Goal: Task Accomplishment & Management: Use online tool/utility

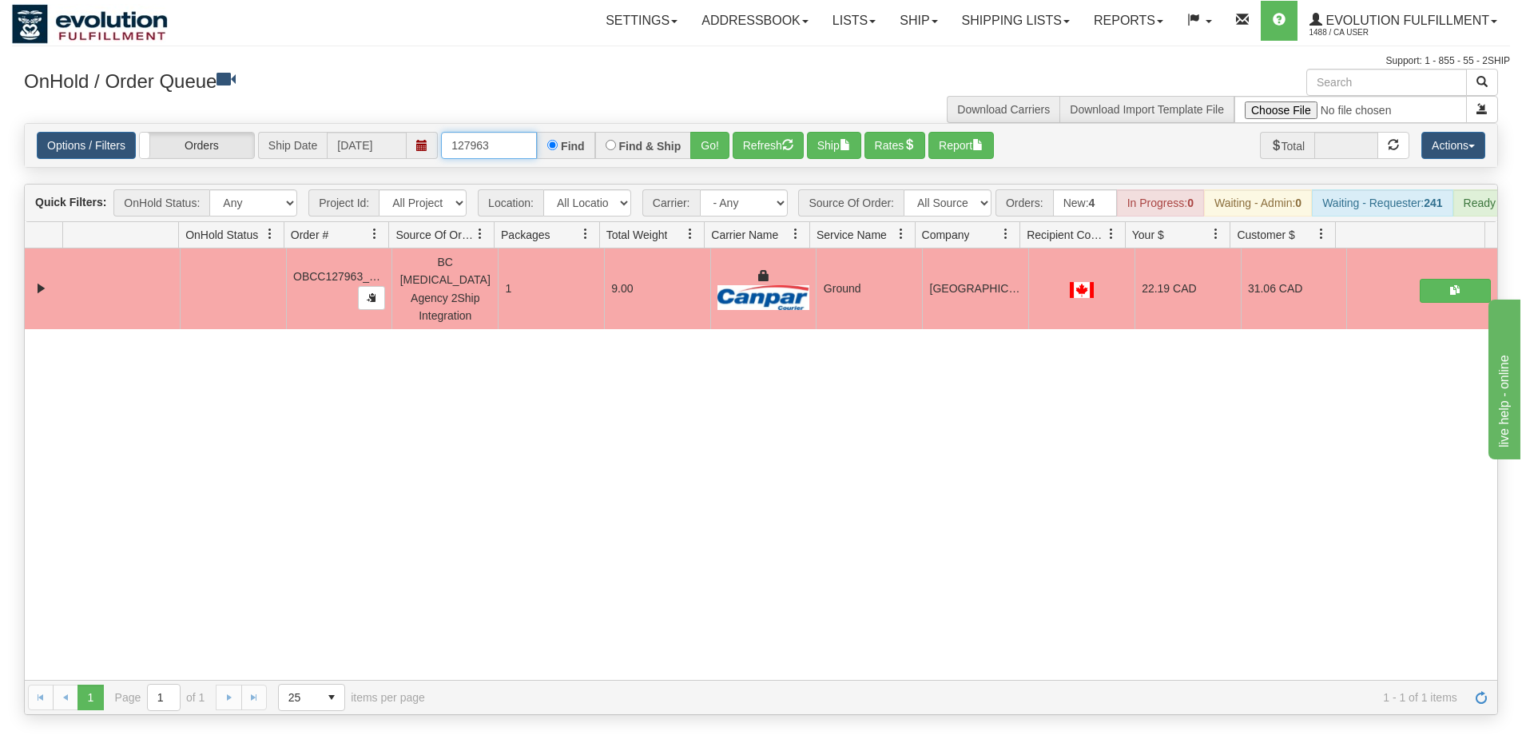
drag, startPoint x: 449, startPoint y: 147, endPoint x: 303, endPoint y: 158, distance: 146.7
click at [303, 158] on div "Options / Filters Group Shipments Orders Ship Date [DATE] 127963 Find Find & Sh…" at bounding box center [761, 145] width 1449 height 27
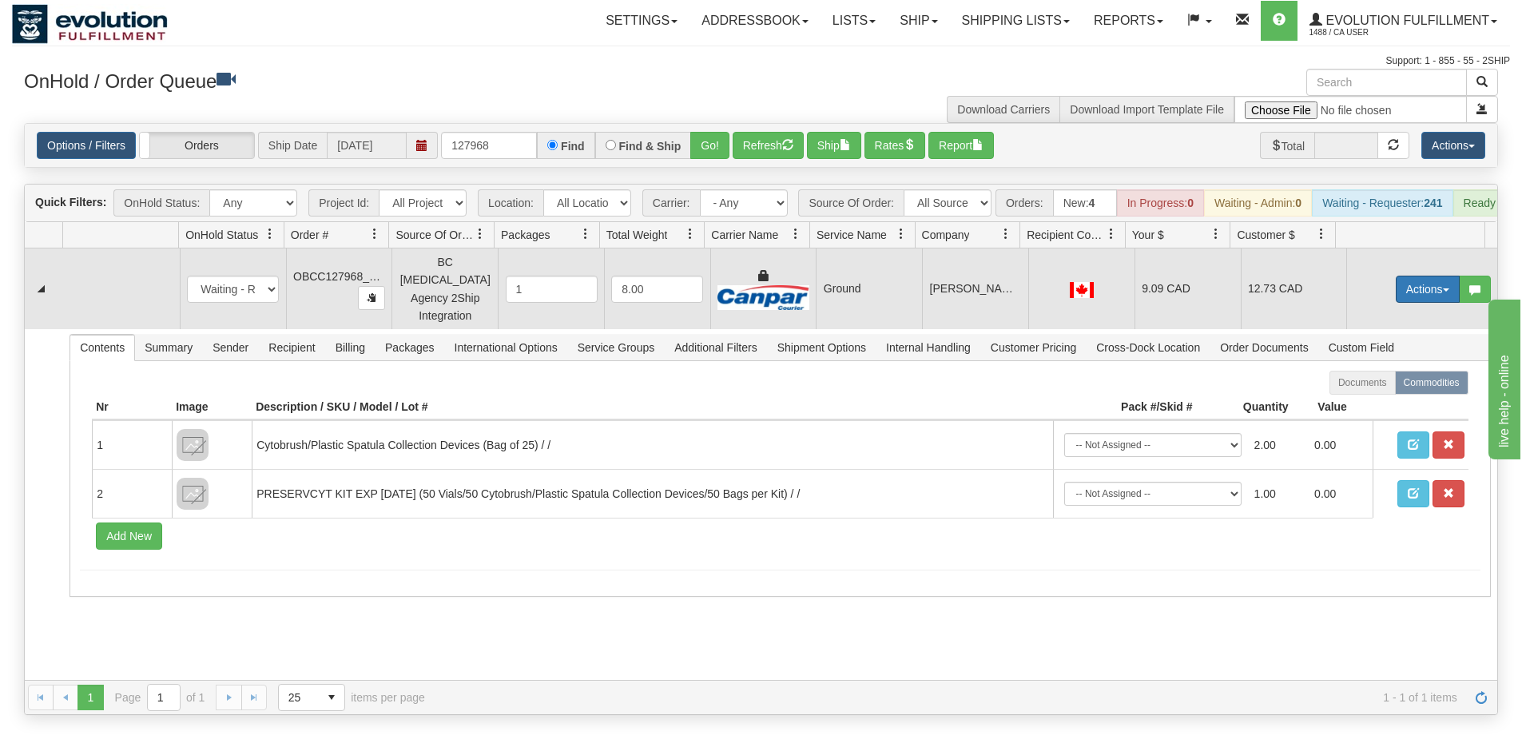
click at [1406, 289] on button "Actions" at bounding box center [1428, 289] width 64 height 27
click at [1379, 381] on link "Ship" at bounding box center [1395, 382] width 128 height 21
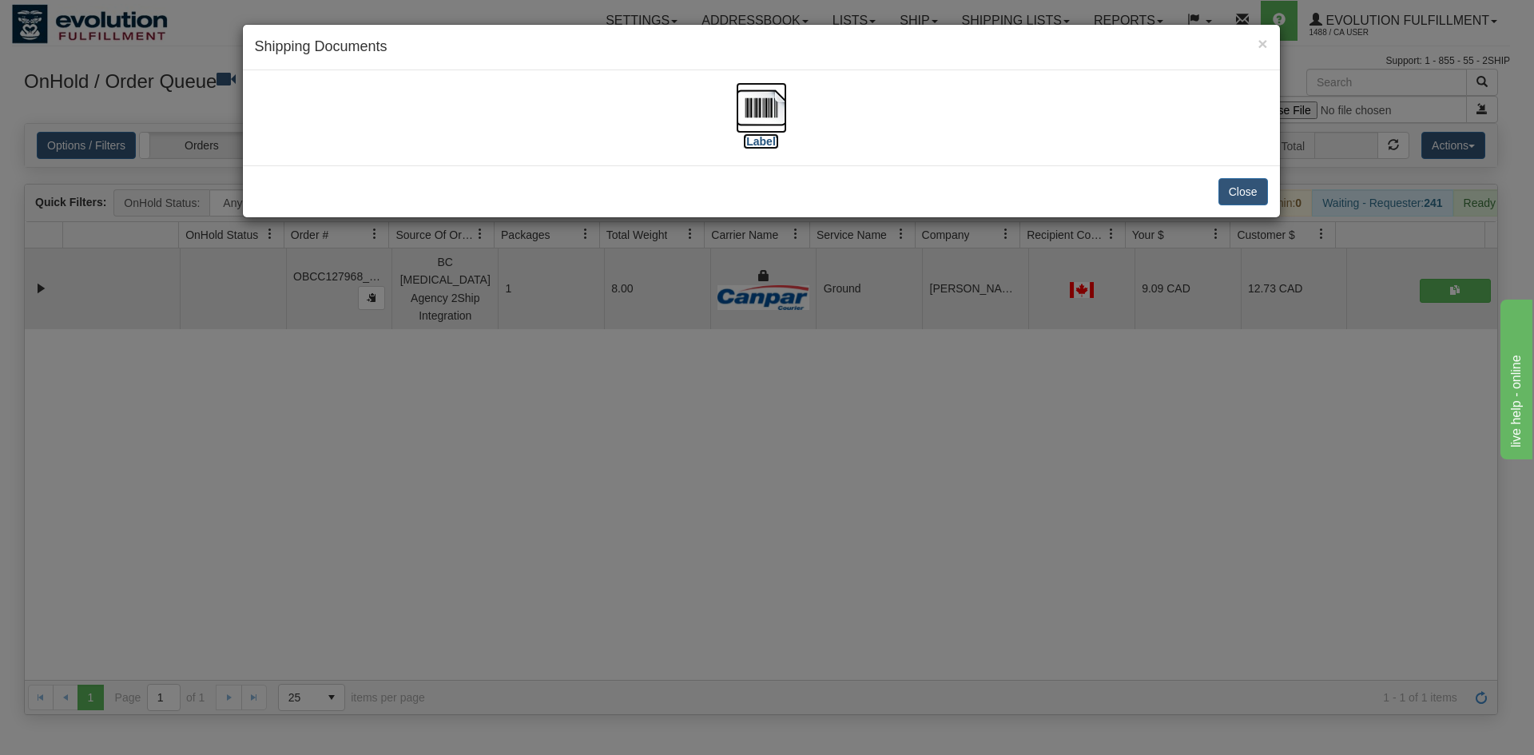
click at [743, 103] on img at bounding box center [761, 107] width 51 height 51
drag, startPoint x: 1005, startPoint y: 521, endPoint x: 415, endPoint y: 153, distance: 695.0
click at [989, 492] on div "× Shipping Documents [Label] Close" at bounding box center [767, 377] width 1534 height 755
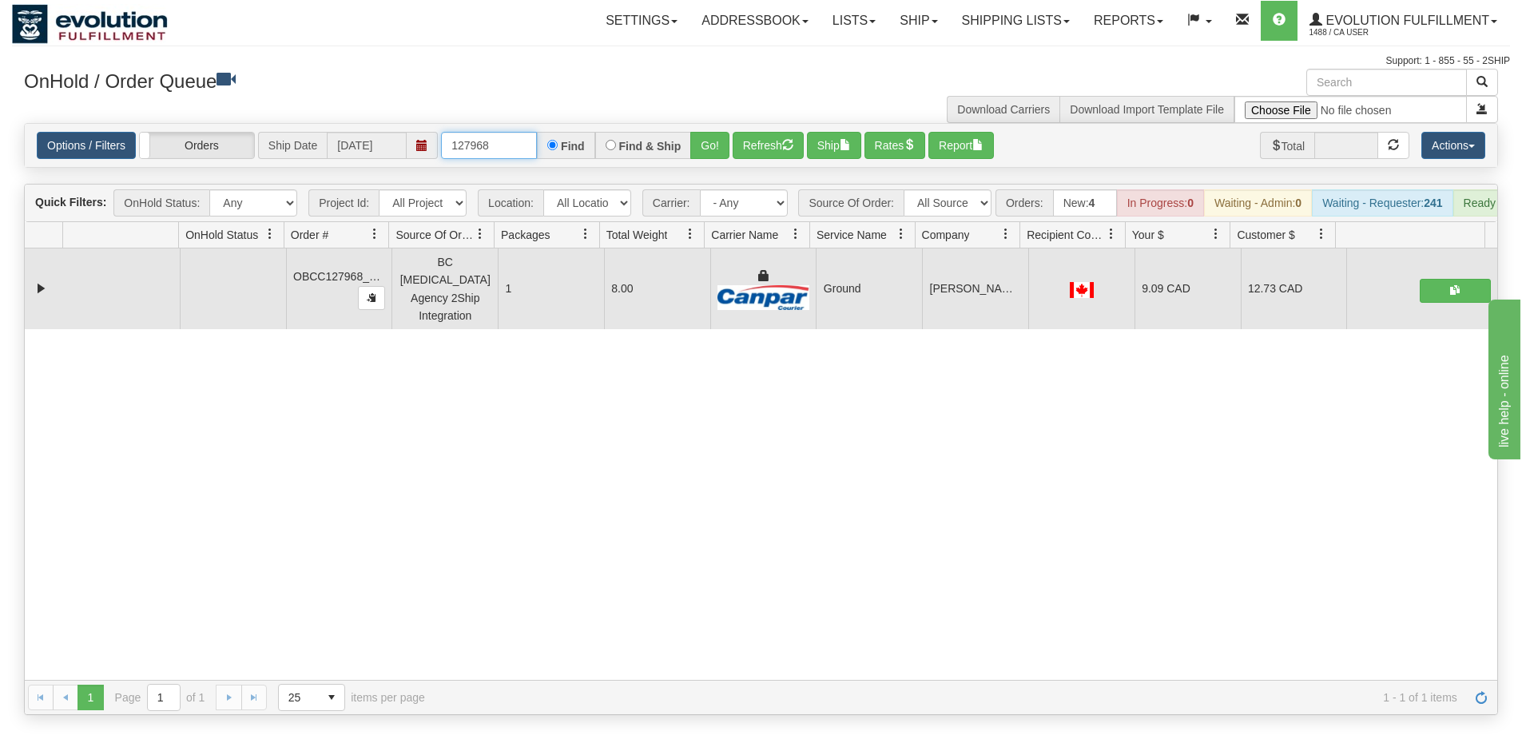
drag, startPoint x: 517, startPoint y: 145, endPoint x: 305, endPoint y: 150, distance: 211.8
click at [304, 150] on div "Options / Filters Group Shipments Orders Ship Date [DATE] 127968 Find Find & Sh…" at bounding box center [761, 145] width 1449 height 27
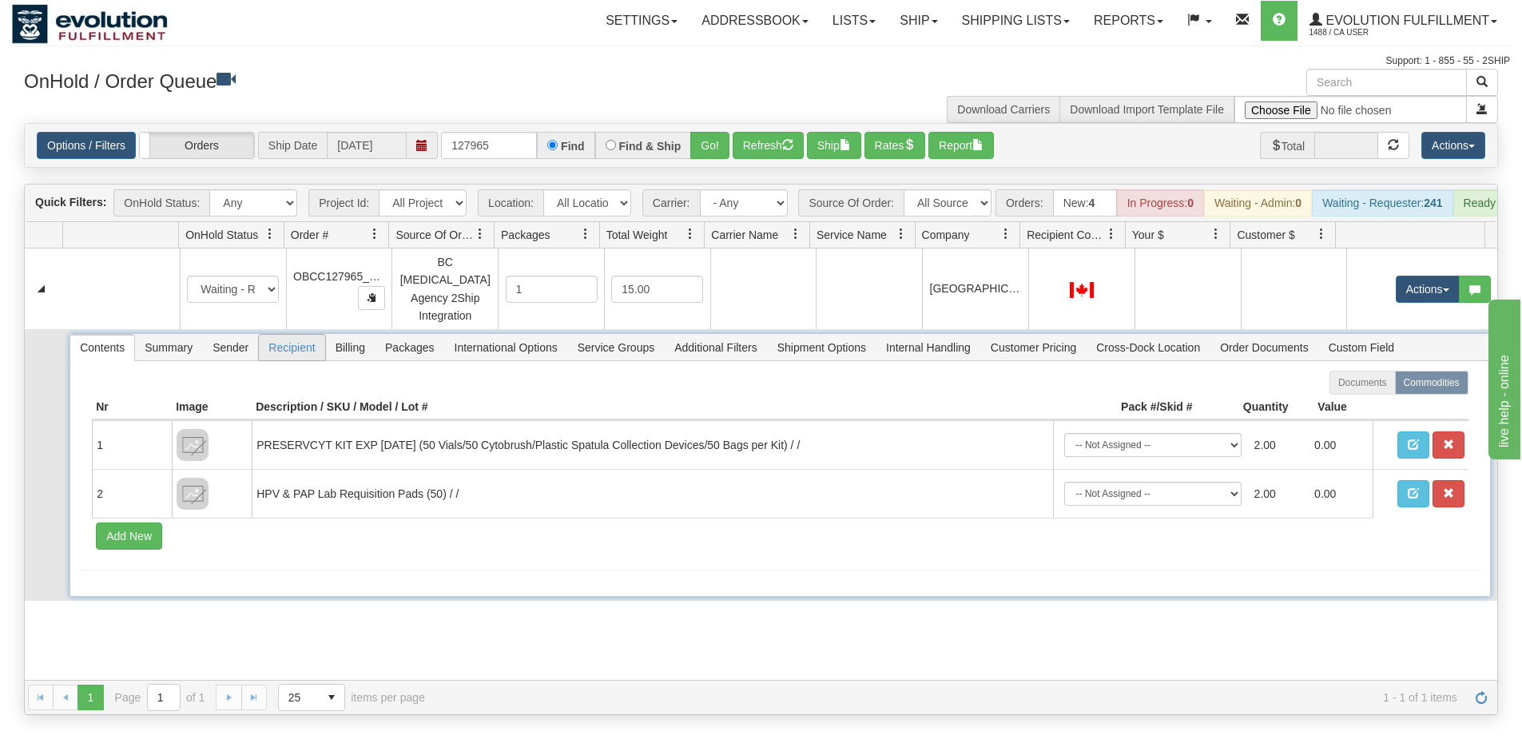
click at [312, 342] on span "Recipient" at bounding box center [292, 348] width 66 height 26
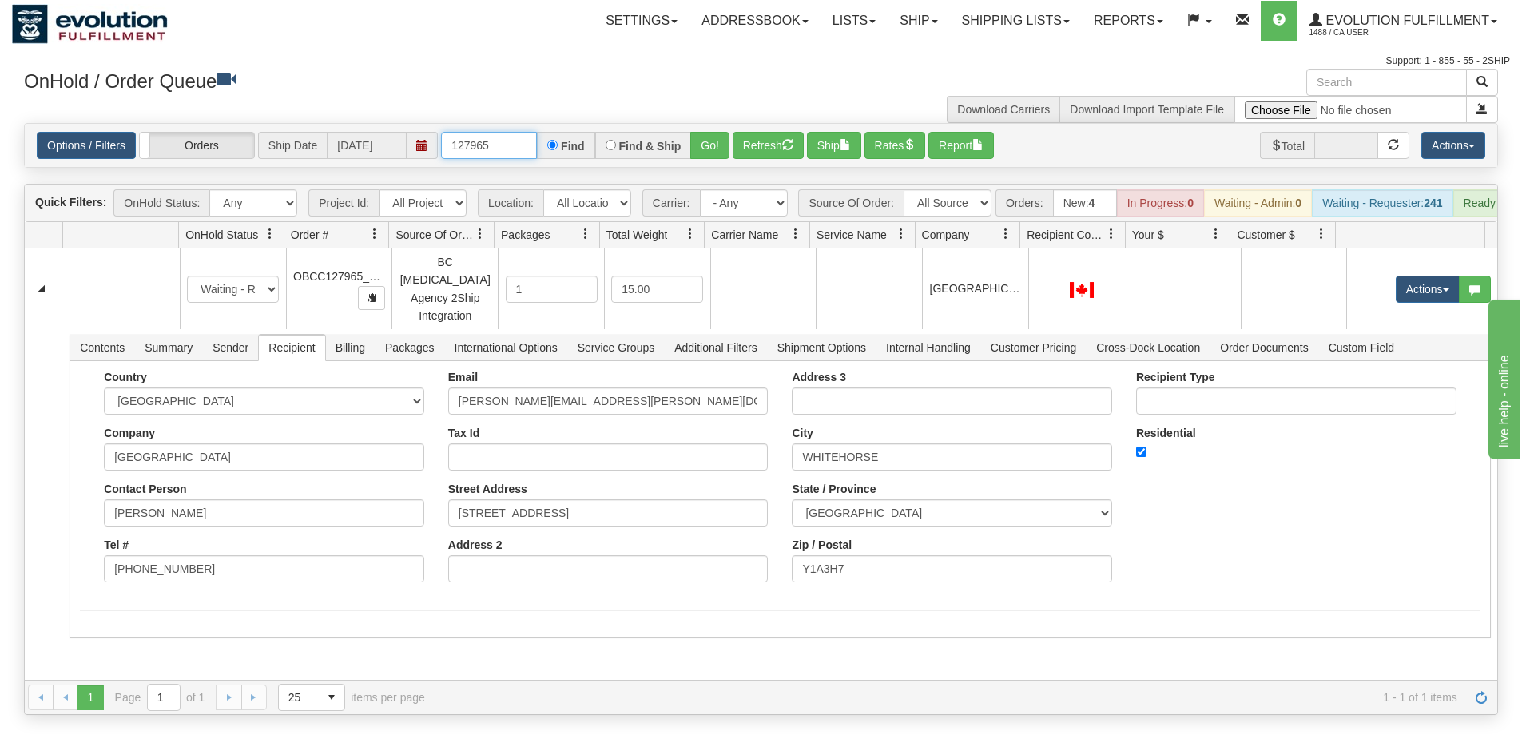
drag, startPoint x: 506, startPoint y: 145, endPoint x: 38, endPoint y: 195, distance: 470.1
click at [31, 173] on div "Is equal to Is not equal to Contains Does not contains CAD USD EUR ZAR [PERSON_…" at bounding box center [761, 419] width 1498 height 592
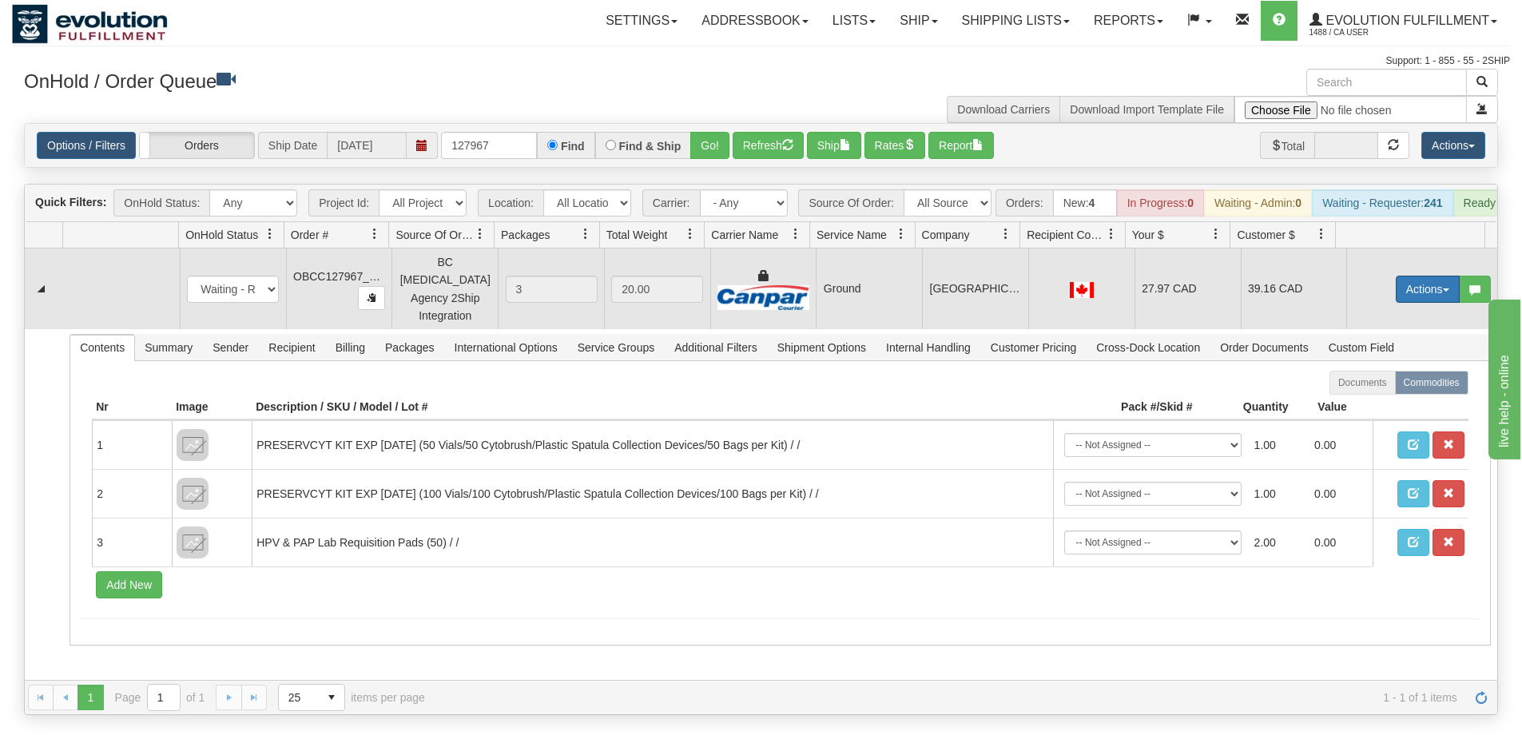
click at [1409, 297] on button "Actions" at bounding box center [1428, 289] width 64 height 27
click at [1371, 385] on link "Ship" at bounding box center [1395, 382] width 128 height 21
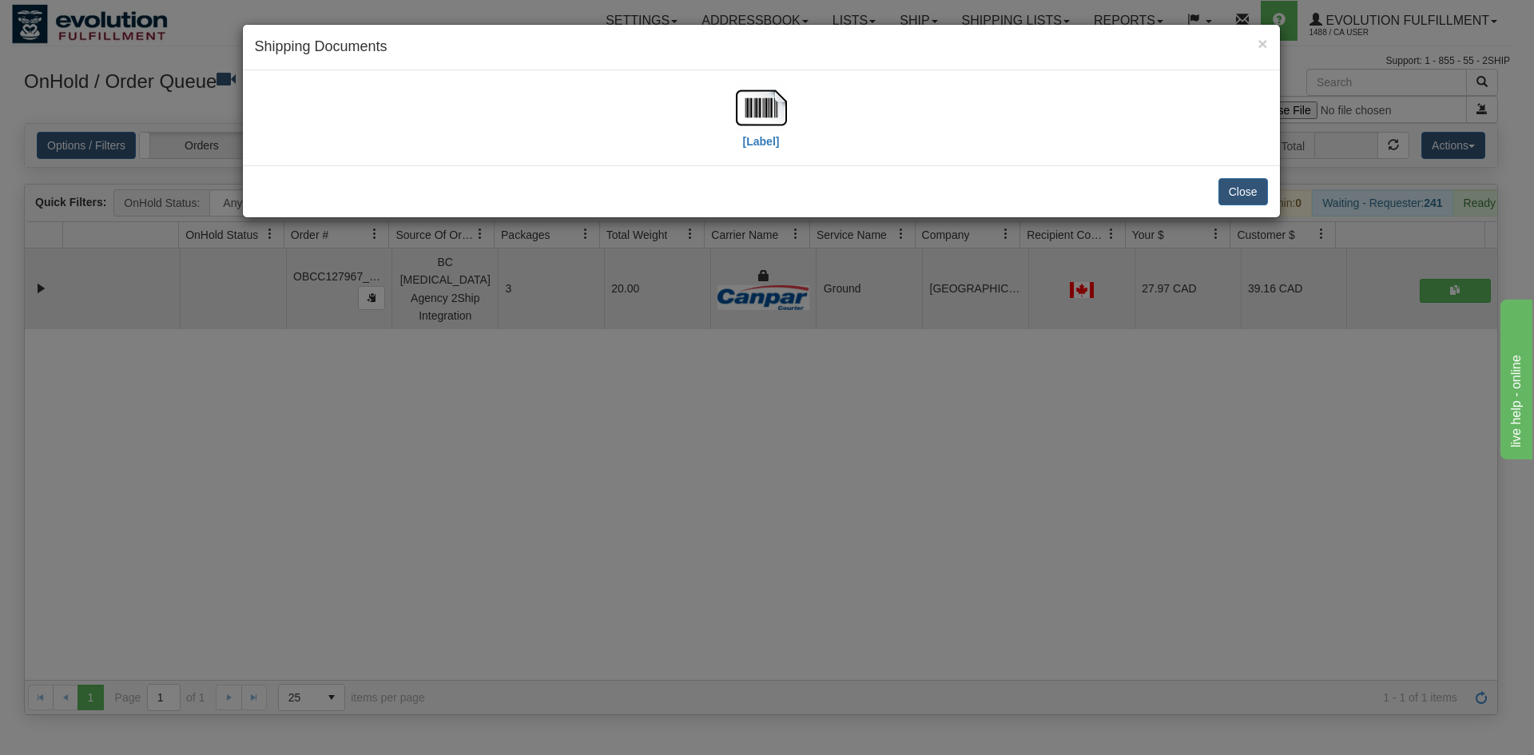
drag, startPoint x: 364, startPoint y: 122, endPoint x: 428, endPoint y: 121, distance: 63.1
click at [364, 122] on div "[Label]" at bounding box center [761, 117] width 1013 height 71
click at [758, 109] on img at bounding box center [761, 107] width 51 height 51
click at [485, 487] on div "× Shipping Documents [Label] Close" at bounding box center [767, 377] width 1534 height 755
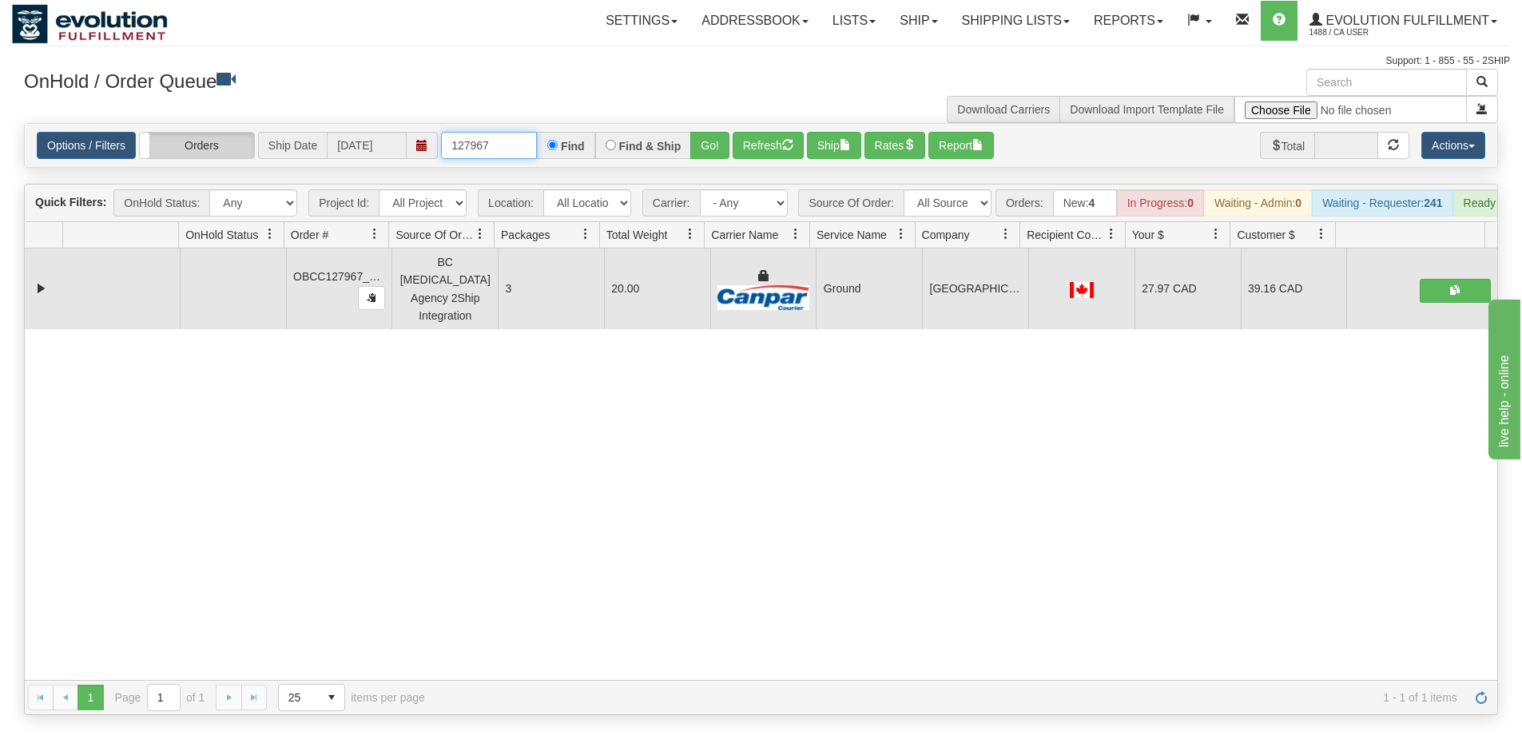
drag, startPoint x: 490, startPoint y: 147, endPoint x: 173, endPoint y: 137, distance: 317.4
click at [173, 137] on div "Options / Filters Group Shipments Orders Ship Date [DATE] 127967 Find Find & Sh…" at bounding box center [761, 145] width 1449 height 27
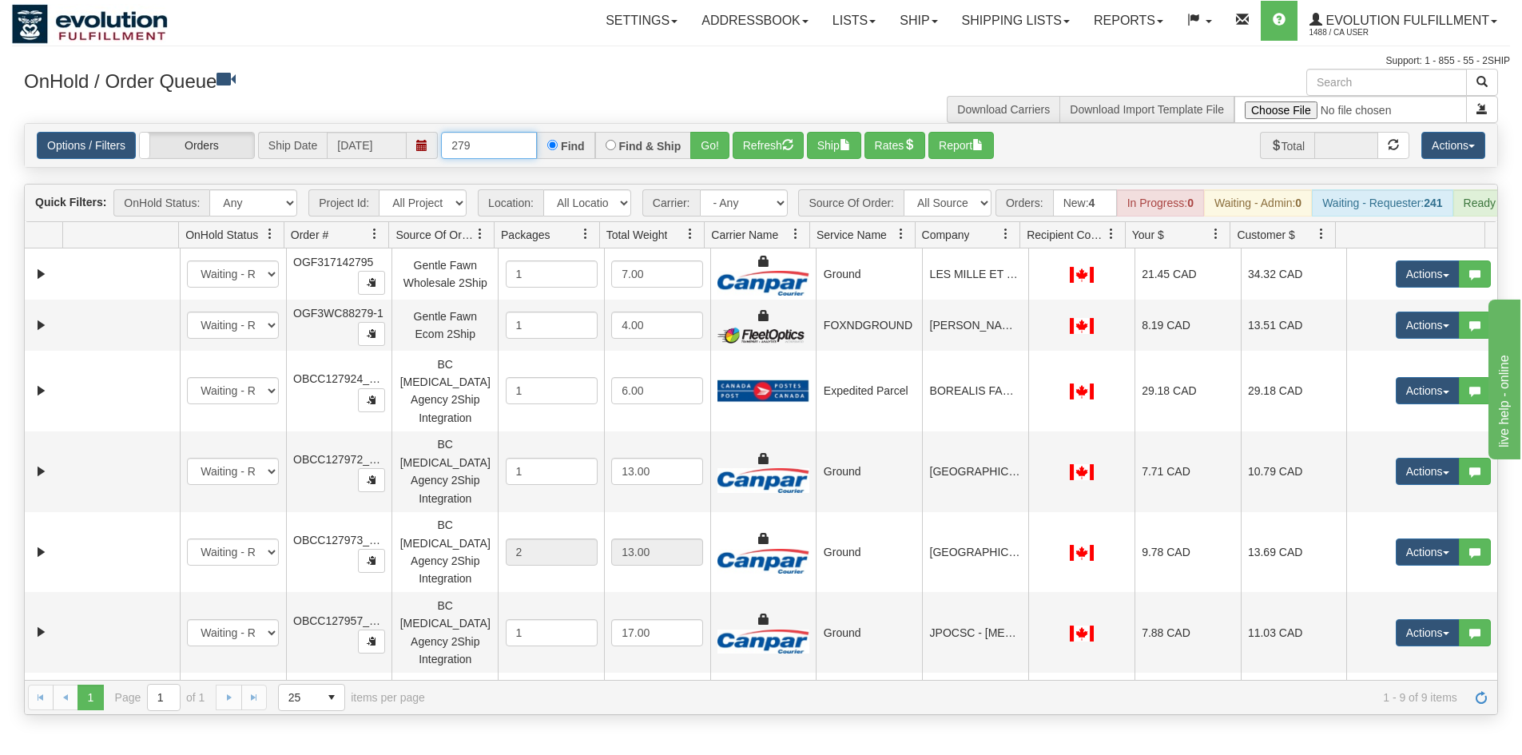
drag, startPoint x: 493, startPoint y: 146, endPoint x: 18, endPoint y: 194, distance: 477.9
click at [18, 194] on div "Is equal to Is not equal to Contains Does not contains CAD USD EUR ZAR [PERSON_…" at bounding box center [761, 419] width 1498 height 592
drag, startPoint x: 499, startPoint y: 140, endPoint x: 207, endPoint y: 134, distance: 291.8
click at [207, 134] on div "Options / Filters Group Shipments Orders Ship Date [DATE] 279 Find Find & Ship …" at bounding box center [761, 145] width 1449 height 27
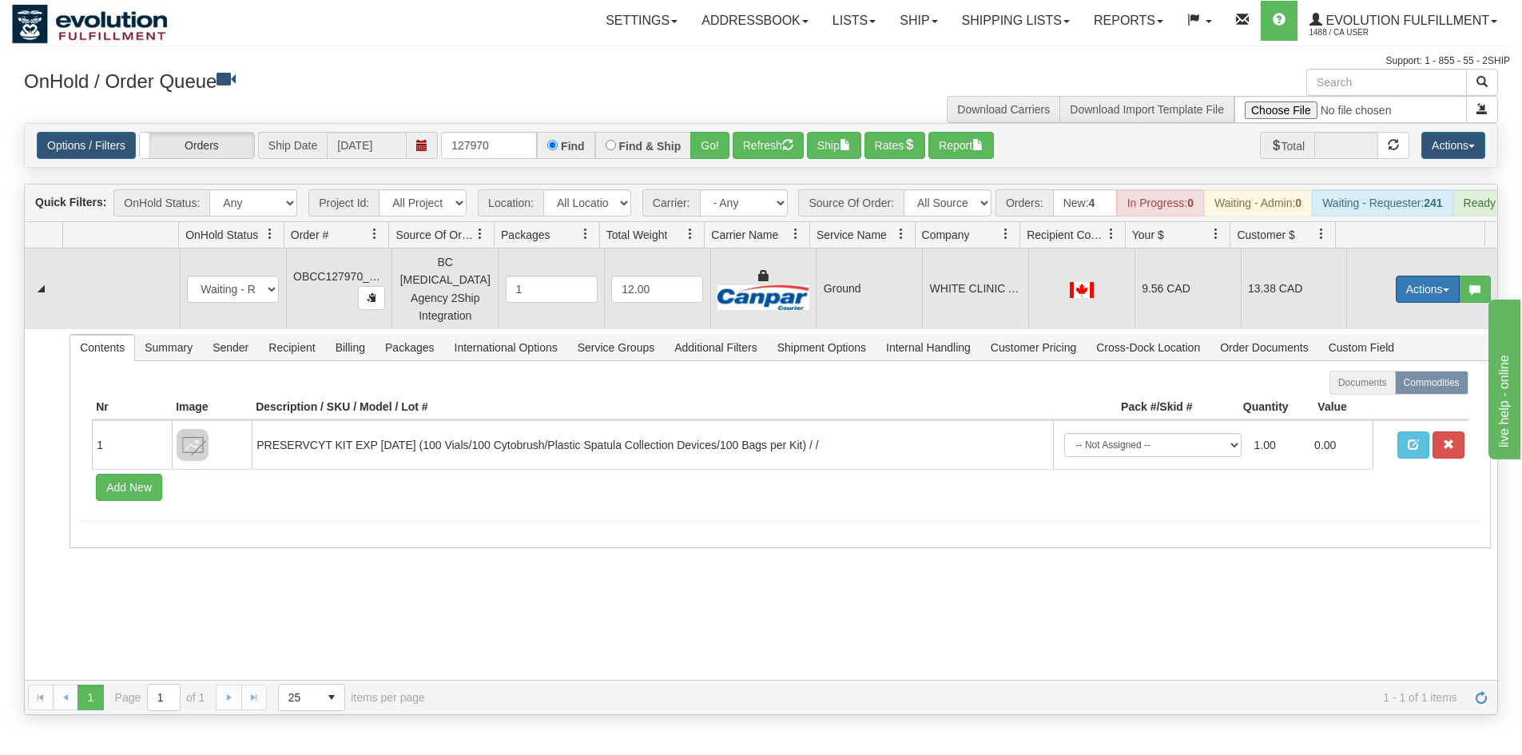
click at [1405, 301] on button "Actions" at bounding box center [1428, 289] width 64 height 27
click at [1362, 385] on span "Ship" at bounding box center [1364, 382] width 34 height 13
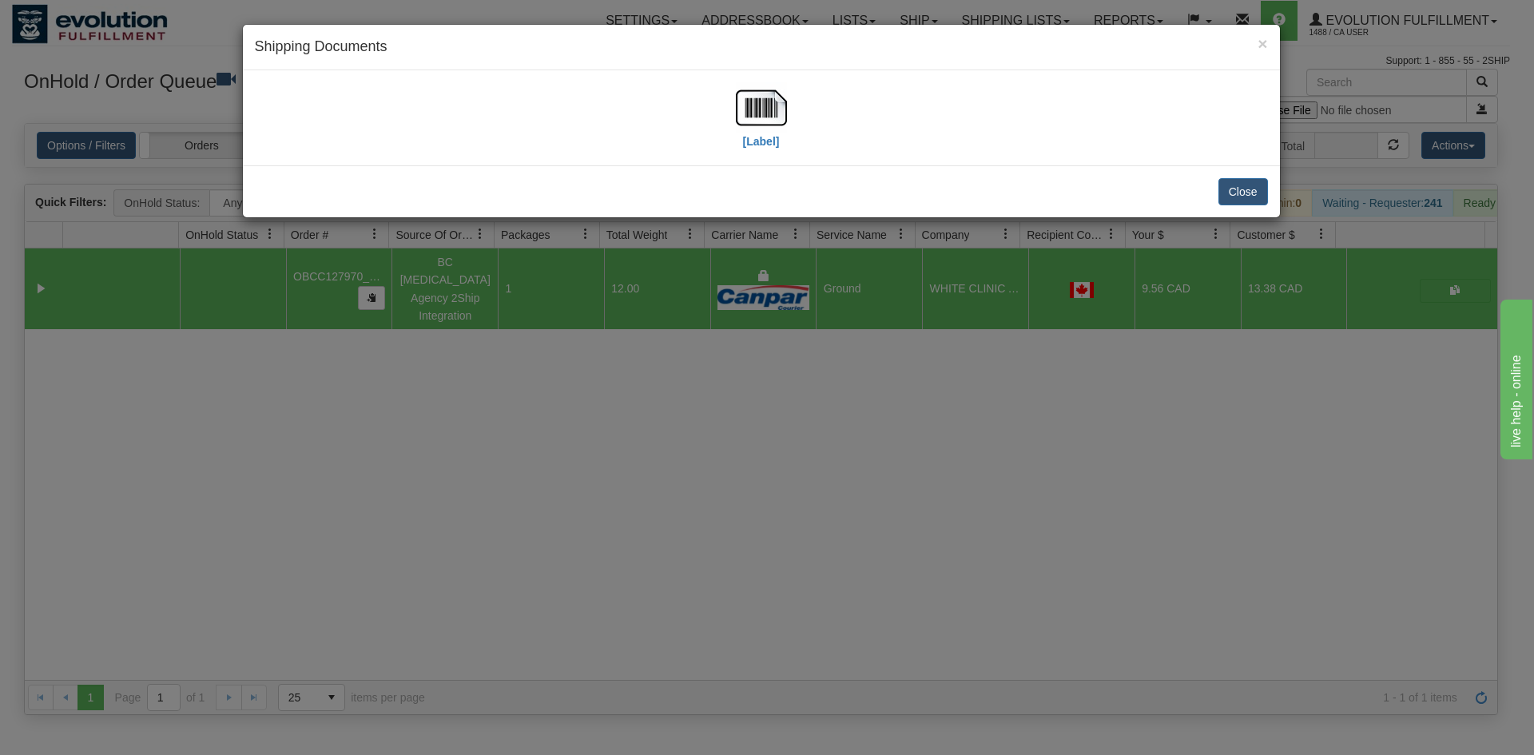
click at [783, 134] on div "[Label]" at bounding box center [761, 117] width 51 height 71
click at [773, 118] on img at bounding box center [761, 107] width 51 height 51
drag, startPoint x: 899, startPoint y: 510, endPoint x: 663, endPoint y: 341, distance: 290.5
click at [897, 494] on div "× Shipping Documents [Label] Close" at bounding box center [767, 377] width 1534 height 755
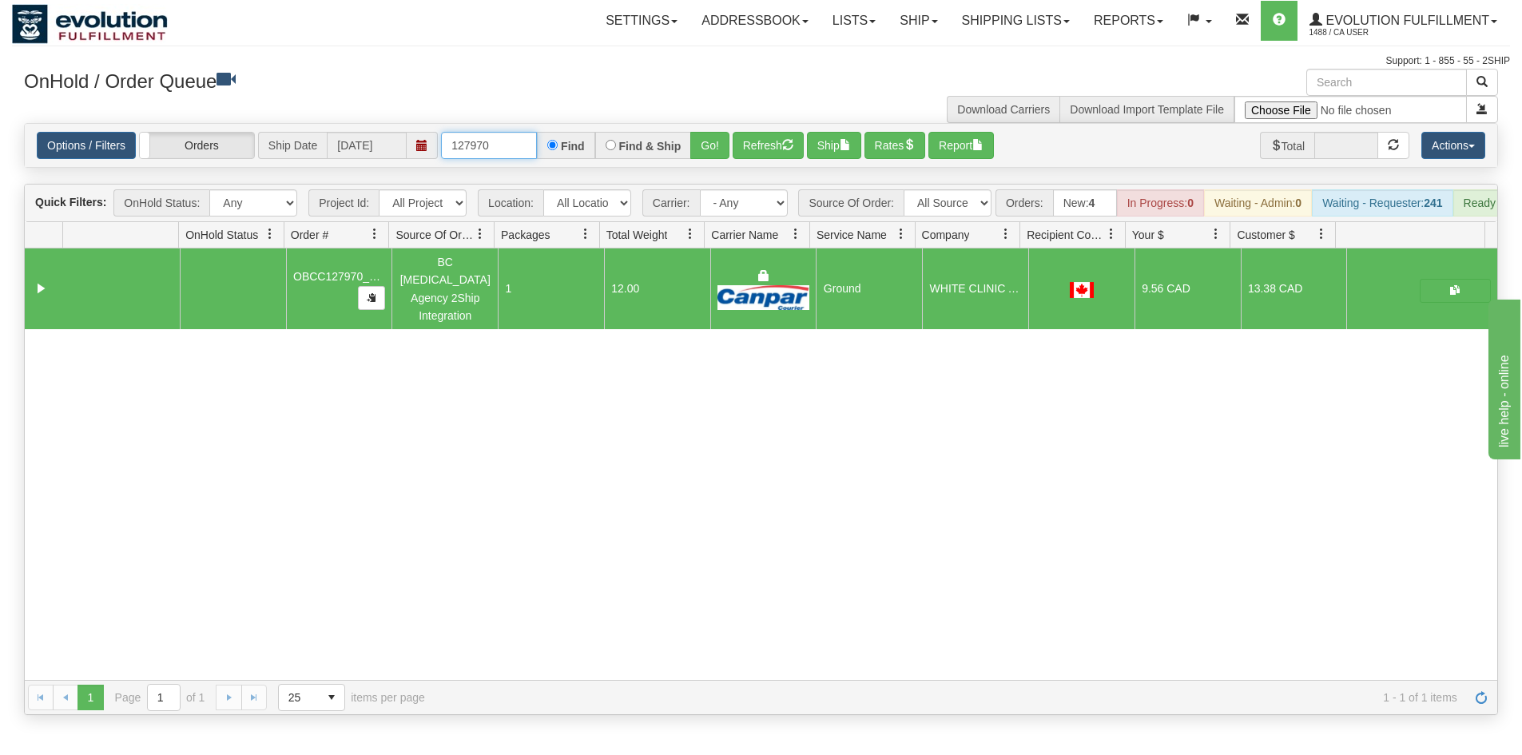
drag, startPoint x: 508, startPoint y: 139, endPoint x: 320, endPoint y: 134, distance: 188.7
click at [320, 134] on div "Options / Filters Group Shipments Orders Ship Date [DATE] 127970 Find Find & Sh…" at bounding box center [761, 145] width 1449 height 27
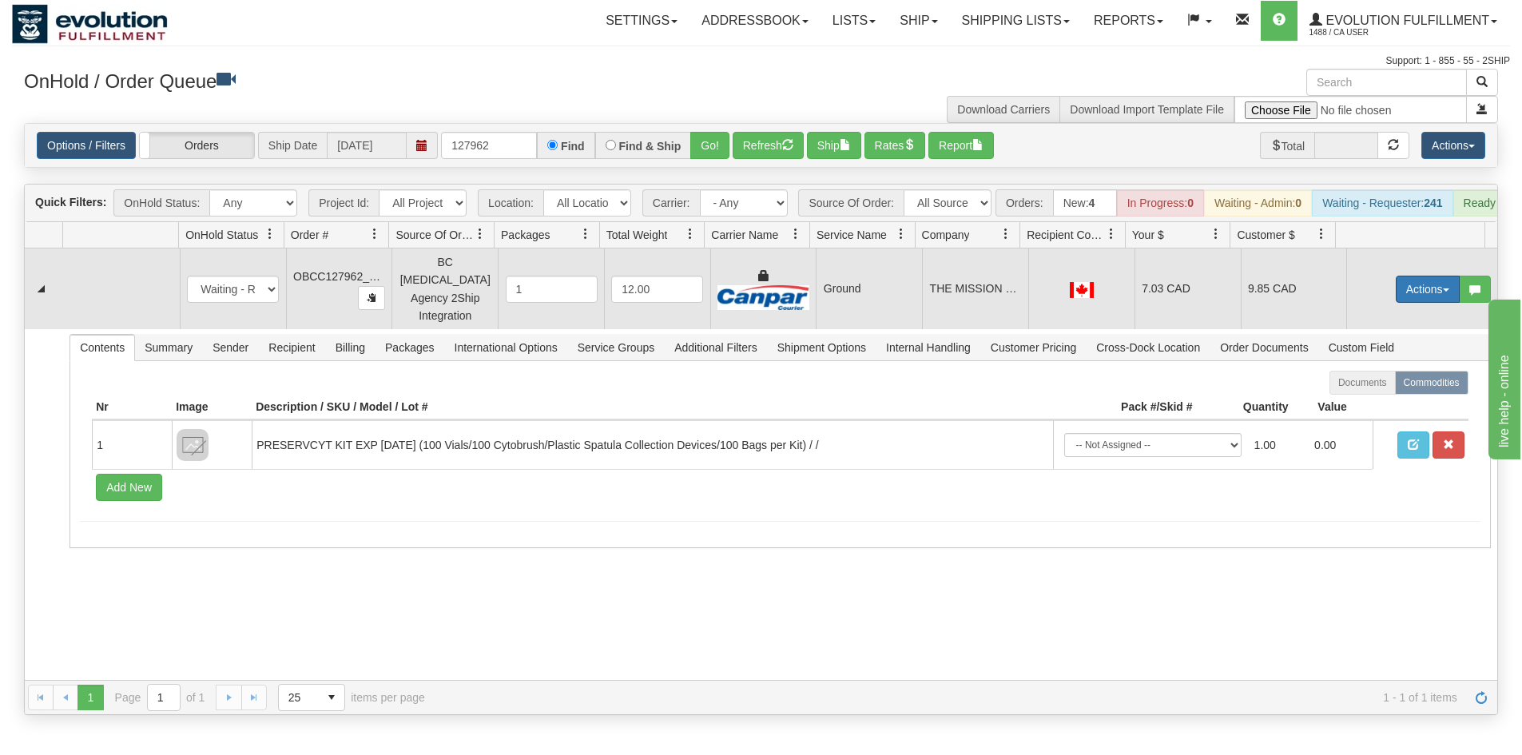
click at [1414, 294] on button "Actions" at bounding box center [1428, 289] width 64 height 27
click at [1355, 388] on span "Ship" at bounding box center [1364, 382] width 34 height 13
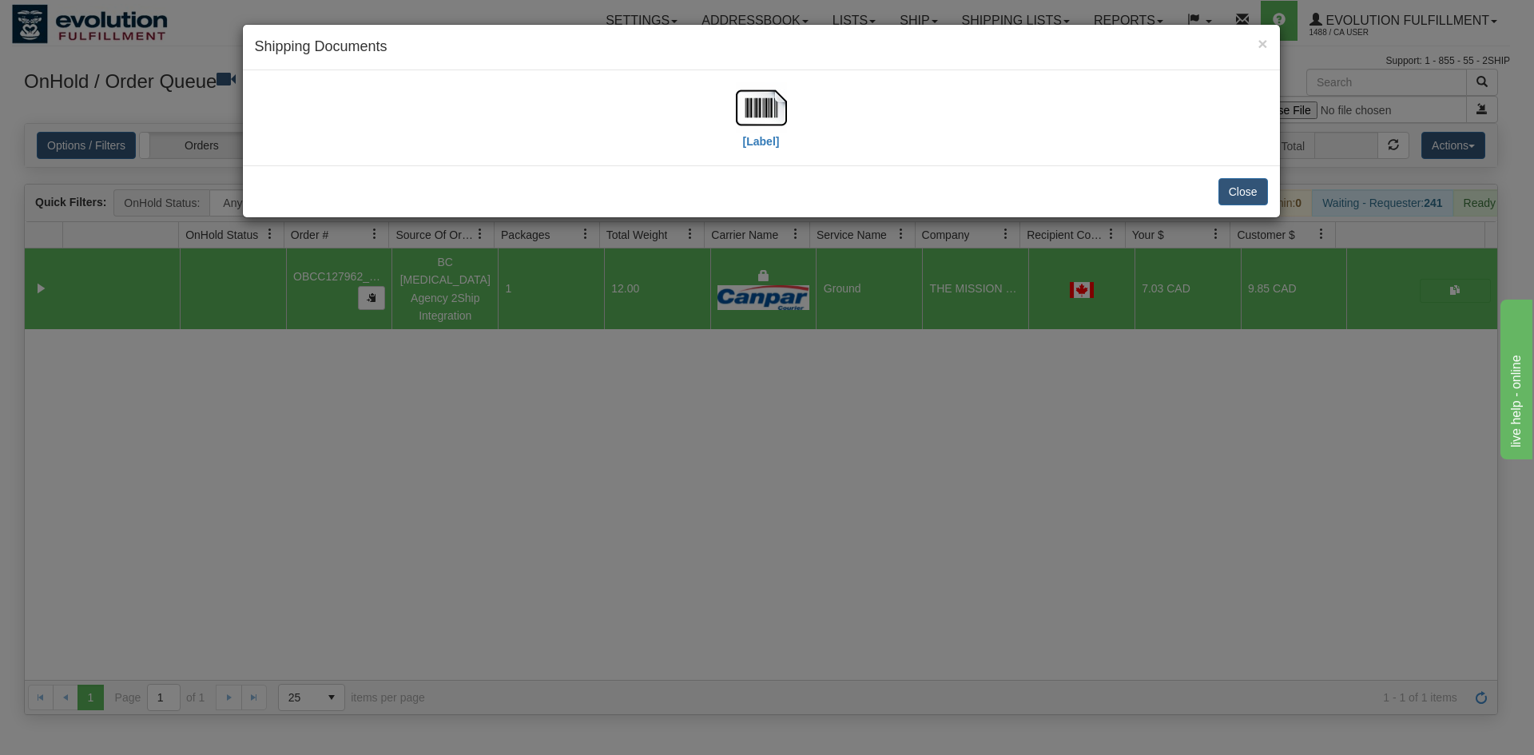
click at [724, 98] on div "[Label]" at bounding box center [761, 117] width 1013 height 71
click at [780, 121] on img at bounding box center [761, 107] width 51 height 51
drag, startPoint x: 925, startPoint y: 563, endPoint x: 380, endPoint y: 26, distance: 764.6
click at [906, 554] on div "× Shipping Documents [Label] Close" at bounding box center [767, 377] width 1534 height 755
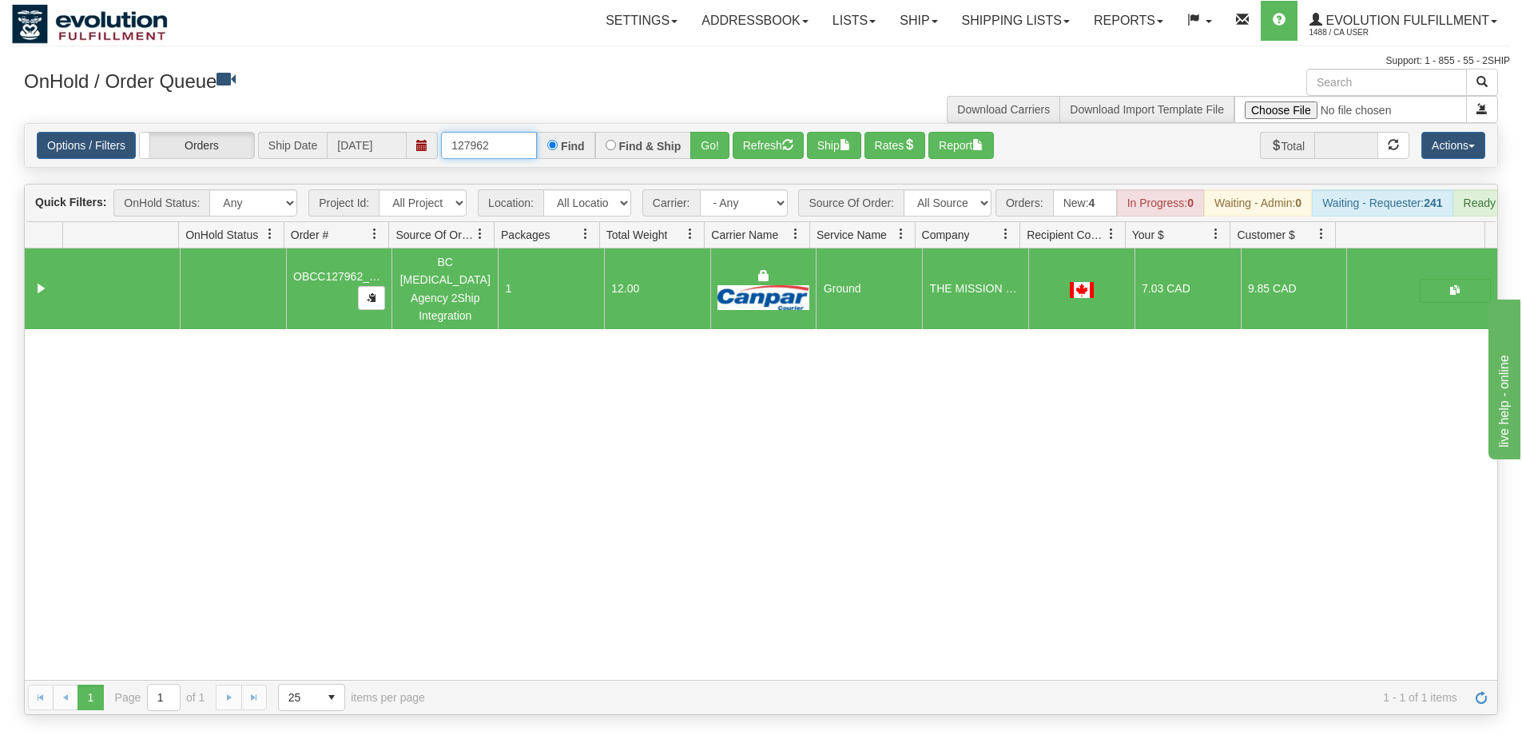
drag, startPoint x: 500, startPoint y: 136, endPoint x: 37, endPoint y: 160, distance: 464.1
click at [37, 160] on div "Options / Filters Group Shipments Orders Ship Date [DATE] 127962 Find Find & Sh…" at bounding box center [761, 145] width 1473 height 43
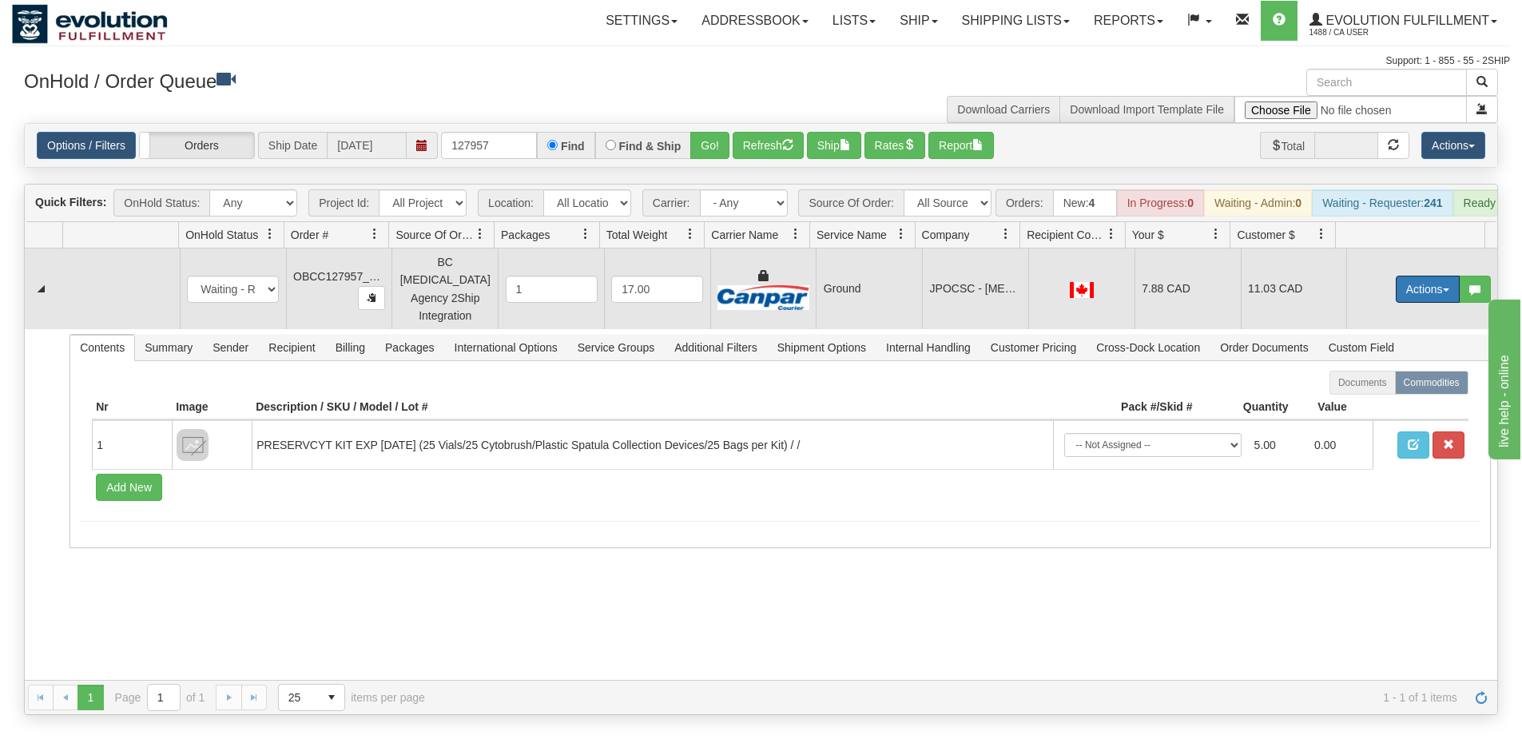
drag, startPoint x: 1415, startPoint y: 300, endPoint x: 1385, endPoint y: 344, distance: 53.6
click at [1413, 300] on button "Actions" at bounding box center [1428, 289] width 64 height 27
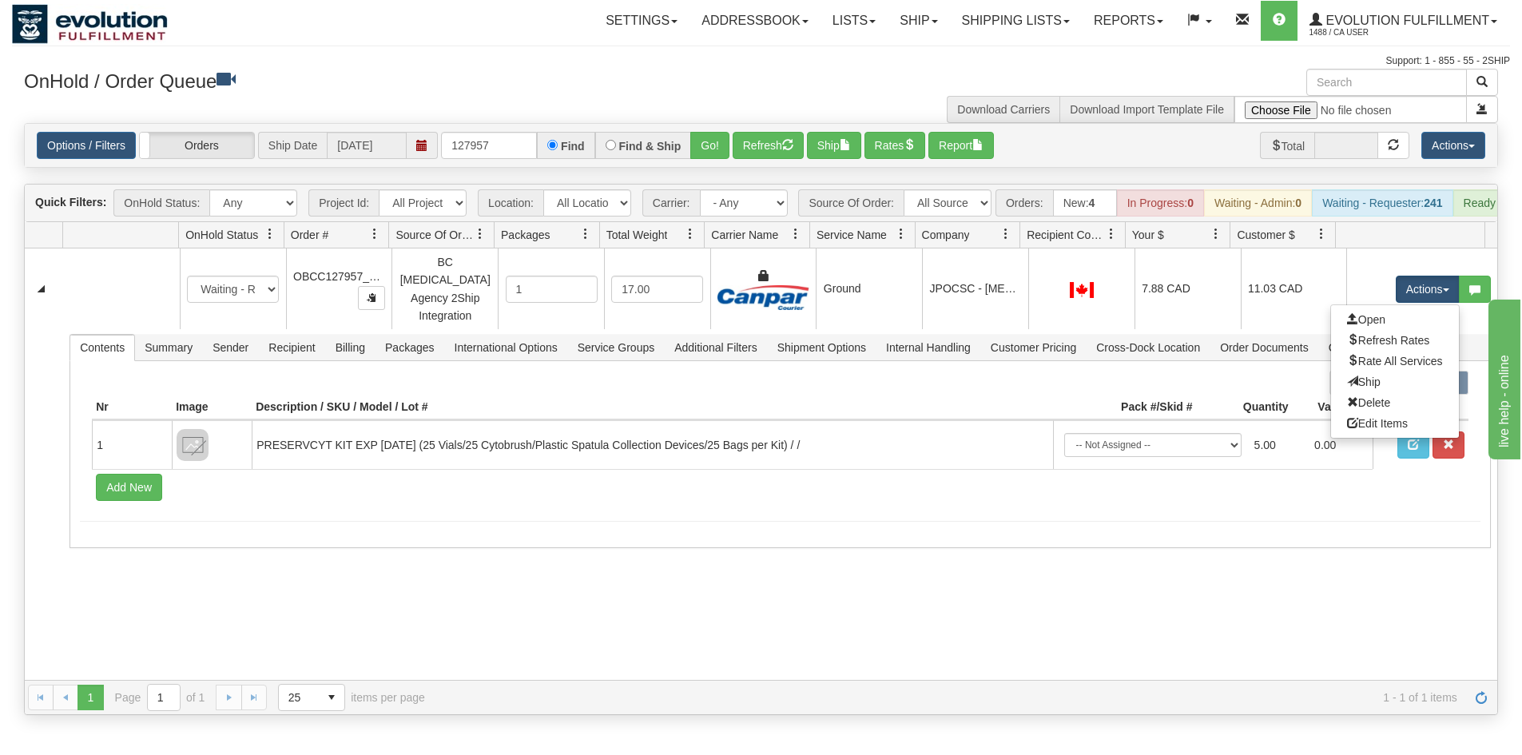
drag, startPoint x: 1366, startPoint y: 380, endPoint x: 1279, endPoint y: 718, distance: 349.7
click at [1365, 380] on link "Ship" at bounding box center [1395, 382] width 128 height 21
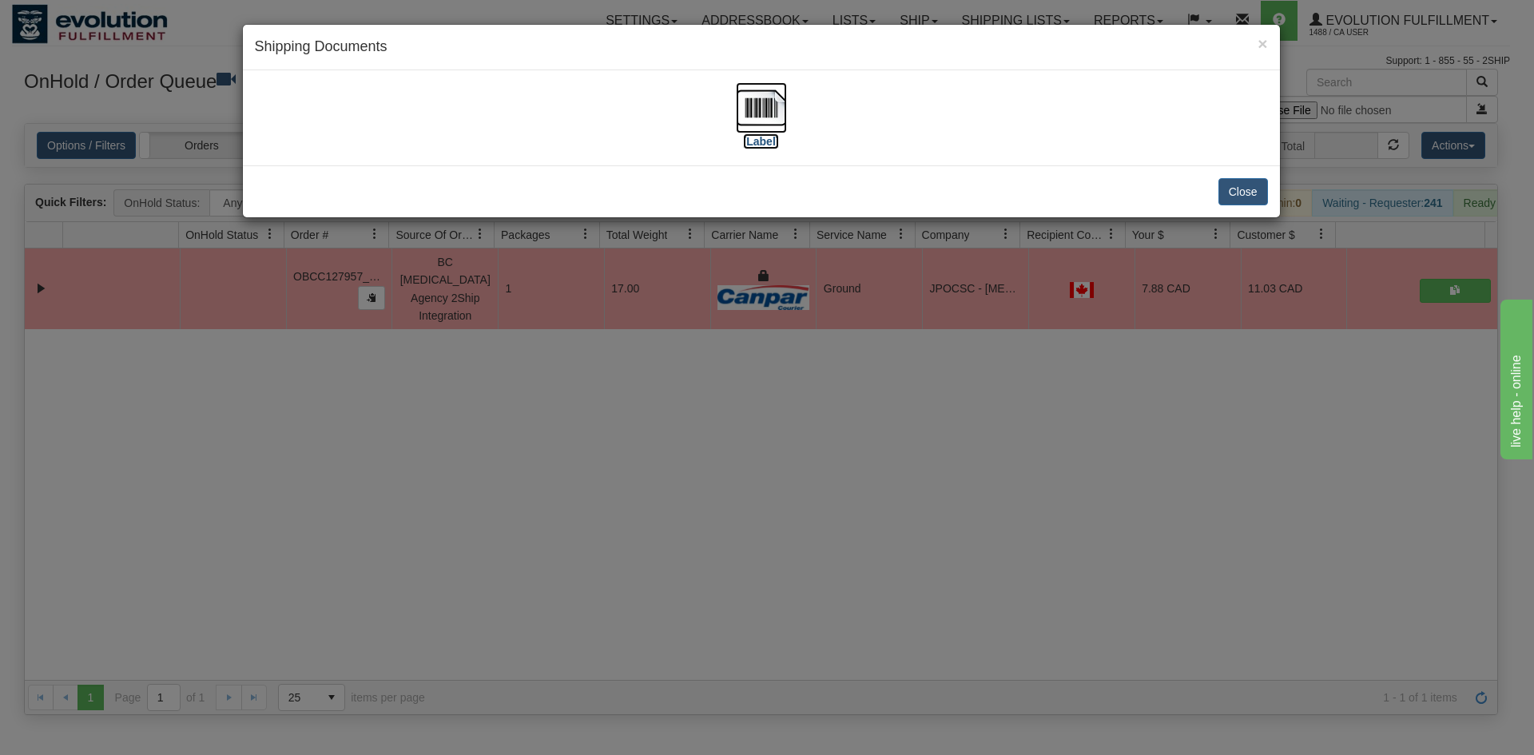
click at [774, 87] on img at bounding box center [761, 107] width 51 height 51
drag, startPoint x: 239, startPoint y: 599, endPoint x: 383, endPoint y: 408, distance: 239.1
click at [365, 568] on div "× Shipping Documents [Label] Close" at bounding box center [767, 377] width 1534 height 755
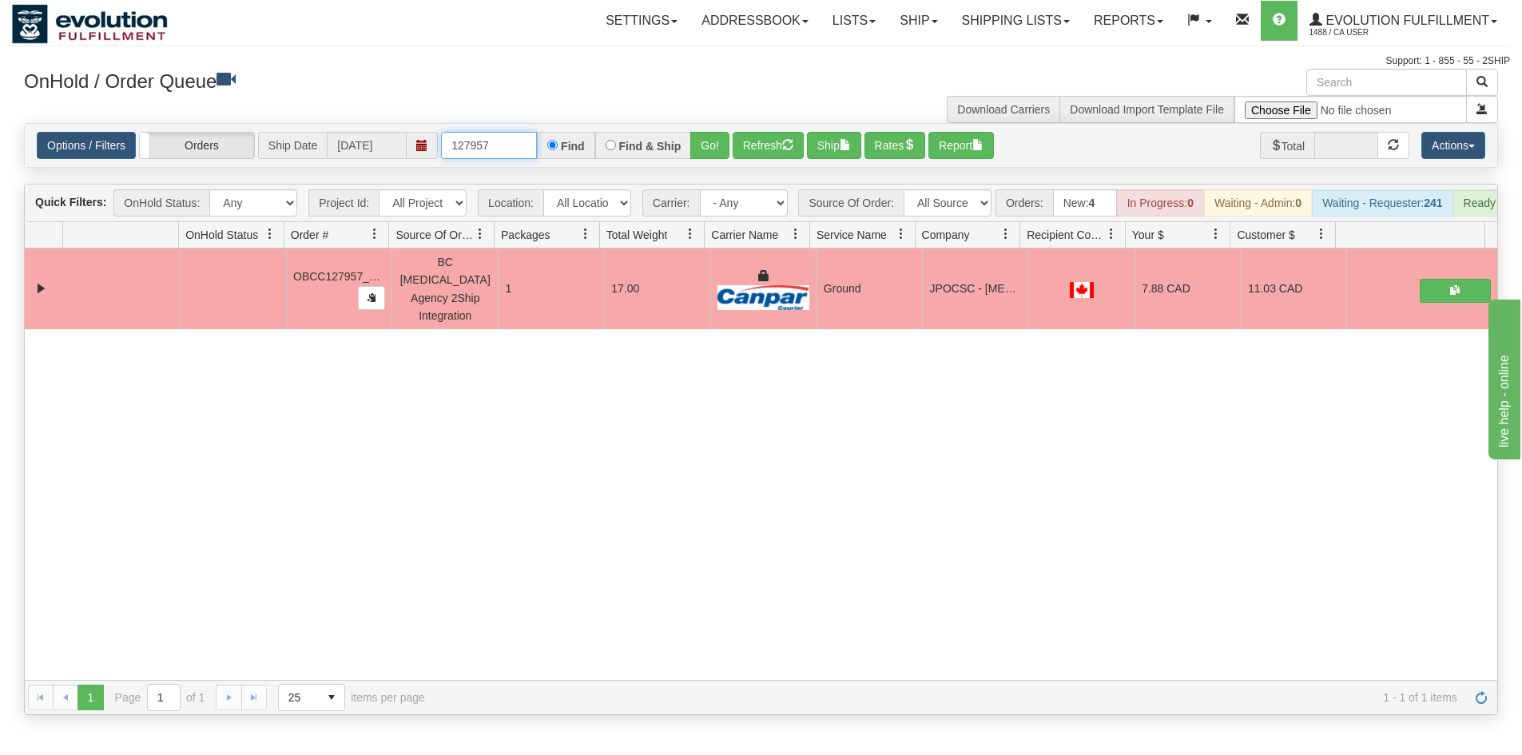
drag, startPoint x: 515, startPoint y: 143, endPoint x: 135, endPoint y: 169, distance: 381.3
click at [134, 169] on div "Is equal to Is not equal to Contains Does not contains CAD USD EUR ZAR [PERSON_…" at bounding box center [761, 419] width 1498 height 592
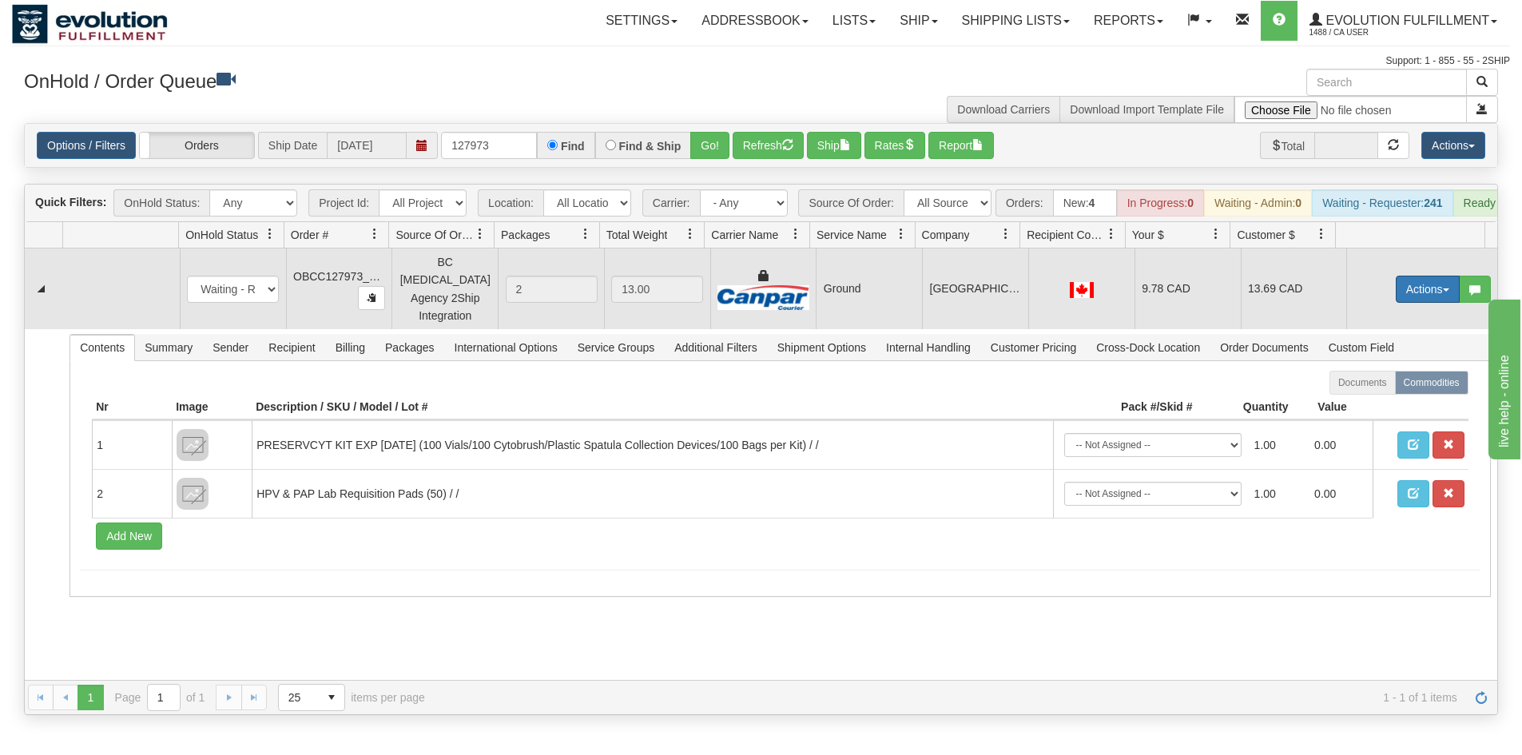
click at [1415, 296] on button "Actions" at bounding box center [1428, 289] width 64 height 27
click at [1377, 380] on link "Ship" at bounding box center [1395, 382] width 128 height 21
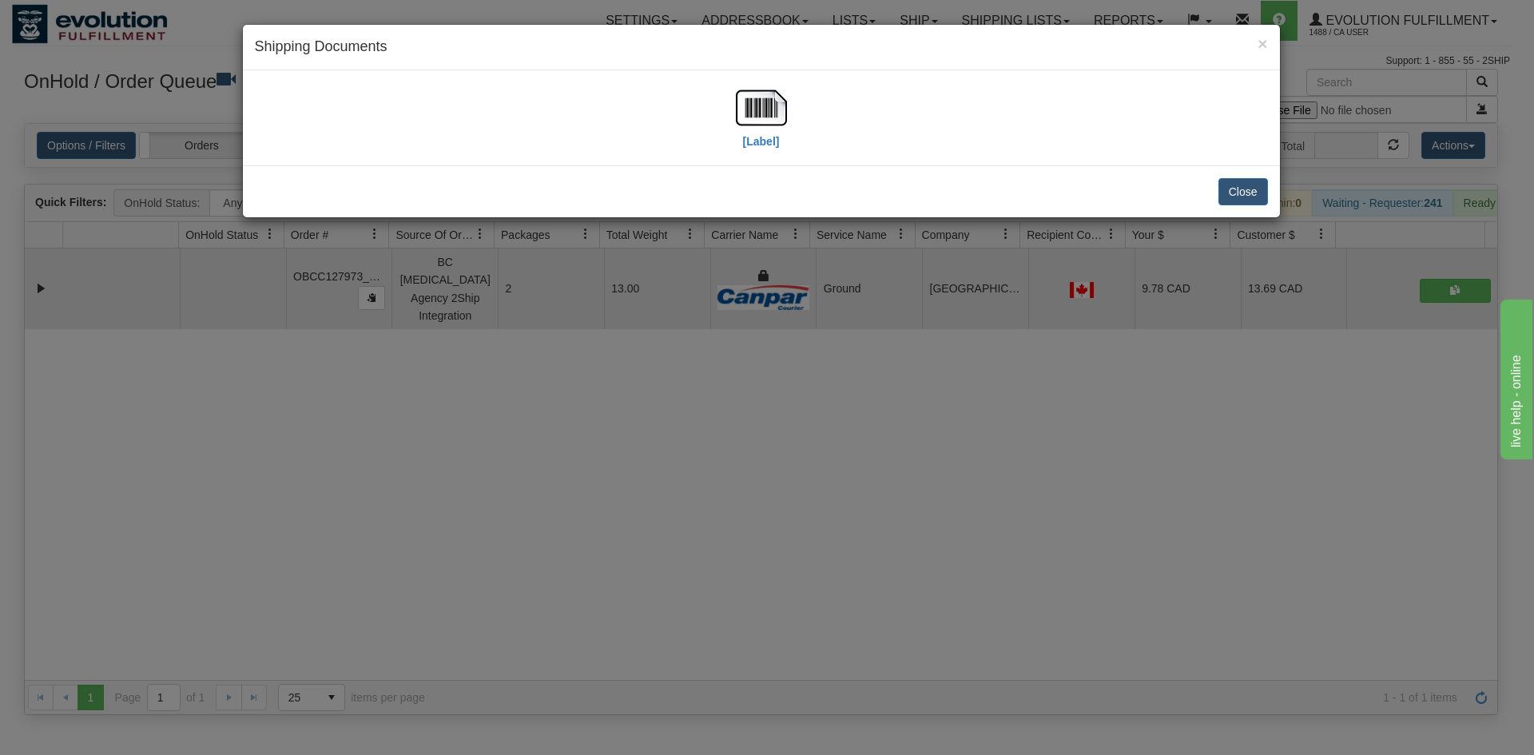
click at [728, 105] on div "[Label]" at bounding box center [761, 117] width 1013 height 71
click at [786, 101] on img at bounding box center [761, 107] width 51 height 51
drag, startPoint x: 561, startPoint y: 585, endPoint x: 571, endPoint y: 426, distance: 159.4
click at [573, 567] on div "× Shipping Documents [Label] Close" at bounding box center [767, 377] width 1534 height 755
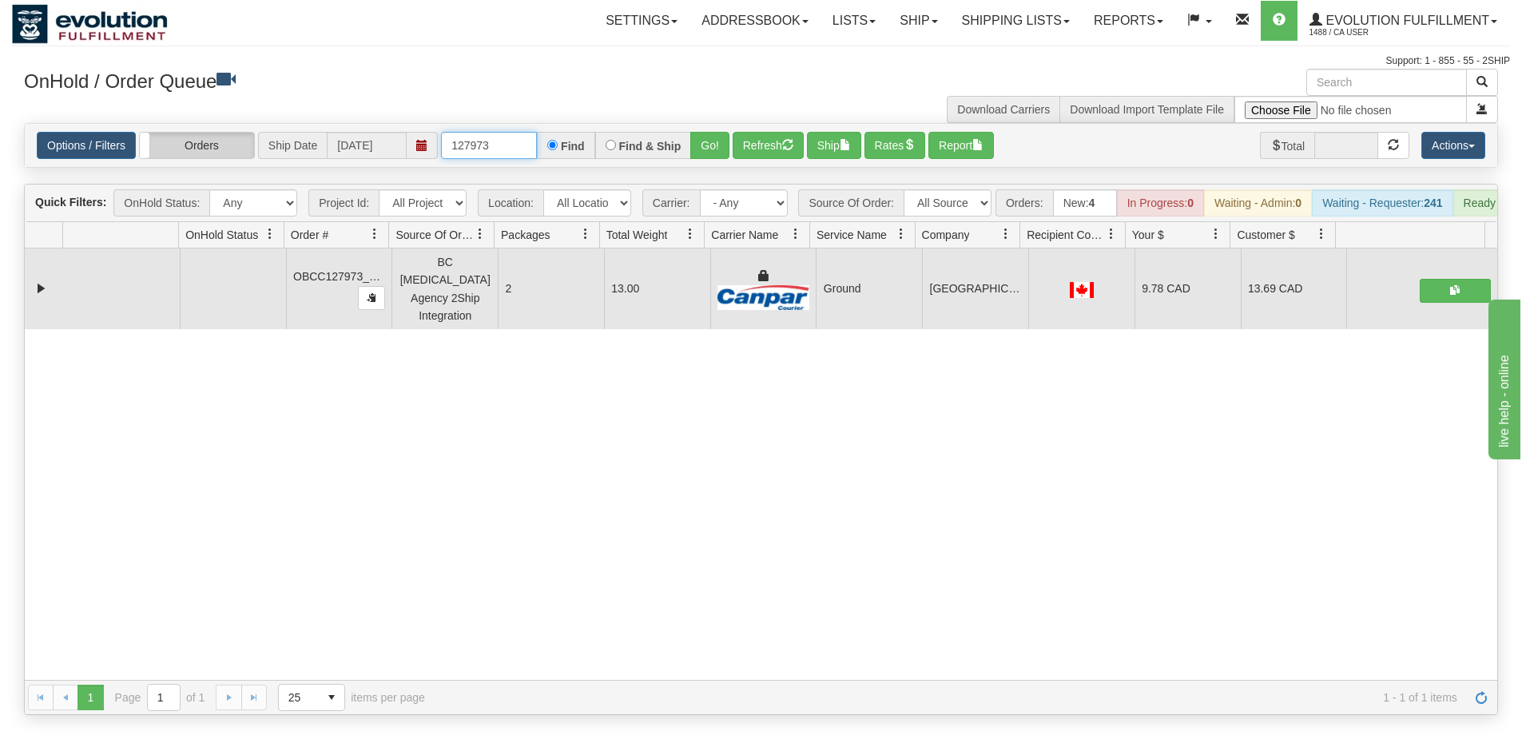
drag, startPoint x: 510, startPoint y: 149, endPoint x: 185, endPoint y: 154, distance: 325.3
click at [186, 154] on div "Options / Filters Group Shipments Orders Ship Date [DATE] 127973 Find Find & Sh…" at bounding box center [761, 145] width 1449 height 27
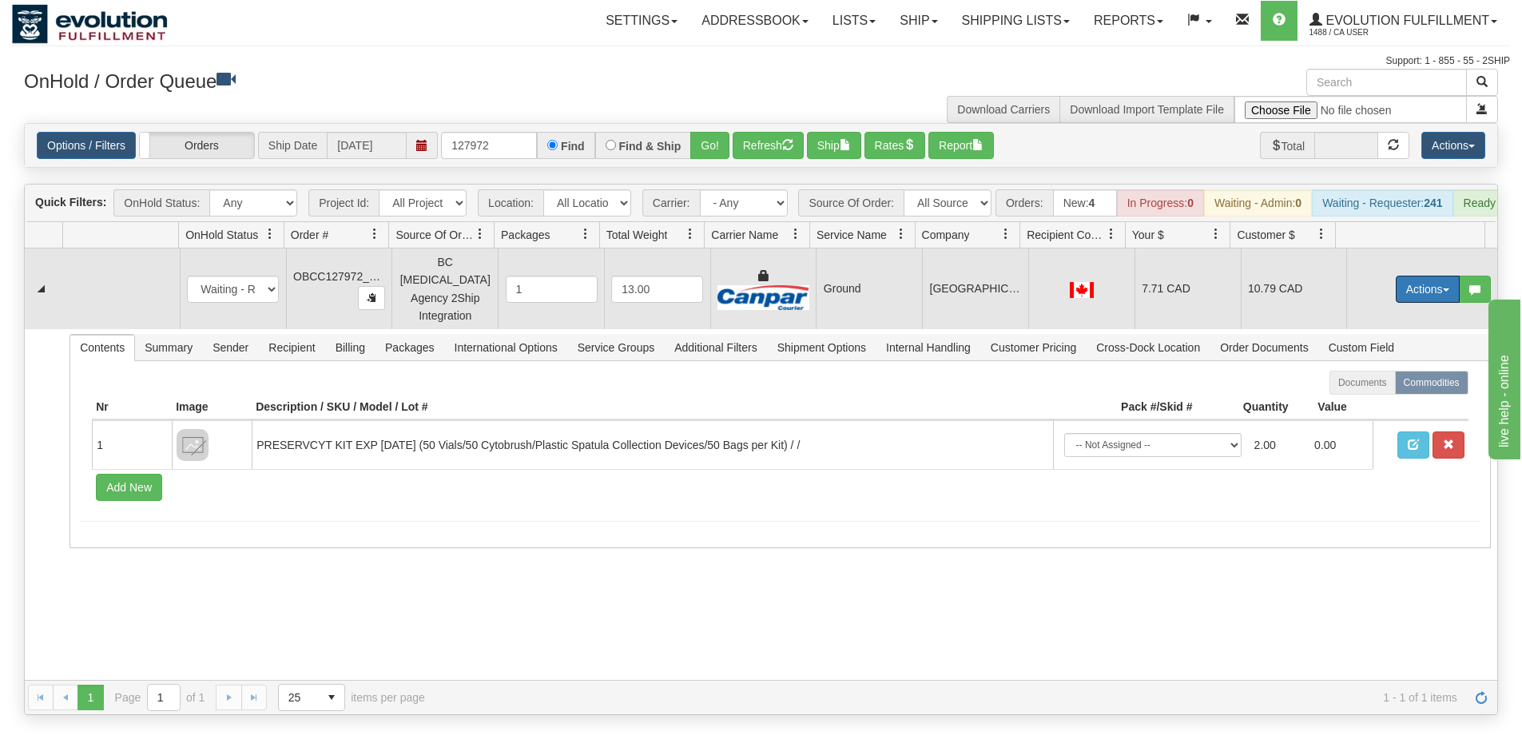
drag, startPoint x: 1403, startPoint y: 295, endPoint x: 1391, endPoint y: 331, distance: 37.9
click at [1403, 295] on button "Actions" at bounding box center [1428, 289] width 64 height 27
click at [1379, 387] on link "Ship" at bounding box center [1395, 382] width 128 height 21
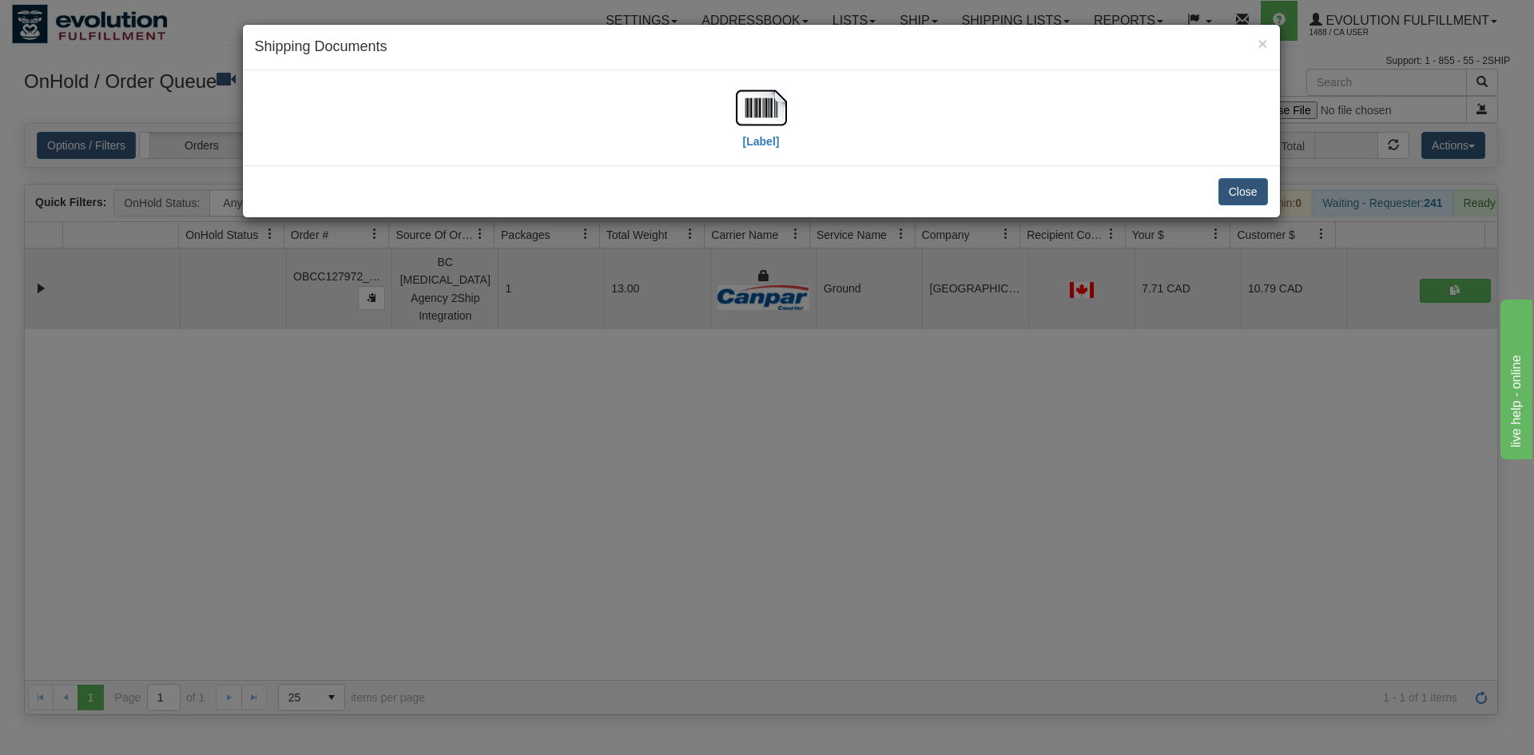
click at [690, 128] on div "[Label]" at bounding box center [761, 117] width 1013 height 71
click at [750, 123] on img at bounding box center [761, 107] width 51 height 51
click at [848, 435] on div "× Shipping Documents [Label] Close" at bounding box center [767, 377] width 1534 height 755
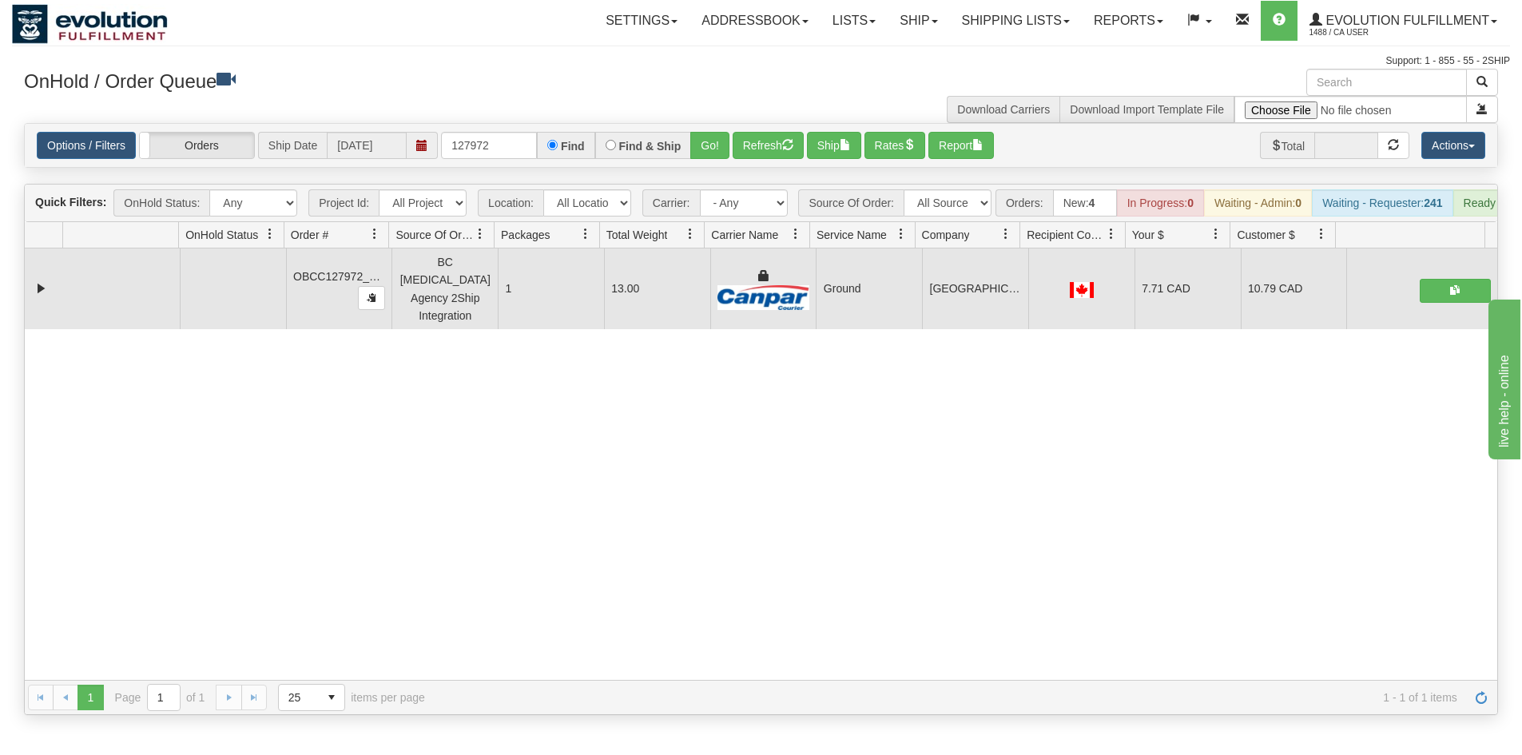
drag, startPoint x: 266, startPoint y: 484, endPoint x: 277, endPoint y: 474, distance: 15.3
click at [276, 476] on div "31786089 Default 91531851 91531852 OBCC127972_PART_A BC [MEDICAL_DATA] Agency 2…" at bounding box center [761, 465] width 1473 height 432
click at [503, 147] on input "127972" at bounding box center [489, 145] width 96 height 27
click at [468, 136] on input "127972" at bounding box center [489, 145] width 96 height 27
click at [713, 153] on button "Go!" at bounding box center [709, 145] width 39 height 27
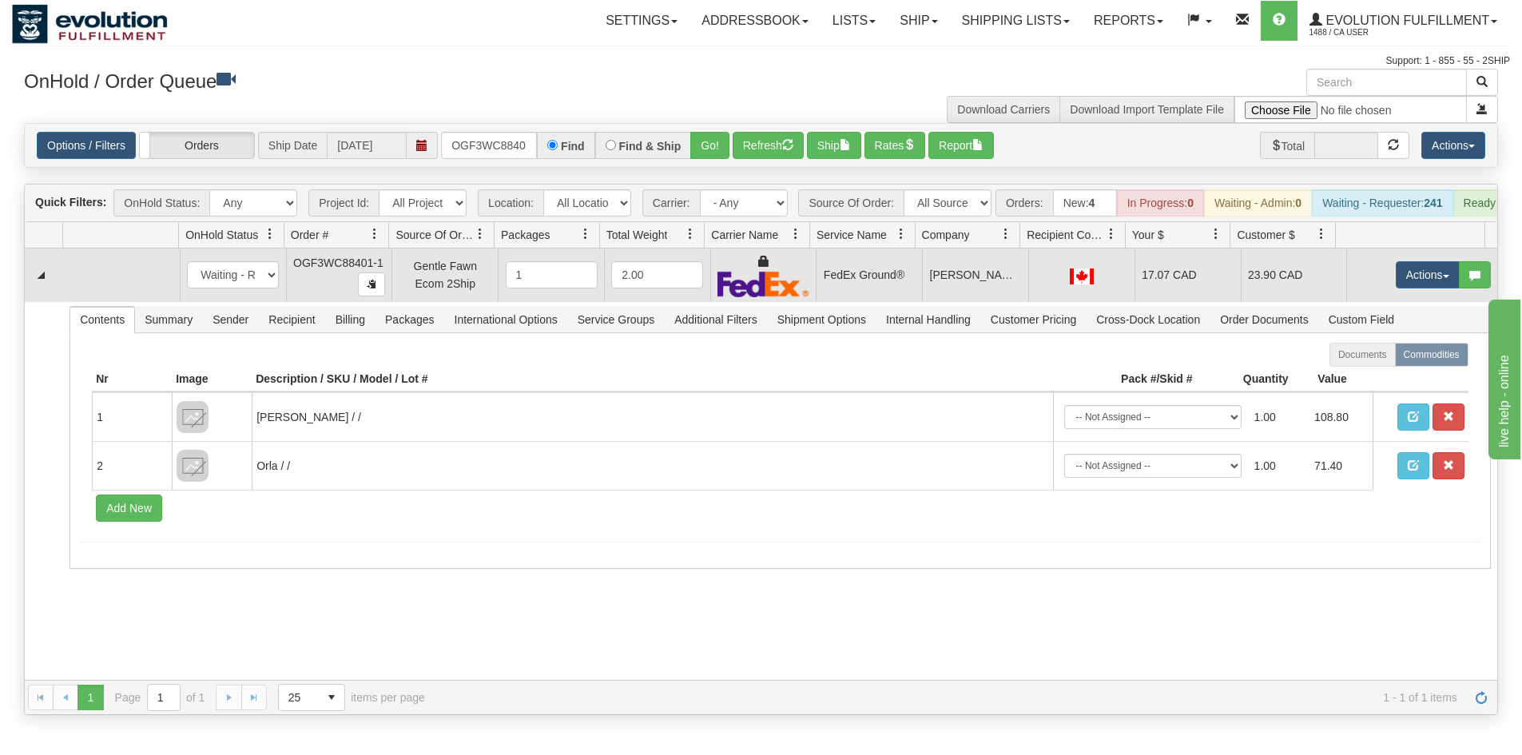
click at [1391, 268] on td "Actions Open Refresh Rates Rate All Services Ship Delete Edit Items" at bounding box center [1422, 276] width 151 height 54
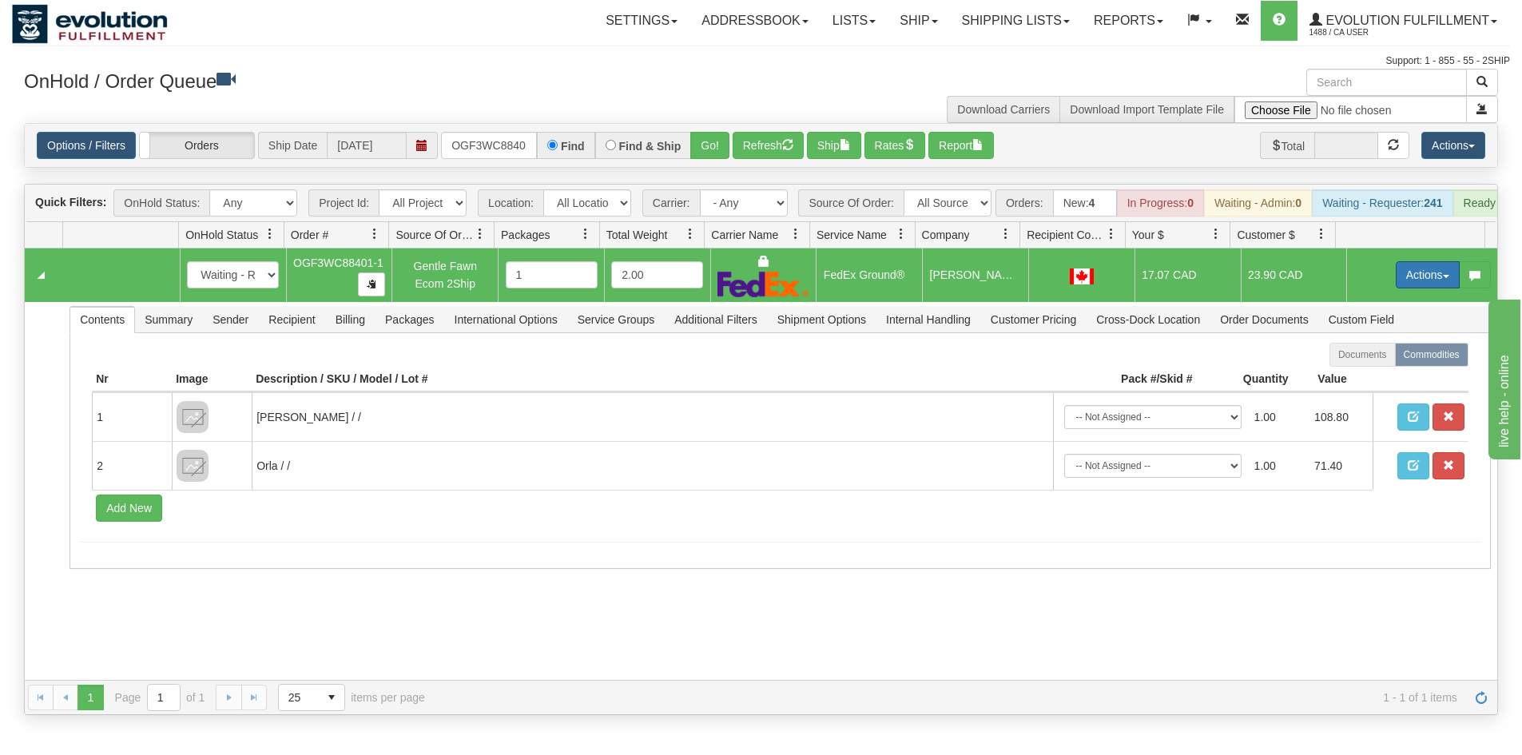
click at [1396, 289] on button "Actions" at bounding box center [1428, 274] width 64 height 27
click at [1347, 374] on span "Ship" at bounding box center [1364, 367] width 34 height 13
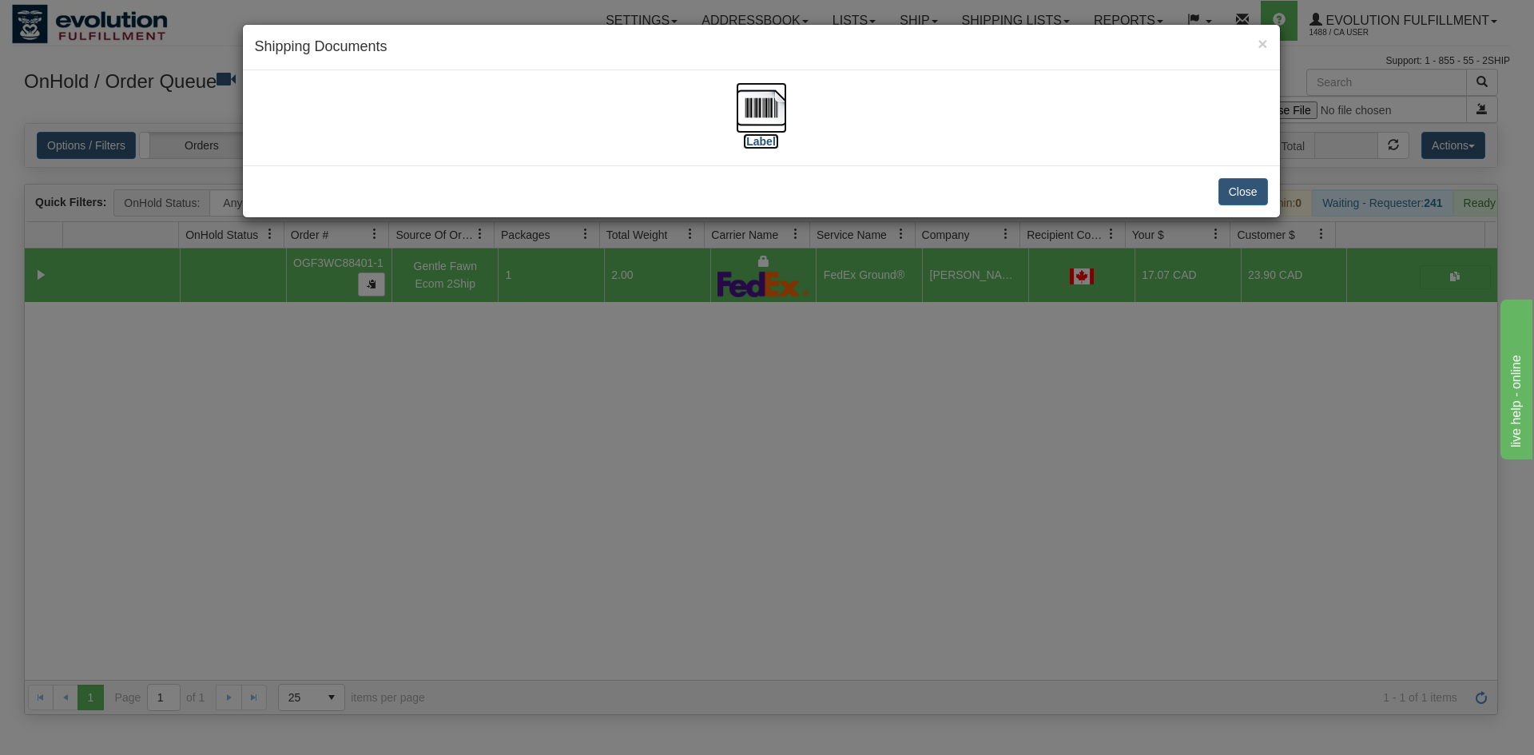
click at [764, 112] on img at bounding box center [761, 107] width 51 height 51
drag, startPoint x: 785, startPoint y: 494, endPoint x: 639, endPoint y: 281, distance: 257.6
click at [789, 482] on div "× Shipping Documents [Label] Close" at bounding box center [767, 377] width 1534 height 755
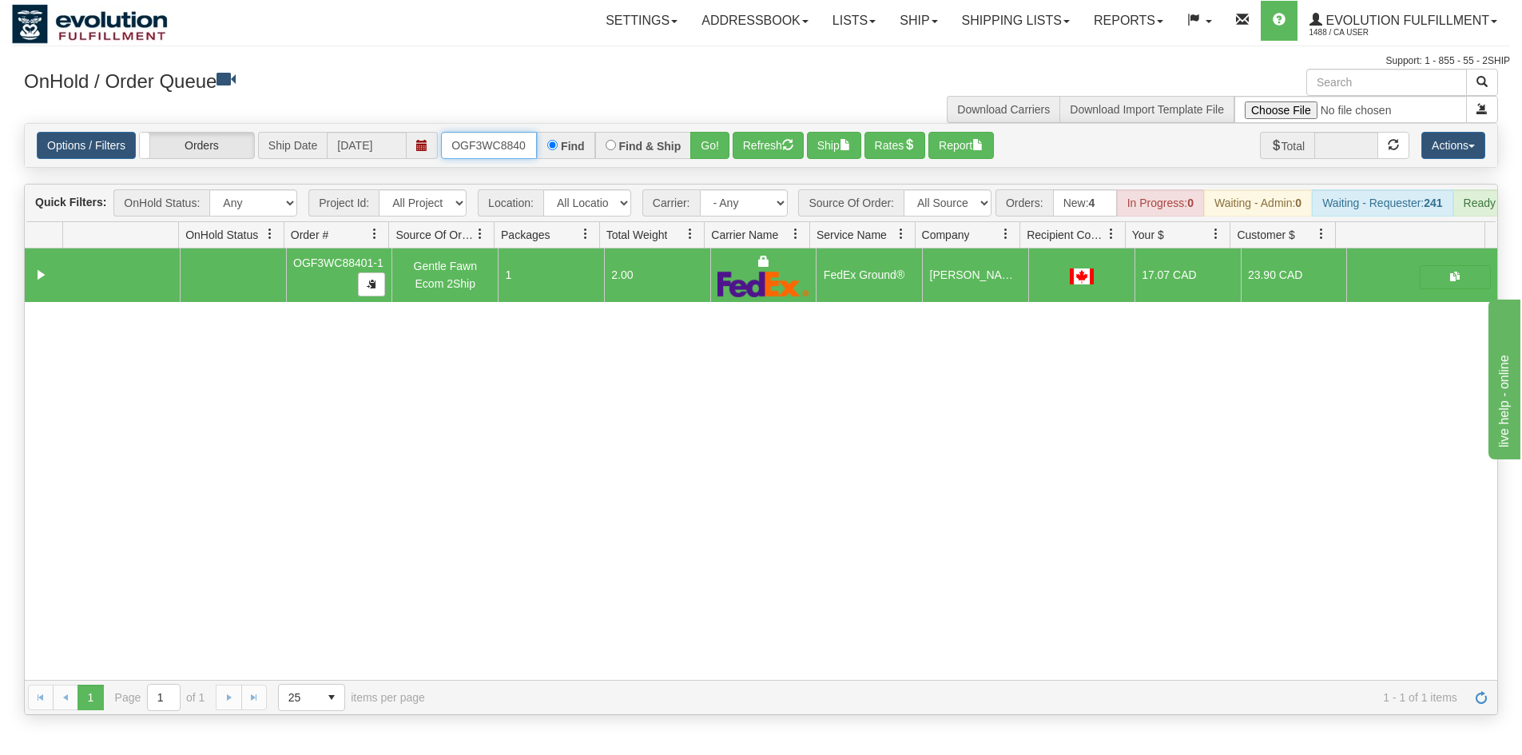
click at [487, 143] on input "OGF3WC88401-1" at bounding box center [489, 145] width 96 height 27
click at [706, 153] on button "Go!" at bounding box center [709, 145] width 39 height 27
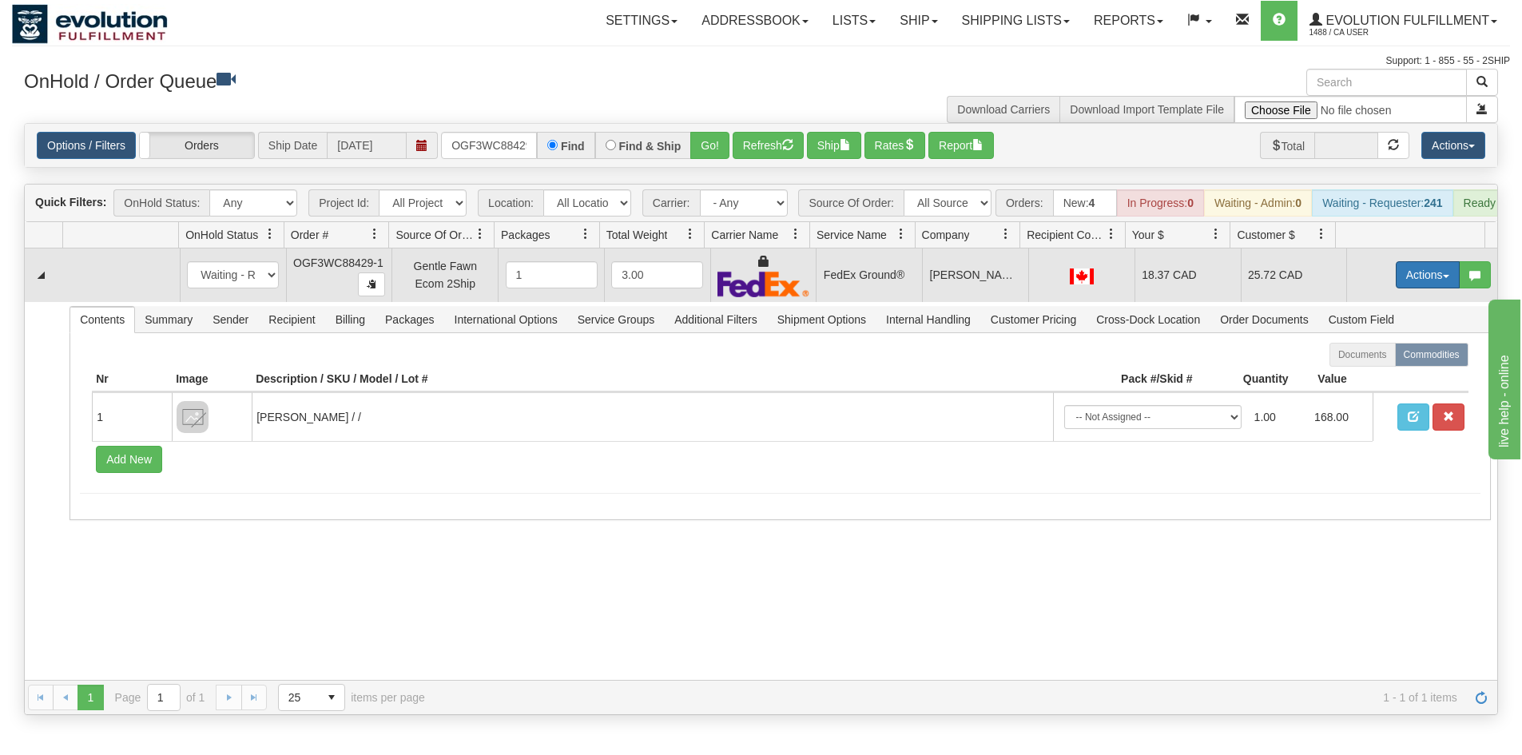
click at [1400, 288] on button "Actions" at bounding box center [1428, 274] width 64 height 27
click at [1364, 374] on span "Ship" at bounding box center [1364, 367] width 34 height 13
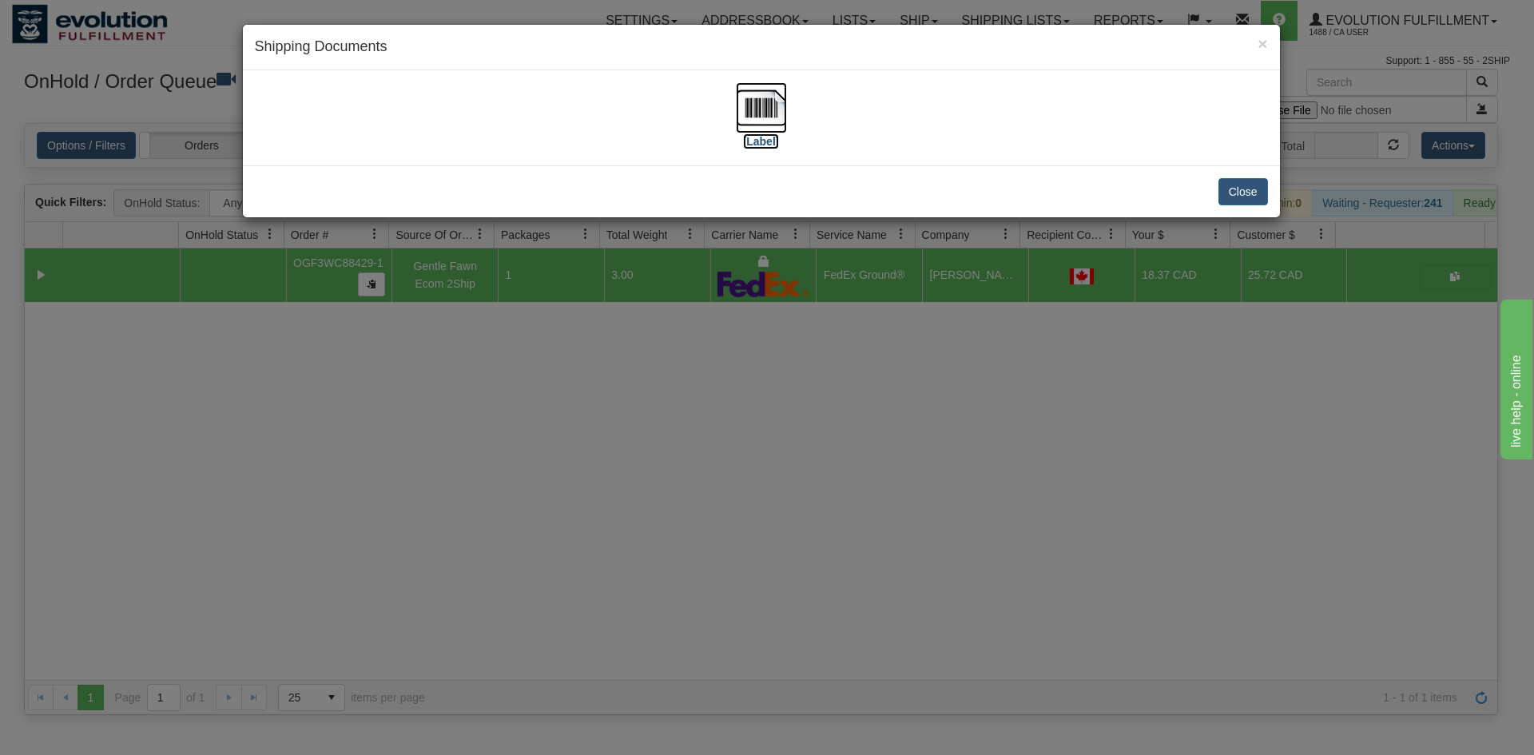
click at [758, 100] on img at bounding box center [761, 107] width 51 height 51
drag, startPoint x: 650, startPoint y: 558, endPoint x: 488, endPoint y: 107, distance: 478.8
click at [650, 553] on div "× Shipping Documents [Label] Close" at bounding box center [767, 377] width 1534 height 755
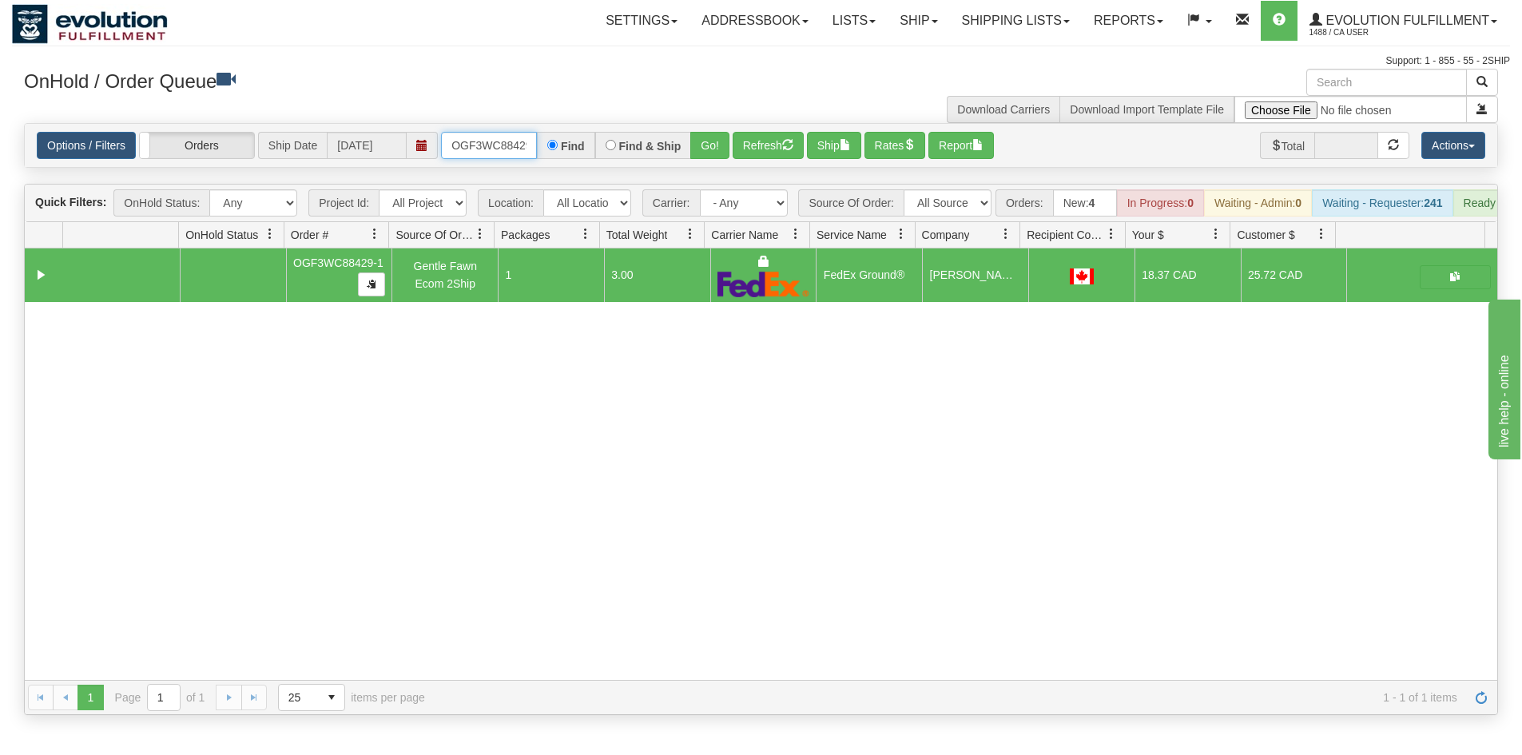
click at [513, 152] on input "OGF3WC88429-1" at bounding box center [489, 145] width 96 height 27
click at [695, 148] on button "Go!" at bounding box center [709, 145] width 39 height 27
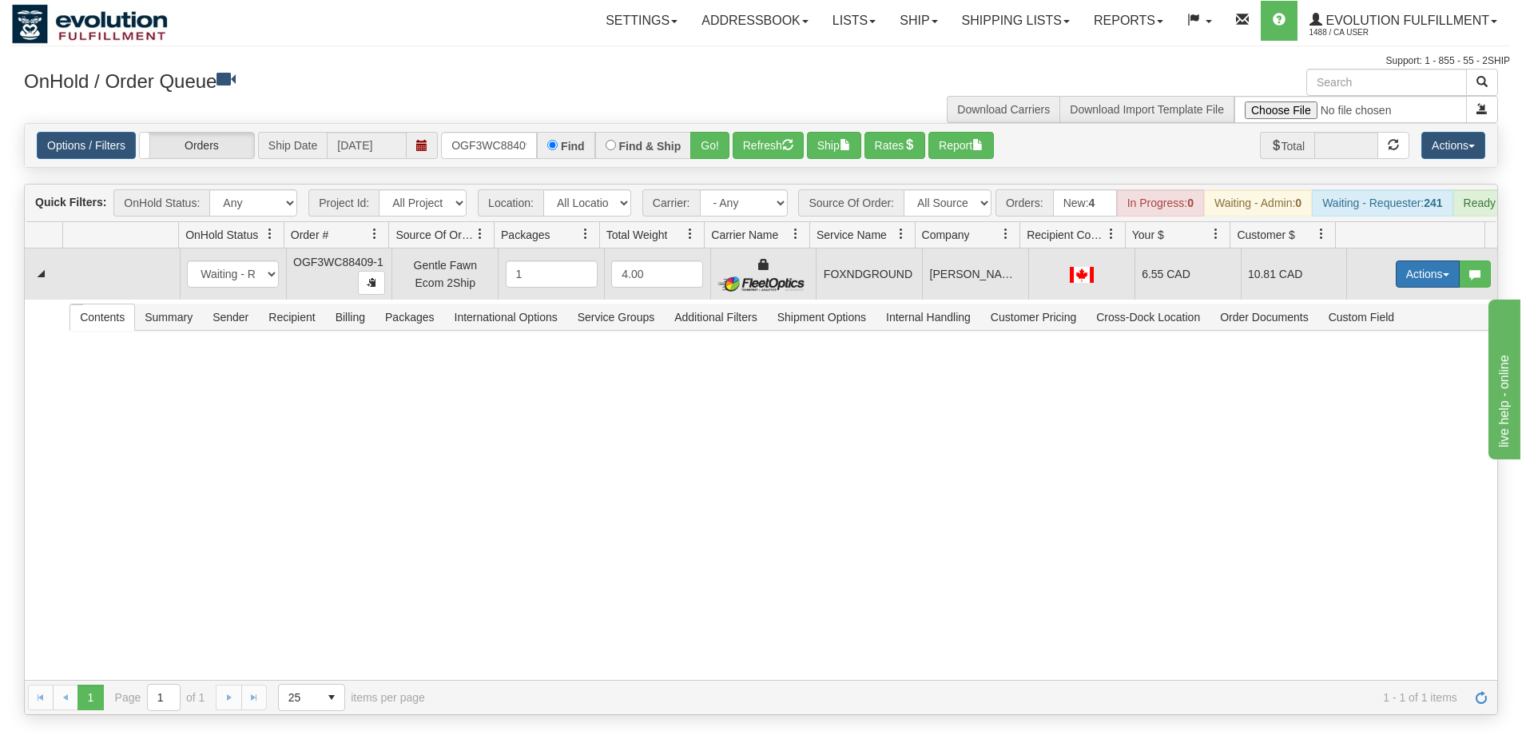
click at [1423, 288] on button "Actions" at bounding box center [1428, 274] width 64 height 27
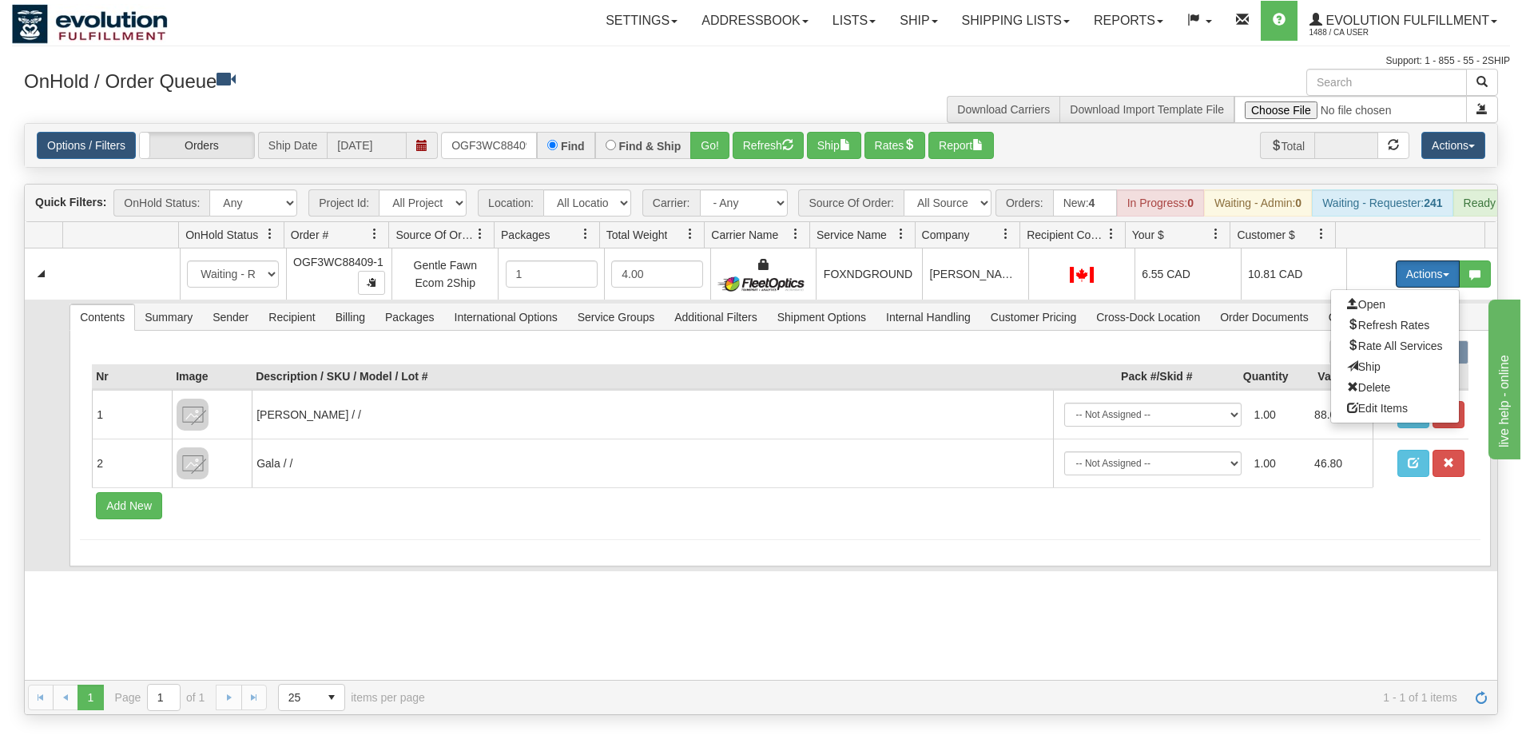
click at [1351, 373] on span "Ship" at bounding box center [1364, 366] width 34 height 13
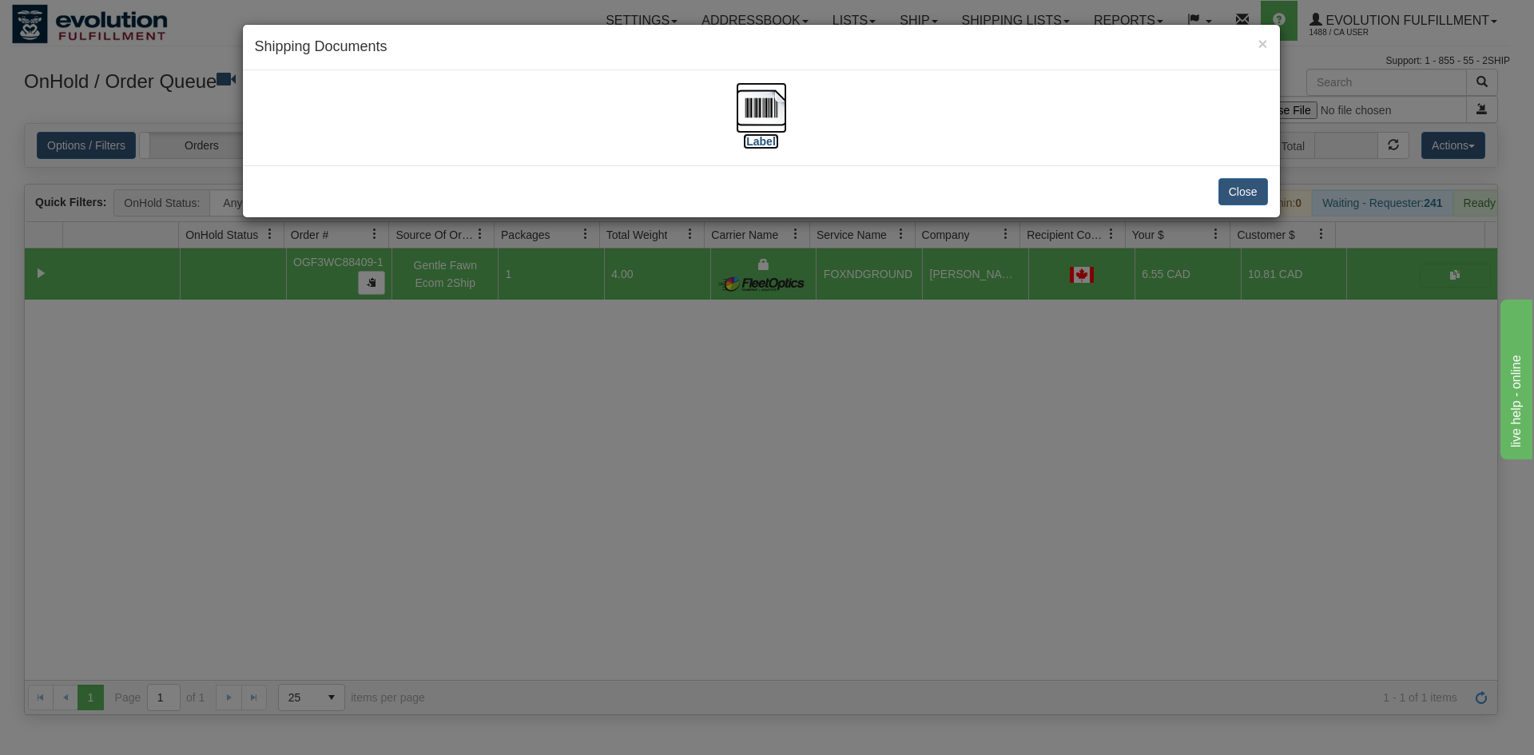
click at [765, 111] on img at bounding box center [761, 107] width 51 height 51
drag, startPoint x: 659, startPoint y: 560, endPoint x: 329, endPoint y: 132, distance: 540.3
click at [658, 551] on div "× Shipping Documents [Label] Close" at bounding box center [767, 377] width 1534 height 755
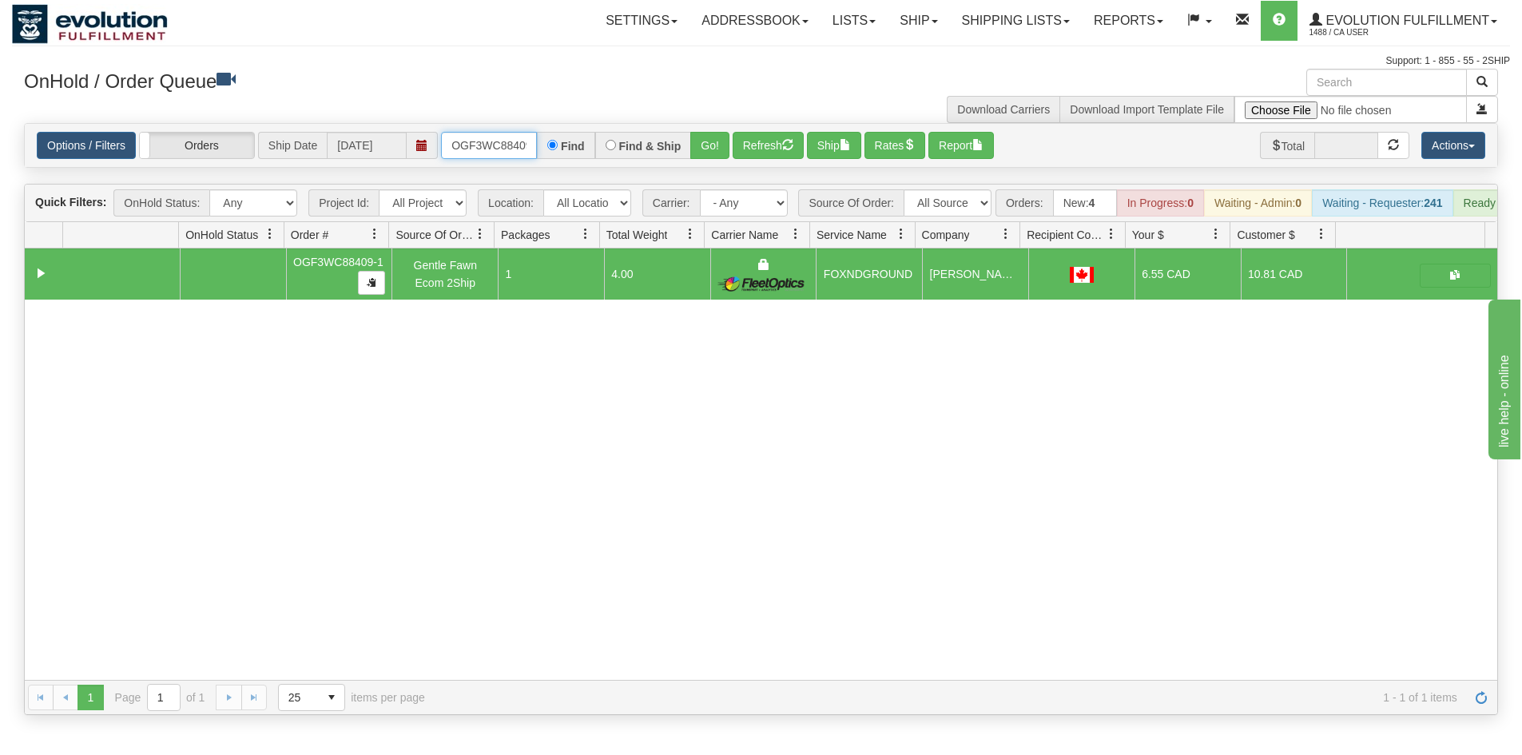
click at [495, 149] on input "OGF3WC88409-1" at bounding box center [489, 145] width 96 height 27
click at [719, 147] on button "Go!" at bounding box center [709, 145] width 39 height 27
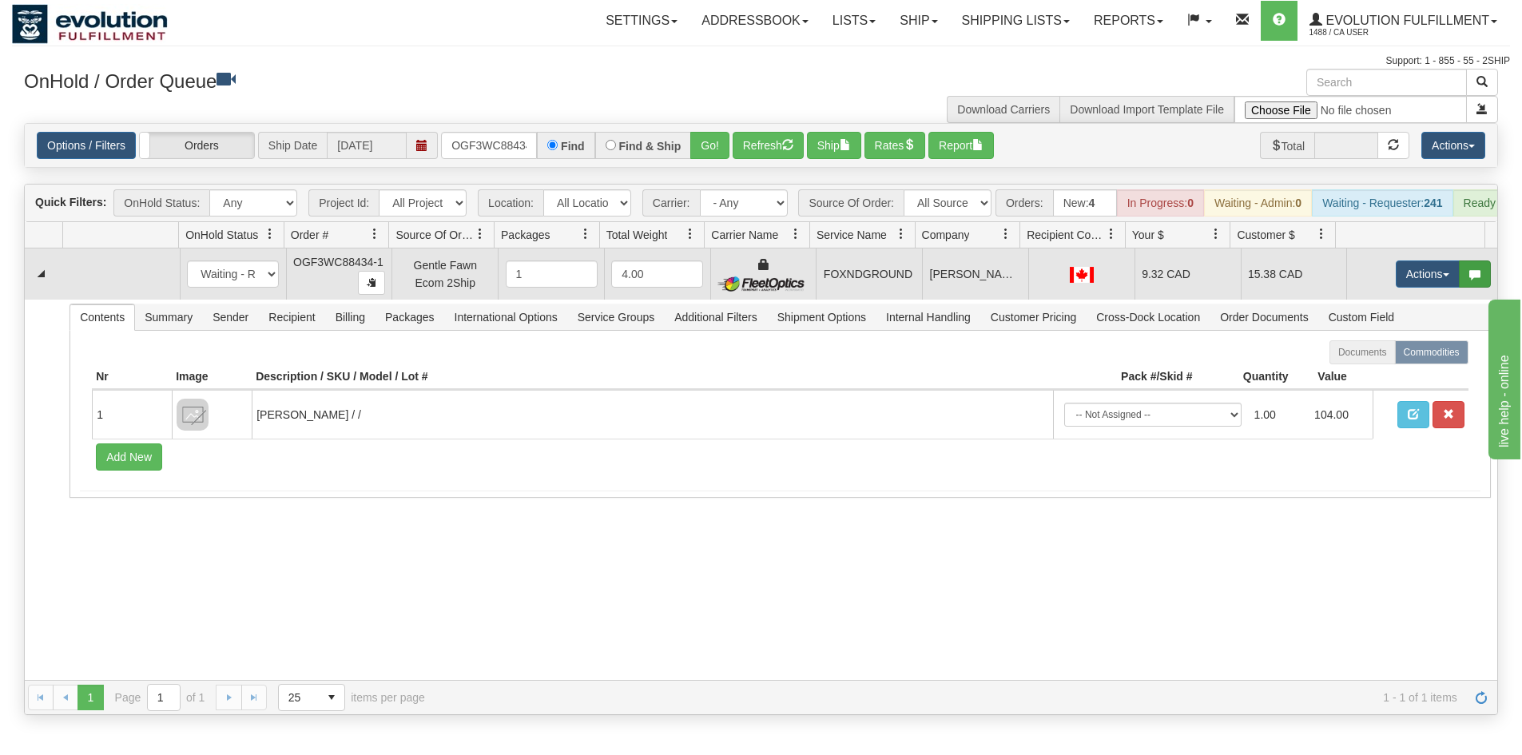
click at [1470, 281] on span "button" at bounding box center [1475, 274] width 11 height 11
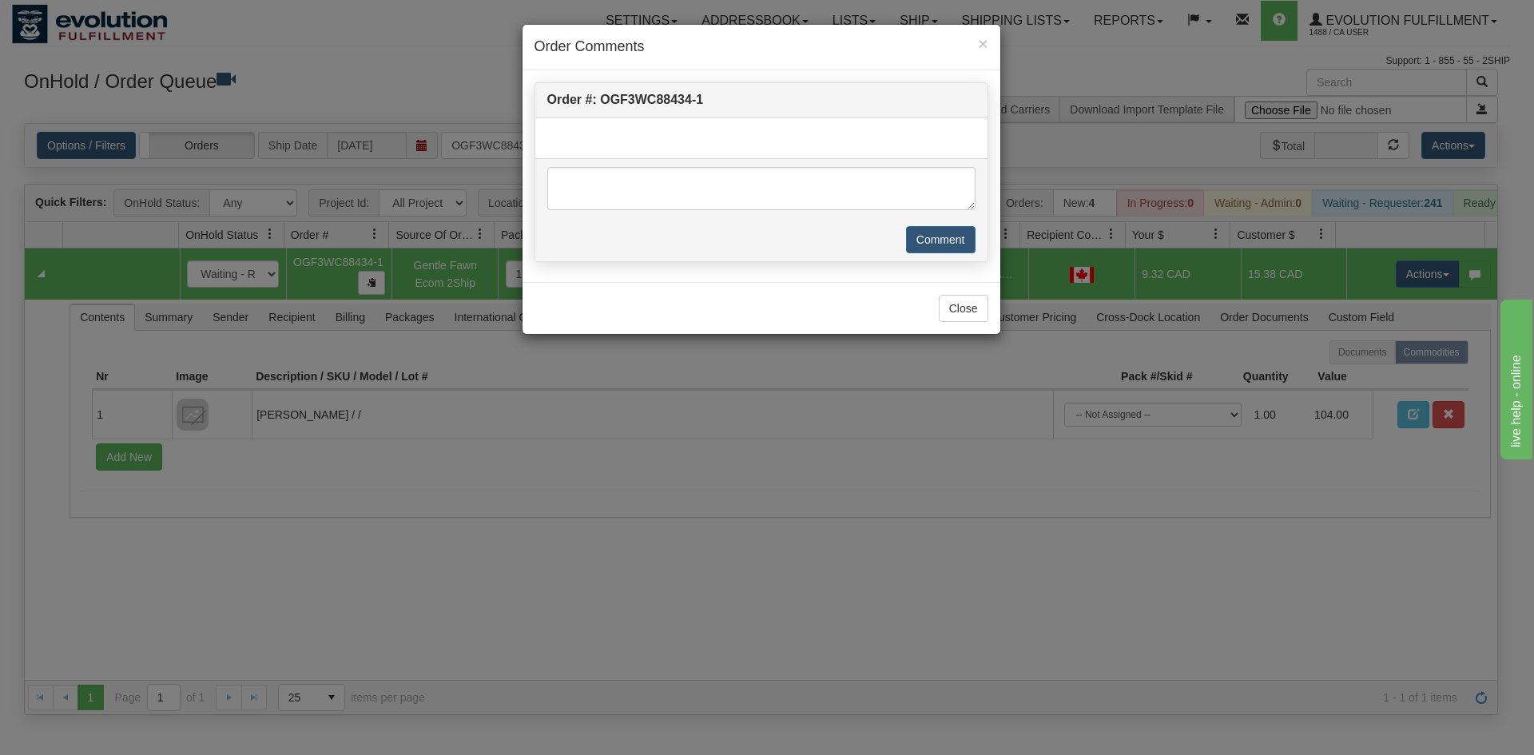
click at [1422, 287] on div "× Order Comments Order #: OGF3WC88434-1 Comment Close" at bounding box center [767, 377] width 1534 height 755
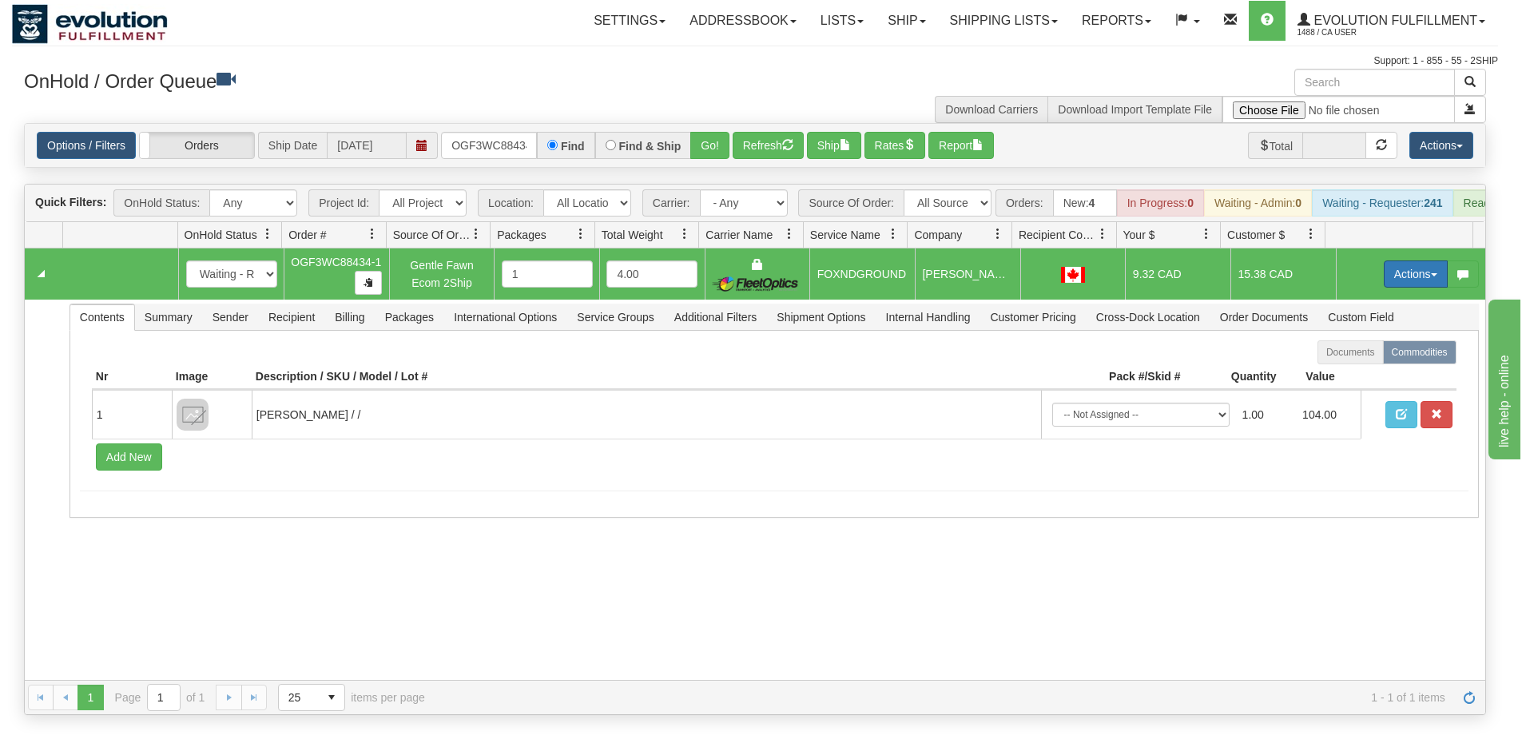
click at [1425, 287] on button "Actions" at bounding box center [1416, 274] width 64 height 27
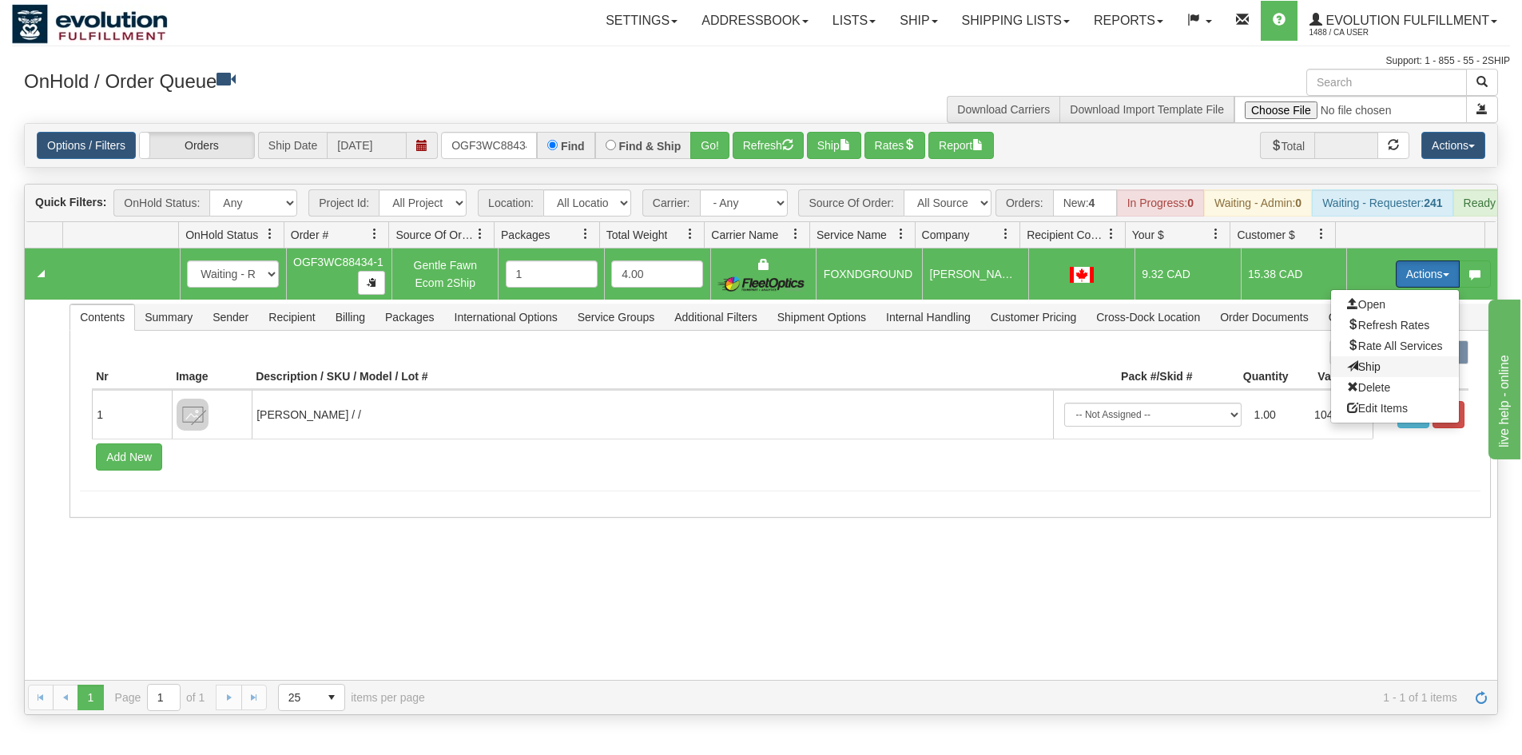
click at [1359, 373] on span "Ship" at bounding box center [1364, 366] width 34 height 13
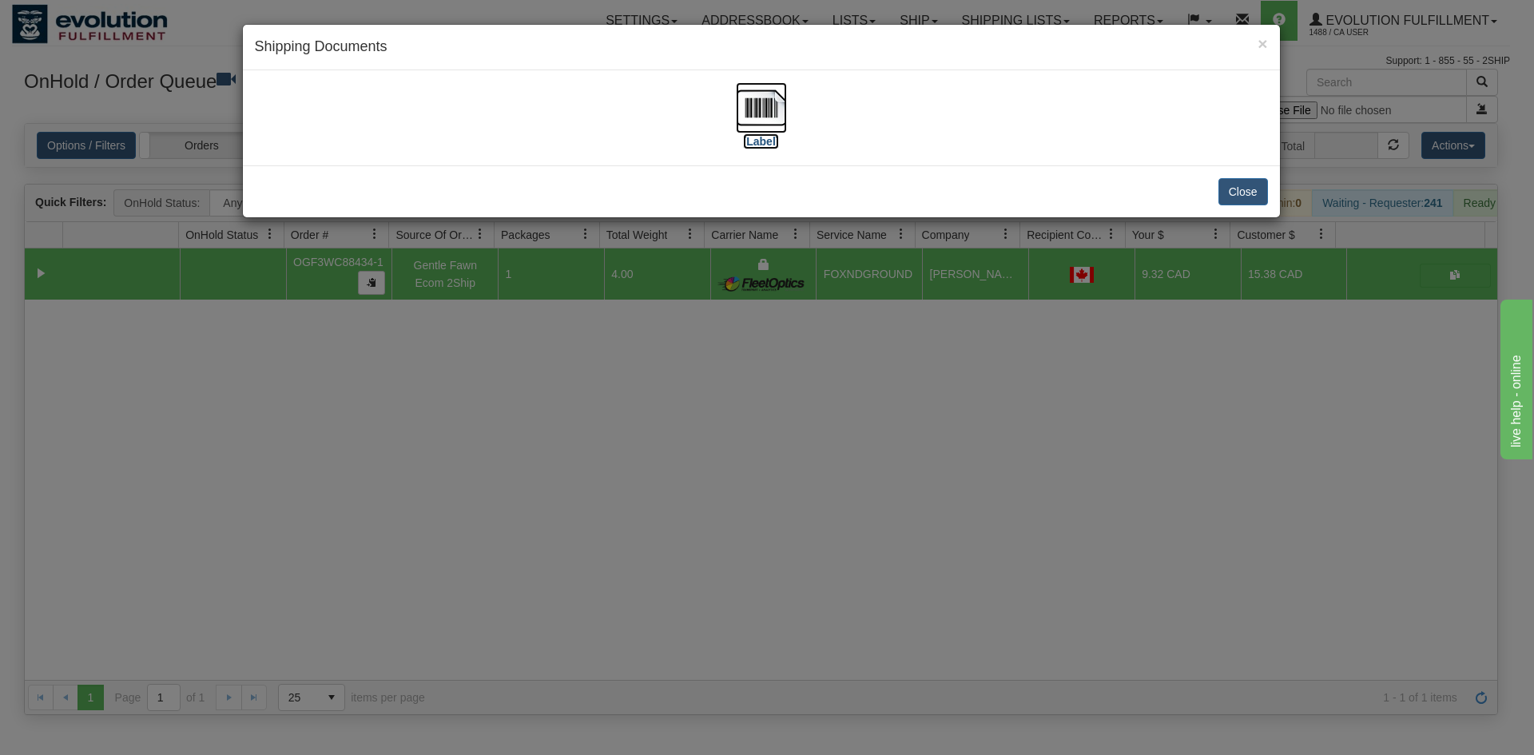
click at [768, 107] on img at bounding box center [761, 107] width 51 height 51
drag, startPoint x: 858, startPoint y: 518, endPoint x: 530, endPoint y: 235, distance: 432.9
click at [838, 530] on div "× Shipping Documents [Label] Close" at bounding box center [767, 377] width 1534 height 755
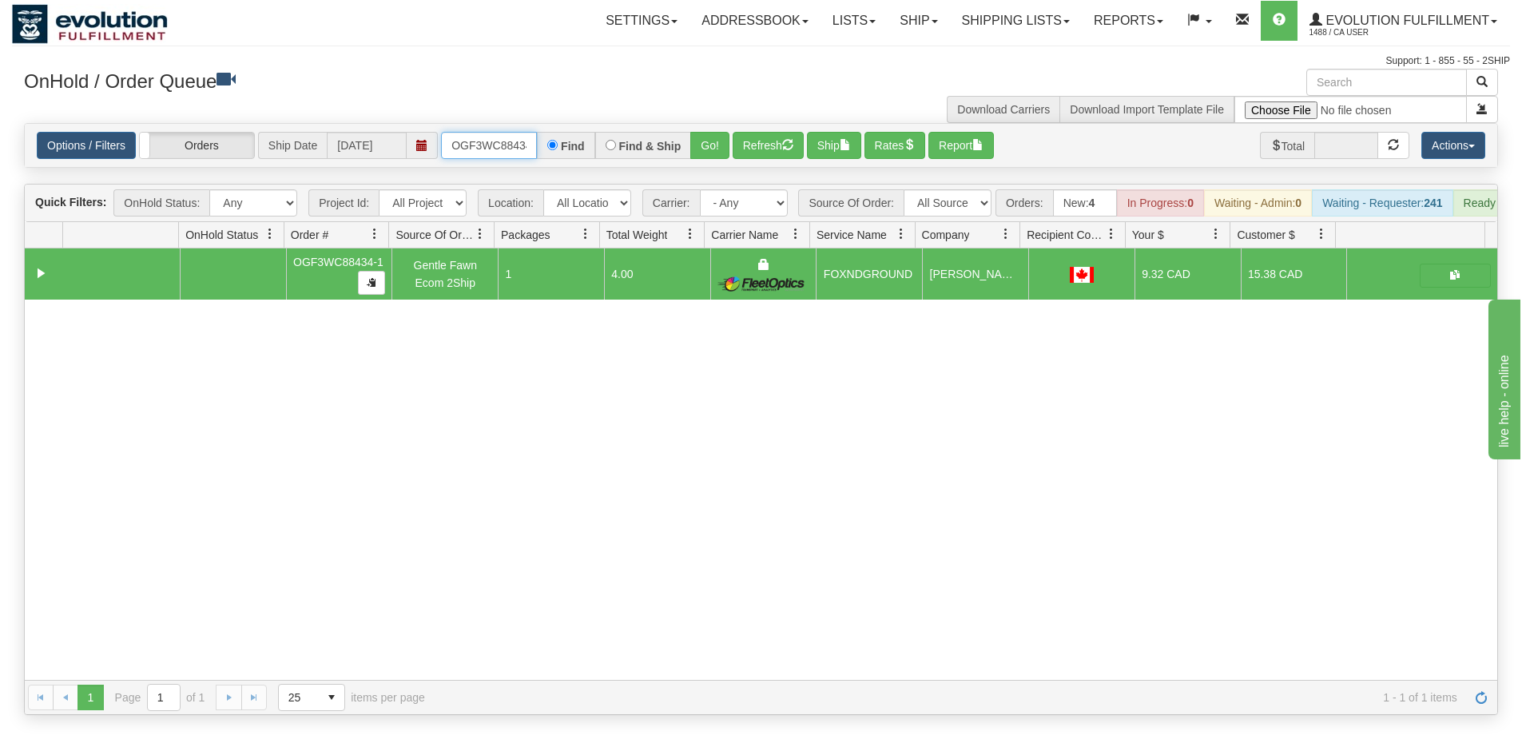
click at [510, 148] on input "OGF3WC88434-1" at bounding box center [489, 145] width 96 height 27
drag, startPoint x: 685, startPoint y: 145, endPoint x: 694, endPoint y: 141, distance: 10.7
click at [686, 145] on div "Find & Ship" at bounding box center [643, 145] width 97 height 27
click at [697, 141] on button "Go!" at bounding box center [709, 145] width 39 height 27
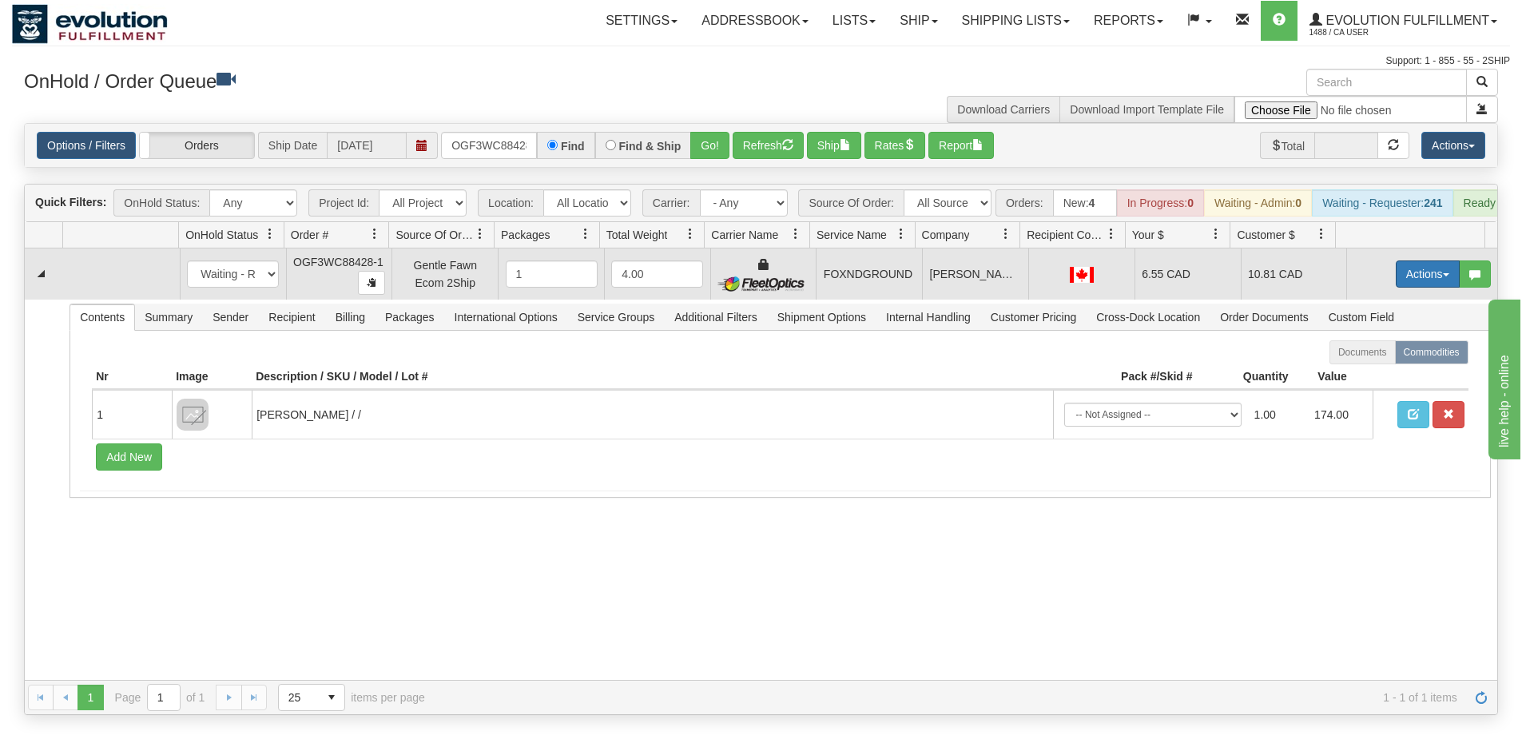
click at [1396, 288] on button "Actions" at bounding box center [1428, 274] width 64 height 27
click at [1355, 373] on span "Ship" at bounding box center [1364, 366] width 34 height 13
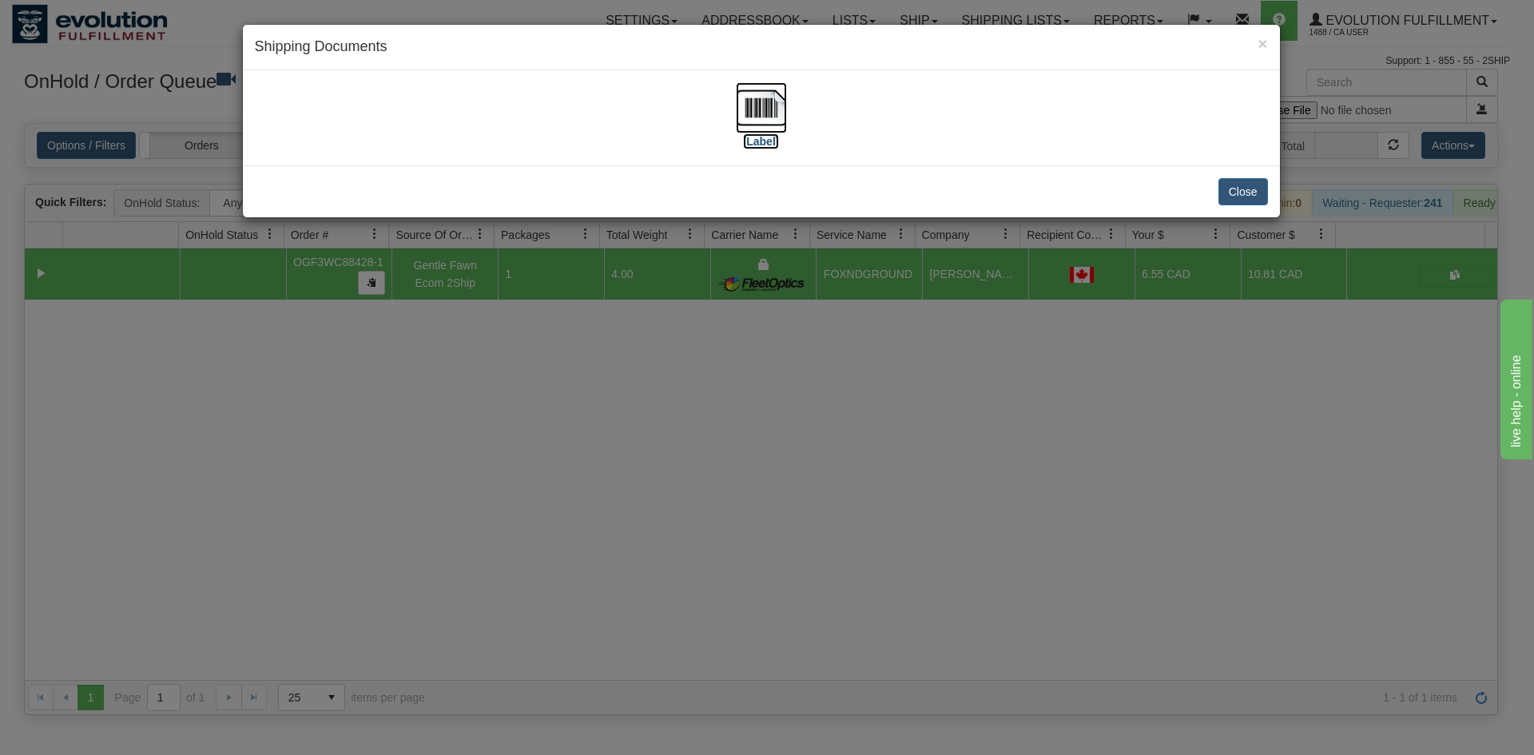
click at [762, 108] on img at bounding box center [761, 107] width 51 height 51
drag, startPoint x: 671, startPoint y: 356, endPoint x: 639, endPoint y: 327, distance: 42.4
click at [667, 351] on div "× Shipping Documents [Label] Close" at bounding box center [767, 377] width 1534 height 755
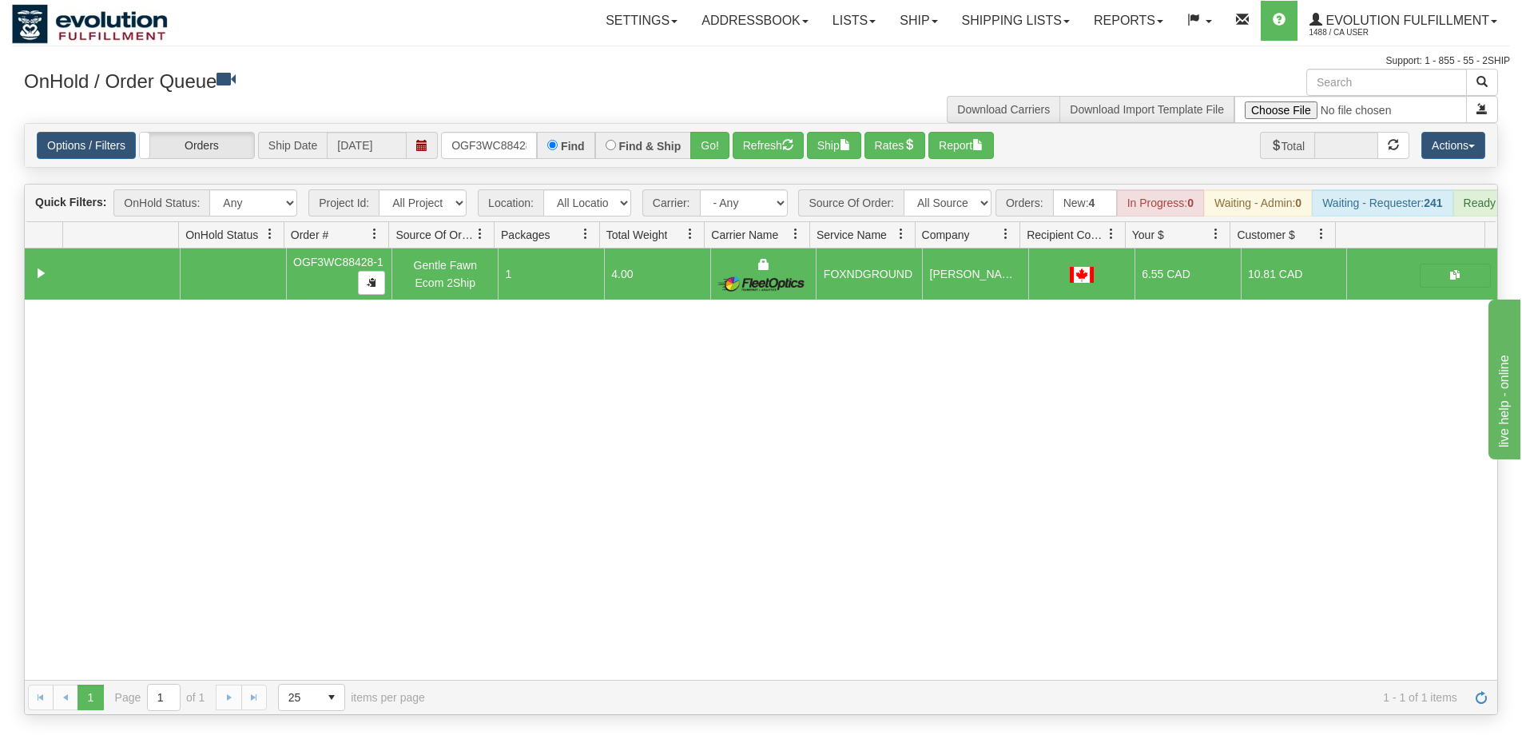
click at [491, 164] on div "Options / Filters Group Shipments Orders Ship Date [DATE] OGF3WC88428-1 Find Fi…" at bounding box center [761, 145] width 1473 height 43
click at [498, 146] on input "OGF3WC88428-1" at bounding box center [489, 145] width 96 height 27
click at [700, 133] on button "Go!" at bounding box center [709, 145] width 39 height 27
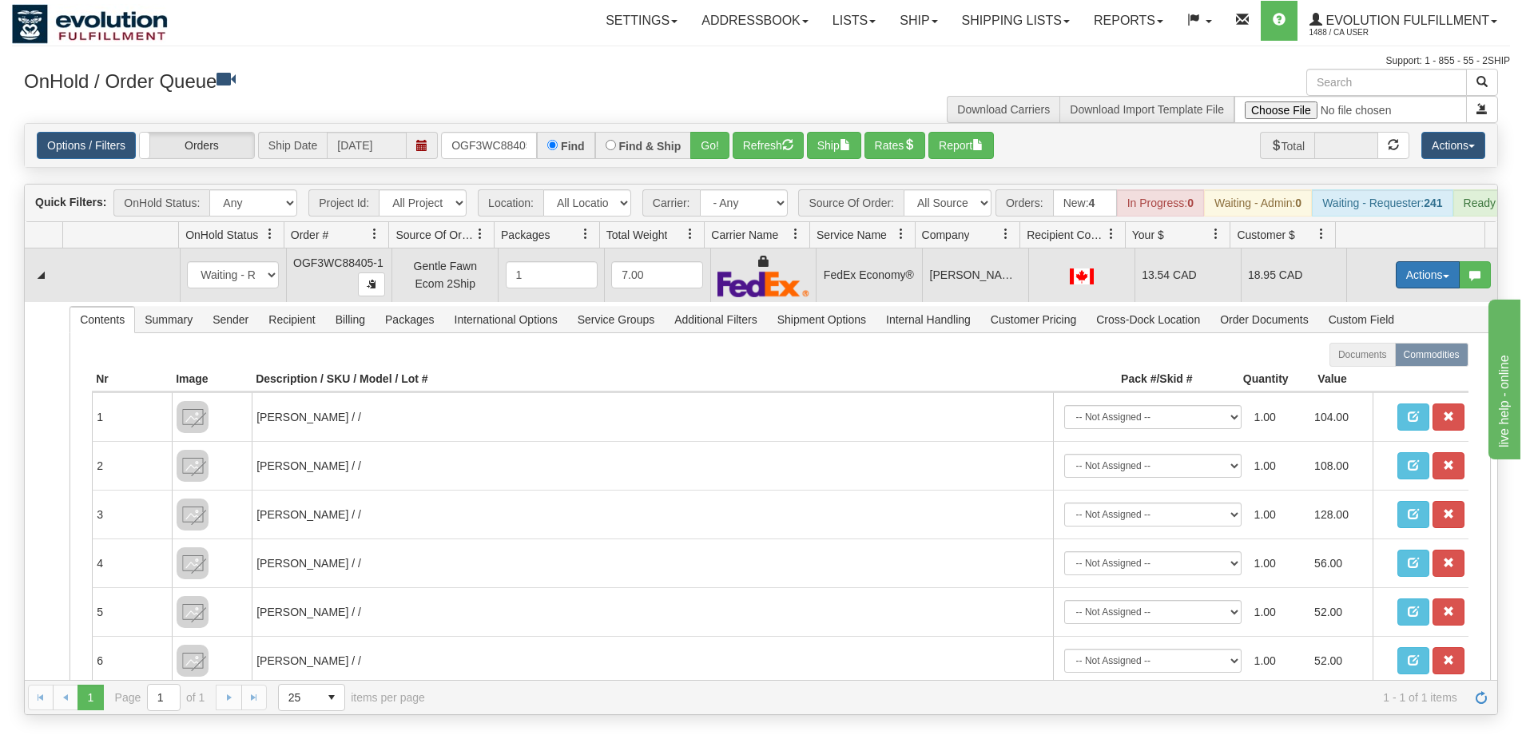
click at [1405, 285] on button "Actions" at bounding box center [1428, 274] width 64 height 27
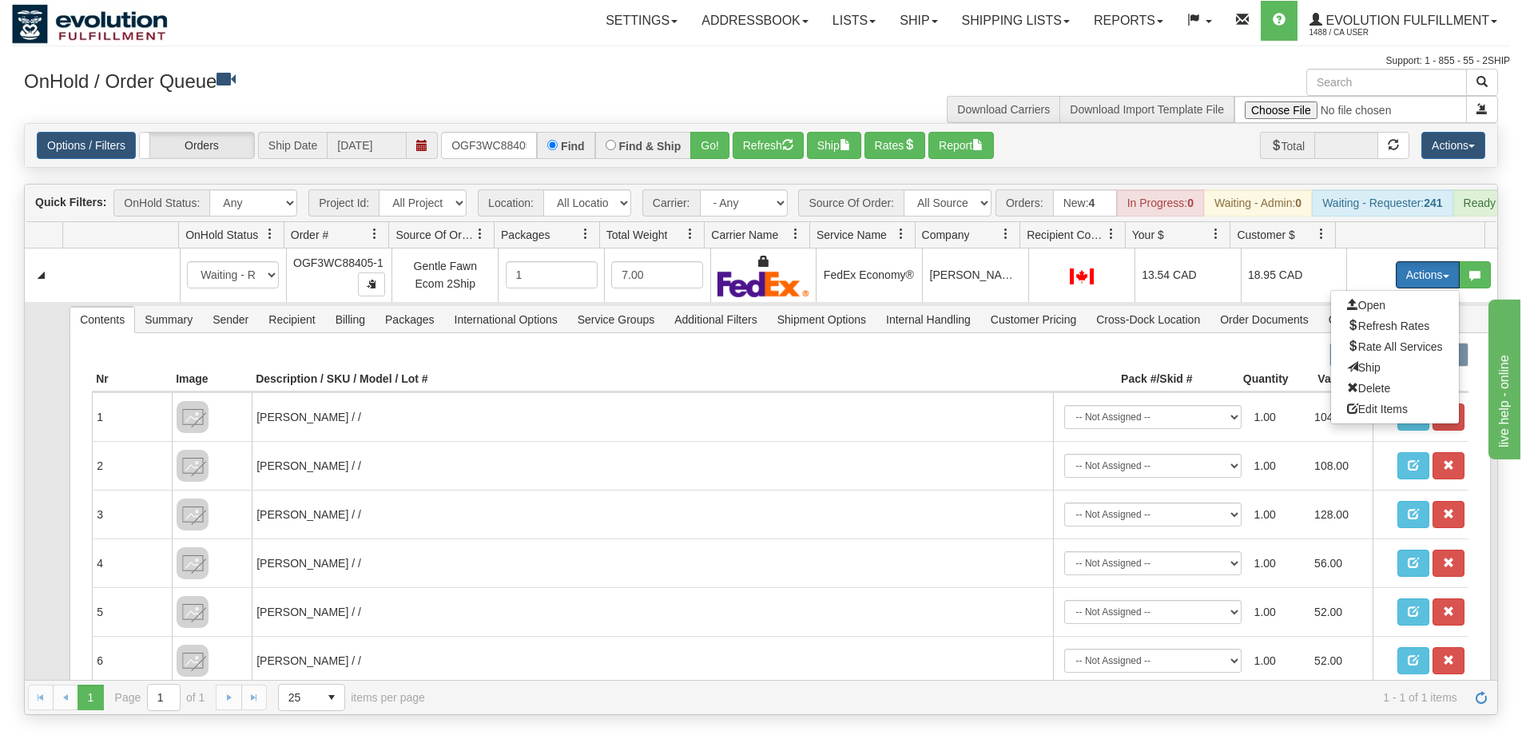
click at [1349, 374] on span "Ship" at bounding box center [1364, 367] width 34 height 13
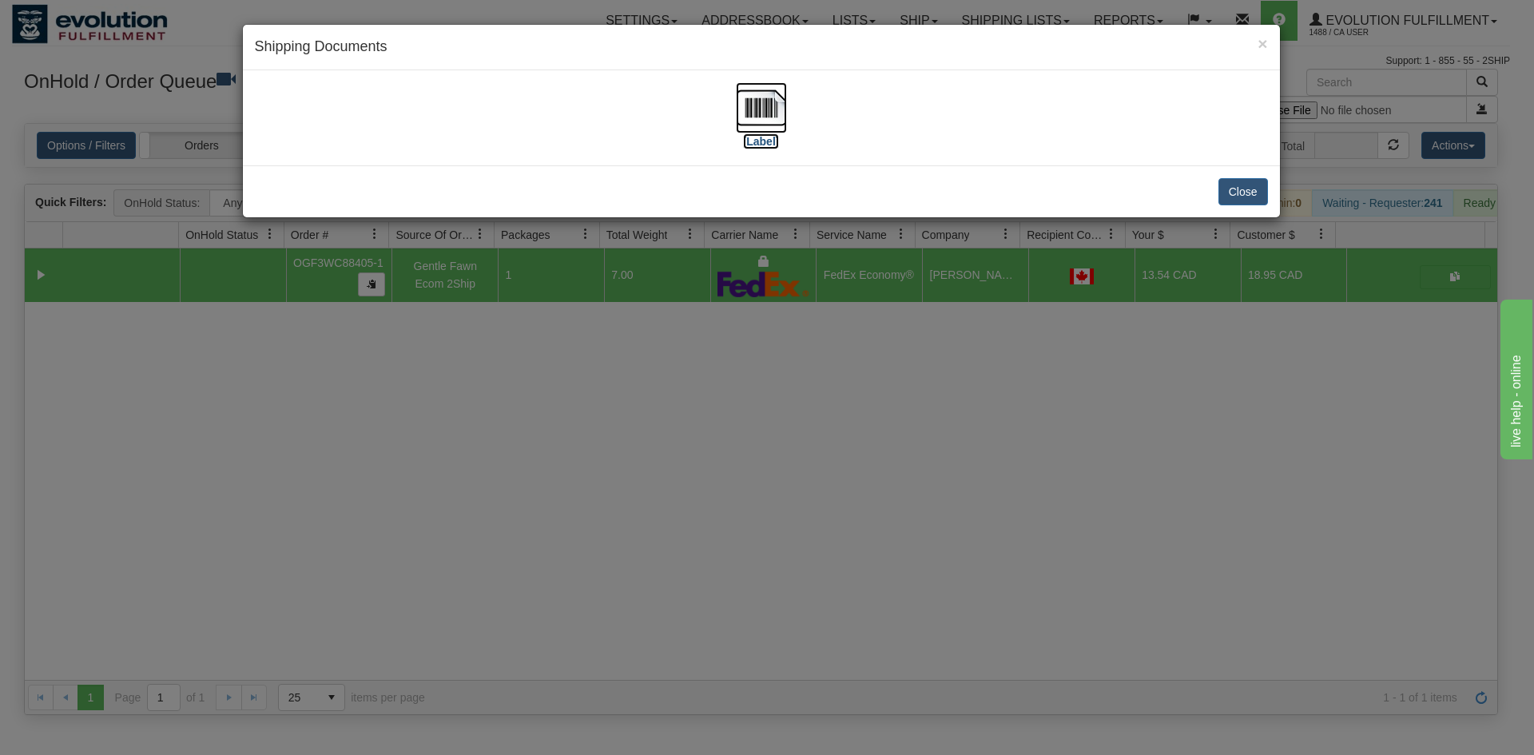
click at [754, 110] on img at bounding box center [761, 107] width 51 height 51
drag, startPoint x: 866, startPoint y: 599, endPoint x: 535, endPoint y: 169, distance: 541.9
click at [850, 559] on div "× Shipping Documents [Label] Close" at bounding box center [767, 377] width 1534 height 755
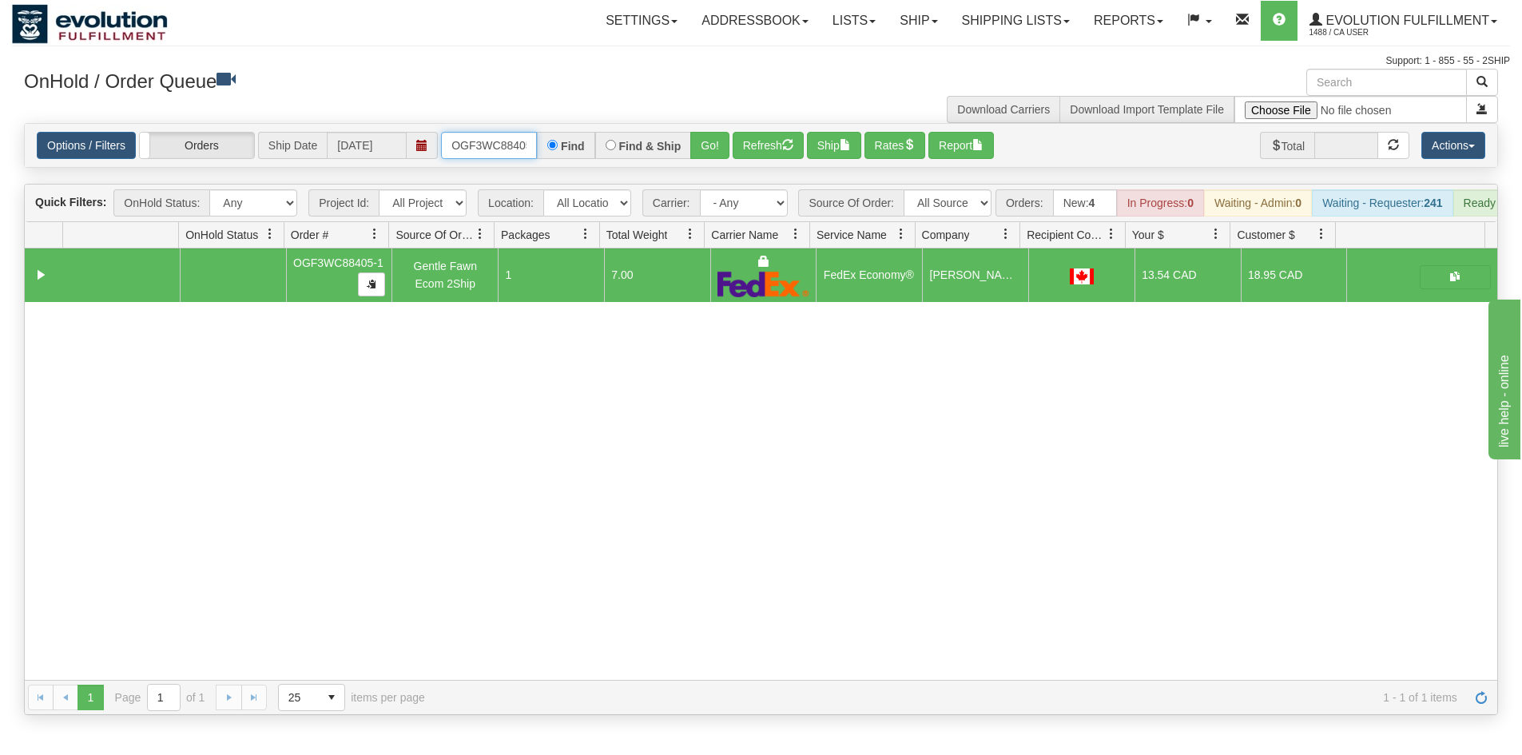
click at [498, 143] on input "OGF3WC88405-1" at bounding box center [489, 145] width 96 height 27
click at [713, 141] on button "Go!" at bounding box center [709, 145] width 39 height 27
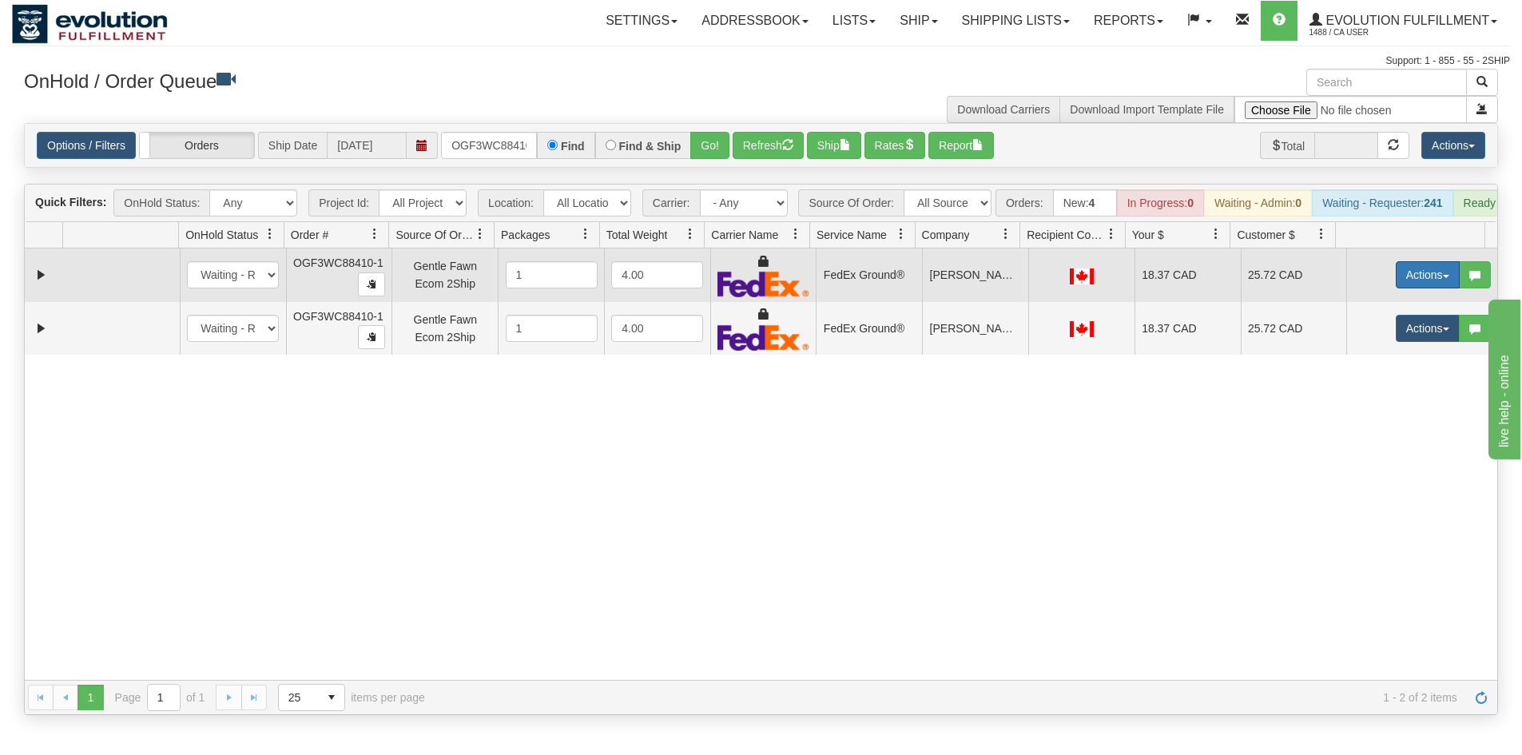
click at [1400, 289] on button "Actions" at bounding box center [1428, 274] width 64 height 27
click at [1373, 373] on link "Ship" at bounding box center [1395, 367] width 128 height 21
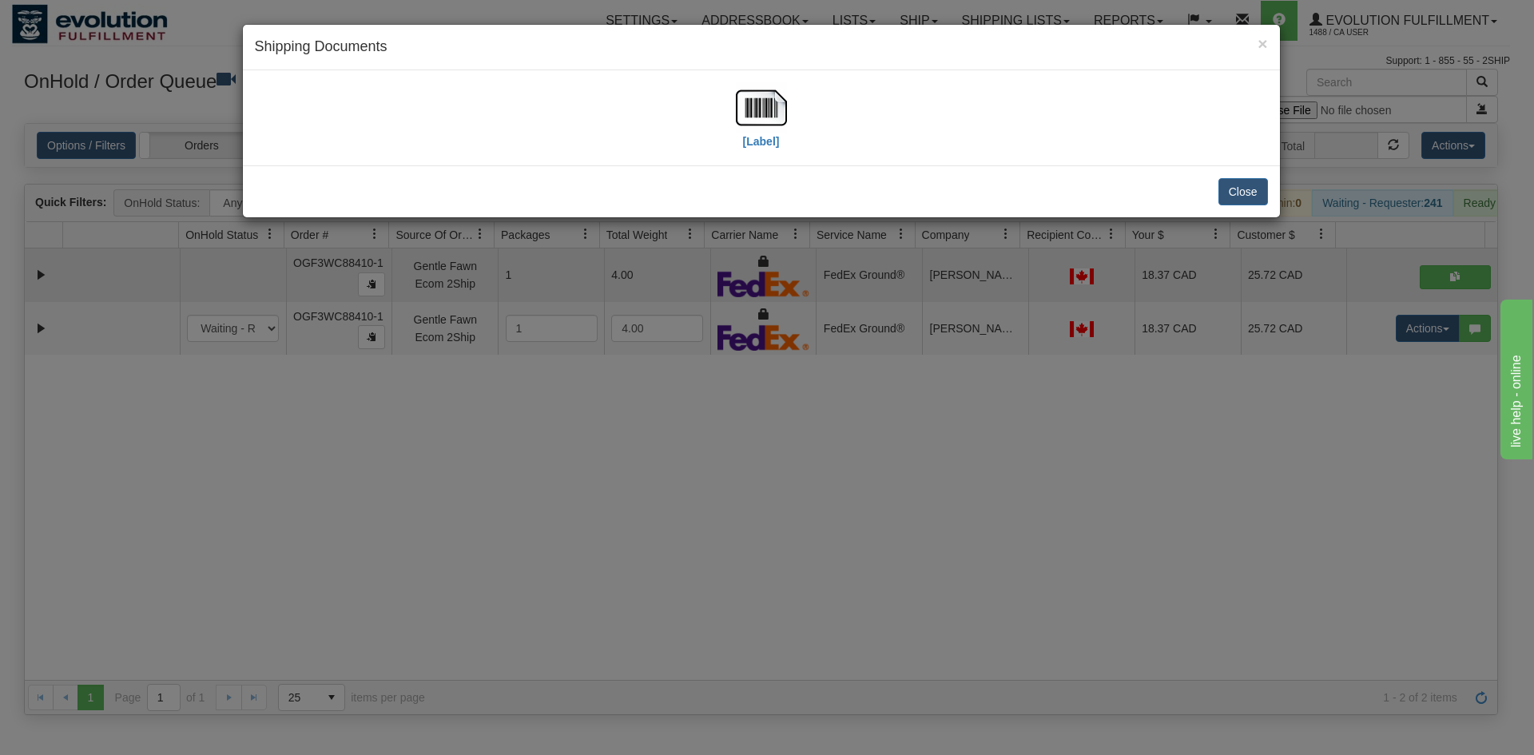
click at [780, 133] on div "[Label]" at bounding box center [761, 117] width 51 height 71
click at [766, 117] on img at bounding box center [761, 107] width 51 height 51
click at [1384, 384] on div "× Shipping Documents [Label] Close" at bounding box center [767, 377] width 1534 height 755
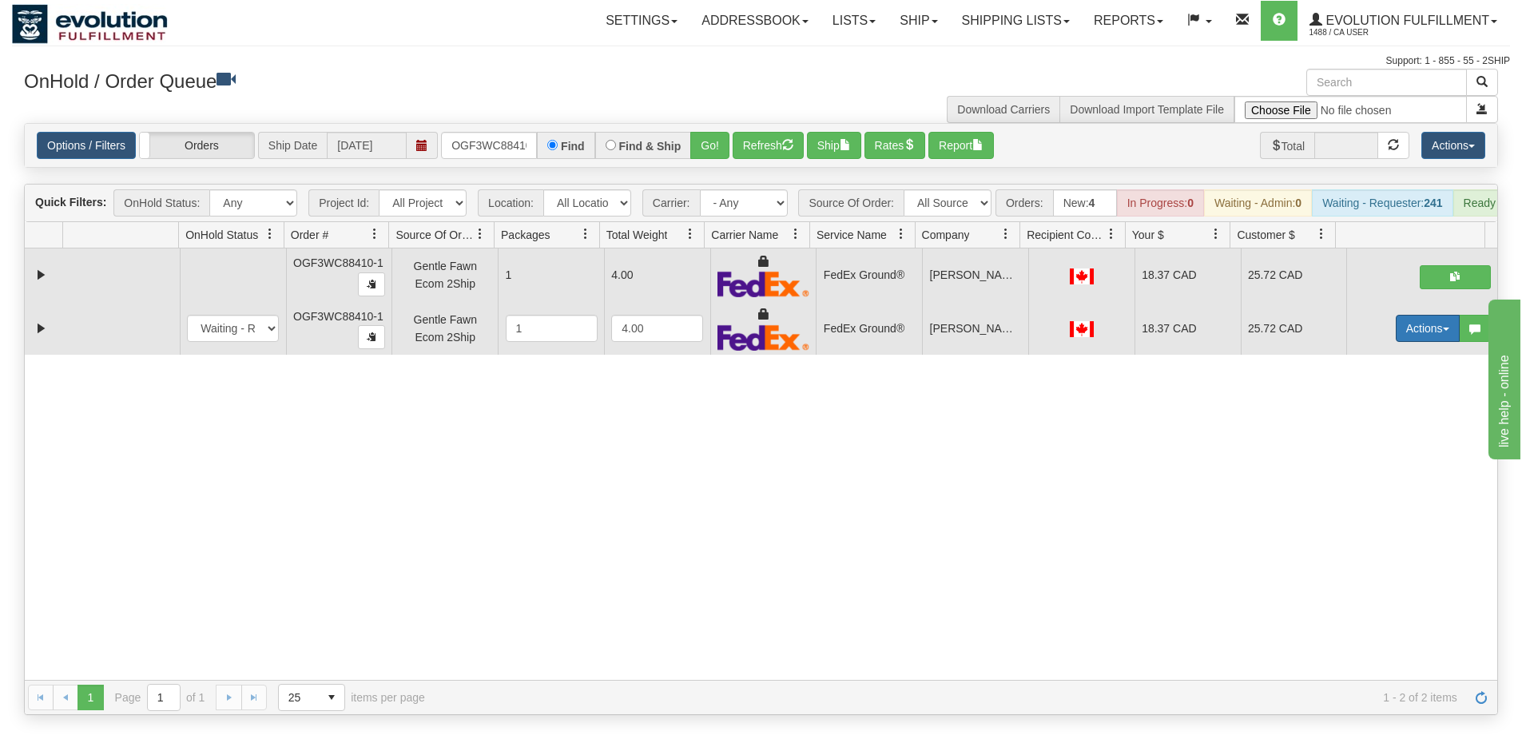
click at [1413, 342] on button "Actions" at bounding box center [1428, 328] width 64 height 27
click at [1367, 448] on span "Delete" at bounding box center [1368, 442] width 43 height 13
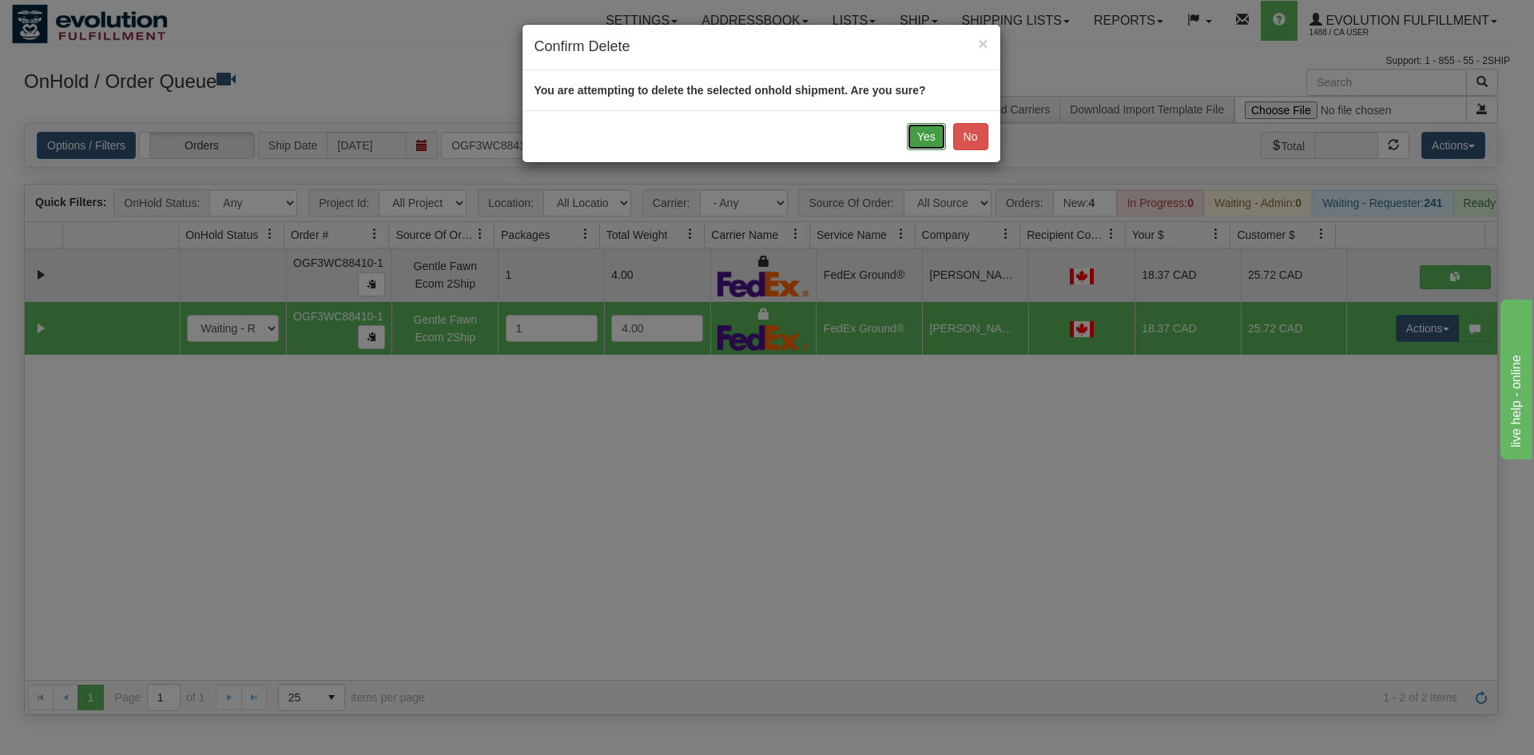
click at [934, 140] on button "Yes" at bounding box center [926, 136] width 39 height 27
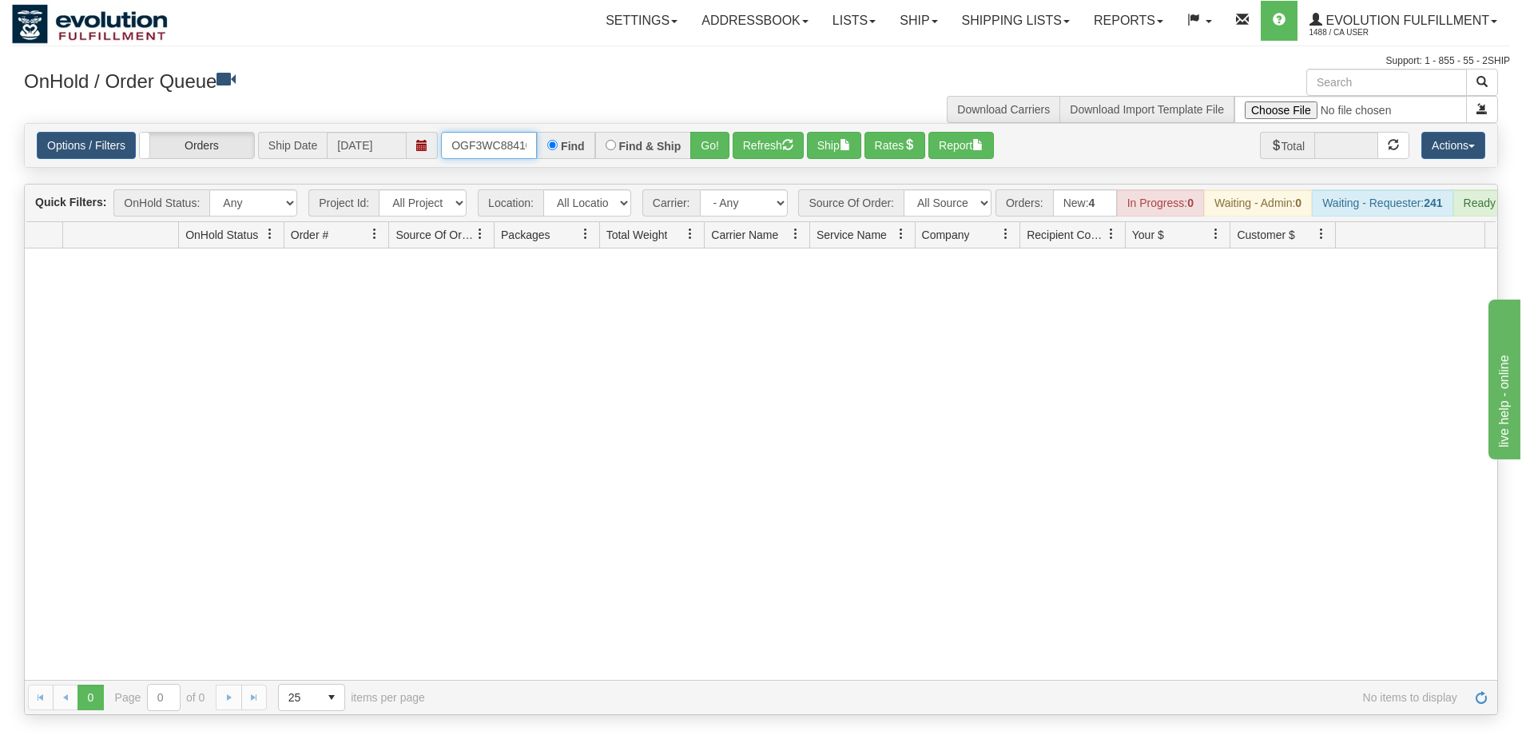
click at [464, 144] on input "OGF3WC88410-1" at bounding box center [489, 145] width 96 height 27
click at [718, 138] on button "Go!" at bounding box center [709, 145] width 39 height 27
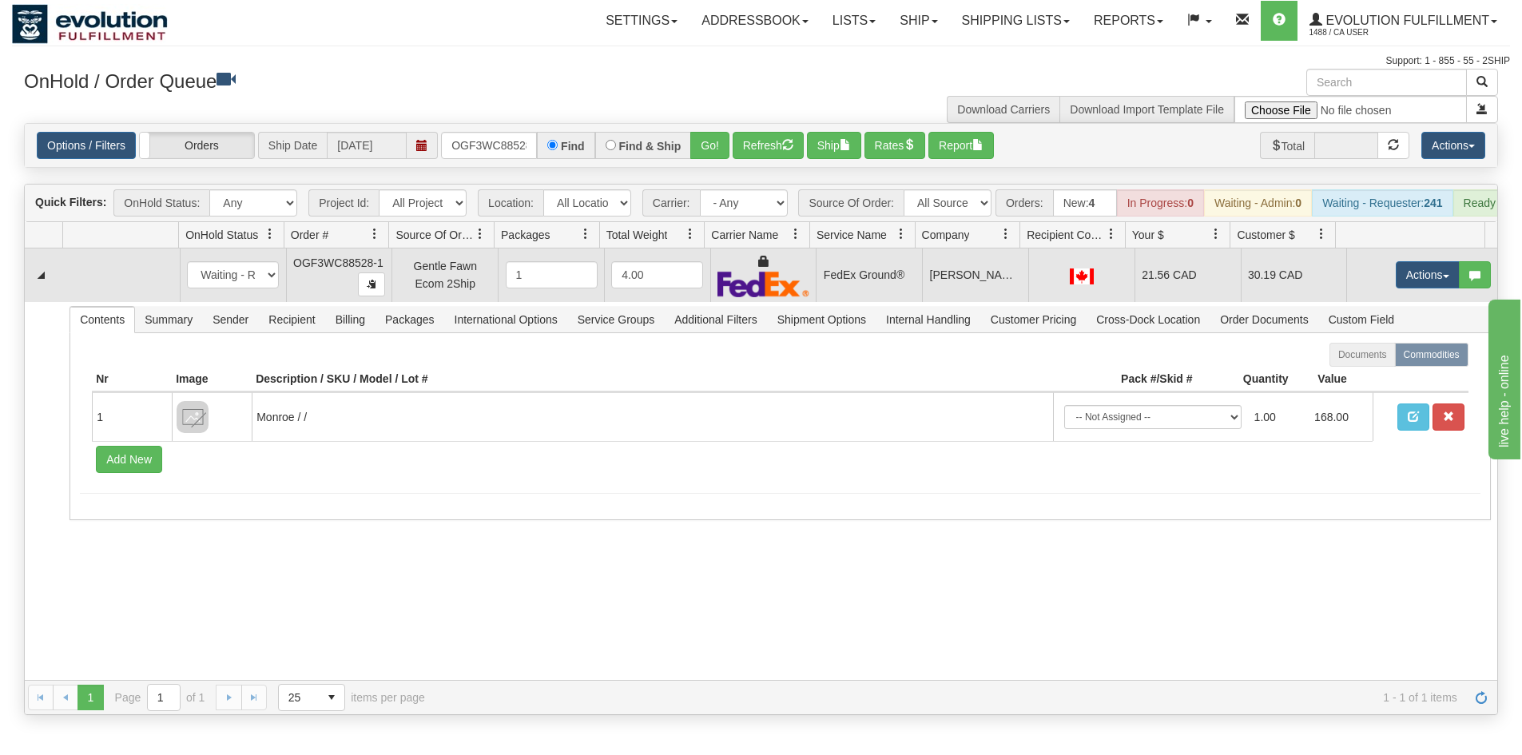
click at [1403, 302] on td "Actions Open Refresh Rates Rate All Services Ship Delete Edit Items" at bounding box center [1422, 276] width 151 height 54
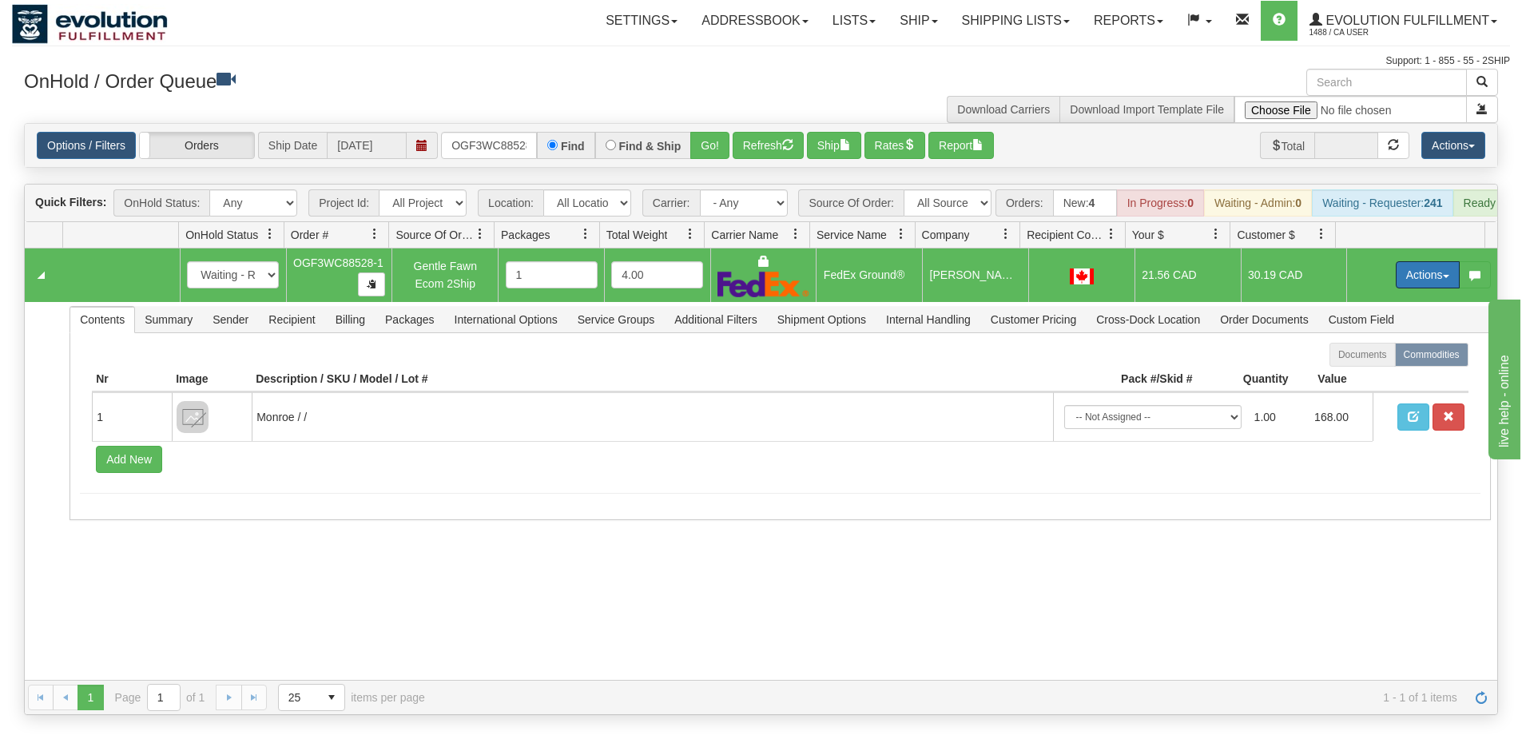
drag, startPoint x: 1418, startPoint y: 285, endPoint x: 1406, endPoint y: 301, distance: 20.6
click at [1418, 288] on button "Actions" at bounding box center [1428, 274] width 64 height 27
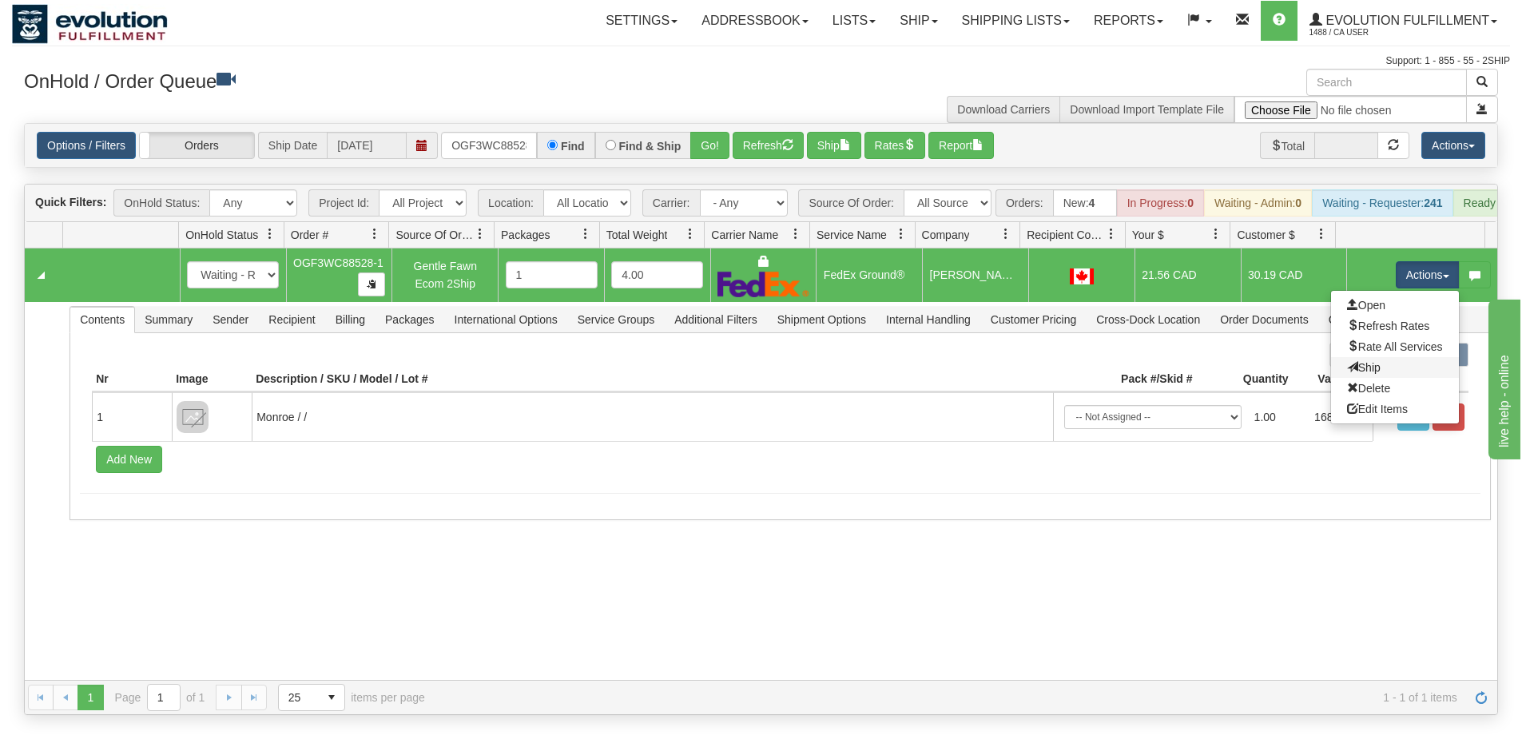
click at [1372, 378] on link "Ship" at bounding box center [1395, 367] width 128 height 21
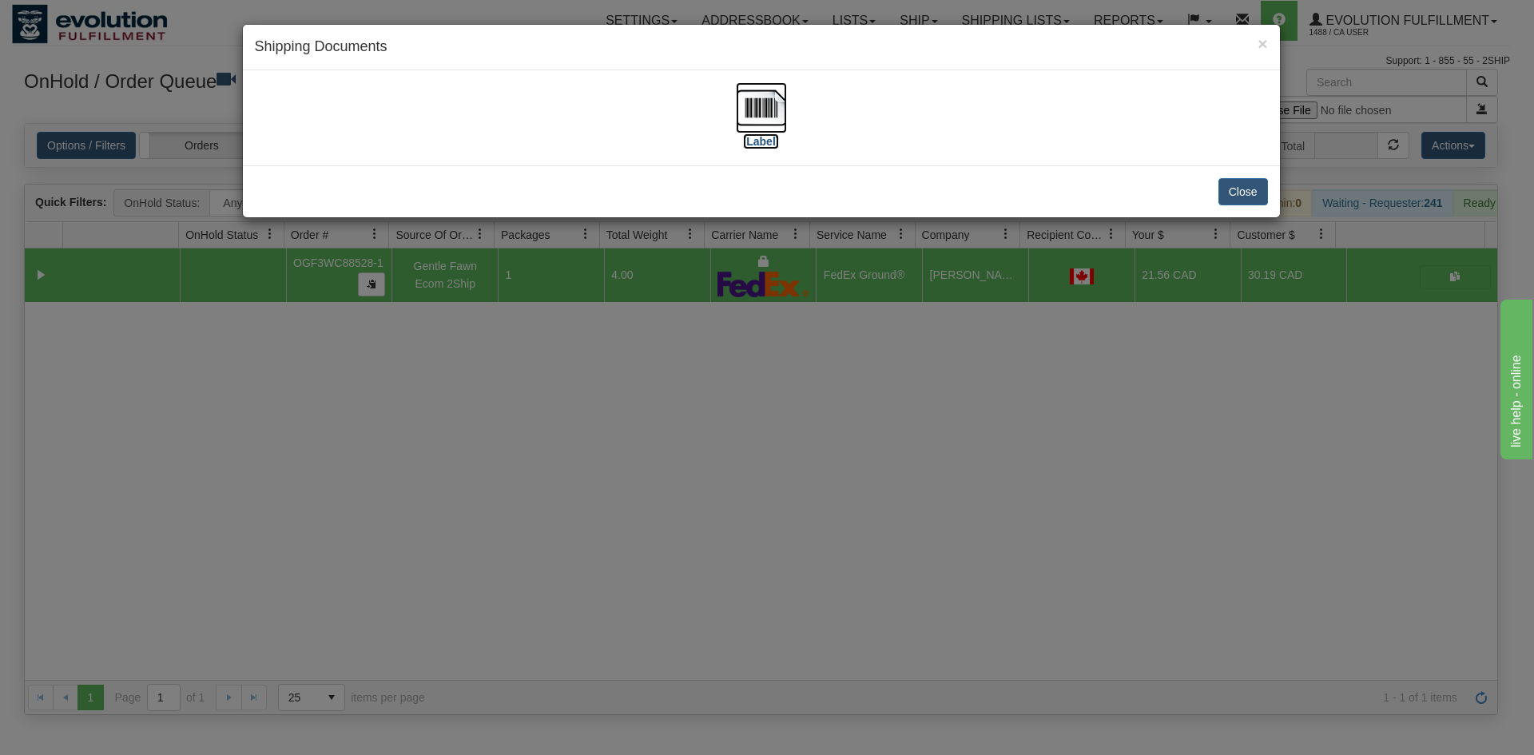
click at [752, 105] on img at bounding box center [761, 107] width 51 height 51
drag, startPoint x: 663, startPoint y: 407, endPoint x: 539, endPoint y: 127, distance: 305.6
click at [666, 392] on div "× Shipping Documents [Label] Close" at bounding box center [767, 377] width 1534 height 755
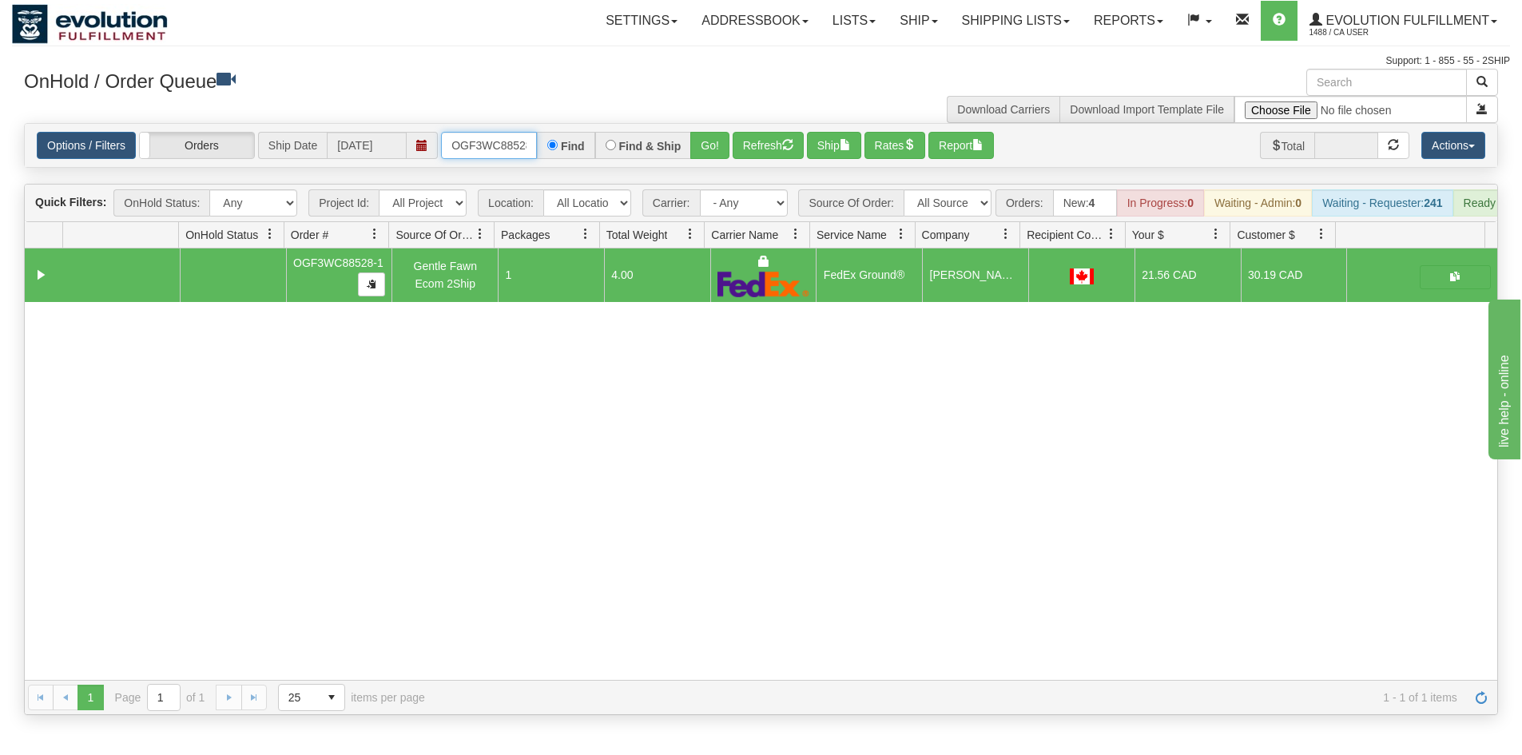
click at [498, 143] on input "OGF3WC88528-1" at bounding box center [489, 145] width 96 height 27
click at [710, 137] on button "Go!" at bounding box center [709, 145] width 39 height 27
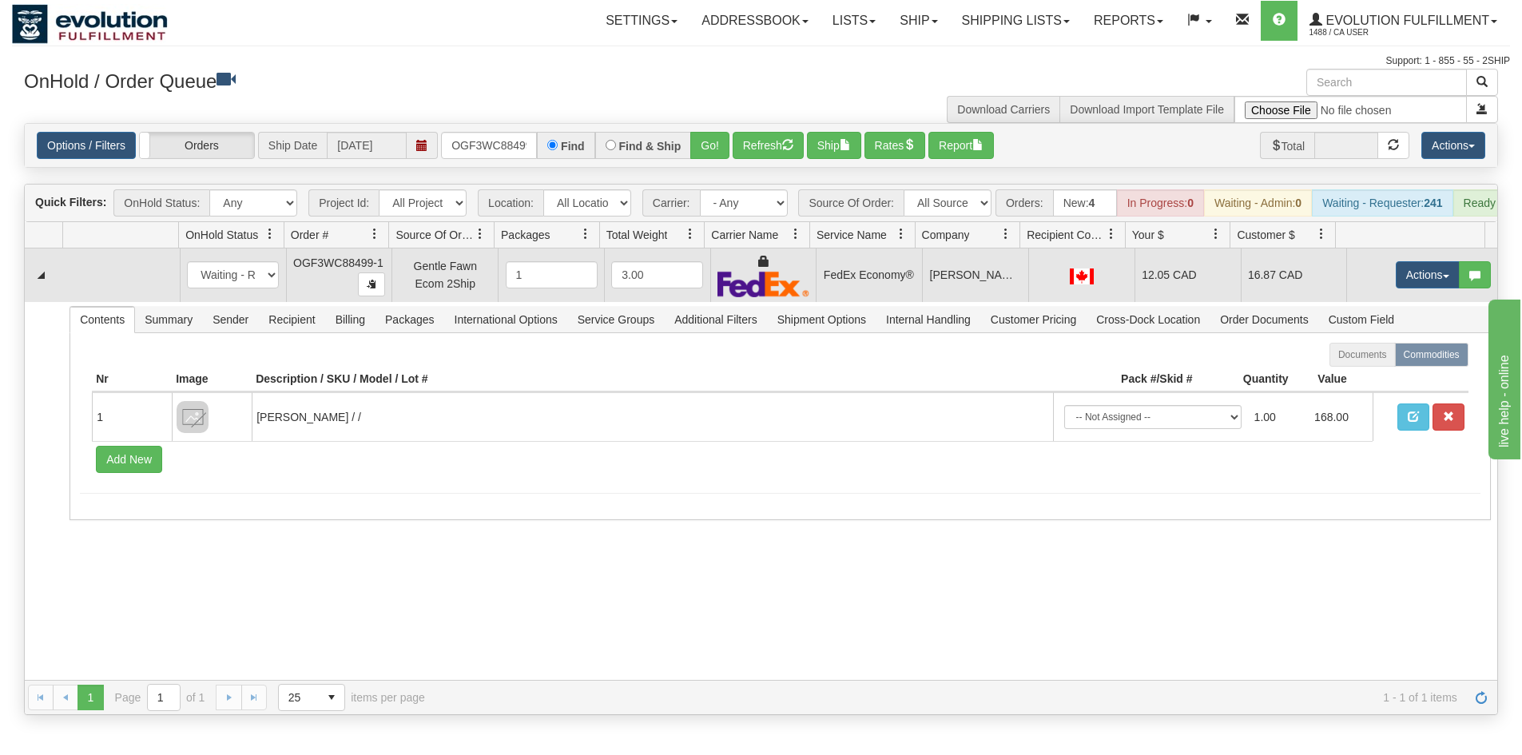
click at [1412, 269] on td "Actions Open Refresh Rates Rate All Services Ship Delete Edit Items" at bounding box center [1422, 276] width 151 height 54
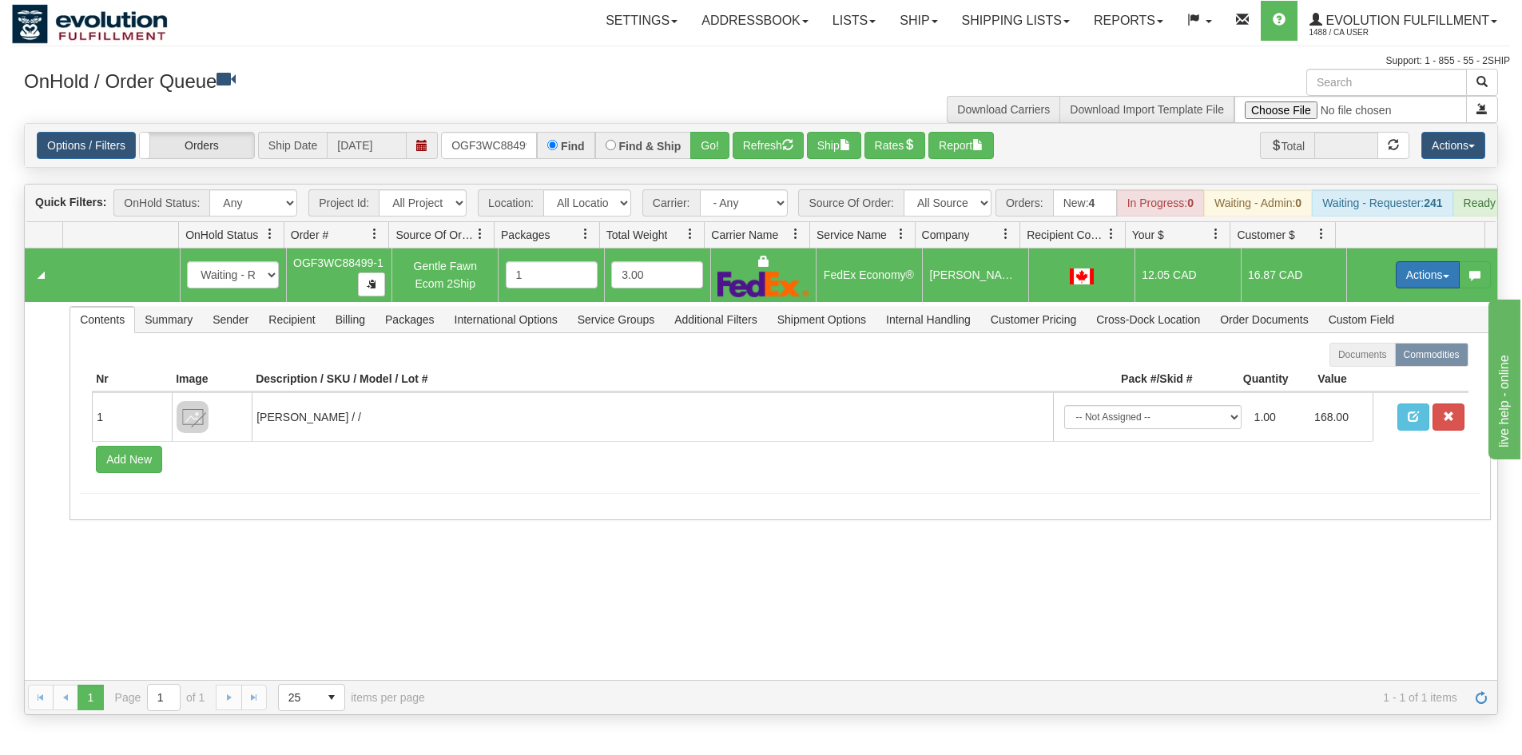
click at [1406, 282] on button "Actions" at bounding box center [1428, 274] width 64 height 27
click at [1363, 374] on span "Ship" at bounding box center [1364, 367] width 34 height 13
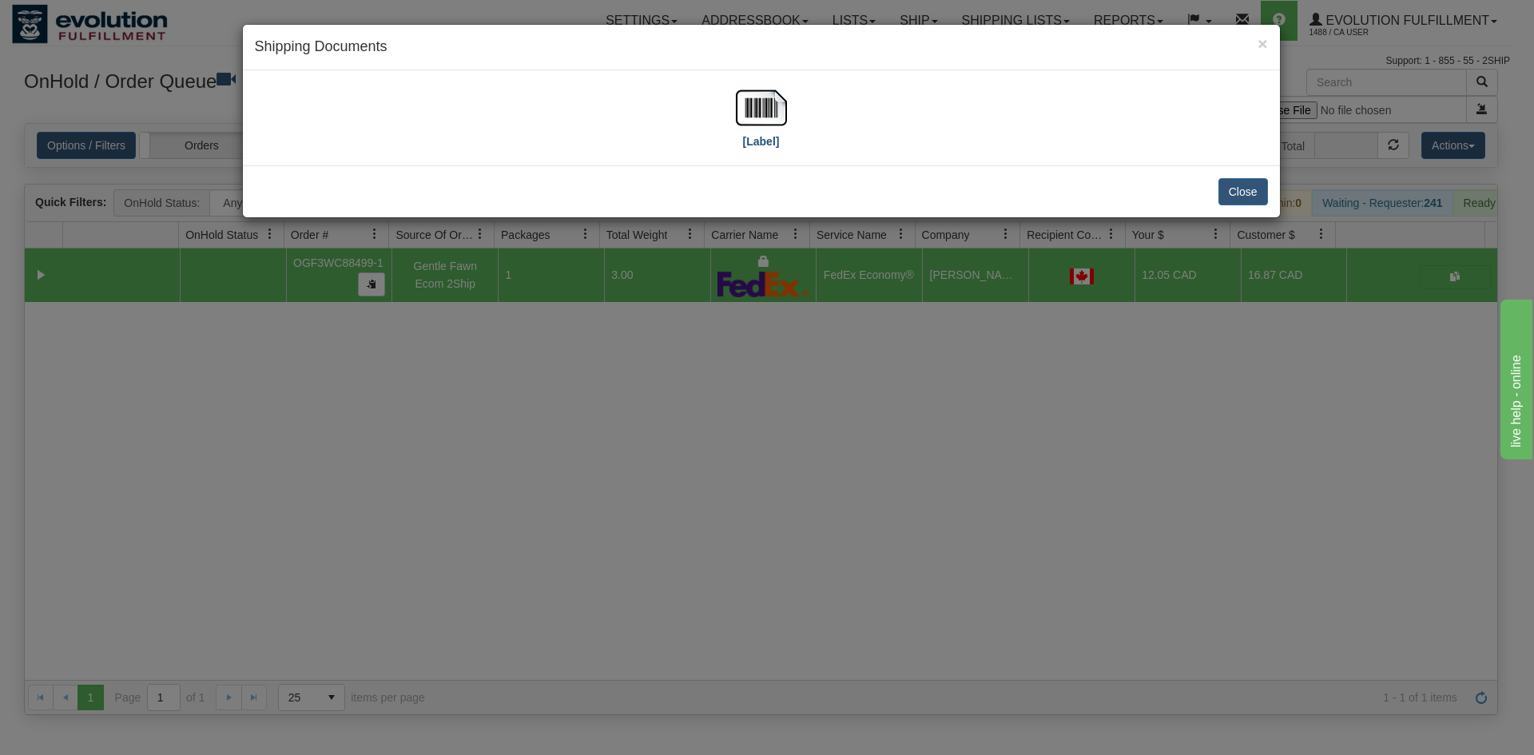
drag, startPoint x: 766, startPoint y: 215, endPoint x: 754, endPoint y: 145, distance: 70.6
click at [766, 206] on div "Close" at bounding box center [761, 191] width 1037 height 52
click at [750, 121] on img at bounding box center [761, 107] width 51 height 51
drag, startPoint x: 795, startPoint y: 431, endPoint x: 735, endPoint y: 332, distance: 115.1
click at [795, 431] on div "× Shipping Documents [Label] Close" at bounding box center [767, 377] width 1534 height 755
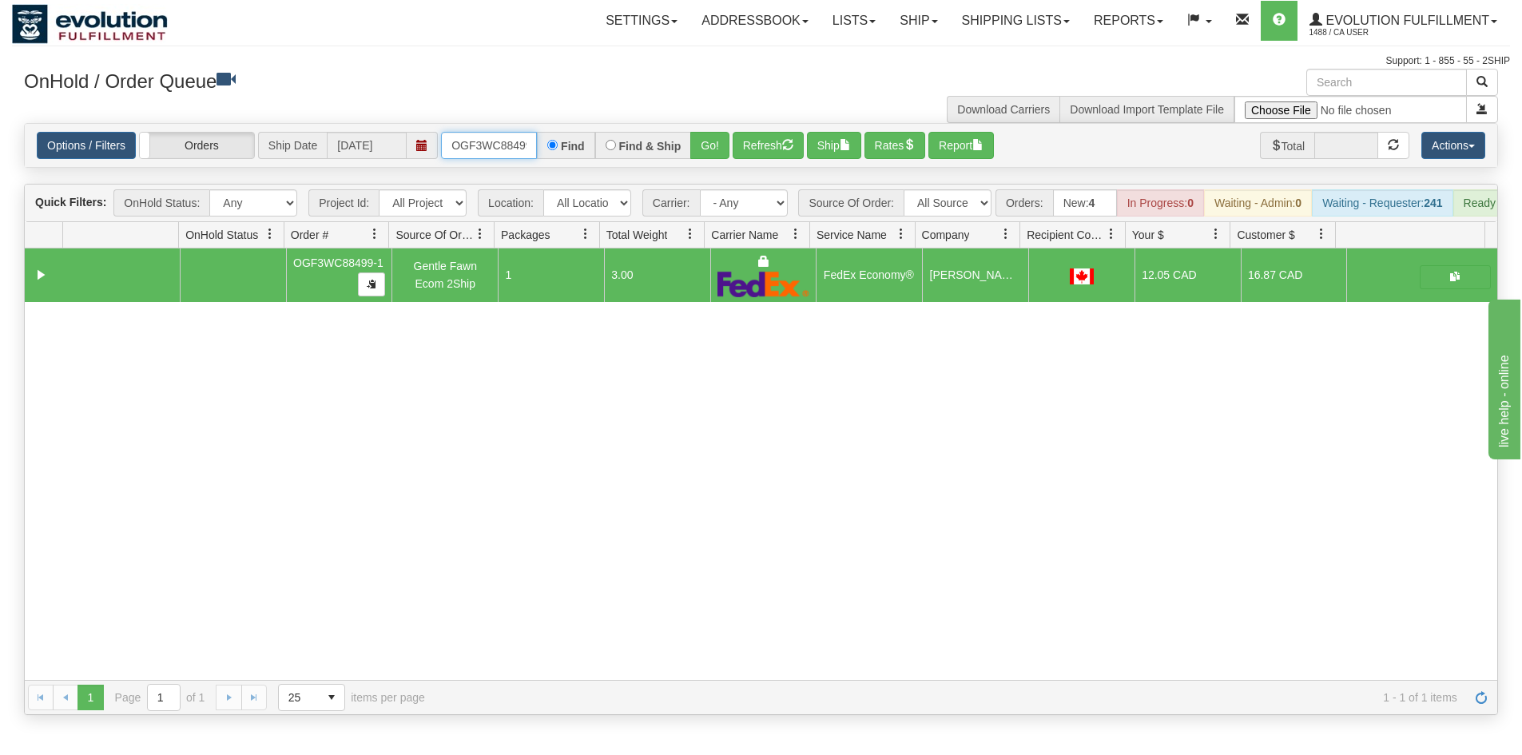
click at [492, 145] on input "OGF3WC88499-1" at bounding box center [489, 145] width 96 height 27
click at [722, 144] on button "Go!" at bounding box center [709, 145] width 39 height 27
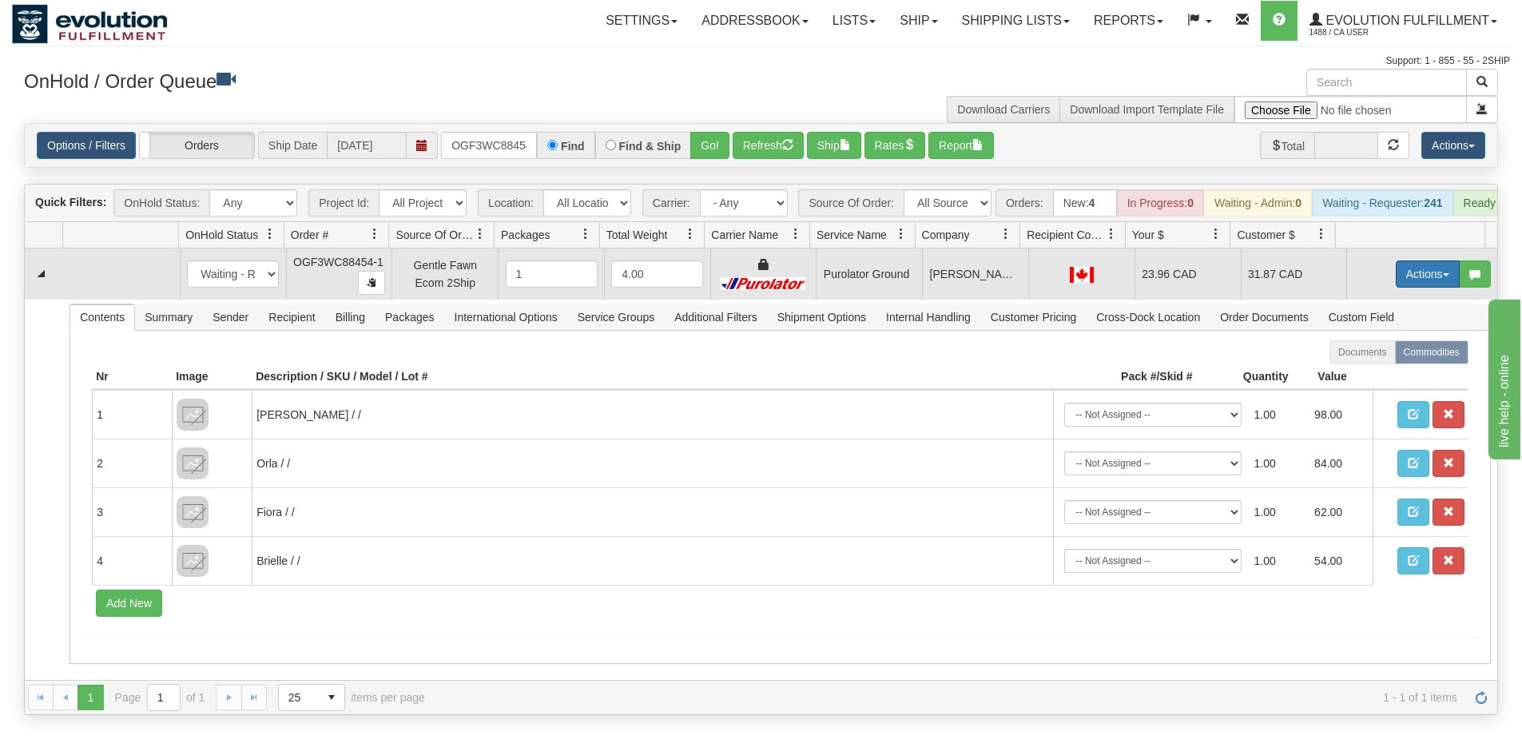
click at [1396, 286] on button "Actions" at bounding box center [1428, 274] width 64 height 27
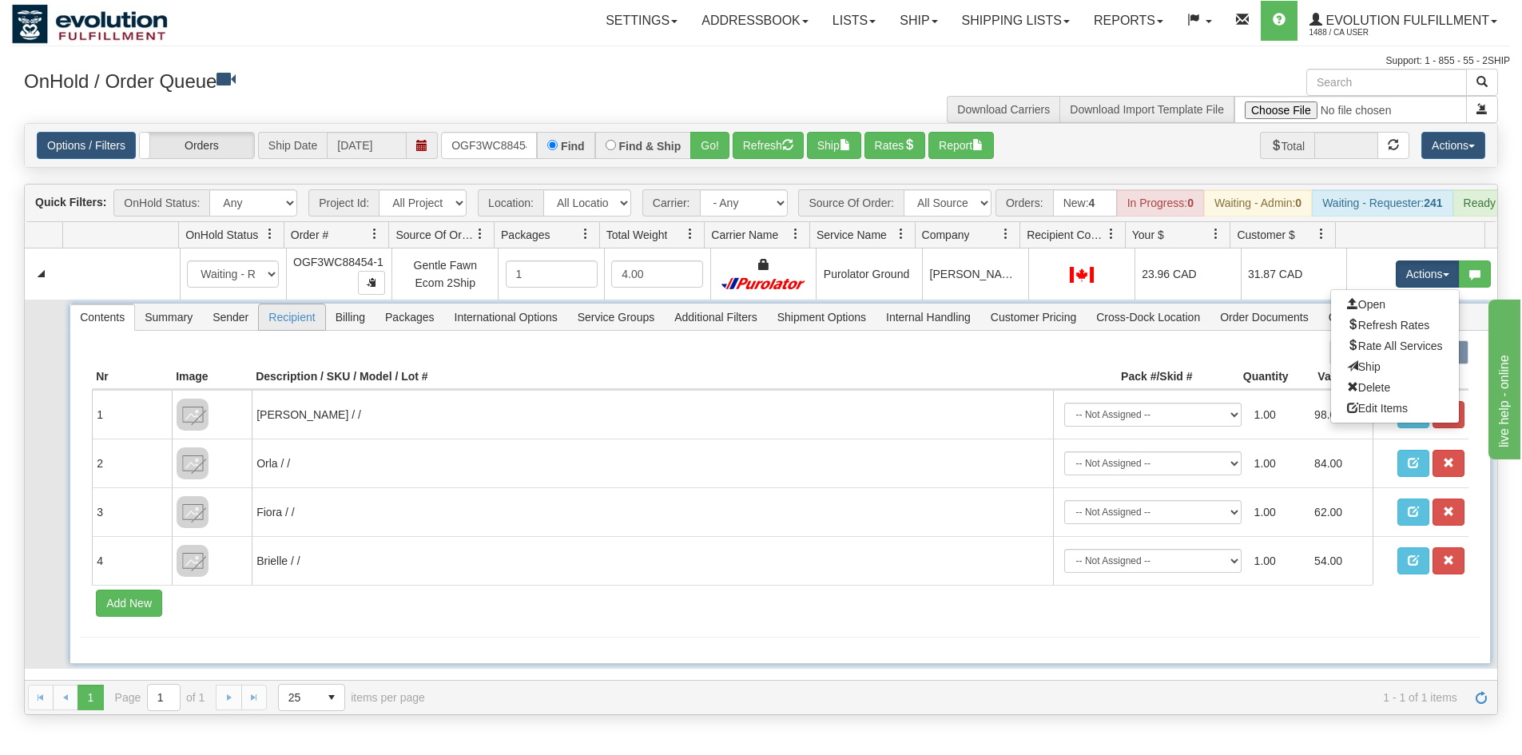
click at [296, 327] on span "Recipient" at bounding box center [292, 317] width 66 height 26
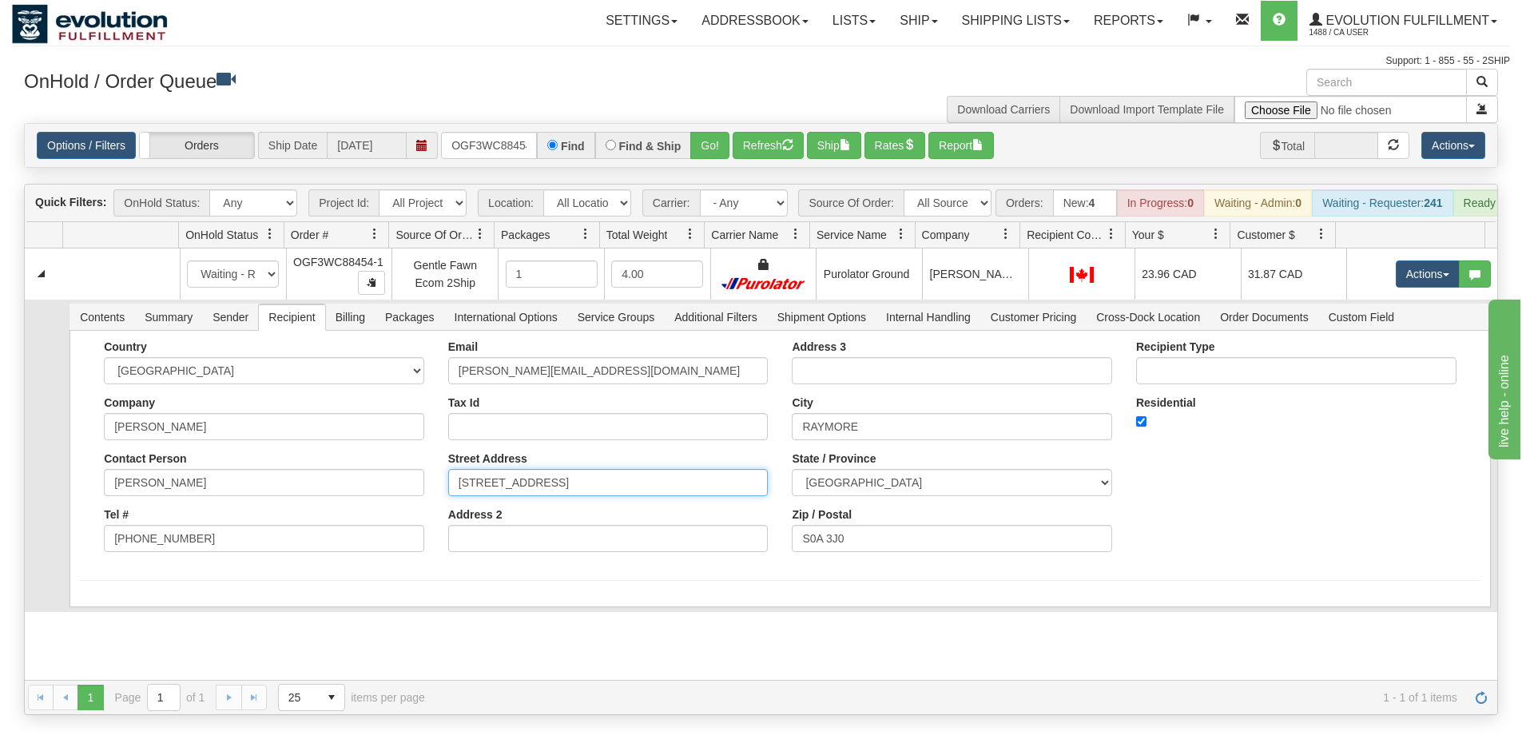
click at [565, 495] on input "[STREET_ADDRESS]" at bounding box center [608, 482] width 320 height 27
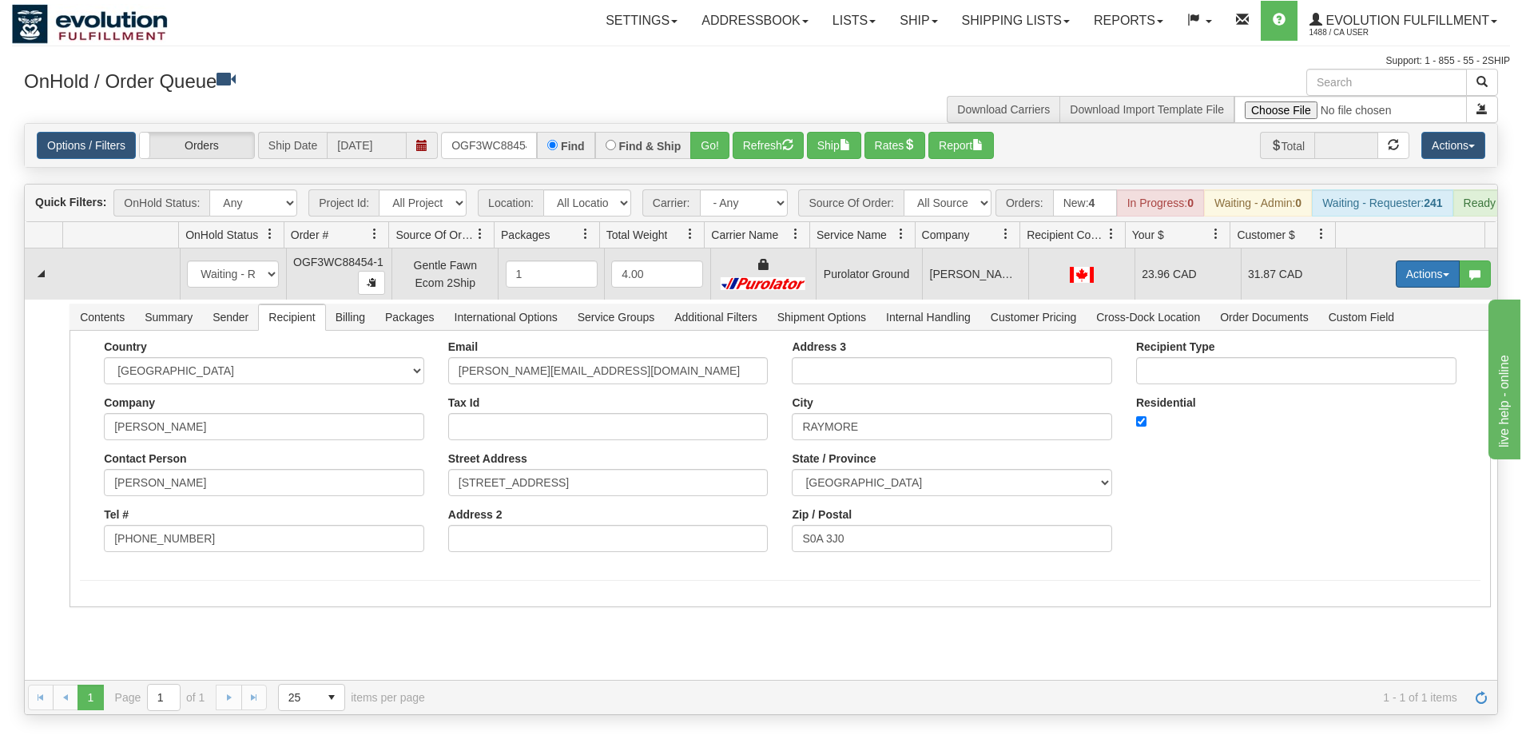
click at [1403, 288] on button "Actions" at bounding box center [1428, 274] width 64 height 27
click at [1370, 352] on span "Rate All Services" at bounding box center [1395, 346] width 96 height 13
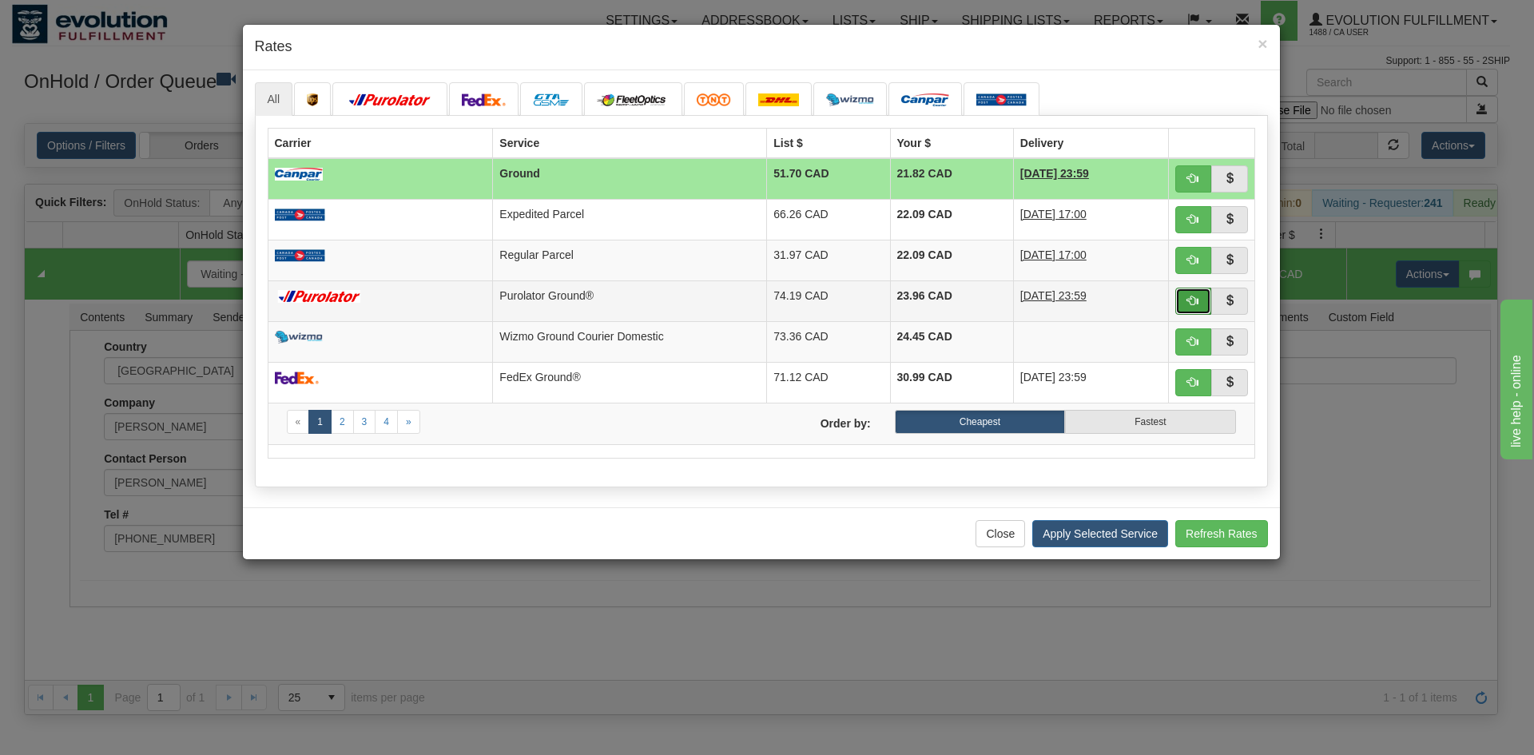
click at [1196, 293] on button "button" at bounding box center [1194, 301] width 37 height 27
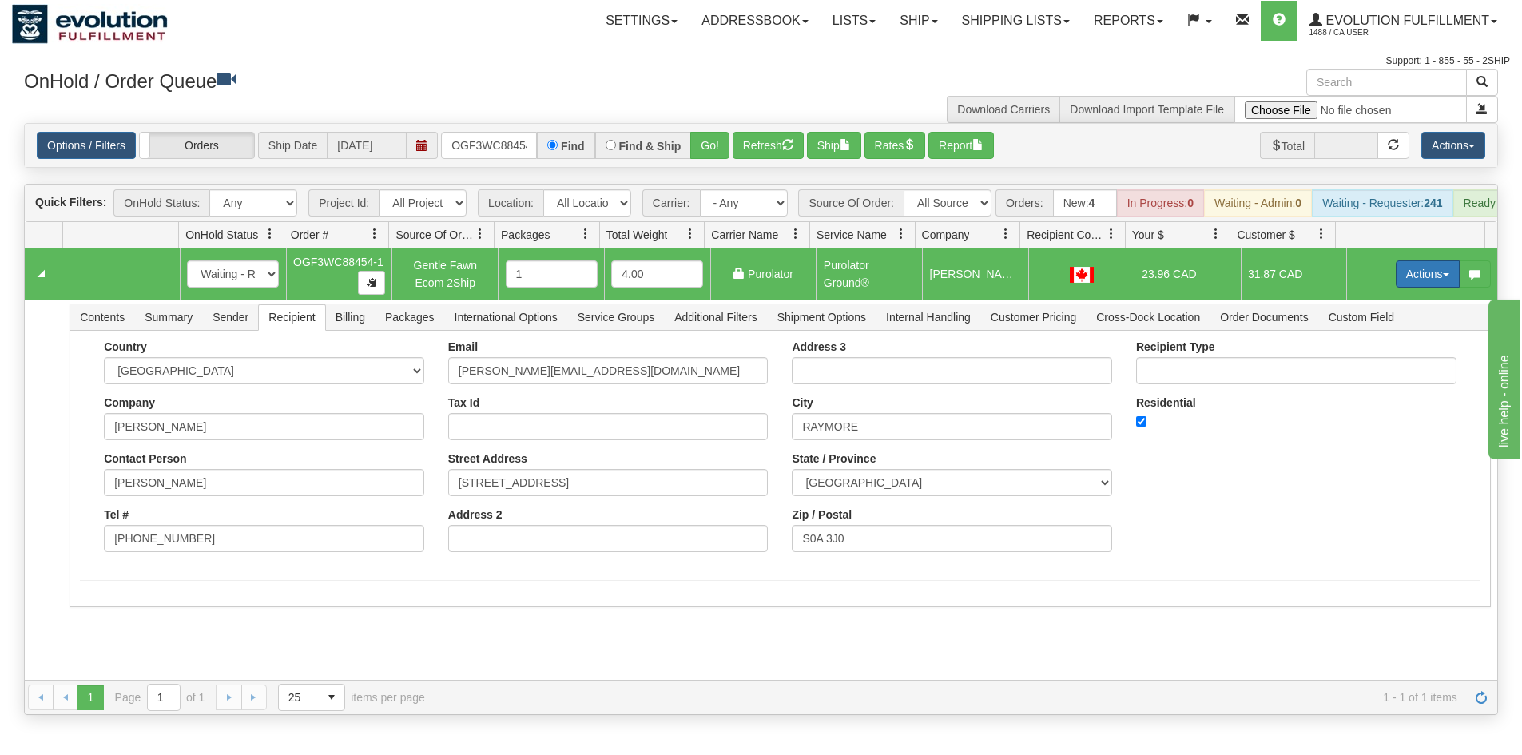
click at [1399, 277] on button "Actions" at bounding box center [1428, 274] width 64 height 27
click at [1367, 377] on link "Ship" at bounding box center [1395, 366] width 128 height 21
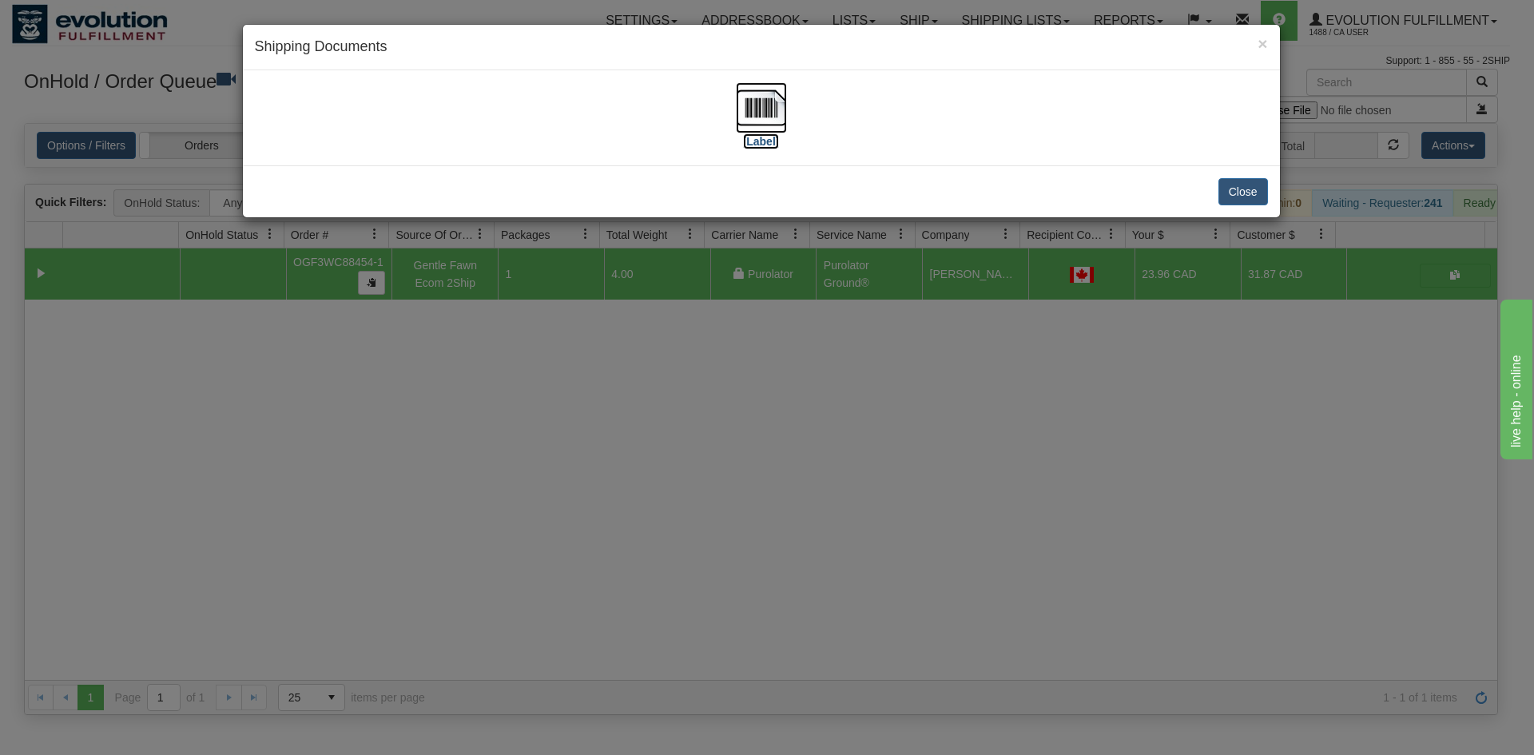
click at [755, 129] on img at bounding box center [761, 107] width 51 height 51
click at [853, 456] on div "× Shipping Documents [Label] Close" at bounding box center [767, 377] width 1534 height 755
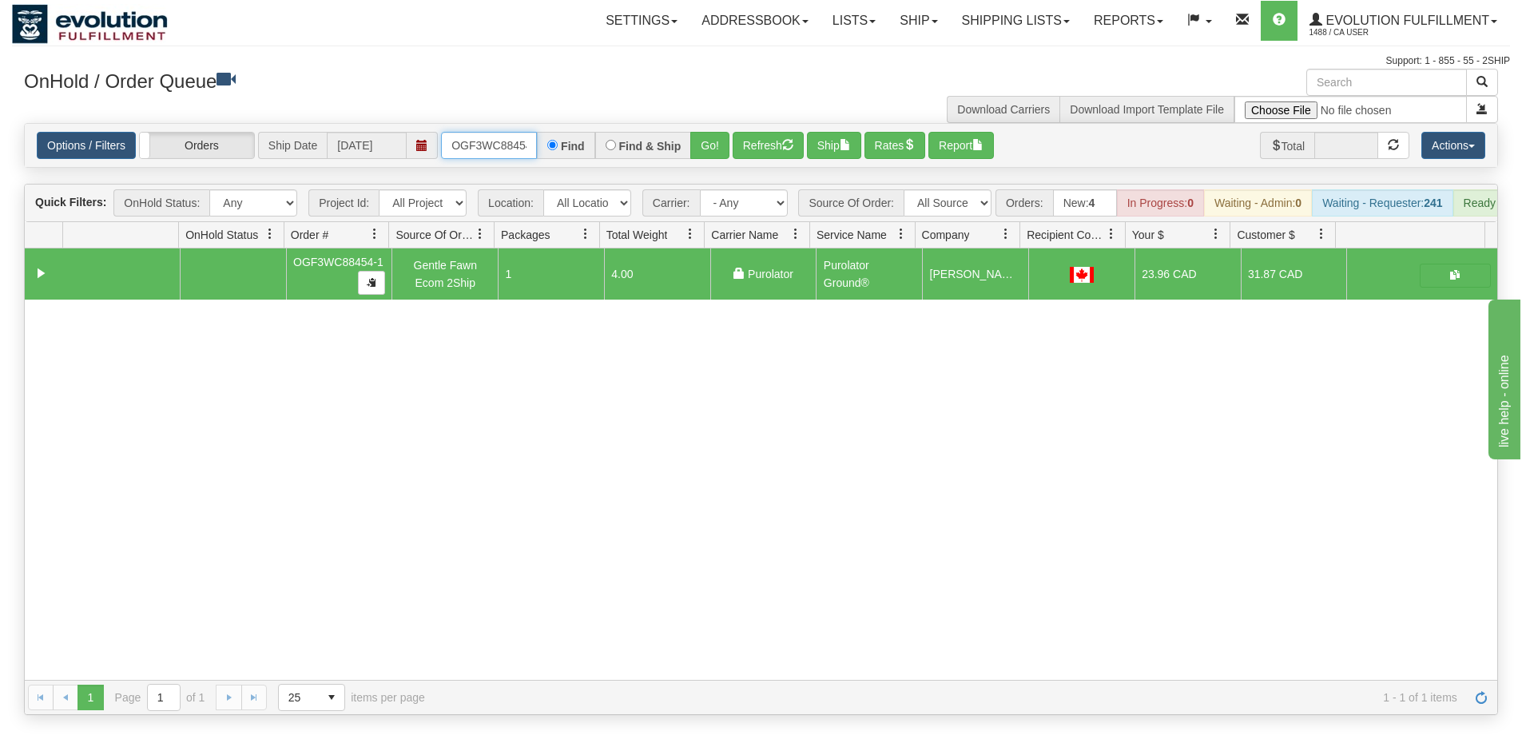
click at [498, 150] on input "OGF3WC88454-1" at bounding box center [489, 145] width 96 height 27
click at [704, 153] on button "Go!" at bounding box center [709, 145] width 39 height 27
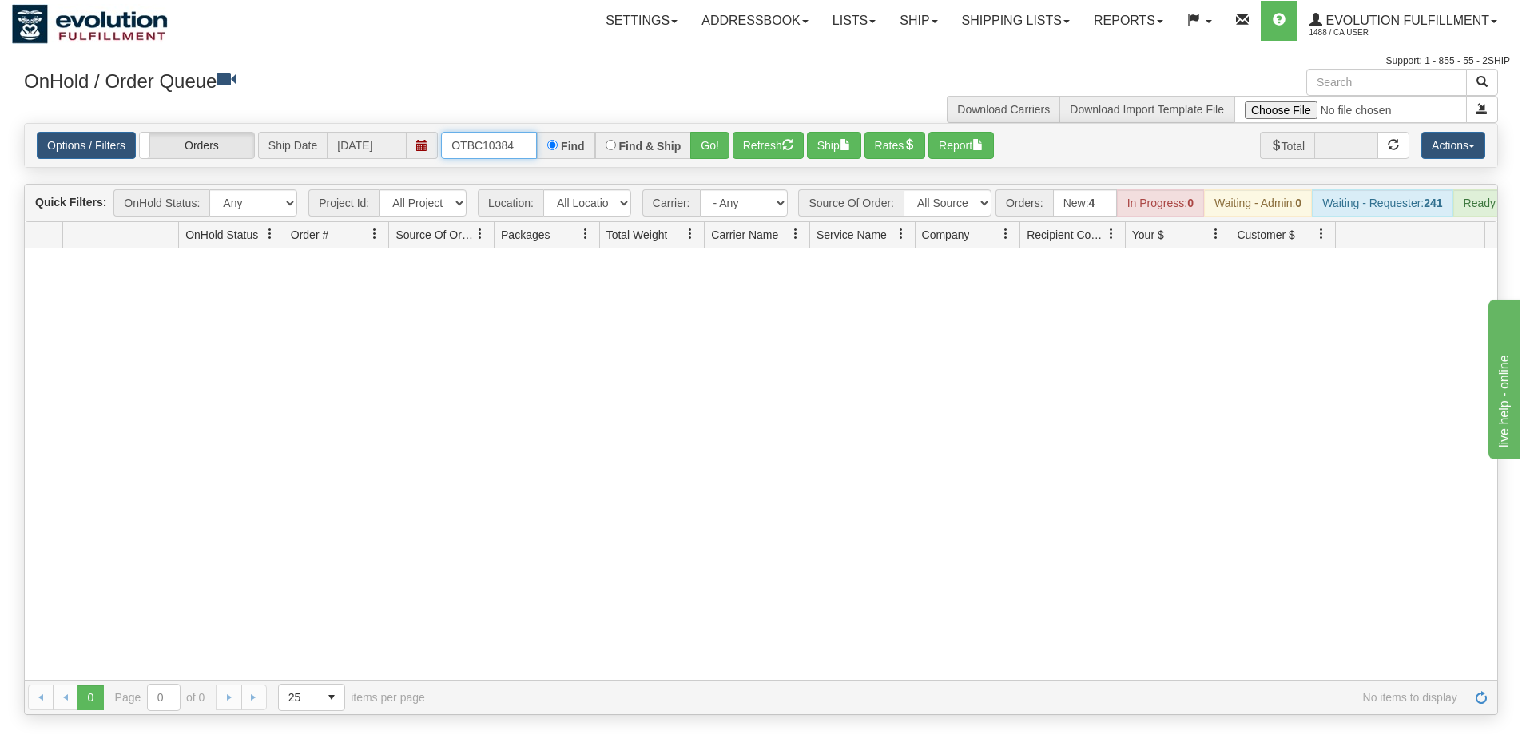
click at [481, 139] on input "OTBC10384" at bounding box center [489, 145] width 96 height 27
click at [731, 141] on div "Options / Filters Group Shipments Orders Ship Date [DATE] OGF3WC88472-1 Find Fi…" at bounding box center [761, 145] width 1449 height 27
click at [711, 148] on button "Go!" at bounding box center [709, 145] width 39 height 27
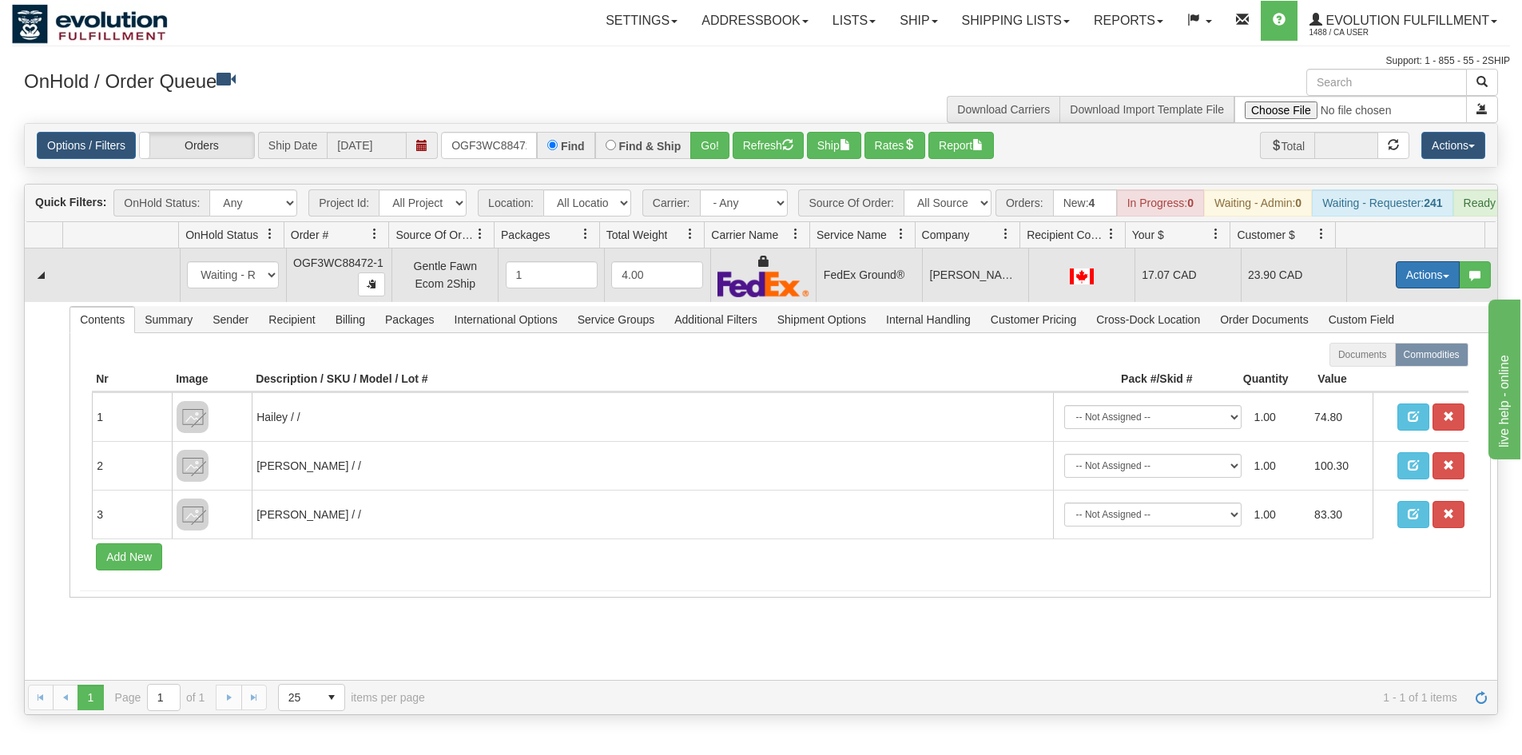
click at [1413, 283] on button "Actions" at bounding box center [1428, 274] width 64 height 27
click at [1367, 378] on link "Ship" at bounding box center [1395, 367] width 128 height 21
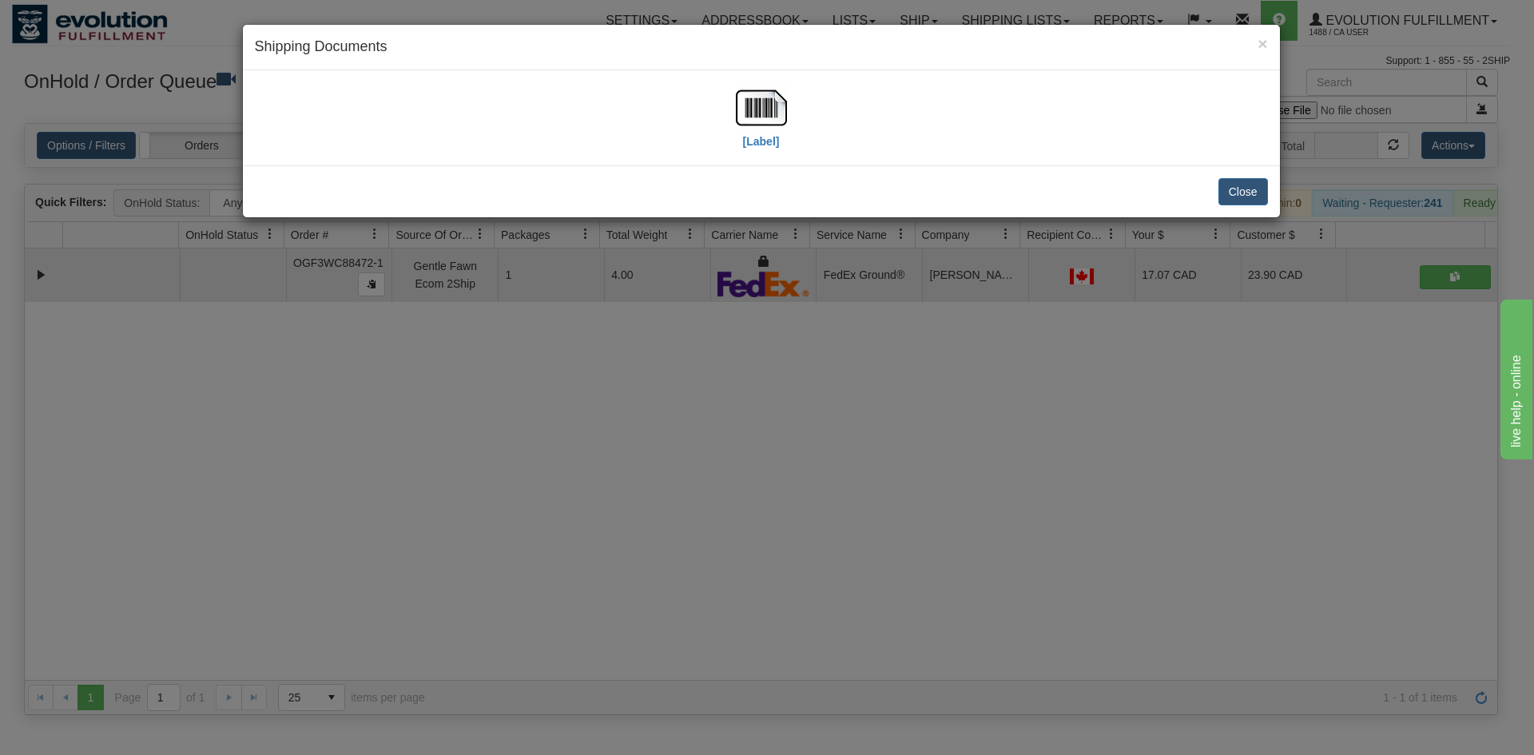
click at [788, 131] on div "[Label]" at bounding box center [761, 117] width 1013 height 71
click at [754, 102] on img at bounding box center [761, 107] width 51 height 51
drag, startPoint x: 888, startPoint y: 469, endPoint x: 666, endPoint y: 129, distance: 405.9
click at [885, 455] on div "× Shipping Documents [Label] Close" at bounding box center [767, 377] width 1534 height 755
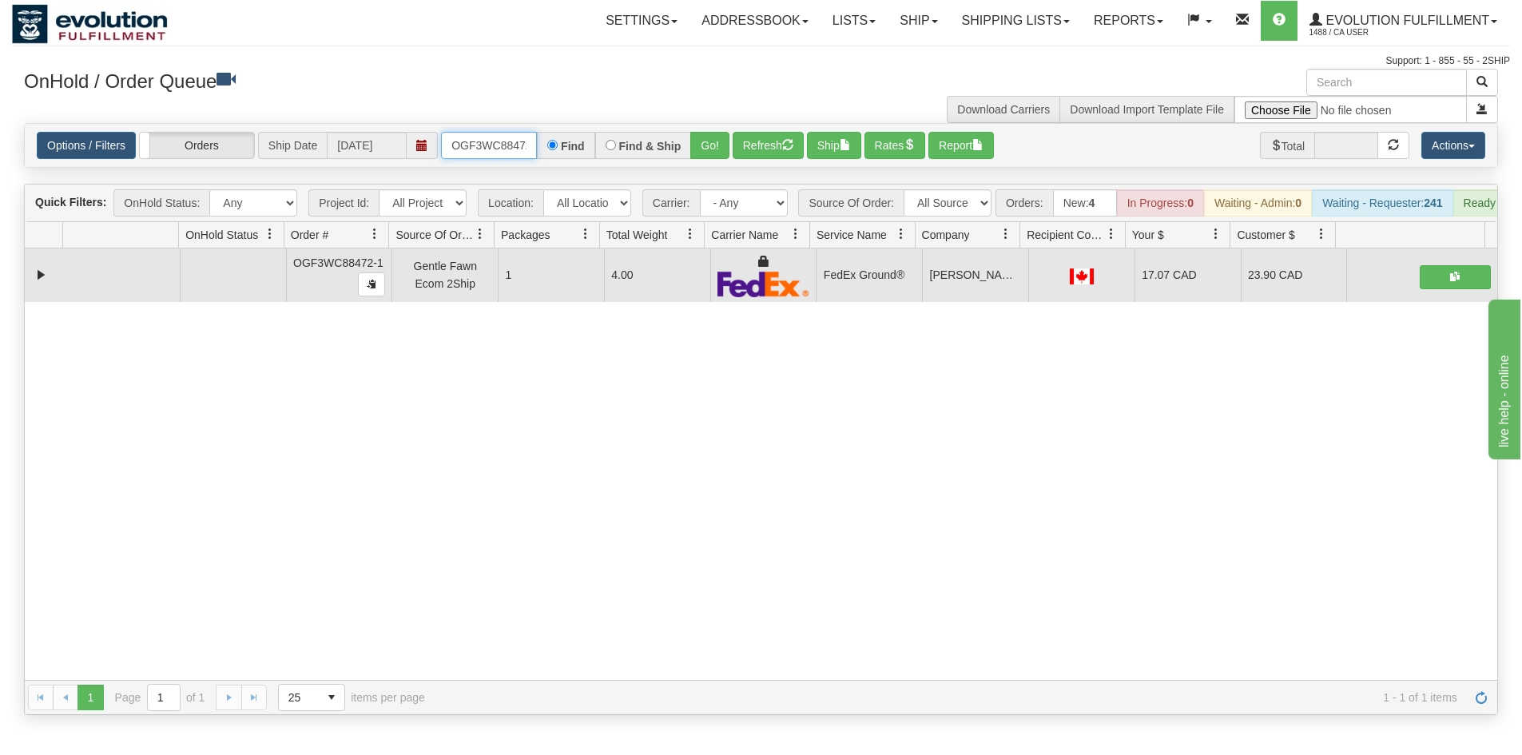
click at [494, 142] on input "OGF3WC88472-1" at bounding box center [489, 145] width 96 height 27
click at [698, 141] on button "Go!" at bounding box center [709, 145] width 39 height 27
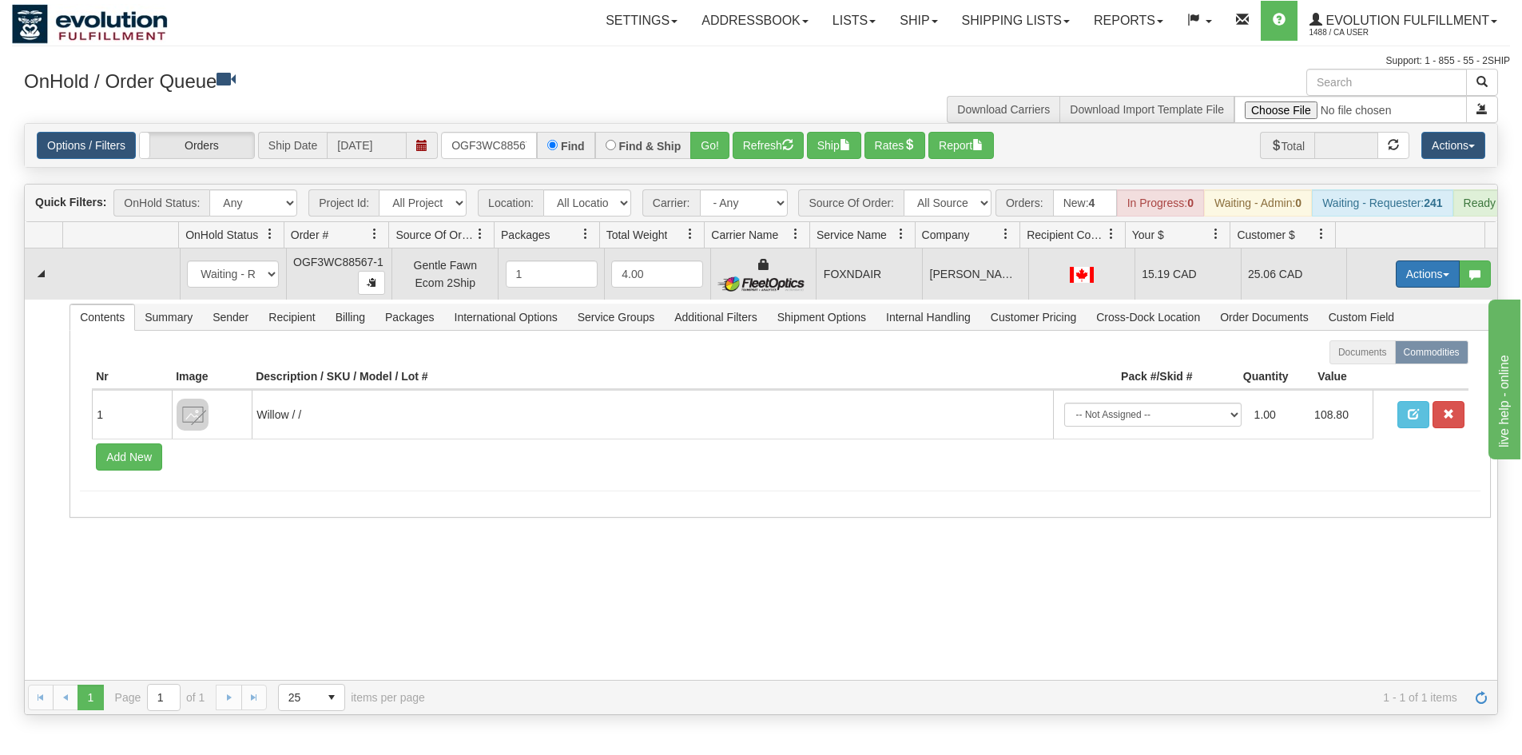
click at [1403, 288] on button "Actions" at bounding box center [1428, 274] width 64 height 27
click at [1387, 377] on link "Ship" at bounding box center [1395, 366] width 128 height 21
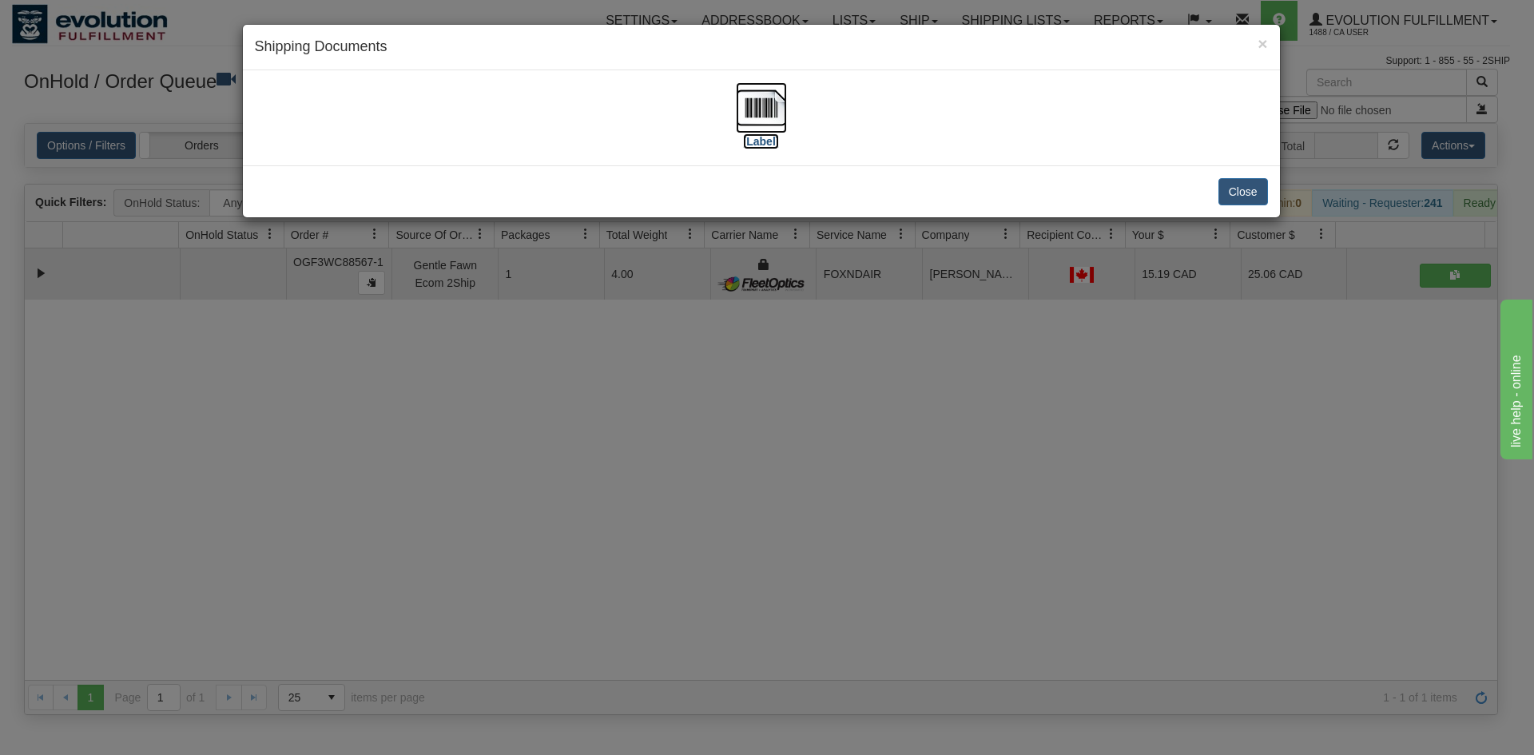
click at [761, 91] on img at bounding box center [761, 107] width 51 height 51
drag, startPoint x: 1030, startPoint y: 453, endPoint x: 667, endPoint y: 208, distance: 438.7
click at [1021, 436] on div "× Shipping Documents [Label] Close" at bounding box center [767, 377] width 1534 height 755
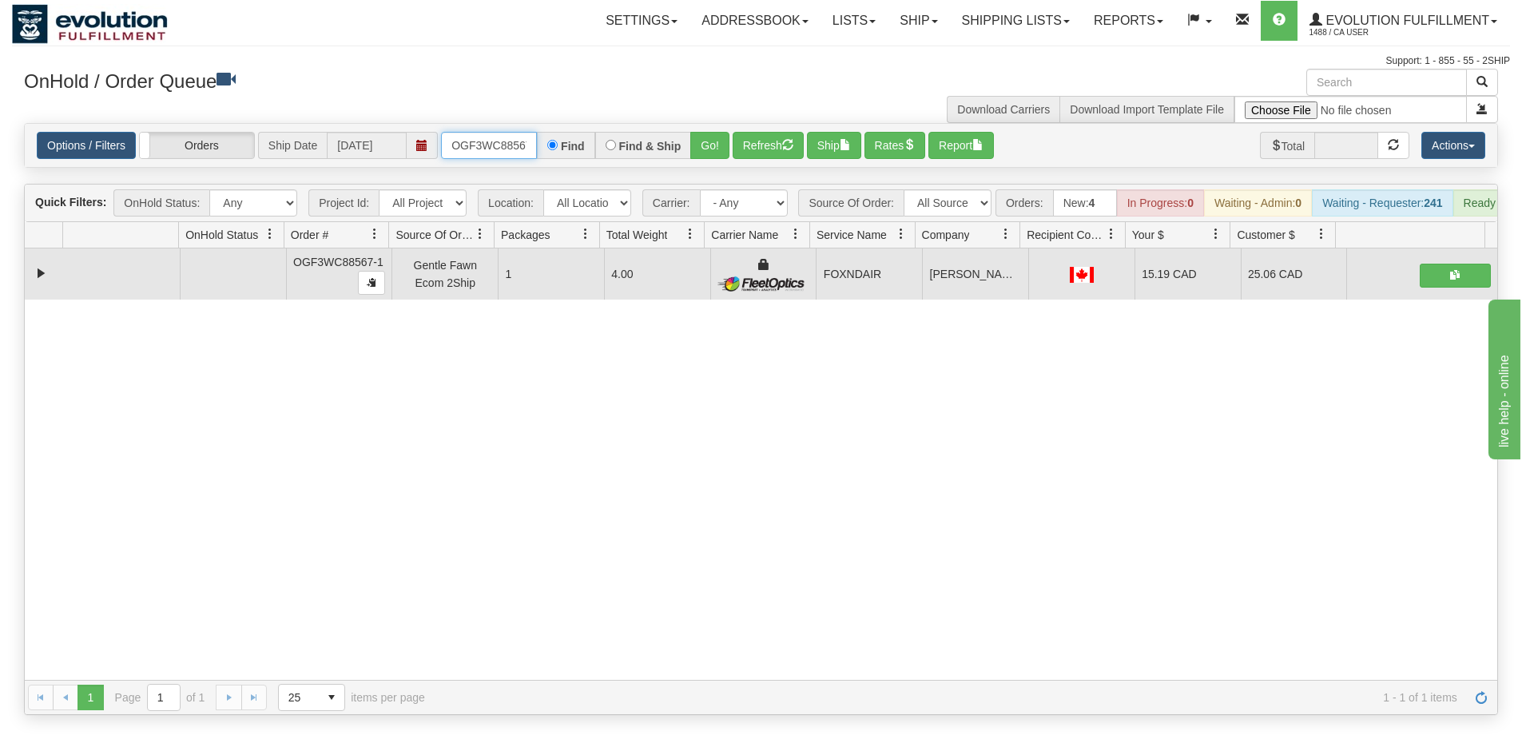
click at [514, 137] on input "OGF3WC88567-1" at bounding box center [489, 145] width 96 height 27
click at [704, 152] on button "Go!" at bounding box center [709, 145] width 39 height 27
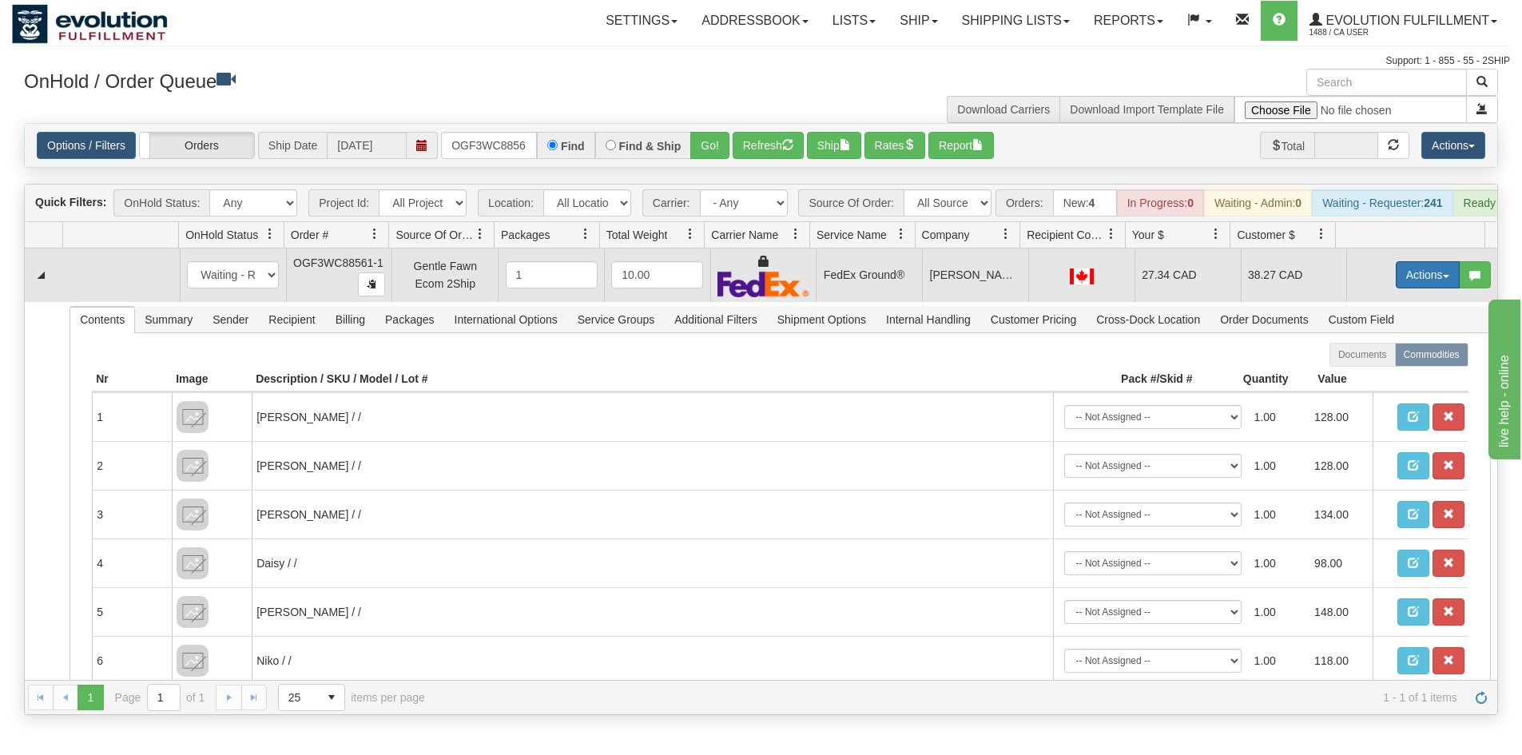
click at [1410, 288] on button "Actions" at bounding box center [1428, 274] width 64 height 27
click at [1379, 378] on link "Ship" at bounding box center [1395, 367] width 128 height 21
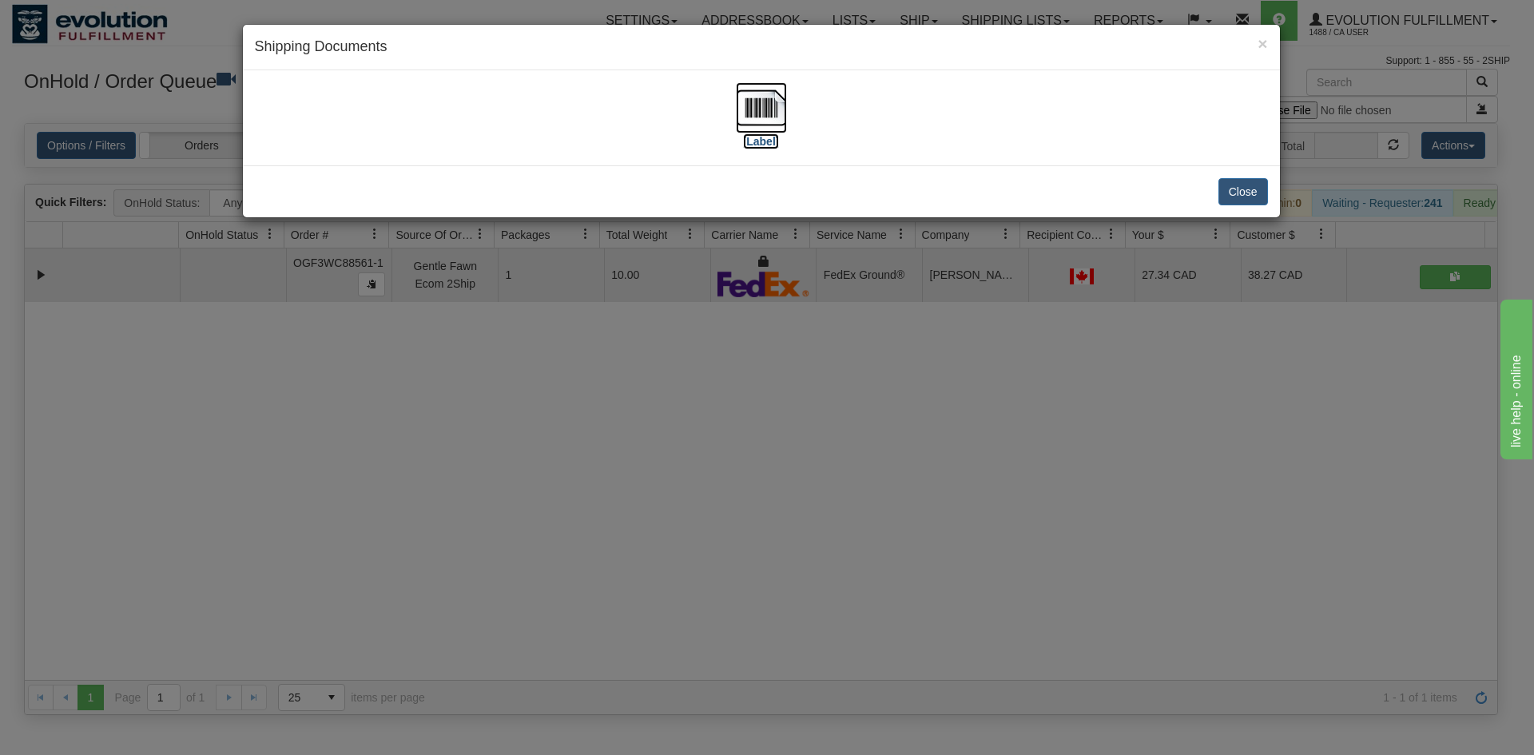
click at [749, 123] on img at bounding box center [761, 107] width 51 height 51
drag, startPoint x: 575, startPoint y: 449, endPoint x: 551, endPoint y: 253, distance: 197.3
click at [577, 448] on div "× Shipping Documents [Label] Close" at bounding box center [767, 377] width 1534 height 755
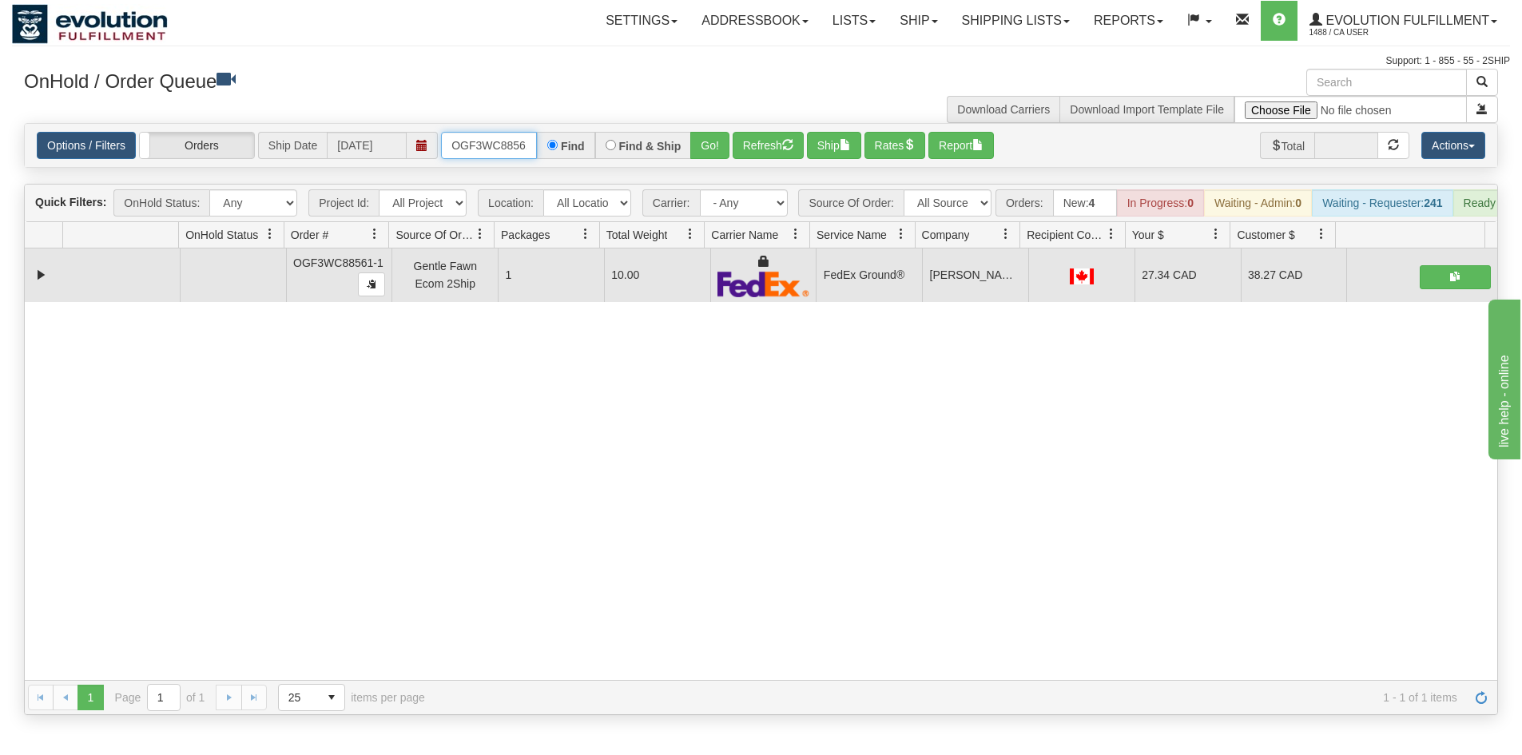
click at [493, 134] on input "OGF3WC88561-1" at bounding box center [489, 145] width 96 height 27
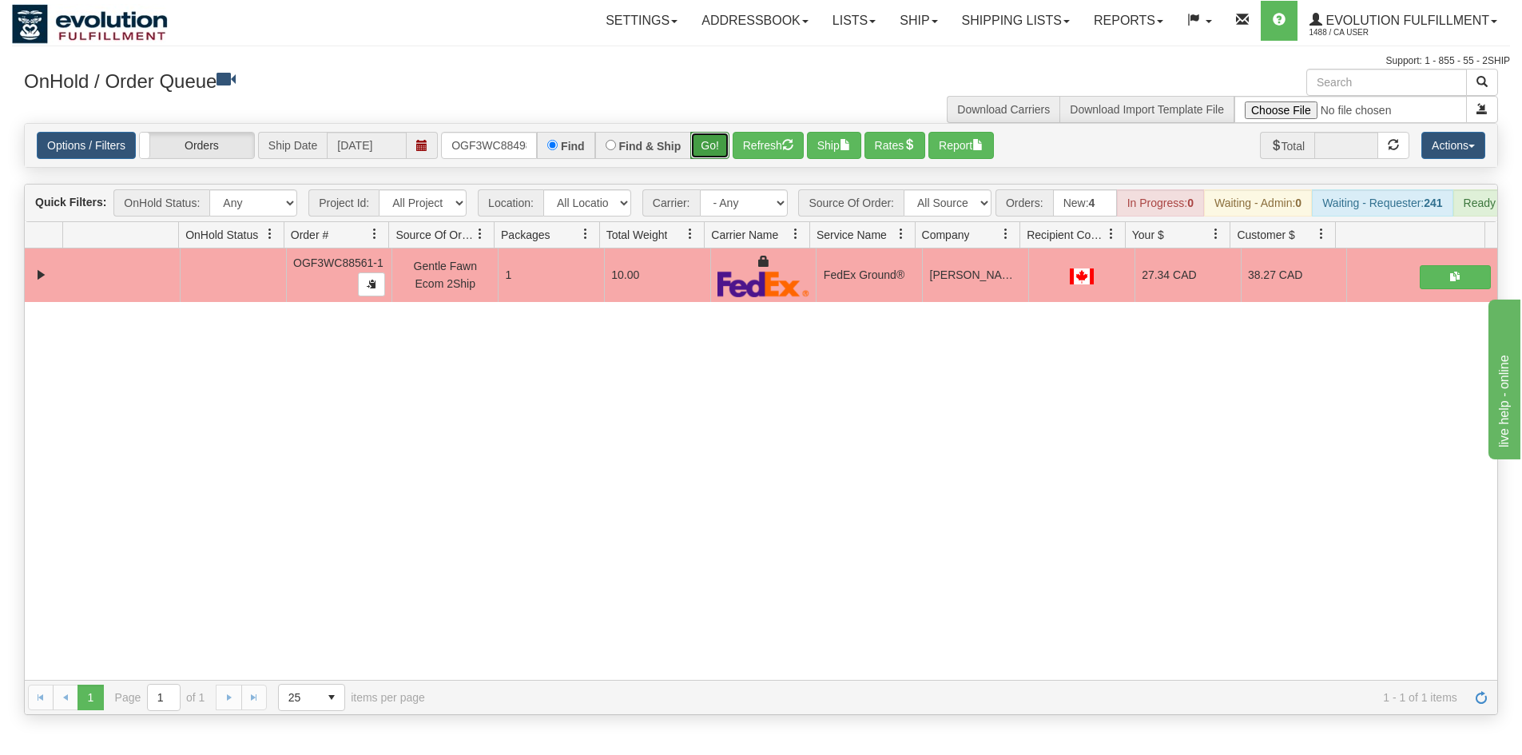
click at [708, 153] on button "Go!" at bounding box center [709, 145] width 39 height 27
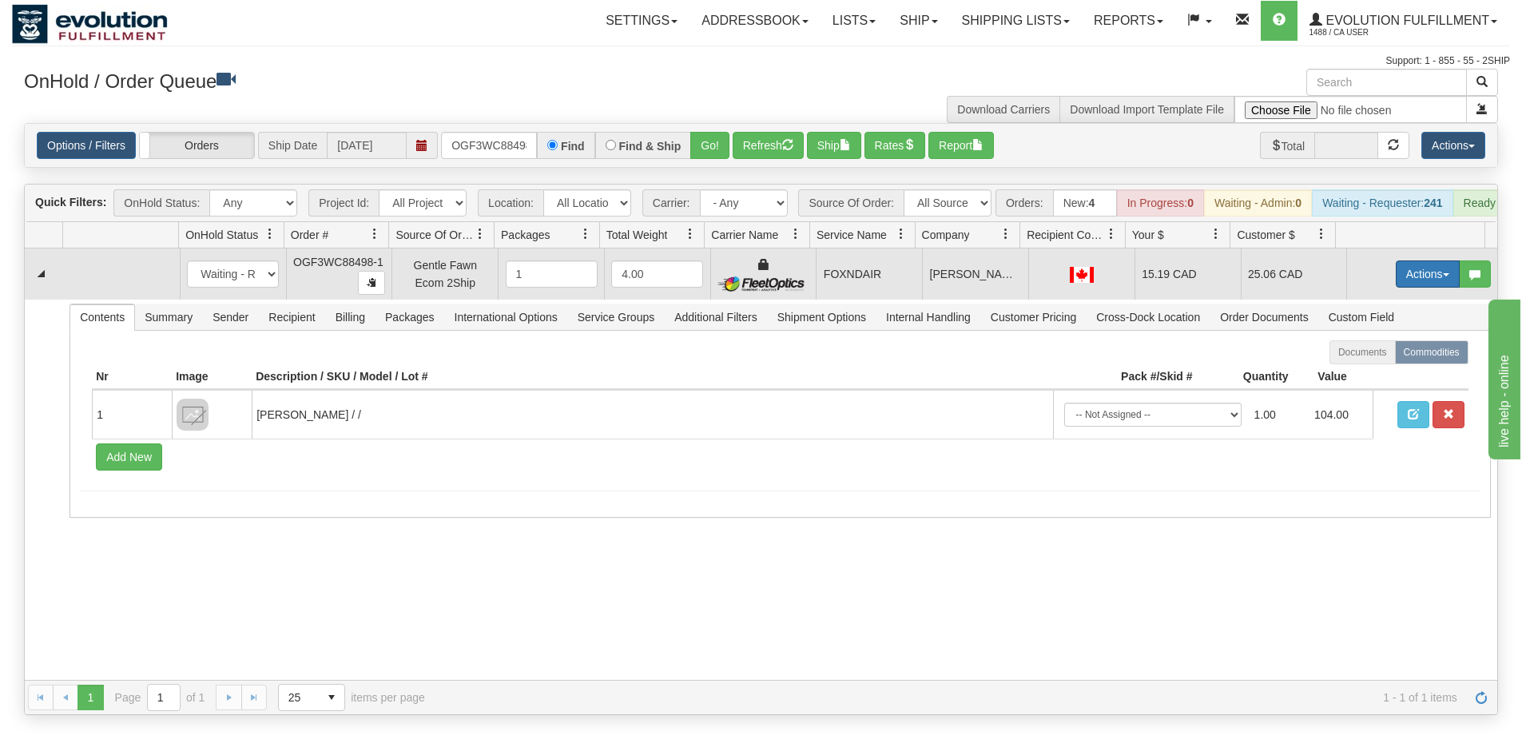
click at [1407, 281] on button "Actions" at bounding box center [1428, 274] width 64 height 27
click at [1386, 377] on link "Ship" at bounding box center [1395, 366] width 128 height 21
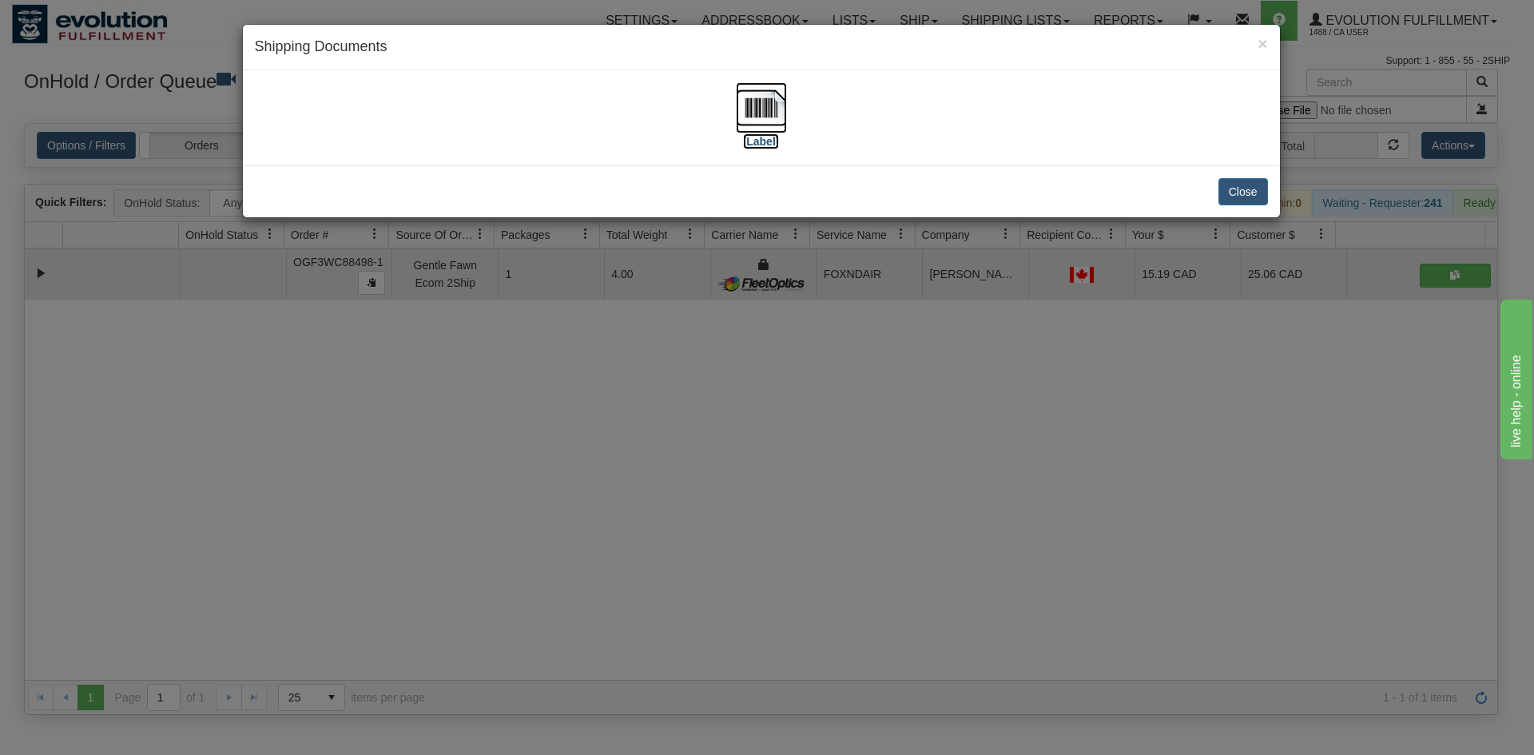
click at [772, 109] on img at bounding box center [761, 107] width 51 height 51
click at [469, 456] on div "× Shipping Documents [Label] Close" at bounding box center [767, 377] width 1534 height 755
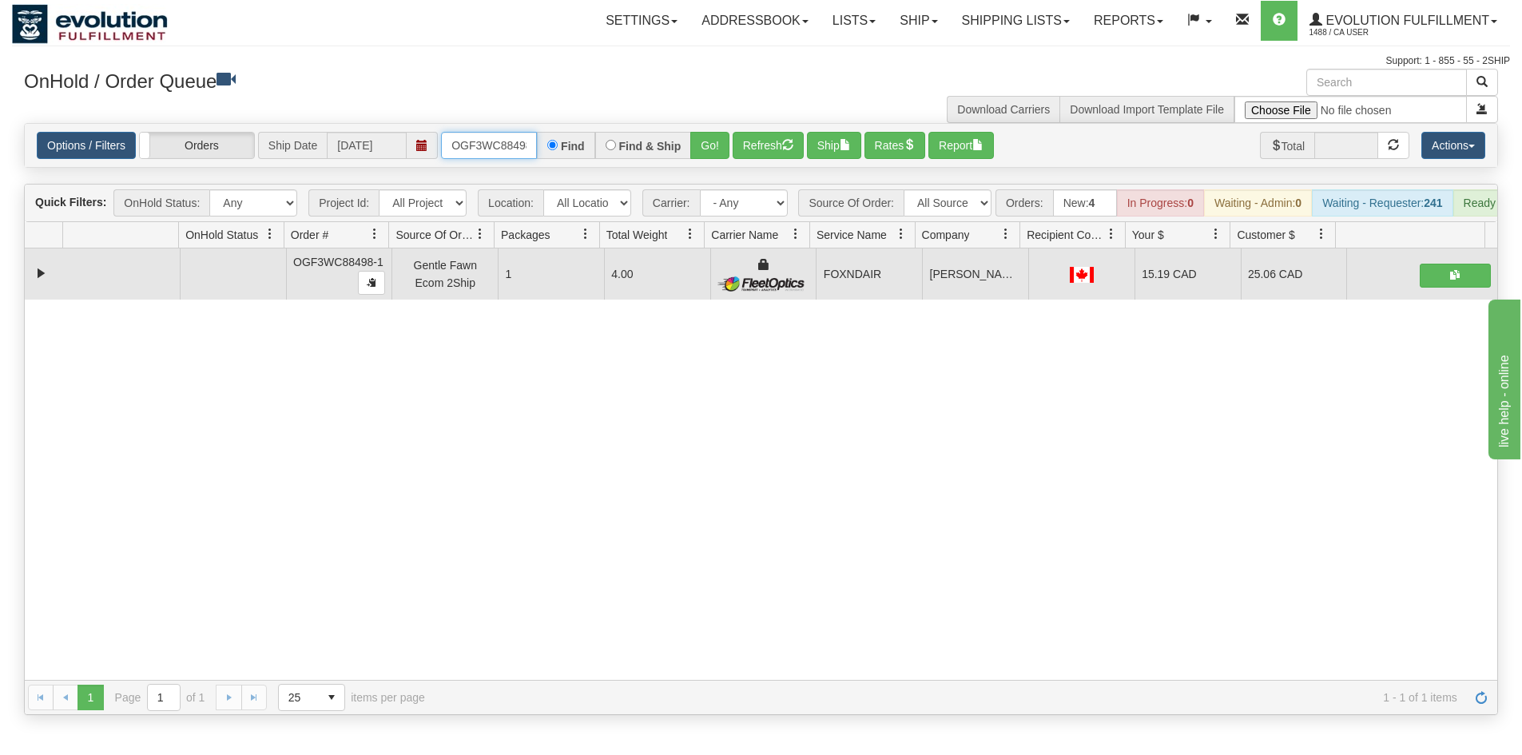
click at [462, 144] on input "OGF3WC88498-1" at bounding box center [489, 145] width 96 height 27
click at [718, 148] on button "Go!" at bounding box center [709, 145] width 39 height 27
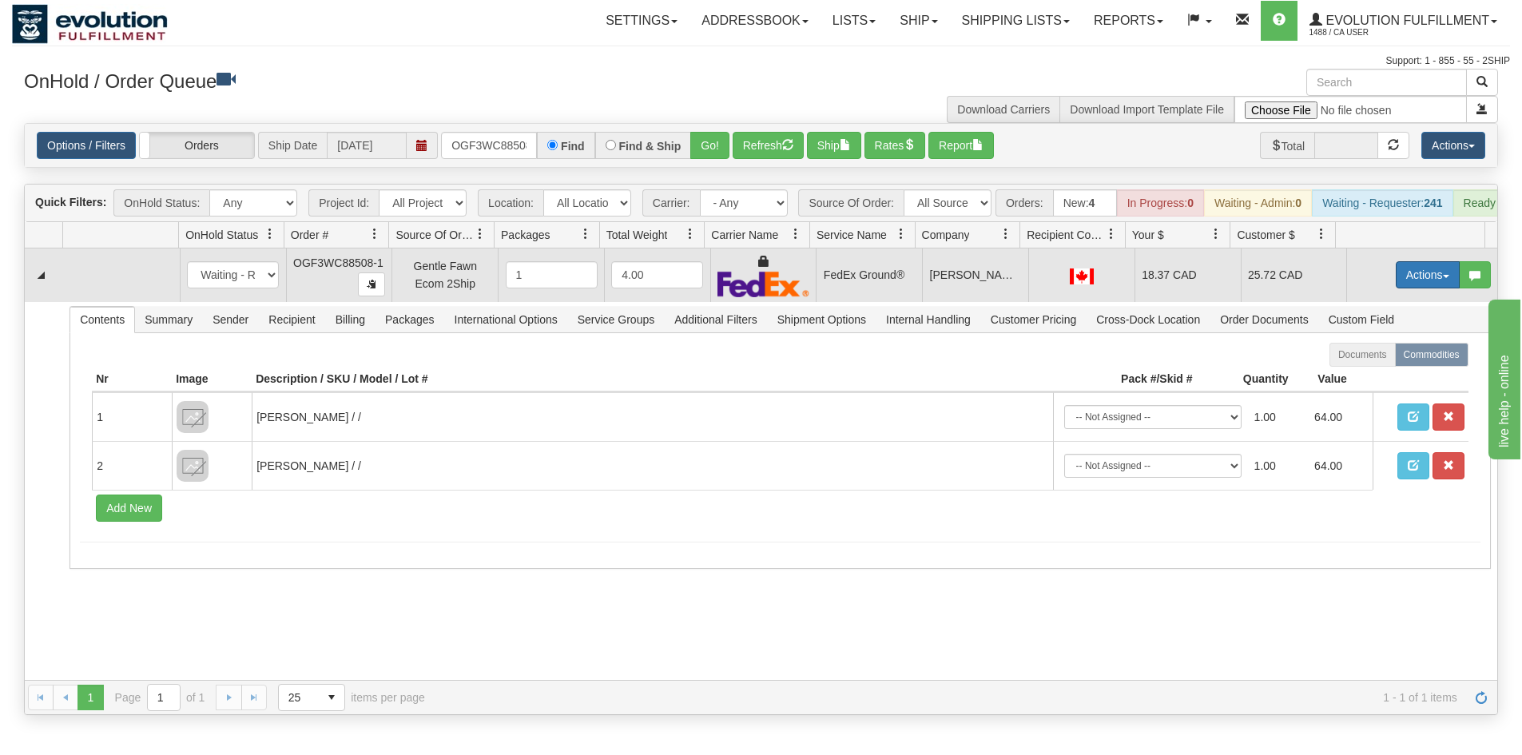
click at [1420, 286] on button "Actions" at bounding box center [1428, 274] width 64 height 27
click at [1347, 374] on span "Ship" at bounding box center [1364, 367] width 34 height 13
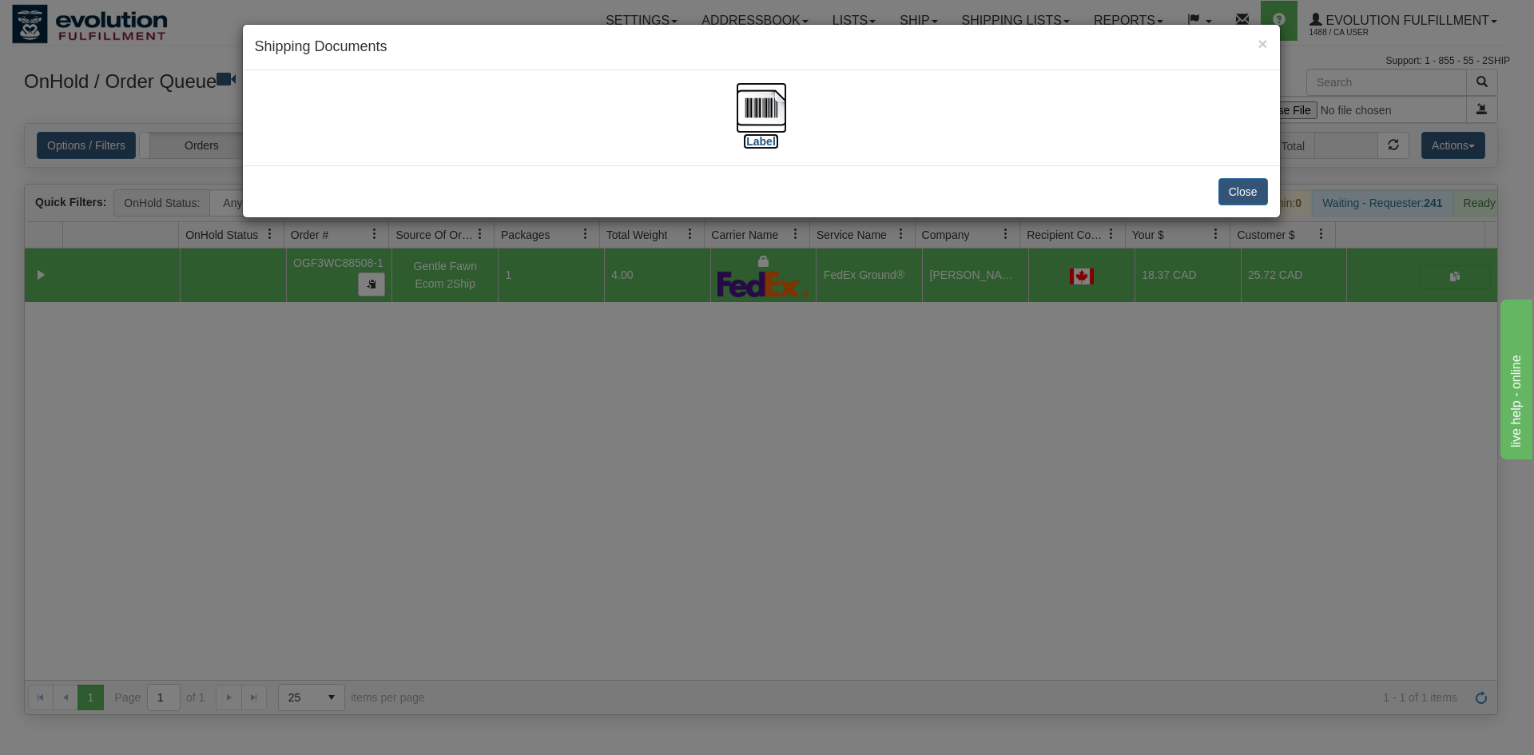
click at [772, 116] on img at bounding box center [761, 107] width 51 height 51
drag, startPoint x: 827, startPoint y: 508, endPoint x: 464, endPoint y: 160, distance: 503.0
click at [820, 499] on div "× Shipping Documents [Label] Close" at bounding box center [767, 377] width 1534 height 755
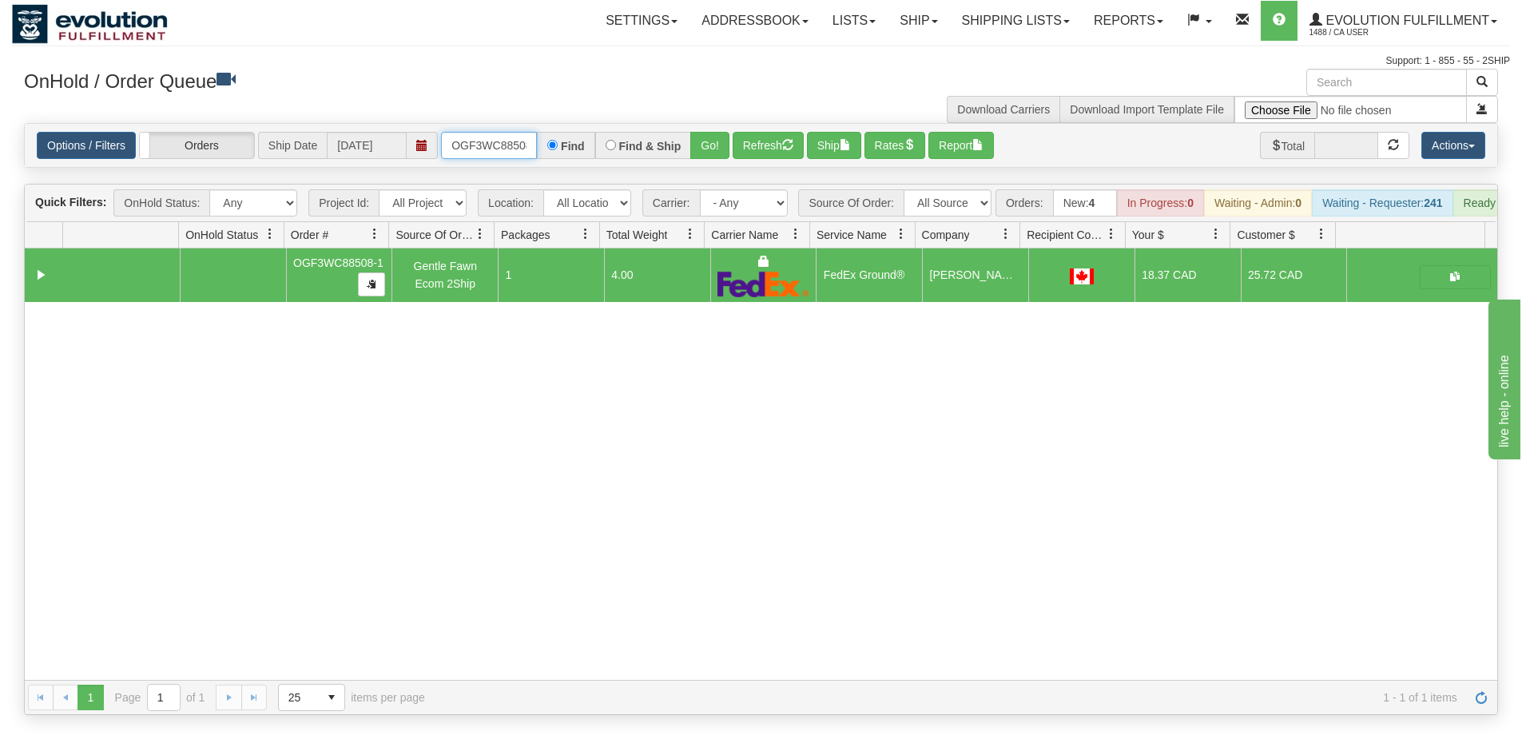
click at [504, 148] on input "OGF3WC88508-1" at bounding box center [489, 145] width 96 height 27
click at [694, 141] on button "Go!" at bounding box center [709, 145] width 39 height 27
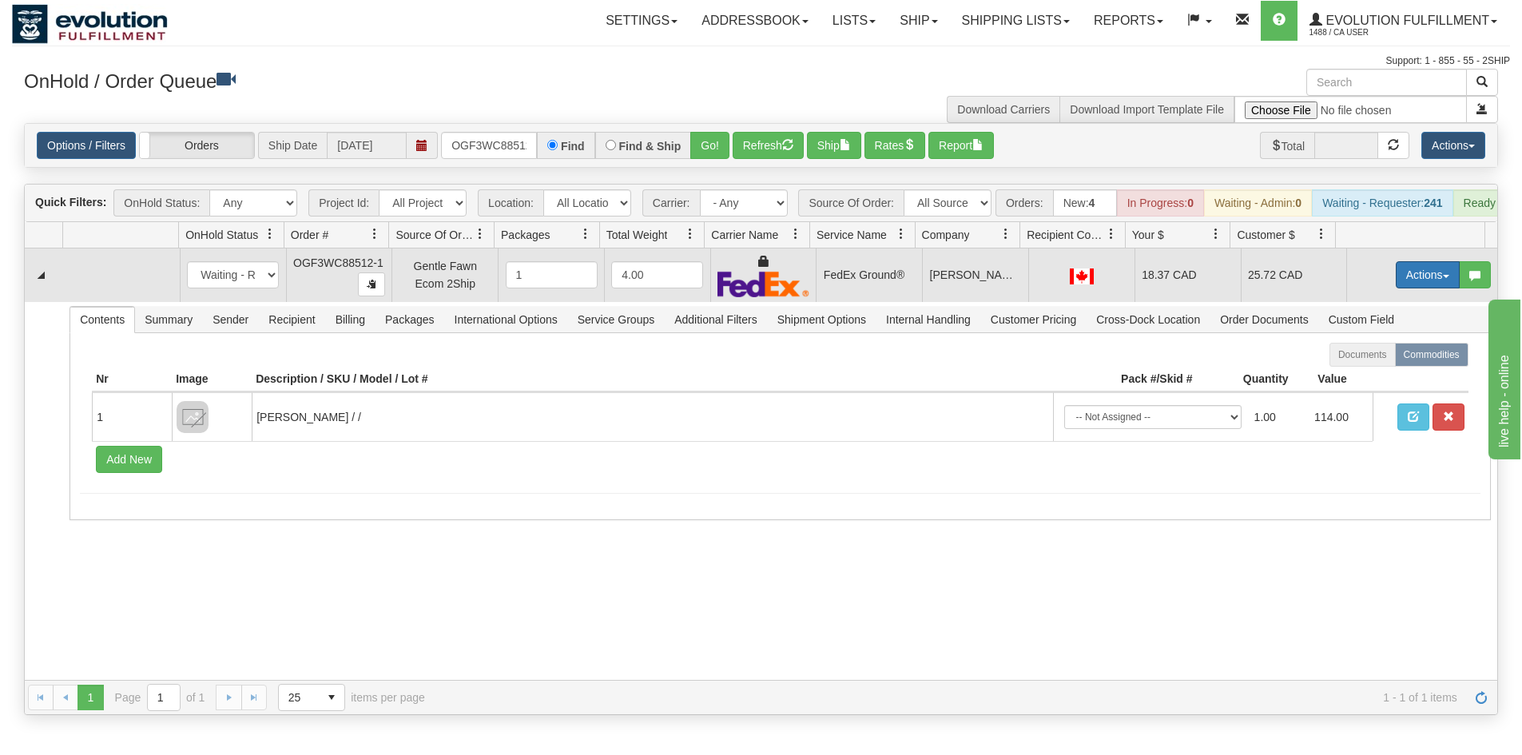
click at [1401, 289] on button "Actions" at bounding box center [1428, 274] width 64 height 27
click at [1384, 378] on link "Ship" at bounding box center [1395, 367] width 128 height 21
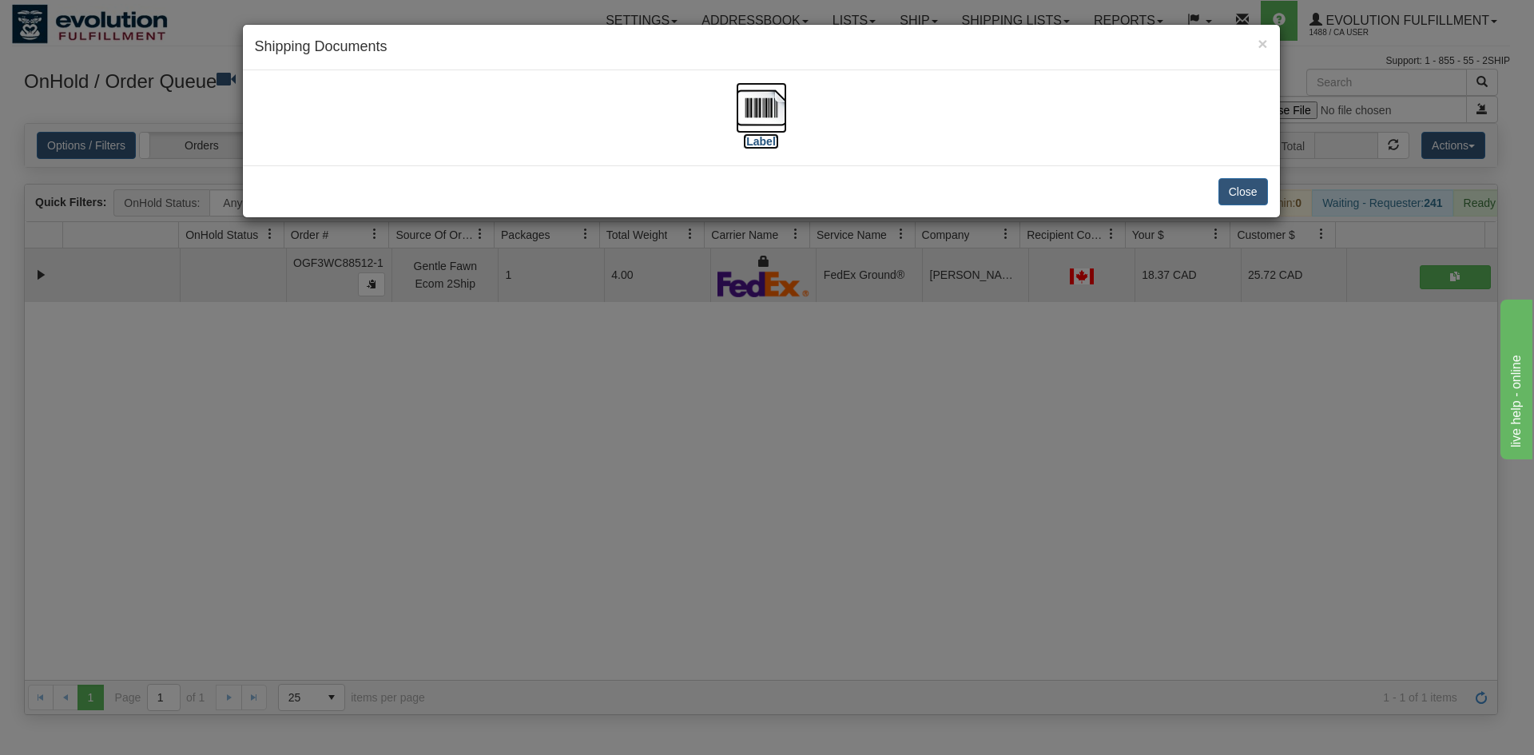
click at [746, 98] on img at bounding box center [761, 107] width 51 height 51
drag, startPoint x: 879, startPoint y: 458, endPoint x: 507, endPoint y: 85, distance: 527.2
click at [885, 453] on div "× Shipping Documents [Label] Close" at bounding box center [767, 377] width 1534 height 755
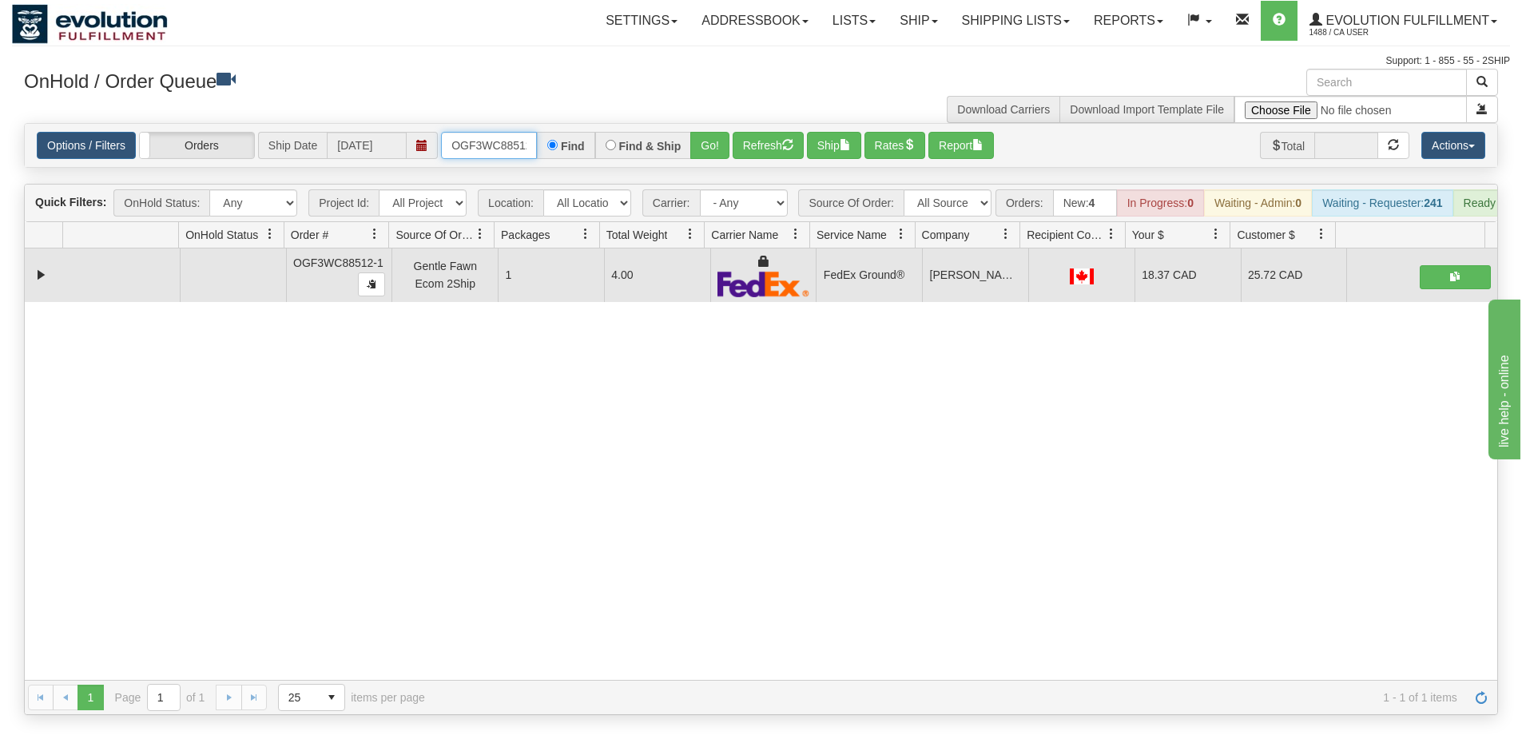
click at [465, 141] on input "OGF3WC88512-1" at bounding box center [489, 145] width 96 height 27
click at [709, 143] on button "Go!" at bounding box center [709, 145] width 39 height 27
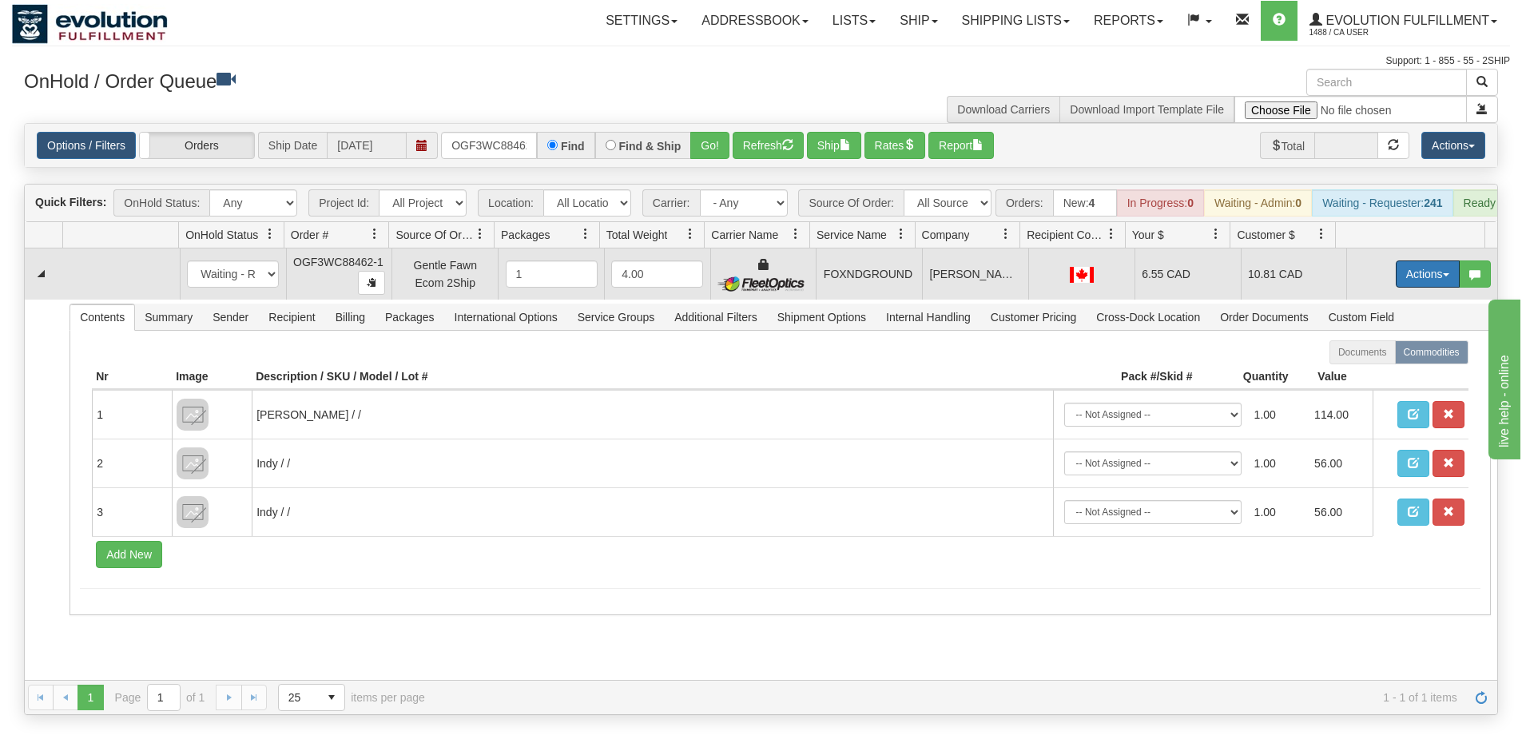
drag, startPoint x: 1400, startPoint y: 276, endPoint x: 1389, endPoint y: 334, distance: 59.4
click at [1400, 276] on button "Actions" at bounding box center [1428, 274] width 64 height 27
click at [1384, 377] on link "Ship" at bounding box center [1395, 366] width 128 height 21
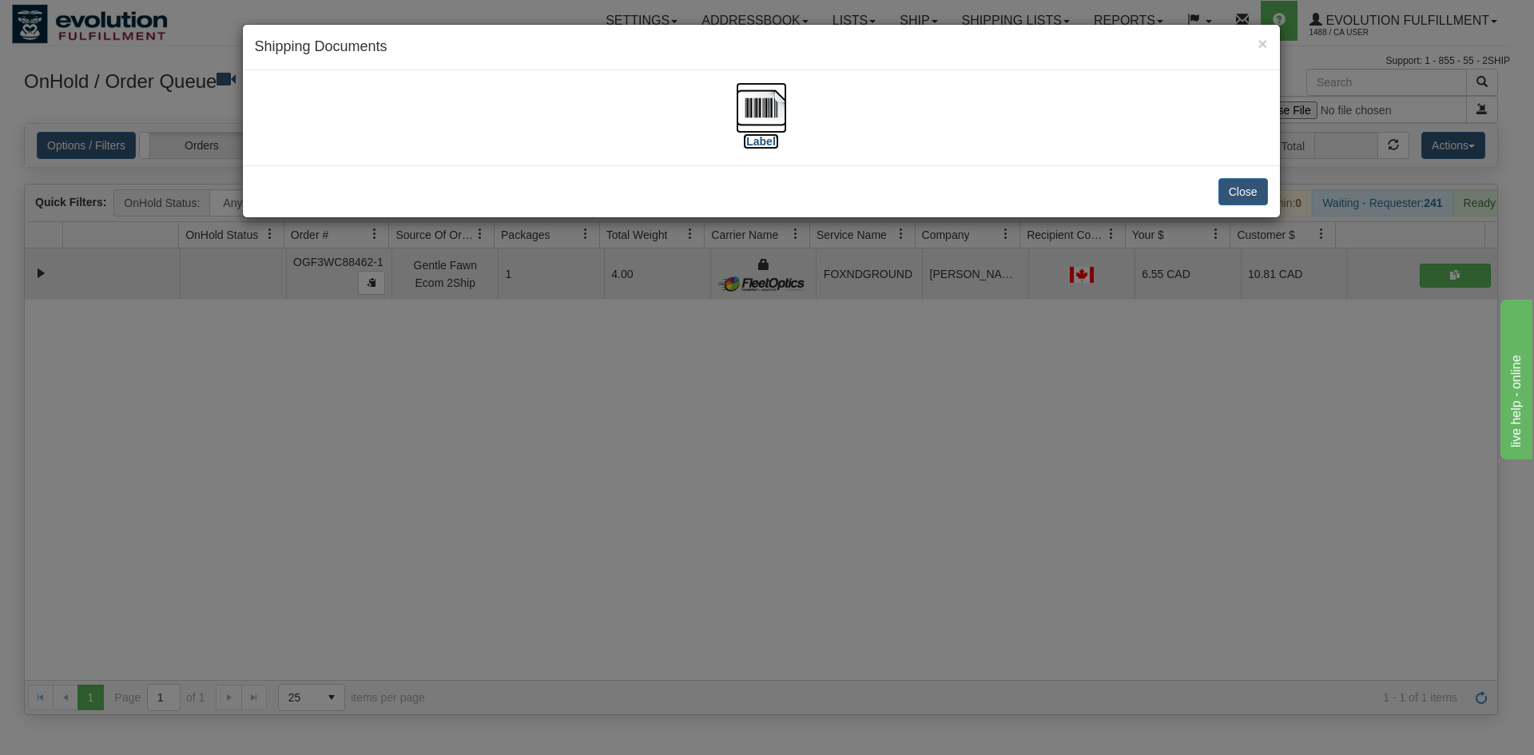
click at [755, 91] on img at bounding box center [761, 107] width 51 height 51
click at [615, 484] on div "× Shipping Documents [Label] Close" at bounding box center [767, 377] width 1534 height 755
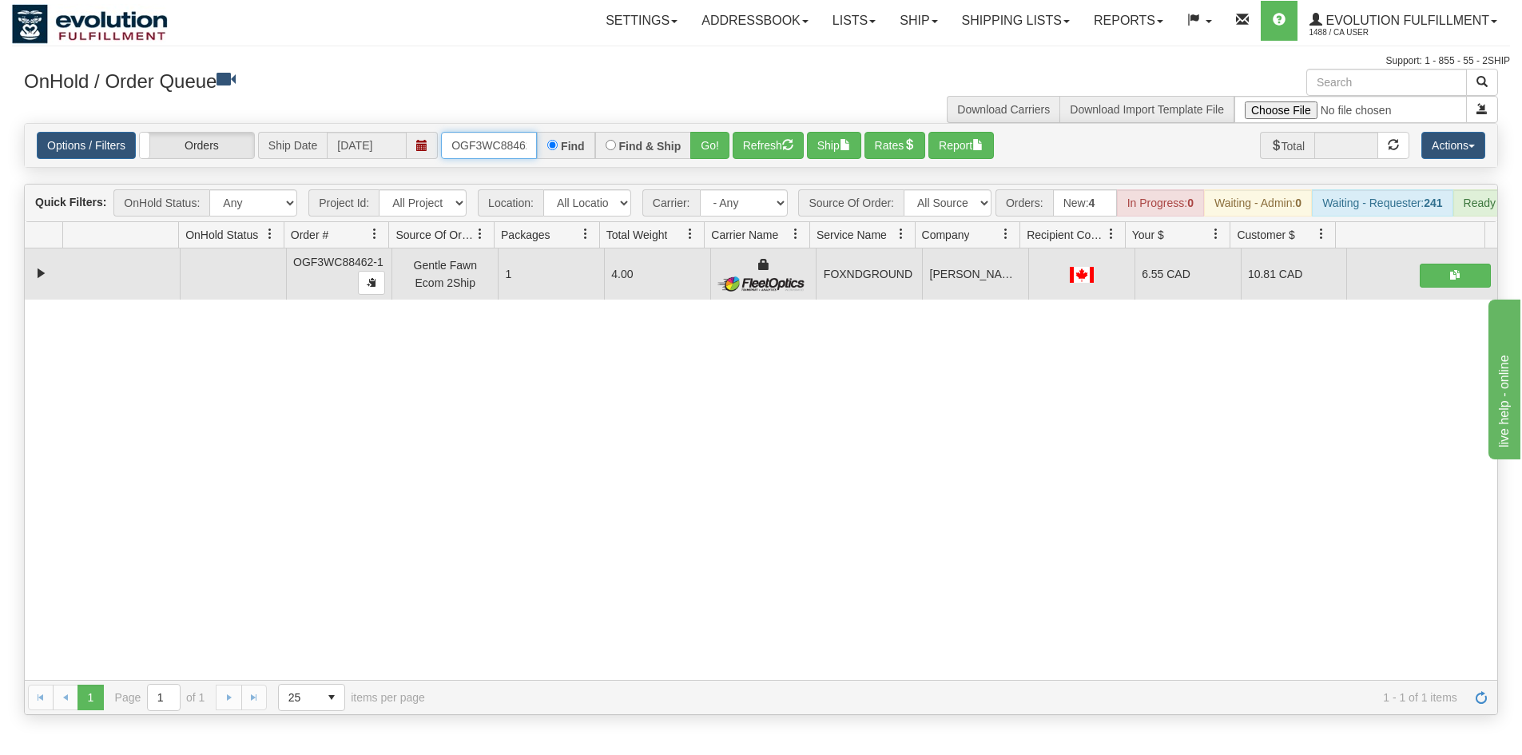
click at [508, 152] on input "OGF3WC88462-1" at bounding box center [489, 145] width 96 height 27
click at [717, 122] on div "OnHold / Order Queue Download Carriers Download Import Template File" at bounding box center [761, 96] width 1498 height 54
click at [717, 141] on button "Go!" at bounding box center [709, 145] width 39 height 27
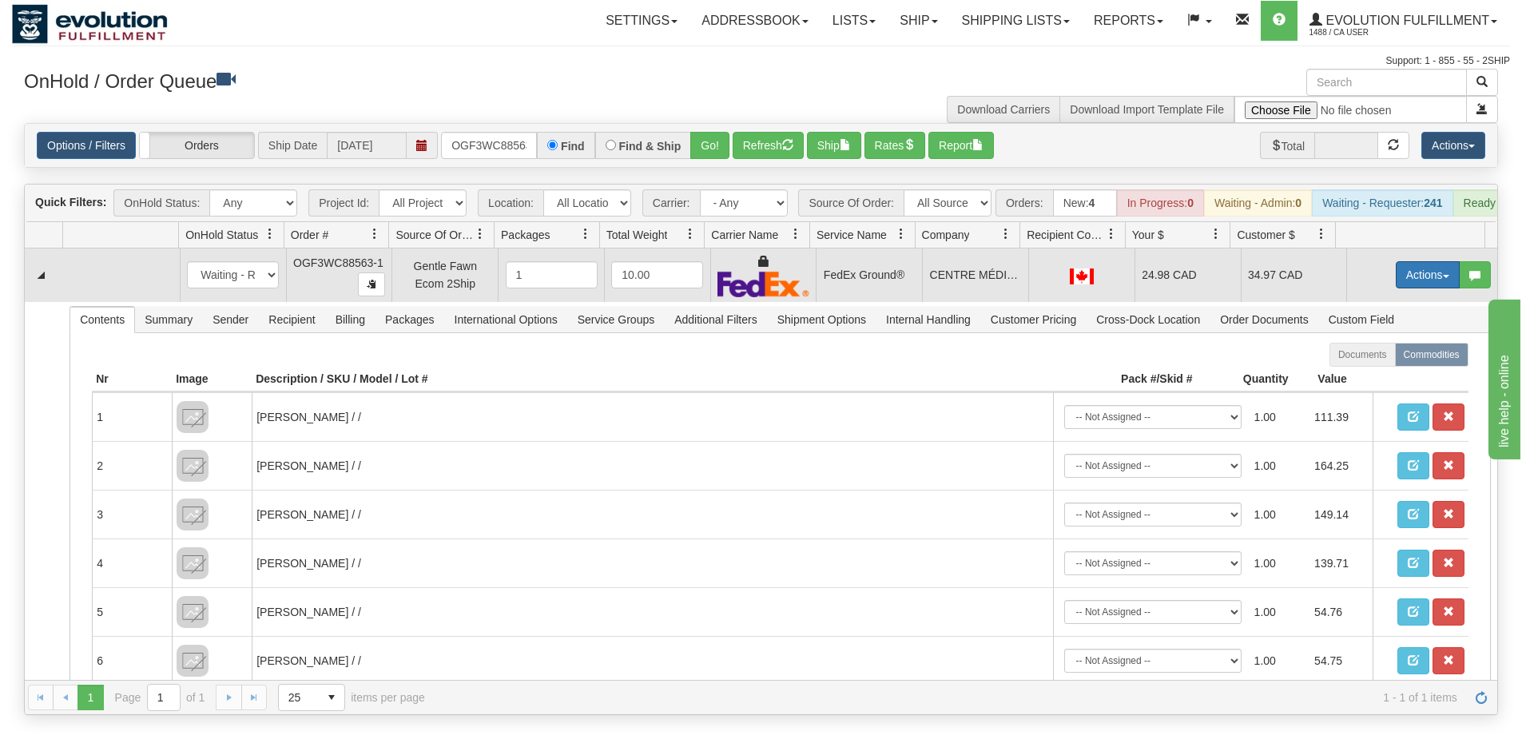
click at [1414, 284] on button "Actions" at bounding box center [1428, 274] width 64 height 27
click at [1355, 378] on link "Ship" at bounding box center [1395, 367] width 128 height 21
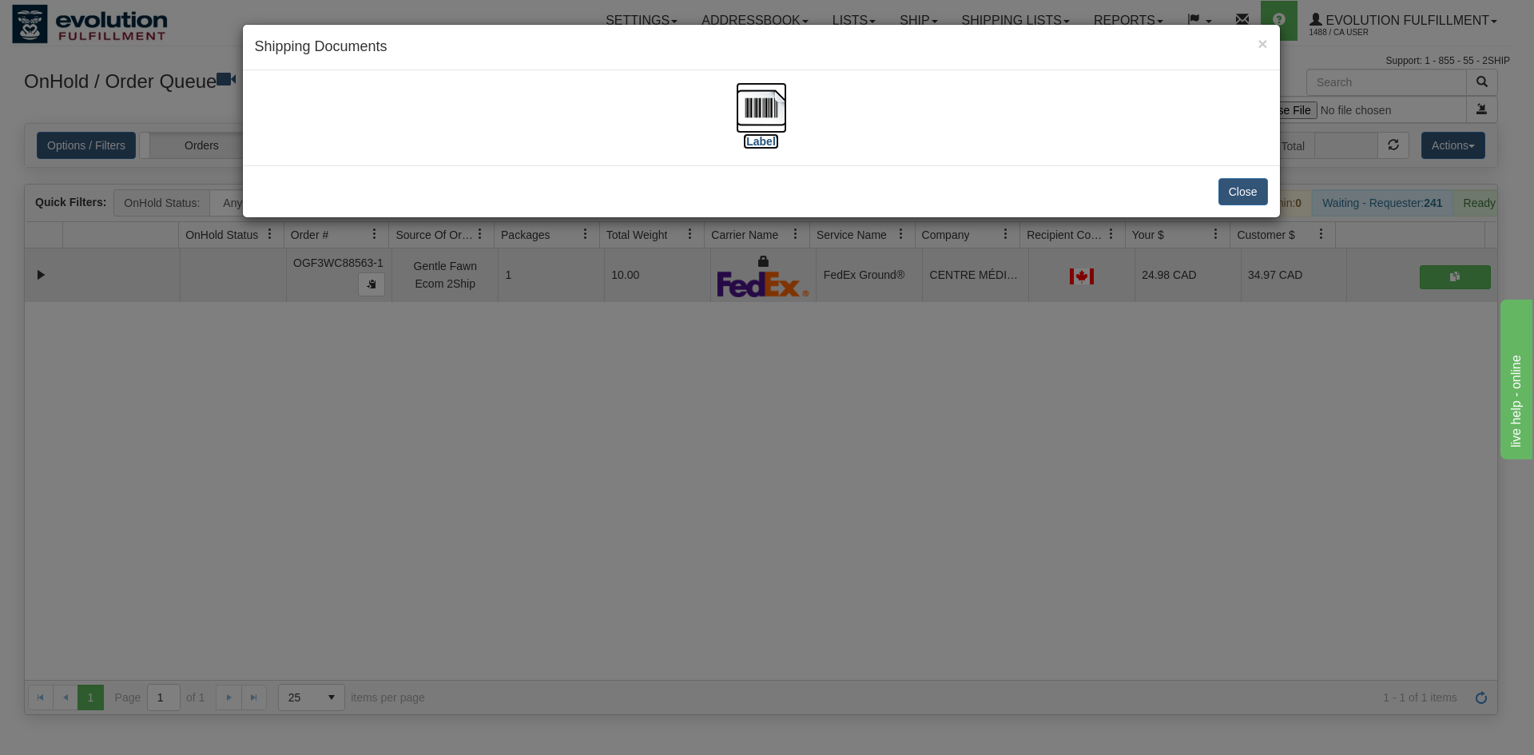
click at [756, 101] on img at bounding box center [761, 107] width 51 height 51
drag, startPoint x: 865, startPoint y: 442, endPoint x: 662, endPoint y: 187, distance: 325.9
click at [866, 424] on div "× Shipping Documents [Label] Close" at bounding box center [767, 377] width 1534 height 755
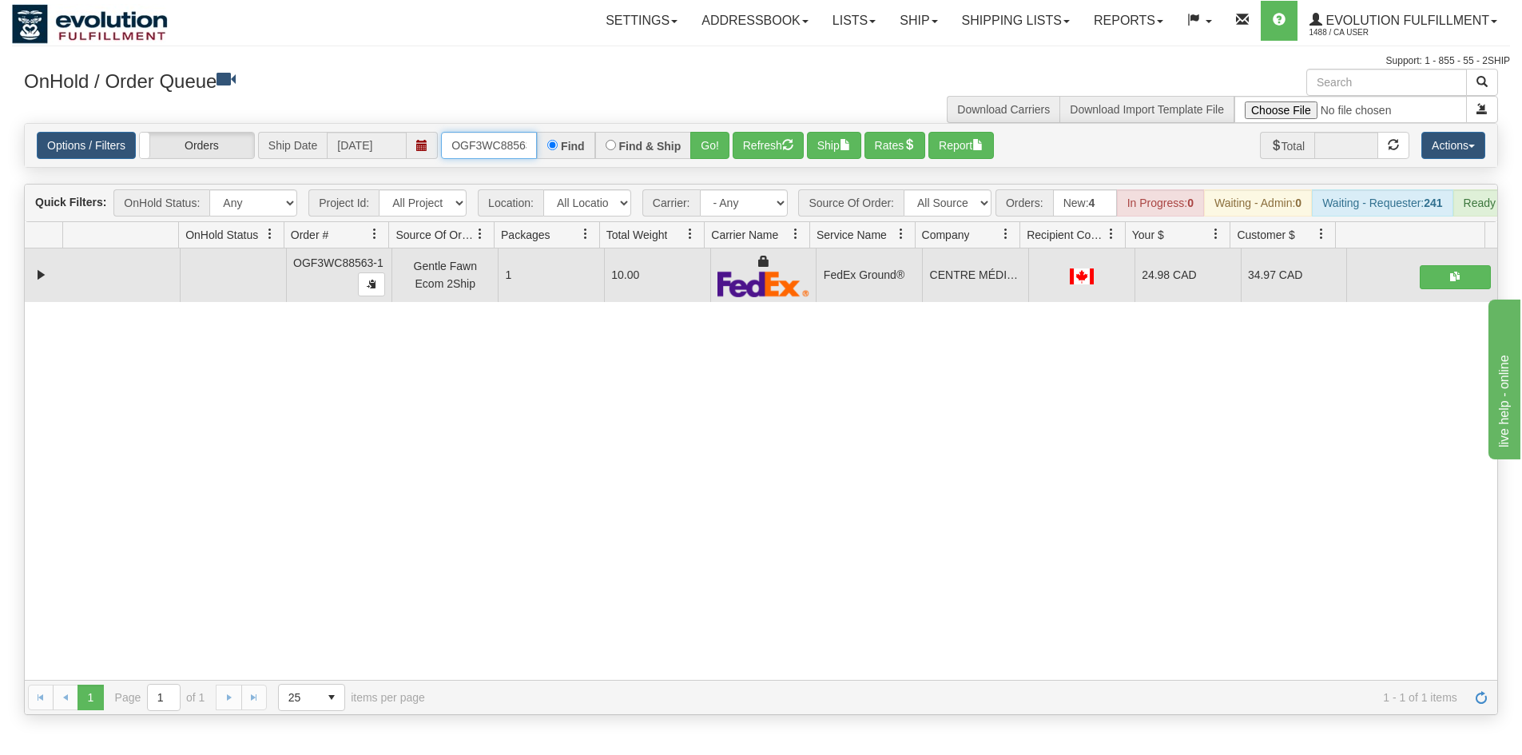
click at [521, 150] on input "OGF3WC88563-1" at bounding box center [489, 145] width 96 height 27
click at [726, 151] on button "Go!" at bounding box center [709, 145] width 39 height 27
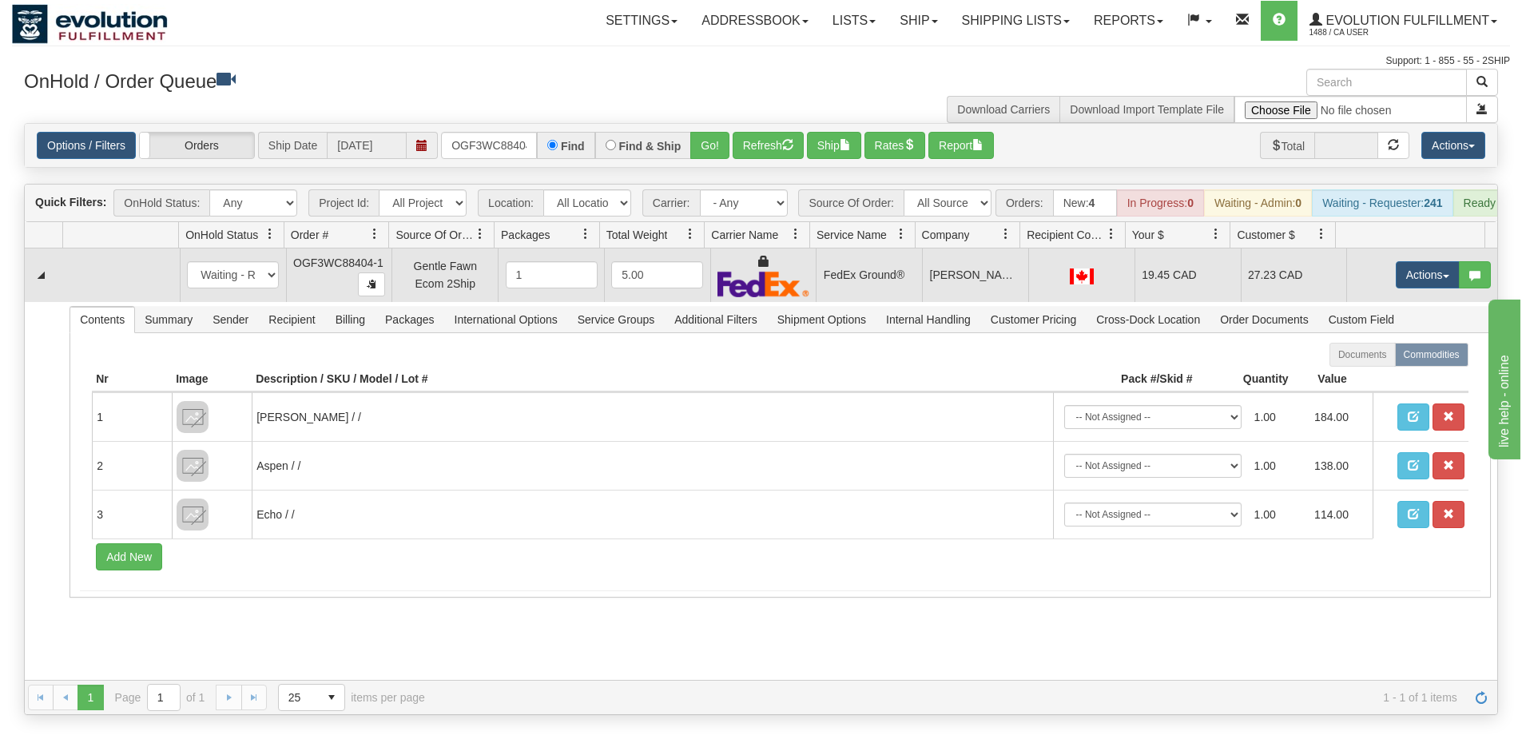
click at [1398, 272] on td "Actions Open Refresh Rates Rate All Services Ship Delete Edit Items" at bounding box center [1422, 276] width 151 height 54
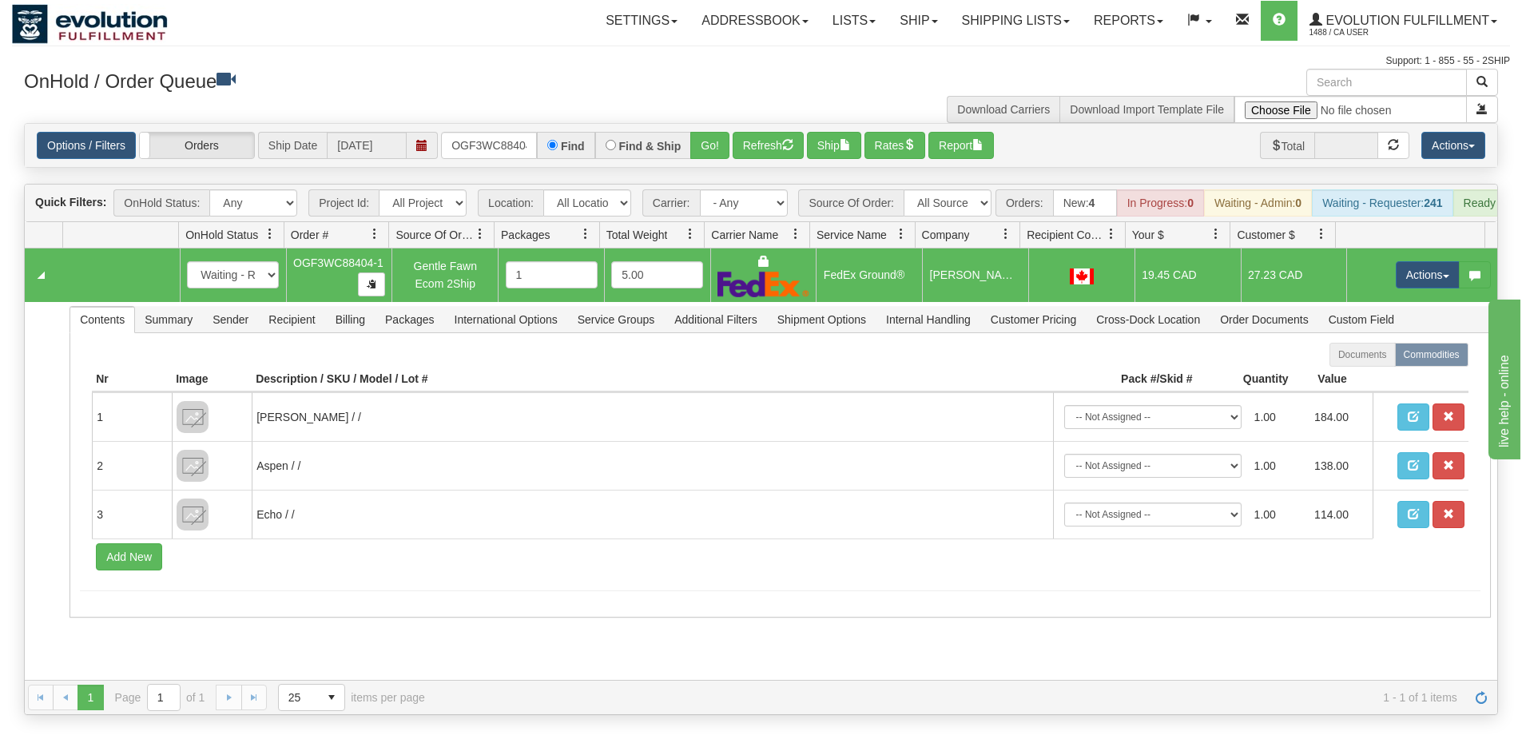
click at [1406, 302] on td "Actions Open Refresh Rates Rate All Services Ship Delete Edit Items" at bounding box center [1422, 276] width 151 height 54
click at [1406, 289] on button "Actions" at bounding box center [1428, 274] width 64 height 27
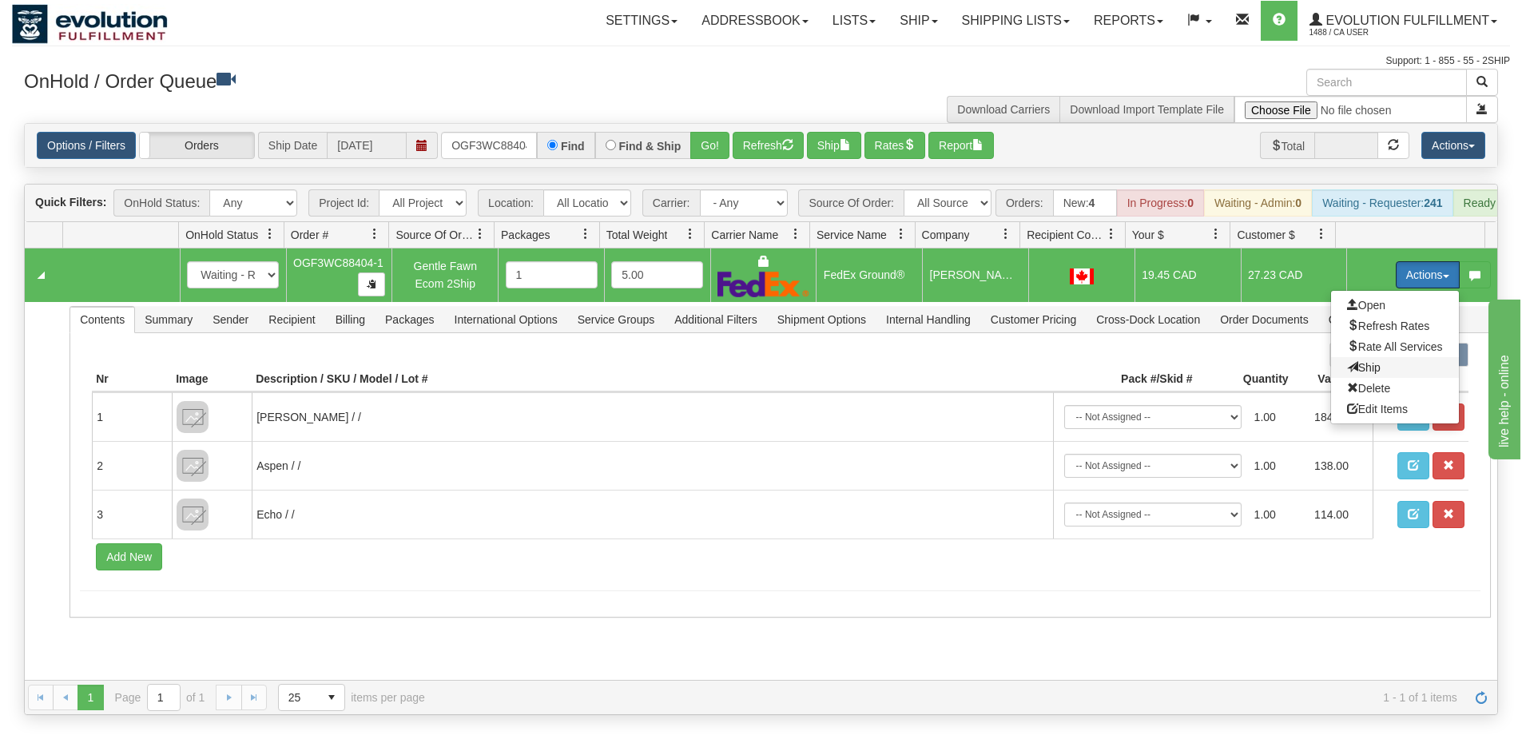
click at [1355, 374] on span "Ship" at bounding box center [1364, 367] width 34 height 13
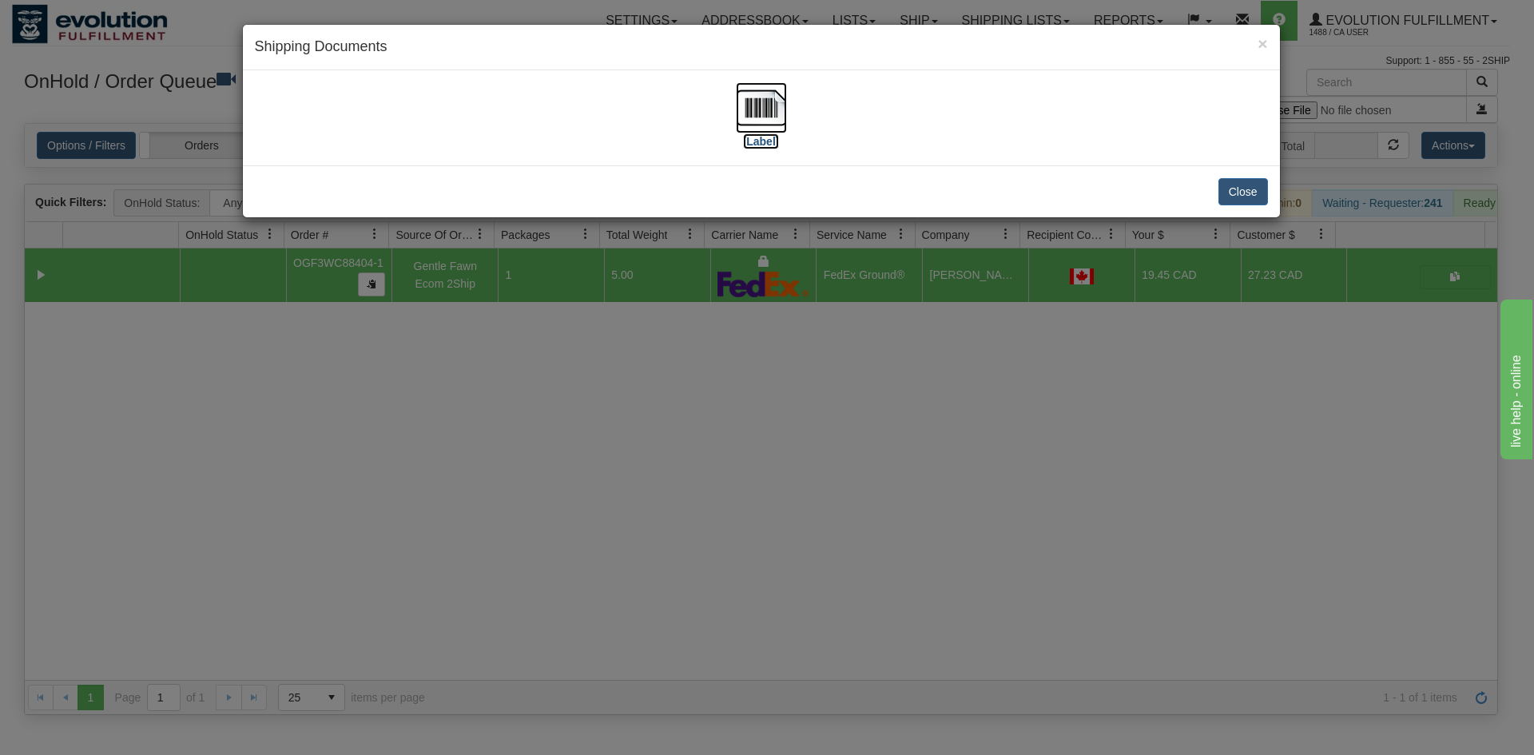
click at [770, 105] on img at bounding box center [761, 107] width 51 height 51
click at [826, 415] on div "× Shipping Documents [Label] Close" at bounding box center [767, 377] width 1534 height 755
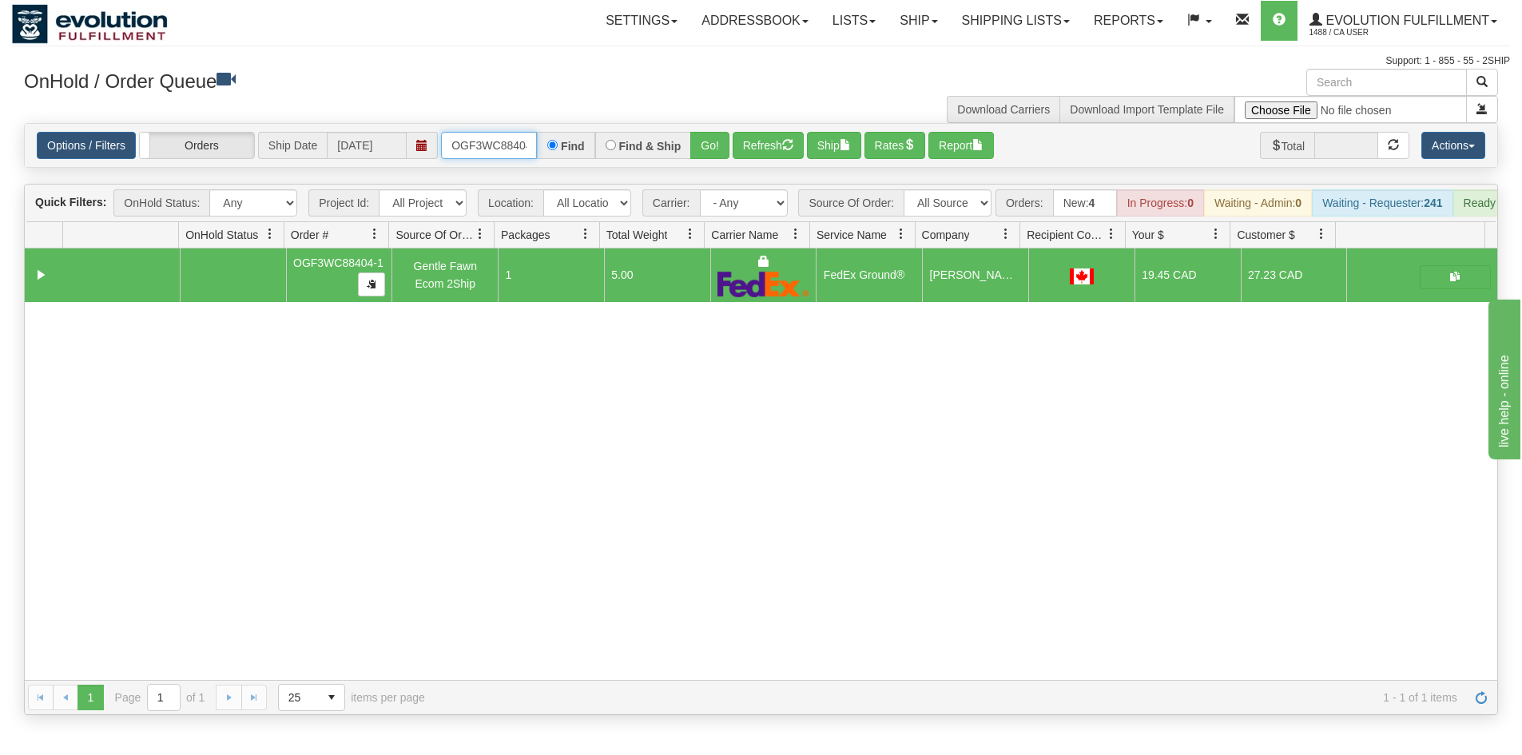
click at [482, 134] on input "OGF3WC88404-1" at bounding box center [489, 145] width 96 height 27
click at [710, 149] on button "Go!" at bounding box center [709, 145] width 39 height 27
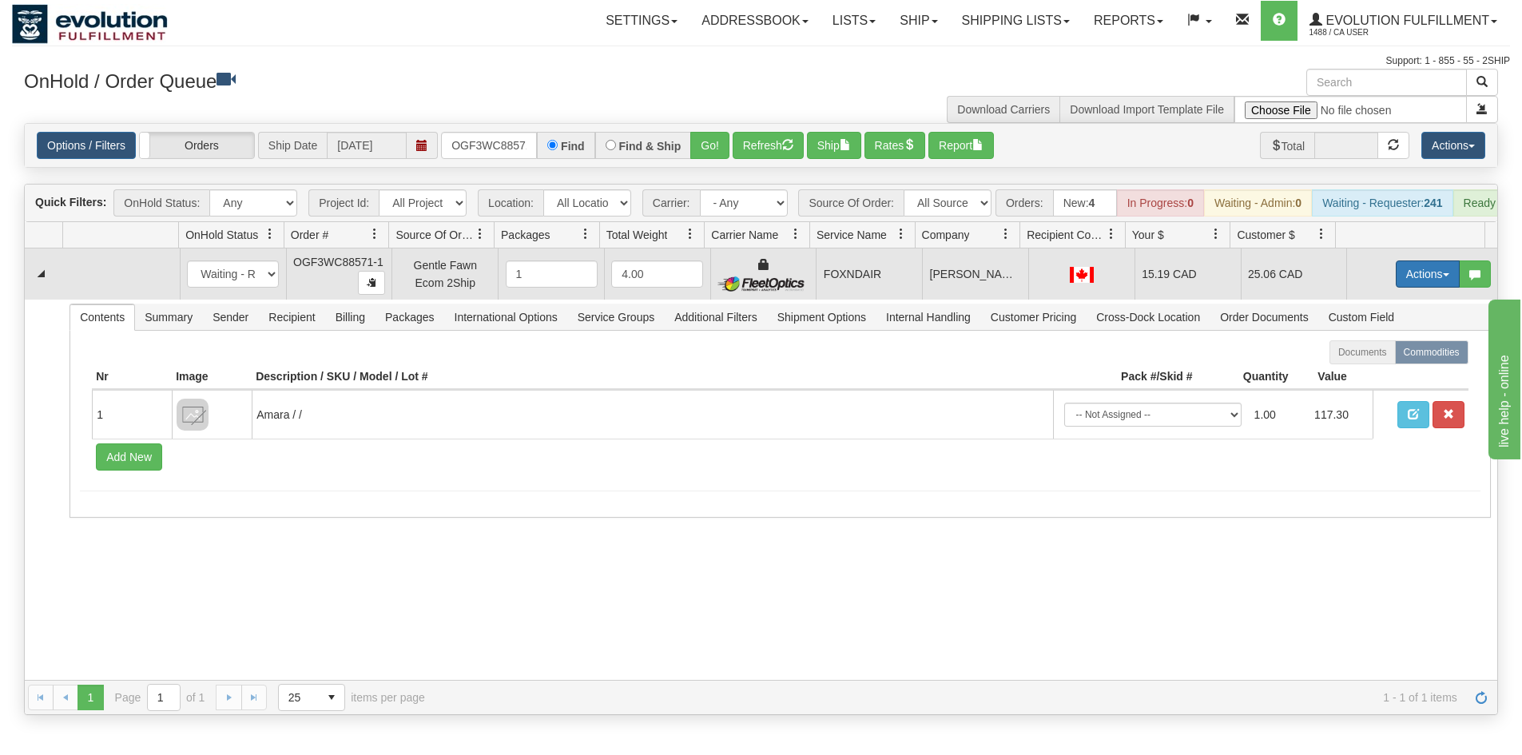
click at [1411, 281] on button "Actions" at bounding box center [1428, 274] width 64 height 27
click at [1375, 377] on link "Ship" at bounding box center [1395, 366] width 128 height 21
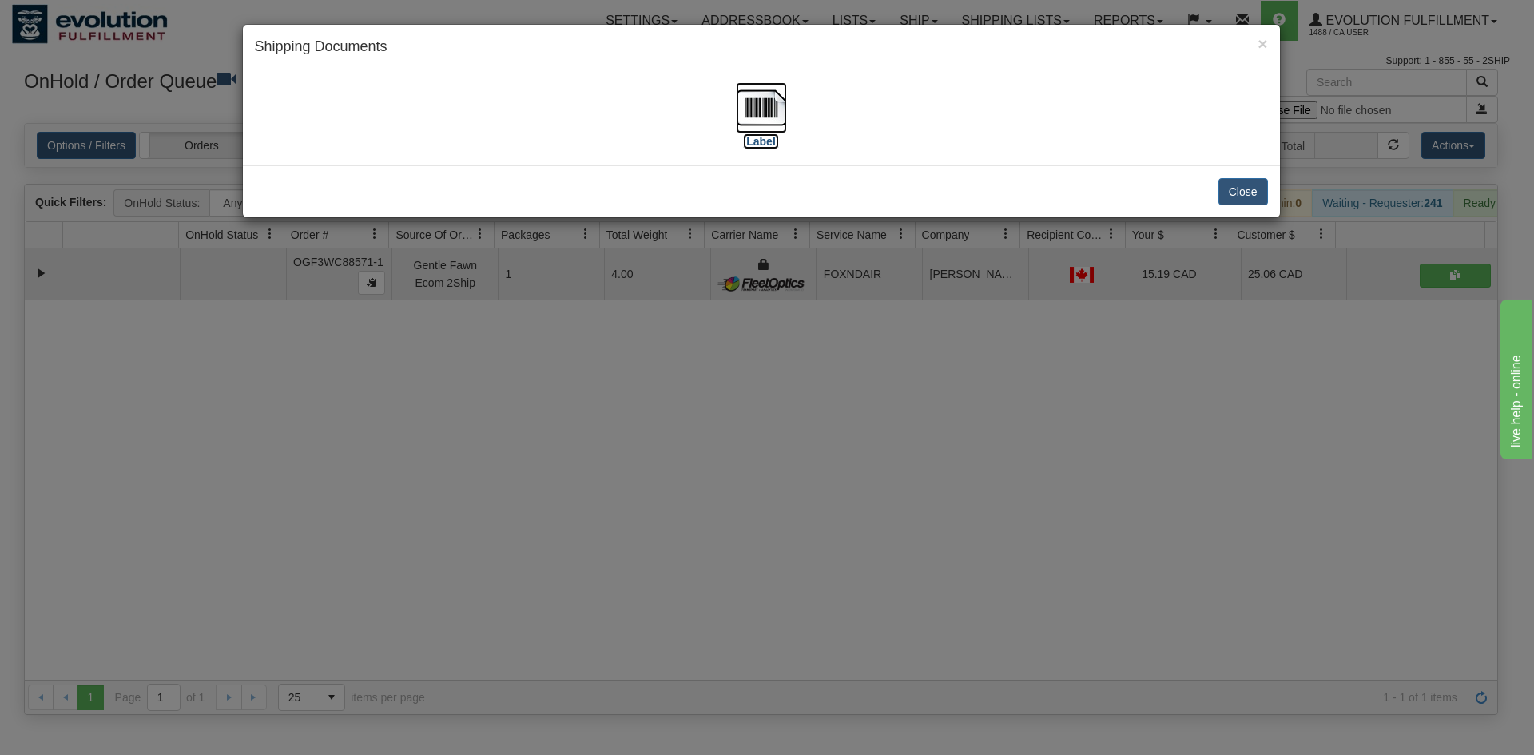
click at [770, 122] on img at bounding box center [761, 107] width 51 height 51
drag, startPoint x: 412, startPoint y: 507, endPoint x: 368, endPoint y: 327, distance: 186.1
click at [416, 509] on div "× Shipping Documents [Label] Close" at bounding box center [767, 377] width 1534 height 755
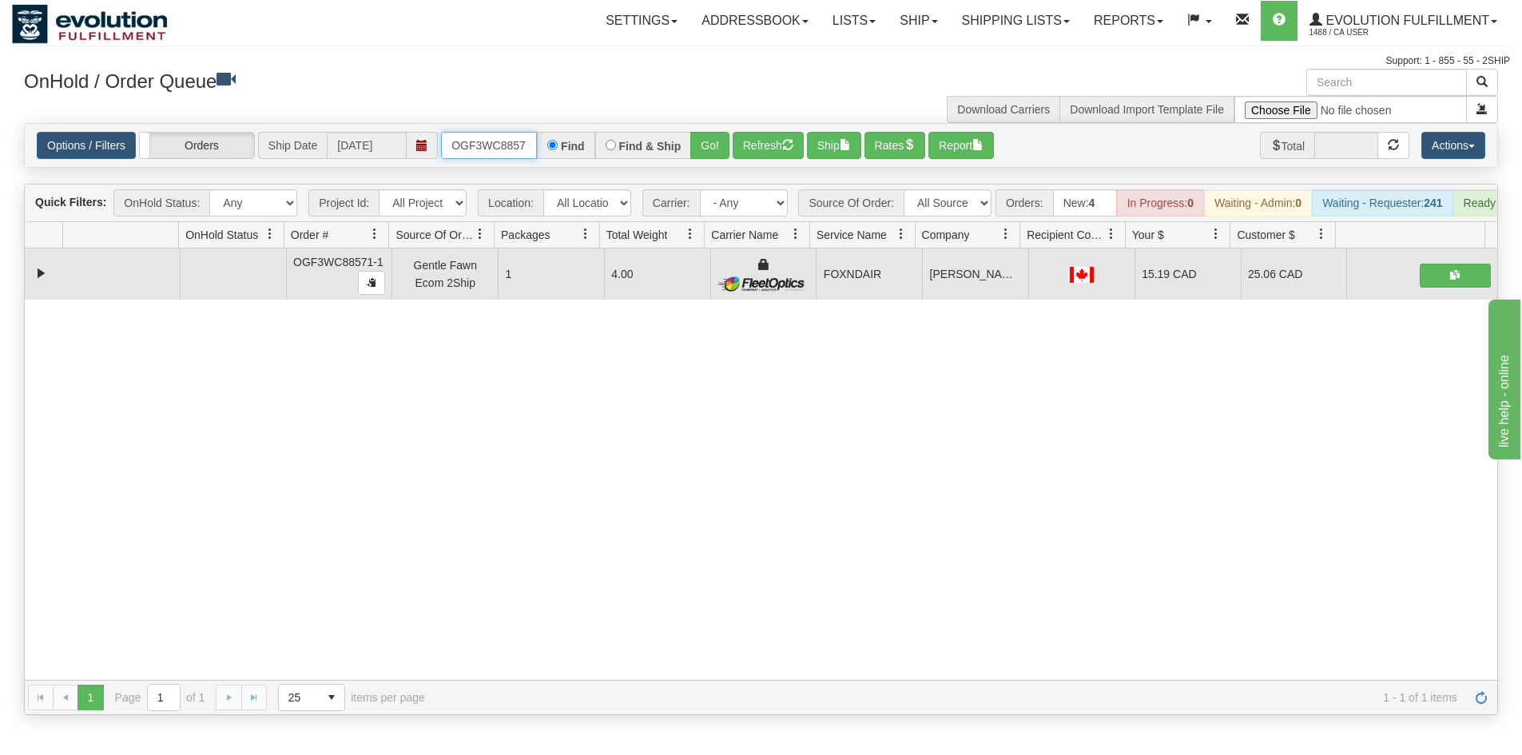
drag, startPoint x: 472, startPoint y: 153, endPoint x: 480, endPoint y: 144, distance: 12.5
click at [473, 153] on input "OGF3WC88571-1" at bounding box center [489, 145] width 96 height 27
click at [695, 148] on button "Go!" at bounding box center [709, 145] width 39 height 27
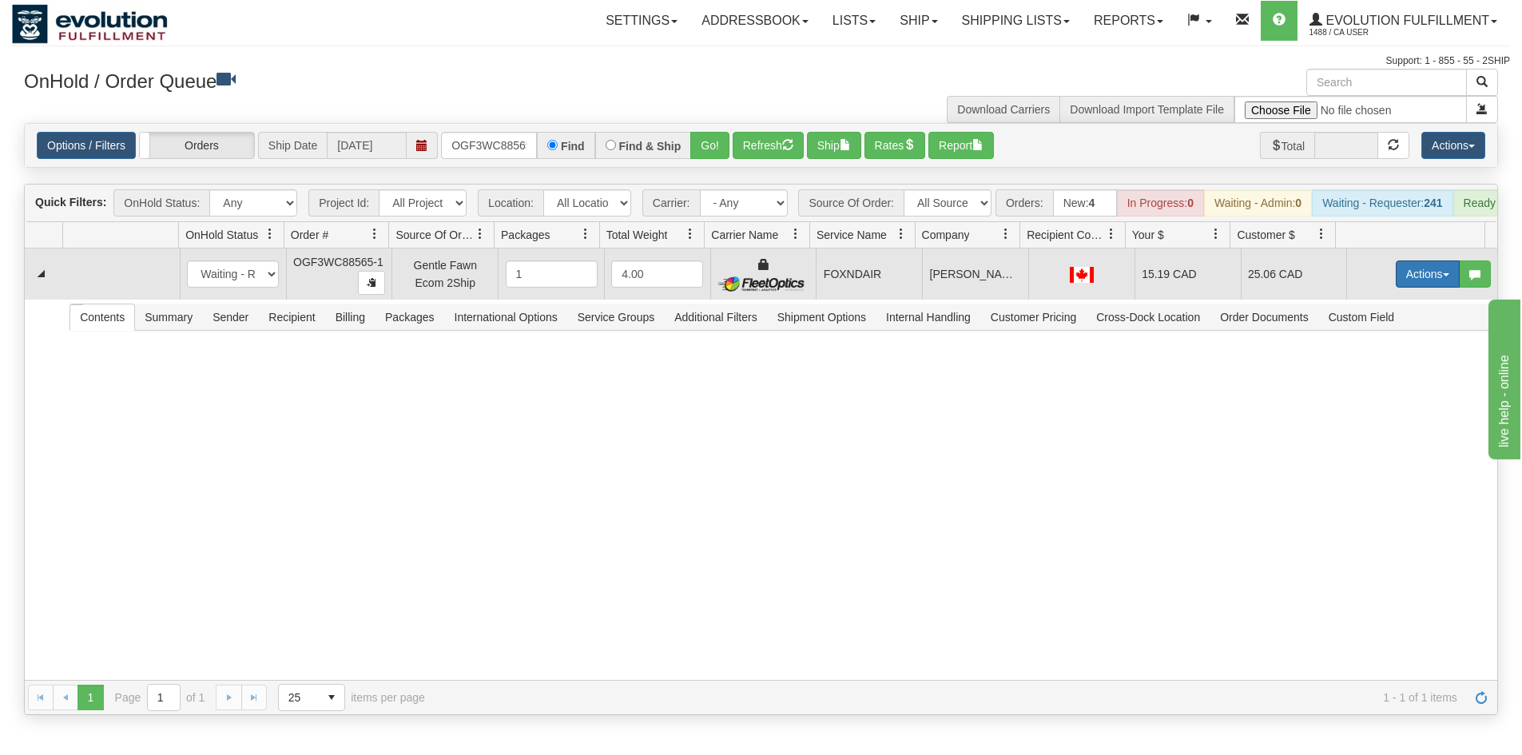
click at [1420, 288] on button "Actions" at bounding box center [1428, 274] width 64 height 27
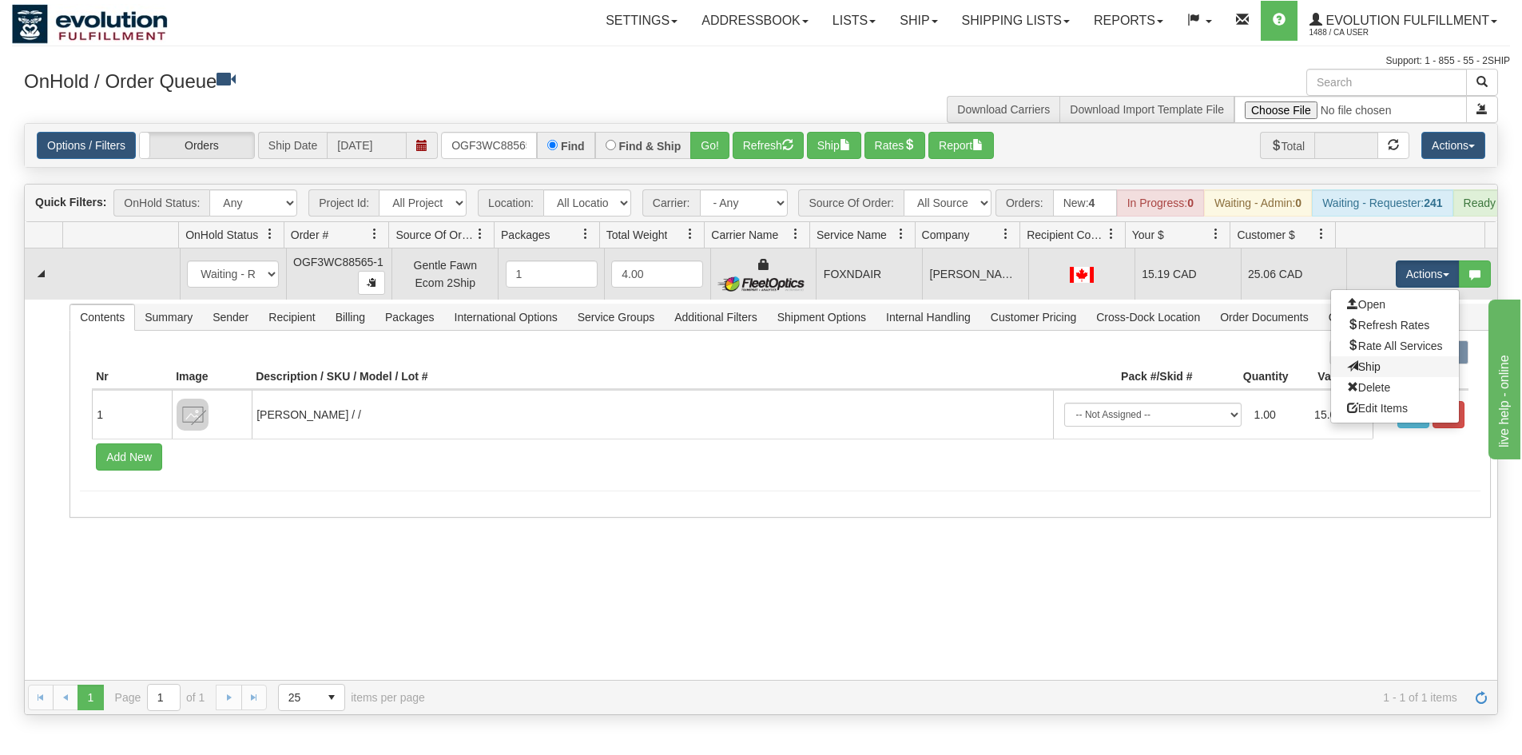
click at [1384, 377] on link "Ship" at bounding box center [1395, 366] width 128 height 21
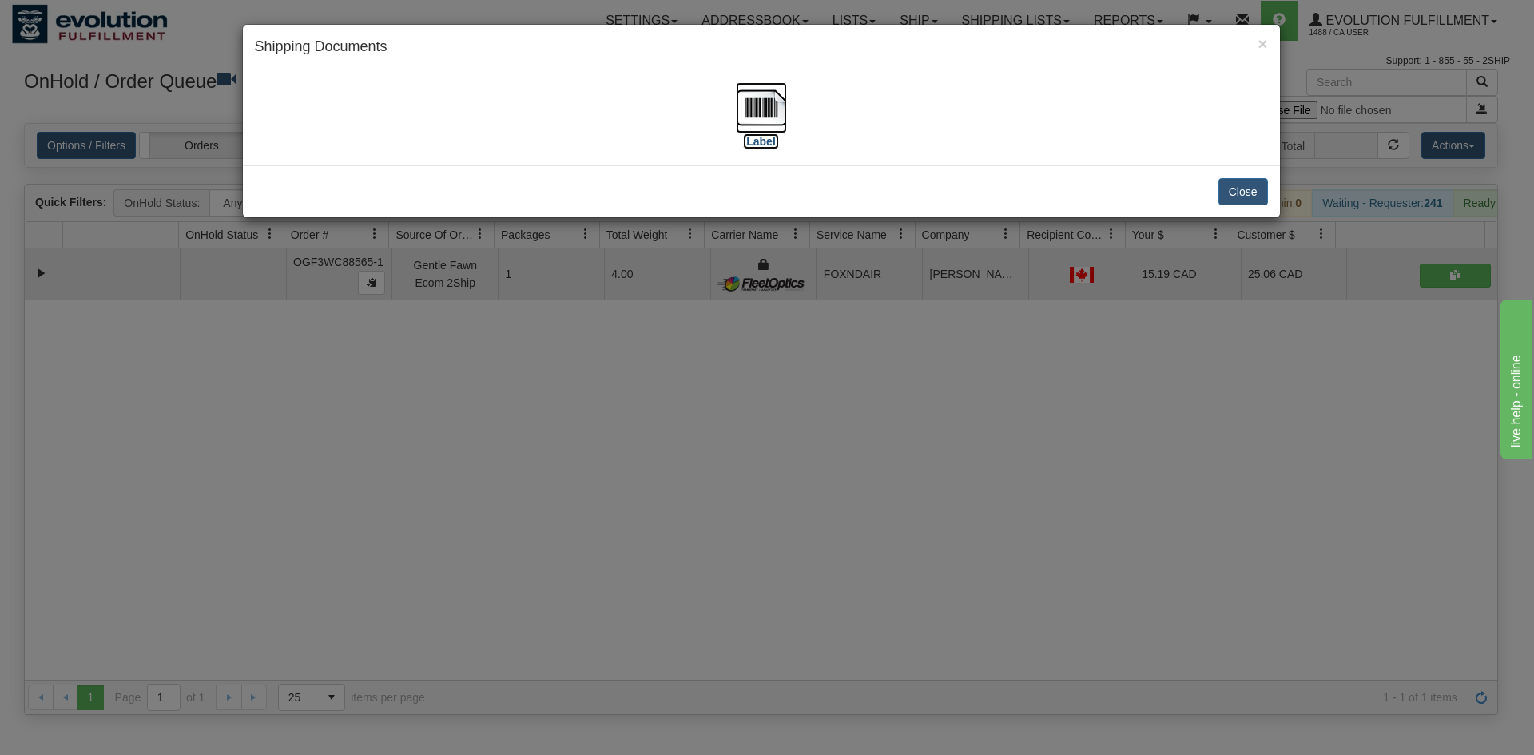
click at [760, 116] on img at bounding box center [761, 107] width 51 height 51
drag, startPoint x: 604, startPoint y: 633, endPoint x: 448, endPoint y: 330, distance: 340.6
click at [616, 630] on div "× Shipping Documents [Label] Close" at bounding box center [767, 377] width 1534 height 755
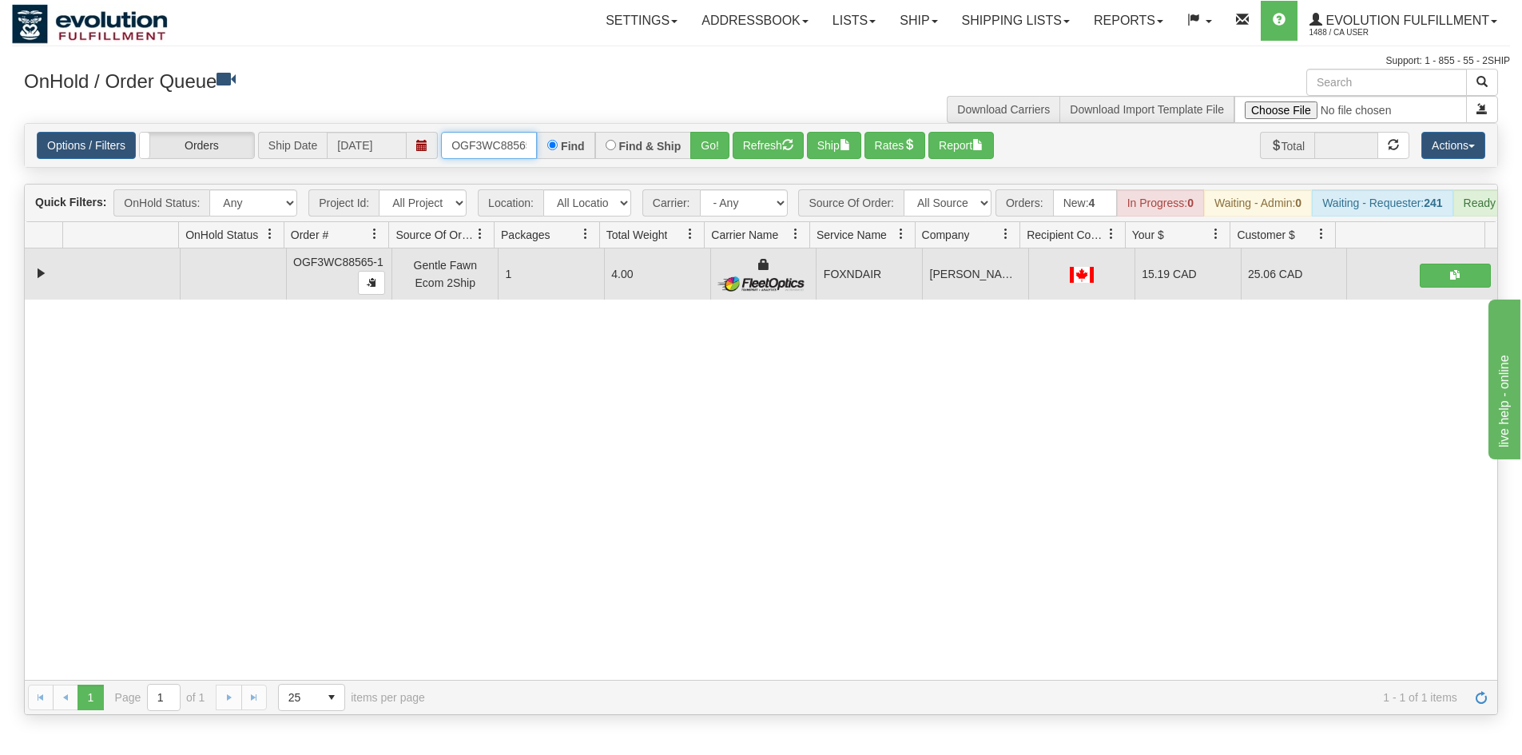
click at [459, 143] on input "OGF3WC88565-1" at bounding box center [489, 145] width 96 height 27
click at [706, 141] on button "Go!" at bounding box center [709, 145] width 39 height 27
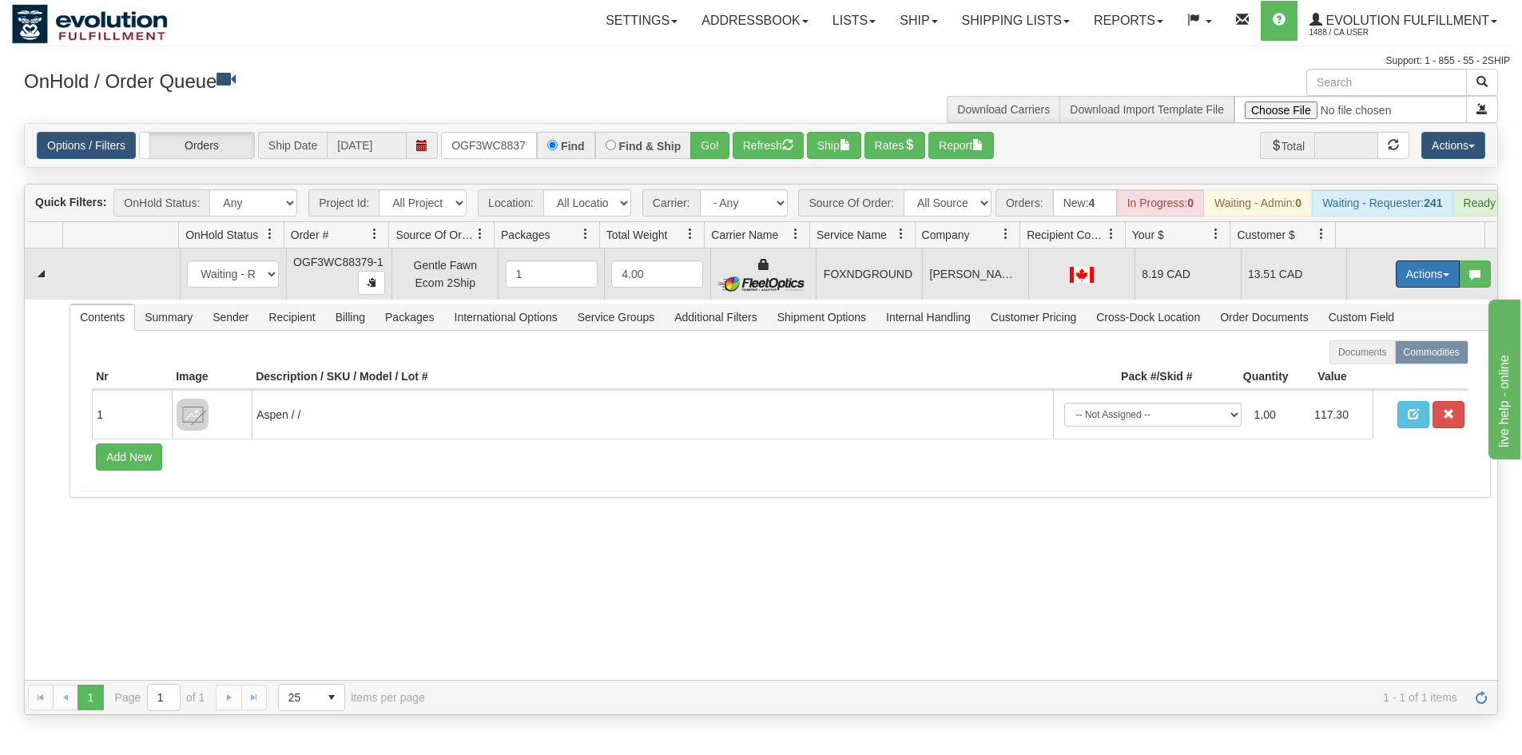
drag, startPoint x: 1403, startPoint y: 279, endPoint x: 1383, endPoint y: 316, distance: 42.9
click at [1403, 279] on button "Actions" at bounding box center [1428, 274] width 64 height 27
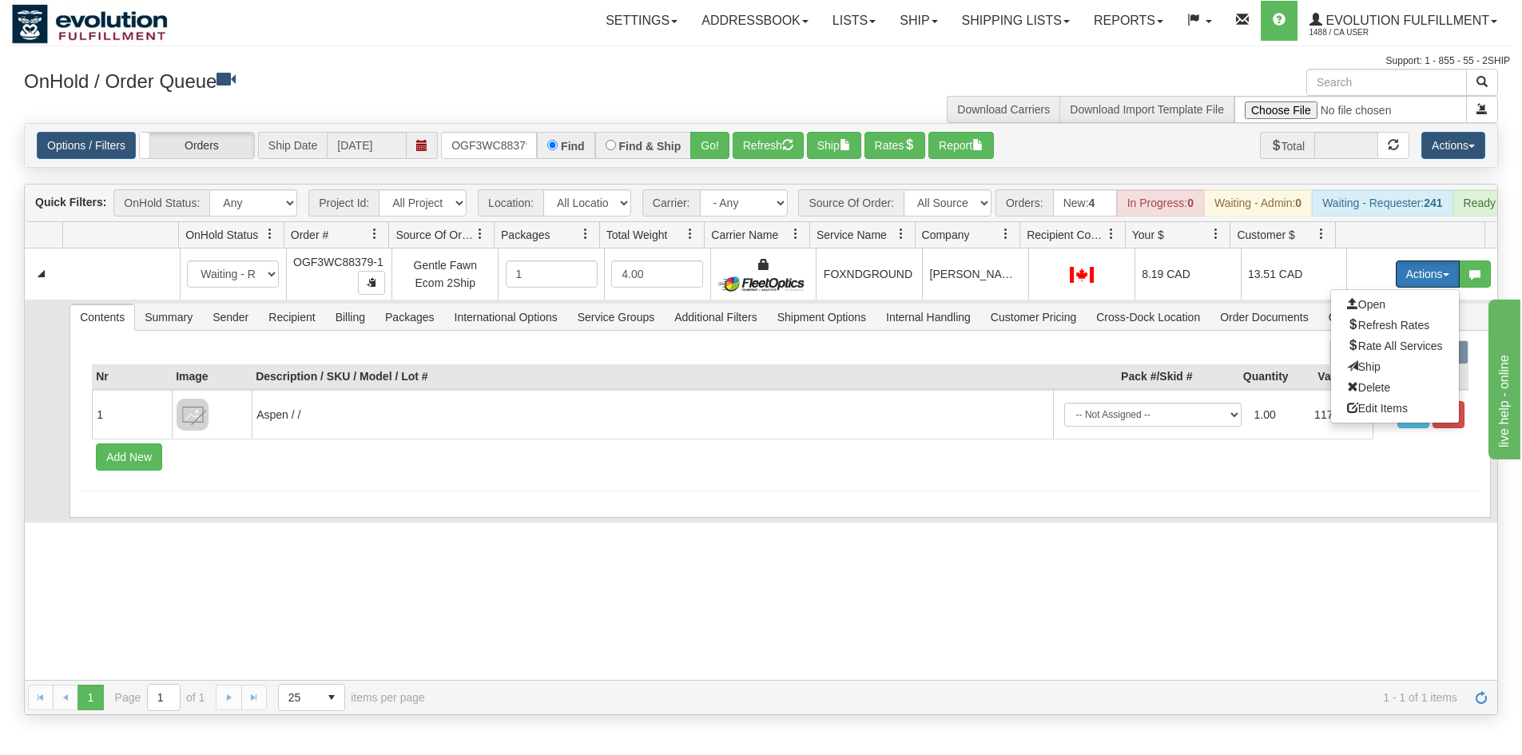
click at [1352, 373] on span "Ship" at bounding box center [1364, 366] width 34 height 13
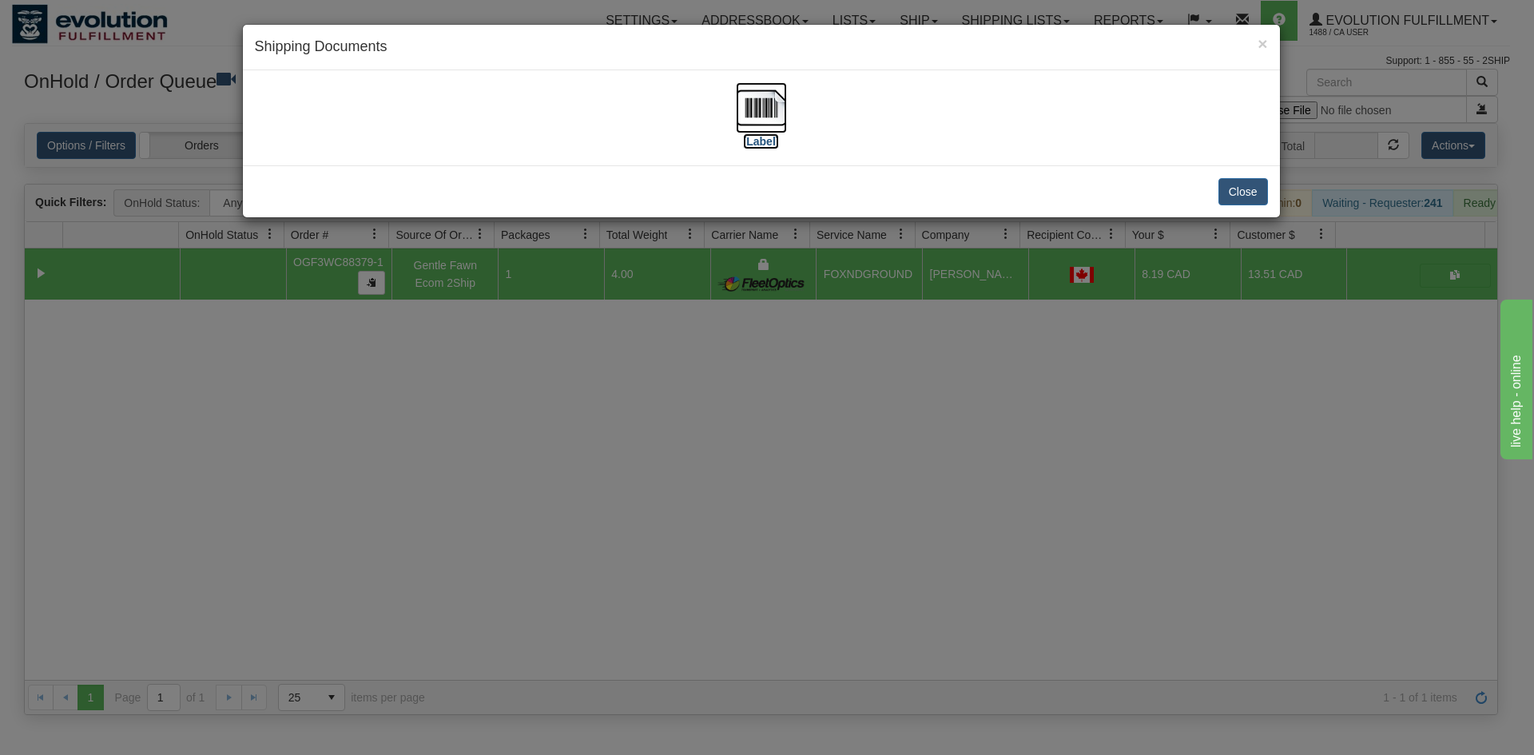
click at [745, 125] on img at bounding box center [761, 107] width 51 height 51
drag, startPoint x: 665, startPoint y: 435, endPoint x: 482, endPoint y: 165, distance: 325.6
click at [669, 432] on div "× Shipping Documents [Label] Close" at bounding box center [767, 377] width 1534 height 755
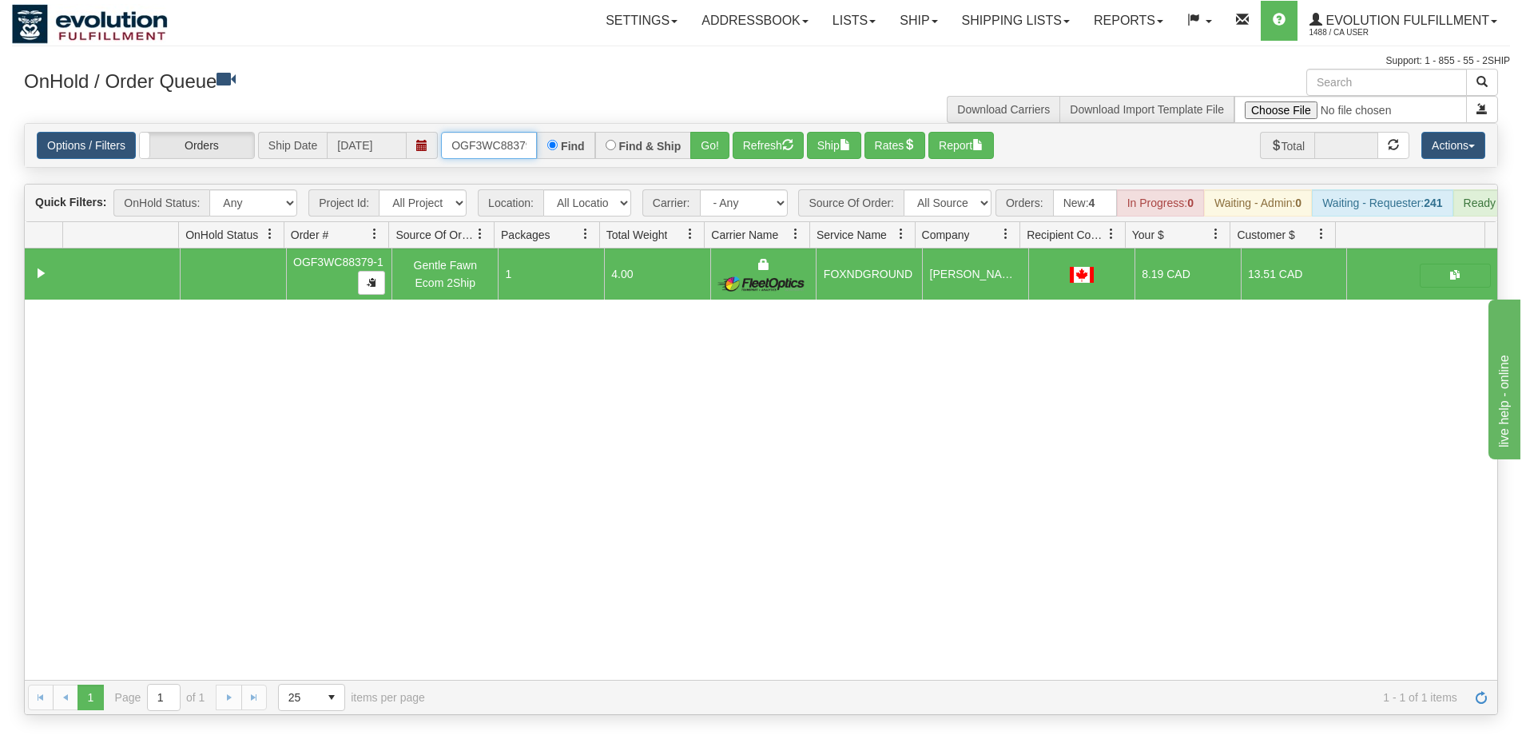
click at [510, 138] on input "OGF3WC88379-1" at bounding box center [489, 145] width 96 height 27
click at [709, 149] on button "Go!" at bounding box center [709, 145] width 39 height 27
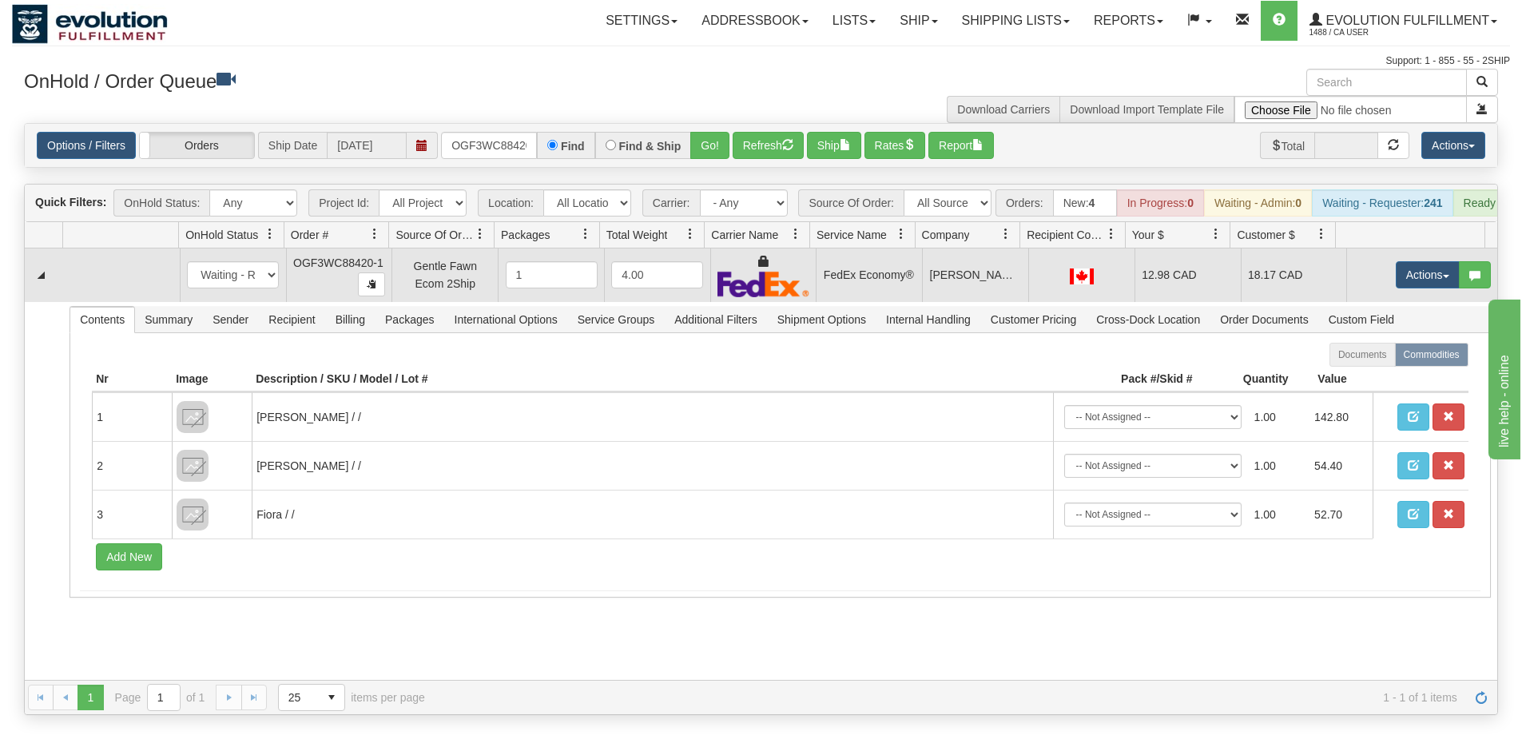
click at [1406, 270] on td "Actions Open Refresh Rates Rate All Services Ship Delete Edit Items" at bounding box center [1422, 276] width 151 height 54
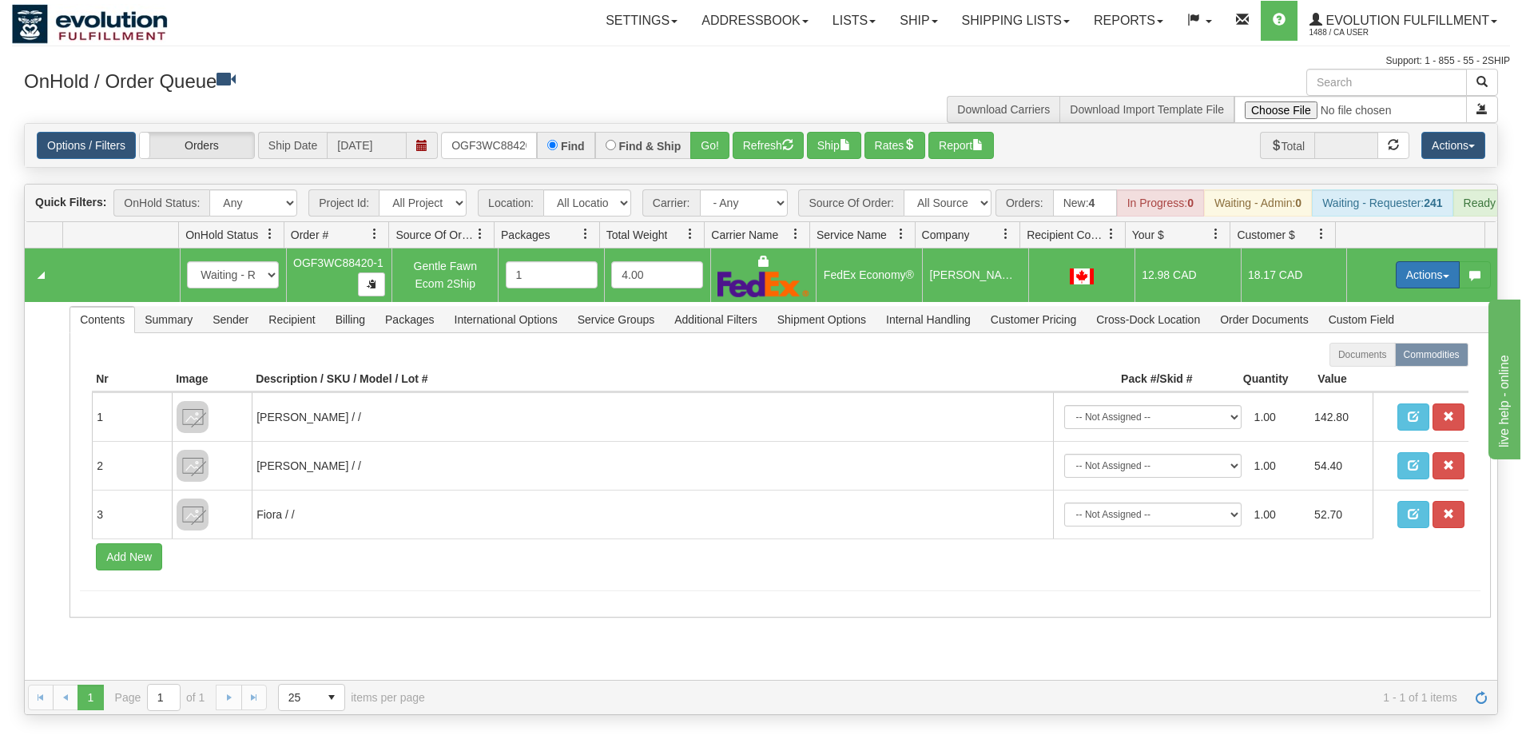
click at [1406, 289] on button "Actions" at bounding box center [1428, 274] width 64 height 27
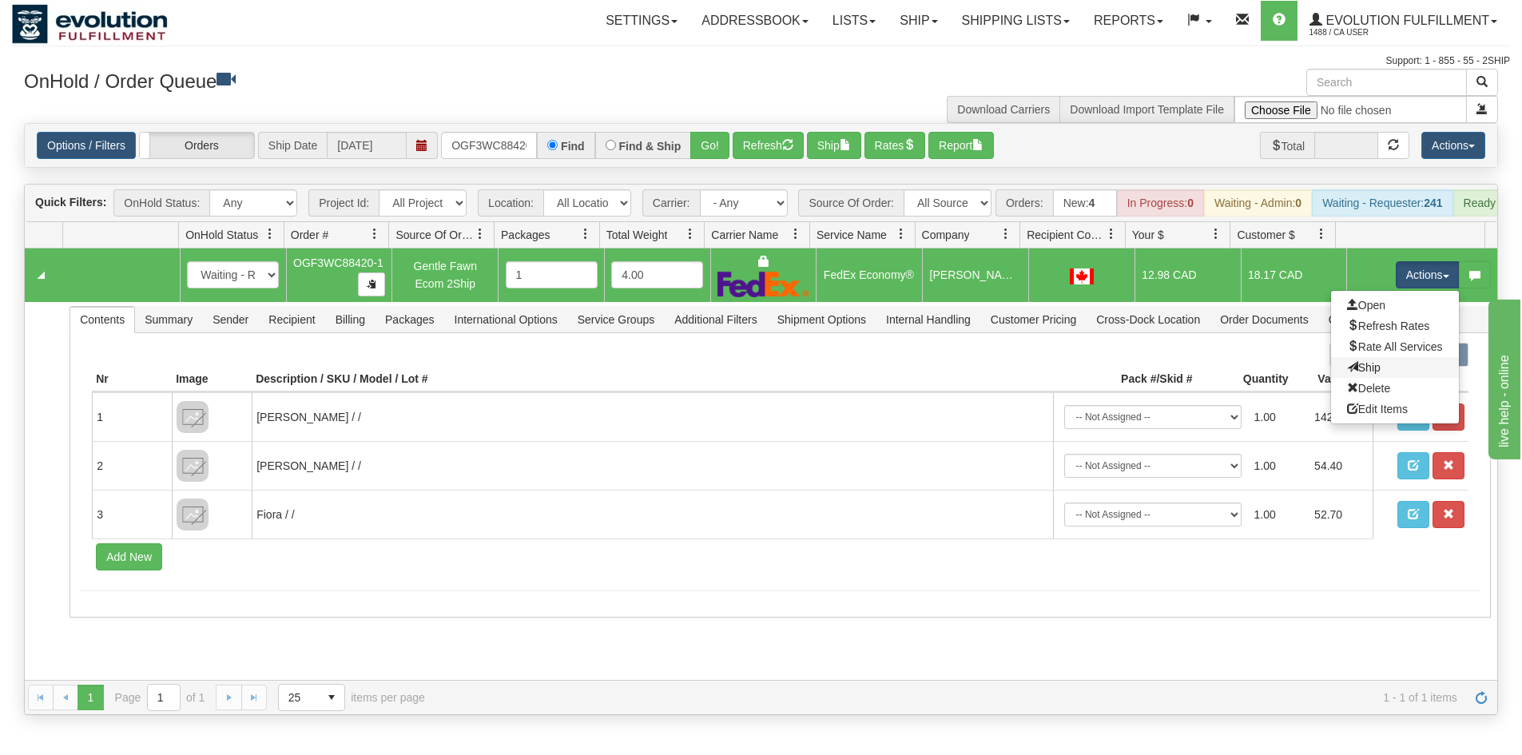
click at [1375, 378] on link "Ship" at bounding box center [1395, 367] width 128 height 21
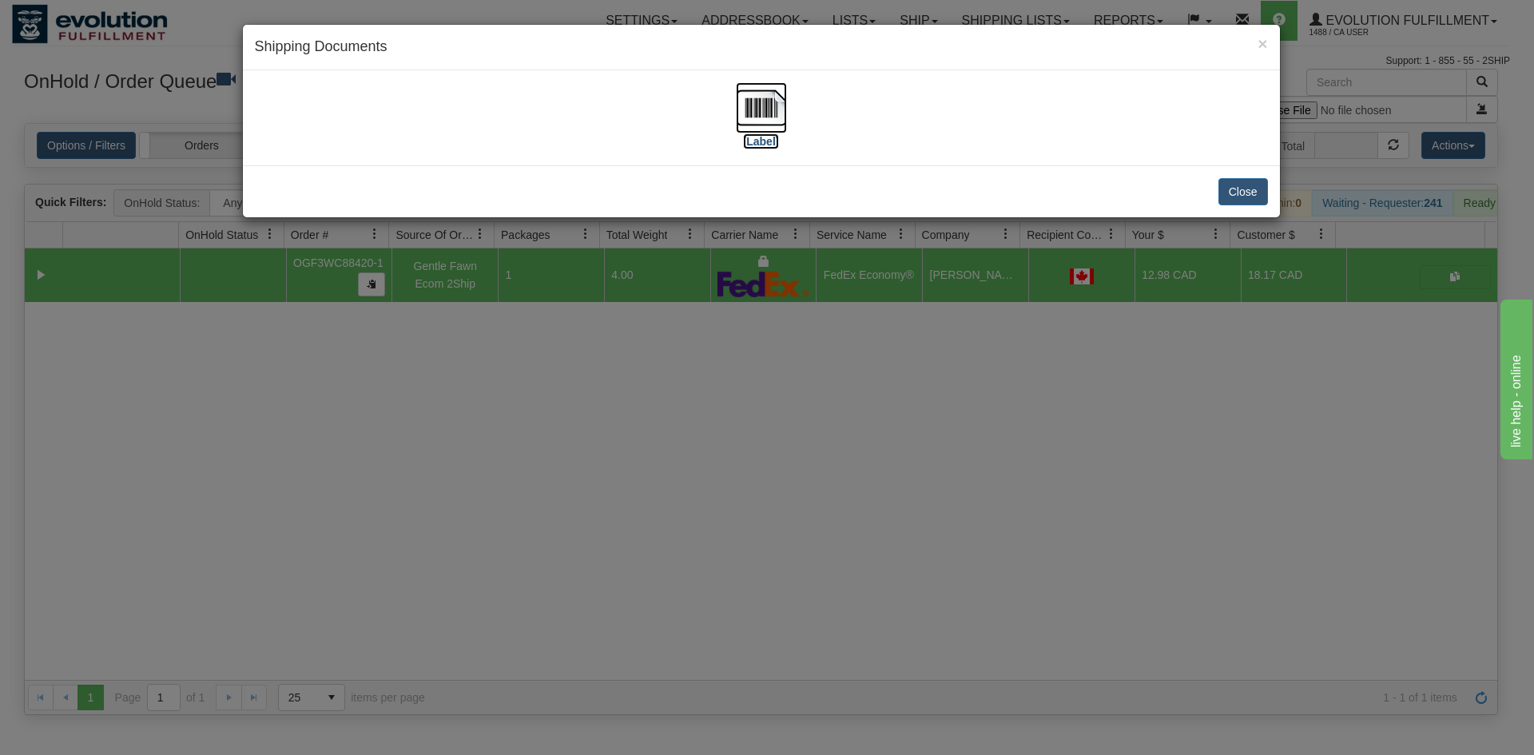
click at [755, 105] on img at bounding box center [761, 107] width 51 height 51
drag, startPoint x: 963, startPoint y: 376, endPoint x: 915, endPoint y: 316, distance: 76.8
click at [948, 355] on div "× Shipping Documents [Label] Close" at bounding box center [767, 377] width 1534 height 755
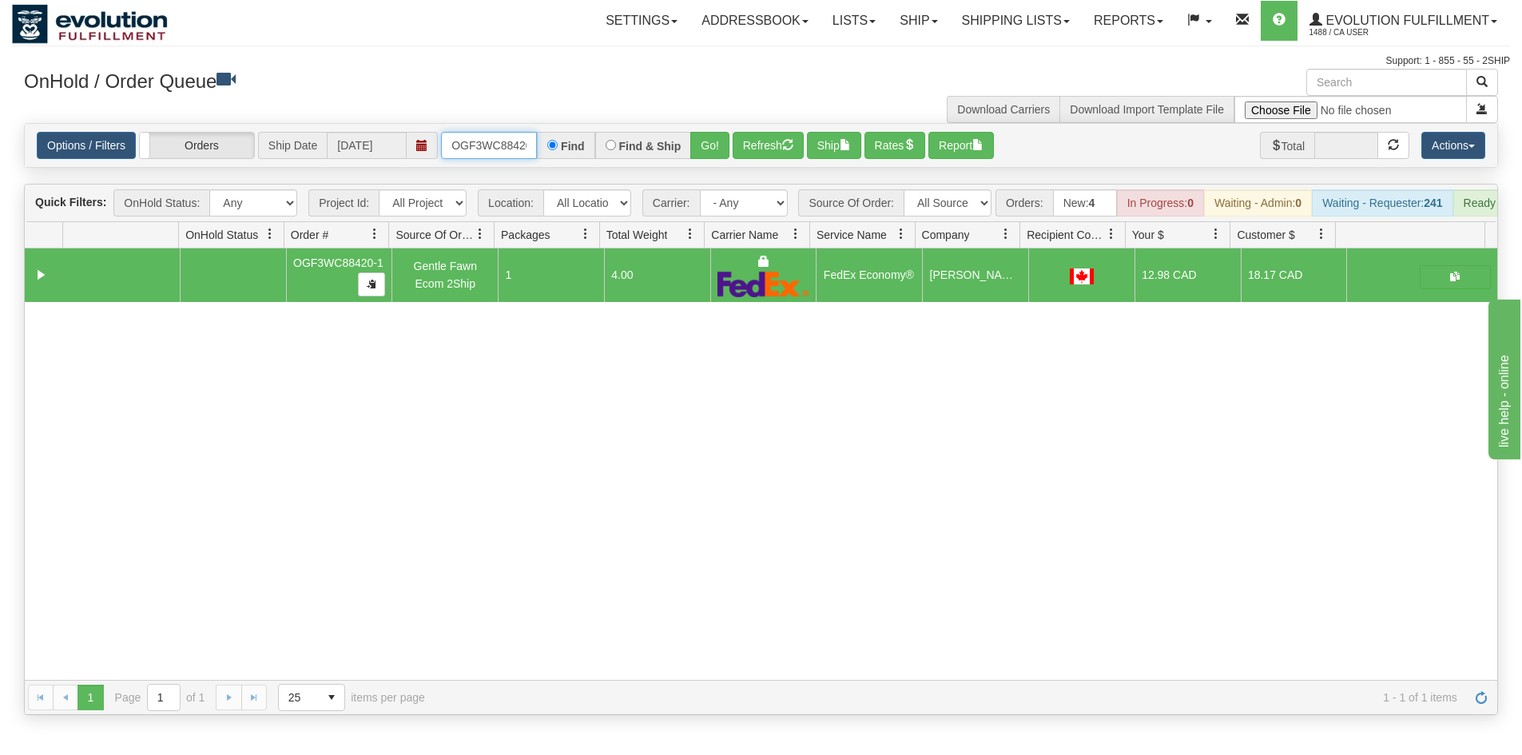
click at [498, 152] on input "OGF3WC88420-1" at bounding box center [489, 145] width 96 height 27
click at [718, 142] on button "Go!" at bounding box center [709, 145] width 39 height 27
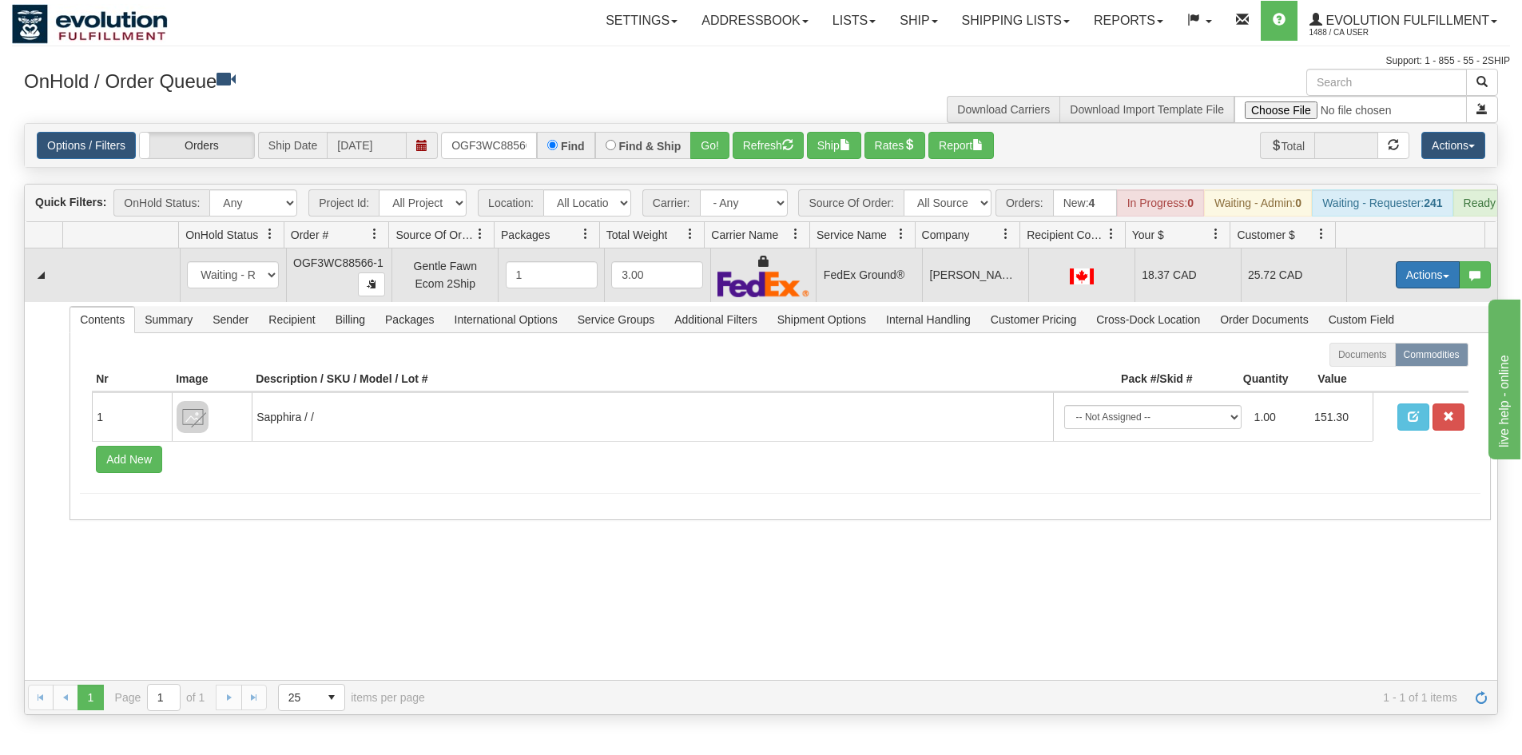
click at [1396, 289] on button "Actions" at bounding box center [1428, 274] width 64 height 27
click at [1368, 377] on link "Ship" at bounding box center [1395, 367] width 128 height 21
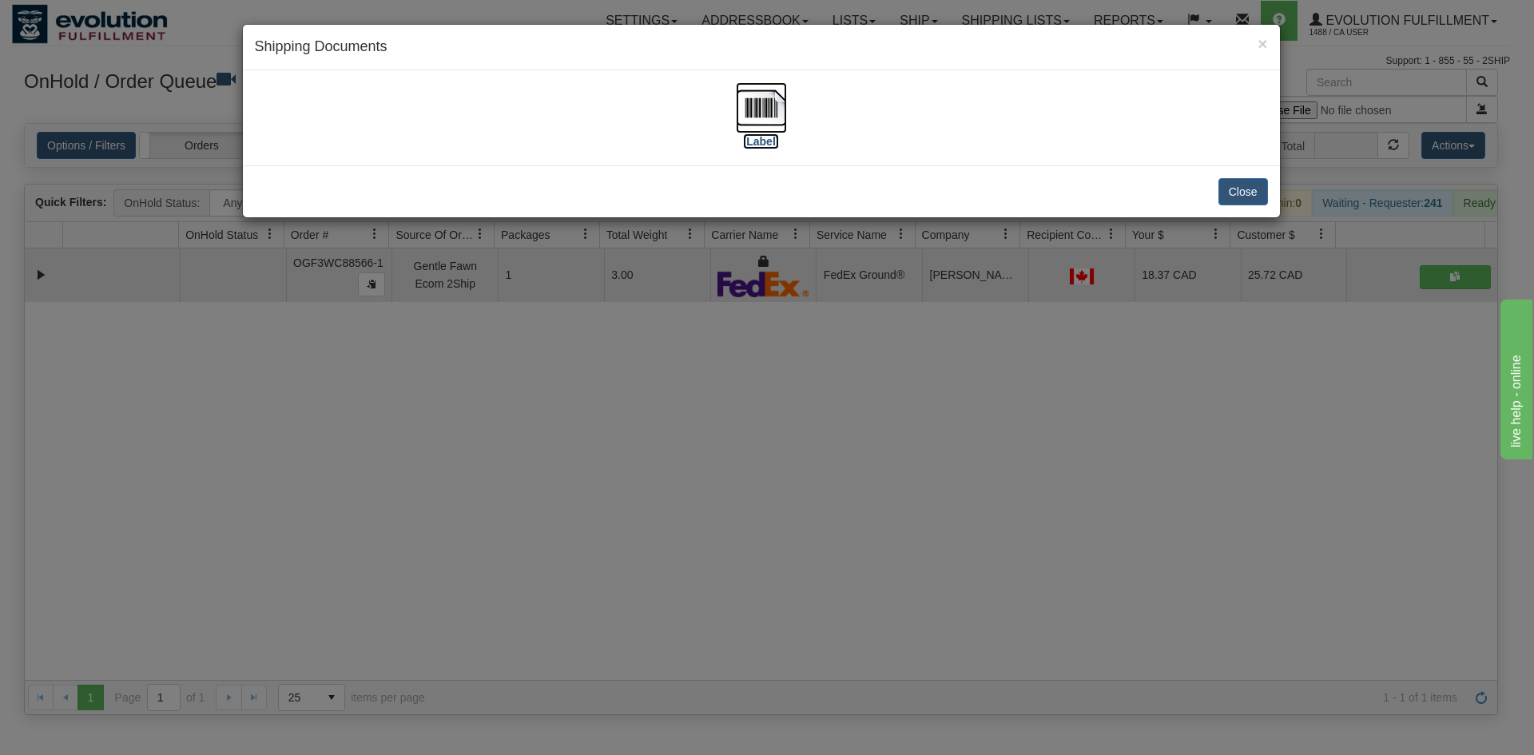
click at [772, 105] on img at bounding box center [761, 107] width 51 height 51
click at [781, 526] on div "× Shipping Documents [Label] Close" at bounding box center [767, 377] width 1534 height 755
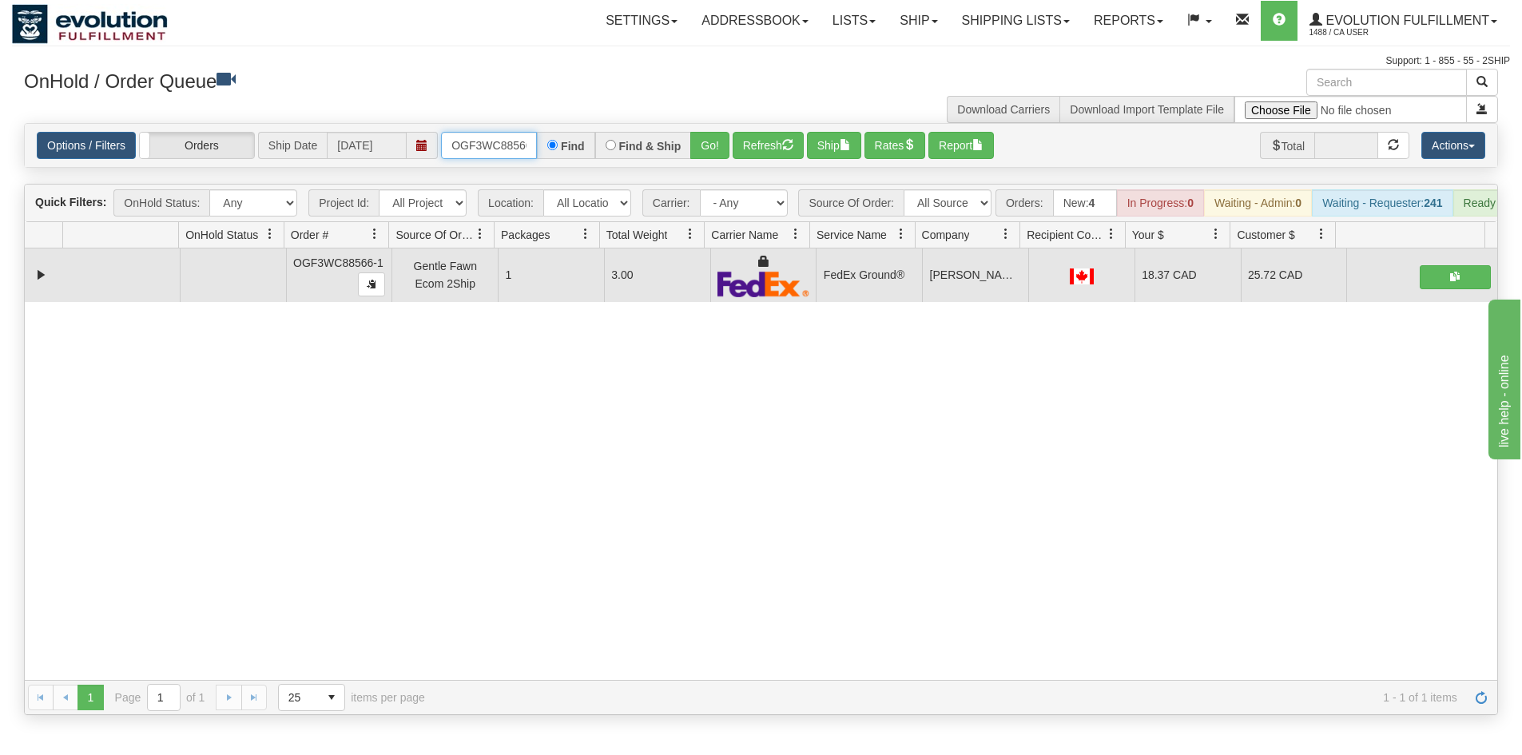
click at [500, 134] on input "OGF3WC88566-1" at bounding box center [489, 145] width 96 height 27
click at [509, 145] on input "OGF3WC88566-1" at bounding box center [489, 145] width 96 height 27
click at [687, 147] on div "Find & Ship" at bounding box center [643, 145] width 97 height 27
click at [711, 143] on button "Go!" at bounding box center [709, 145] width 39 height 27
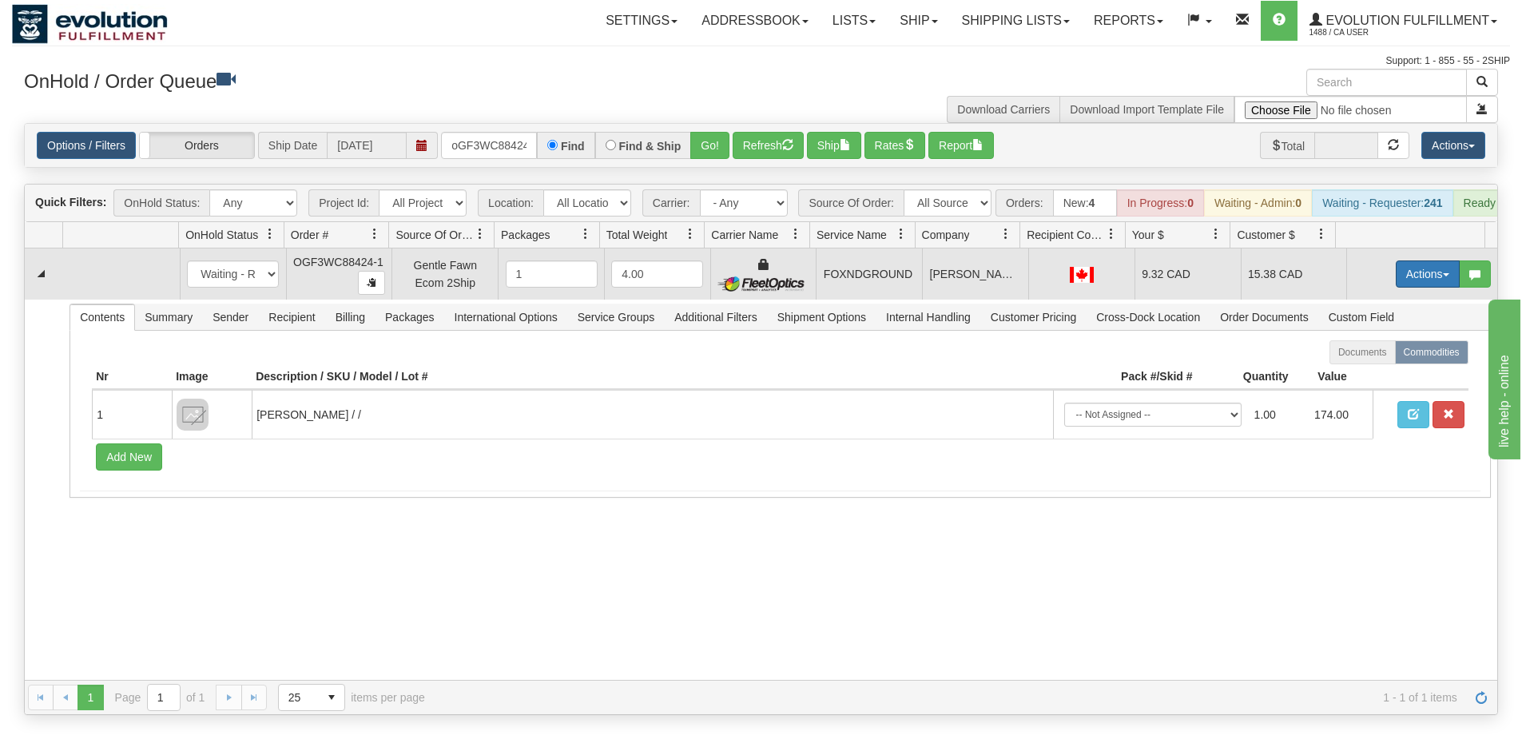
click at [1423, 288] on button "Actions" at bounding box center [1428, 274] width 64 height 27
click at [1371, 377] on link "Ship" at bounding box center [1395, 366] width 128 height 21
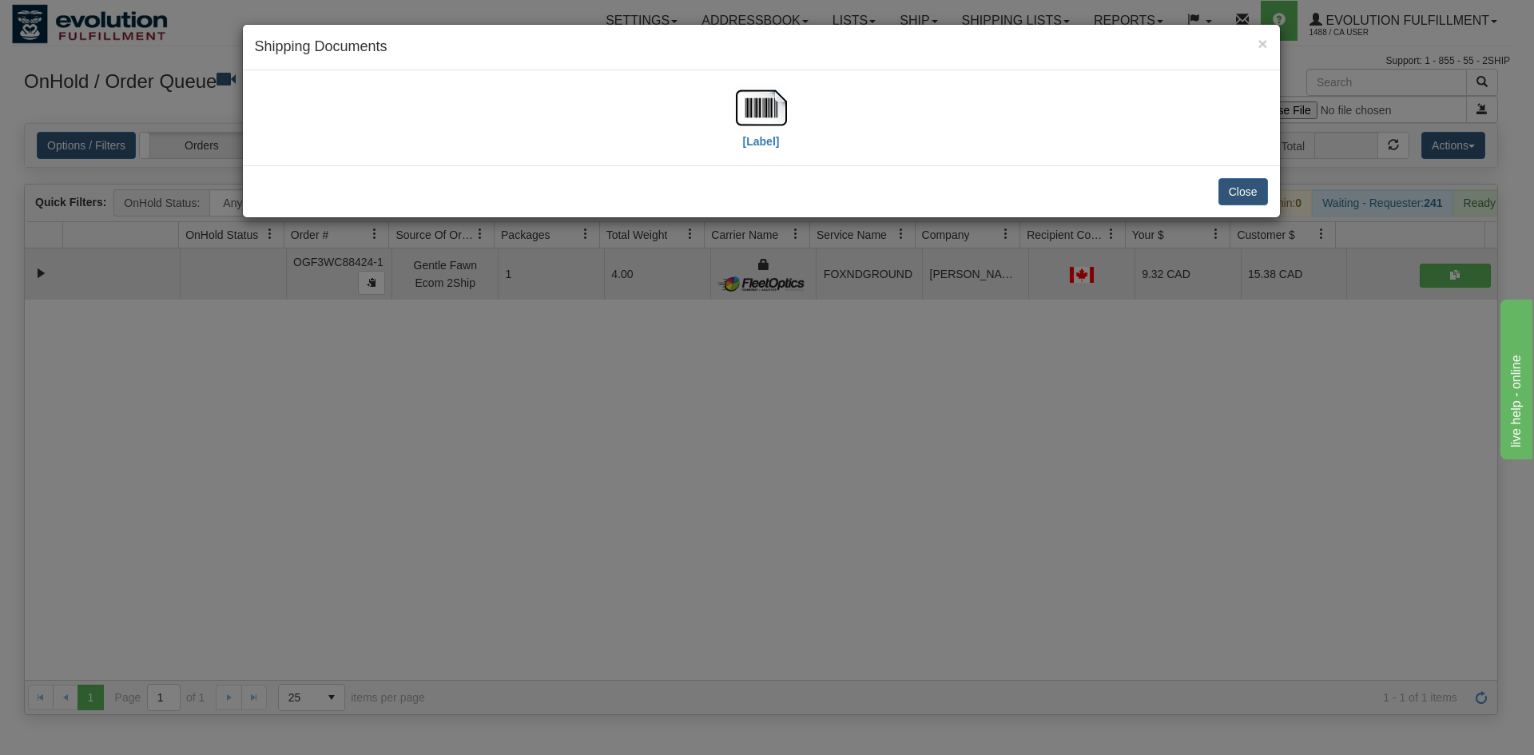
click at [789, 125] on div "[Label]" at bounding box center [761, 117] width 1013 height 71
click at [767, 121] on img at bounding box center [761, 107] width 51 height 51
drag, startPoint x: 652, startPoint y: 574, endPoint x: 519, endPoint y: 241, distance: 358.7
click at [652, 566] on div "× Shipping Documents [Label] Close" at bounding box center [767, 377] width 1534 height 755
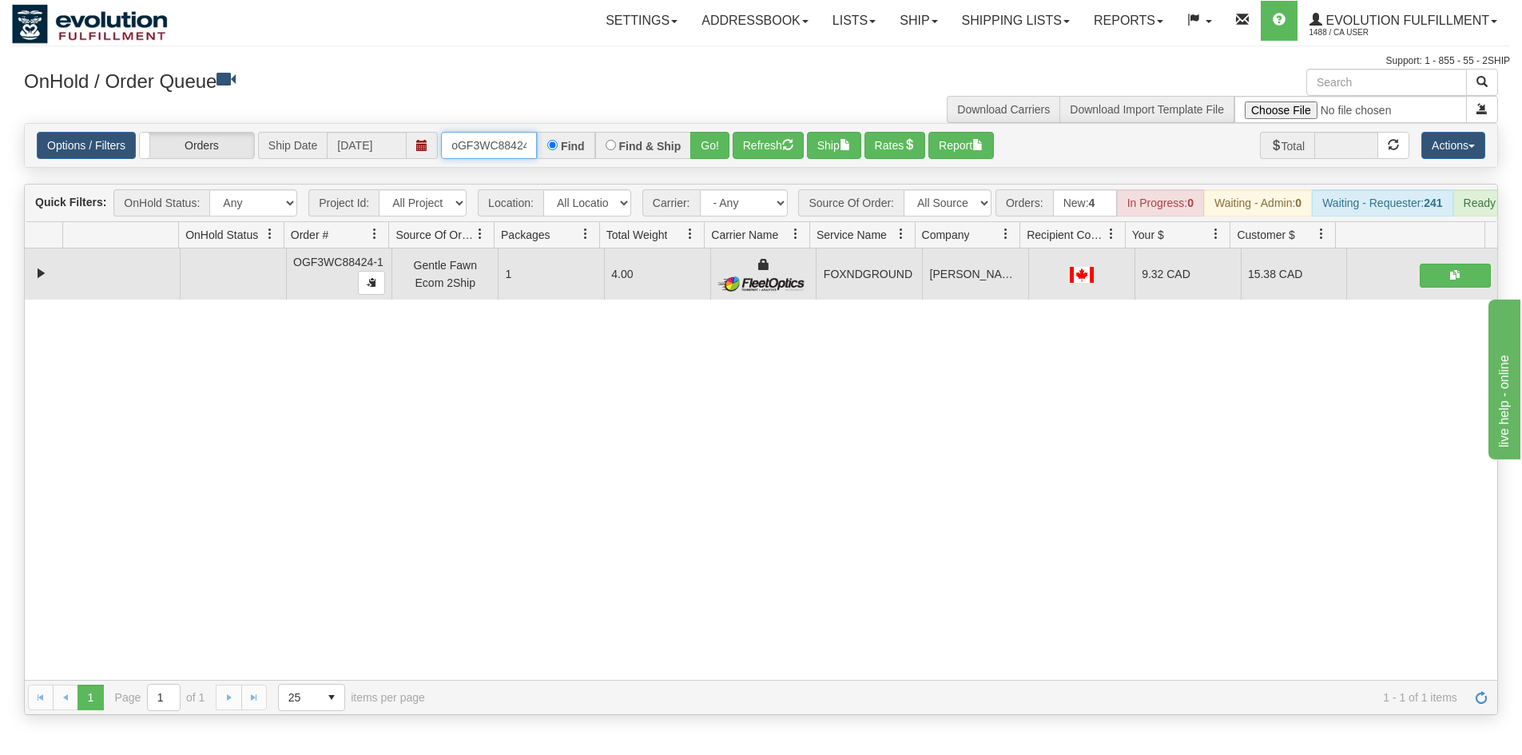
click at [488, 145] on input "oGF3WC88424-1" at bounding box center [489, 145] width 96 height 27
click at [710, 144] on button "Go!" at bounding box center [709, 145] width 39 height 27
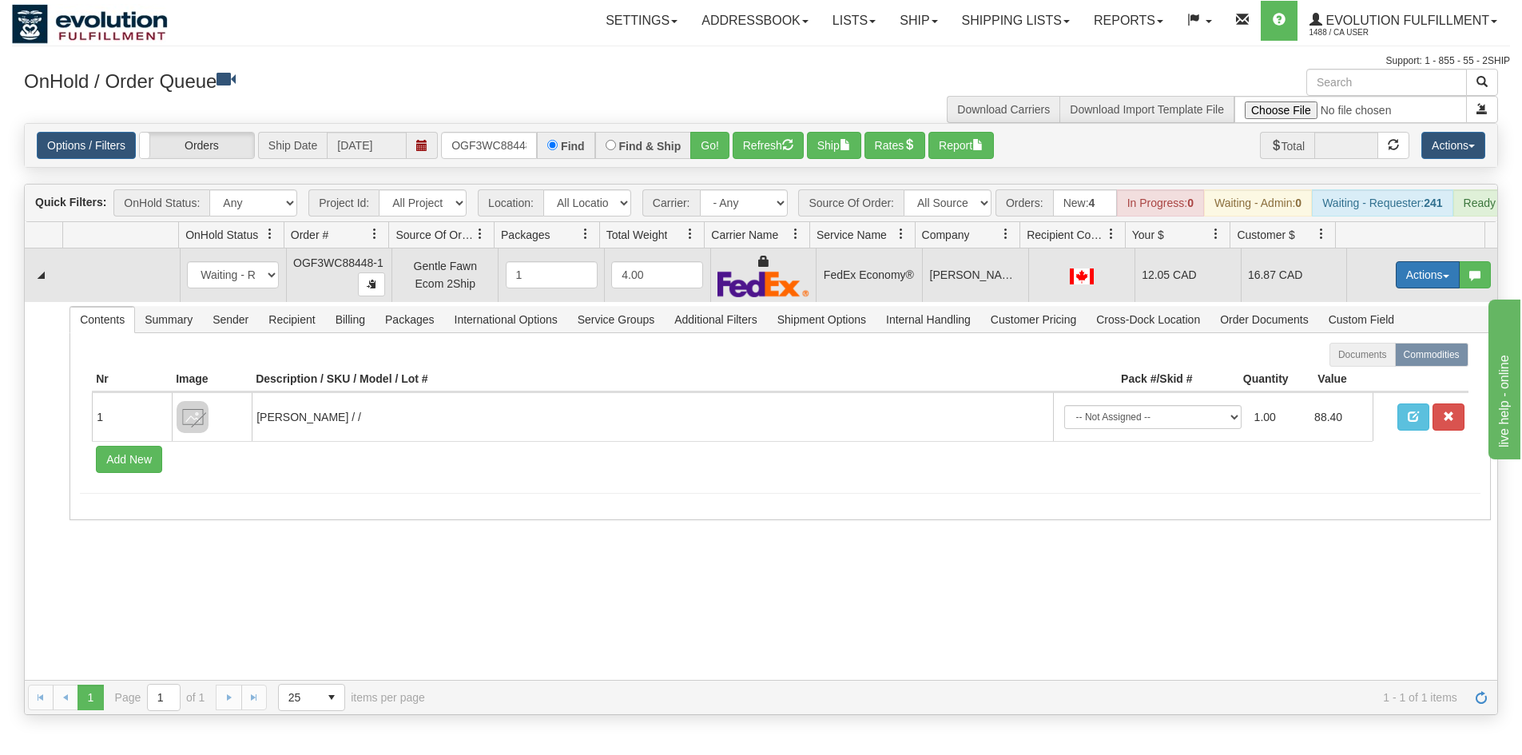
click at [1419, 289] on button "Actions" at bounding box center [1428, 274] width 64 height 27
click at [1380, 378] on link "Ship" at bounding box center [1395, 367] width 128 height 21
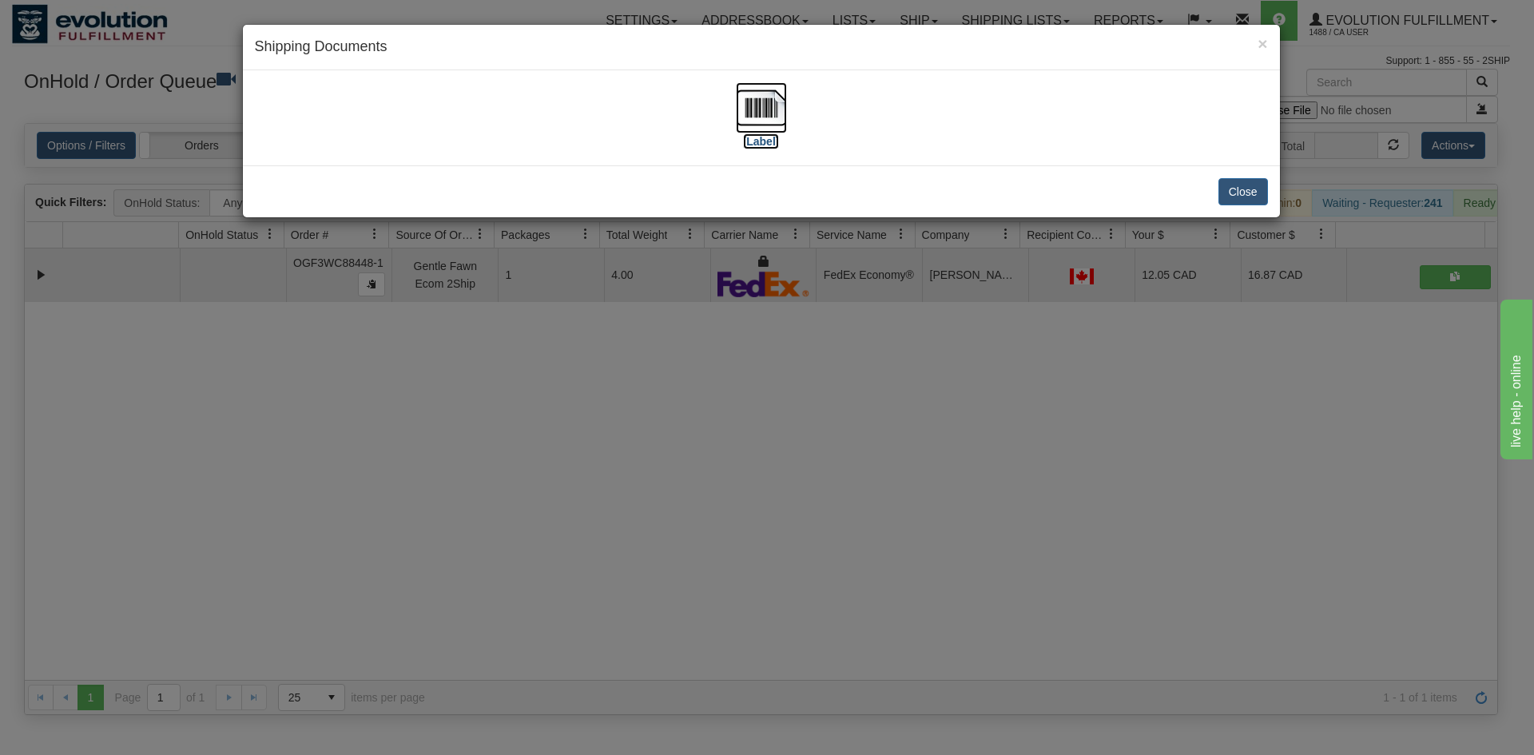
click at [765, 101] on img at bounding box center [761, 107] width 51 height 51
drag, startPoint x: 661, startPoint y: 567, endPoint x: 433, endPoint y: 247, distance: 392.5
click at [664, 567] on div "× Shipping Documents [Label] Close" at bounding box center [767, 377] width 1534 height 755
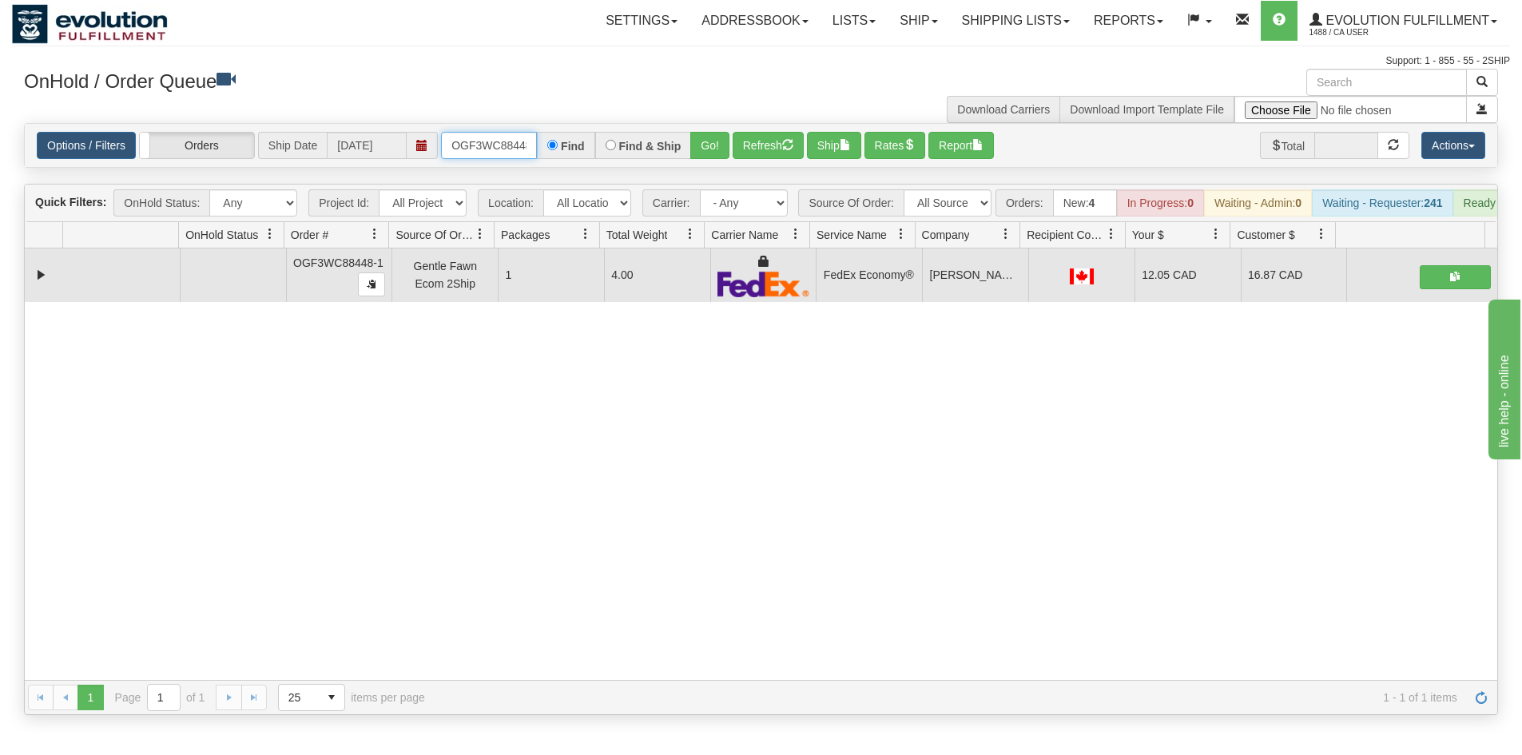
click at [524, 143] on input "OGF3WC88448-1" at bounding box center [489, 145] width 96 height 27
click at [714, 145] on button "Go!" at bounding box center [709, 145] width 39 height 27
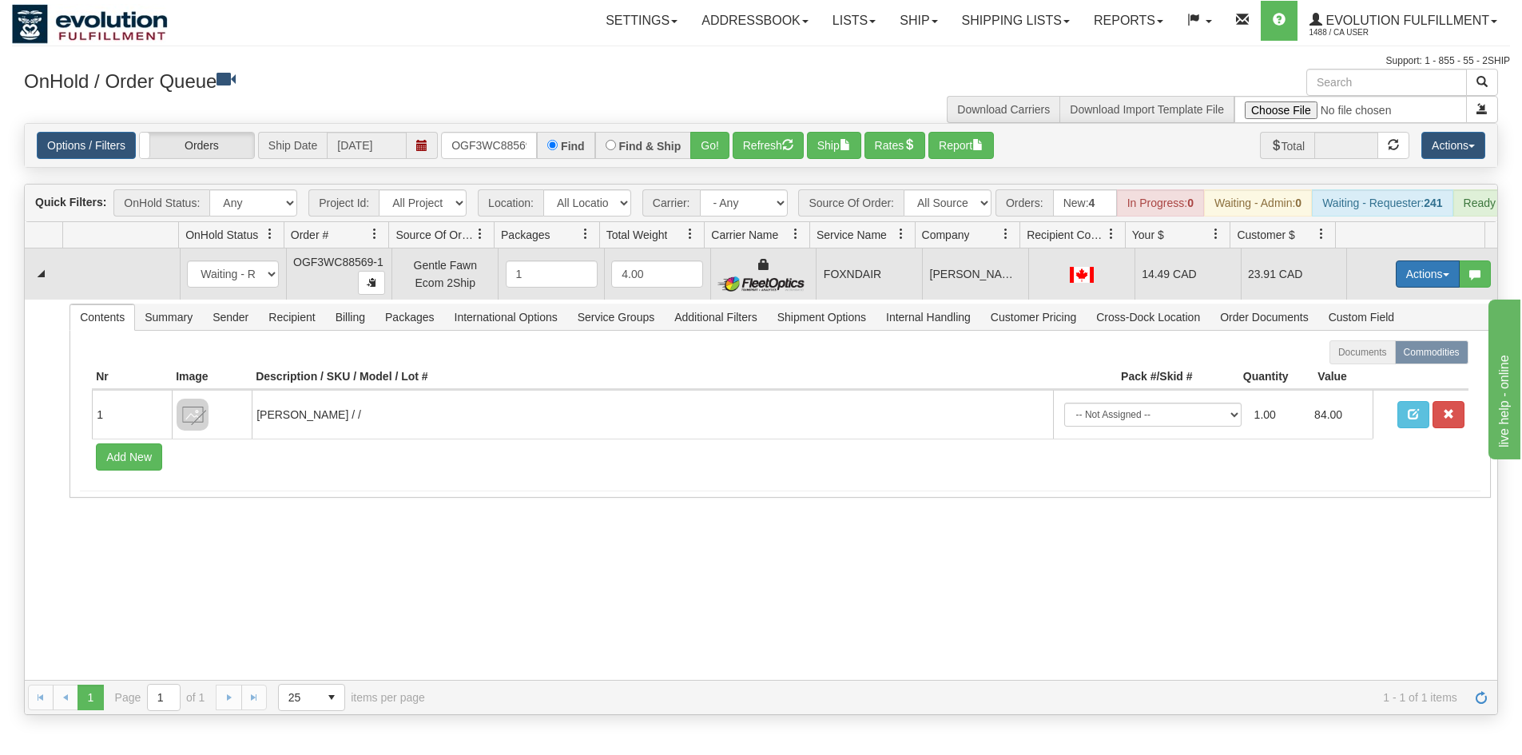
click at [1431, 280] on button "Actions" at bounding box center [1428, 274] width 64 height 27
click at [1347, 373] on span "Ship" at bounding box center [1364, 366] width 34 height 13
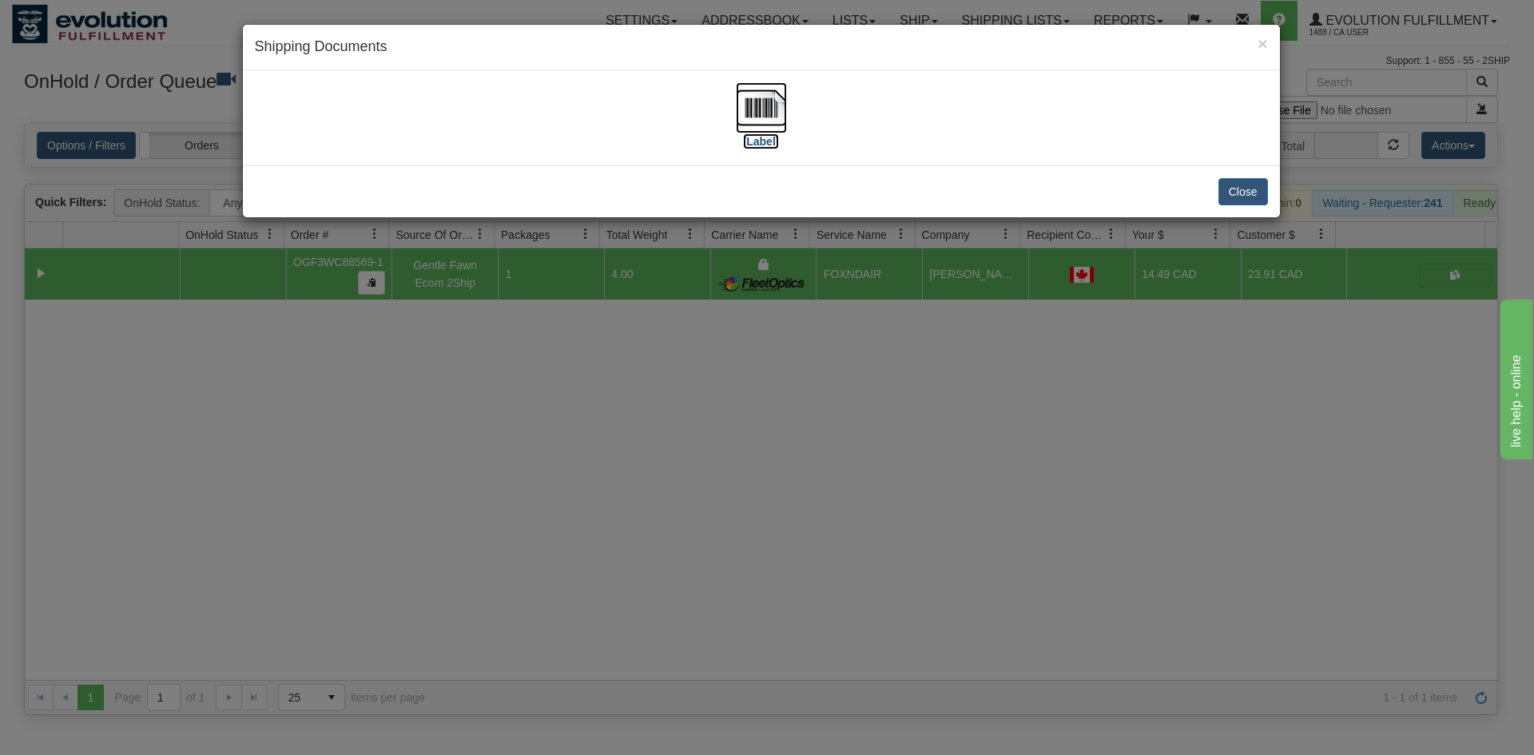
click at [757, 119] on img at bounding box center [761, 107] width 51 height 51
drag, startPoint x: 690, startPoint y: 494, endPoint x: 461, endPoint y: 190, distance: 380.6
click at [687, 486] on div "× Shipping Documents [Label] Close" at bounding box center [767, 377] width 1534 height 755
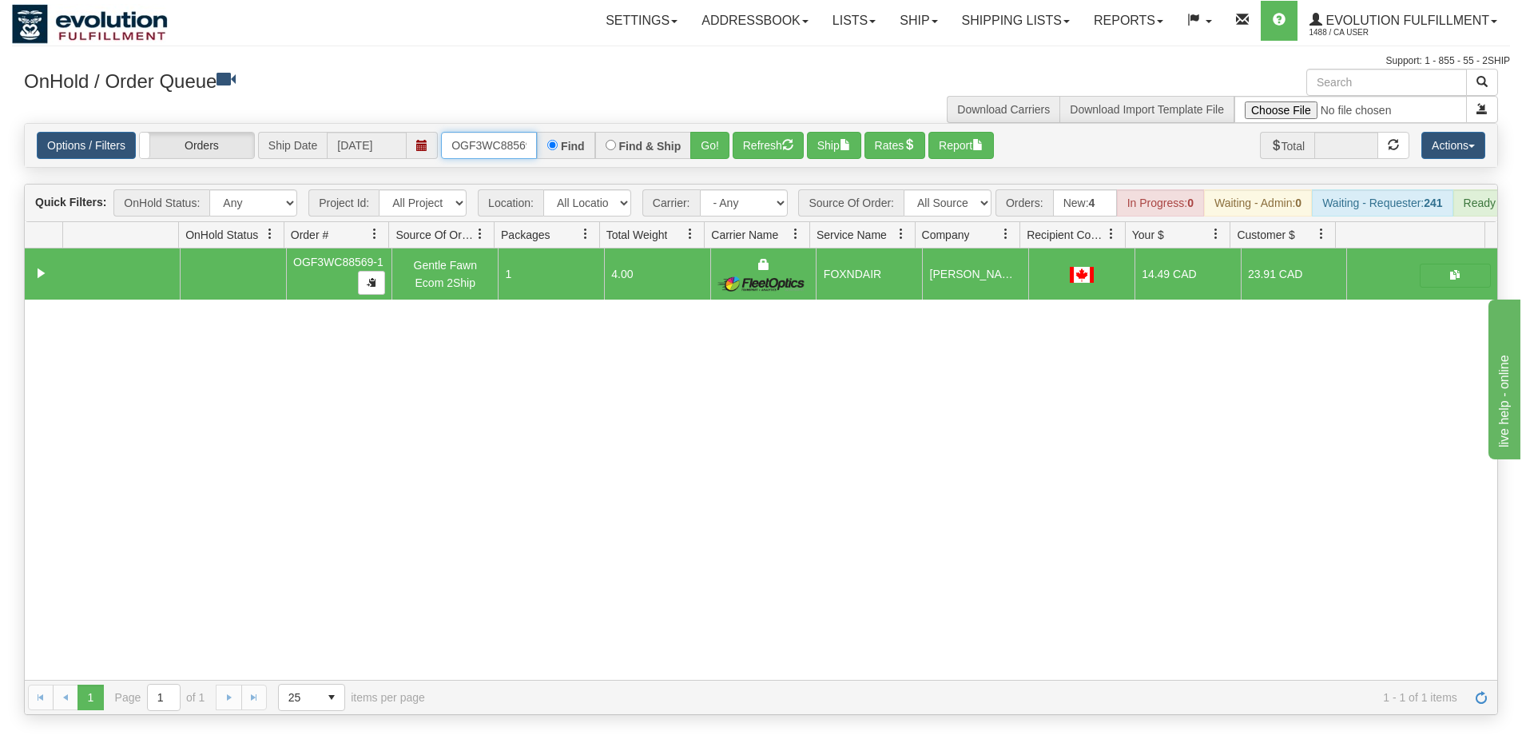
click at [482, 149] on input "OGF3WC88569-1" at bounding box center [489, 145] width 96 height 27
click at [719, 157] on button "Go!" at bounding box center [709, 145] width 39 height 27
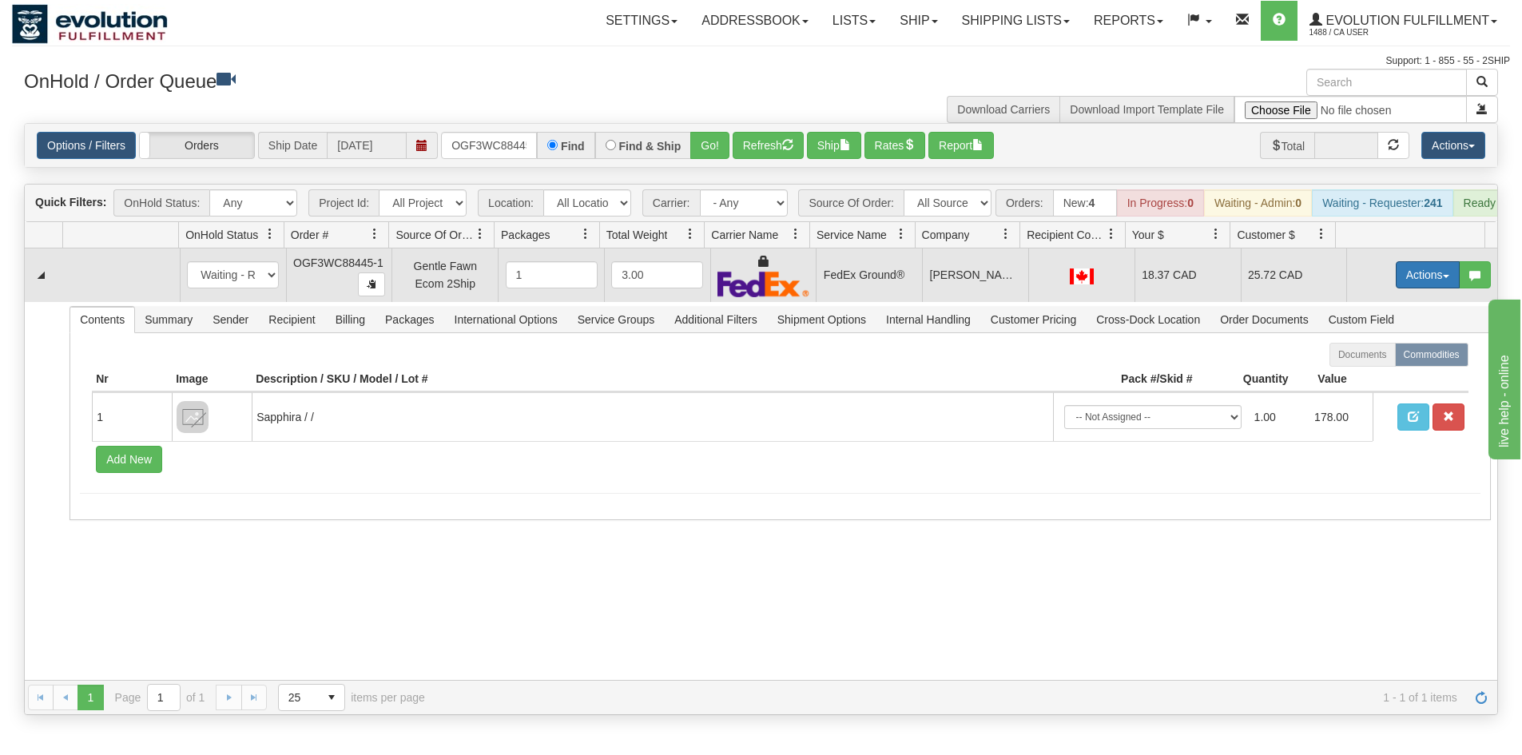
click at [1401, 284] on button "Actions" at bounding box center [1428, 274] width 64 height 27
click at [1411, 376] on link "Ship" at bounding box center [1395, 367] width 128 height 21
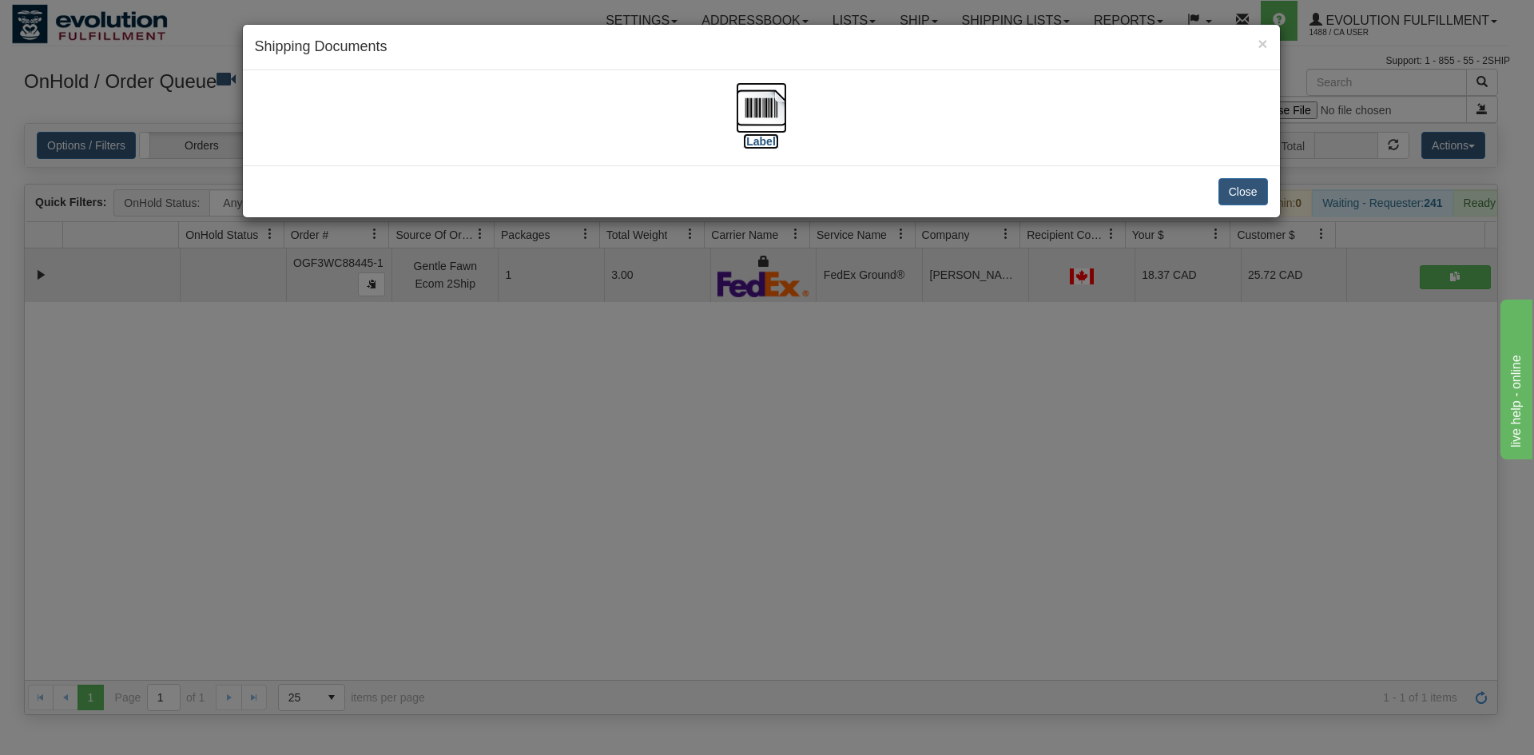
click at [738, 90] on img at bounding box center [761, 107] width 51 height 51
drag, startPoint x: 888, startPoint y: 376, endPoint x: 687, endPoint y: 90, distance: 349.4
click at [890, 376] on div "× Shipping Documents [Label] Close" at bounding box center [767, 377] width 1534 height 755
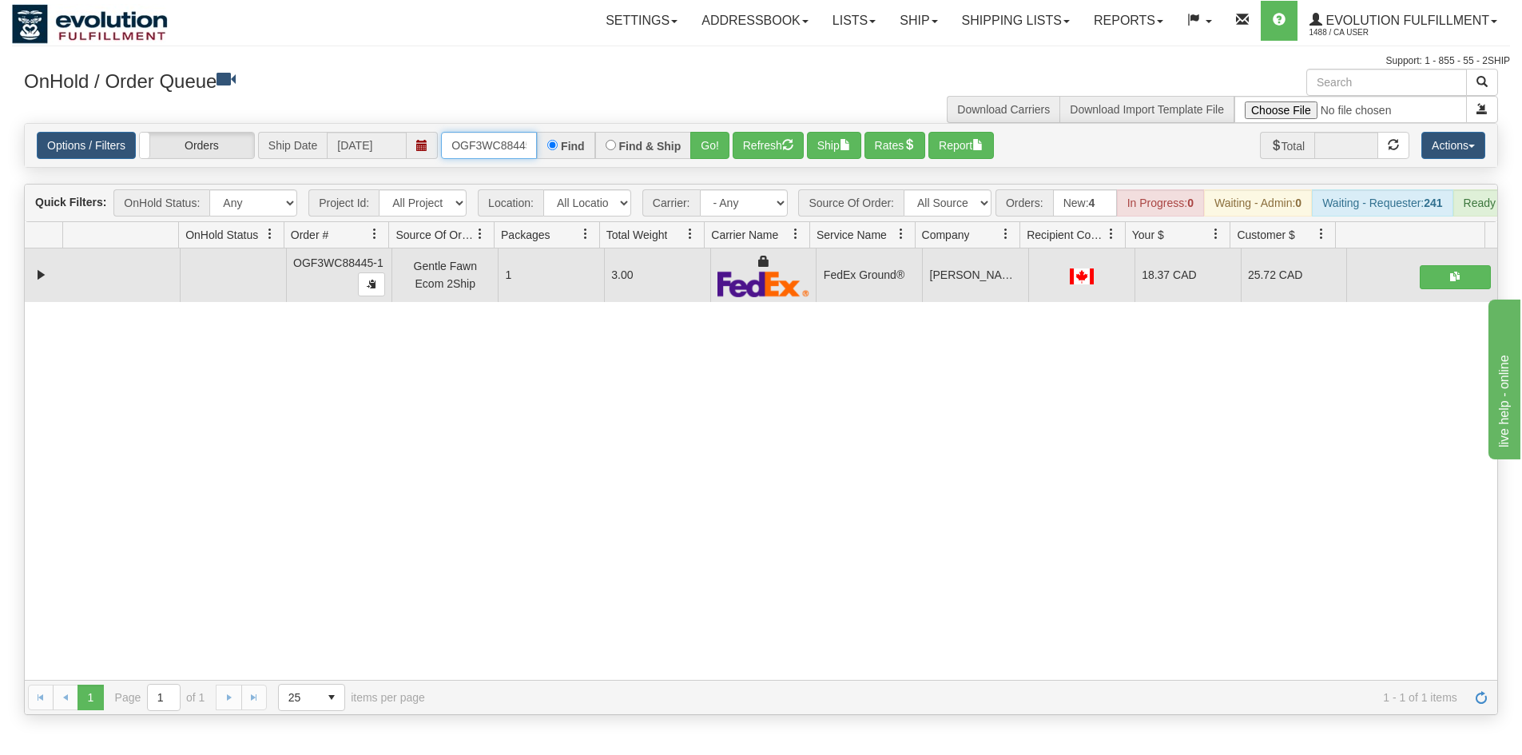
click at [476, 155] on input "OGF3WC88445-1" at bounding box center [489, 145] width 96 height 27
click at [698, 154] on button "Go!" at bounding box center [709, 145] width 39 height 27
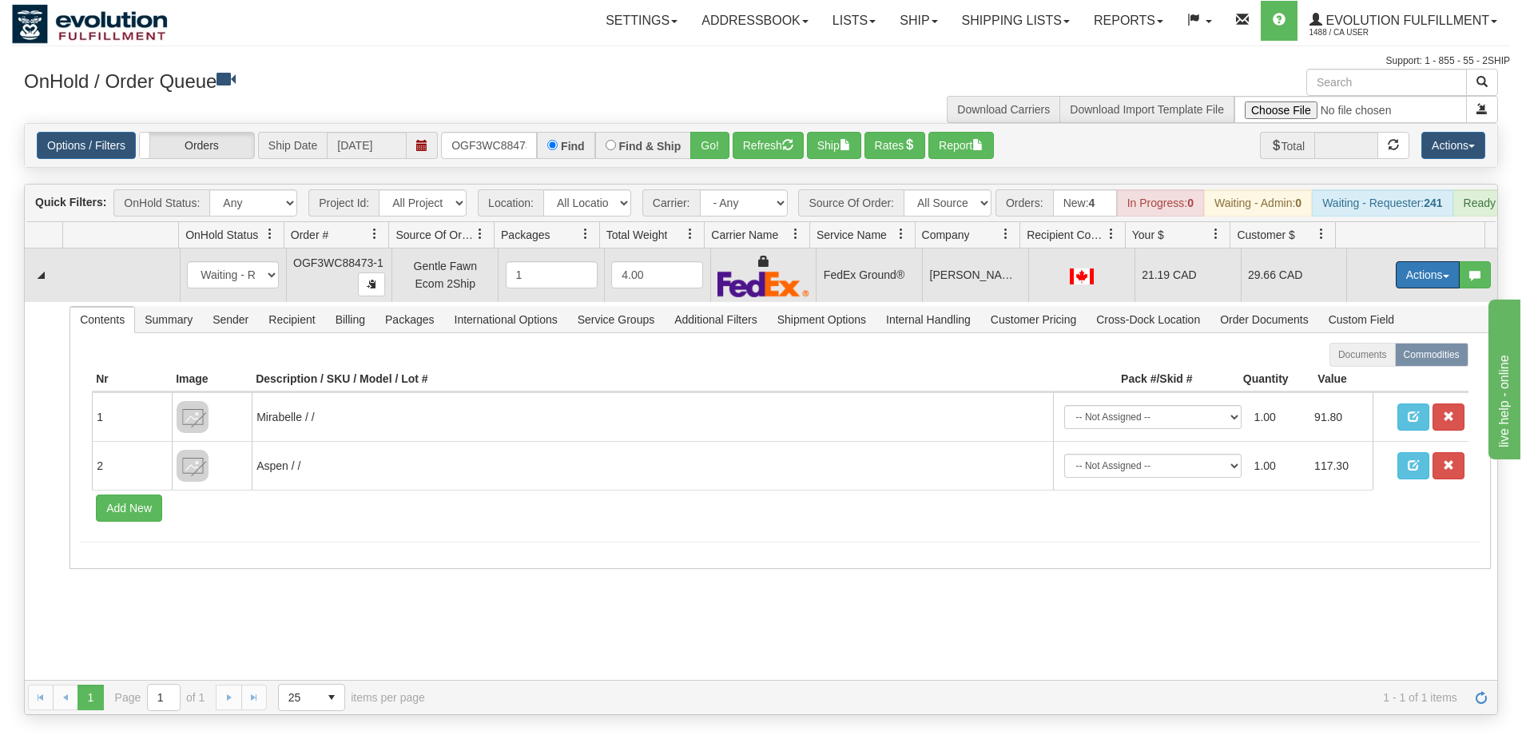
drag, startPoint x: 1415, startPoint y: 294, endPoint x: 1397, endPoint y: 393, distance: 100.6
click at [1415, 289] on button "Actions" at bounding box center [1428, 274] width 64 height 27
click at [1387, 378] on link "Ship" at bounding box center [1395, 367] width 128 height 21
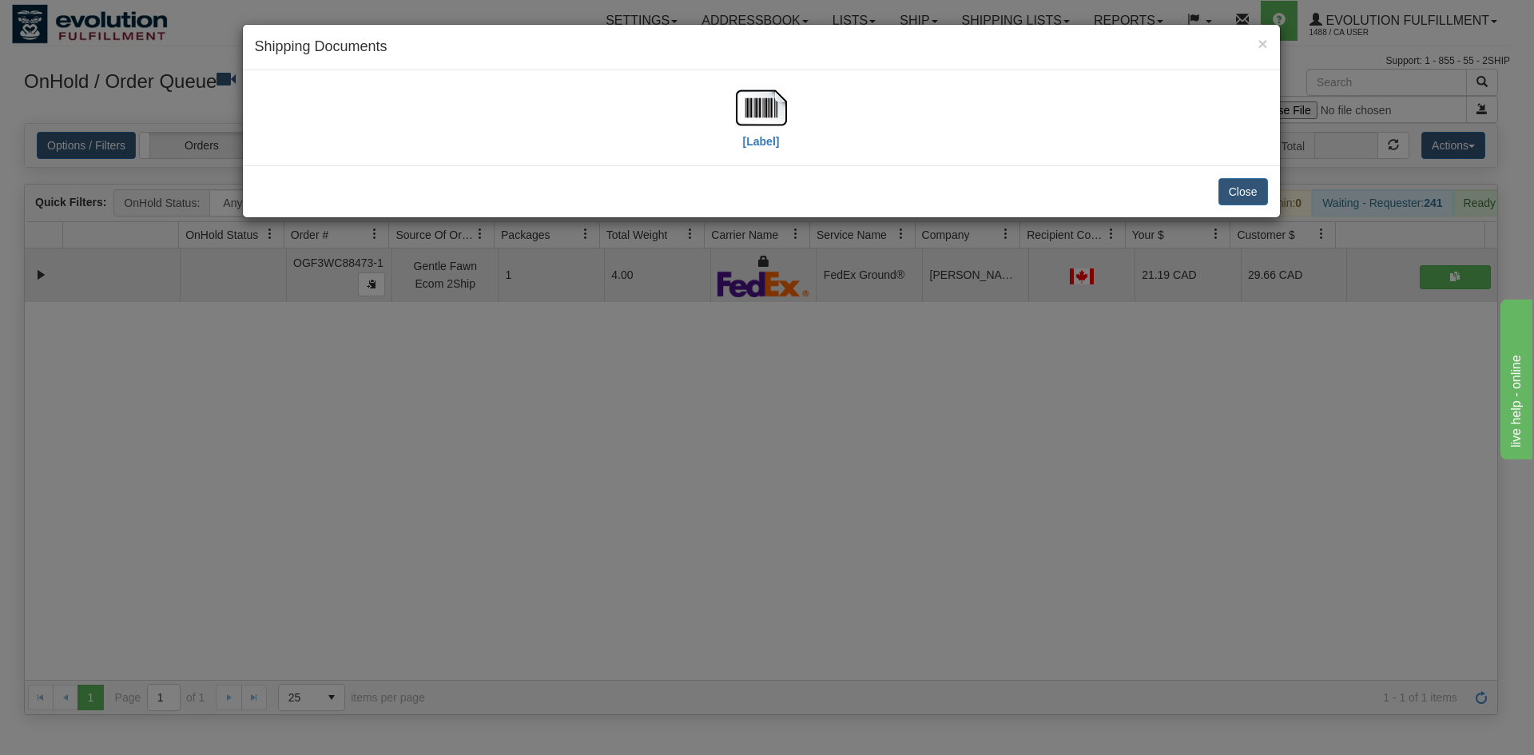
click at [794, 109] on div "[Label]" at bounding box center [761, 117] width 1013 height 71
click at [754, 117] on img at bounding box center [761, 107] width 51 height 51
drag, startPoint x: 971, startPoint y: 456, endPoint x: 621, endPoint y: 147, distance: 467.1
click at [963, 450] on div "× Shipping Documents [Label] Close" at bounding box center [767, 377] width 1534 height 755
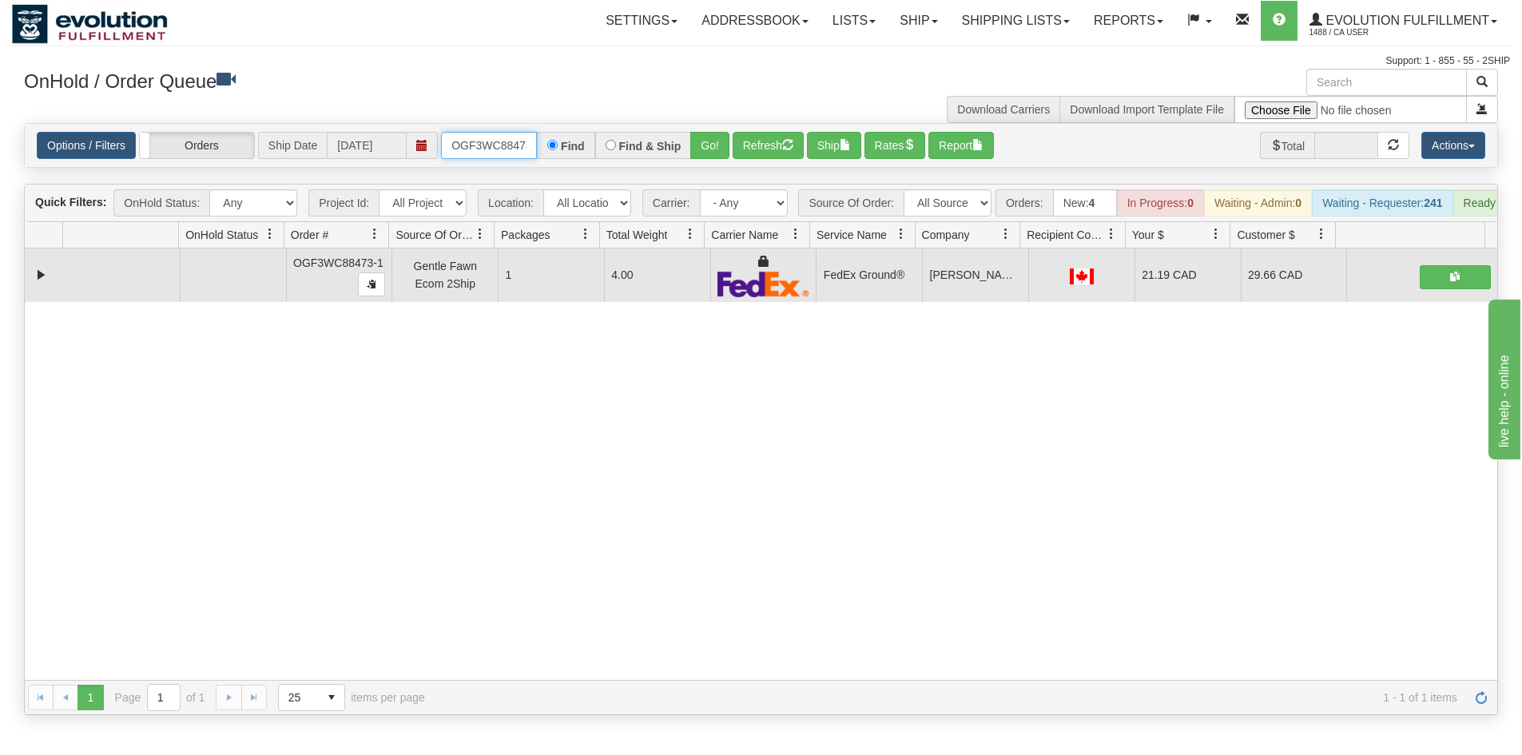
click at [502, 148] on input "OGF3WC88473-1" at bounding box center [489, 145] width 96 height 27
click at [720, 151] on button "Go!" at bounding box center [709, 145] width 39 height 27
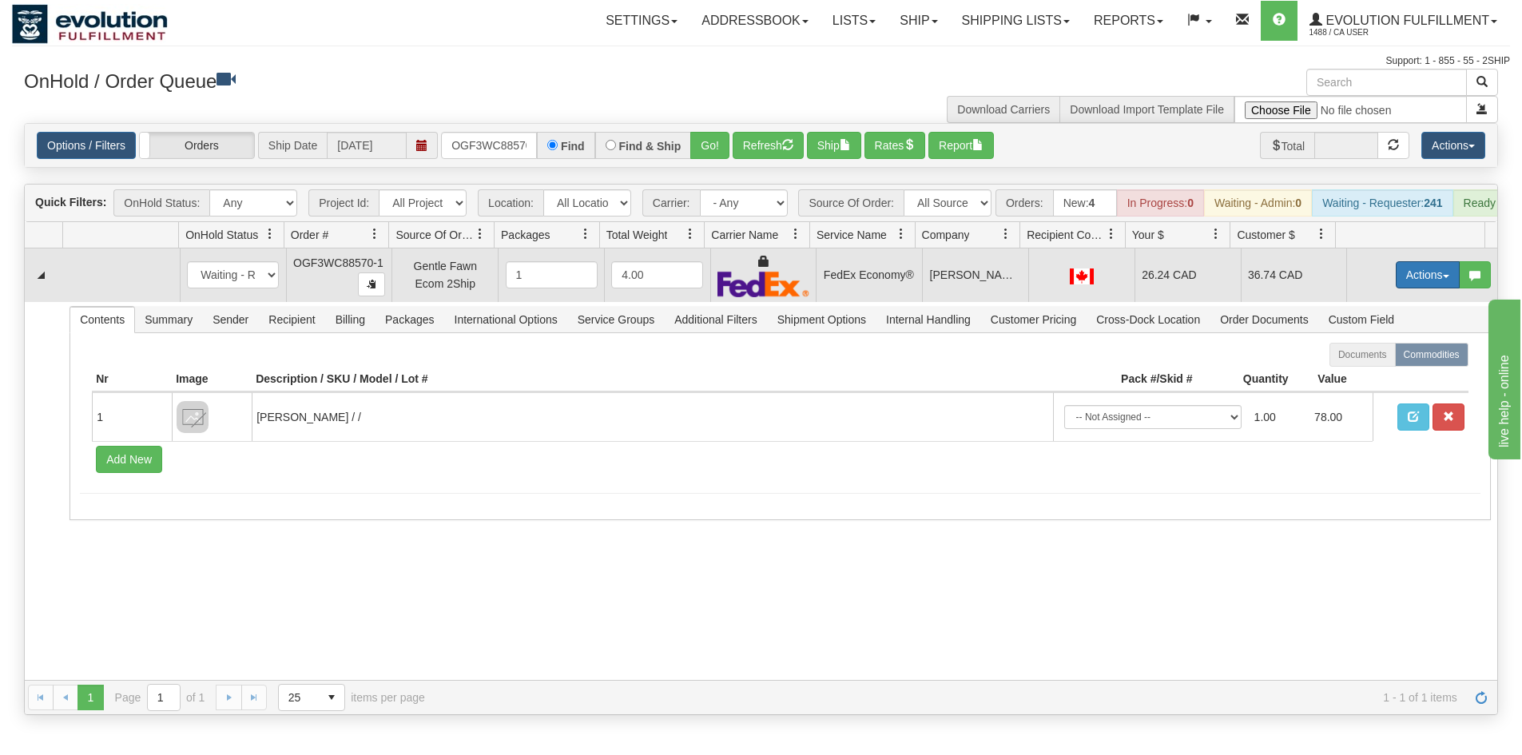
click at [1419, 283] on button "Actions" at bounding box center [1428, 274] width 64 height 27
click at [1379, 378] on link "Ship" at bounding box center [1395, 367] width 128 height 21
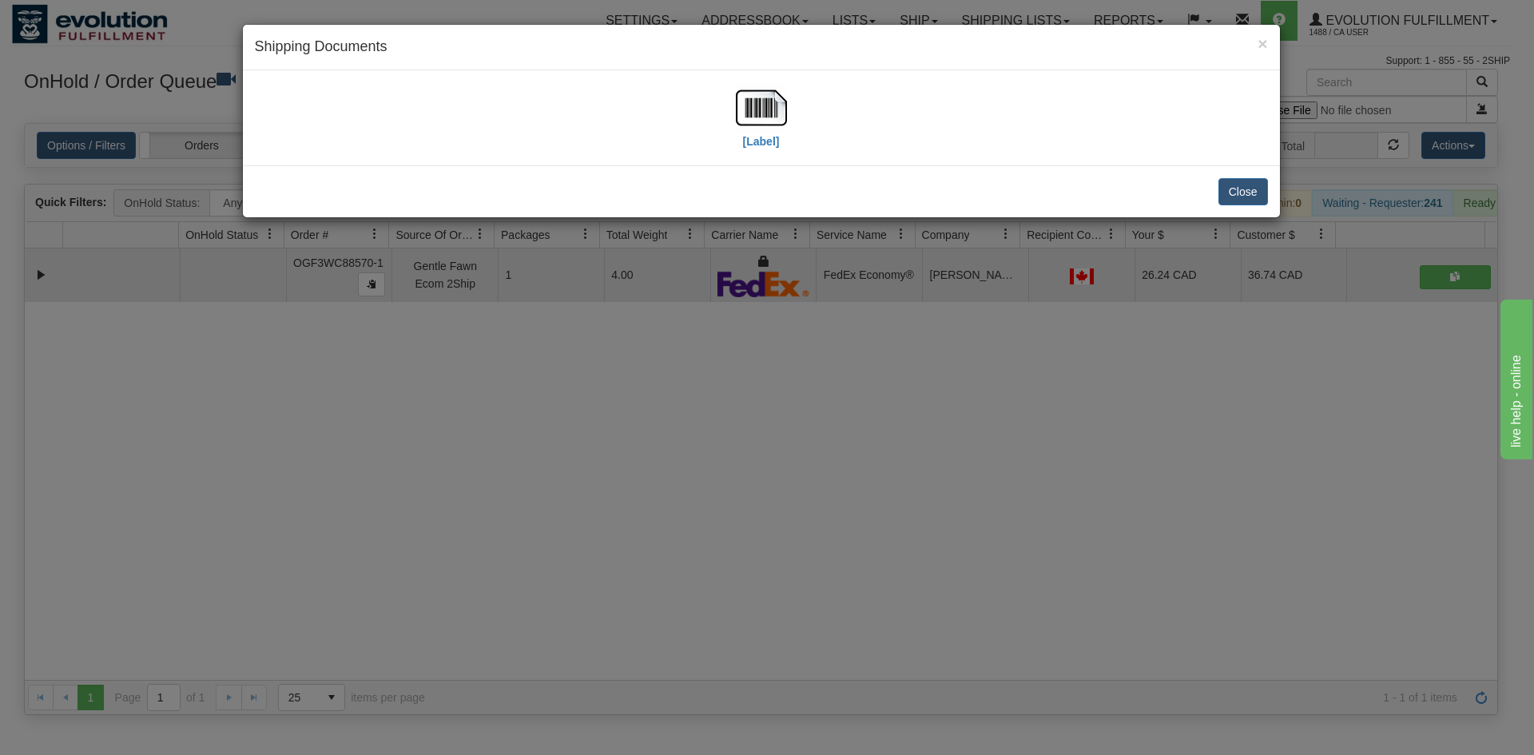
click at [790, 88] on div "[Label]" at bounding box center [761, 117] width 1013 height 71
click at [753, 122] on img at bounding box center [761, 107] width 51 height 51
drag, startPoint x: 791, startPoint y: 468, endPoint x: 572, endPoint y: 158, distance: 379.6
click at [791, 468] on div "× Shipping Documents [Label] Close" at bounding box center [767, 377] width 1534 height 755
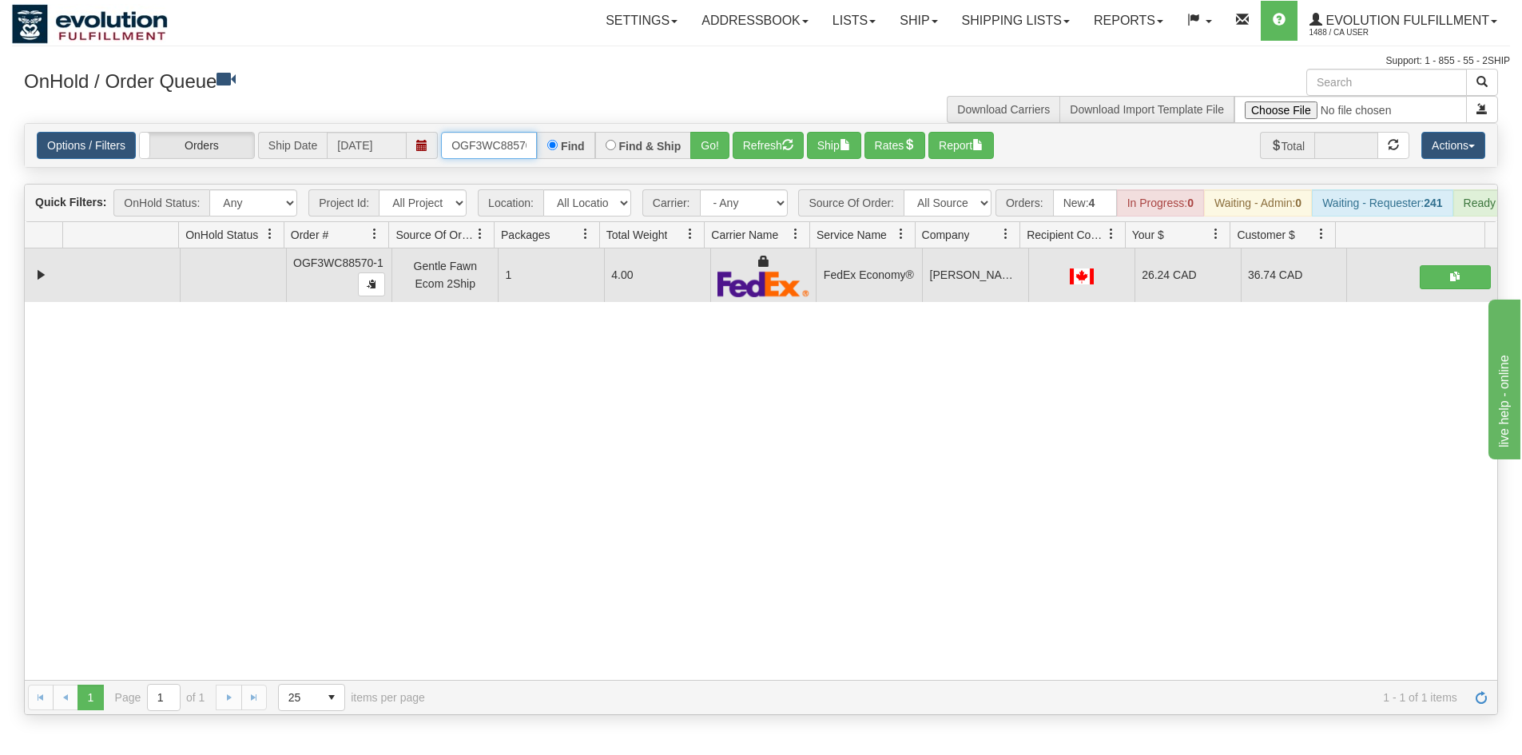
click at [498, 134] on input "OGF3WC88570-1" at bounding box center [489, 145] width 96 height 27
click at [714, 140] on button "Go!" at bounding box center [709, 145] width 39 height 27
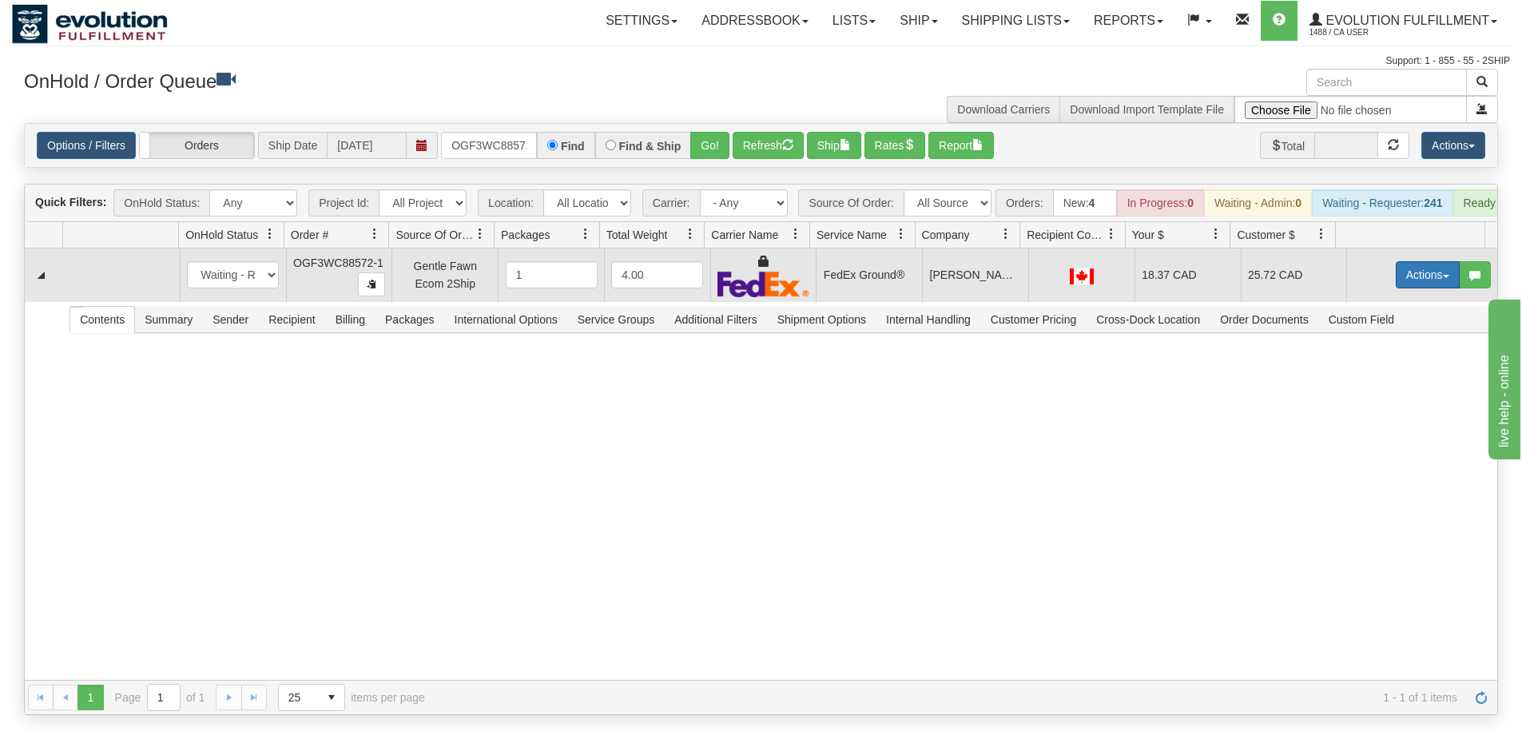
click at [1396, 281] on button "Actions" at bounding box center [1428, 274] width 64 height 27
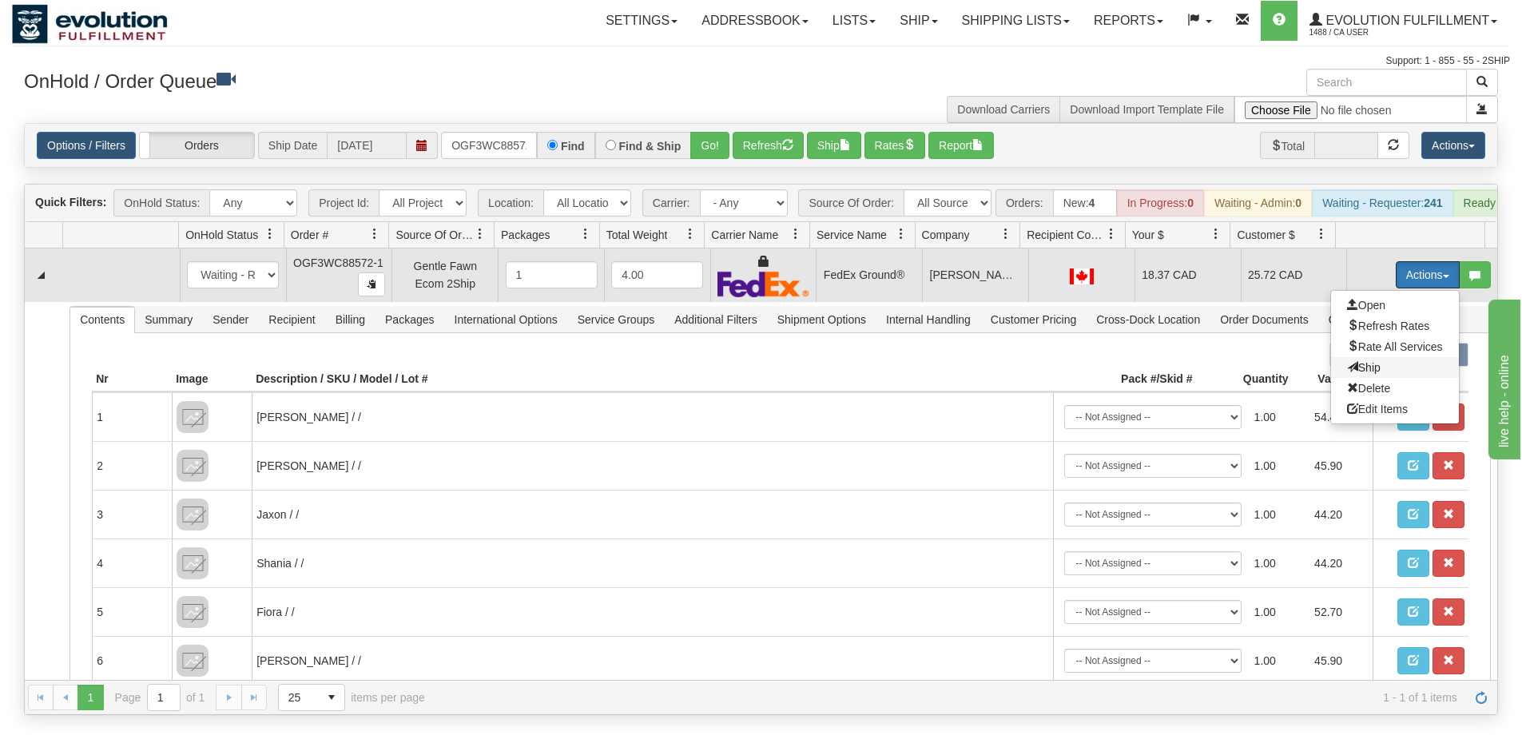
click at [1355, 374] on span "Ship" at bounding box center [1364, 367] width 34 height 13
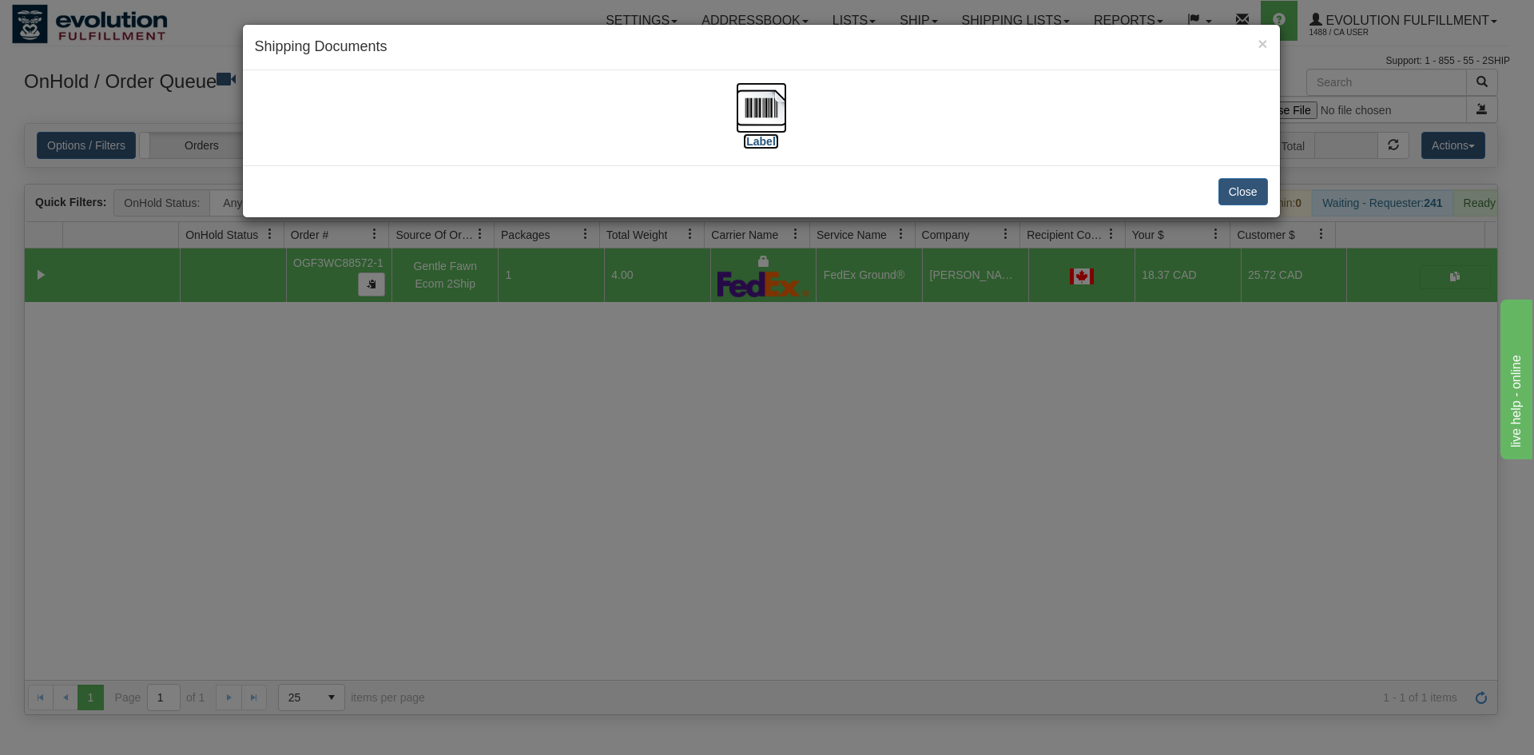
click at [766, 116] on img at bounding box center [761, 107] width 51 height 51
click at [810, 339] on div "× Shipping Documents [Label] Close" at bounding box center [767, 377] width 1534 height 755
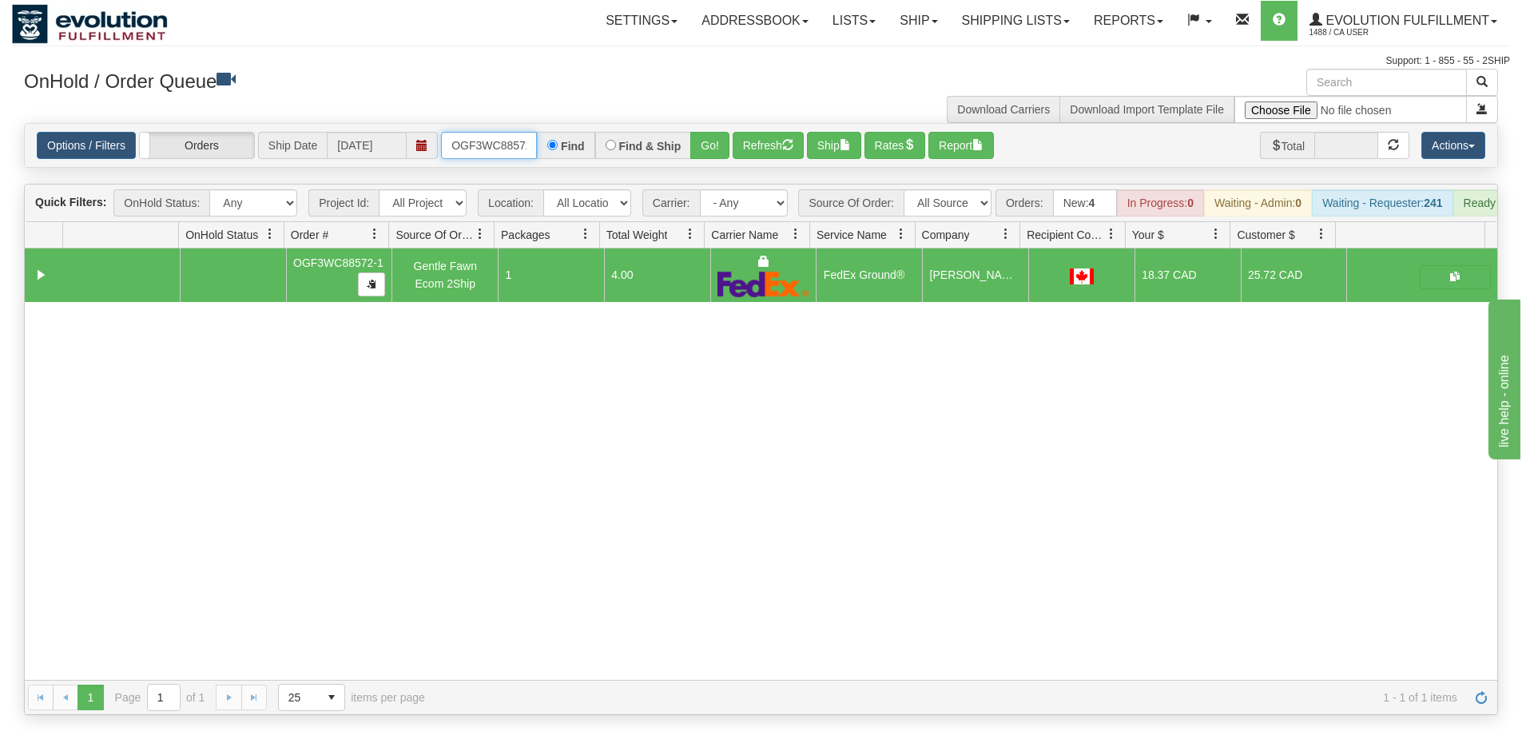
click at [512, 149] on input "OGF3WC88572-1" at bounding box center [489, 145] width 96 height 27
click at [710, 142] on button "Go!" at bounding box center [709, 145] width 39 height 27
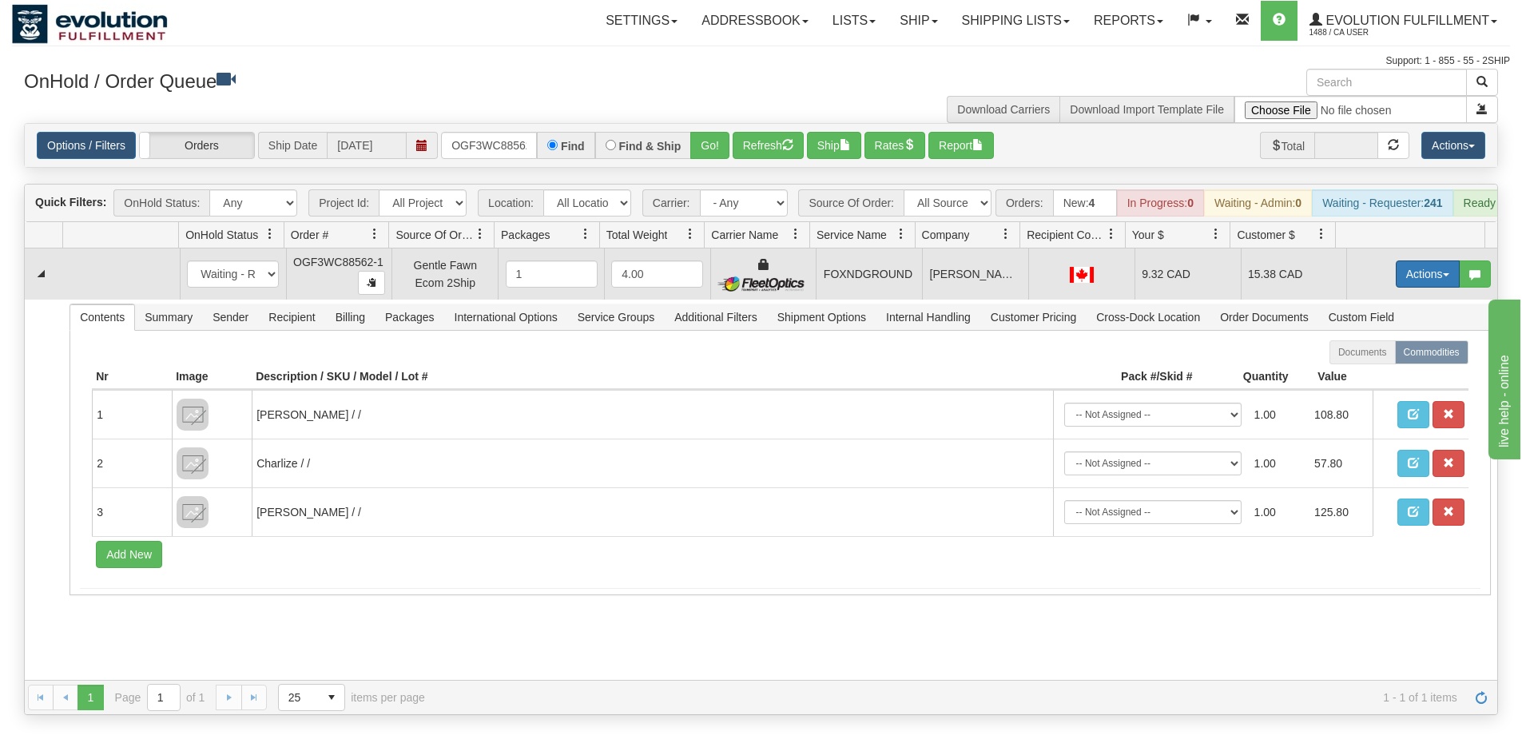
click at [1399, 281] on button "Actions" at bounding box center [1428, 274] width 64 height 27
click at [1377, 377] on link "Ship" at bounding box center [1395, 366] width 128 height 21
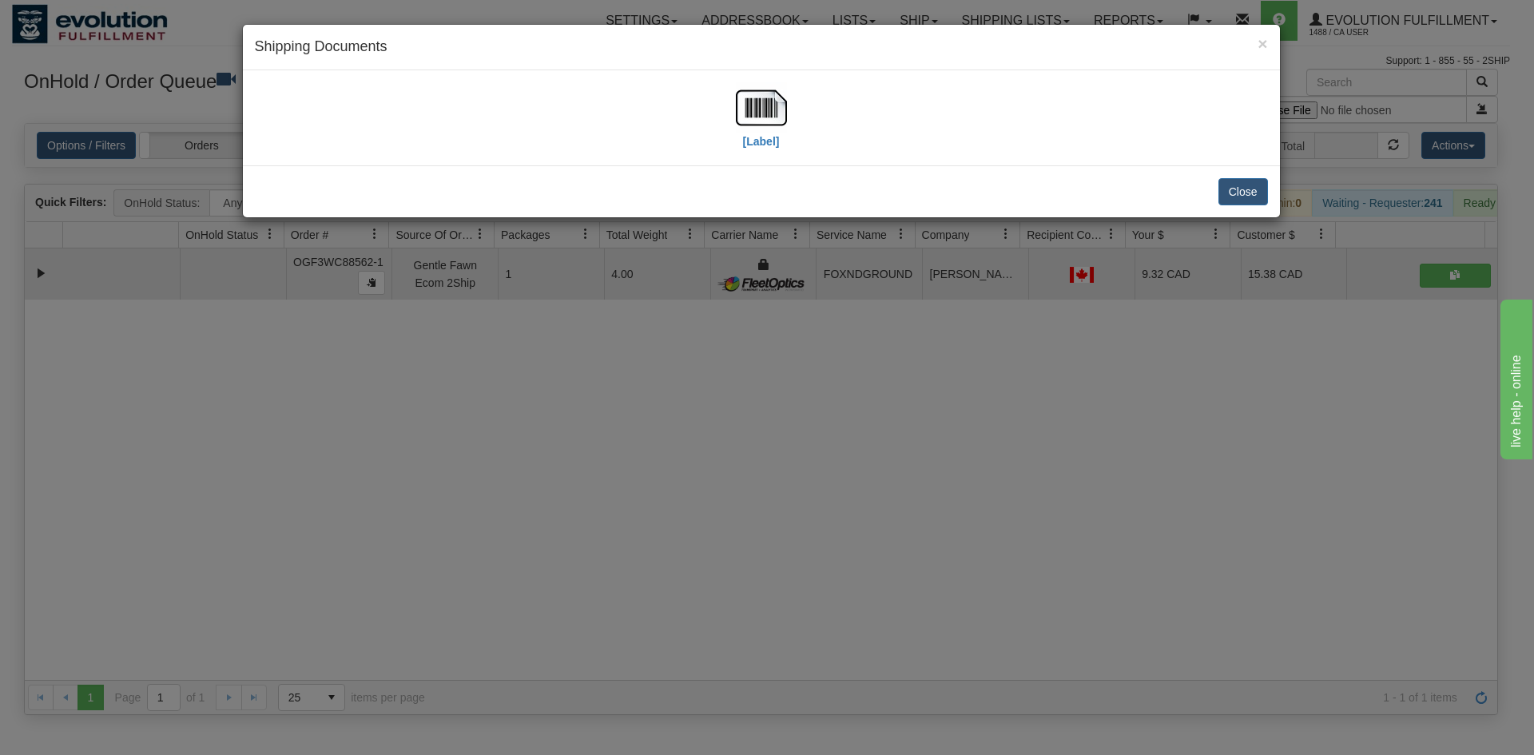
click at [793, 94] on div "[Label]" at bounding box center [761, 117] width 1013 height 71
click at [778, 100] on img at bounding box center [761, 107] width 51 height 51
click at [739, 459] on div "× Shipping Documents [Label] Close" at bounding box center [767, 377] width 1534 height 755
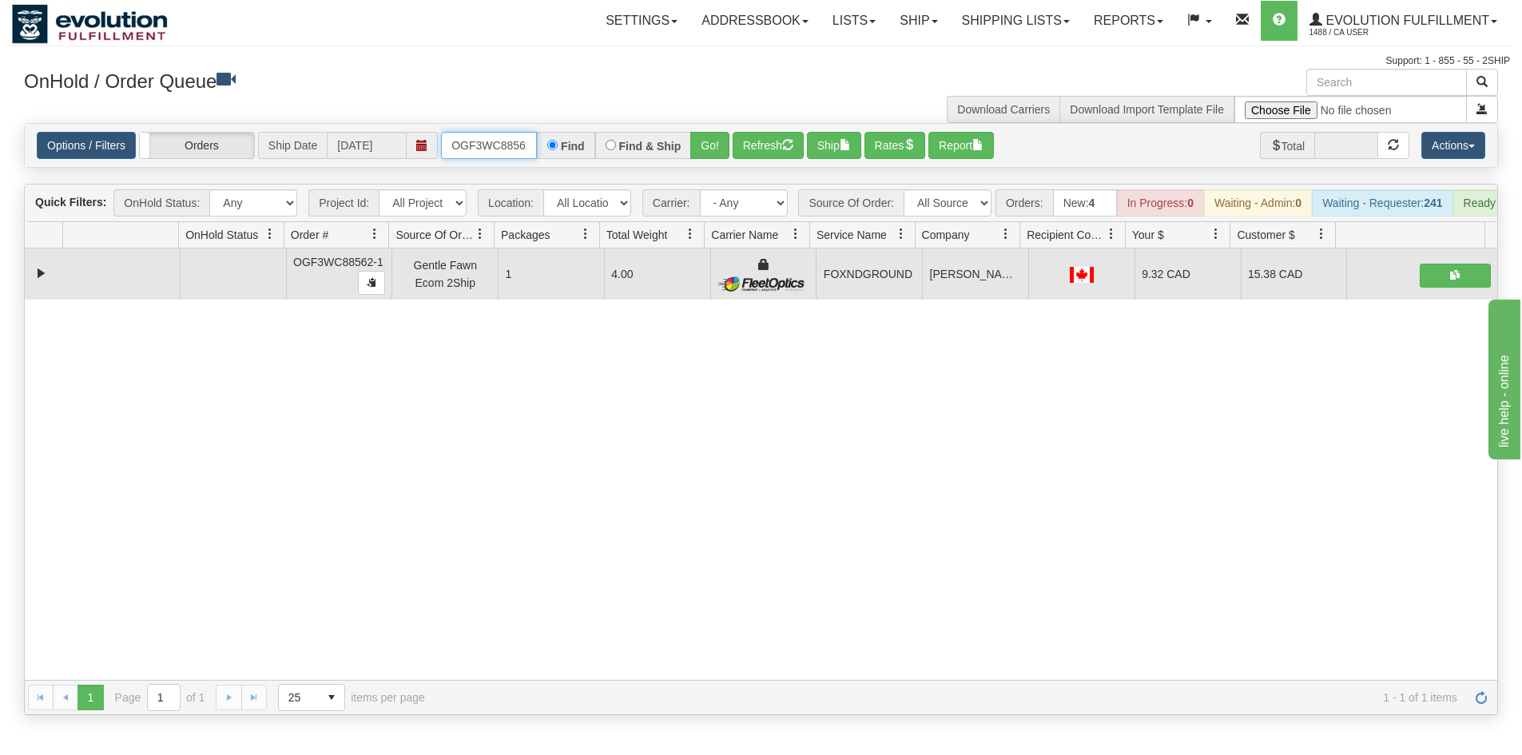
drag, startPoint x: 478, startPoint y: 143, endPoint x: 454, endPoint y: 149, distance: 24.8
click at [477, 143] on input "OGF3WC88562-1" at bounding box center [489, 145] width 96 height 27
click at [698, 157] on button "Go!" at bounding box center [709, 145] width 39 height 27
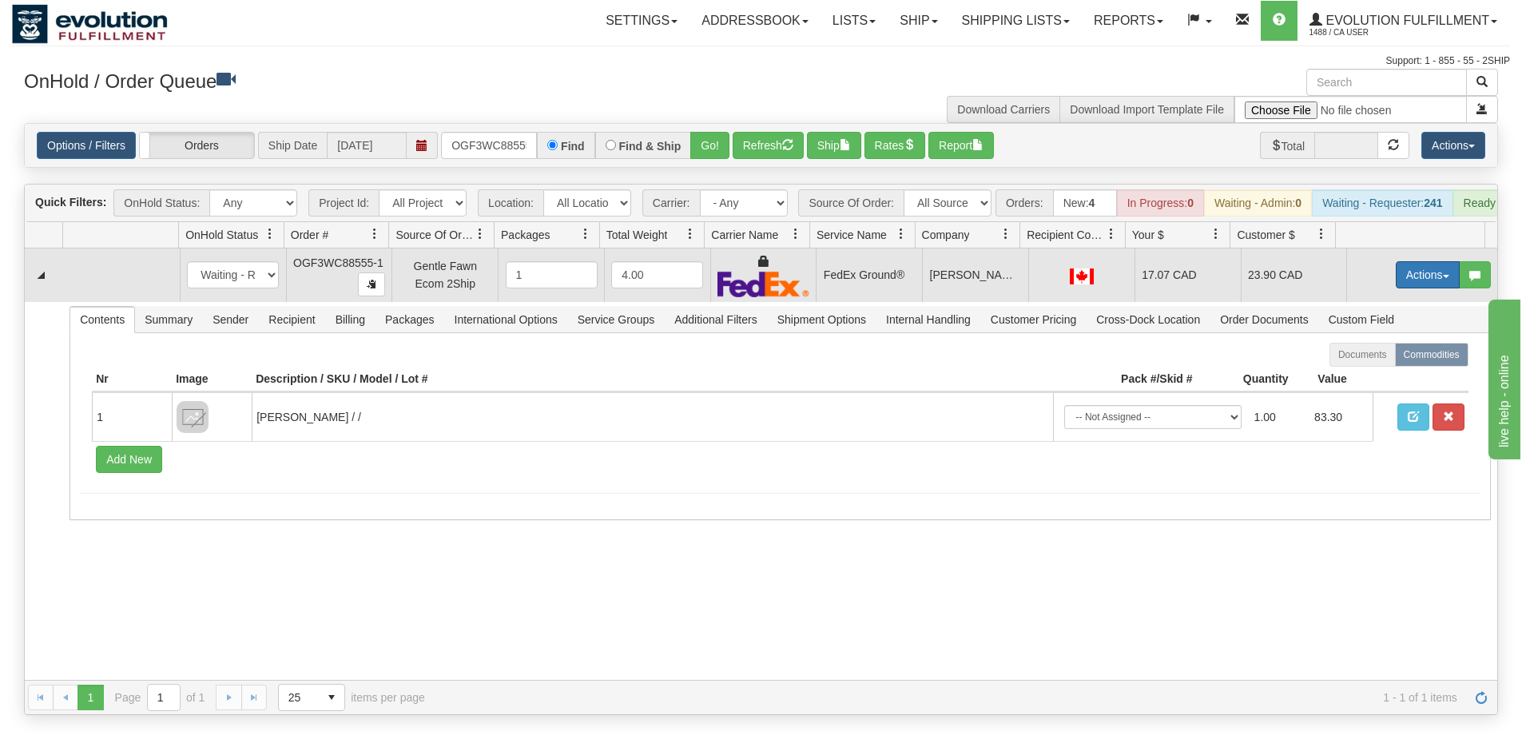
click at [1412, 286] on button "Actions" at bounding box center [1428, 274] width 64 height 27
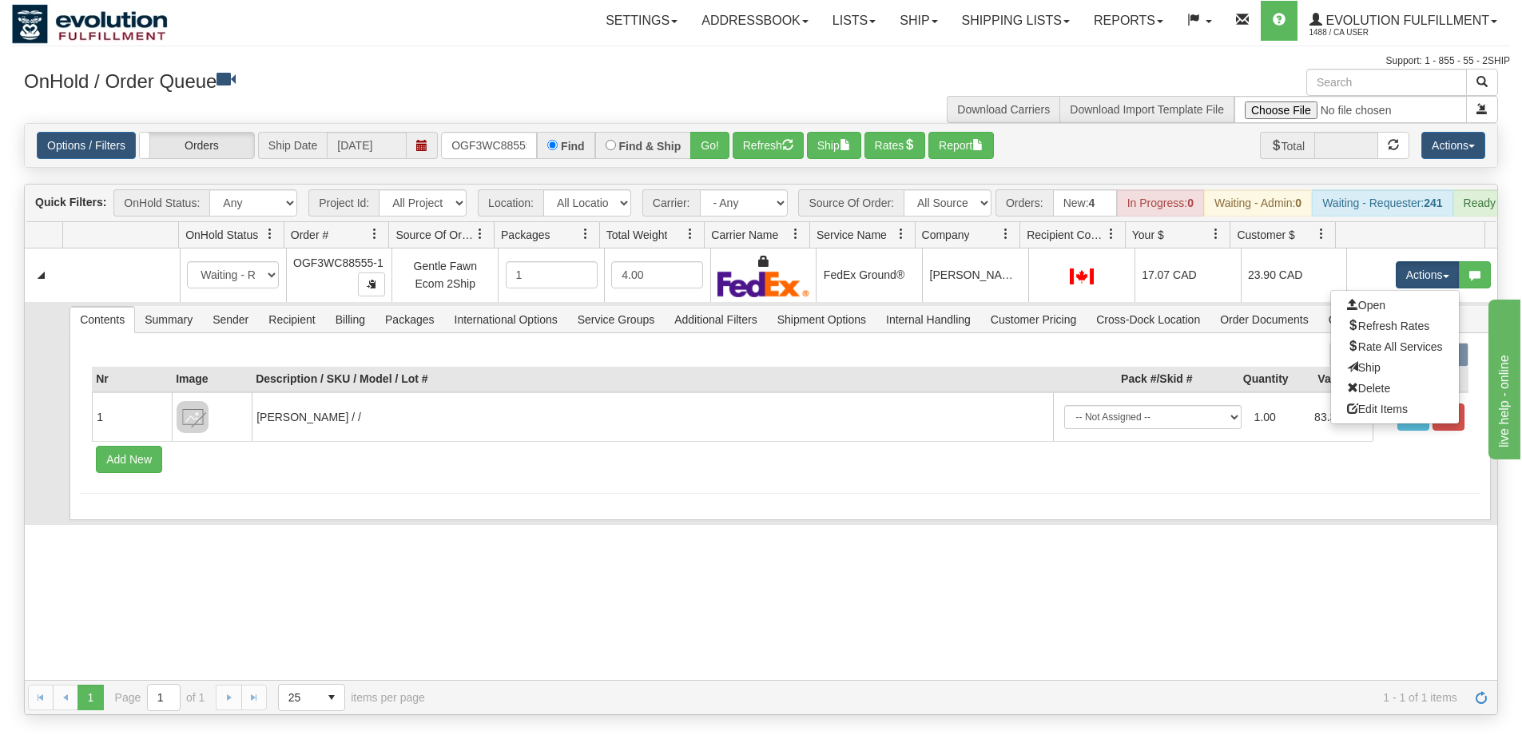
click at [1376, 378] on link "Ship" at bounding box center [1395, 367] width 128 height 21
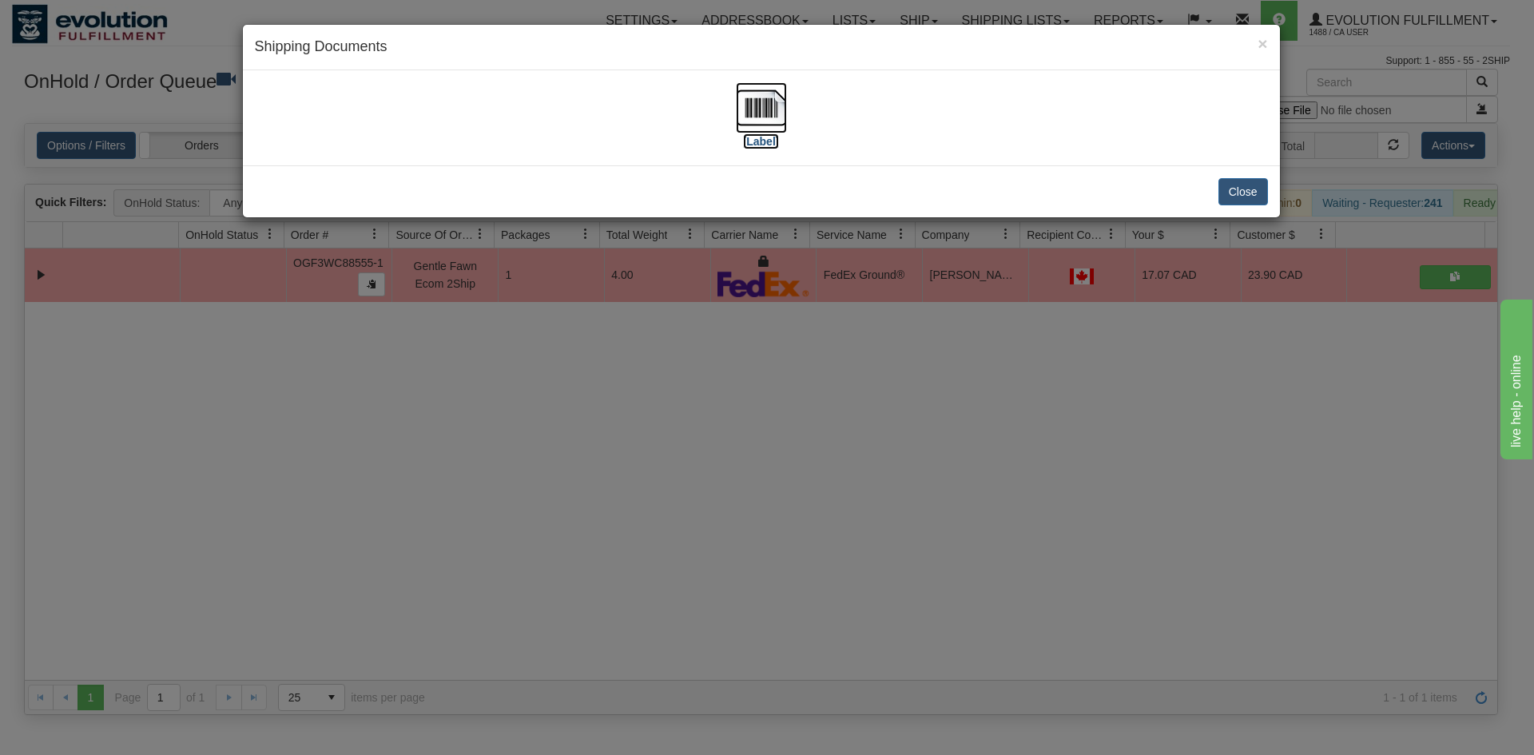
click at [778, 91] on img at bounding box center [761, 107] width 51 height 51
click at [669, 382] on div "× Shipping Documents [Label] Close" at bounding box center [767, 377] width 1534 height 755
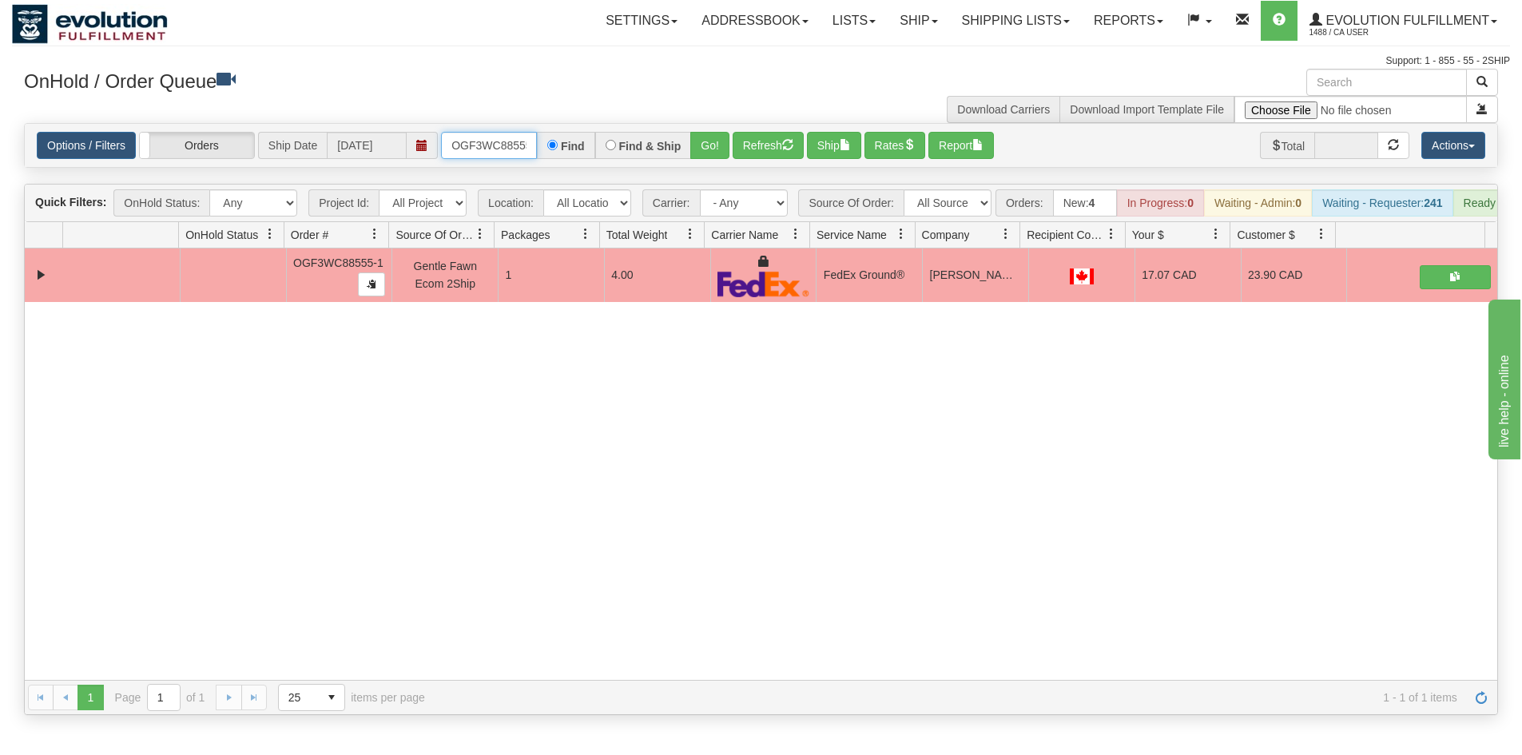
click at [491, 146] on input "OGF3WC88555-1" at bounding box center [489, 145] width 96 height 27
click at [710, 150] on button "Go!" at bounding box center [709, 145] width 39 height 27
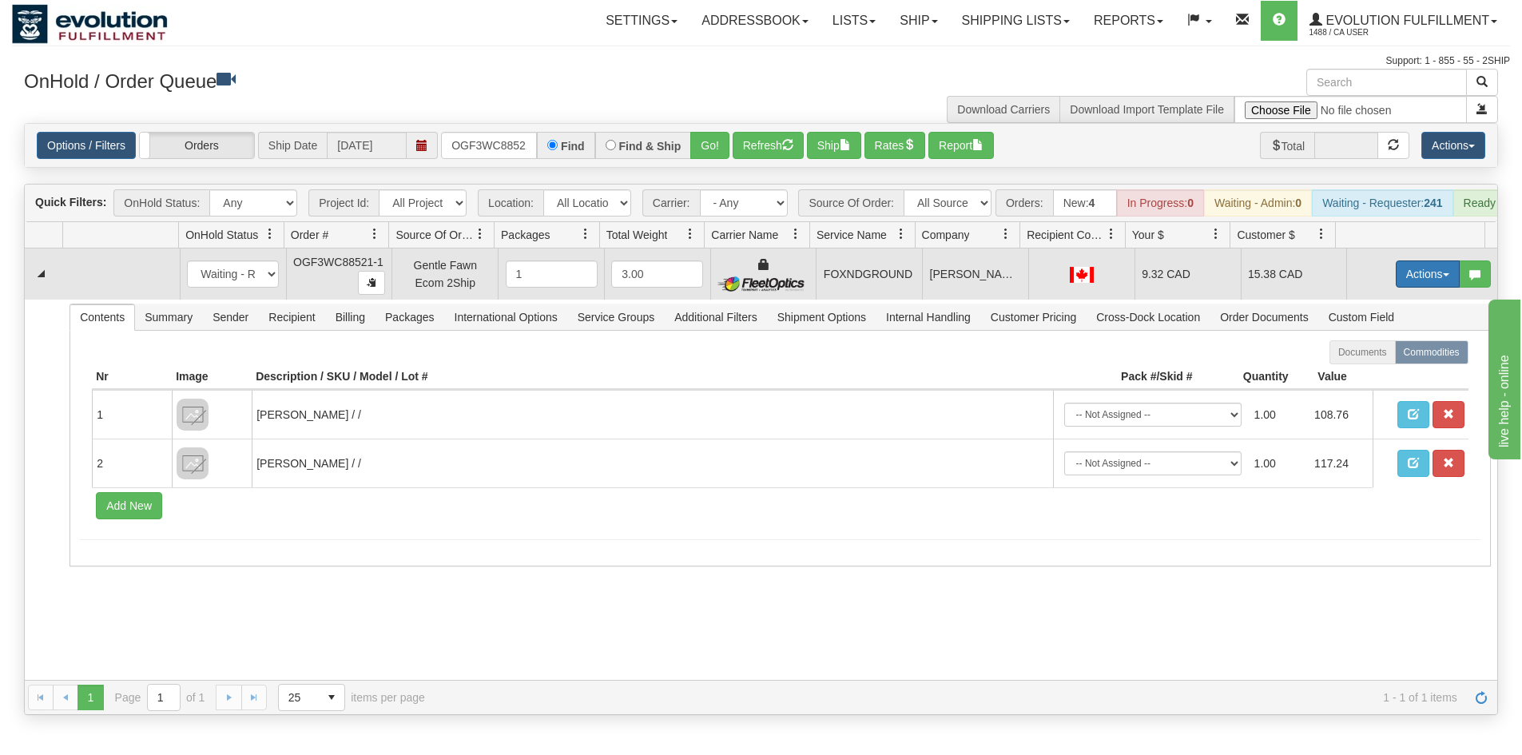
click at [1403, 279] on button "Actions" at bounding box center [1428, 274] width 64 height 27
click at [1365, 373] on span "Ship" at bounding box center [1364, 366] width 34 height 13
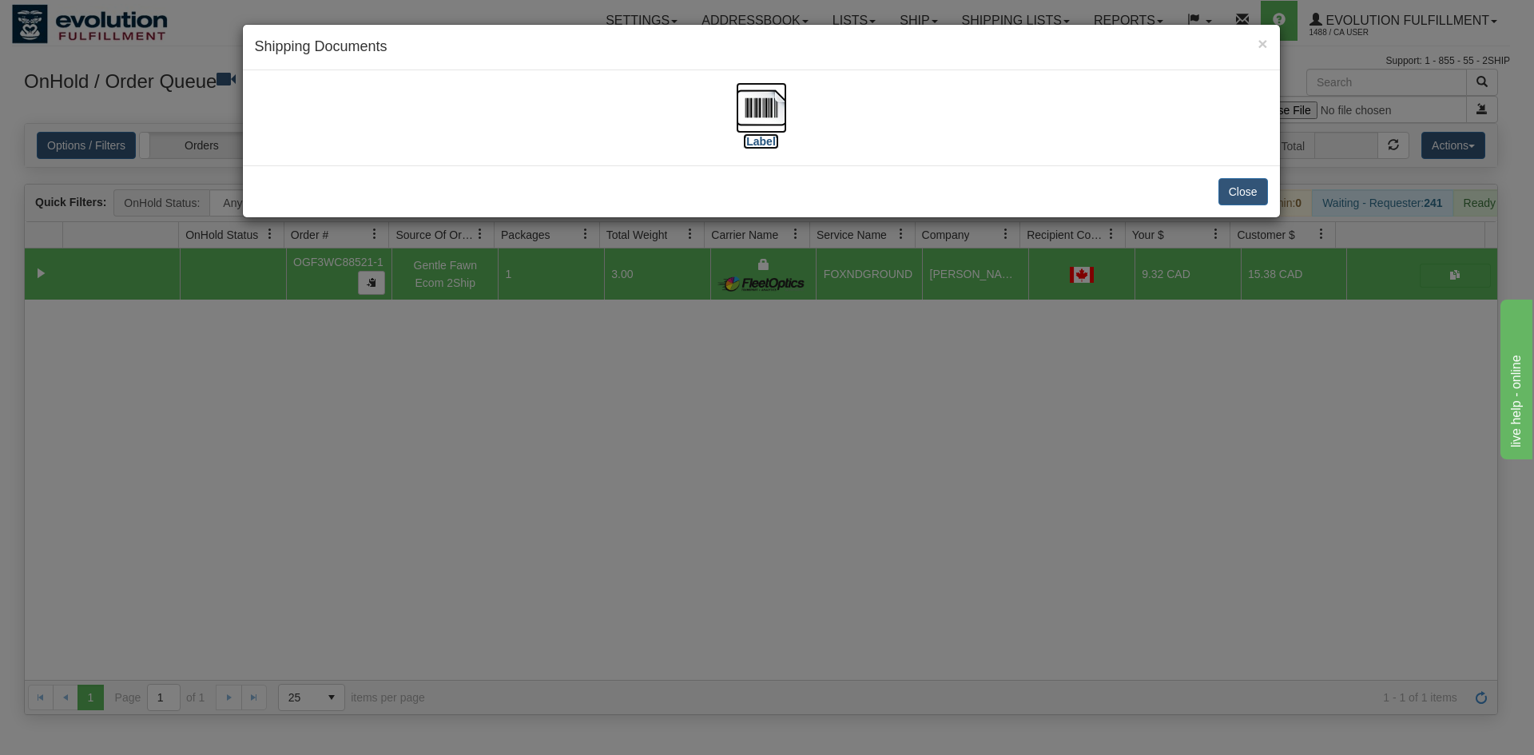
click at [742, 112] on img at bounding box center [761, 107] width 51 height 51
click at [1090, 364] on div "× Shipping Documents [Label] Close" at bounding box center [767, 377] width 1534 height 755
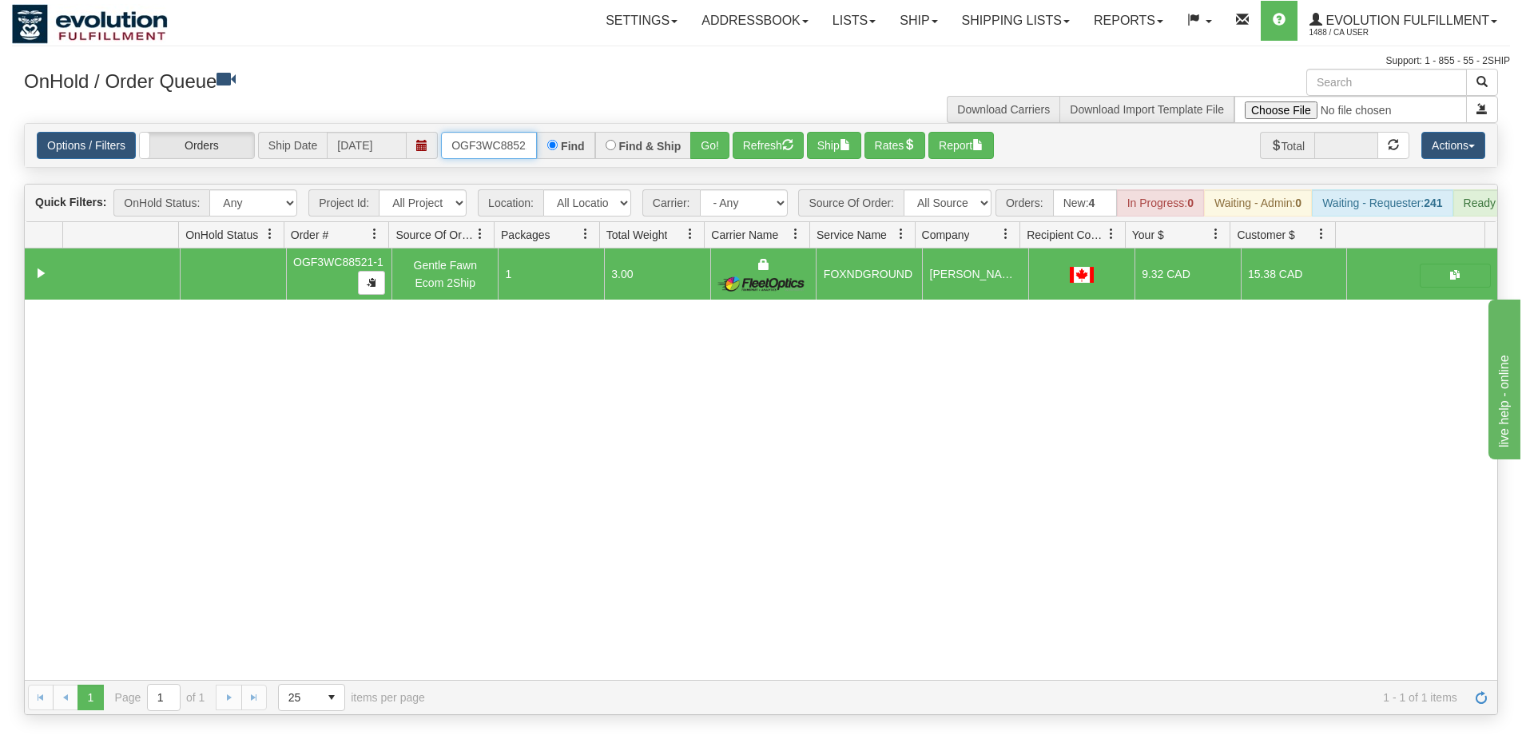
click at [483, 140] on input "OGF3WC88521-1" at bounding box center [489, 145] width 96 height 27
click at [702, 162] on div "Options / Filters Group Shipments Orders Ship Date [DATE] OGF3WC88553-1 Find Fi…" at bounding box center [761, 145] width 1473 height 43
click at [707, 157] on button "Go!" at bounding box center [709, 145] width 39 height 27
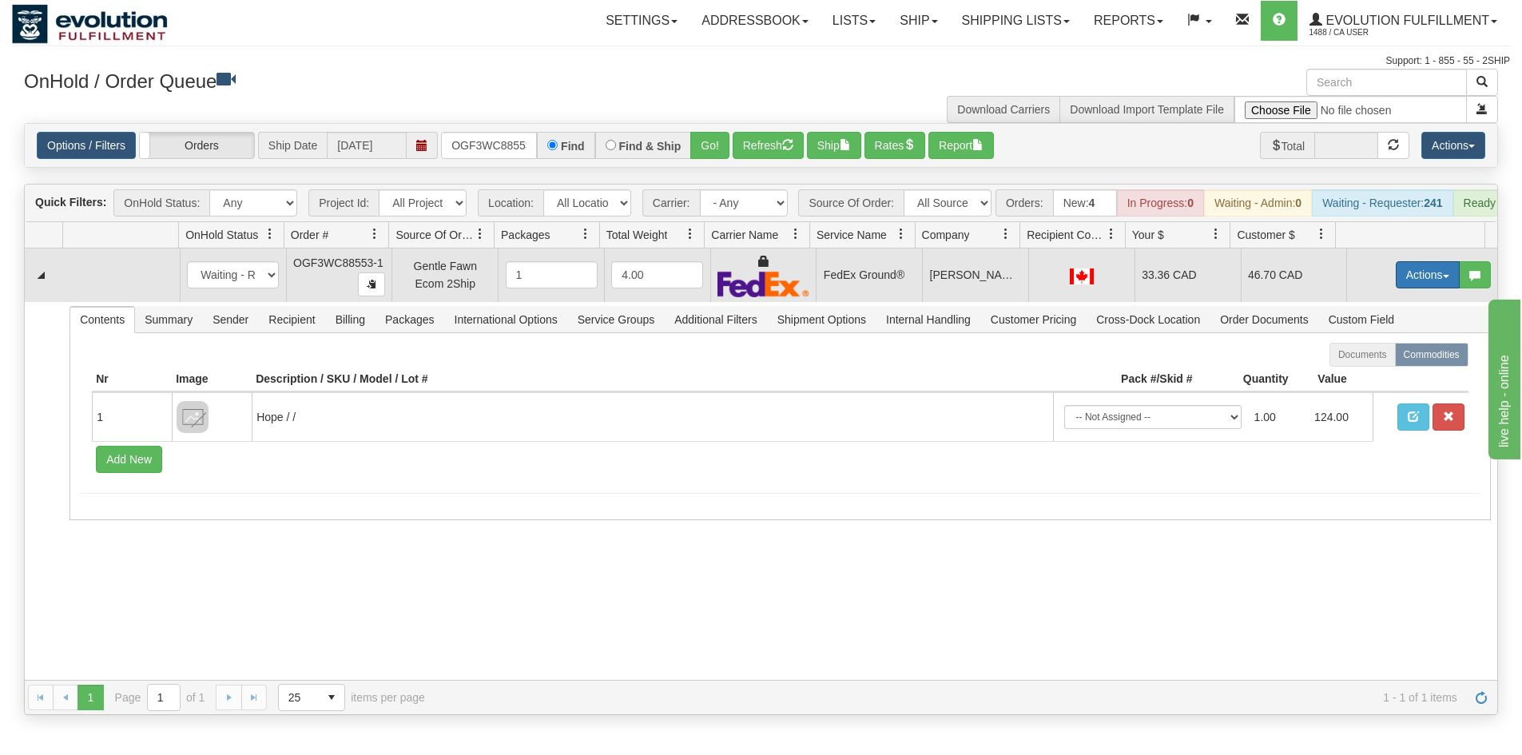
click at [1409, 279] on button "Actions" at bounding box center [1428, 274] width 64 height 27
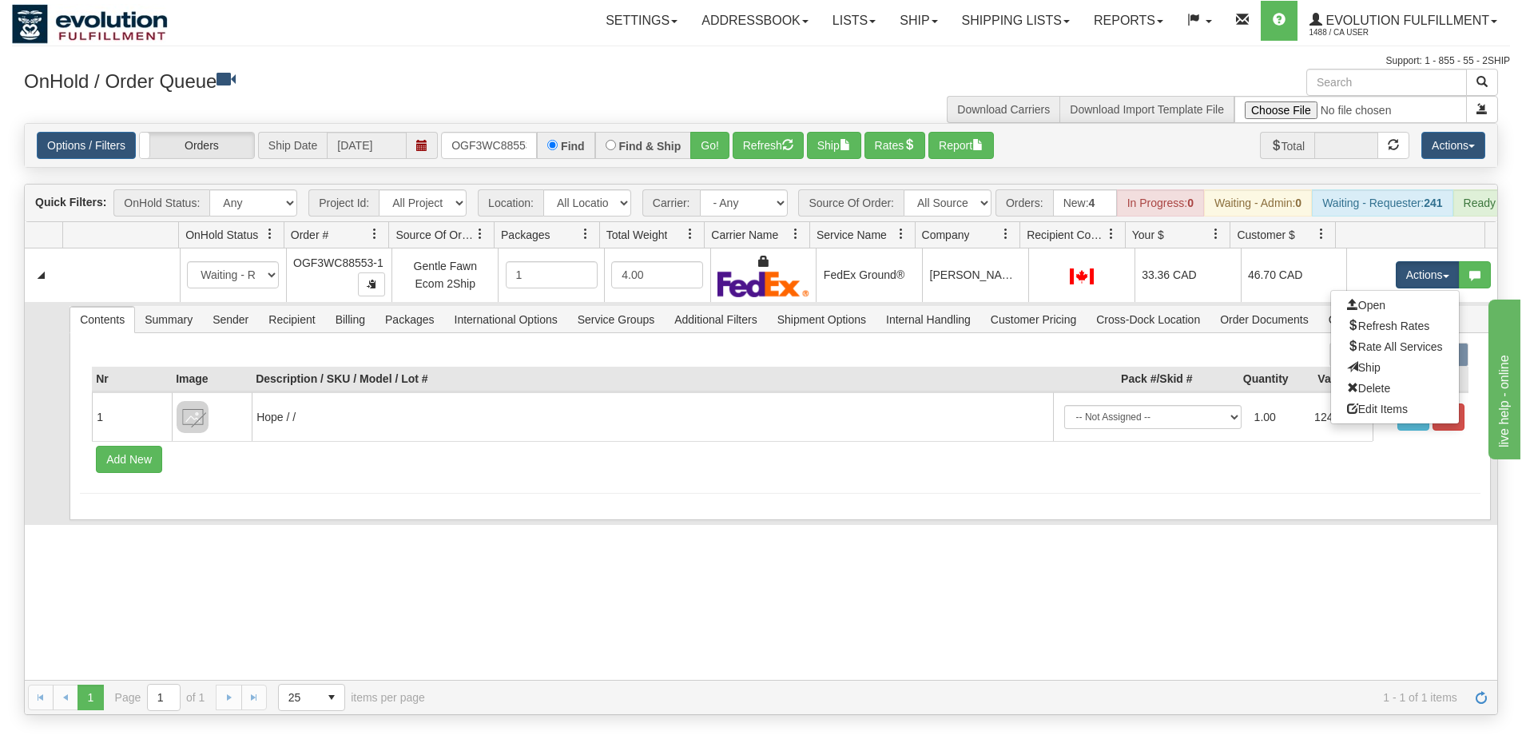
click at [1346, 378] on link "Ship" at bounding box center [1395, 367] width 128 height 21
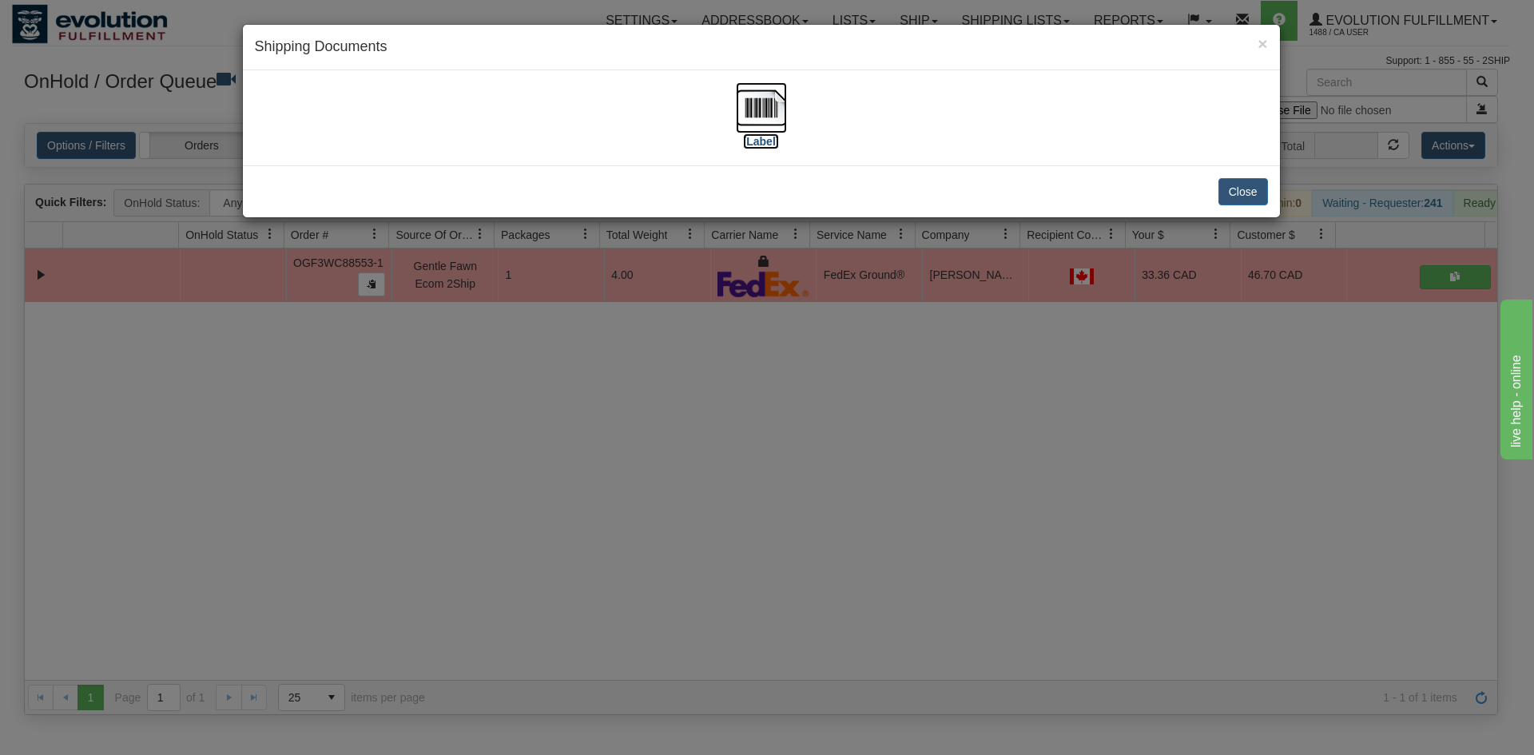
click at [758, 101] on img at bounding box center [761, 107] width 51 height 51
drag, startPoint x: 766, startPoint y: 405, endPoint x: 686, endPoint y: 303, distance: 129.8
click at [790, 392] on div "× Shipping Documents [Label] Close" at bounding box center [767, 377] width 1534 height 755
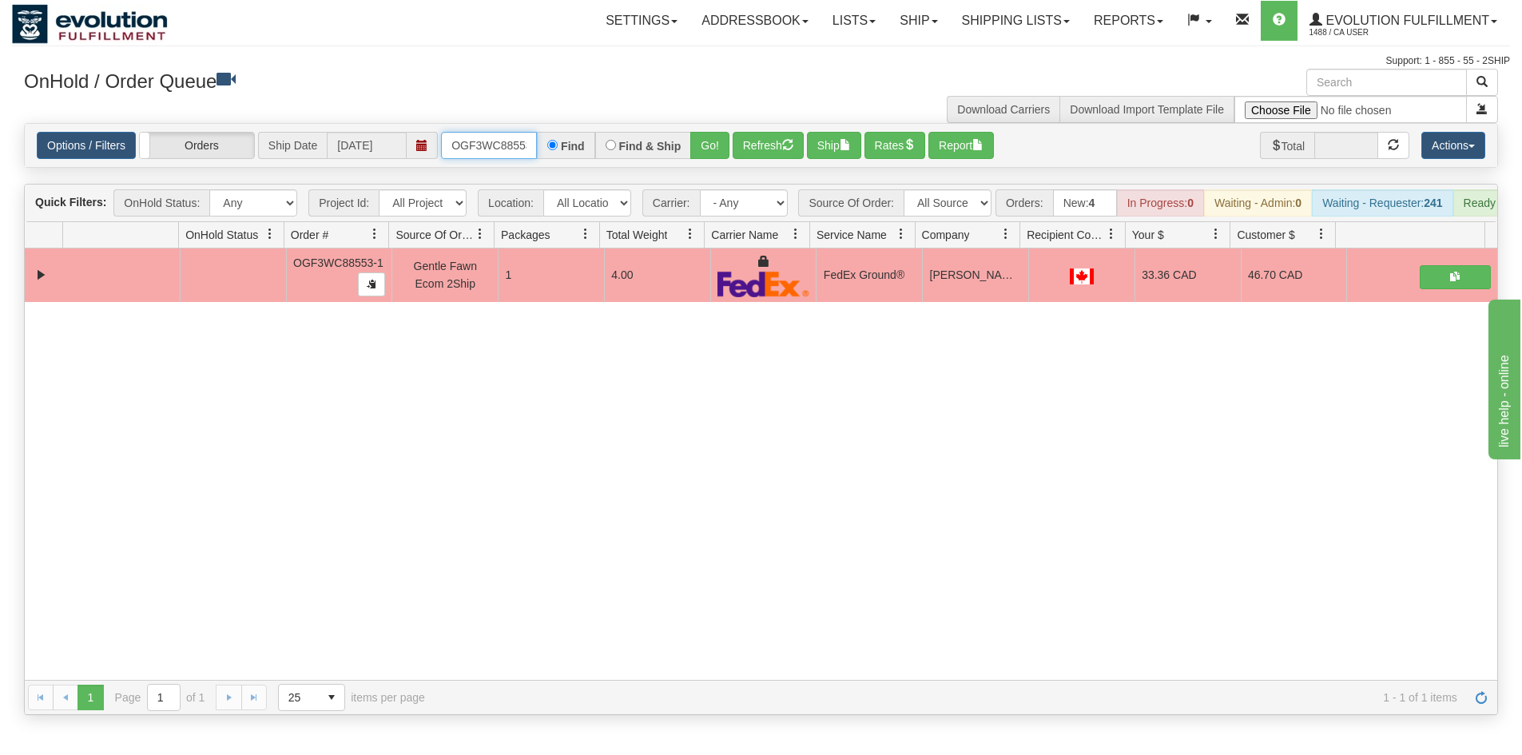
click at [496, 146] on input "OGF3WC88553-1" at bounding box center [489, 145] width 96 height 27
click at [701, 149] on button "Go!" at bounding box center [709, 145] width 39 height 27
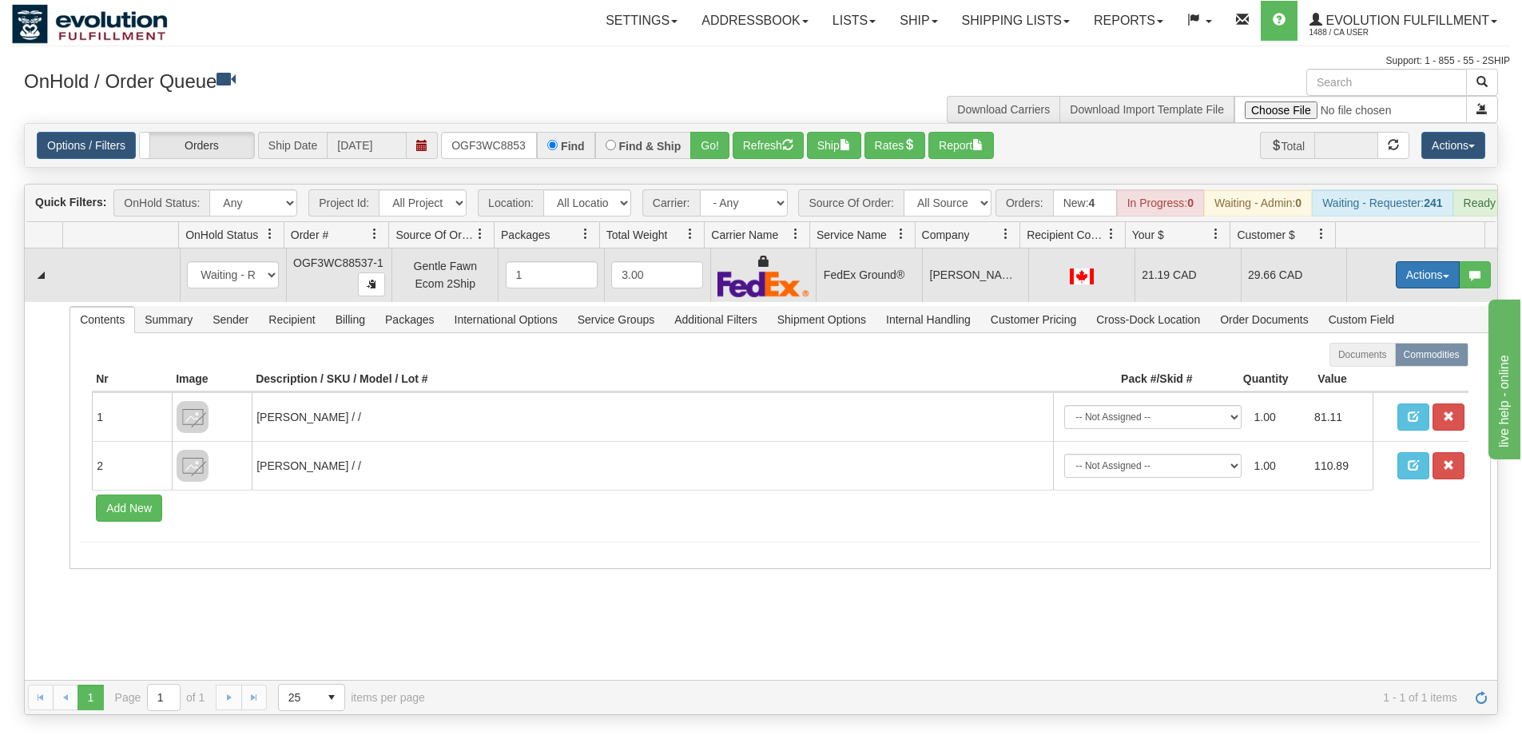
click at [1396, 282] on button "Actions" at bounding box center [1428, 274] width 64 height 27
click at [1355, 374] on span "Ship" at bounding box center [1364, 367] width 34 height 13
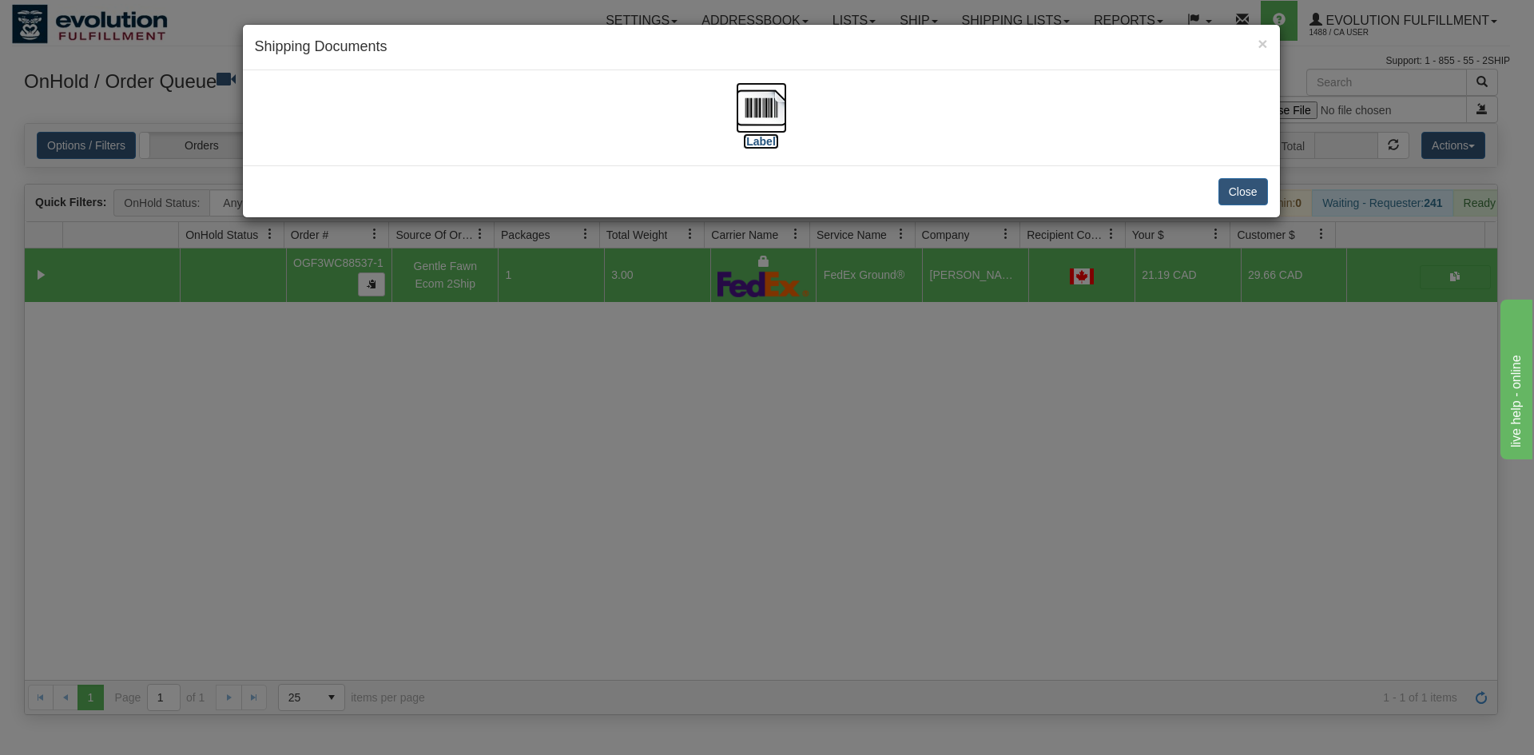
click at [780, 111] on img at bounding box center [761, 107] width 51 height 51
drag, startPoint x: 596, startPoint y: 750, endPoint x: 587, endPoint y: 619, distance: 132.2
click at [627, 722] on div "× Shipping Documents [Label] Close" at bounding box center [767, 377] width 1534 height 755
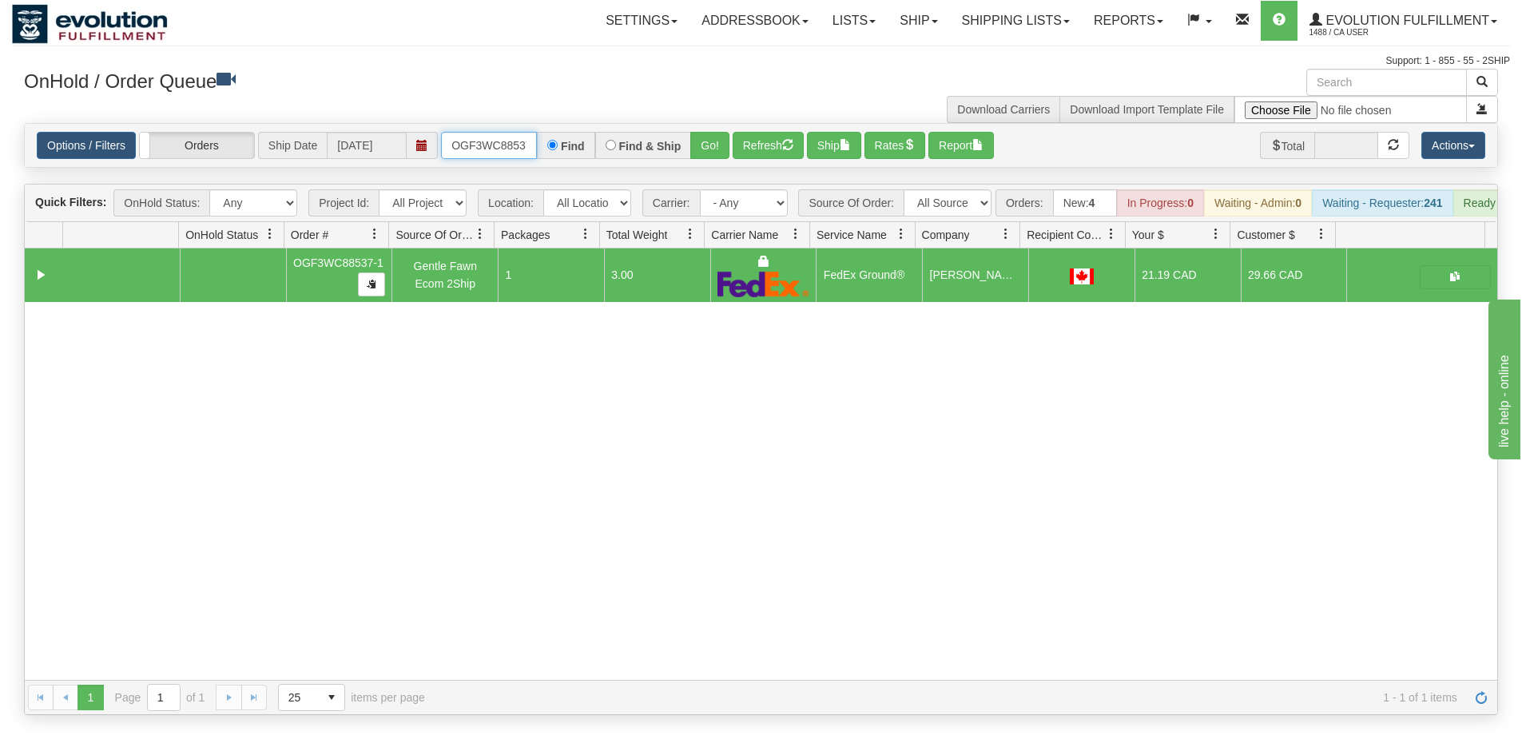
click at [495, 149] on input "OGF3WC88537-1" at bounding box center [489, 145] width 96 height 27
click at [718, 144] on button "Go!" at bounding box center [709, 145] width 39 height 27
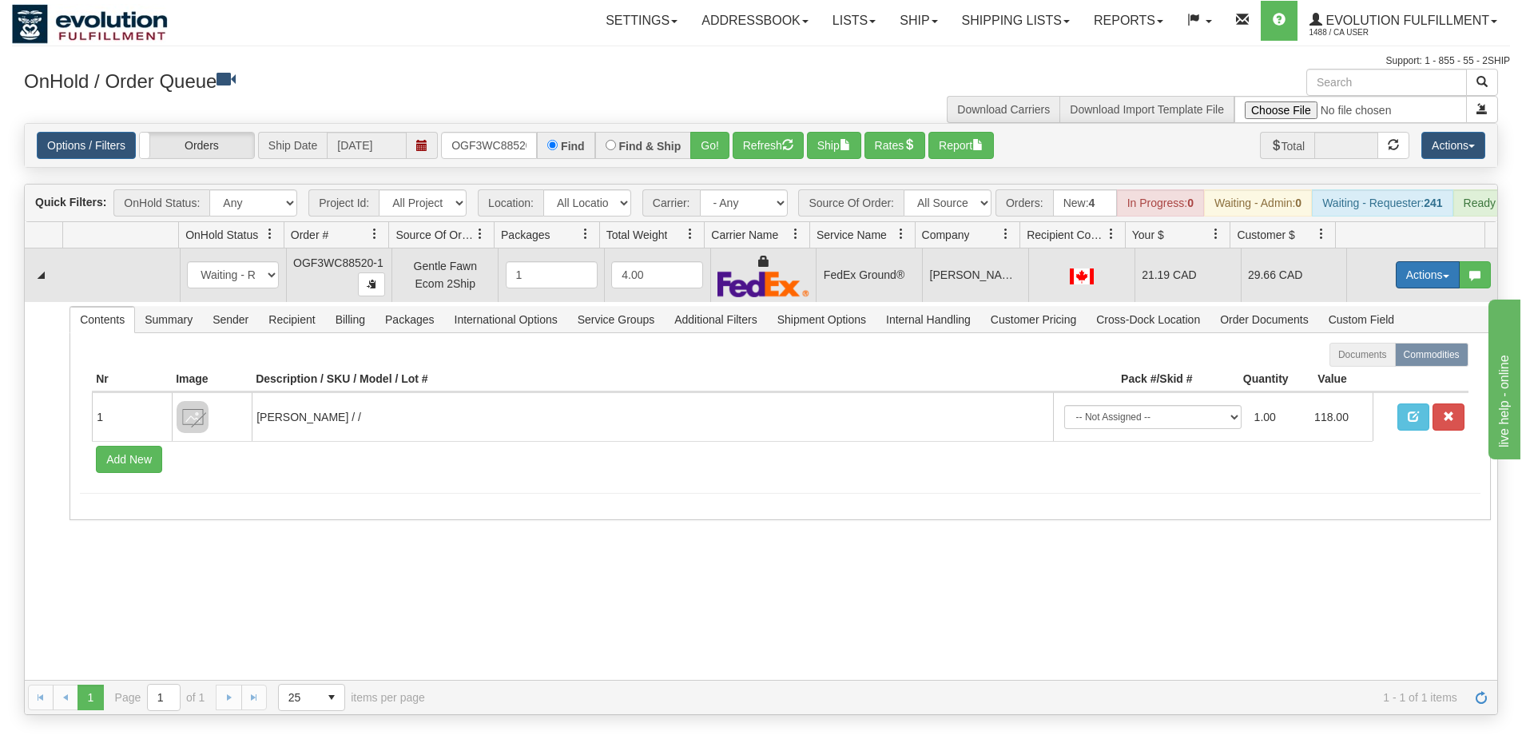
click at [1411, 289] on button "Actions" at bounding box center [1428, 274] width 64 height 27
click at [1384, 377] on link "Ship" at bounding box center [1395, 367] width 128 height 21
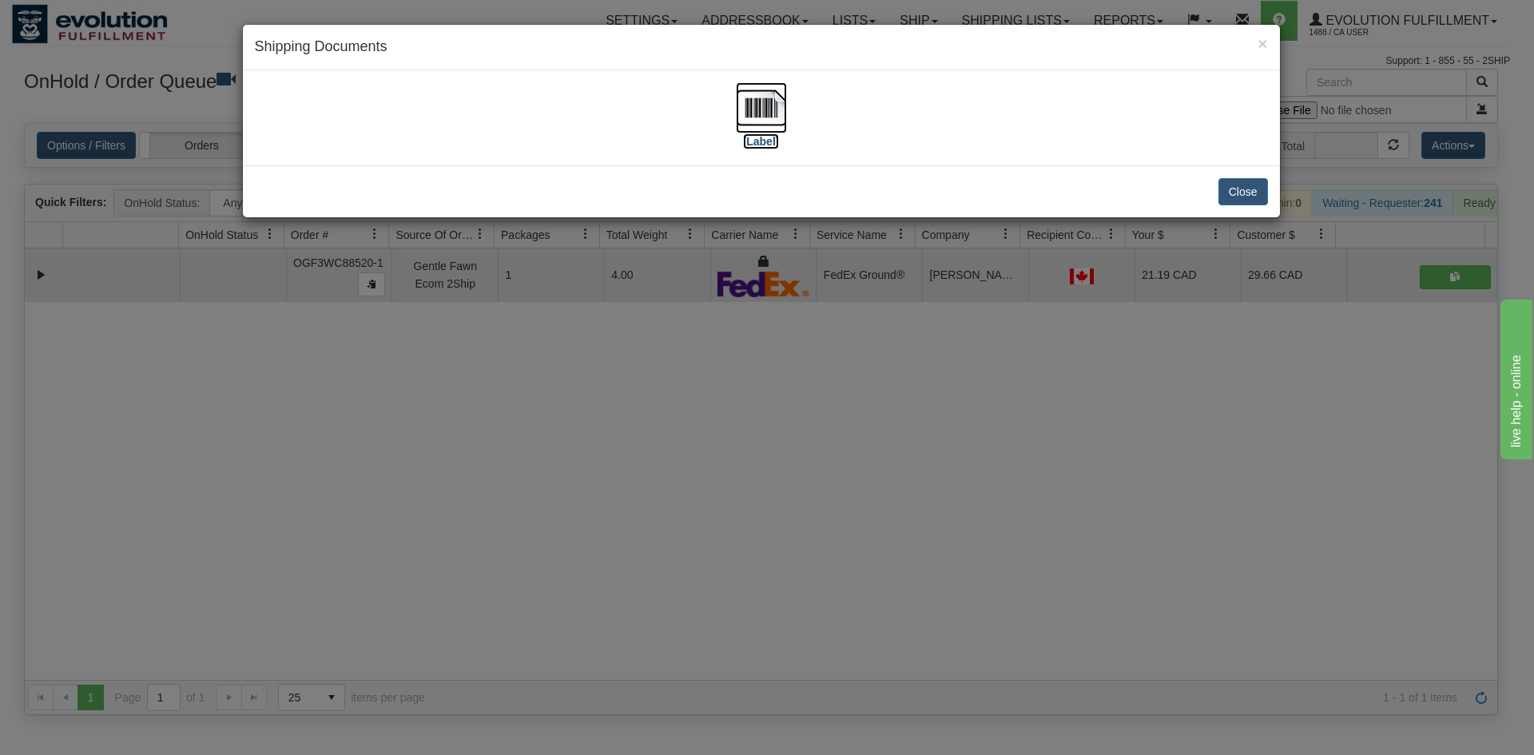
click at [736, 86] on img at bounding box center [761, 107] width 51 height 51
drag, startPoint x: 639, startPoint y: 583, endPoint x: 529, endPoint y: 296, distance: 307.8
click at [643, 567] on div "× Shipping Documents [Label] Close" at bounding box center [767, 377] width 1534 height 755
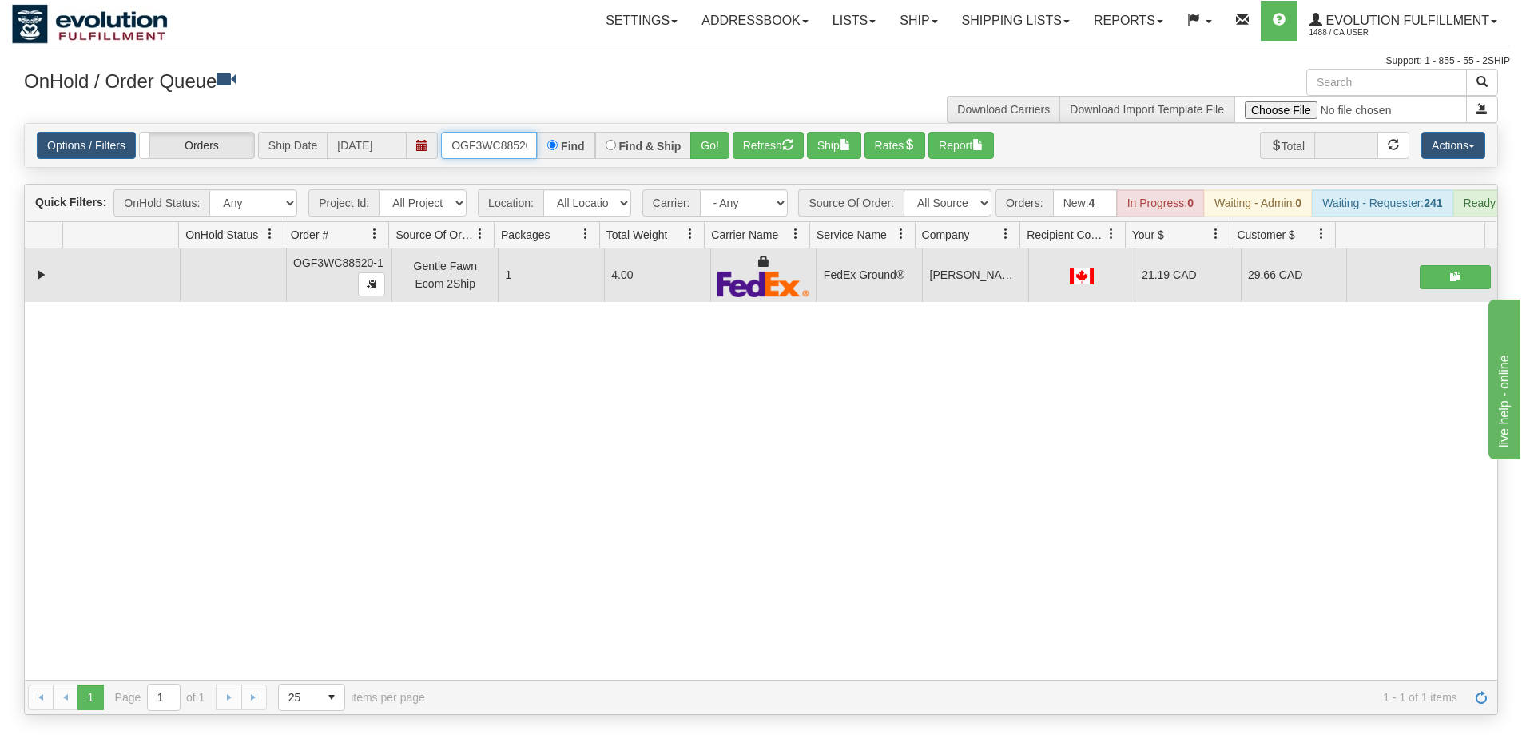
click at [491, 149] on input "OGF3WC88520-1" at bounding box center [489, 145] width 96 height 27
click at [701, 149] on button "Go!" at bounding box center [709, 145] width 39 height 27
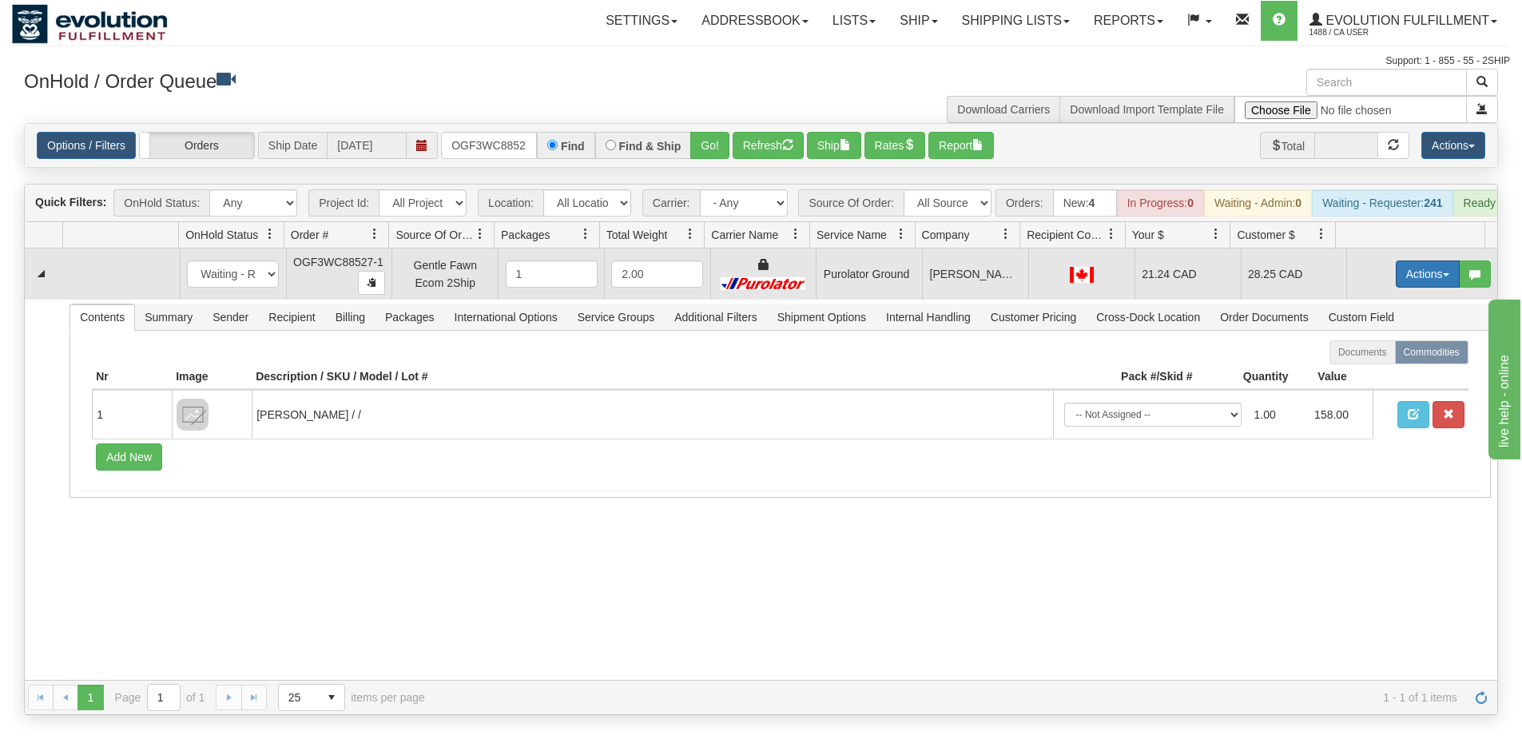
click at [1410, 285] on button "Actions" at bounding box center [1428, 274] width 64 height 27
click at [1359, 373] on span "Ship" at bounding box center [1364, 366] width 34 height 13
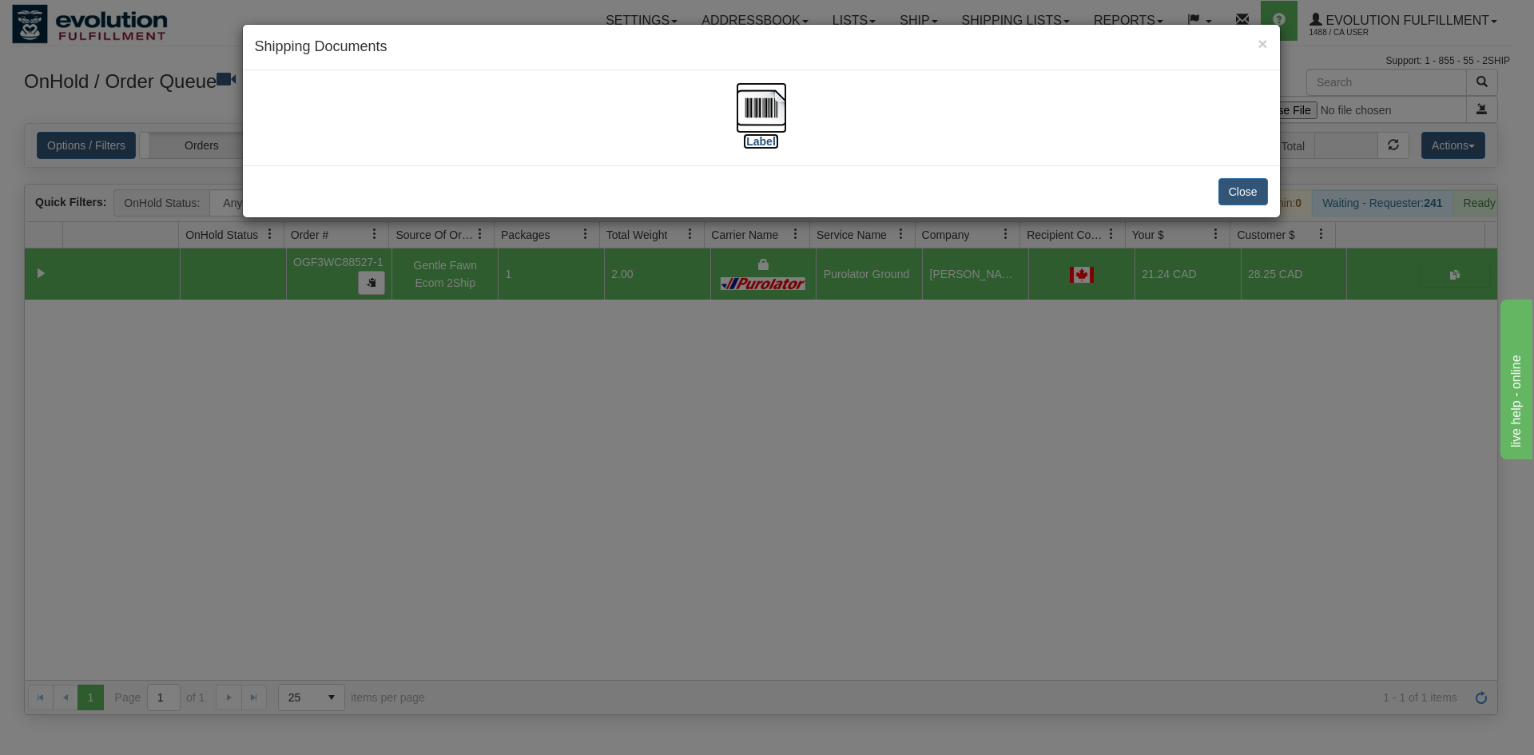
click at [758, 90] on img at bounding box center [761, 107] width 51 height 51
drag, startPoint x: 854, startPoint y: 430, endPoint x: 634, endPoint y: 208, distance: 313.1
click at [849, 417] on div "× Shipping Documents [Label] Close" at bounding box center [767, 377] width 1534 height 755
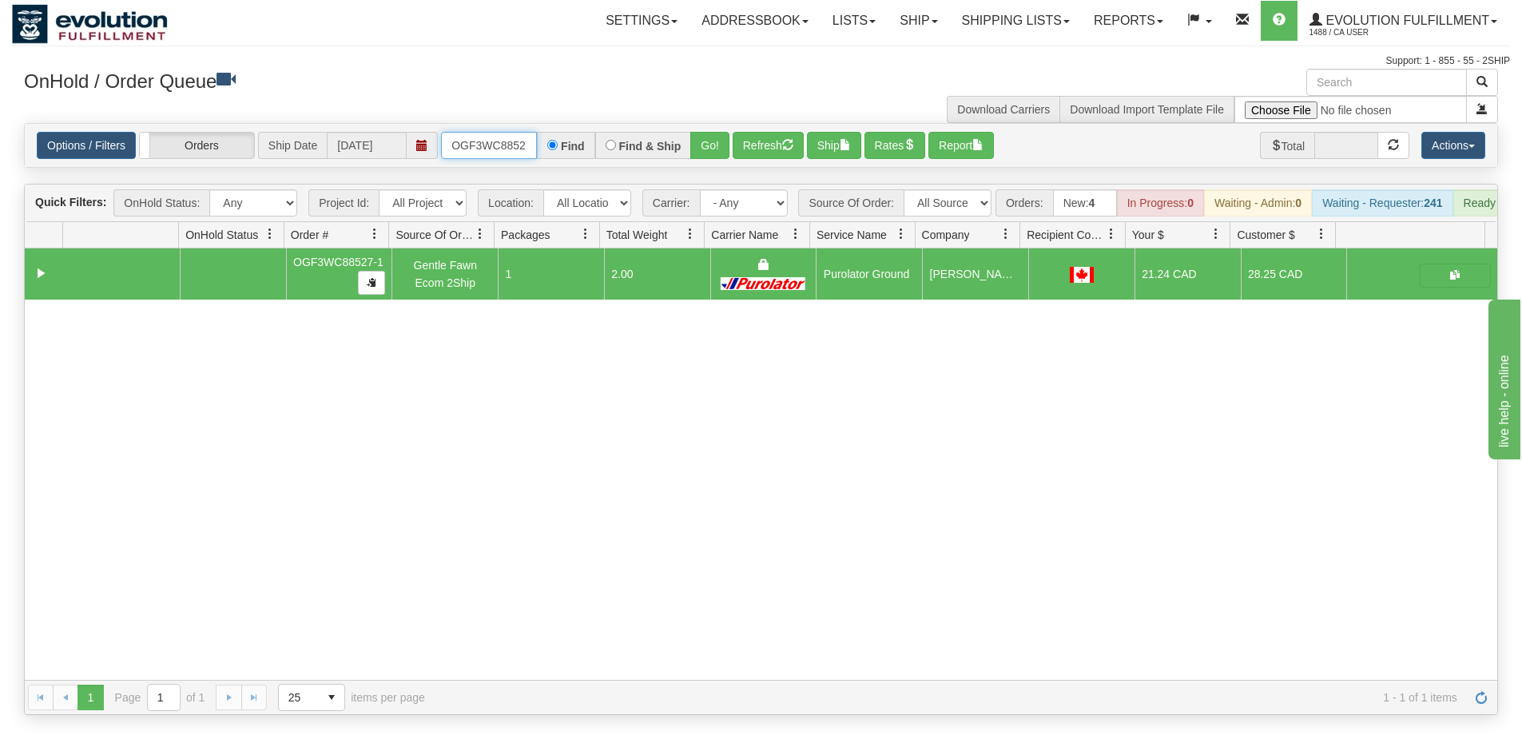
click at [490, 146] on input "OGF3WC88527-1" at bounding box center [489, 145] width 96 height 27
click at [714, 141] on button "Go!" at bounding box center [709, 145] width 39 height 27
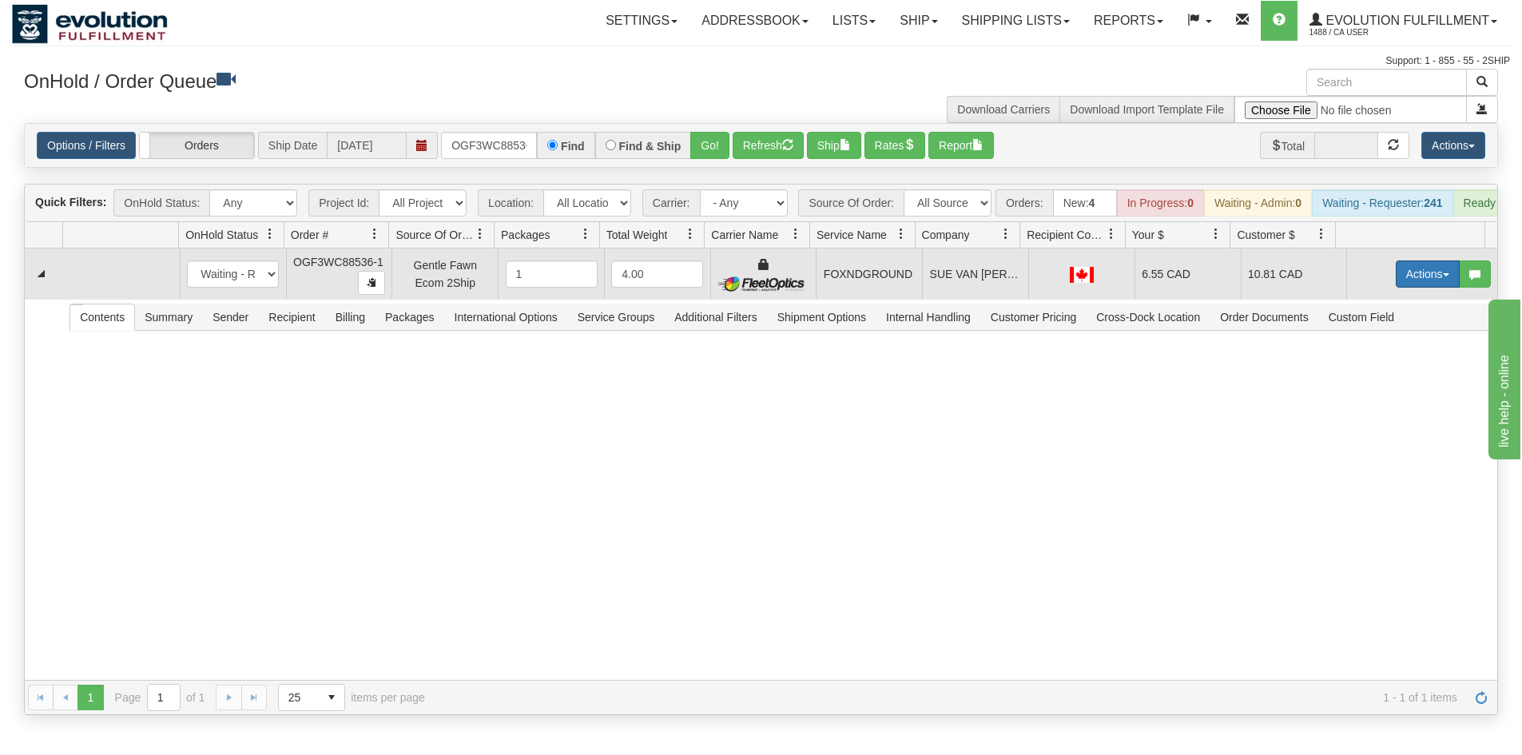
click at [1411, 288] on button "Actions" at bounding box center [1428, 274] width 64 height 27
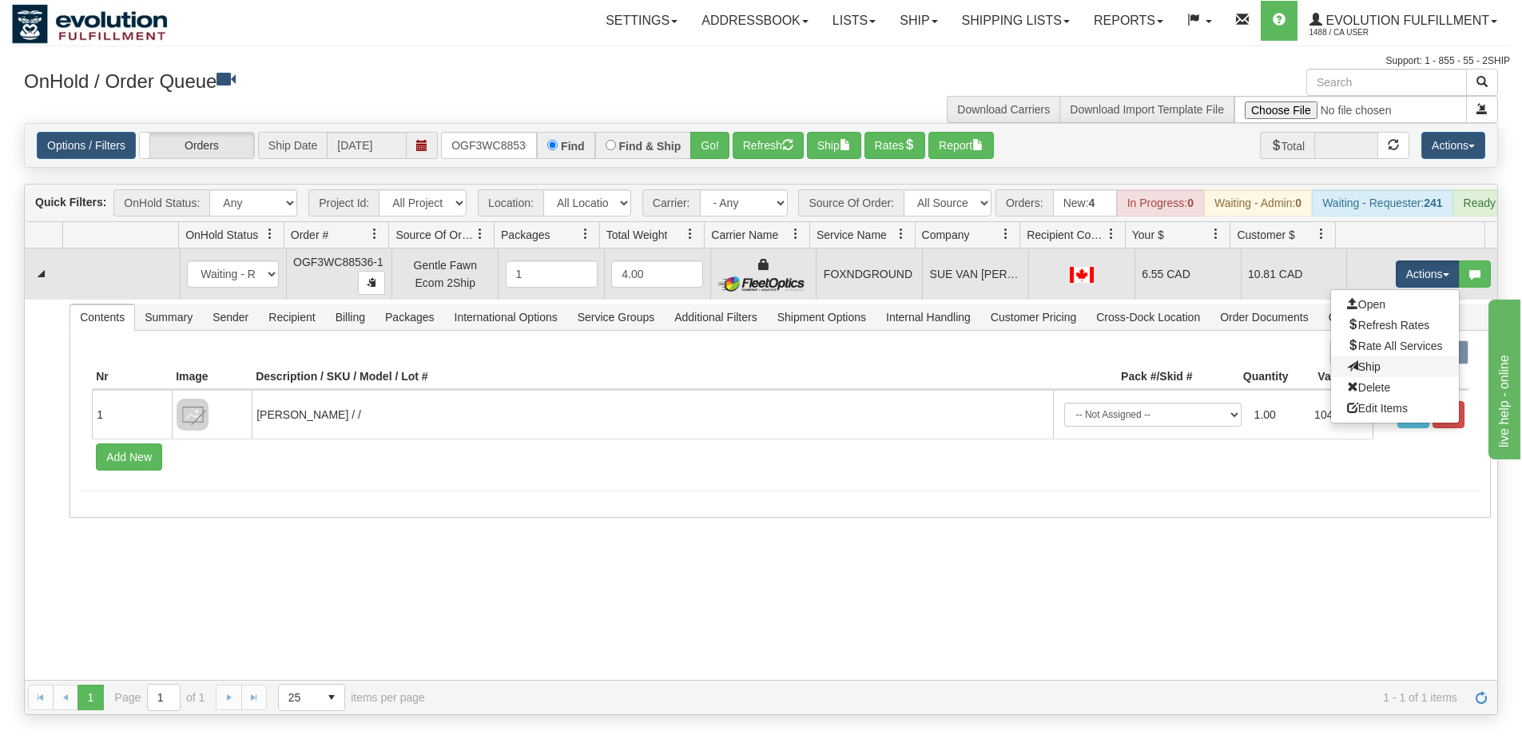
click at [1373, 377] on link "Ship" at bounding box center [1395, 366] width 128 height 21
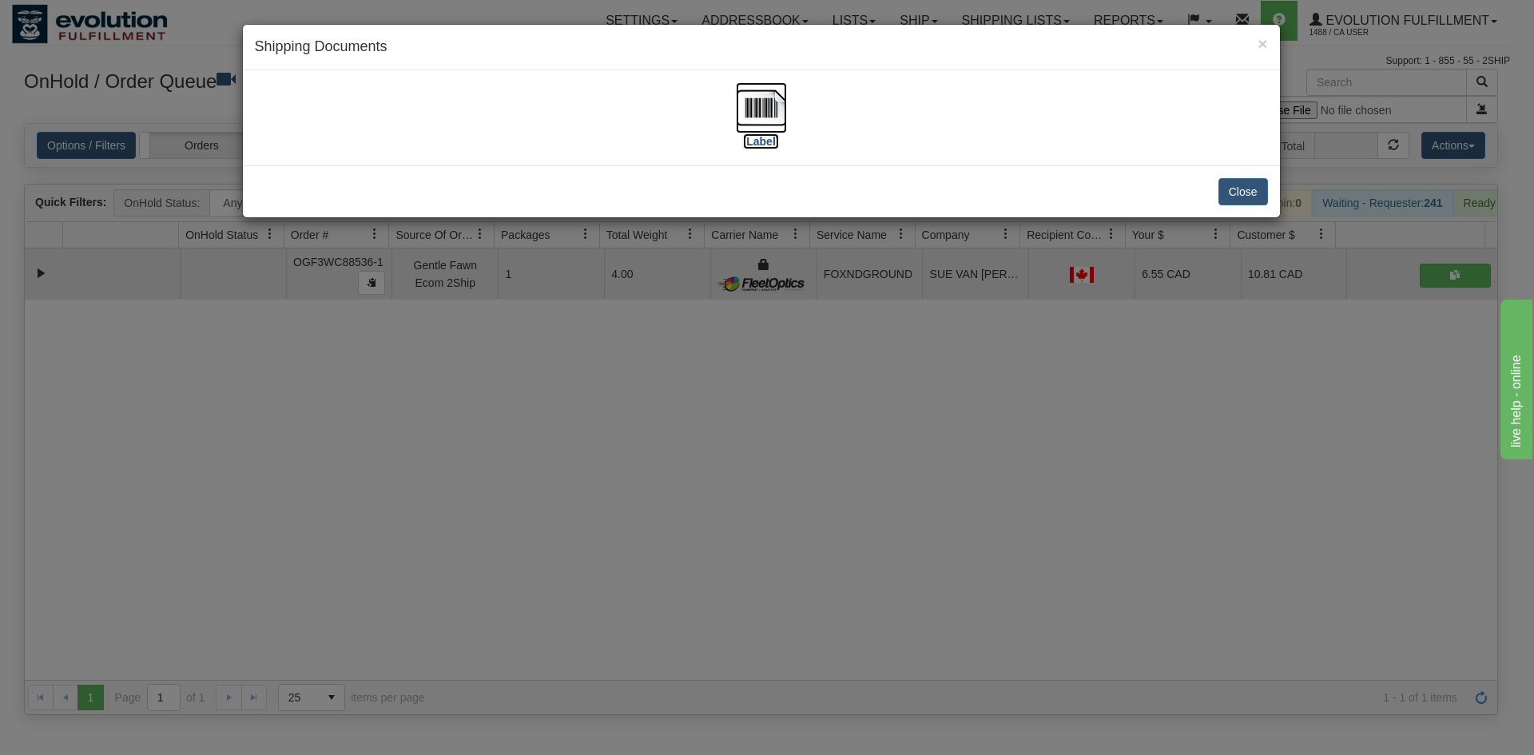
click at [762, 110] on img at bounding box center [761, 107] width 51 height 51
drag, startPoint x: 687, startPoint y: 442, endPoint x: 477, endPoint y: 218, distance: 307.0
click at [686, 436] on div "× Shipping Documents [Label] Close" at bounding box center [767, 377] width 1534 height 755
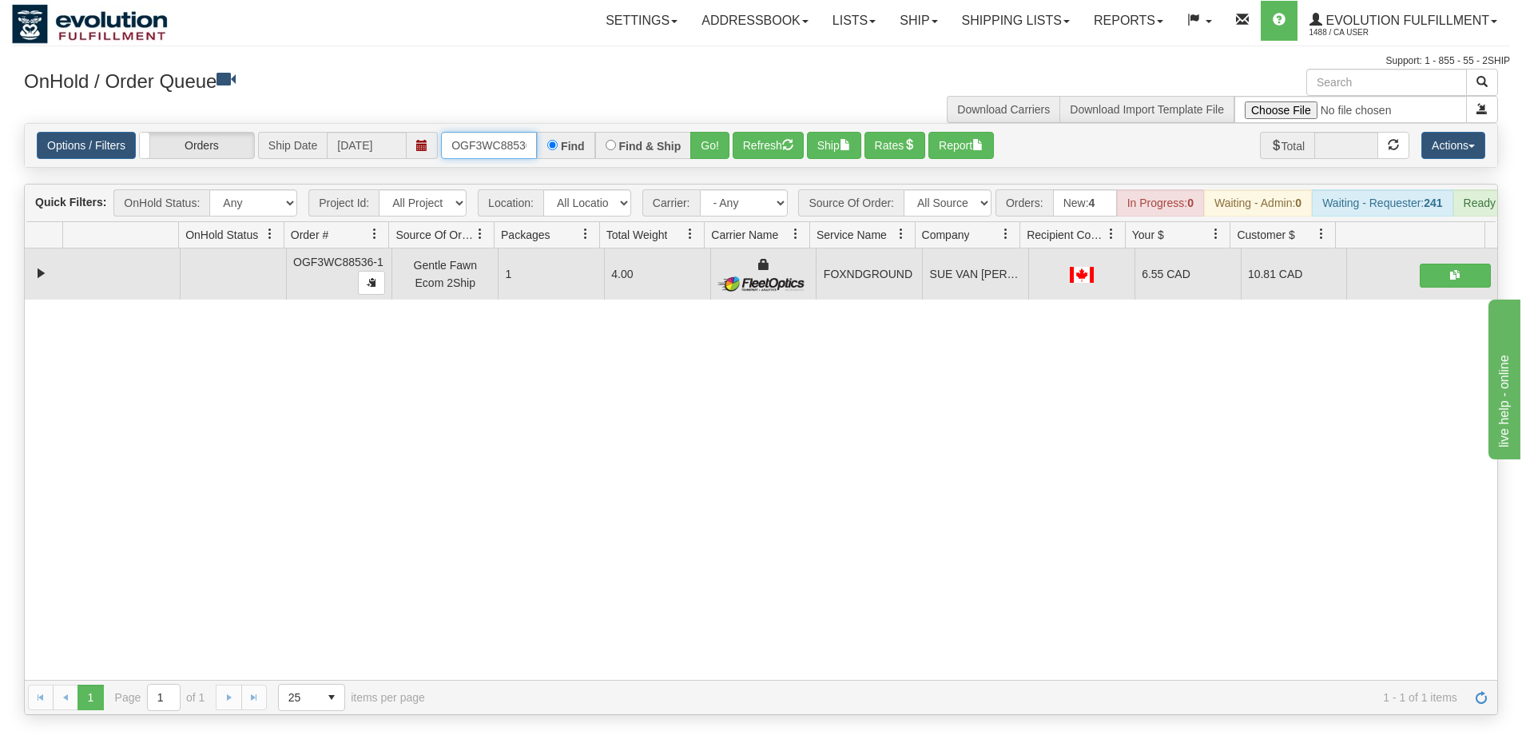
click at [460, 147] on input "OGF3WC88536-1" at bounding box center [489, 145] width 96 height 27
click at [705, 153] on button "Go!" at bounding box center [709, 145] width 39 height 27
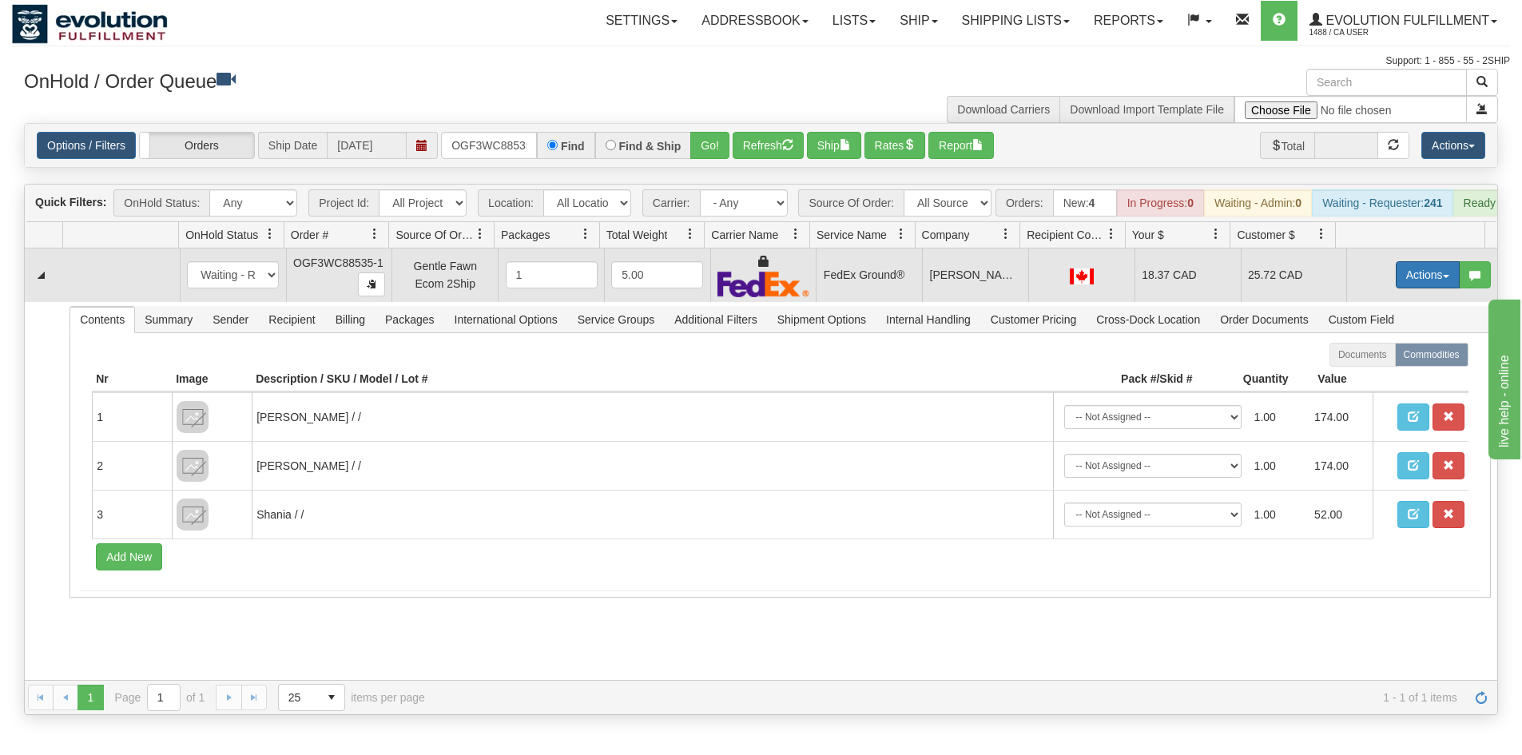
click at [1404, 289] on button "Actions" at bounding box center [1428, 274] width 64 height 27
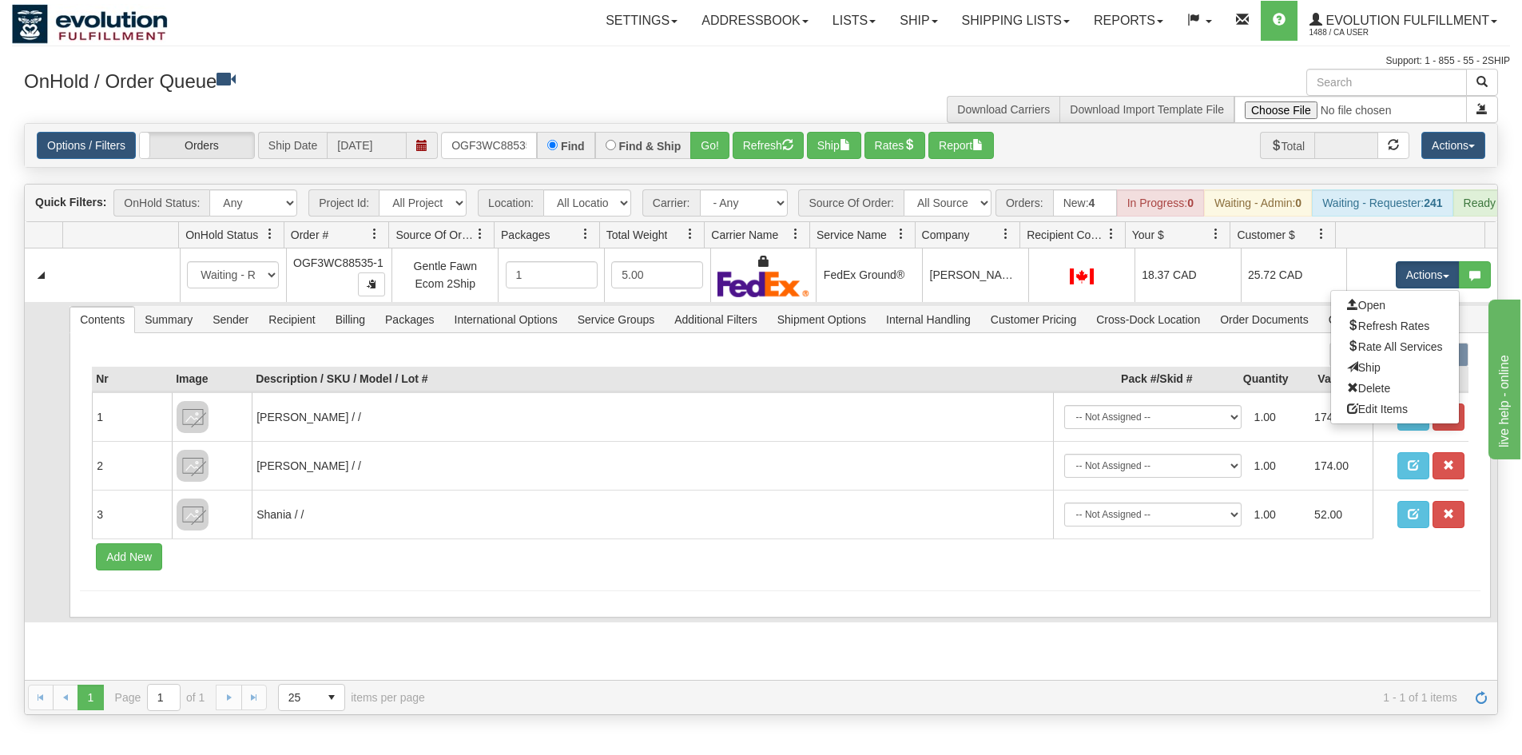
click at [1379, 378] on link "Ship" at bounding box center [1395, 367] width 128 height 21
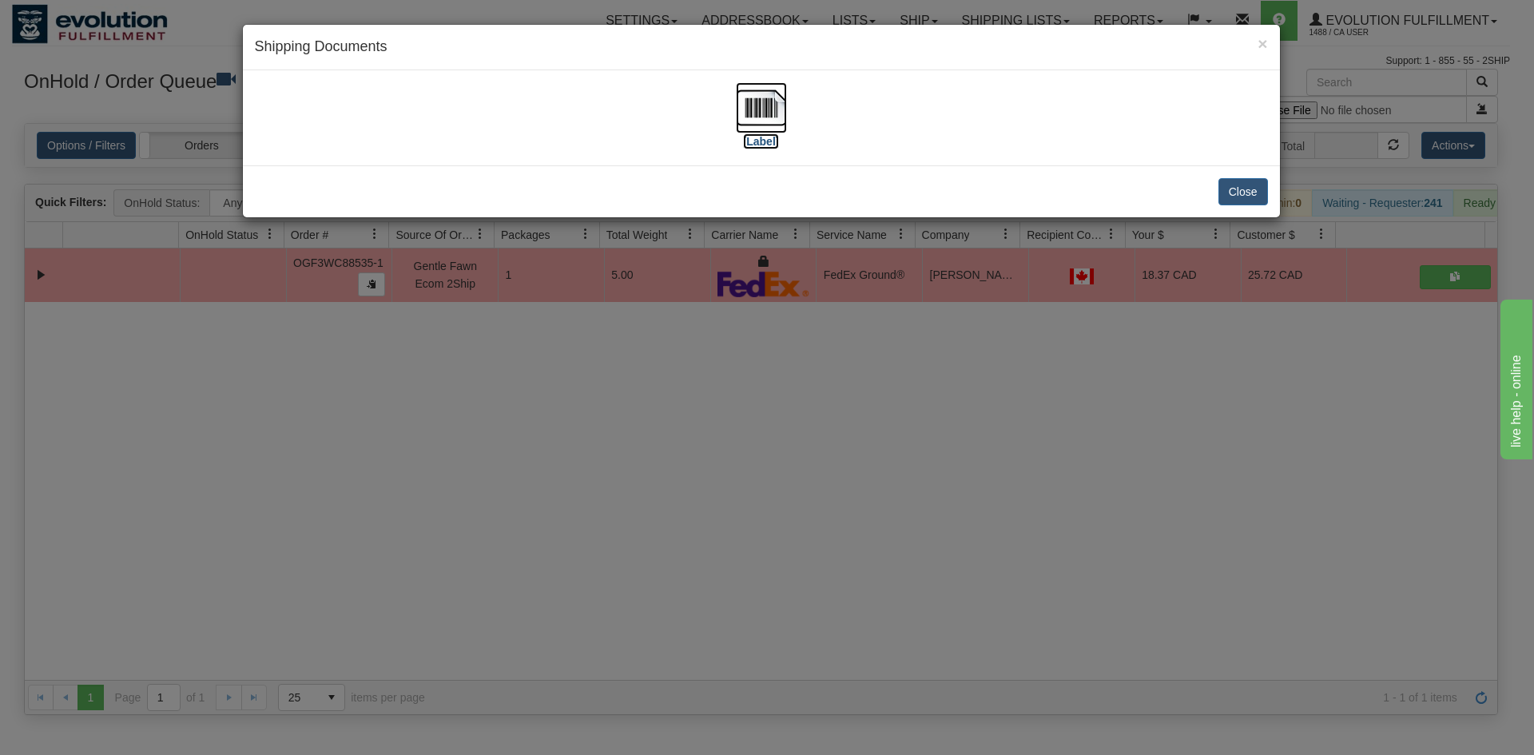
click at [761, 132] on img at bounding box center [761, 107] width 51 height 51
click at [911, 424] on div "× Shipping Documents [Label] Close" at bounding box center [767, 377] width 1534 height 755
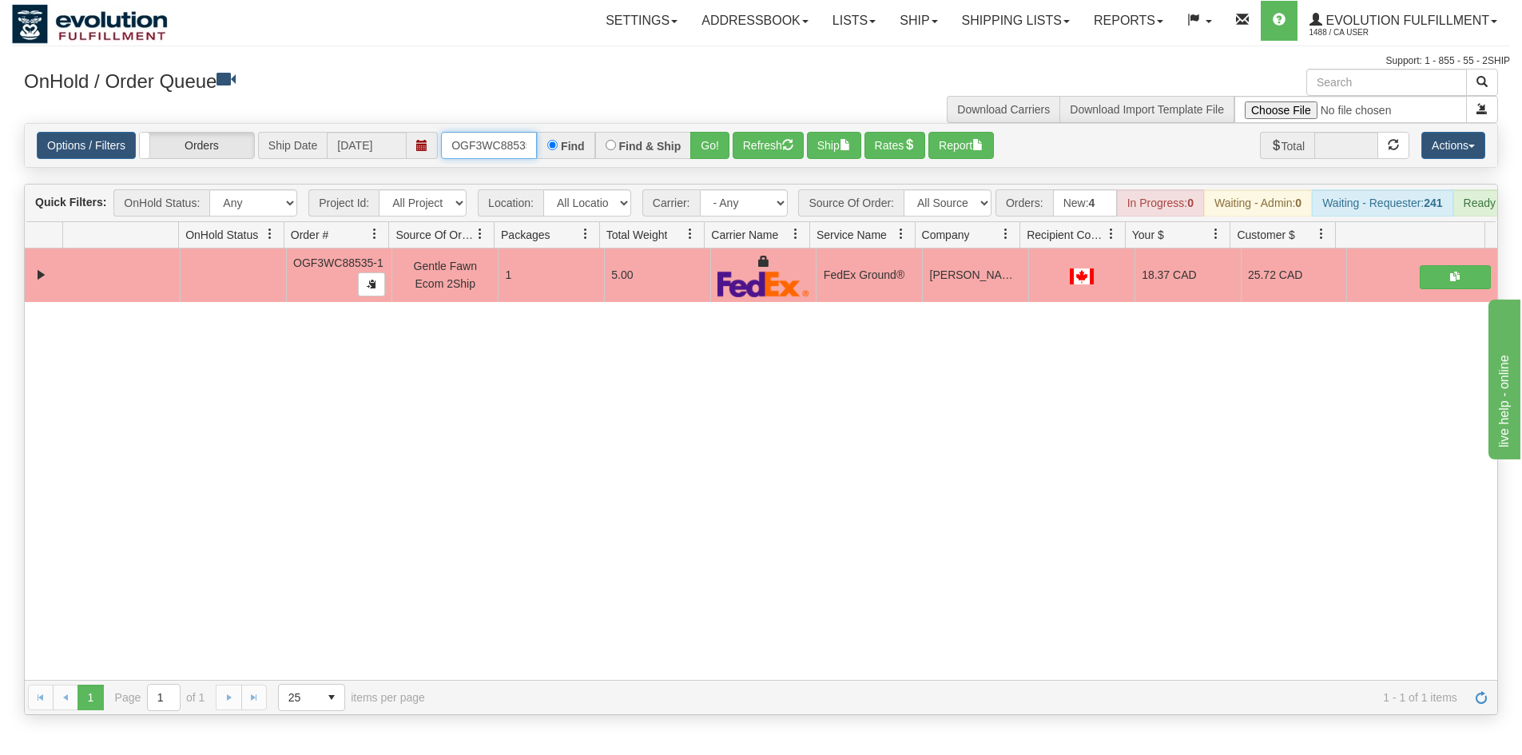
click at [496, 144] on input "OGF3WC88535-1" at bounding box center [489, 145] width 96 height 27
click at [708, 143] on button "Go!" at bounding box center [709, 145] width 39 height 27
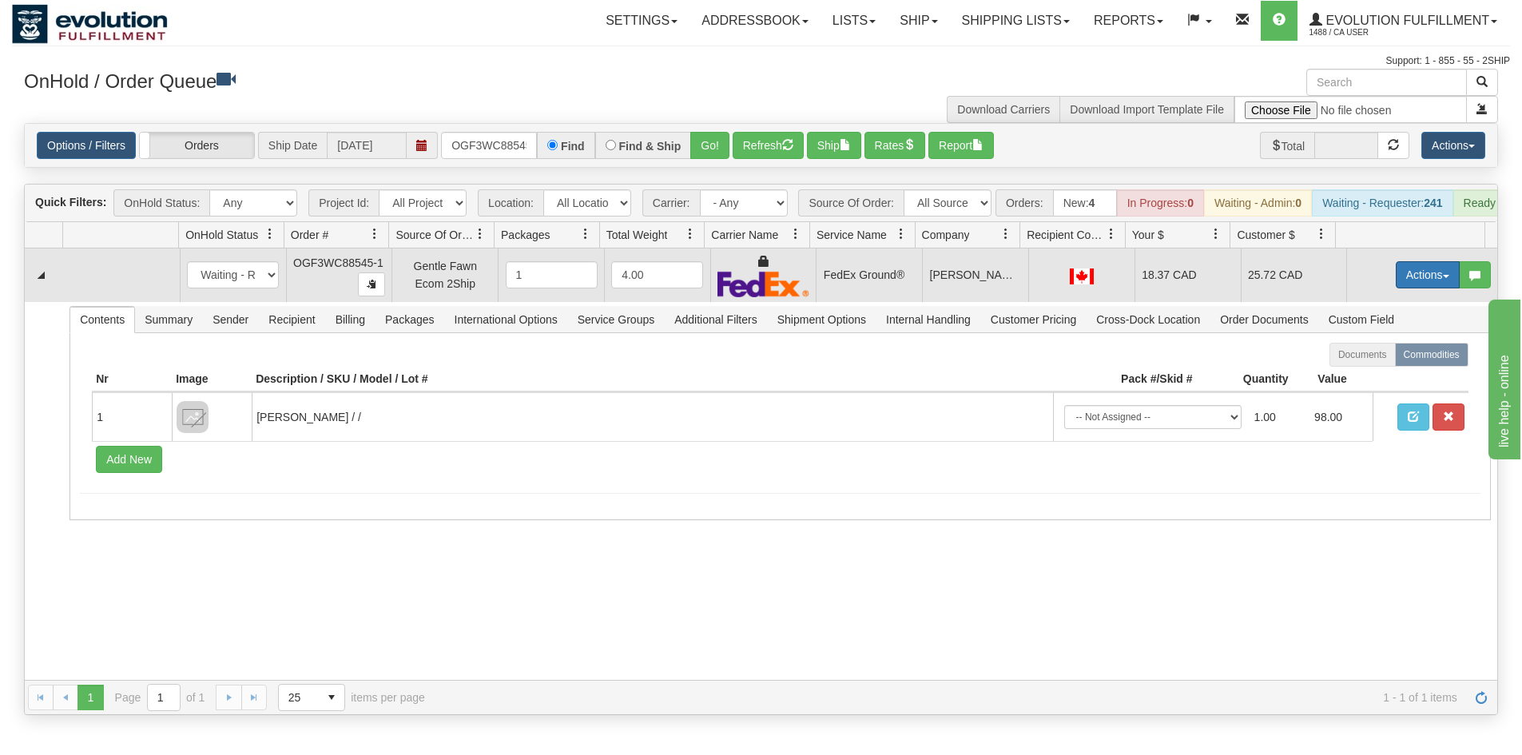
click at [1419, 289] on button "Actions" at bounding box center [1428, 274] width 64 height 27
click at [1354, 374] on span "Ship" at bounding box center [1364, 367] width 34 height 13
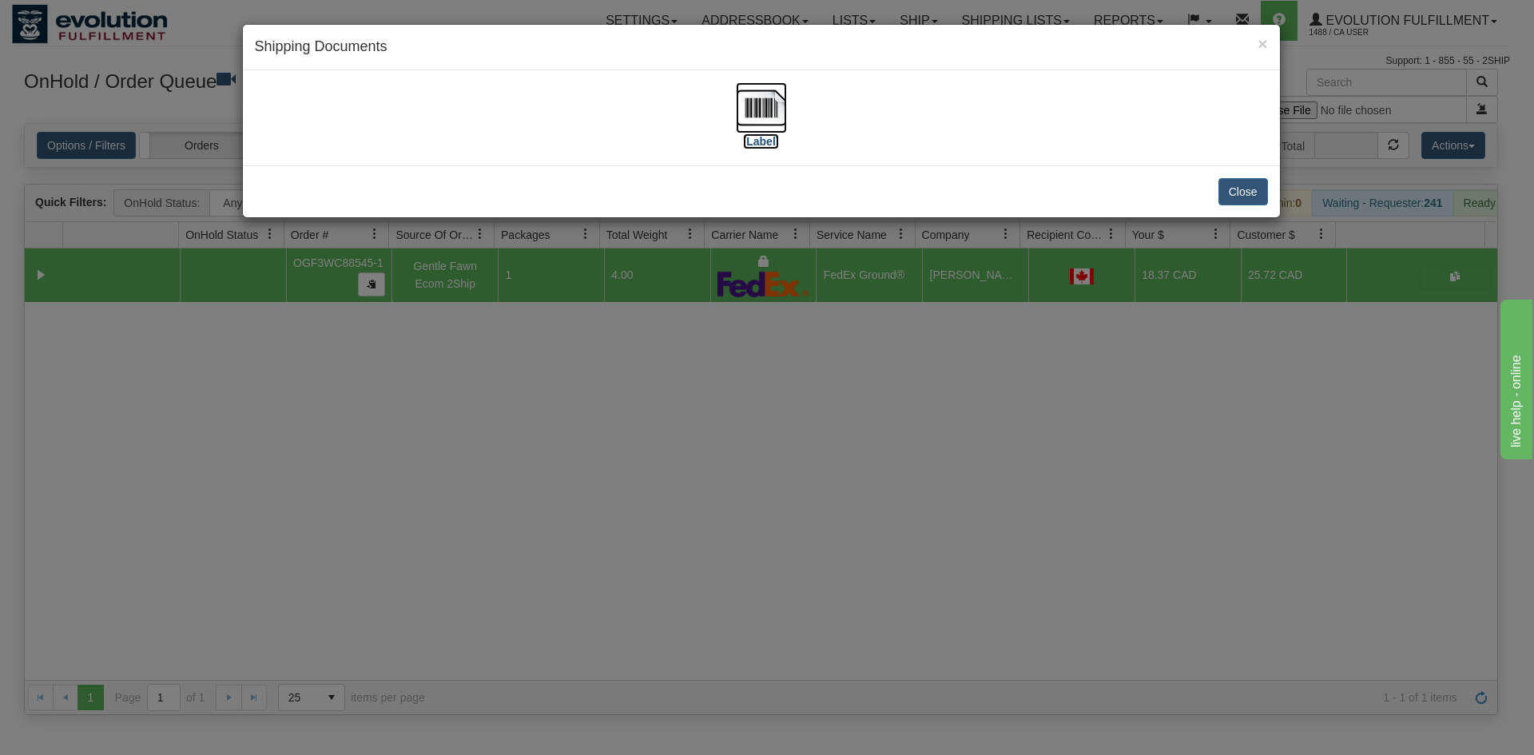
click at [761, 90] on img at bounding box center [761, 107] width 51 height 51
drag, startPoint x: 779, startPoint y: 480, endPoint x: 490, endPoint y: 94, distance: 481.7
click at [779, 472] on div "× Shipping Documents [Label] Close" at bounding box center [767, 377] width 1534 height 755
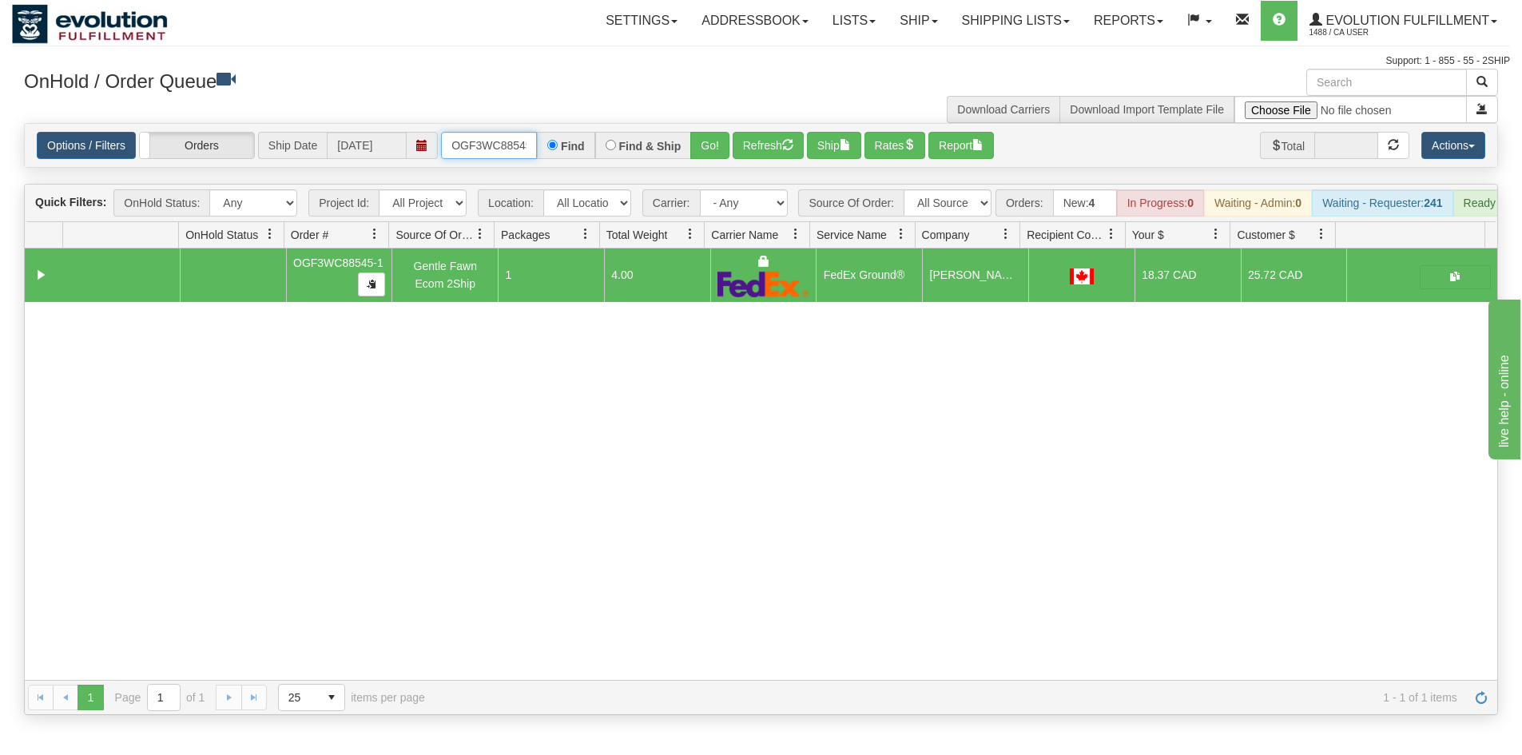
click at [511, 148] on input "OGF3WC88545-1" at bounding box center [489, 145] width 96 height 27
click at [720, 141] on button "Go!" at bounding box center [709, 145] width 39 height 27
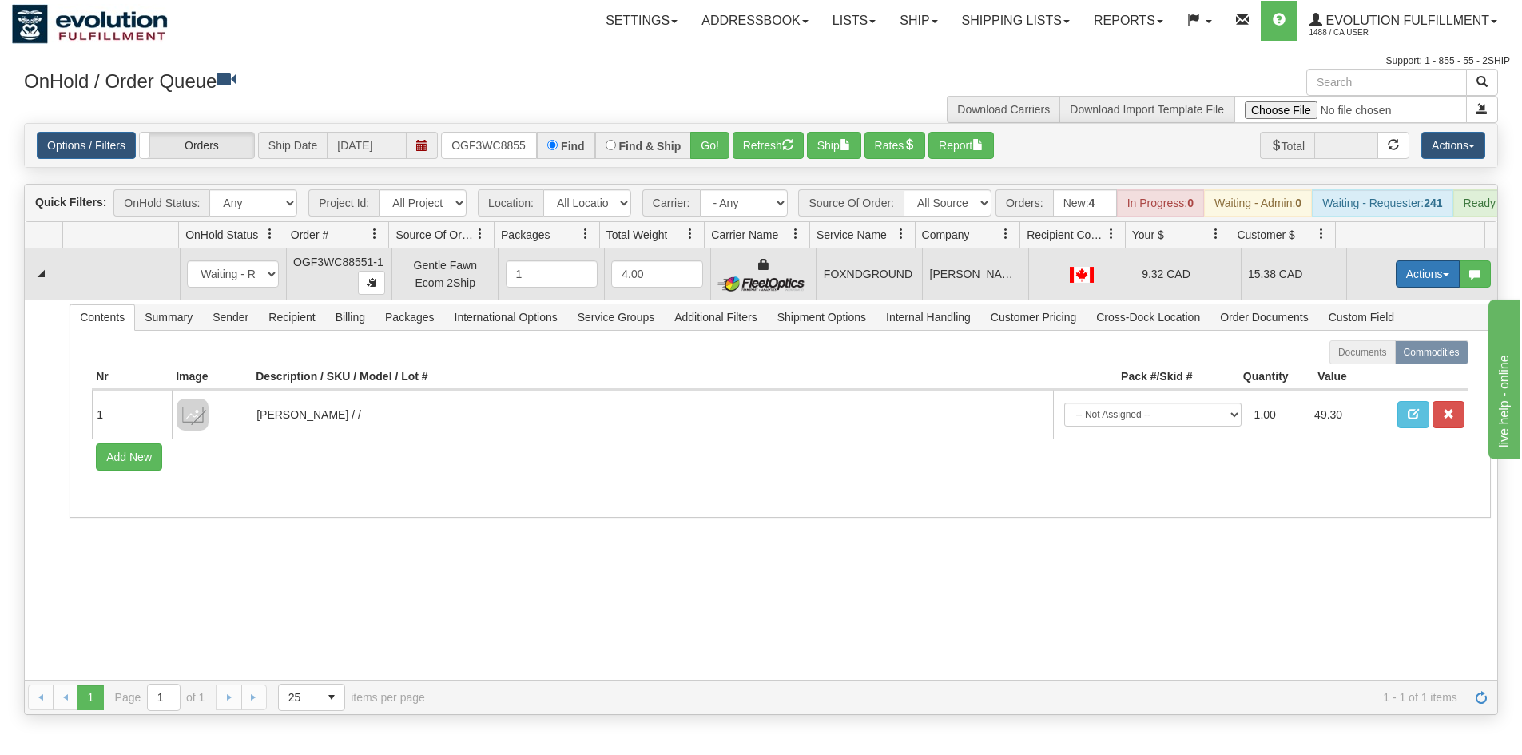
click at [1418, 288] on button "Actions" at bounding box center [1428, 274] width 64 height 27
click at [1363, 373] on span "Ship" at bounding box center [1364, 366] width 34 height 13
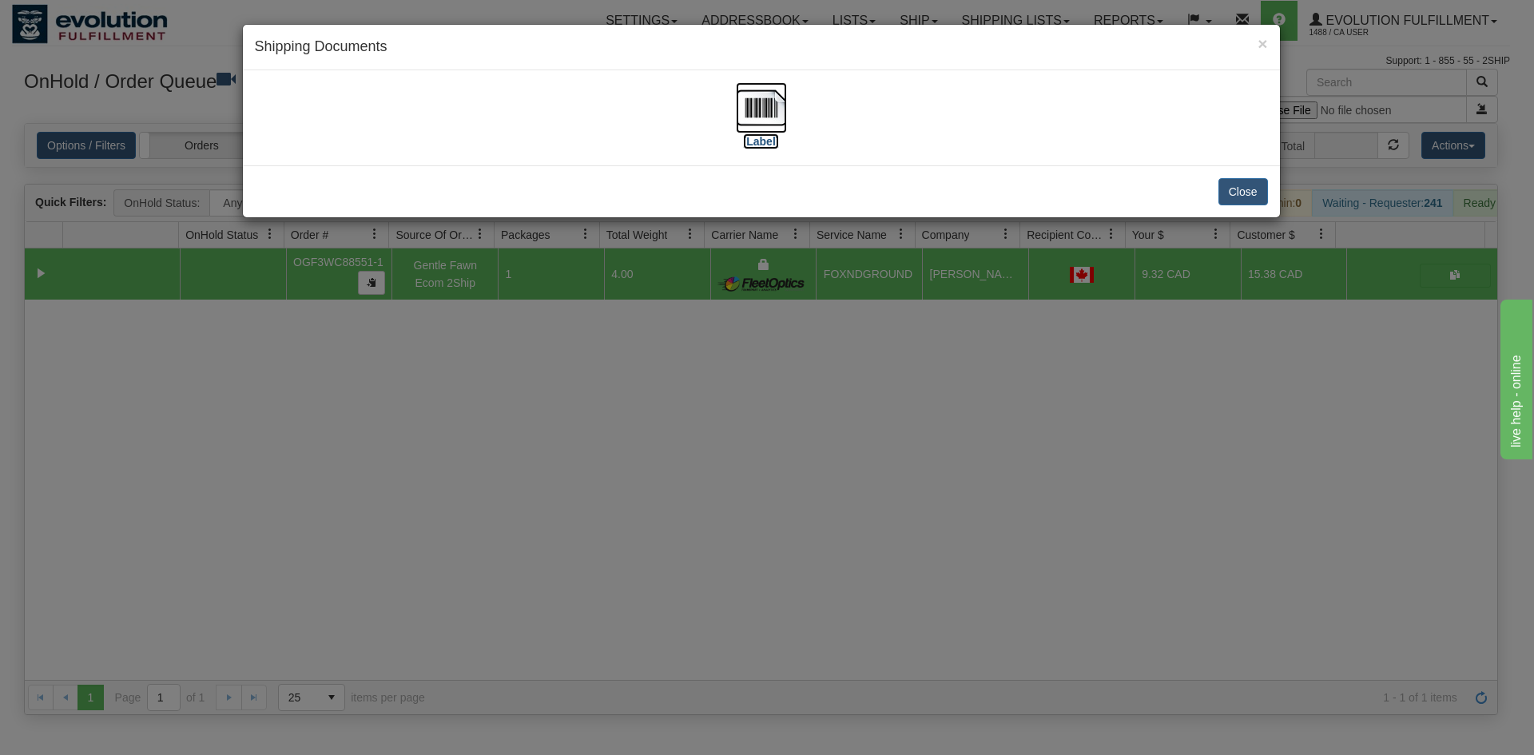
click at [776, 100] on img at bounding box center [761, 107] width 51 height 51
drag, startPoint x: 961, startPoint y: 398, endPoint x: 956, endPoint y: 390, distance: 9.8
click at [956, 390] on div "× Shipping Documents [Label] Close" at bounding box center [767, 377] width 1534 height 755
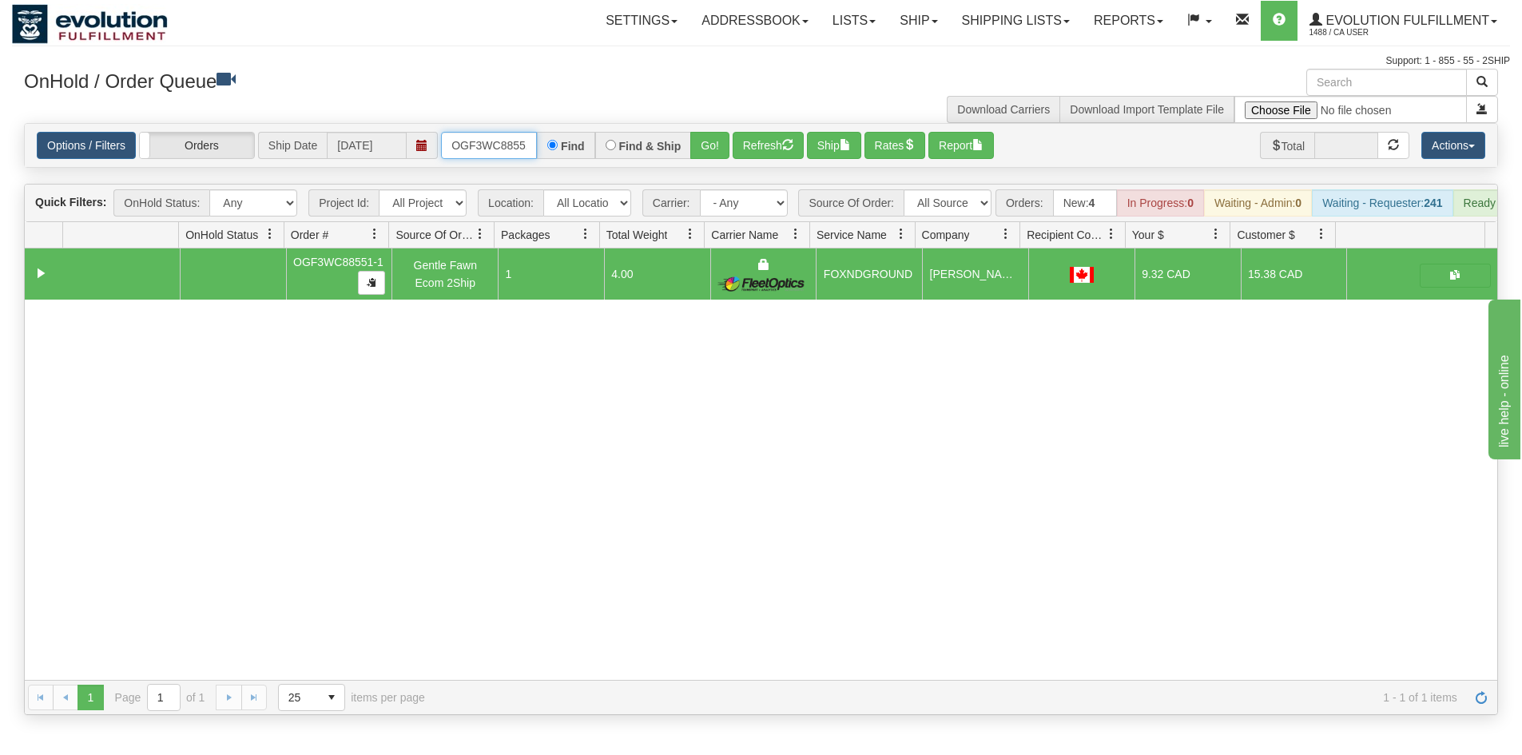
click at [498, 137] on input "OGF3WC88551-1" at bounding box center [489, 145] width 96 height 27
click at [714, 141] on button "Go!" at bounding box center [709, 145] width 39 height 27
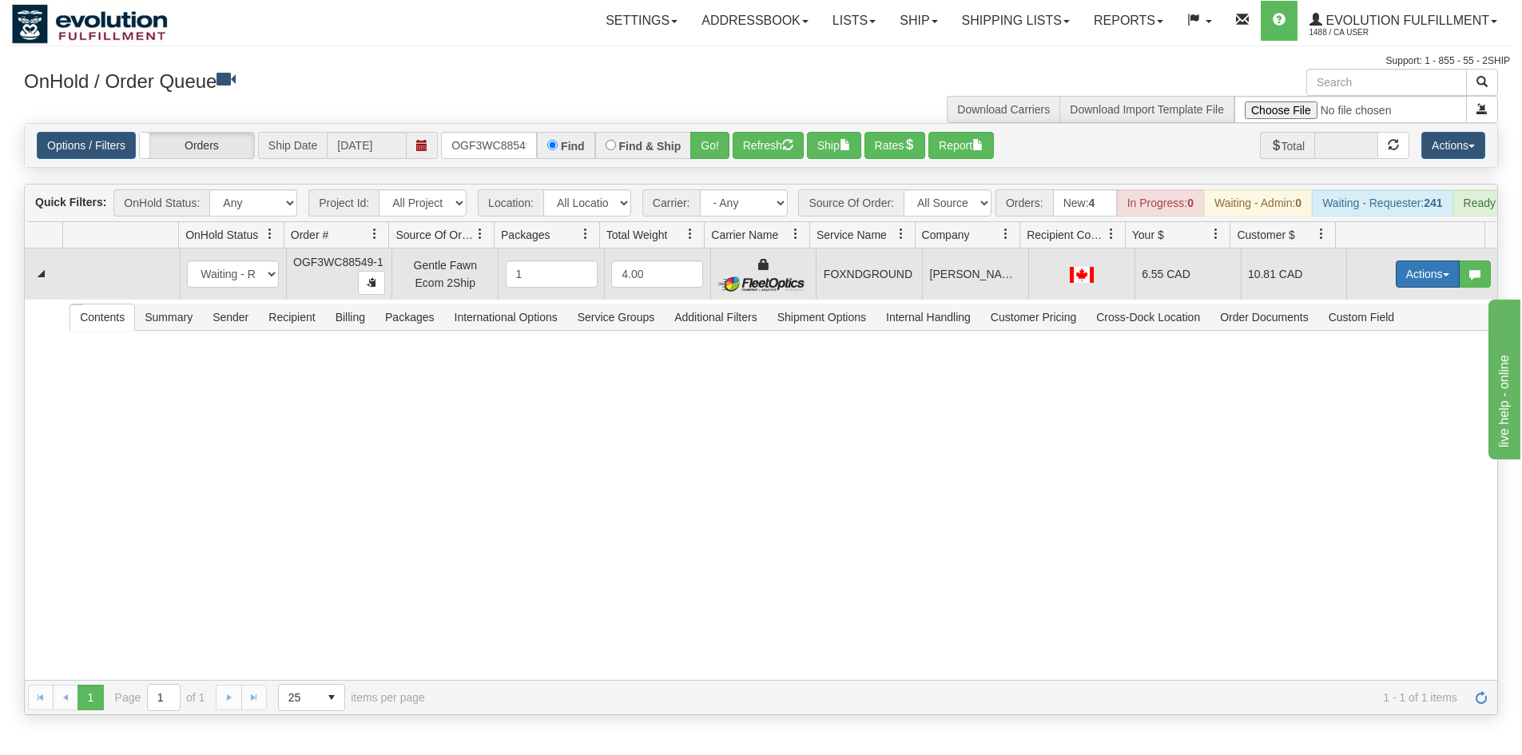
click at [1404, 286] on button "Actions" at bounding box center [1428, 274] width 64 height 27
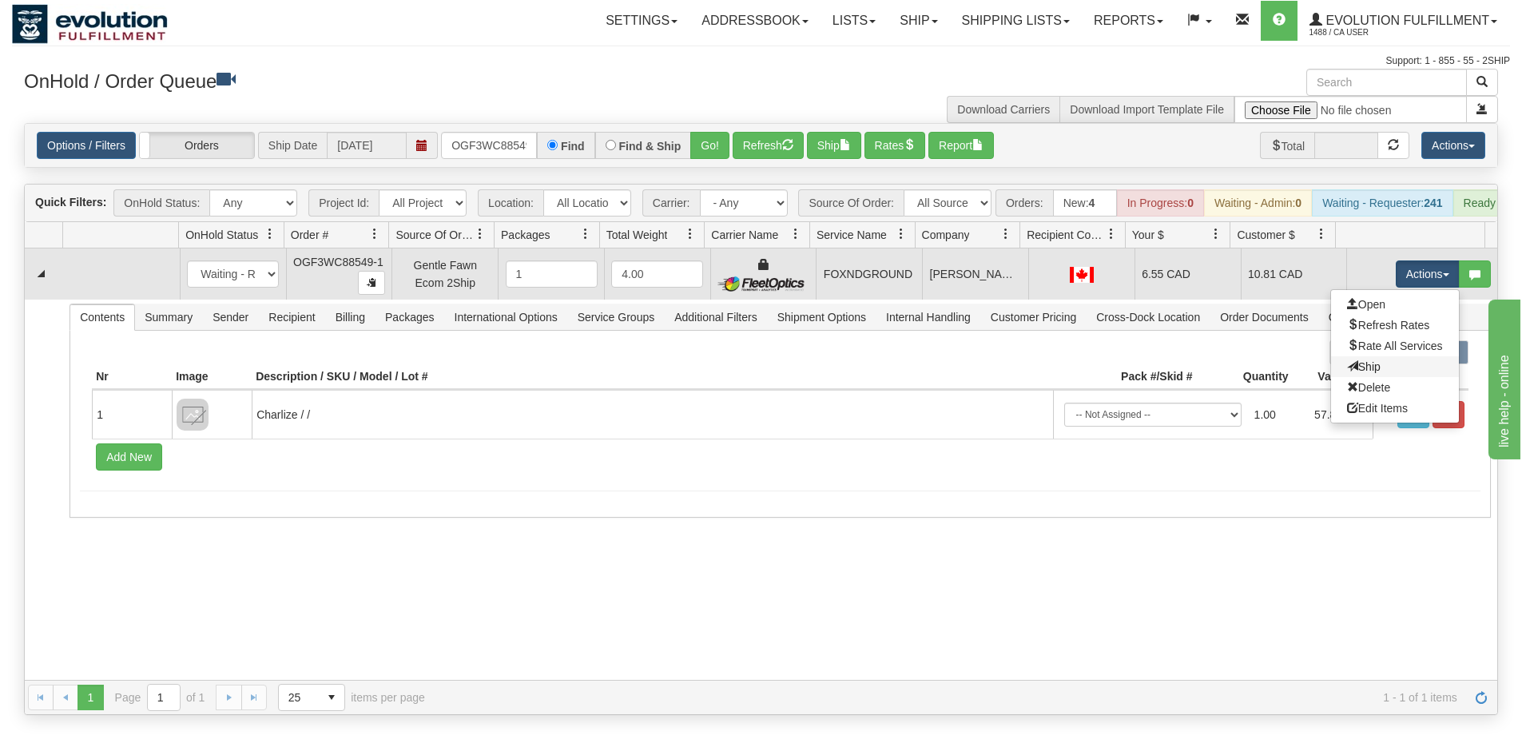
click at [1366, 377] on link "Ship" at bounding box center [1395, 366] width 128 height 21
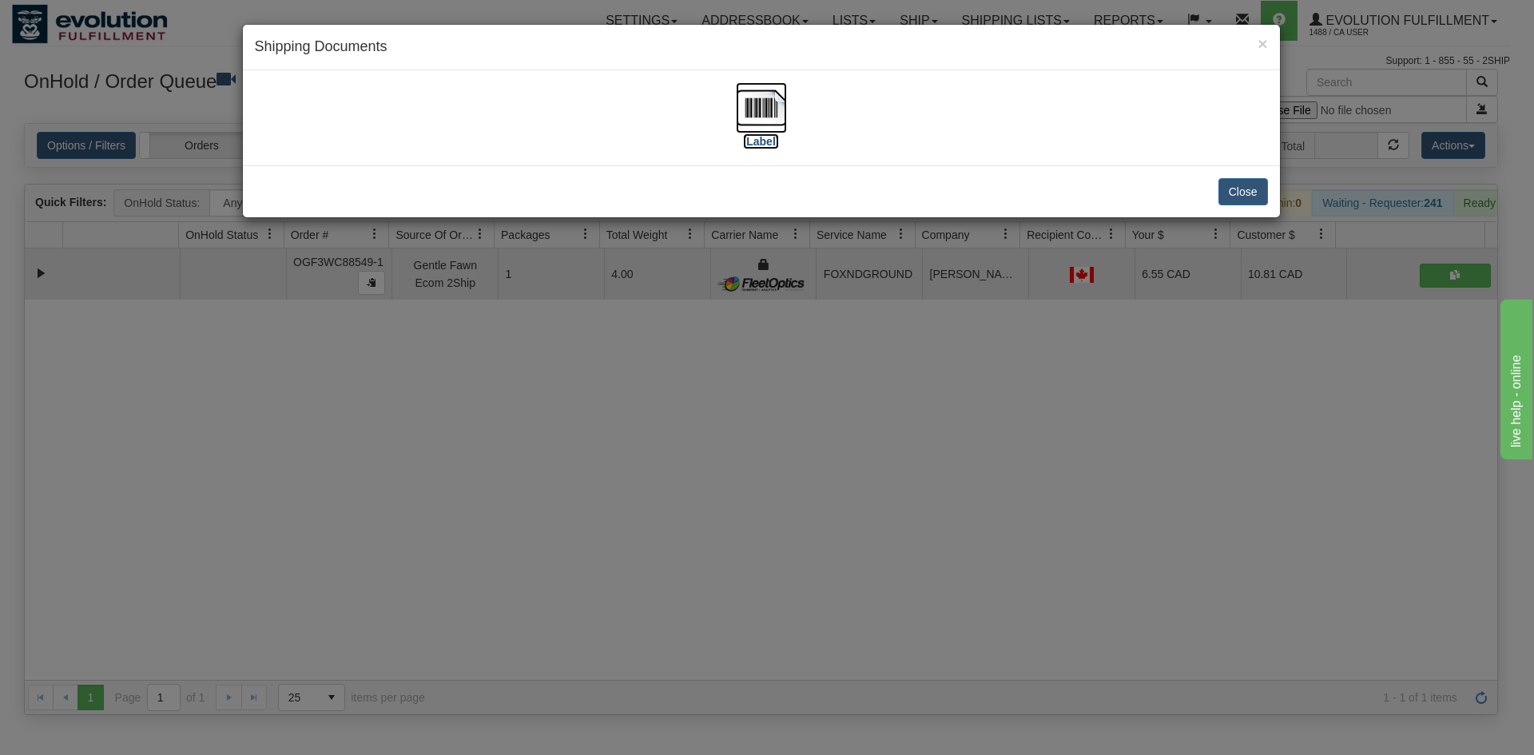
click at [751, 137] on label "[Label]" at bounding box center [761, 141] width 37 height 16
drag, startPoint x: 948, startPoint y: 394, endPoint x: 917, endPoint y: 359, distance: 46.5
click at [947, 388] on div "× Shipping Documents [Label] Close" at bounding box center [767, 377] width 1534 height 755
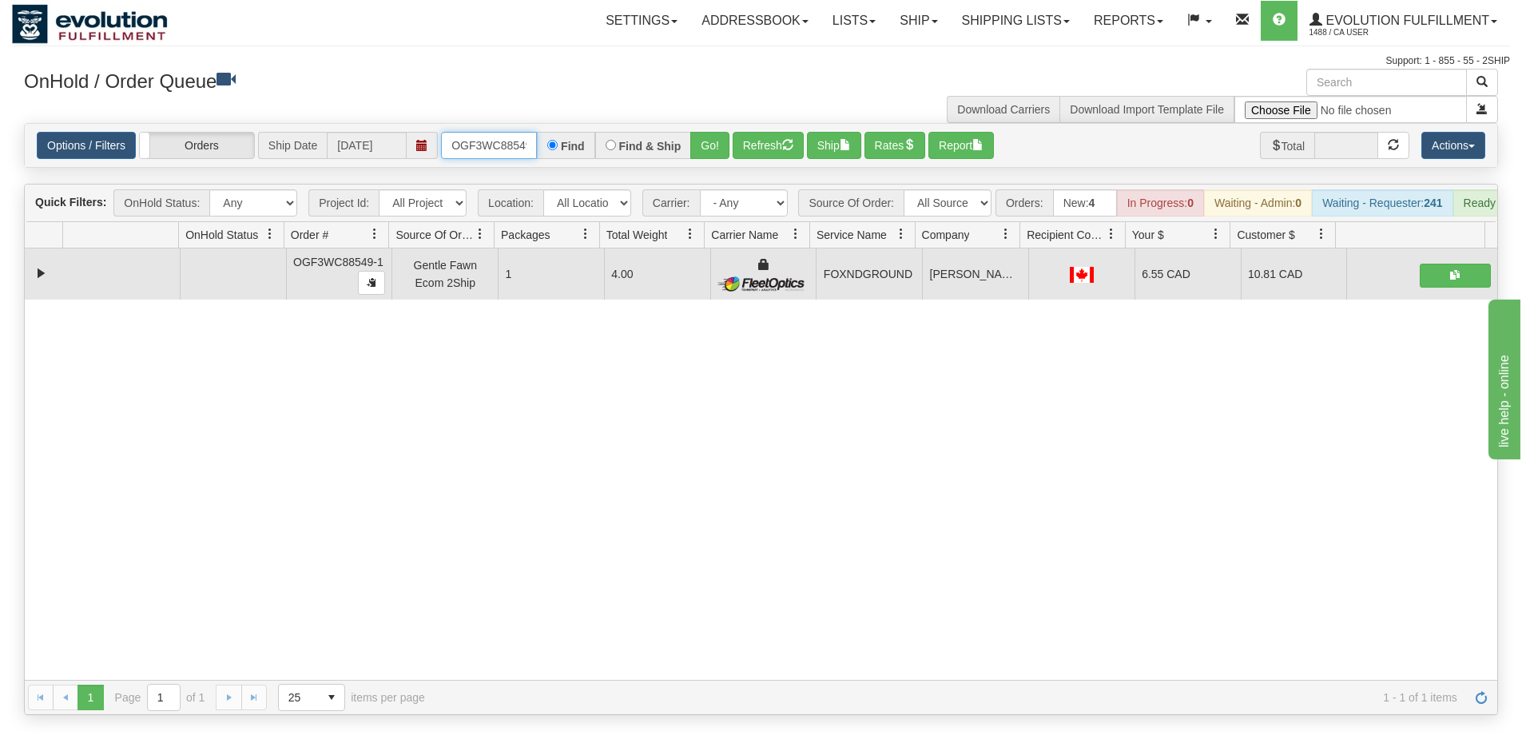
click at [516, 153] on input "OGF3WC88549-1" at bounding box center [489, 145] width 96 height 27
click at [719, 137] on button "Go!" at bounding box center [709, 145] width 39 height 27
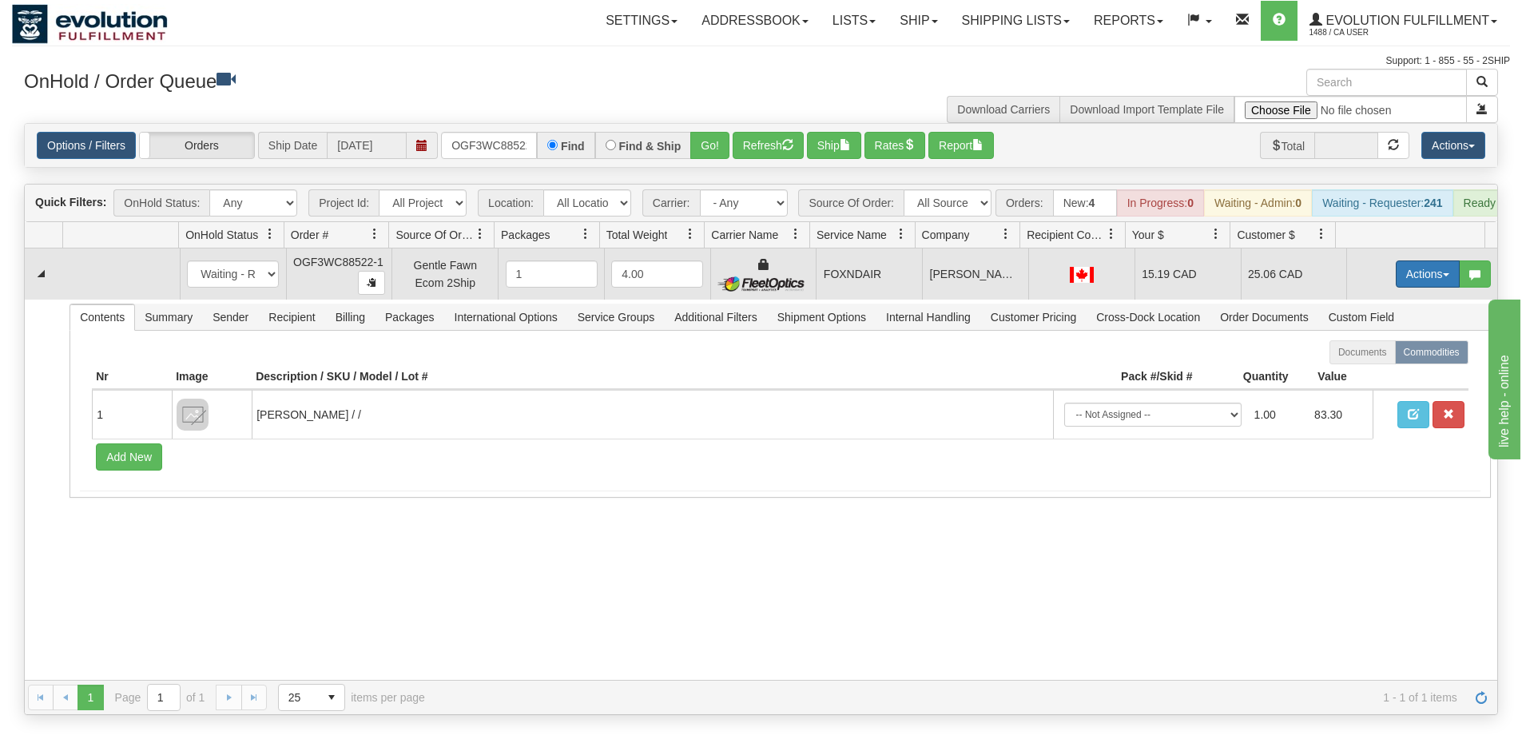
click at [1421, 286] on button "Actions" at bounding box center [1428, 274] width 64 height 27
click at [1371, 373] on link "Ship" at bounding box center [1395, 366] width 128 height 21
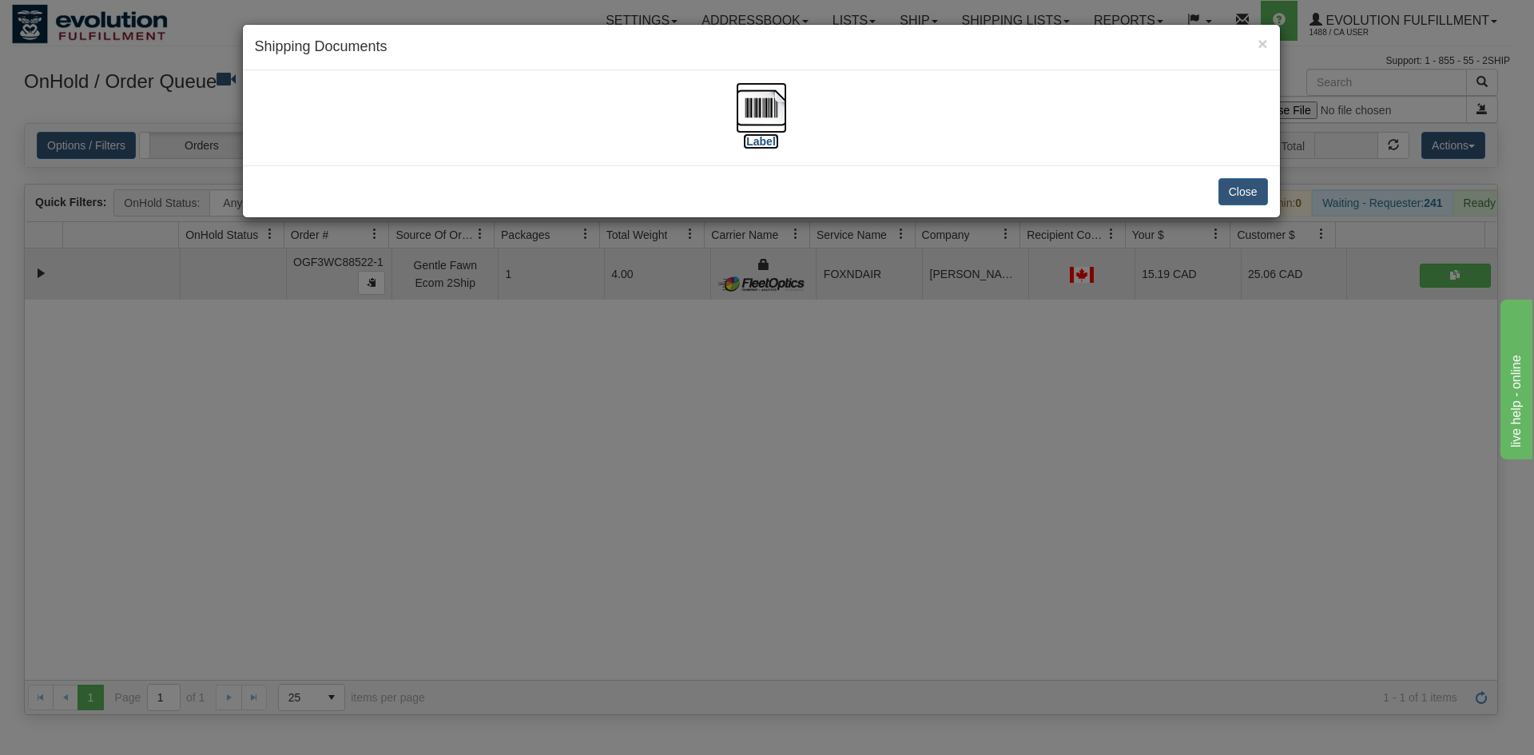
click at [758, 124] on img at bounding box center [761, 107] width 51 height 51
drag, startPoint x: 795, startPoint y: 533, endPoint x: 439, endPoint y: 307, distance: 422.1
click at [797, 534] on div "× Shipping Documents [Label] Close" at bounding box center [767, 377] width 1534 height 755
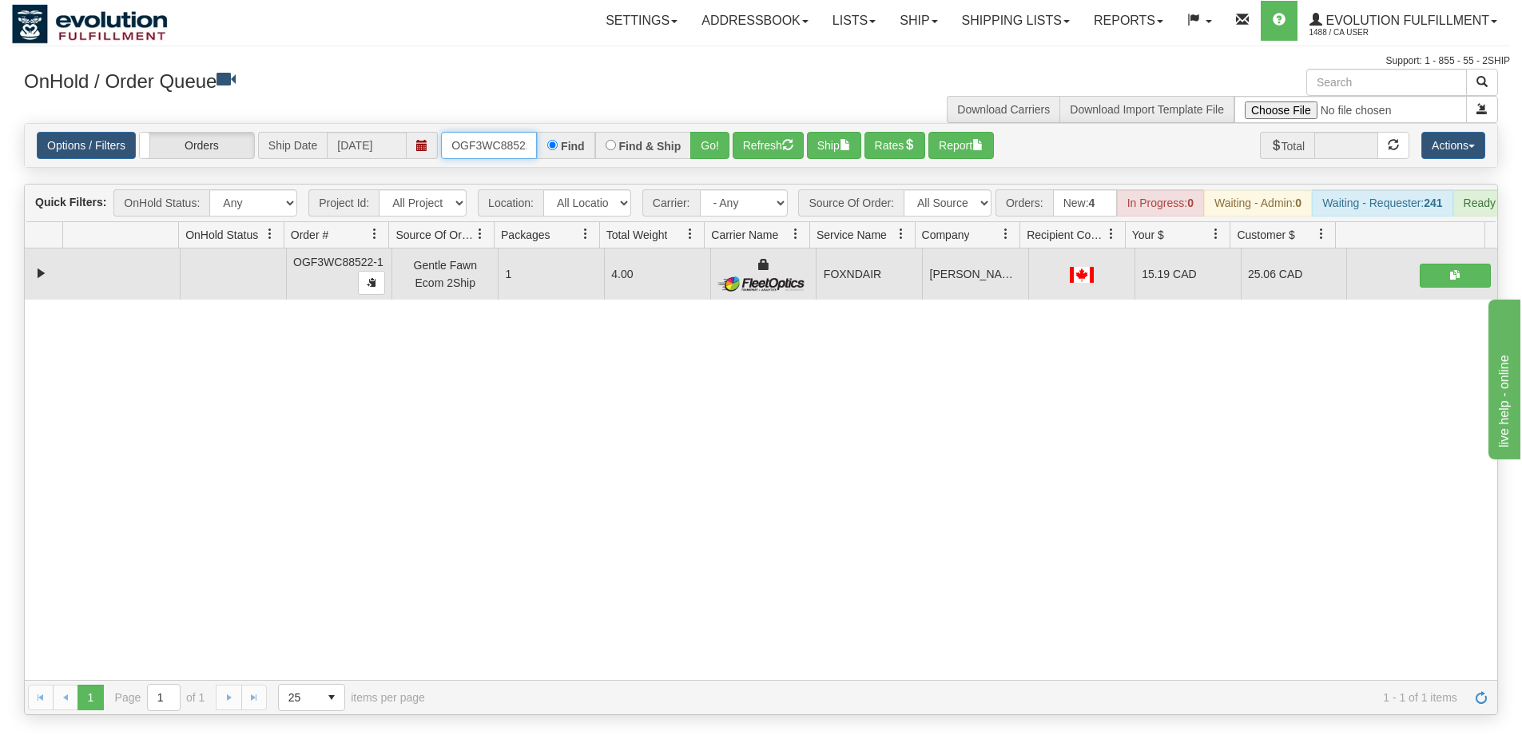
click at [500, 153] on input "OGF3WC88522-1" at bounding box center [489, 145] width 96 height 27
click at [738, 145] on button "Refresh" at bounding box center [768, 145] width 71 height 27
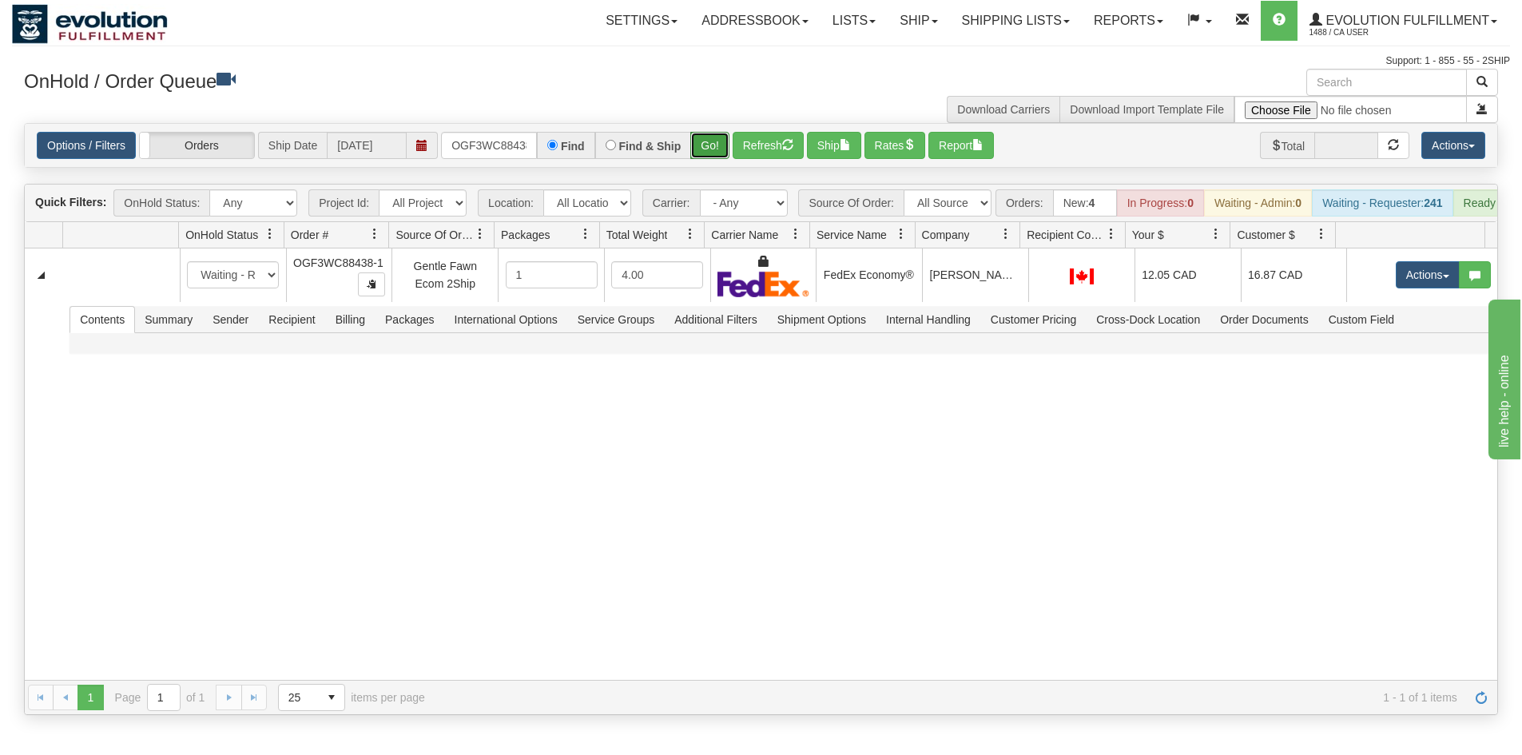
click at [703, 146] on button "Go!" at bounding box center [709, 145] width 39 height 27
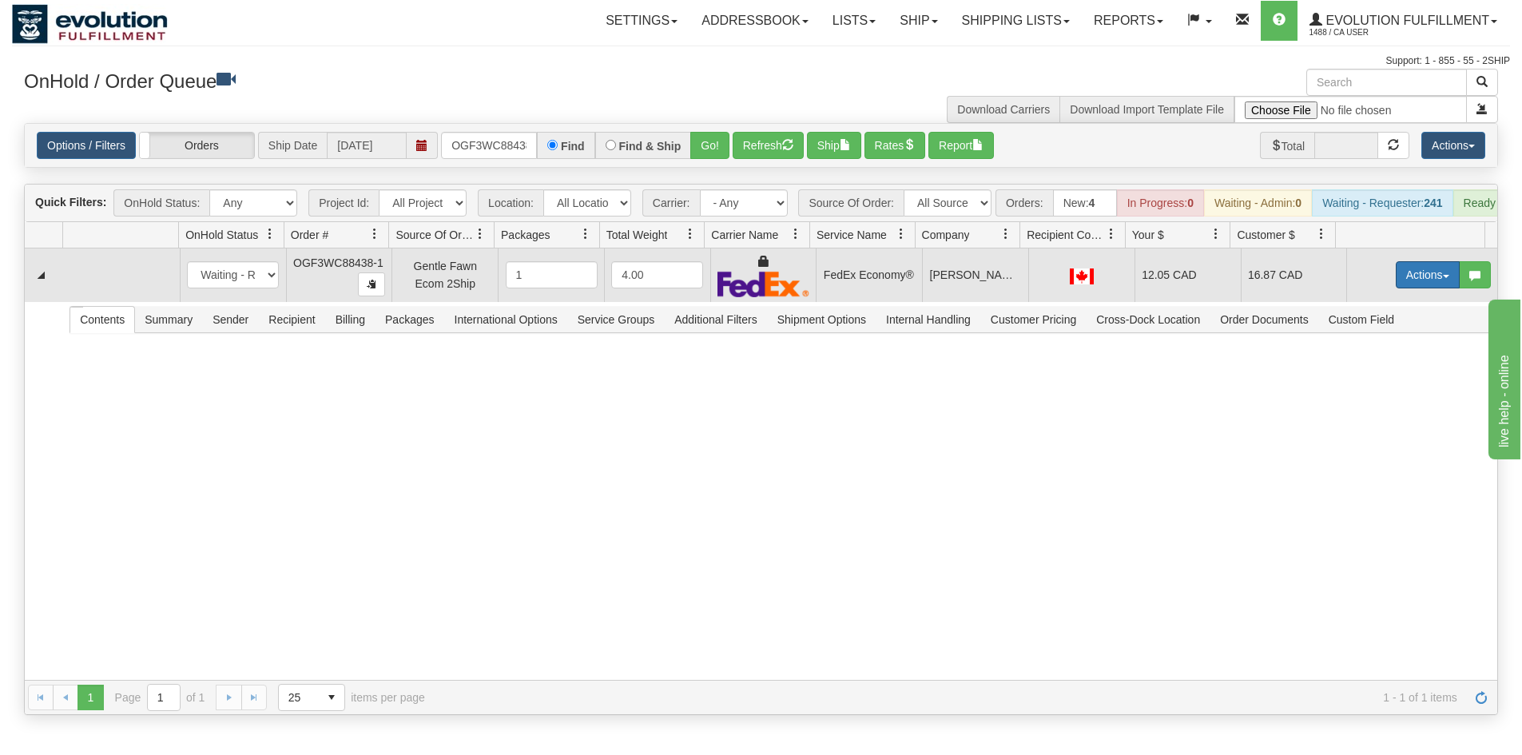
click at [1396, 281] on button "Actions" at bounding box center [1428, 274] width 64 height 27
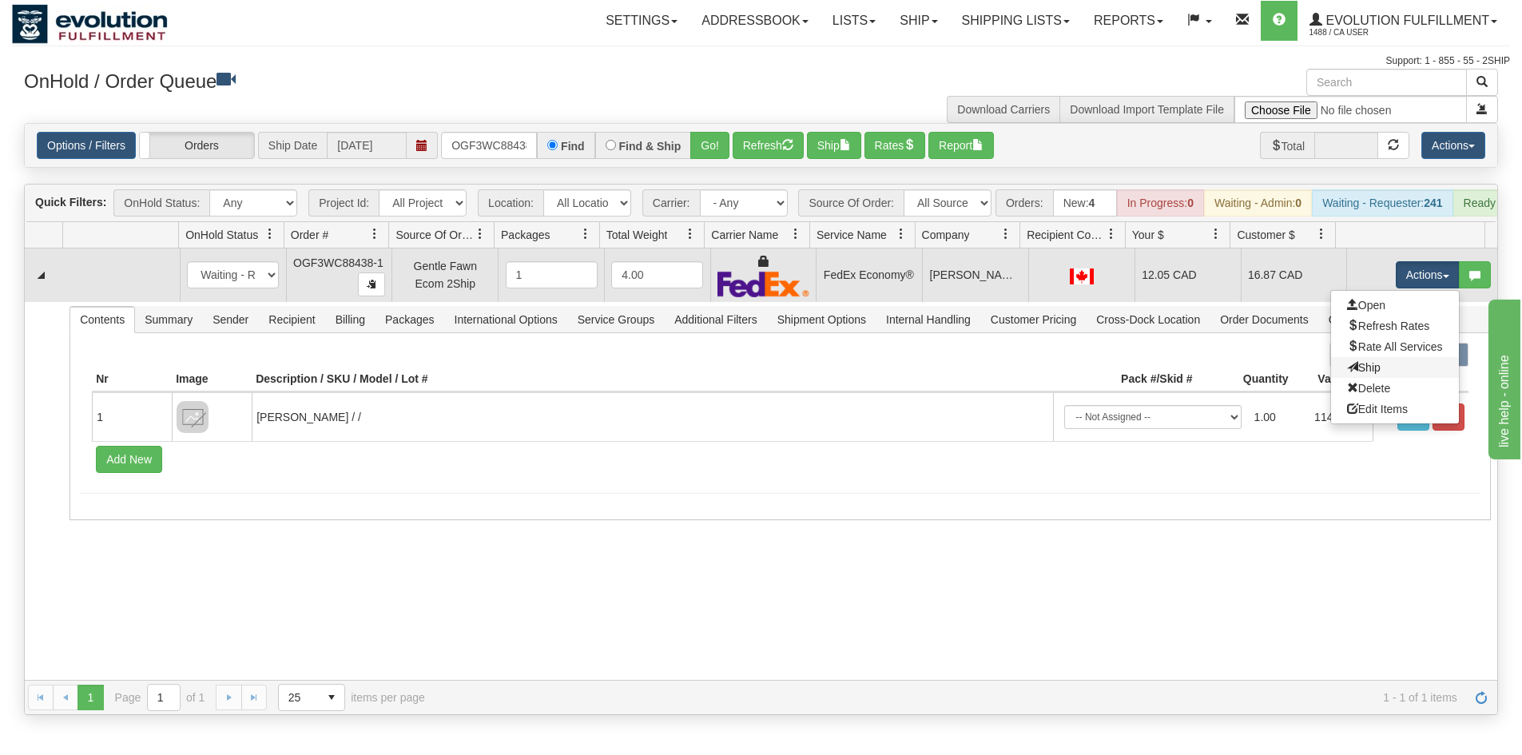
click at [1380, 377] on link "Ship" at bounding box center [1395, 367] width 128 height 21
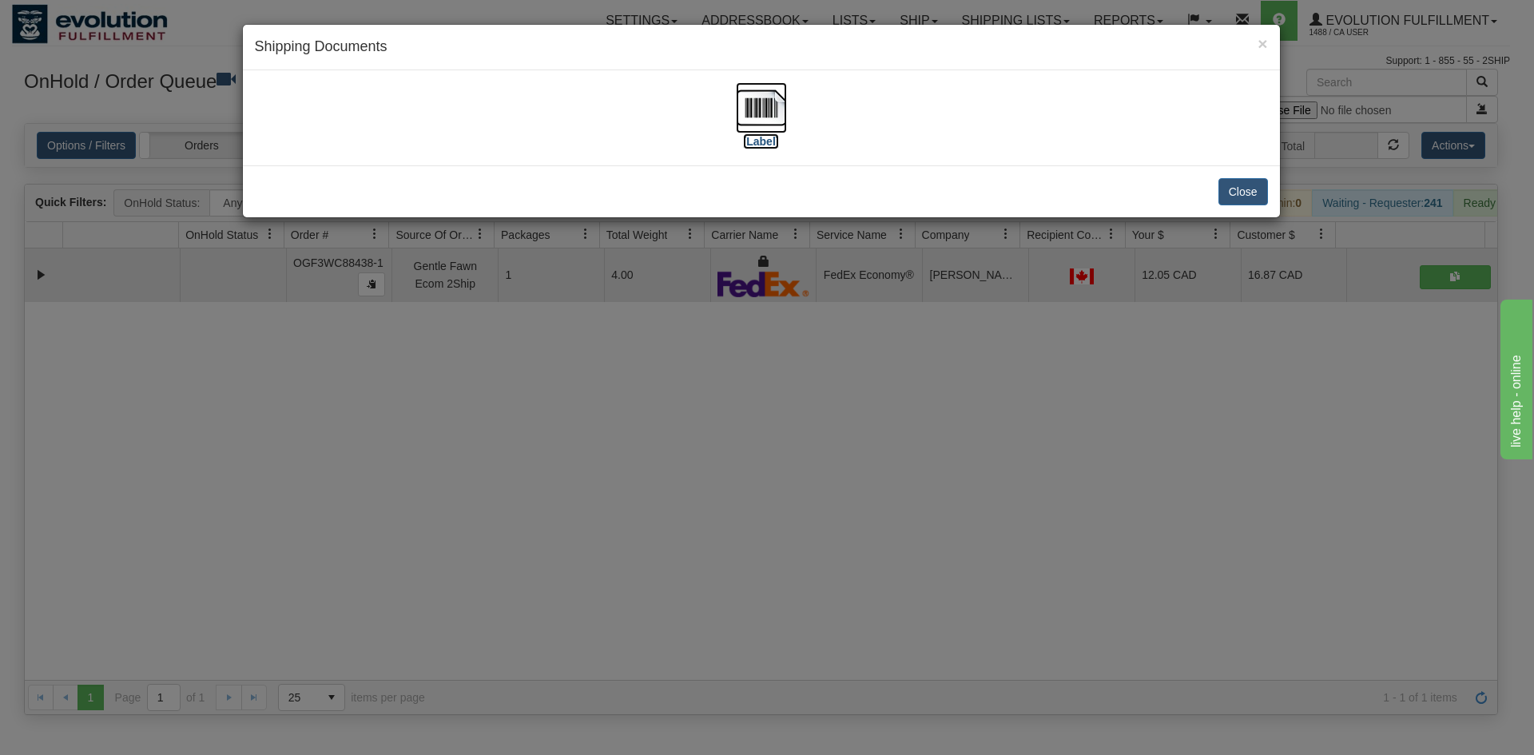
click at [760, 118] on img at bounding box center [761, 107] width 51 height 51
click at [945, 519] on div "× Shipping Documents [Label] Close" at bounding box center [767, 377] width 1534 height 755
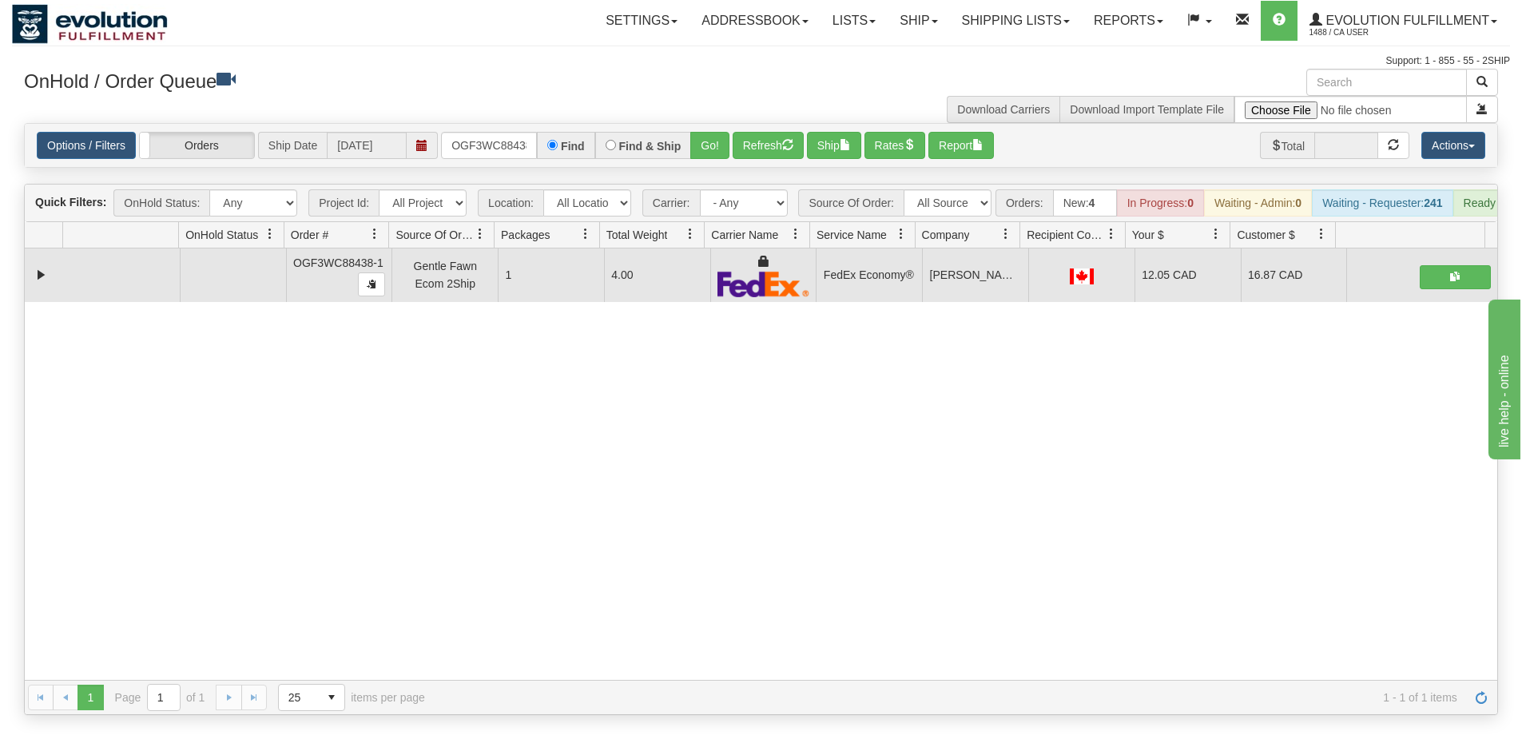
drag, startPoint x: 788, startPoint y: 456, endPoint x: 674, endPoint y: 96, distance: 377.4
click at [790, 449] on div "31786557 EVOLUTION V3 91532850 91532851 OGF3WC88438-1 Gentle Fawn Ecom 2Ship 1 …" at bounding box center [761, 465] width 1473 height 432
click at [505, 142] on input "OGF3WC88438-1" at bounding box center [489, 145] width 96 height 27
click at [714, 138] on button "Go!" at bounding box center [709, 145] width 39 height 27
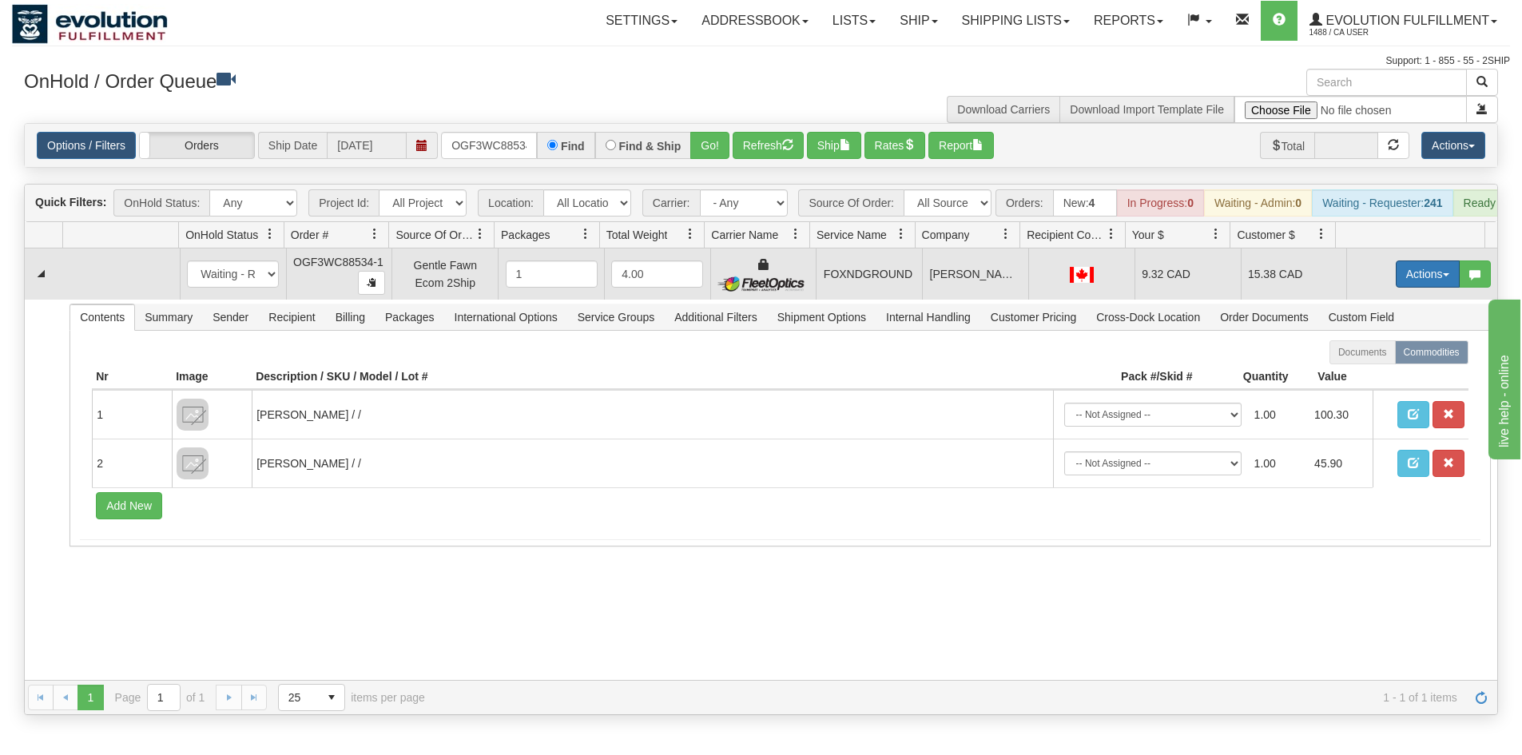
click at [1417, 288] on button "Actions" at bounding box center [1428, 274] width 64 height 27
click at [1359, 373] on span "Ship" at bounding box center [1364, 366] width 34 height 13
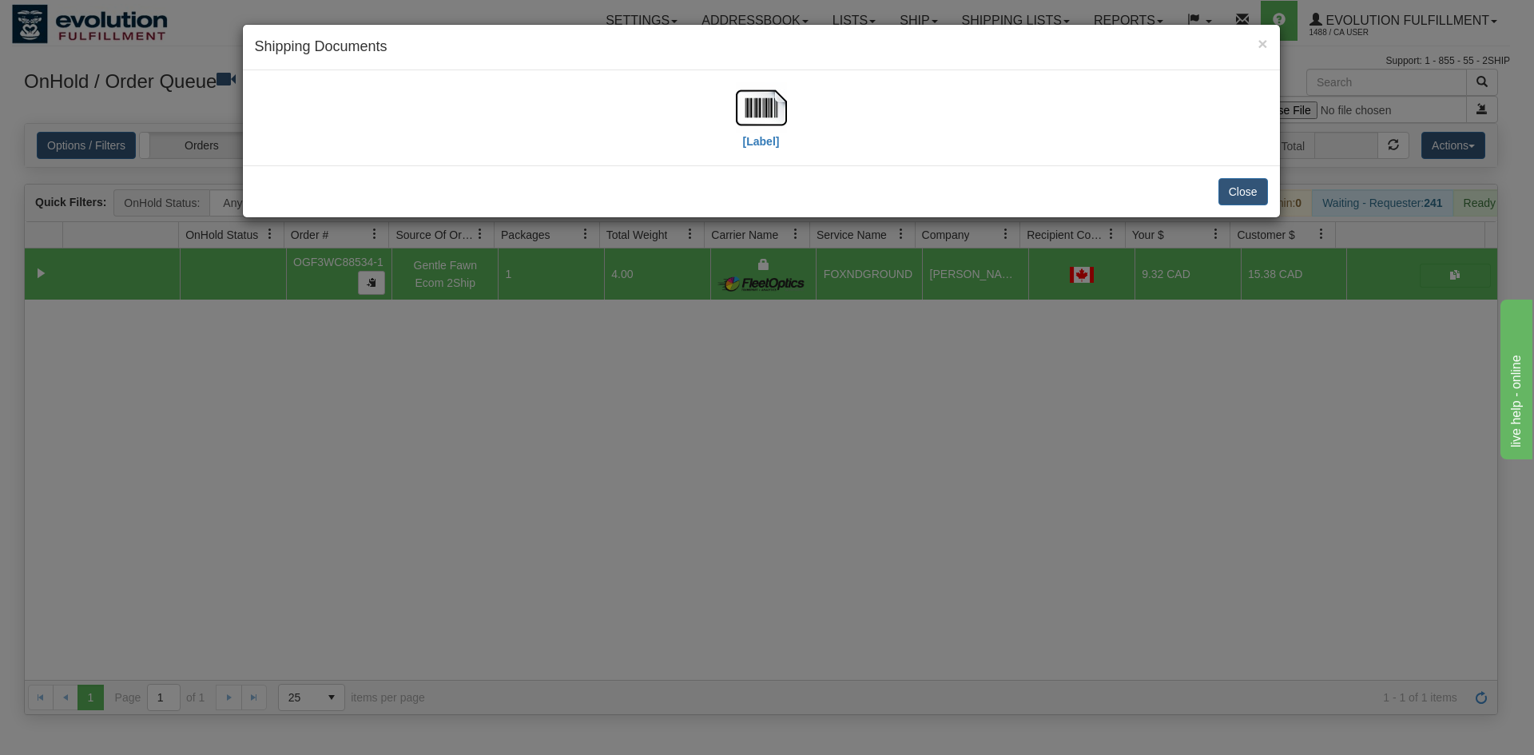
click at [787, 111] on div "[Label]" at bounding box center [761, 117] width 1013 height 71
click at [769, 103] on img at bounding box center [761, 107] width 51 height 51
drag, startPoint x: 708, startPoint y: 464, endPoint x: 675, endPoint y: 427, distance: 49.8
click at [710, 463] on div "× Shipping Documents [Label] Close" at bounding box center [767, 377] width 1534 height 755
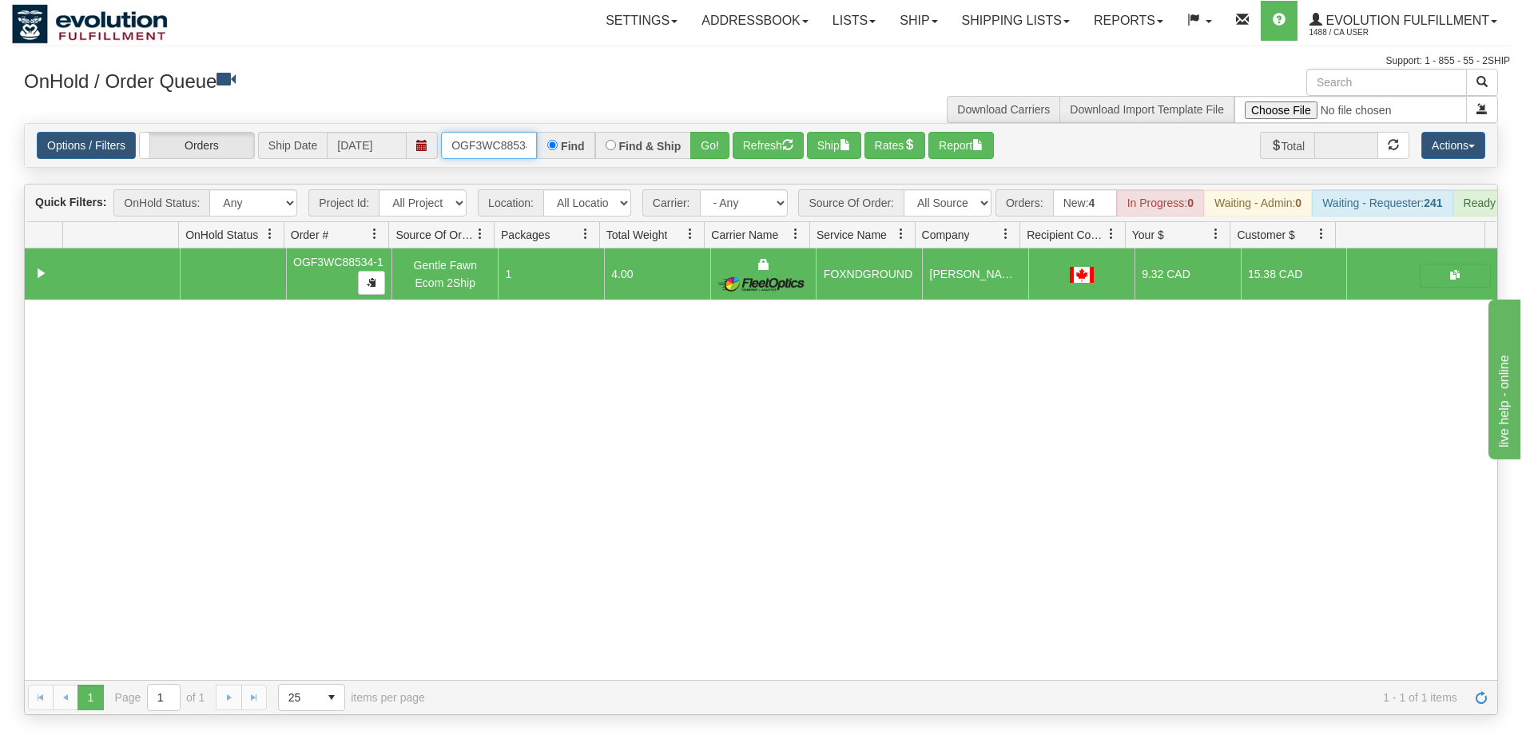
click at [487, 149] on input "OGF3WC88534-1" at bounding box center [489, 145] width 96 height 27
click at [714, 145] on button "Go!" at bounding box center [709, 145] width 39 height 27
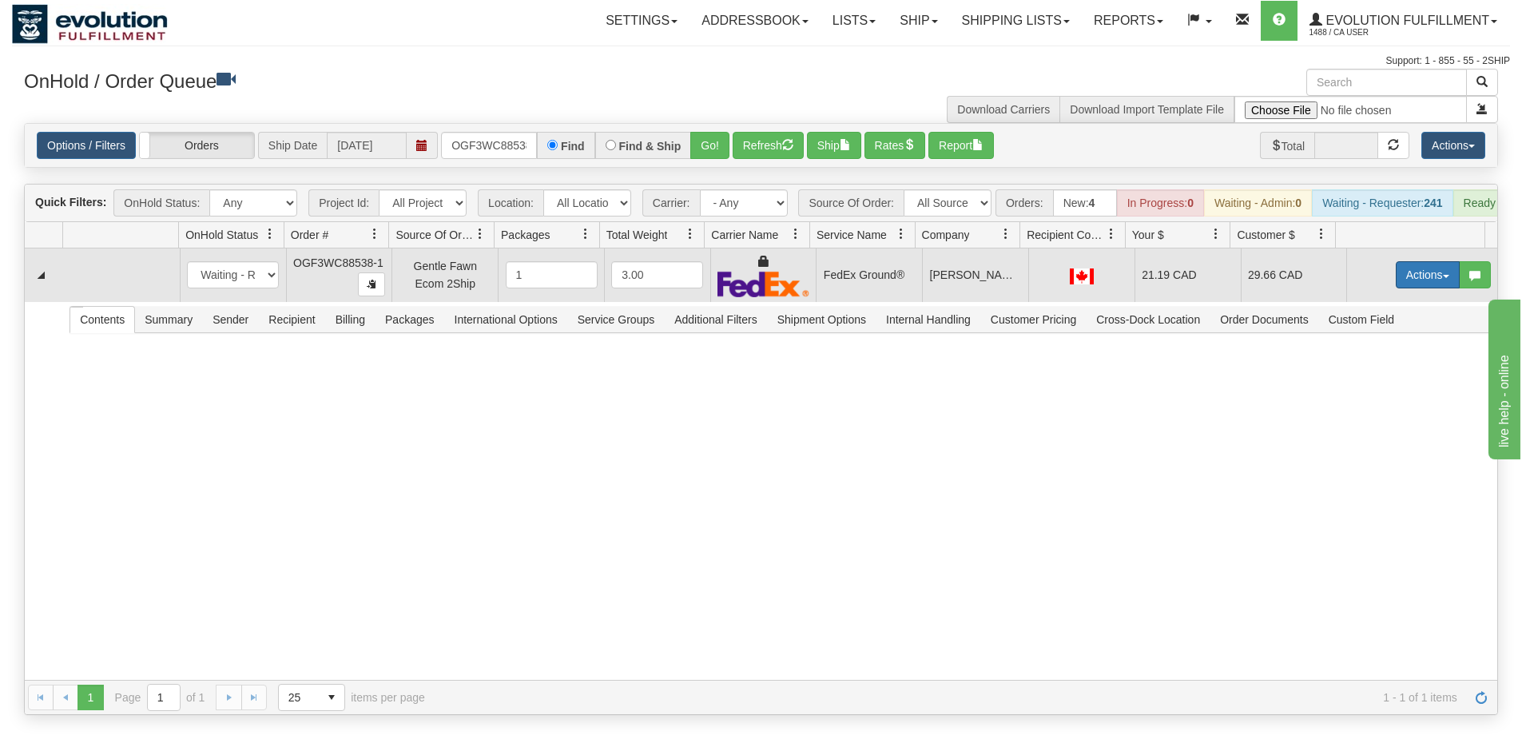
click at [1403, 289] on button "Actions" at bounding box center [1428, 274] width 64 height 27
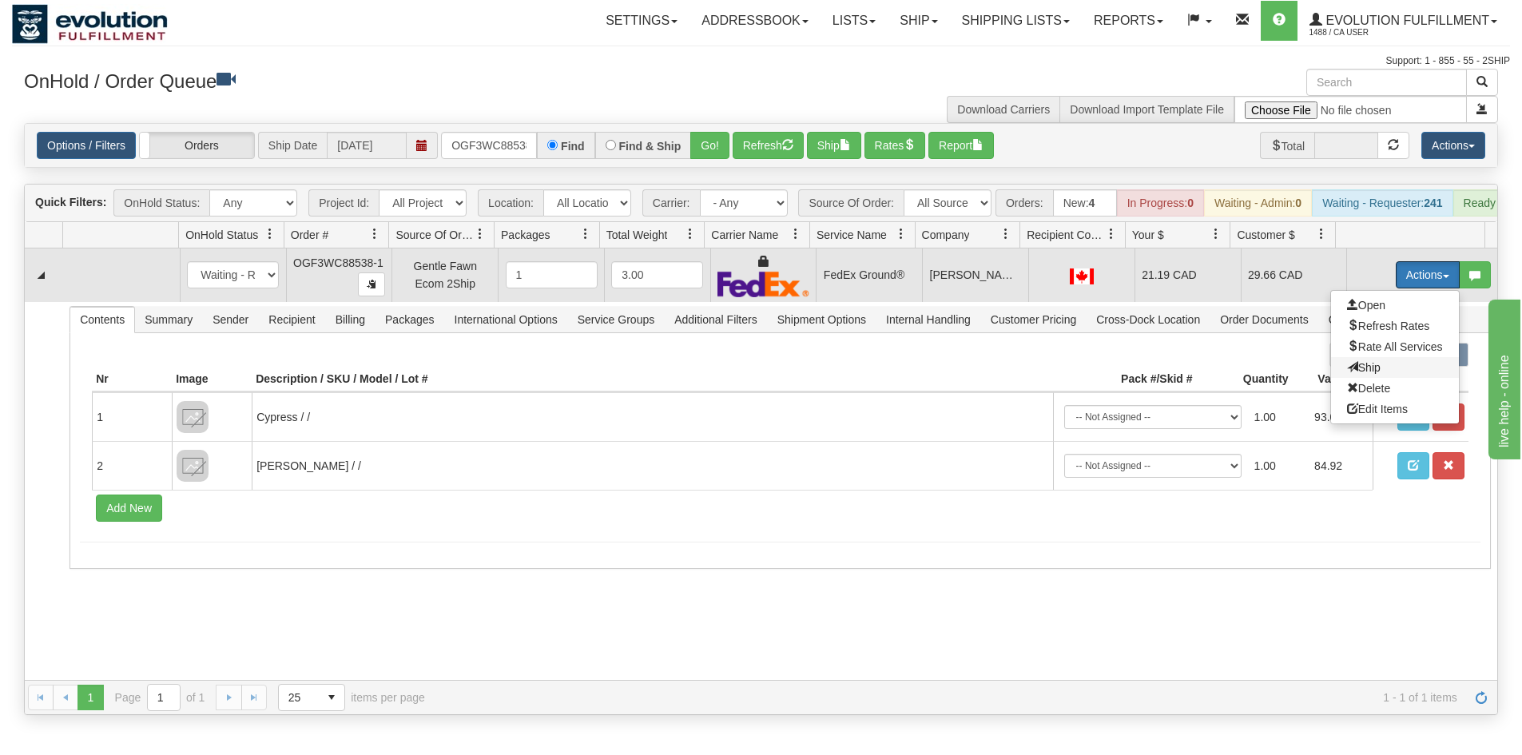
click at [1351, 374] on span "Ship" at bounding box center [1364, 367] width 34 height 13
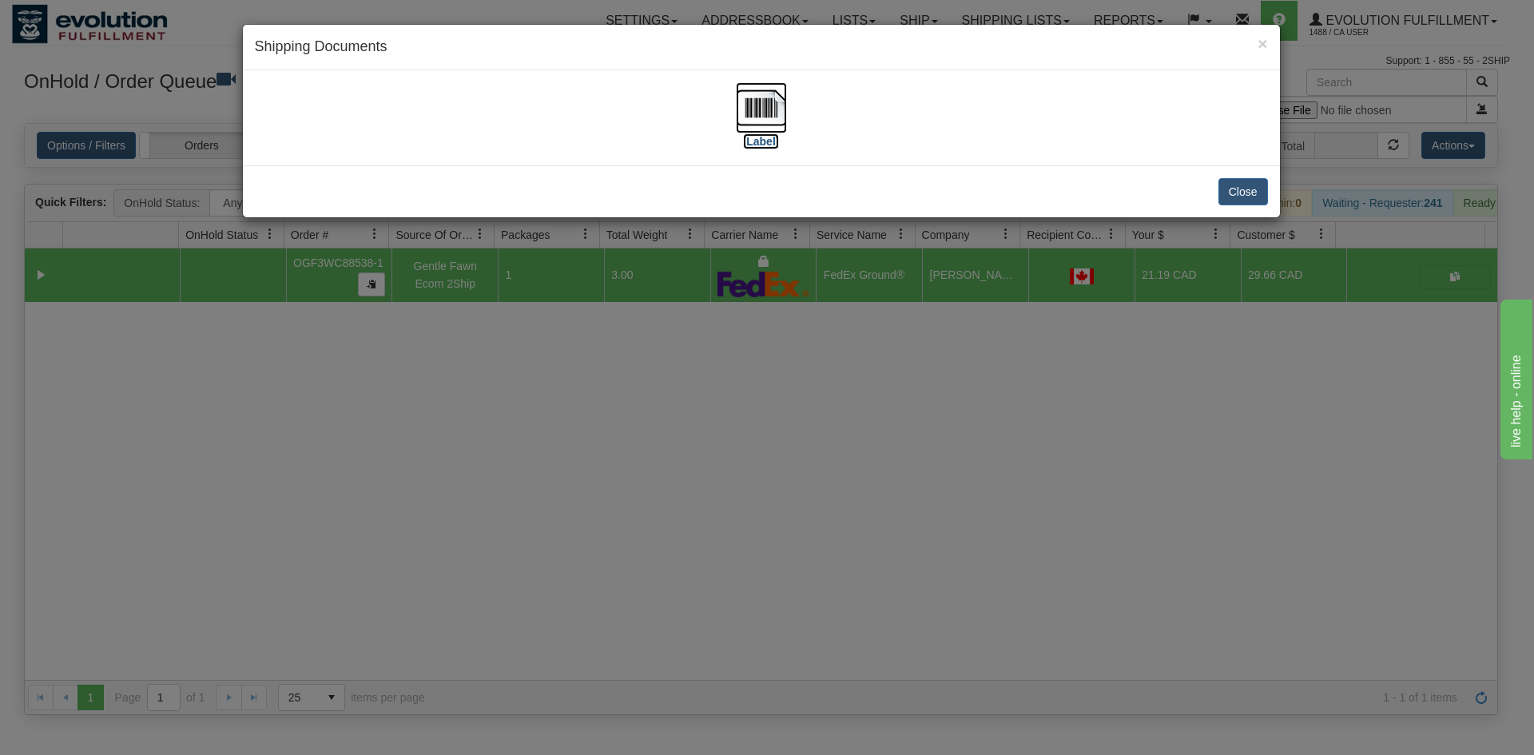
click at [736, 101] on img at bounding box center [761, 107] width 51 height 51
drag, startPoint x: 894, startPoint y: 464, endPoint x: 527, endPoint y: 172, distance: 468.7
click at [888, 452] on div "× Shipping Documents [Label] Close" at bounding box center [767, 377] width 1534 height 755
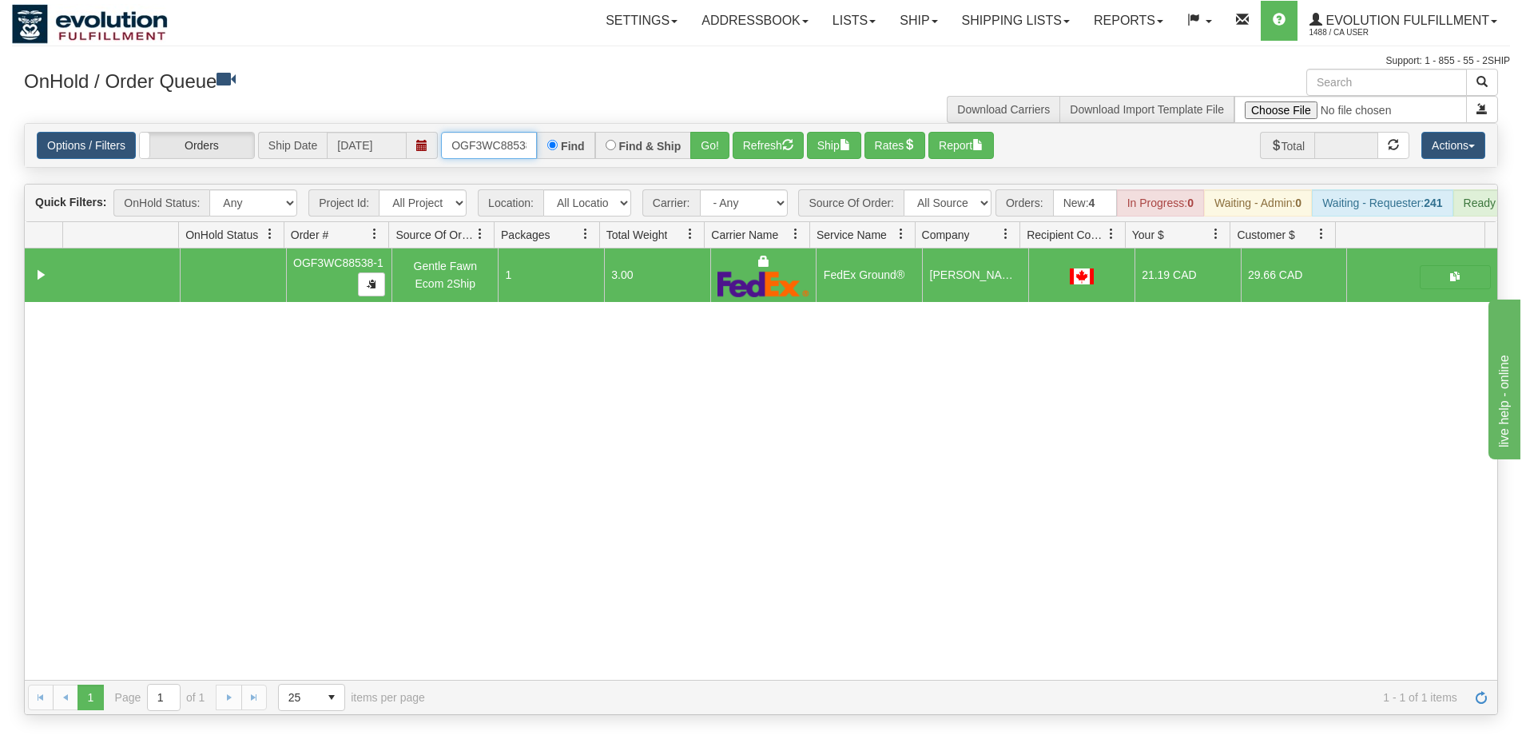
click at [520, 148] on input "OGF3WC88538-1" at bounding box center [489, 145] width 96 height 27
click at [719, 145] on button "Go!" at bounding box center [709, 145] width 39 height 27
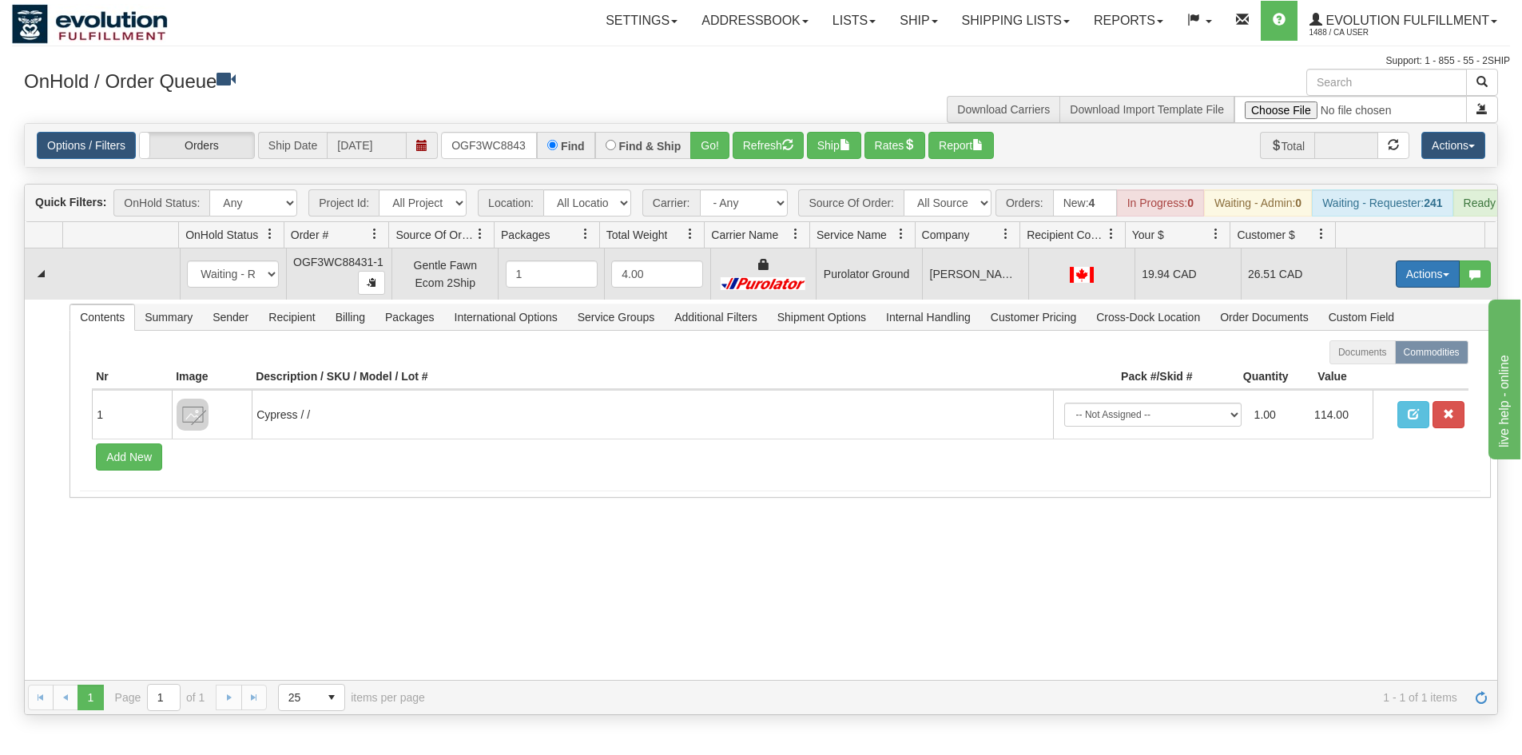
click at [1399, 287] on button "Actions" at bounding box center [1428, 274] width 64 height 27
click at [1377, 377] on link "Ship" at bounding box center [1395, 366] width 128 height 21
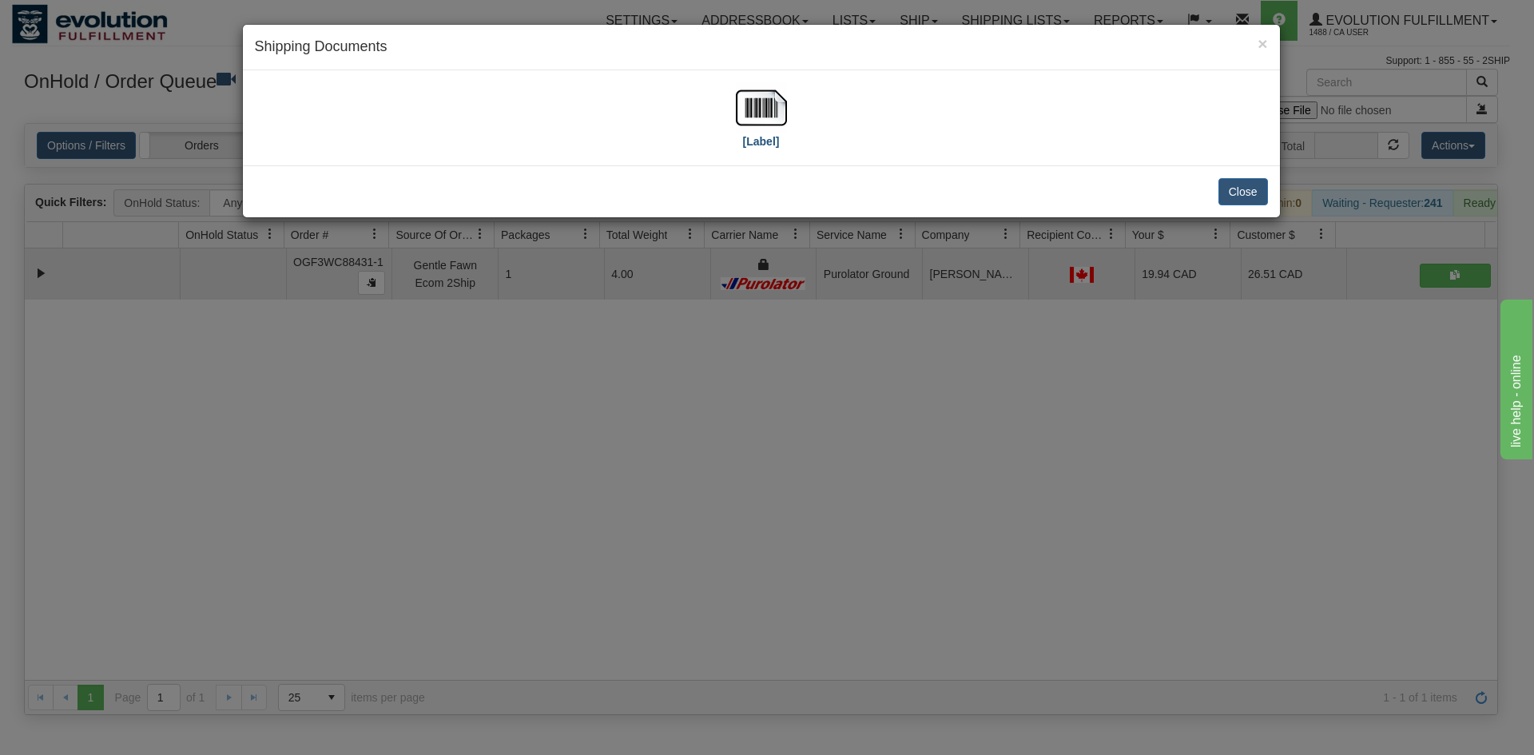
drag, startPoint x: 794, startPoint y: 89, endPoint x: 775, endPoint y: 105, distance: 24.4
click at [794, 89] on div "[Label]" at bounding box center [761, 117] width 1013 height 71
click at [775, 105] on img at bounding box center [761, 107] width 51 height 51
drag, startPoint x: 873, startPoint y: 513, endPoint x: 649, endPoint y: 322, distance: 294.2
click at [868, 508] on div "× Shipping Documents [Label] Close" at bounding box center [767, 377] width 1534 height 755
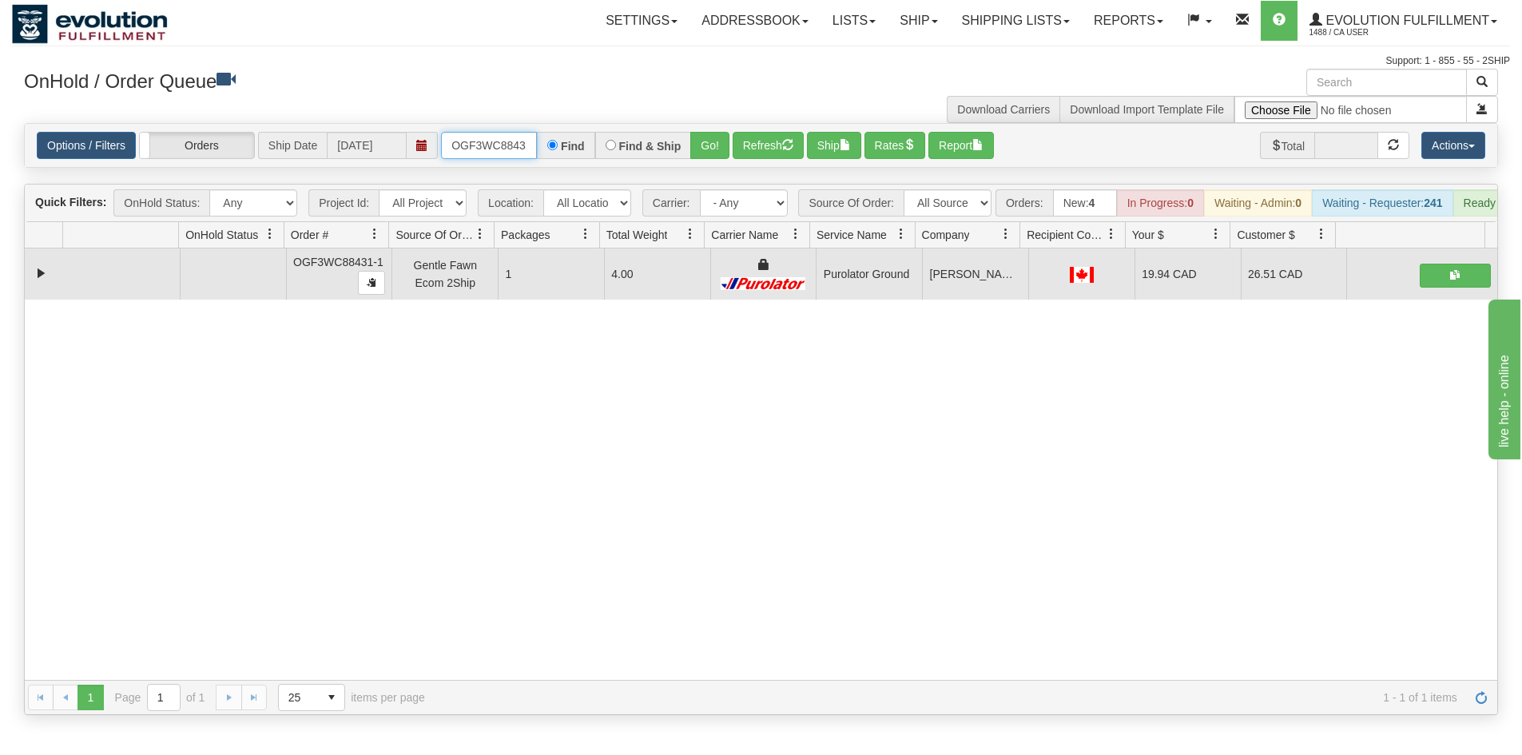
click at [493, 142] on input "OGF3WC88431-1" at bounding box center [489, 145] width 96 height 27
click at [696, 140] on button "Go!" at bounding box center [709, 145] width 39 height 27
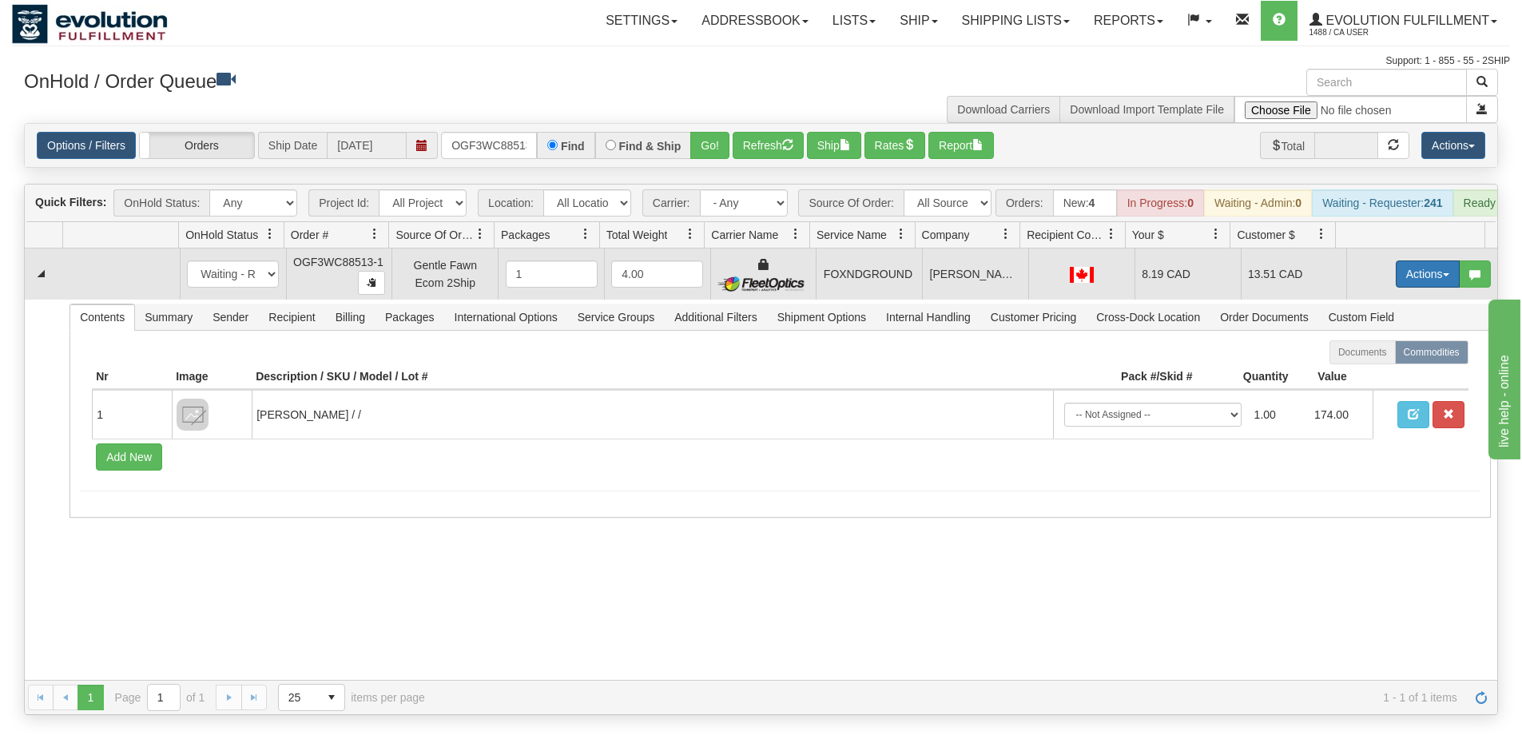
click at [1396, 286] on button "Actions" at bounding box center [1428, 274] width 64 height 27
click at [1351, 373] on span "Ship" at bounding box center [1364, 366] width 34 height 13
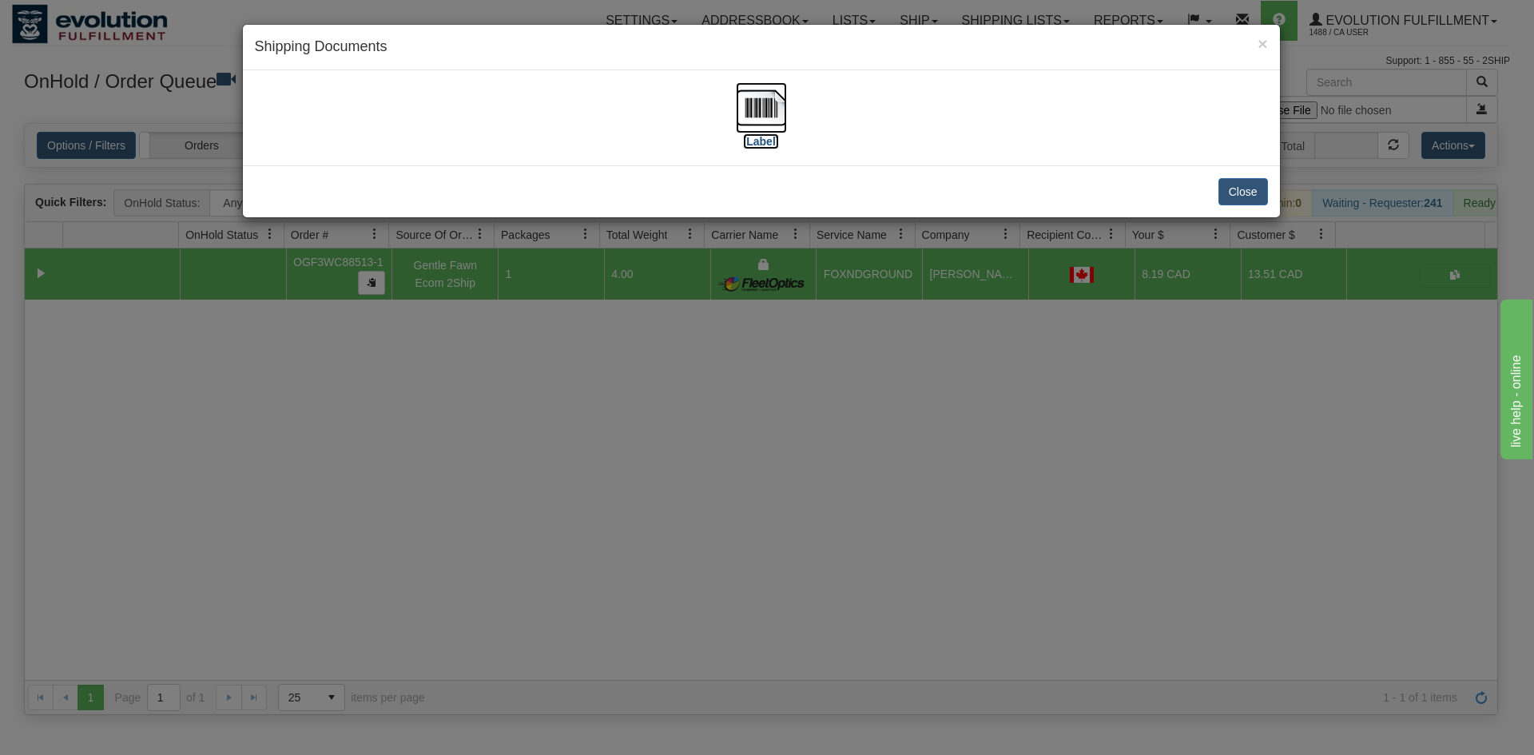
click at [756, 112] on img at bounding box center [761, 107] width 51 height 51
drag, startPoint x: 731, startPoint y: 512, endPoint x: 484, endPoint y: 59, distance: 516.4
click at [735, 507] on div "× Shipping Documents [Label] Close" at bounding box center [767, 377] width 1534 height 755
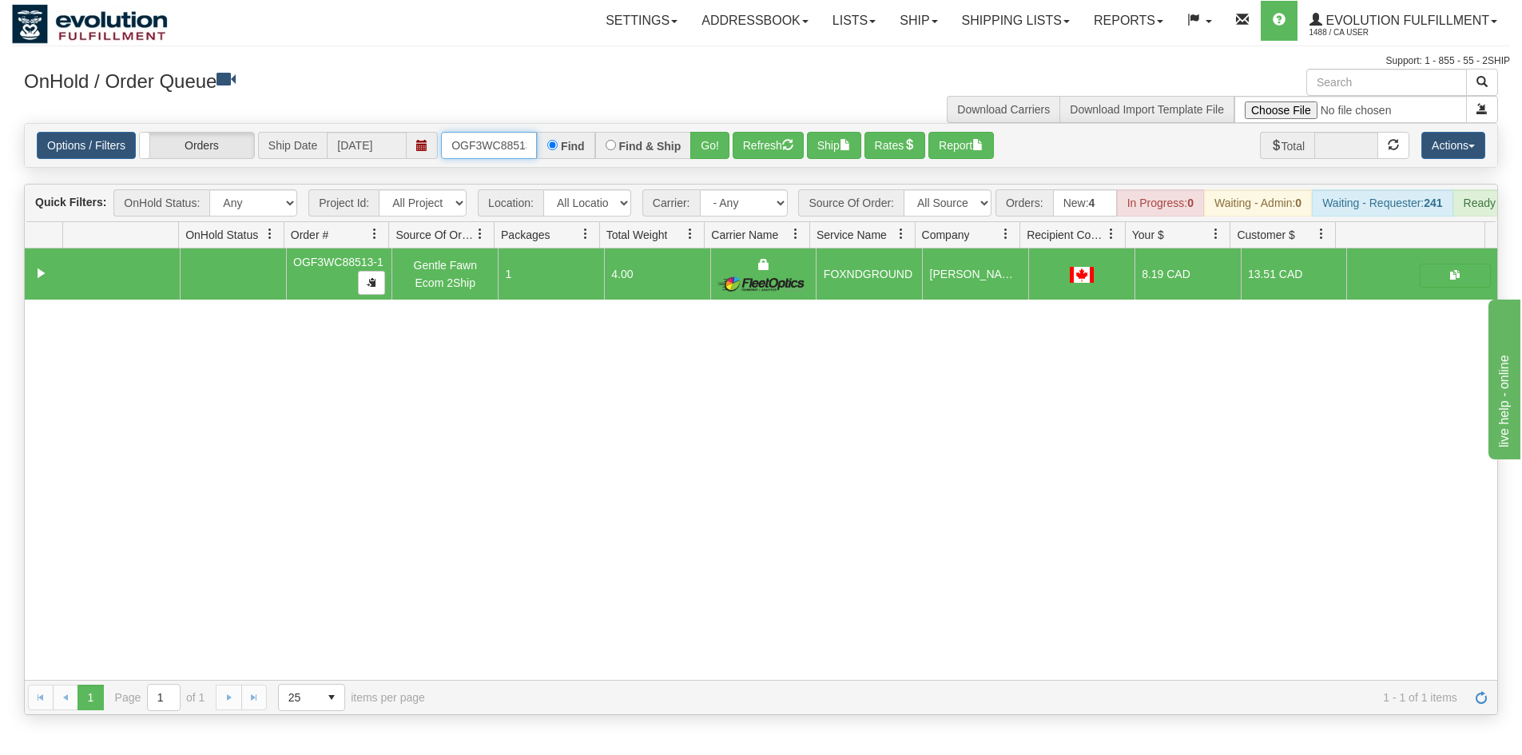
click at [519, 139] on input "OGF3WC88513-1" at bounding box center [489, 145] width 96 height 27
click at [710, 143] on button "Go!" at bounding box center [709, 145] width 39 height 27
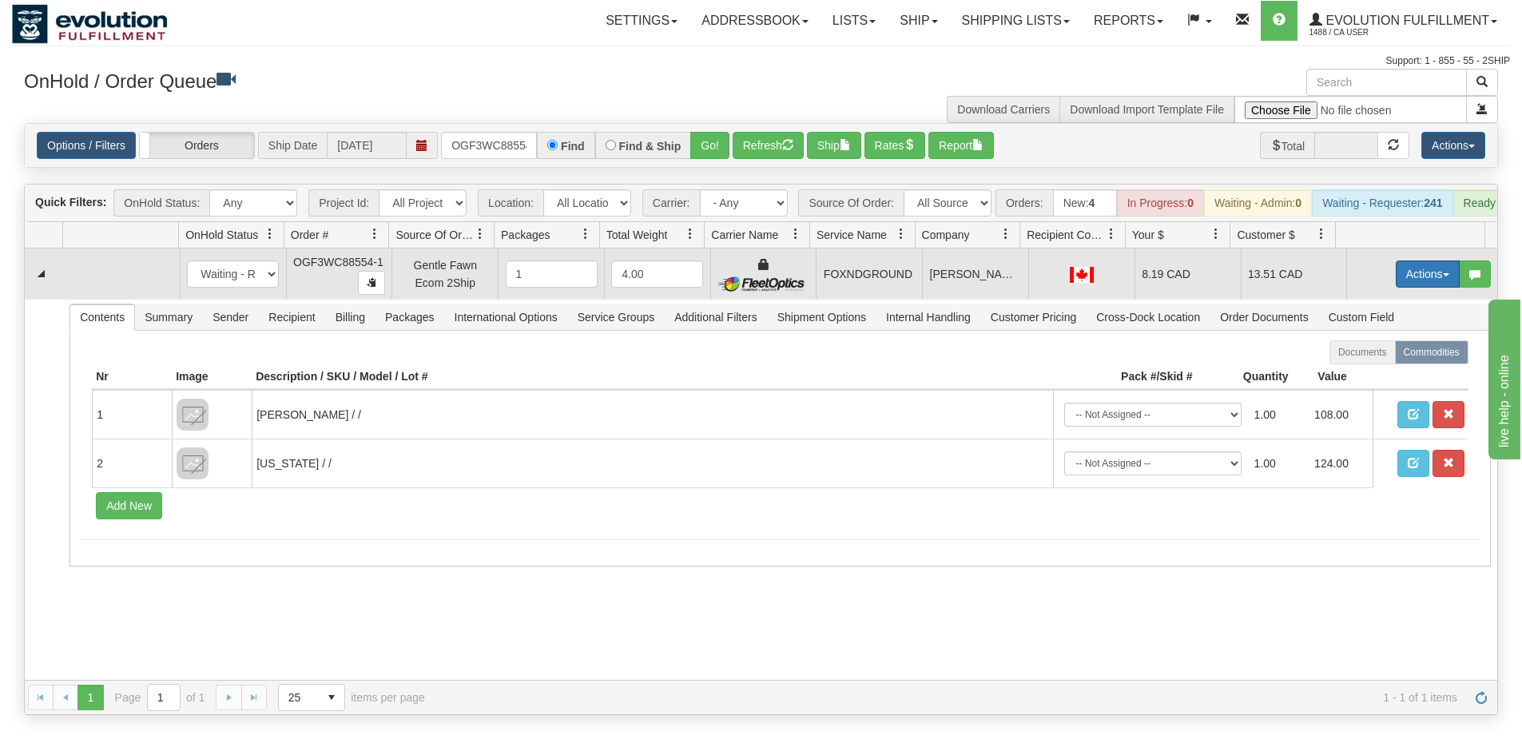
drag, startPoint x: 1403, startPoint y: 285, endPoint x: 1396, endPoint y: 293, distance: 10.8
click at [1403, 285] on button "Actions" at bounding box center [1428, 274] width 64 height 27
click at [1380, 377] on link "Ship" at bounding box center [1395, 366] width 128 height 21
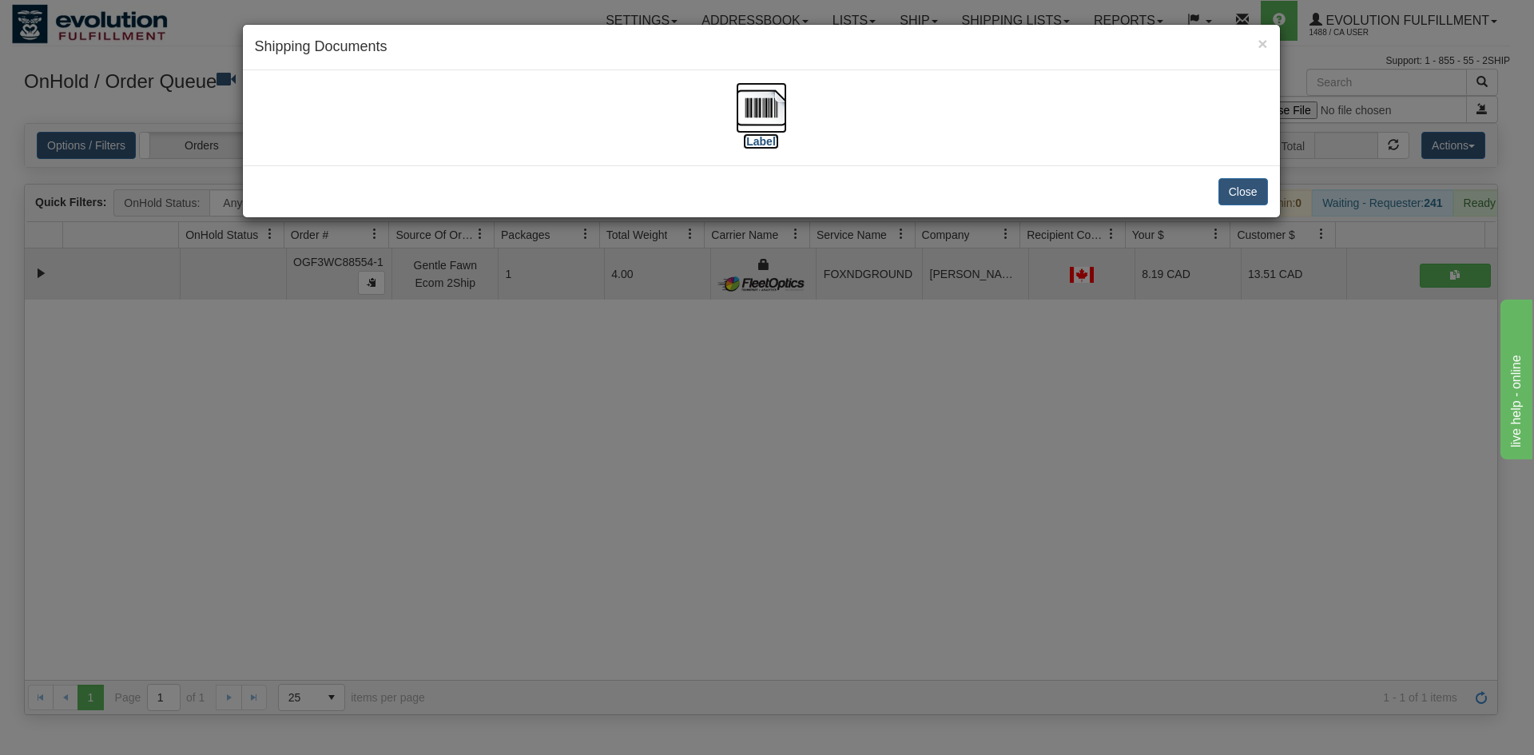
click at [766, 122] on img at bounding box center [761, 107] width 51 height 51
drag, startPoint x: 949, startPoint y: 511, endPoint x: 101, endPoint y: 207, distance: 900.2
click at [954, 501] on div "× Shipping Documents [Label] Close" at bounding box center [767, 377] width 1534 height 755
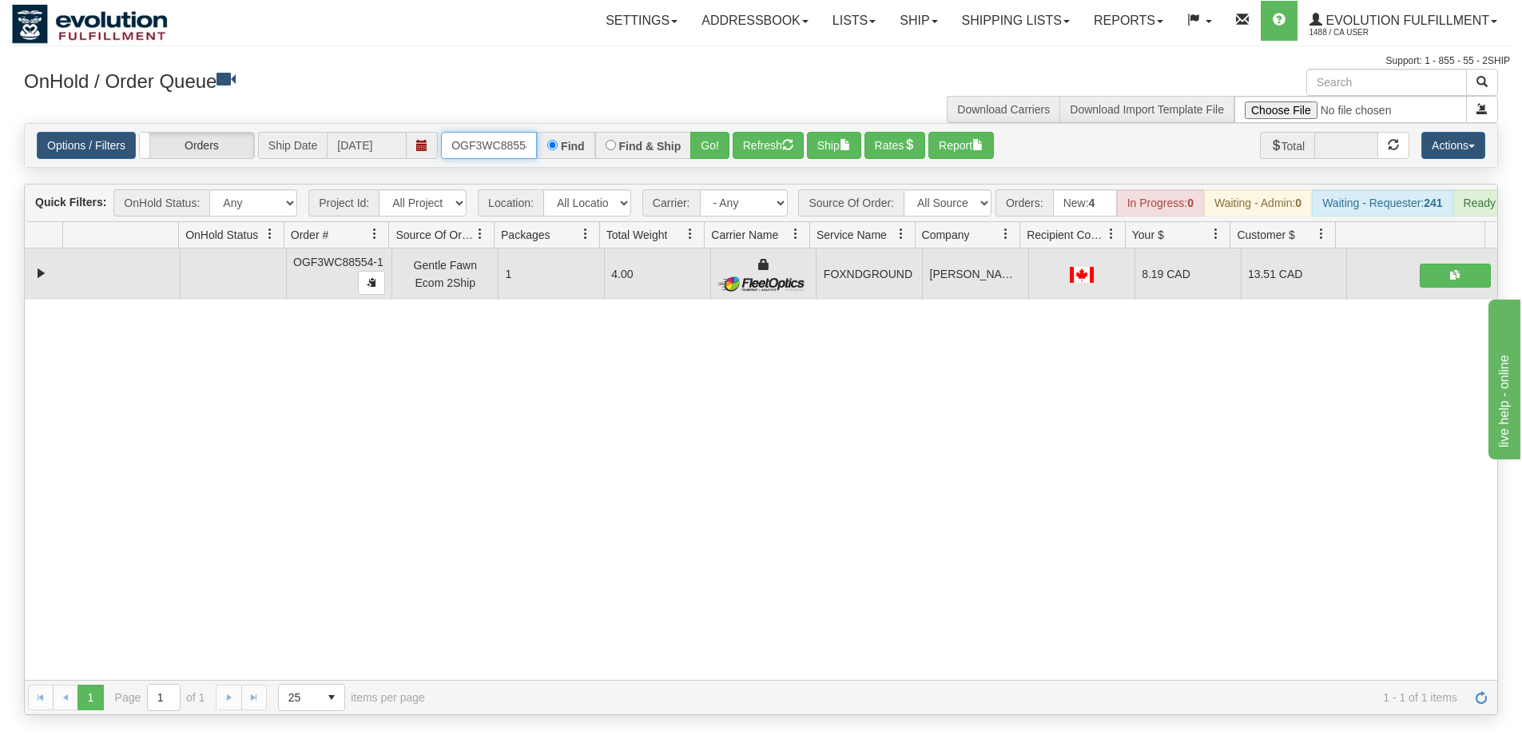
drag, startPoint x: 515, startPoint y: 156, endPoint x: 500, endPoint y: 155, distance: 15.2
click at [515, 156] on input "OGF3WC88554-1" at bounding box center [489, 145] width 96 height 27
click at [628, 506] on div "31786709 EVOLUTION V3 91533205 91533206 OGF3WC88554-1 Gentle Fawn Ecom 2Ship 1 …" at bounding box center [761, 465] width 1473 height 432
click at [458, 137] on input "OGF3WC88554-1" at bounding box center [489, 145] width 96 height 27
click at [712, 138] on button "Go!" at bounding box center [709, 145] width 39 height 27
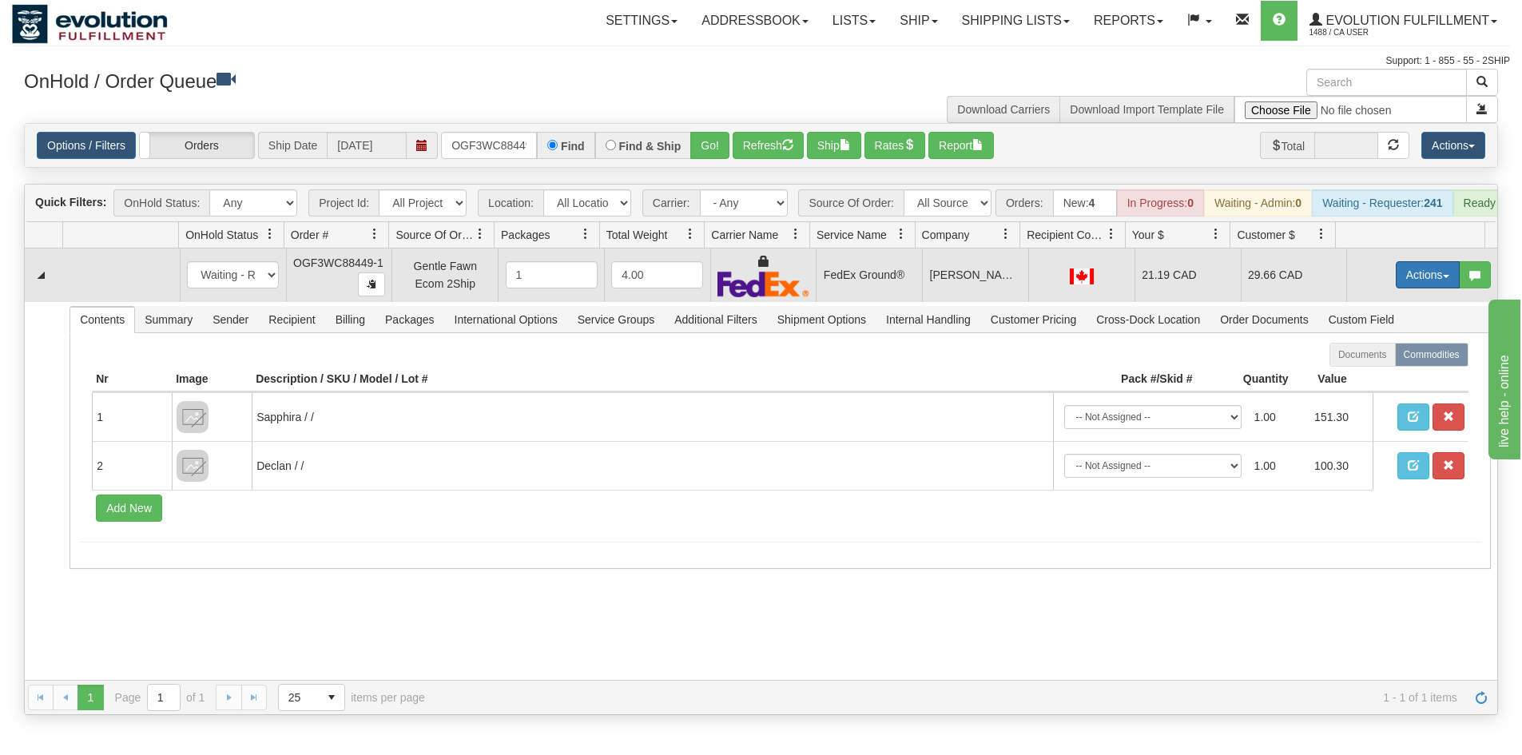
click at [1396, 281] on button "Actions" at bounding box center [1428, 274] width 64 height 27
click at [1369, 378] on link "Ship" at bounding box center [1395, 367] width 128 height 21
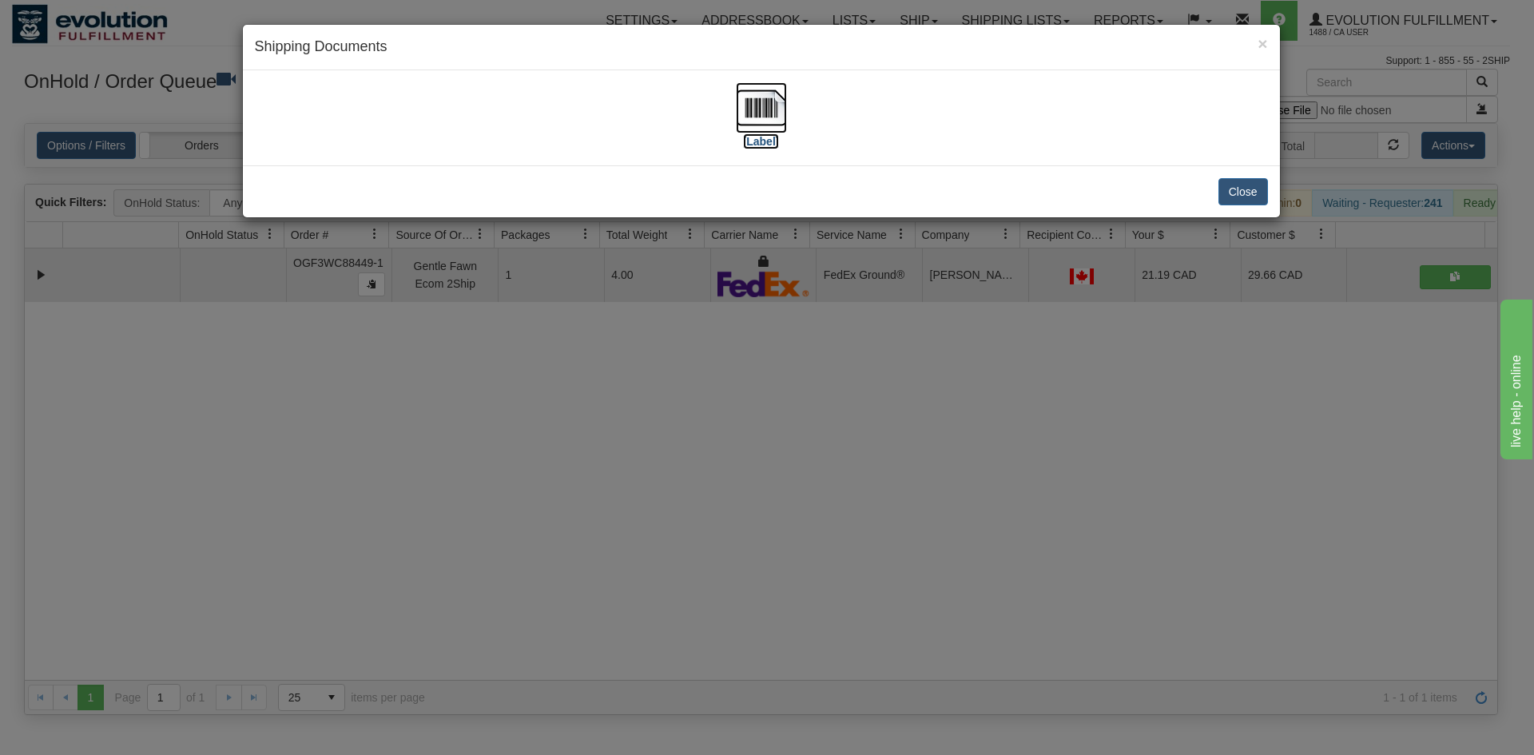
click at [753, 124] on img at bounding box center [761, 107] width 51 height 51
drag, startPoint x: 546, startPoint y: 589, endPoint x: 294, endPoint y: 134, distance: 519.8
click at [554, 583] on div "× Shipping Documents [Label] Close" at bounding box center [767, 377] width 1534 height 755
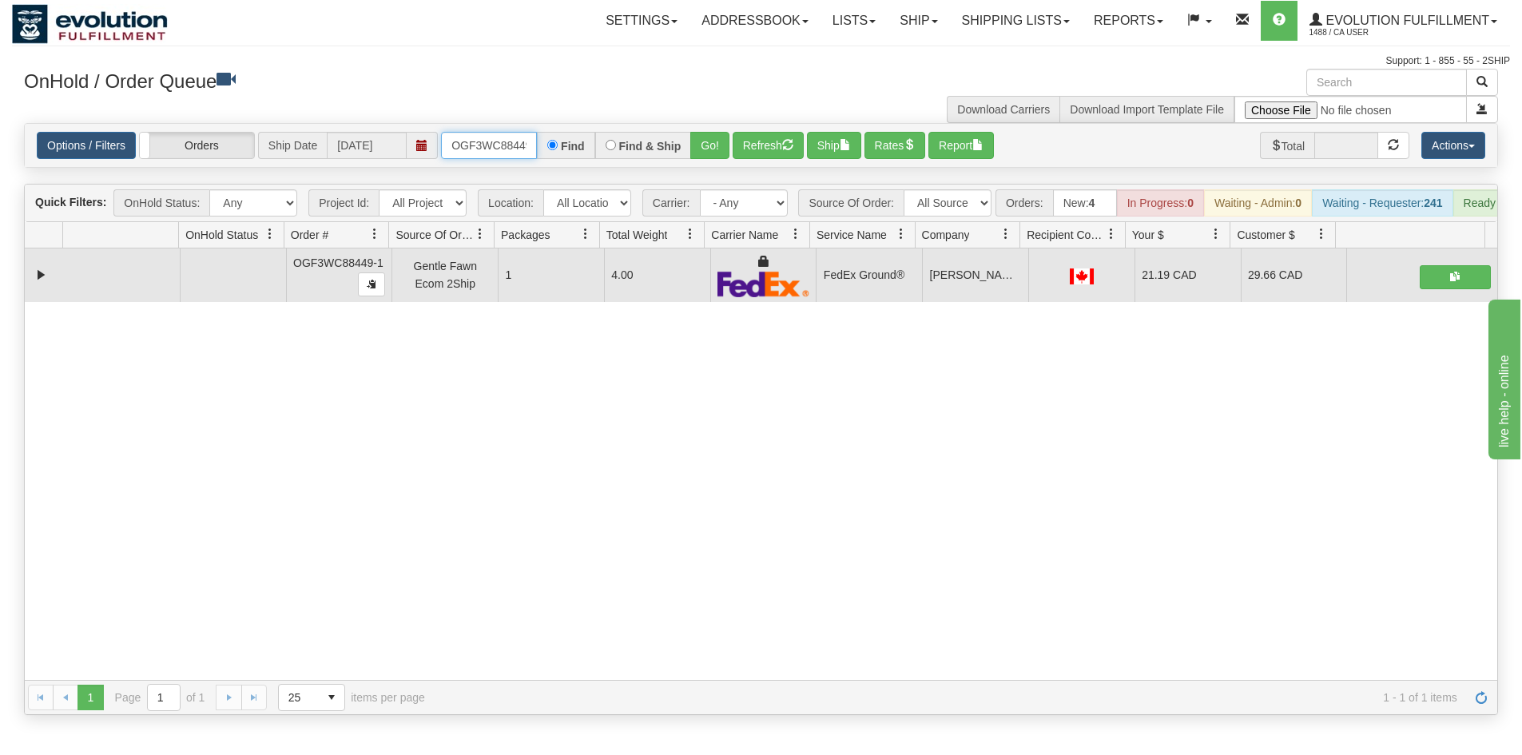
click at [487, 133] on input "OGF3WC88449-1" at bounding box center [489, 145] width 96 height 27
click at [703, 151] on button "Go!" at bounding box center [709, 145] width 39 height 27
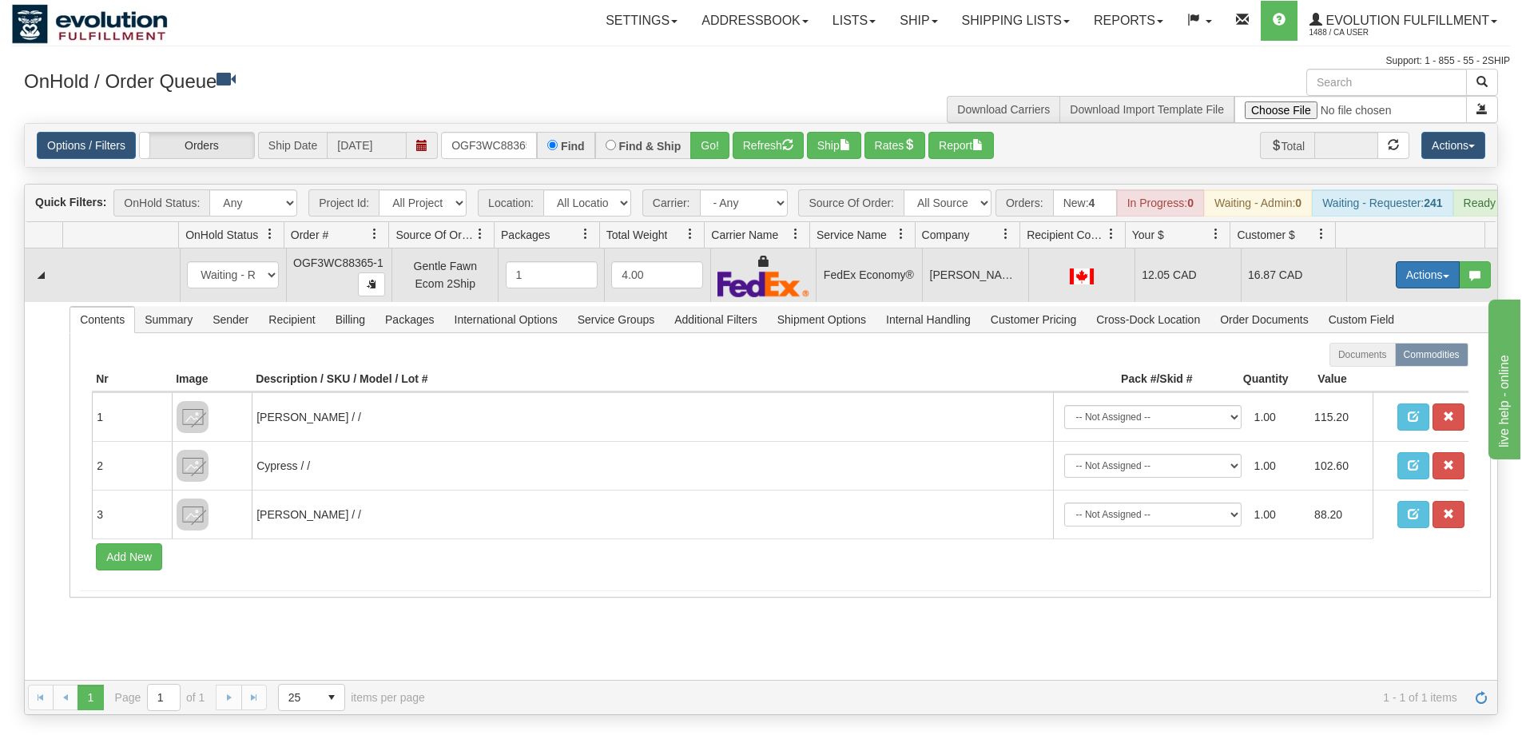
click at [1426, 285] on button "Actions" at bounding box center [1428, 274] width 64 height 27
click at [1375, 378] on link "Ship" at bounding box center [1395, 367] width 128 height 21
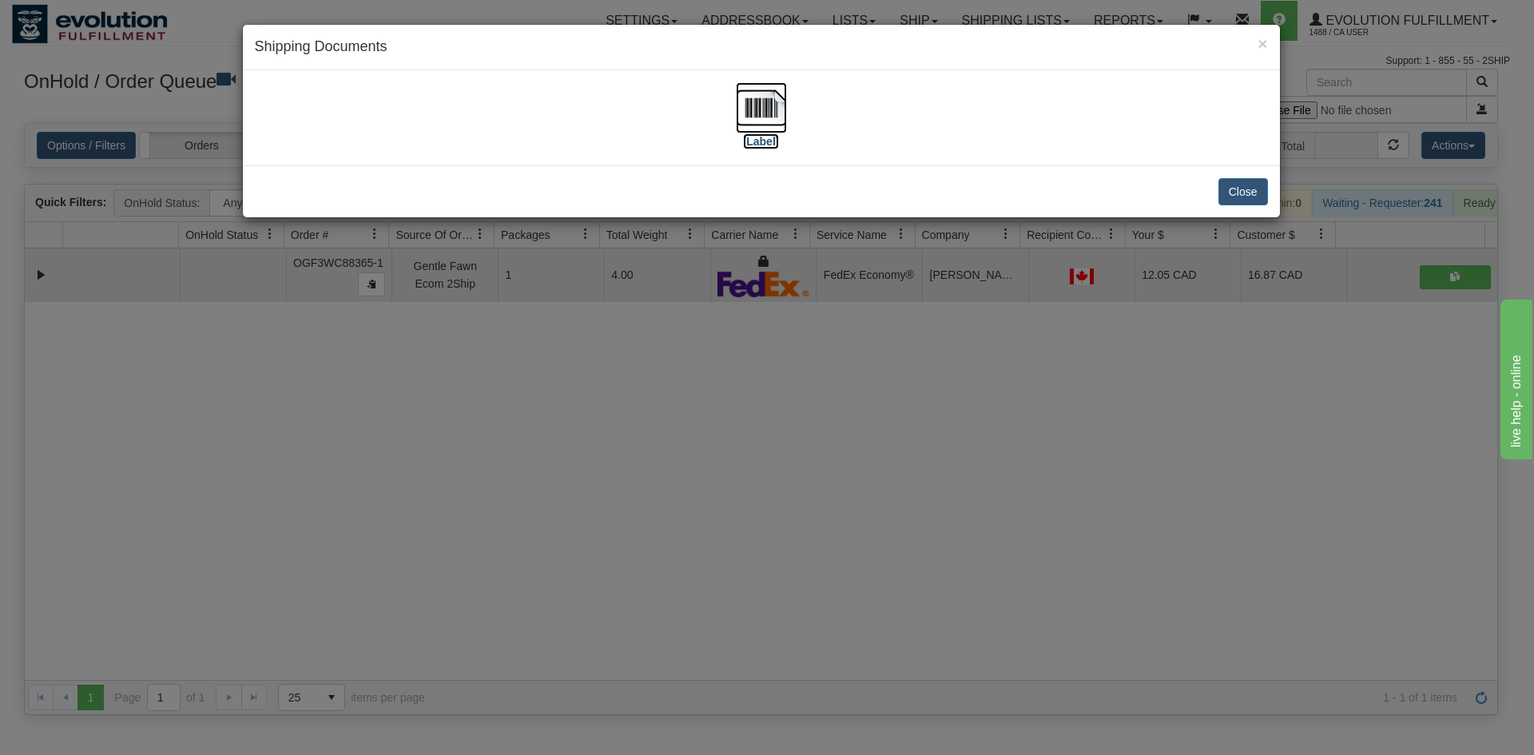
click at [759, 98] on img at bounding box center [761, 107] width 51 height 51
drag, startPoint x: 785, startPoint y: 376, endPoint x: 511, endPoint y: 217, distance: 316.2
click at [792, 398] on div "× Shipping Documents [Label] Close" at bounding box center [767, 377] width 1534 height 755
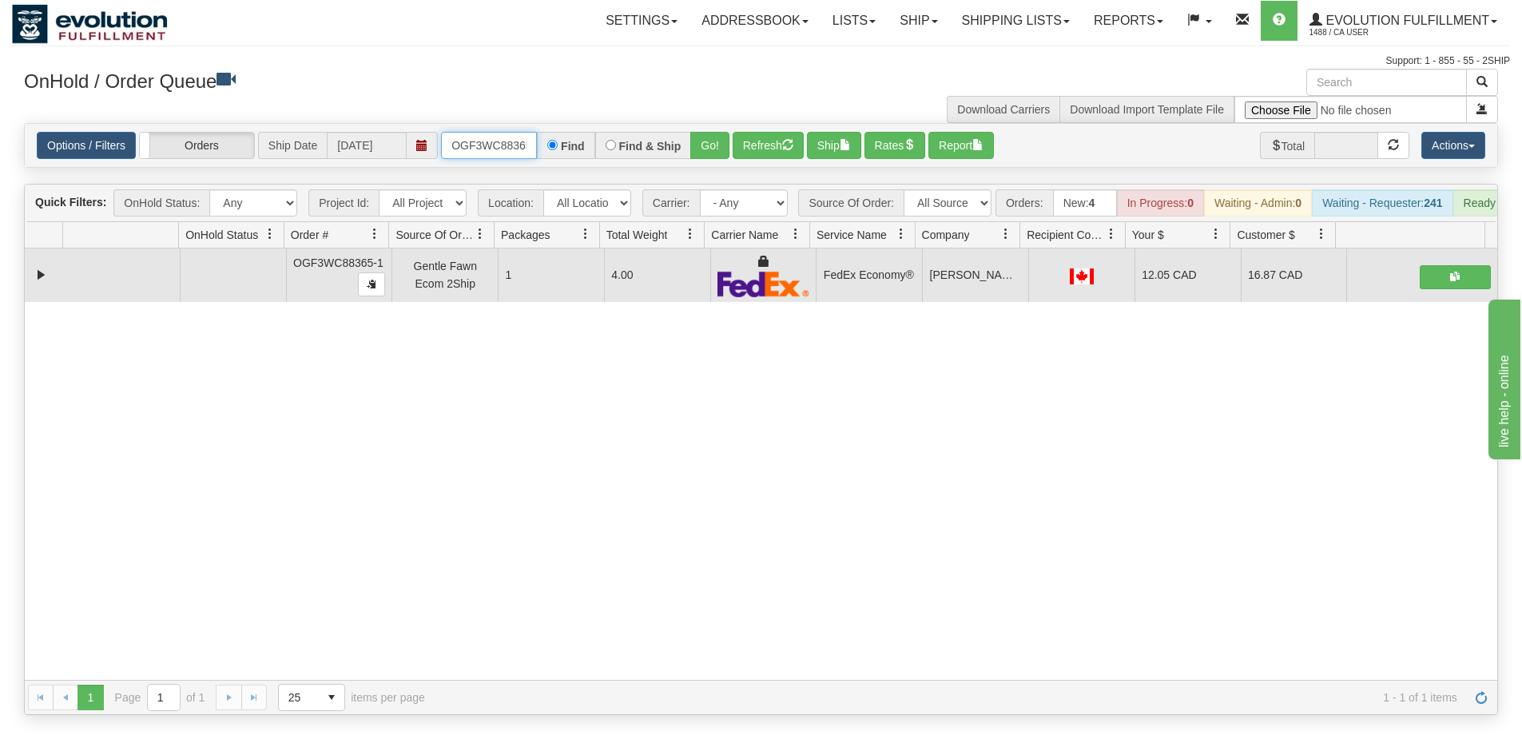
click at [481, 133] on input "OGF3WC88365-1" at bounding box center [489, 145] width 96 height 27
click at [495, 152] on input "OGF3WC88365-1" at bounding box center [489, 145] width 96 height 27
click at [714, 151] on button "Go!" at bounding box center [709, 145] width 39 height 27
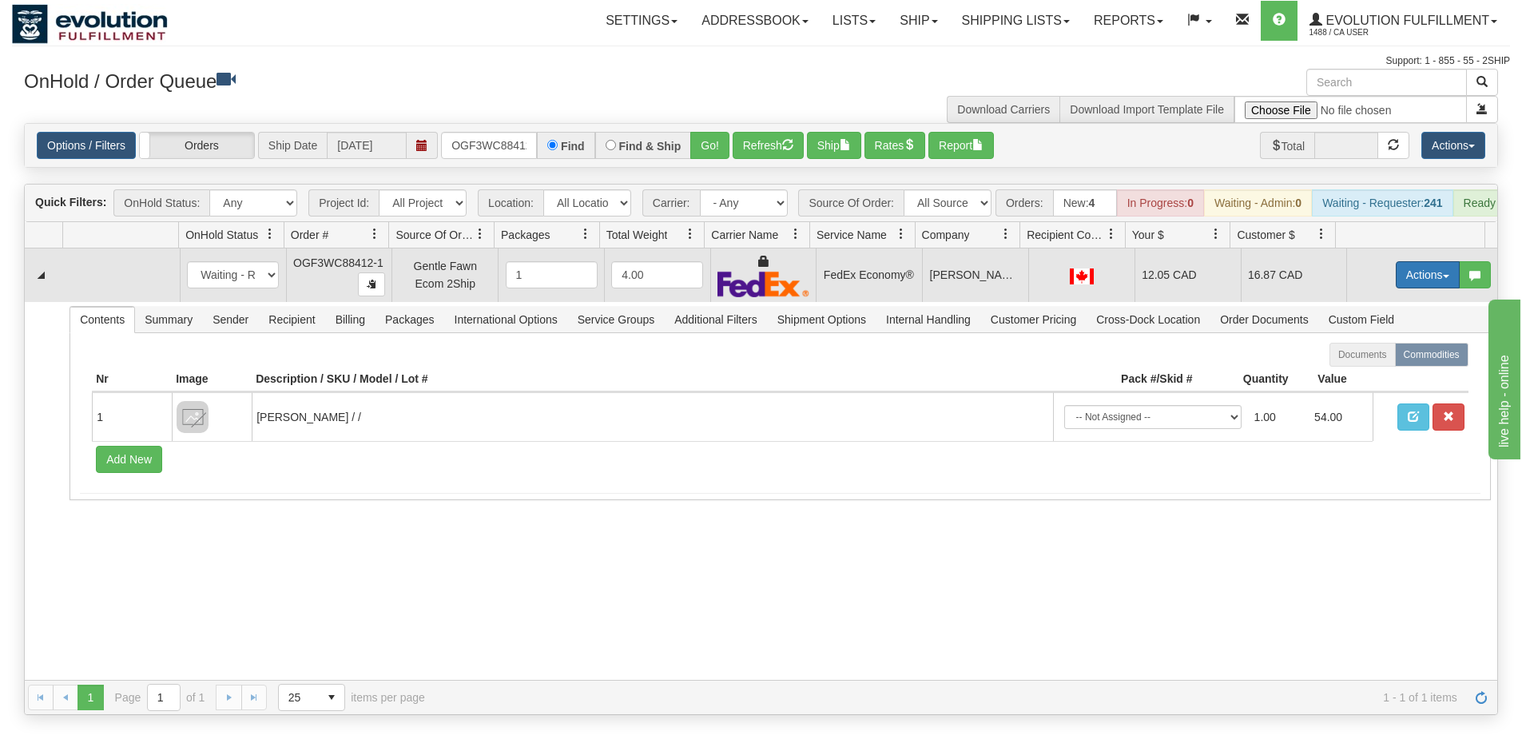
click at [1413, 282] on button "Actions" at bounding box center [1428, 274] width 64 height 27
click at [1375, 378] on link "Ship" at bounding box center [1395, 367] width 128 height 21
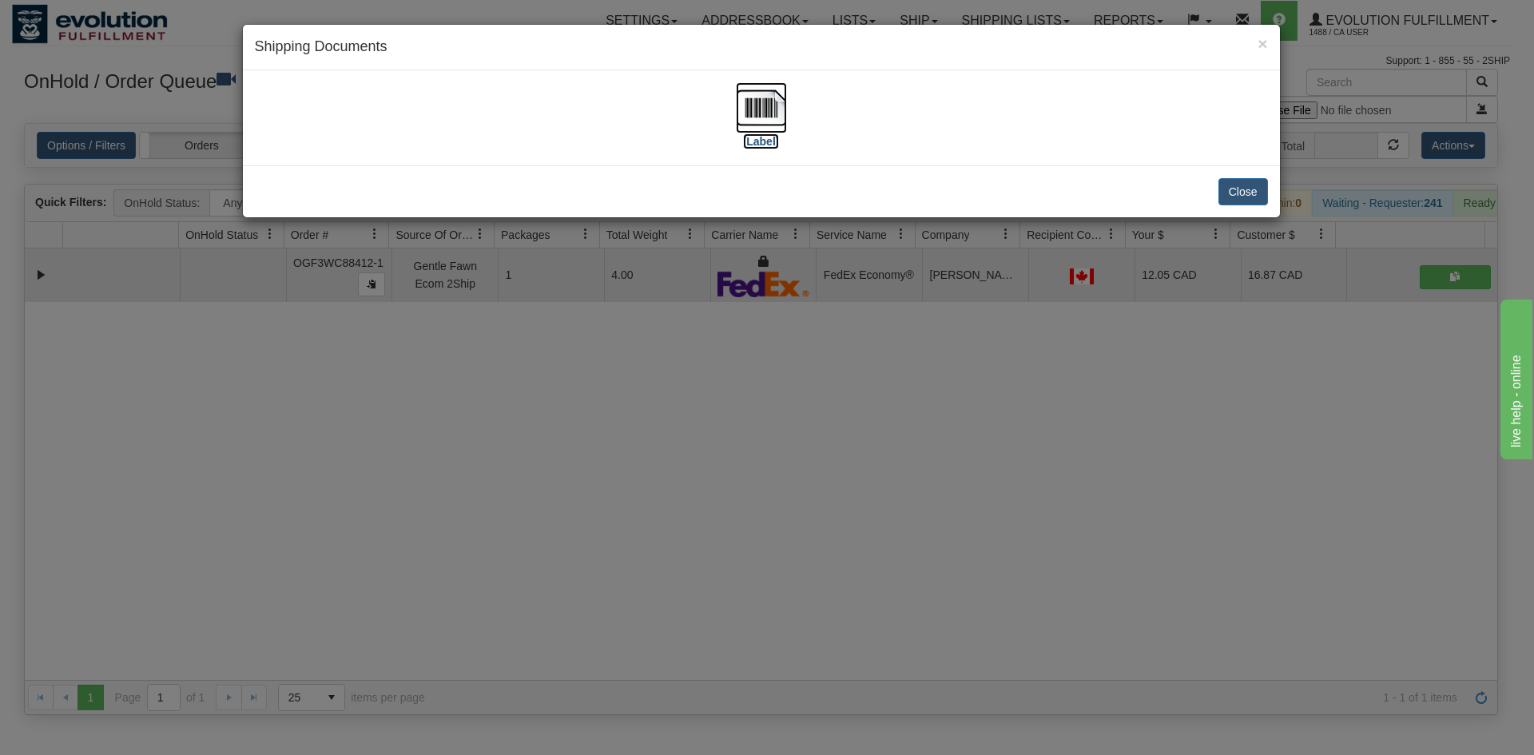
click at [760, 101] on img at bounding box center [761, 107] width 51 height 51
drag, startPoint x: 555, startPoint y: 567, endPoint x: 555, endPoint y: 519, distance: 48.8
click at [560, 550] on div "× Shipping Documents [Label] Close" at bounding box center [767, 377] width 1534 height 755
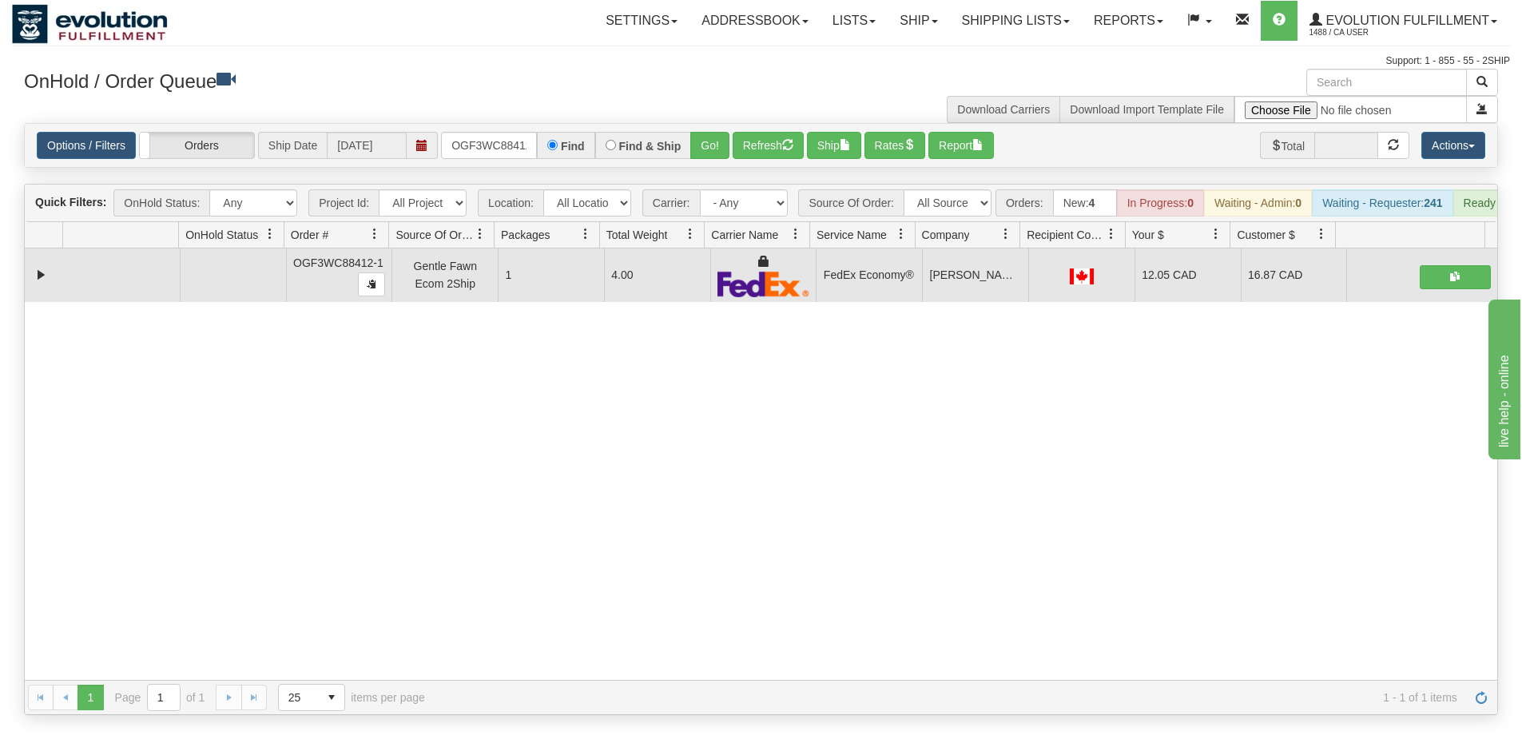
click at [525, 131] on div "Options / Filters Group Shipments Orders Ship Date [DATE] OGF3WC88412-1 Find Fi…" at bounding box center [761, 145] width 1473 height 43
click at [503, 153] on input "OGF3WC88412-1" at bounding box center [489, 145] width 96 height 27
click at [725, 147] on button "Go!" at bounding box center [709, 145] width 39 height 27
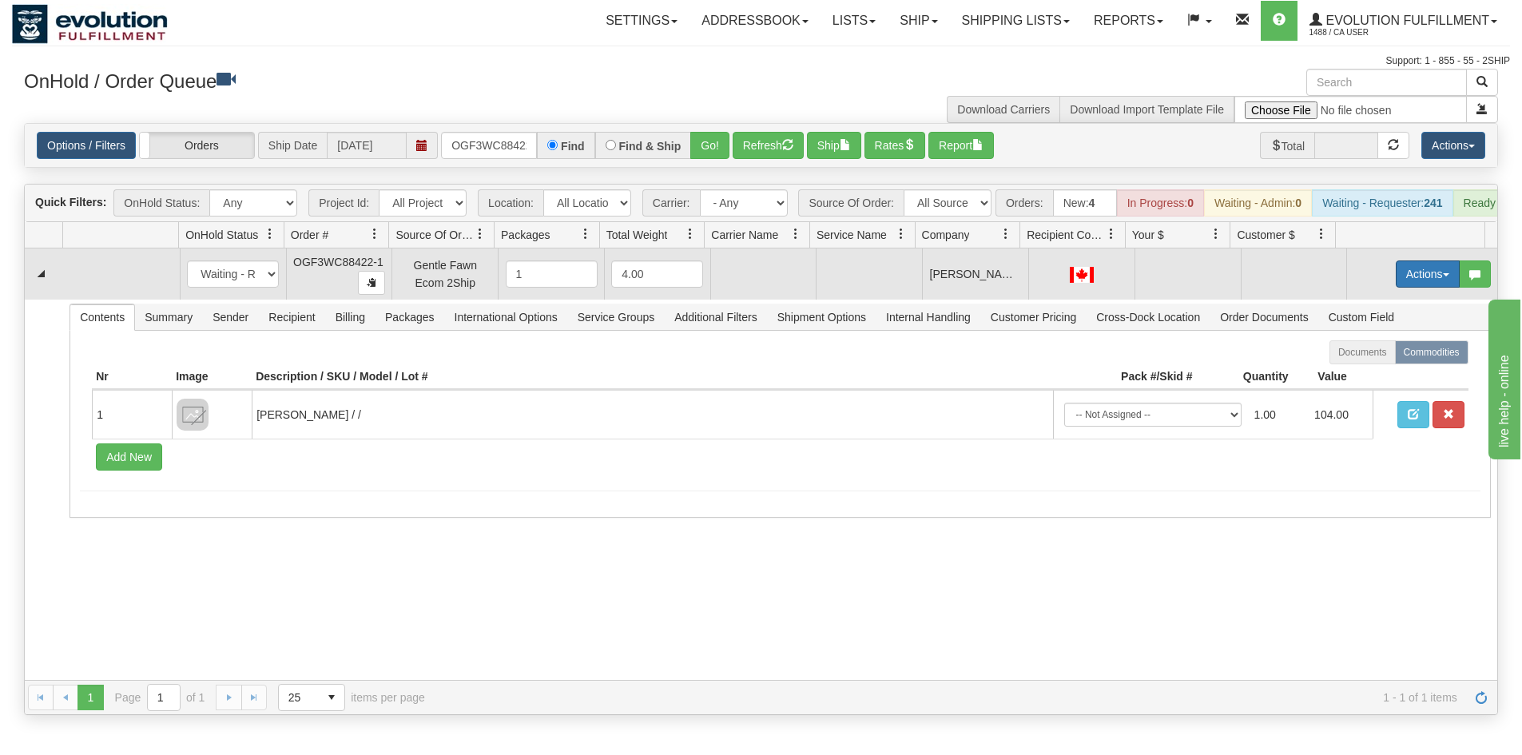
click at [1403, 281] on button "Actions" at bounding box center [1428, 274] width 64 height 27
click at [1367, 352] on span "Rate All Services" at bounding box center [1395, 346] width 96 height 13
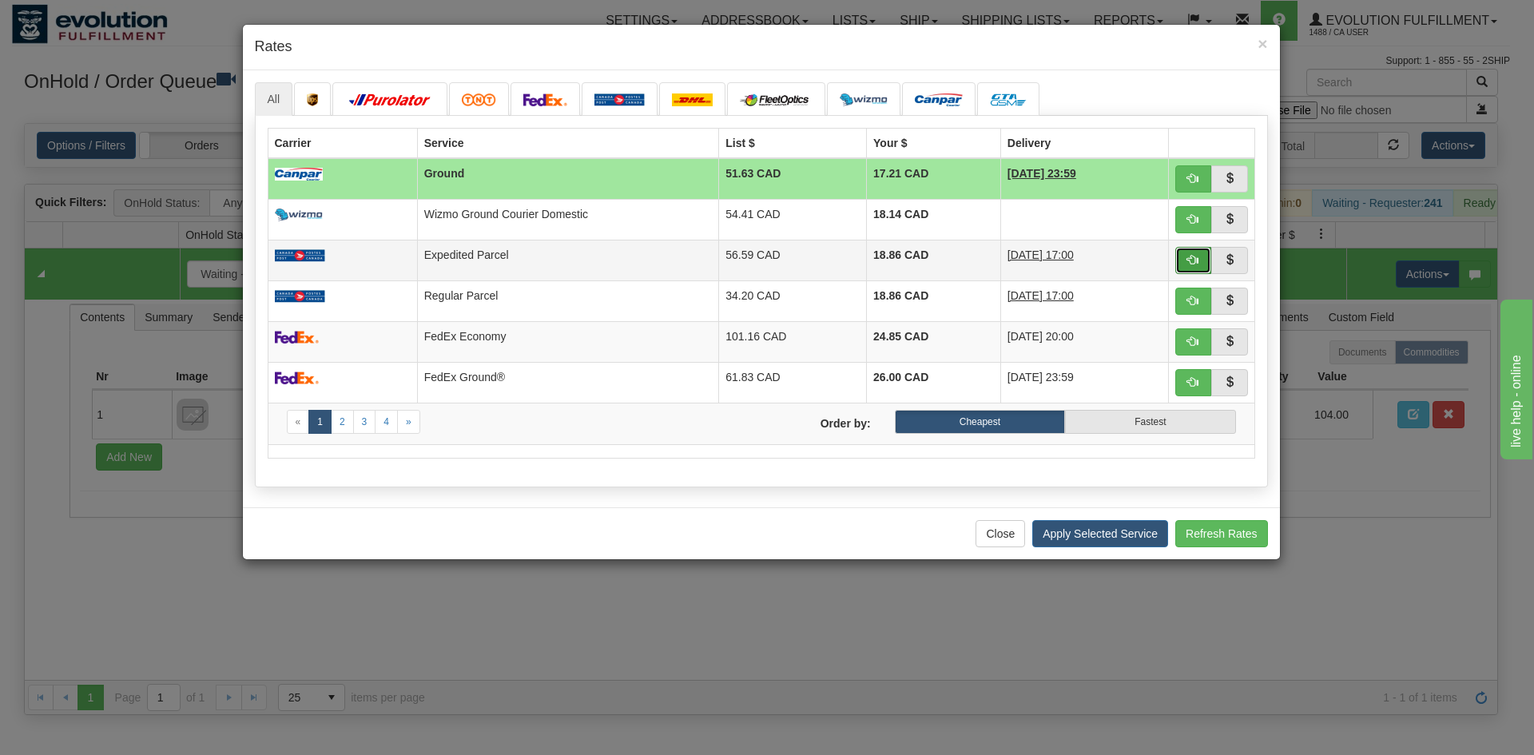
click at [1184, 256] on button "button" at bounding box center [1194, 260] width 37 height 27
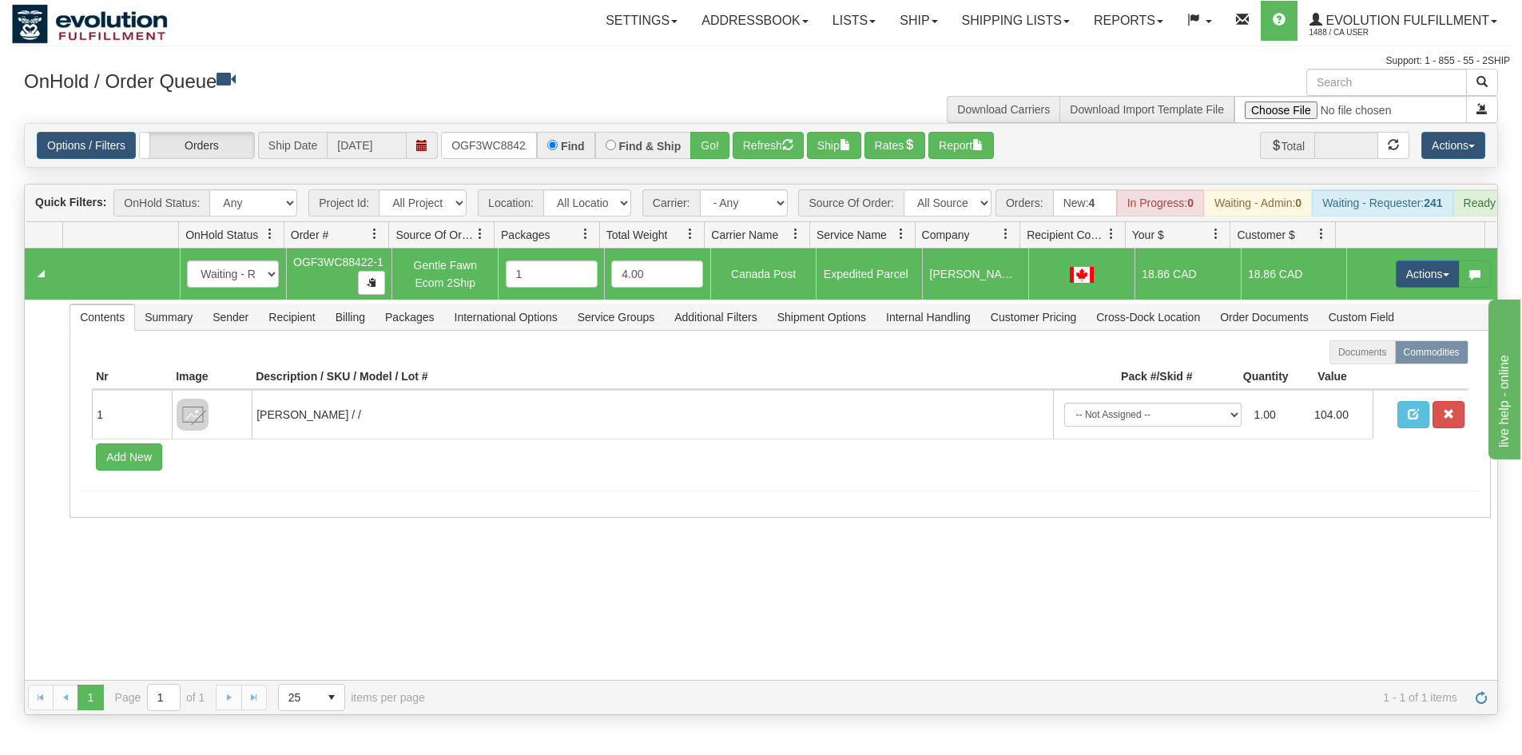
click at [477, 163] on div "Options / Filters Group Shipments Orders Ship Date [DATE] OGF3WC88422-1 Find Fi…" at bounding box center [761, 145] width 1473 height 43
click at [488, 140] on input "OGF3WC88422-1" at bounding box center [489, 145] width 96 height 27
click at [483, 155] on input "OGF3WC88422-1" at bounding box center [489, 145] width 96 height 27
click at [710, 140] on button "Go!" at bounding box center [709, 145] width 39 height 27
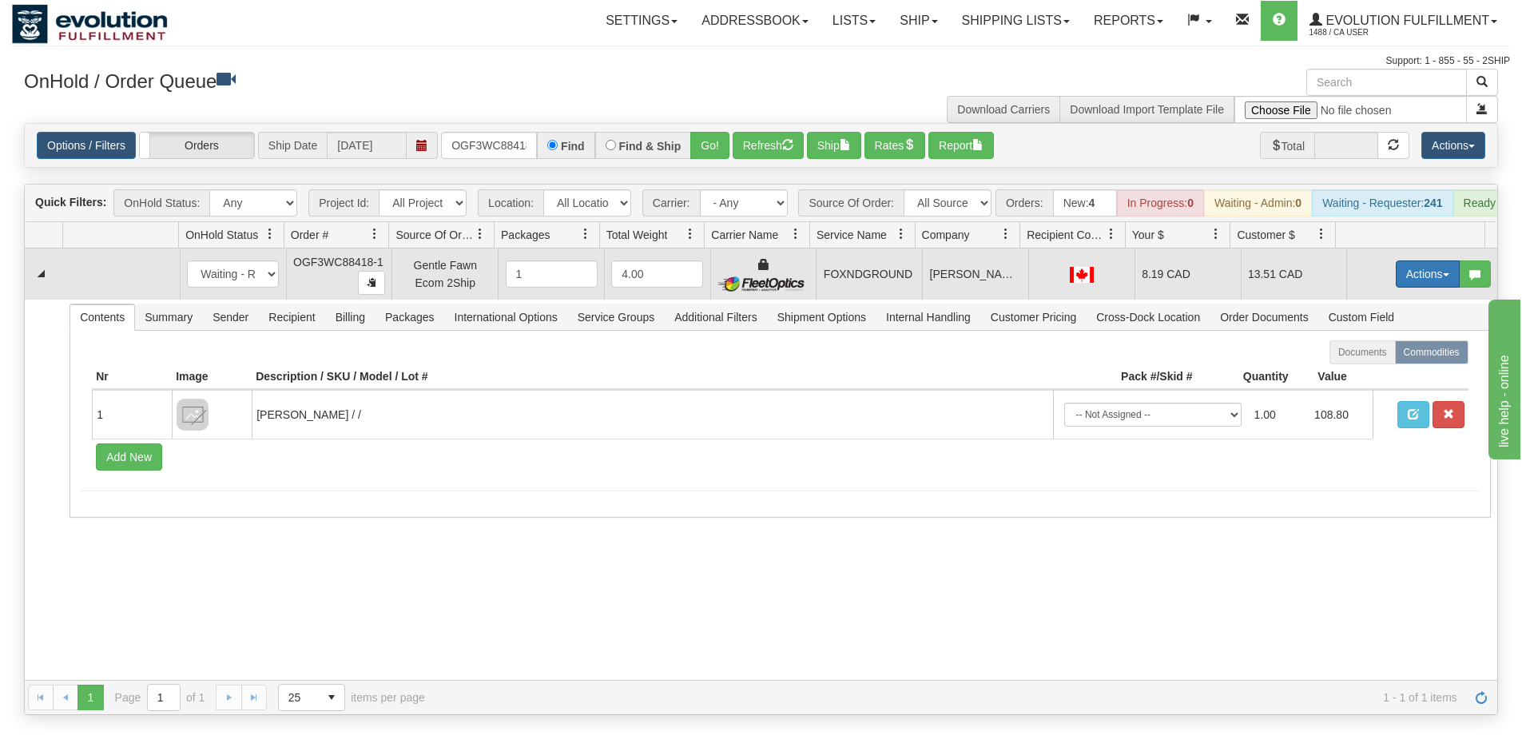
click at [1396, 283] on button "Actions" at bounding box center [1428, 274] width 64 height 27
click at [1350, 373] on span "Ship" at bounding box center [1364, 366] width 34 height 13
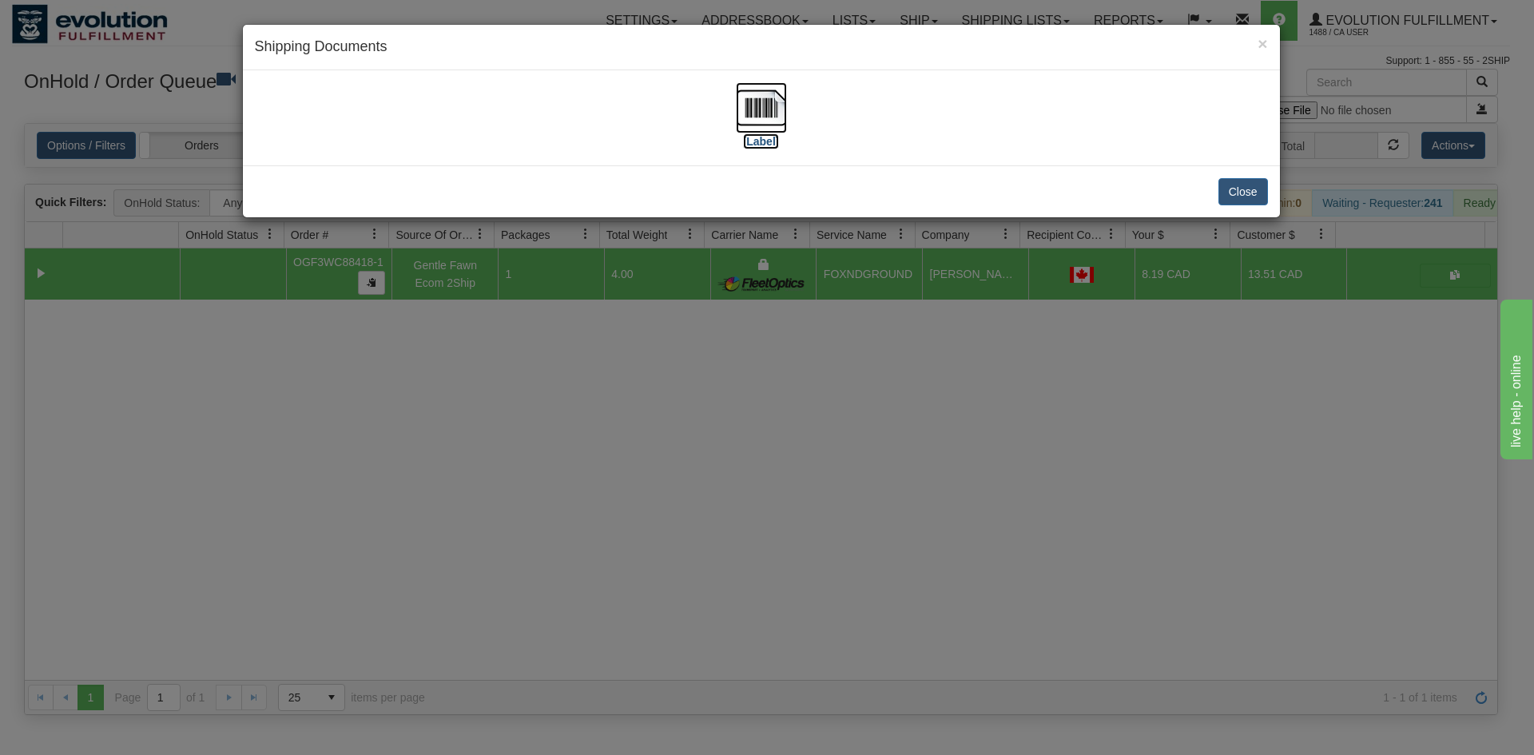
click at [780, 111] on img at bounding box center [761, 107] width 51 height 51
drag, startPoint x: 682, startPoint y: 476, endPoint x: 387, endPoint y: 281, distance: 353.1
click at [677, 473] on div "× Shipping Documents [Label] Close" at bounding box center [767, 377] width 1534 height 755
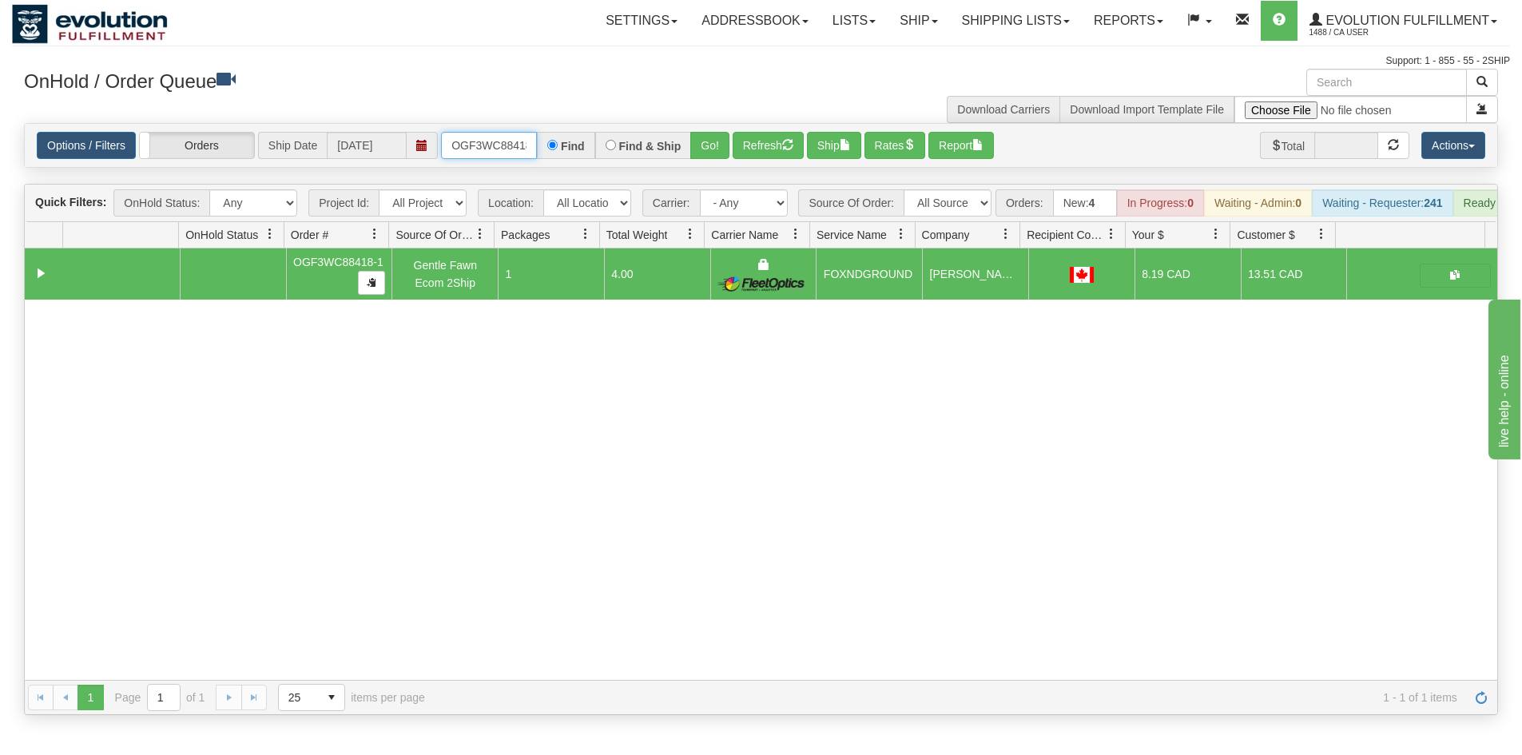
click at [492, 140] on input "OGF3WC88418-1" at bounding box center [489, 145] width 96 height 27
click at [709, 140] on button "Go!" at bounding box center [709, 145] width 39 height 27
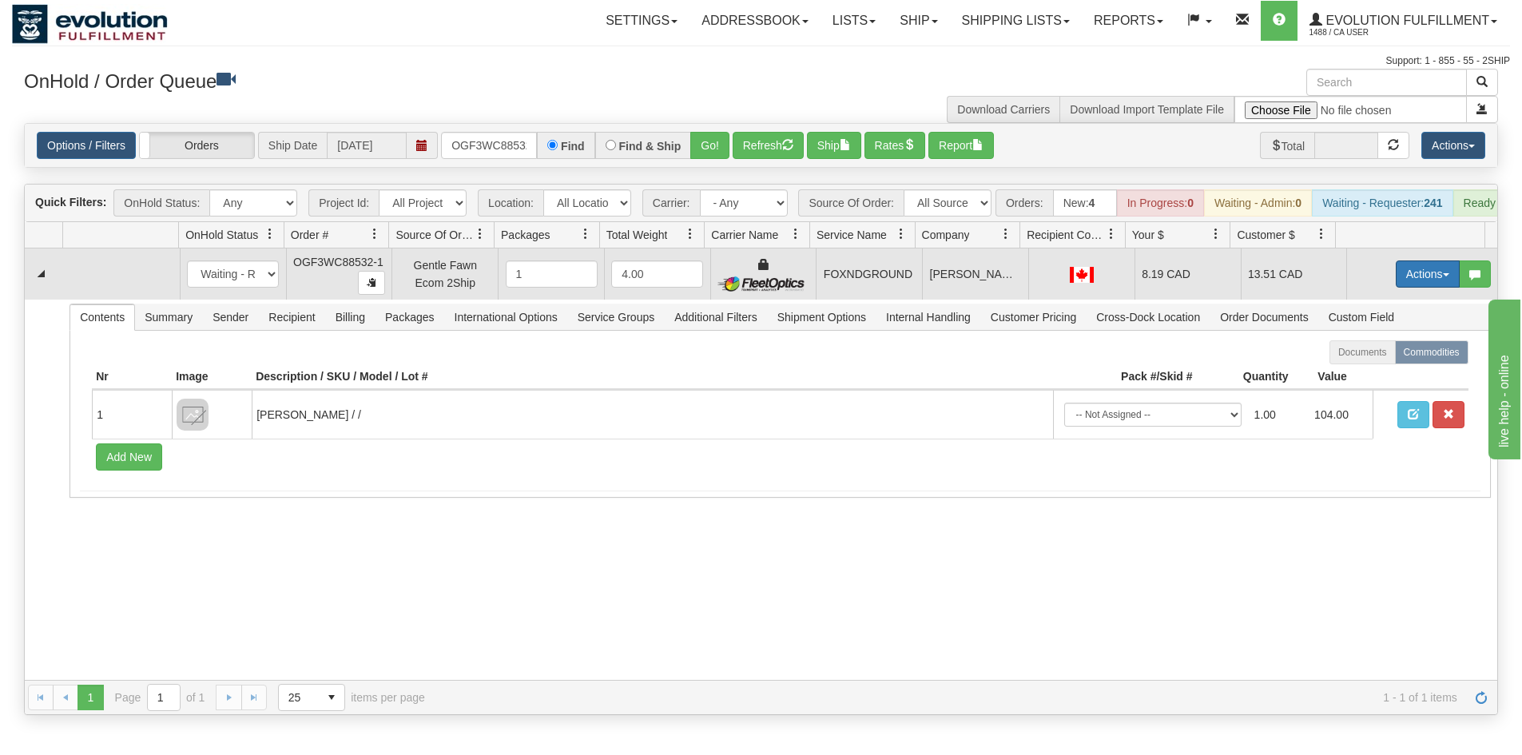
click at [1403, 288] on button "Actions" at bounding box center [1428, 274] width 64 height 27
click at [1355, 373] on span "Ship" at bounding box center [1364, 366] width 34 height 13
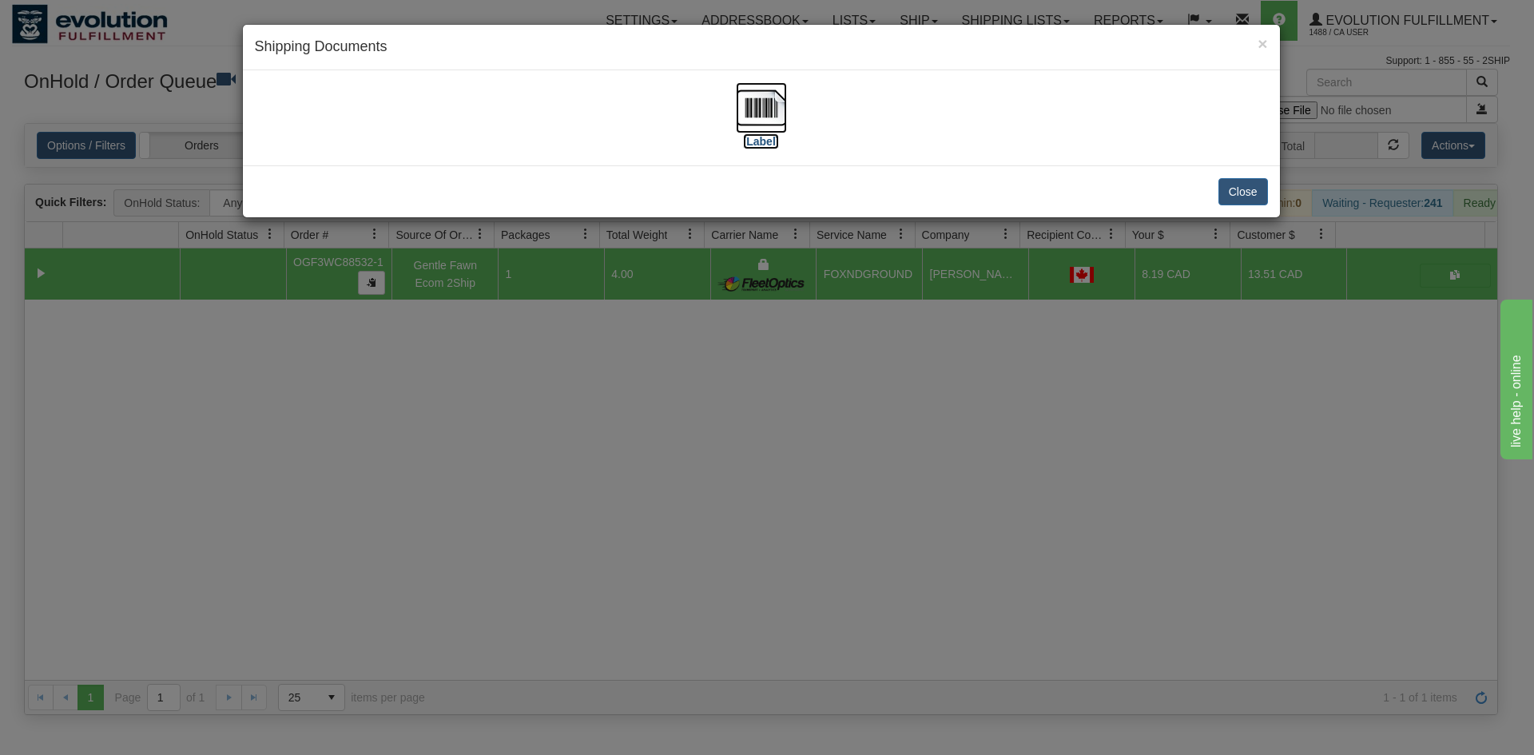
click at [753, 108] on img at bounding box center [761, 107] width 51 height 51
drag, startPoint x: 893, startPoint y: 511, endPoint x: 843, endPoint y: 464, distance: 67.9
click at [891, 503] on div "× Shipping Documents [Label] Close" at bounding box center [767, 377] width 1534 height 755
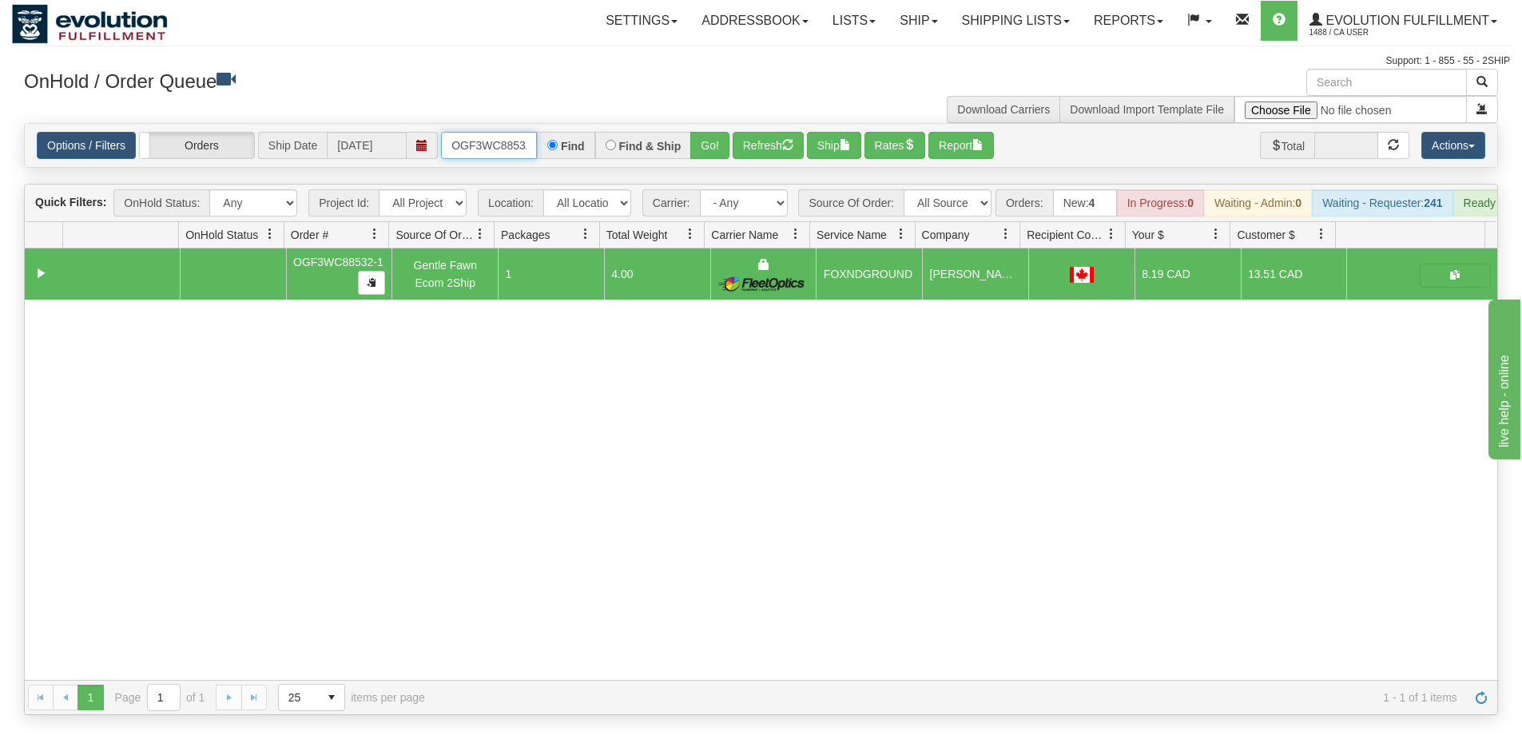
click at [528, 137] on input "OGF3WC88532-1" at bounding box center [489, 145] width 96 height 27
click at [709, 141] on button "Go!" at bounding box center [709, 145] width 39 height 27
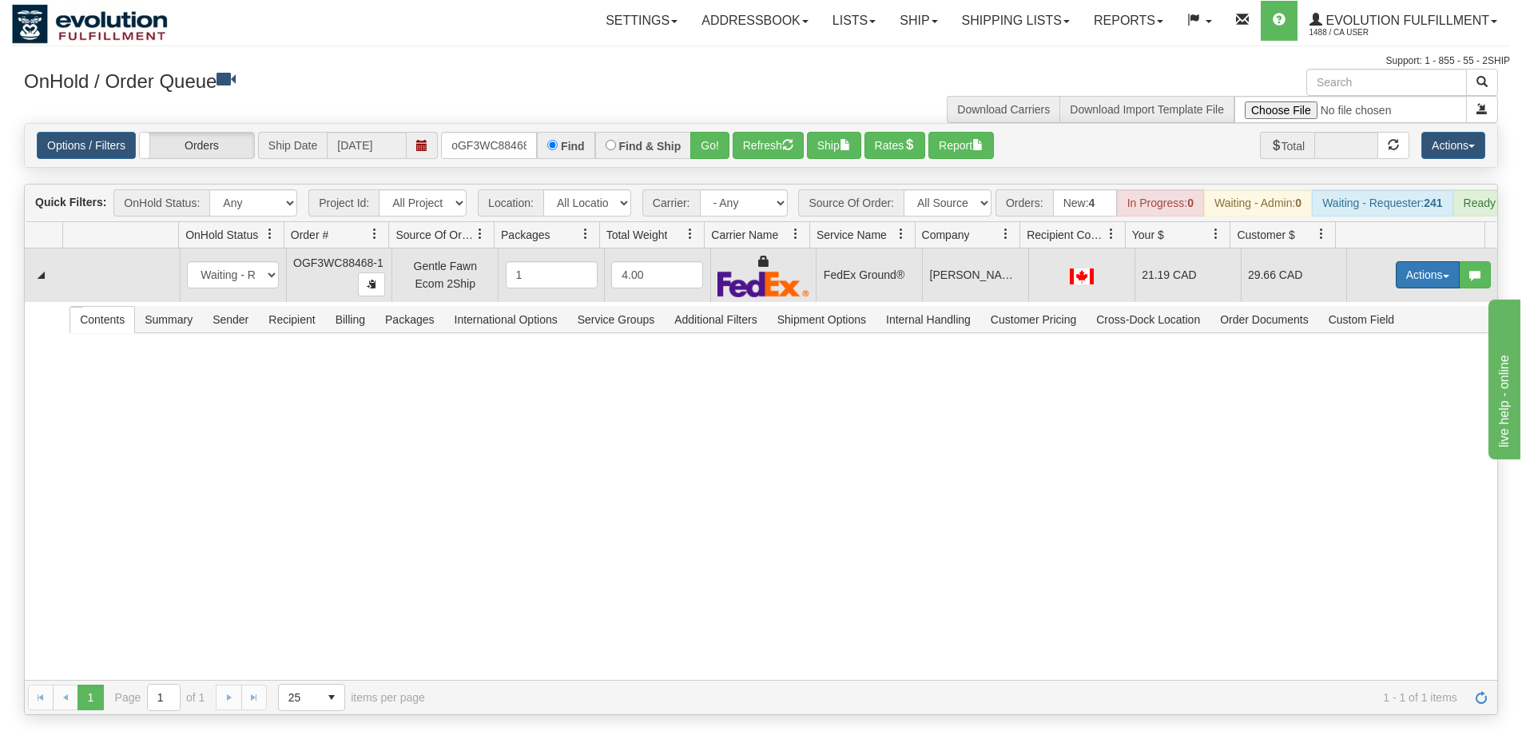
click at [1417, 289] on button "Actions" at bounding box center [1428, 274] width 64 height 27
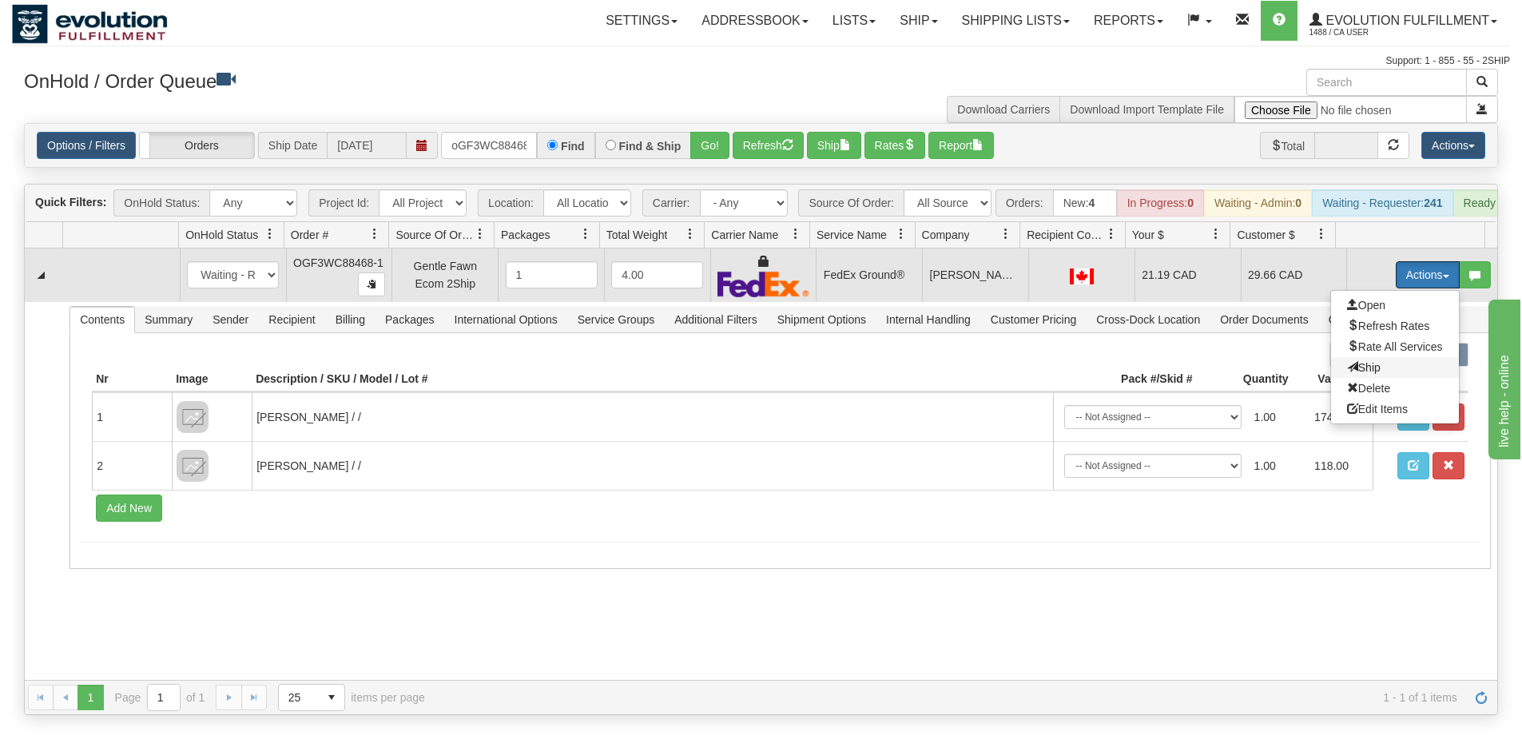
click at [1348, 374] on span "Ship" at bounding box center [1364, 367] width 34 height 13
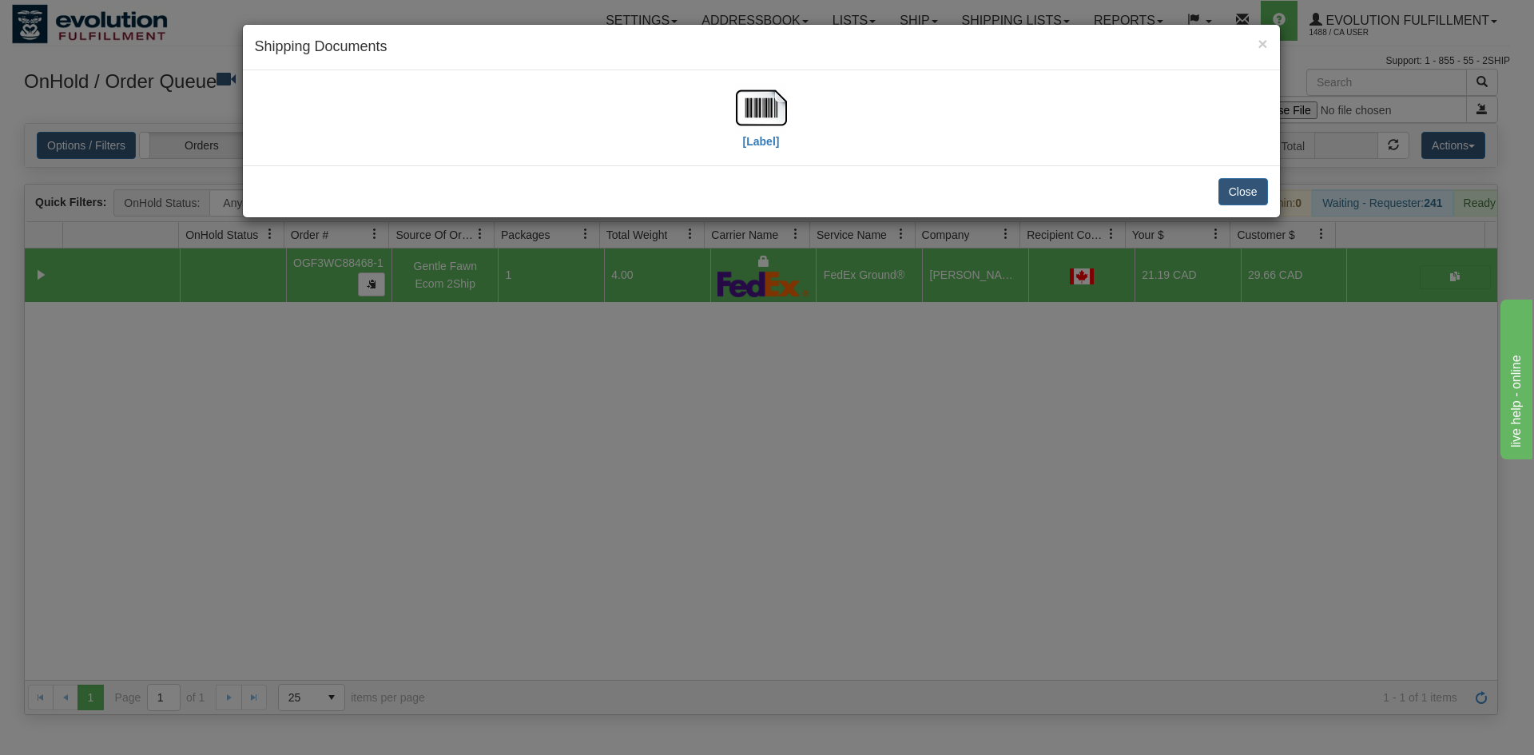
click at [790, 109] on div "[Label]" at bounding box center [761, 117] width 1013 height 71
click at [775, 105] on img at bounding box center [761, 107] width 51 height 51
drag, startPoint x: 837, startPoint y: 448, endPoint x: 761, endPoint y: 380, distance: 101.9
click at [831, 438] on div "× Shipping Documents [Label] Close" at bounding box center [767, 377] width 1534 height 755
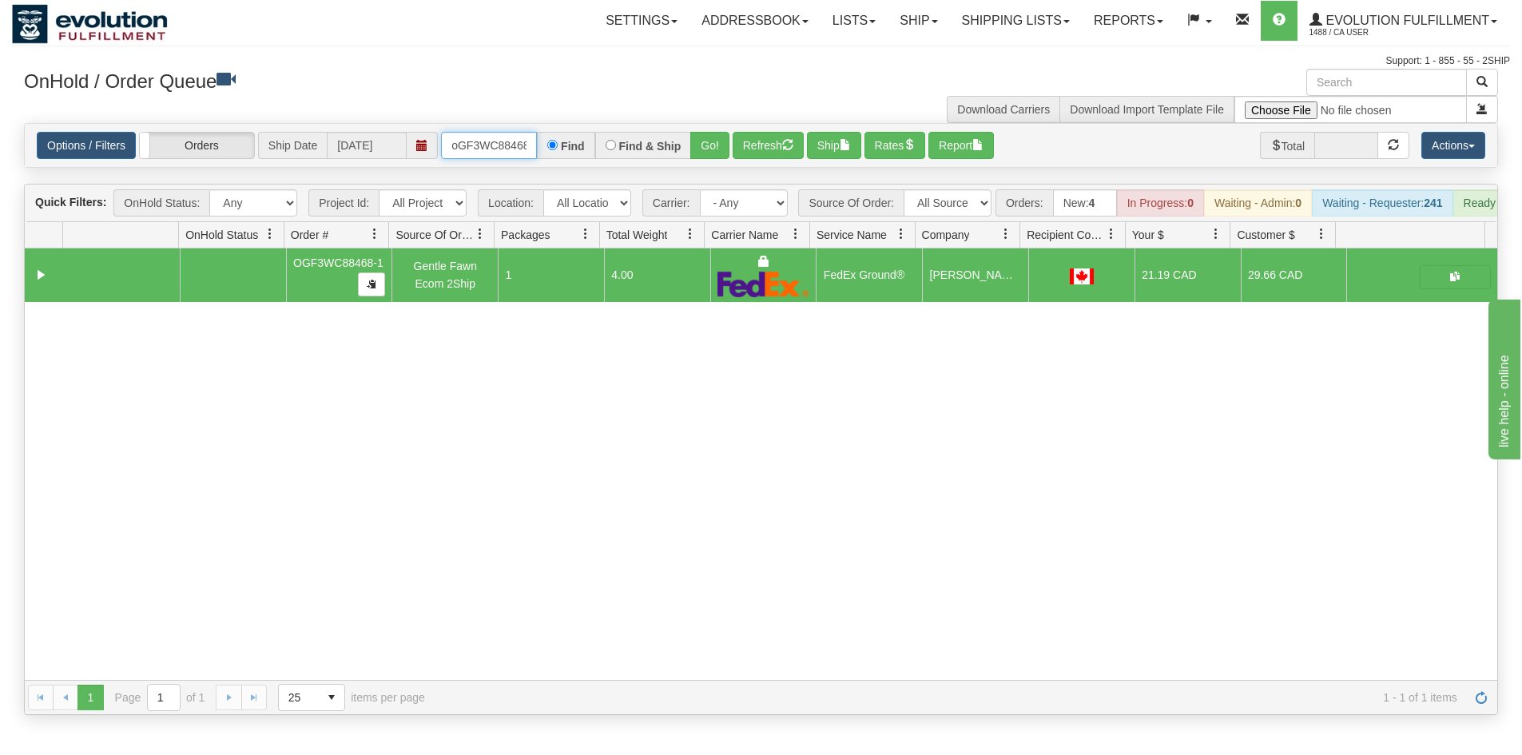
click at [477, 139] on input "oGF3WC88468-1" at bounding box center [489, 145] width 96 height 27
click at [724, 133] on button "Go!" at bounding box center [709, 145] width 39 height 27
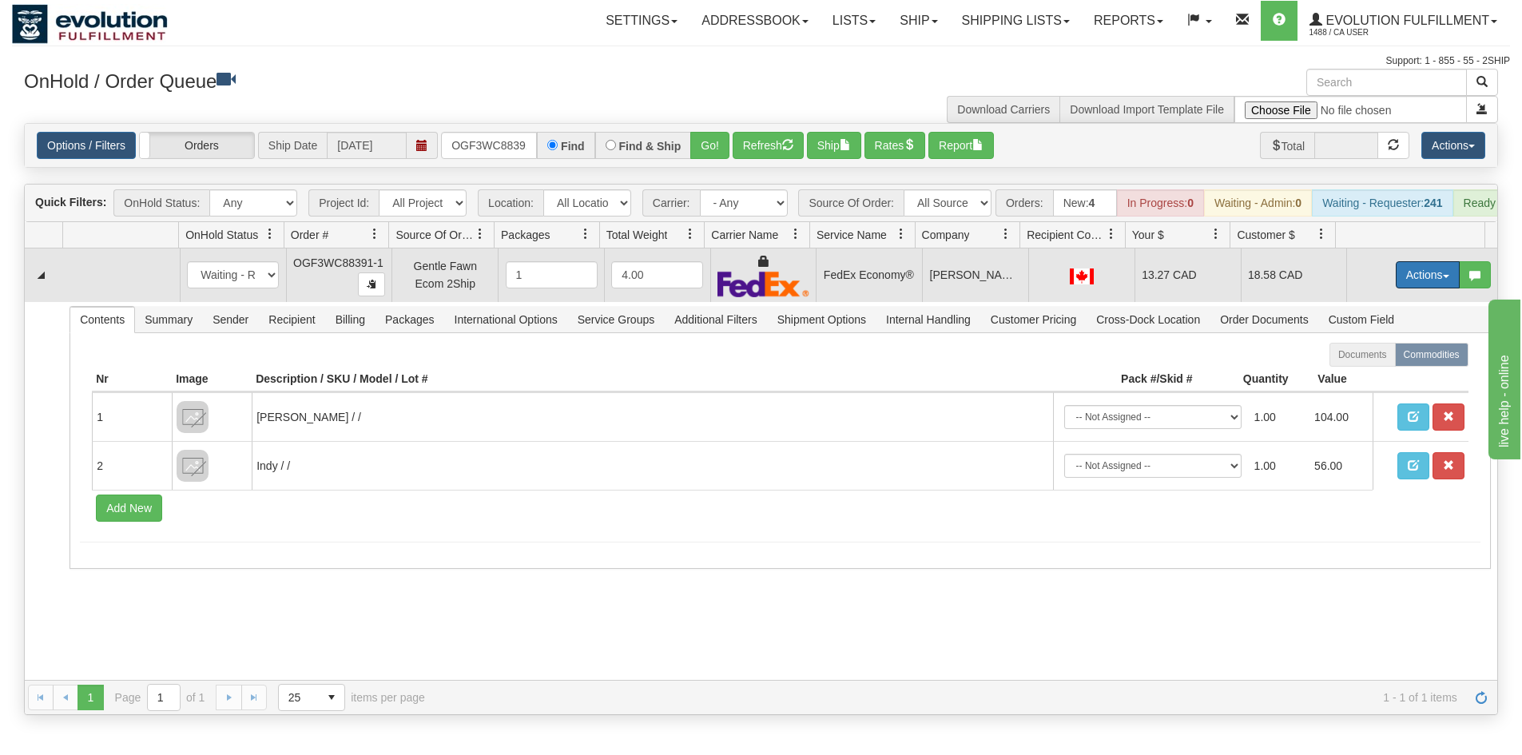
drag, startPoint x: 1415, startPoint y: 286, endPoint x: 1404, endPoint y: 339, distance: 53.9
click at [1415, 286] on button "Actions" at bounding box center [1428, 274] width 64 height 27
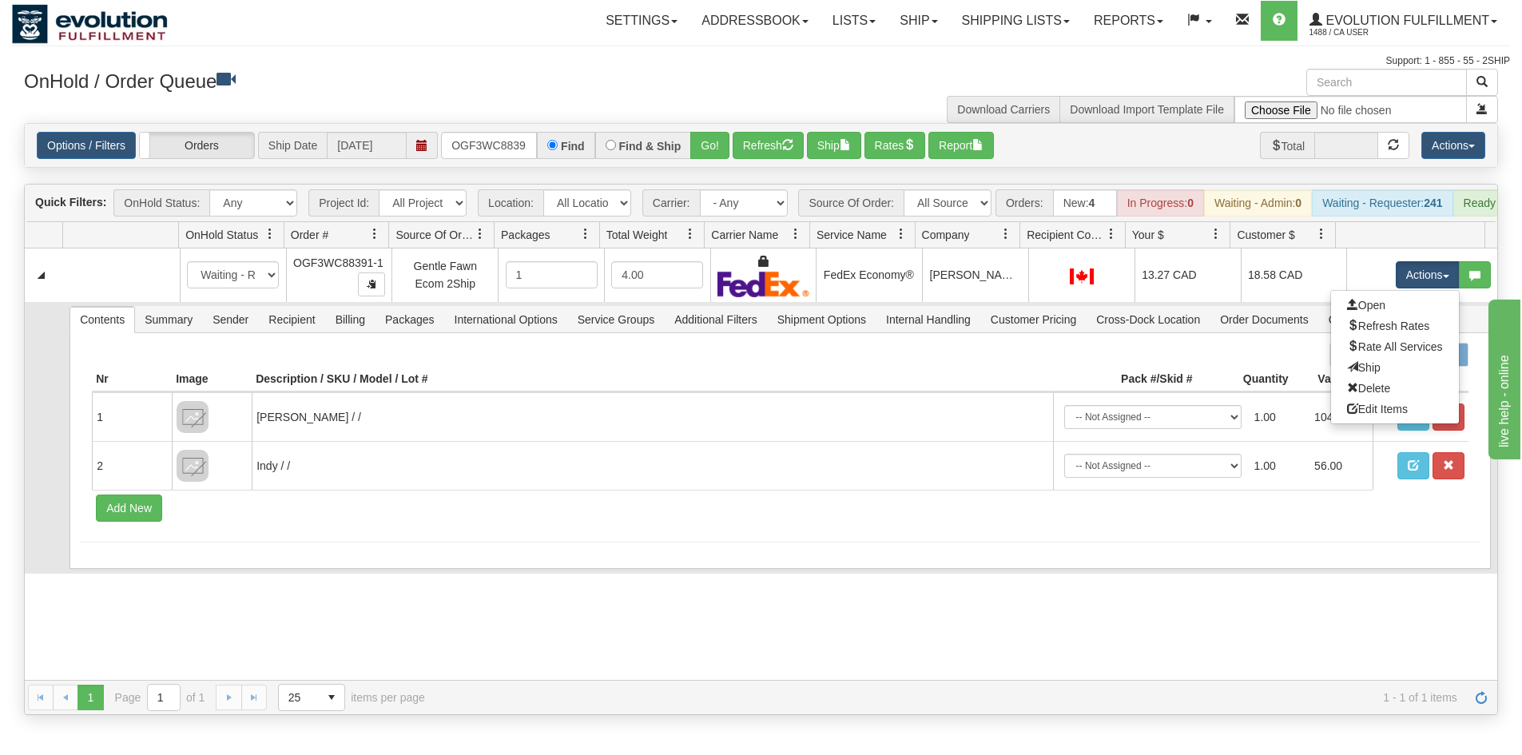
click at [1402, 373] on link "Ship" at bounding box center [1395, 367] width 128 height 21
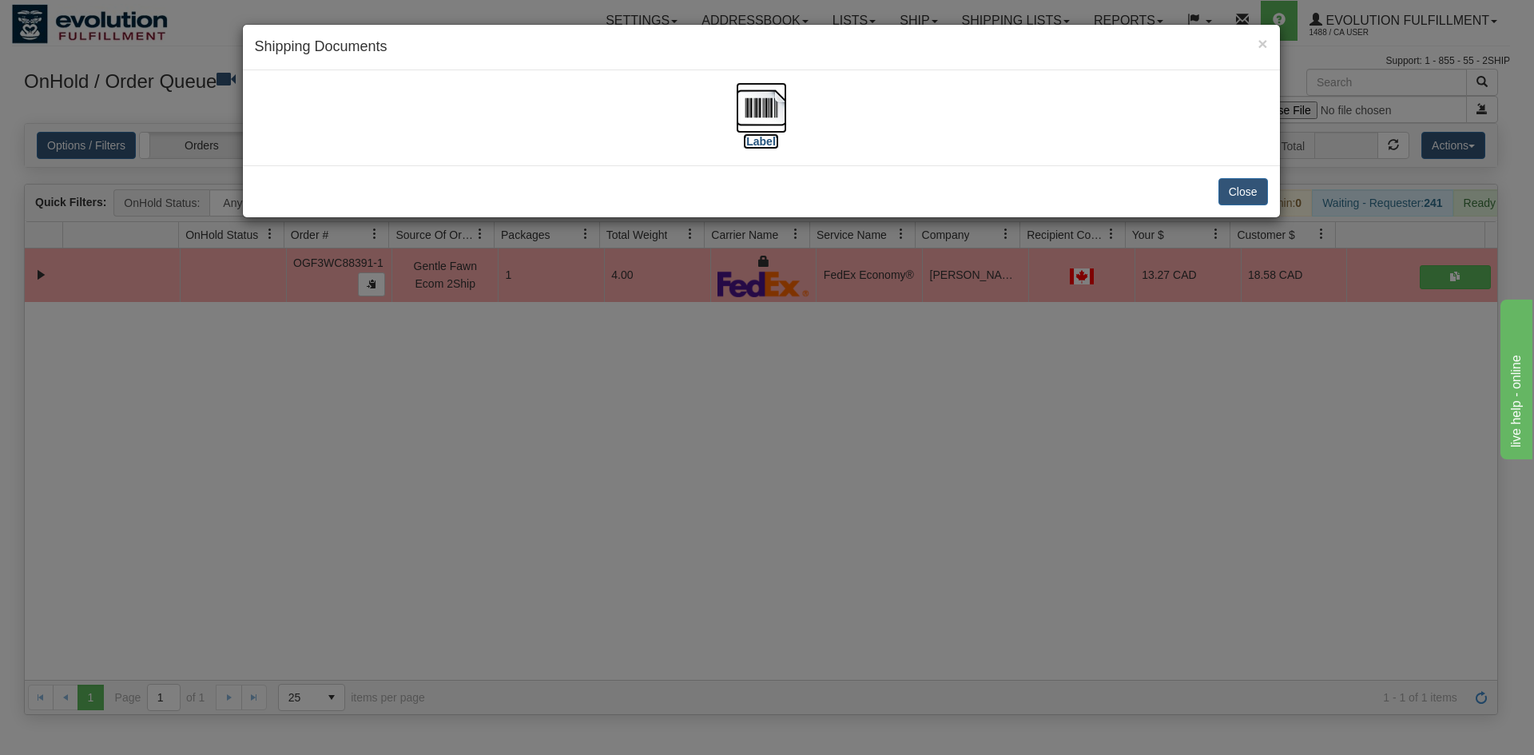
click at [778, 114] on img at bounding box center [761, 107] width 51 height 51
drag, startPoint x: 413, startPoint y: 562, endPoint x: 416, endPoint y: 554, distance: 8.6
click at [417, 555] on div "× Shipping Documents [Label] Close" at bounding box center [767, 377] width 1534 height 755
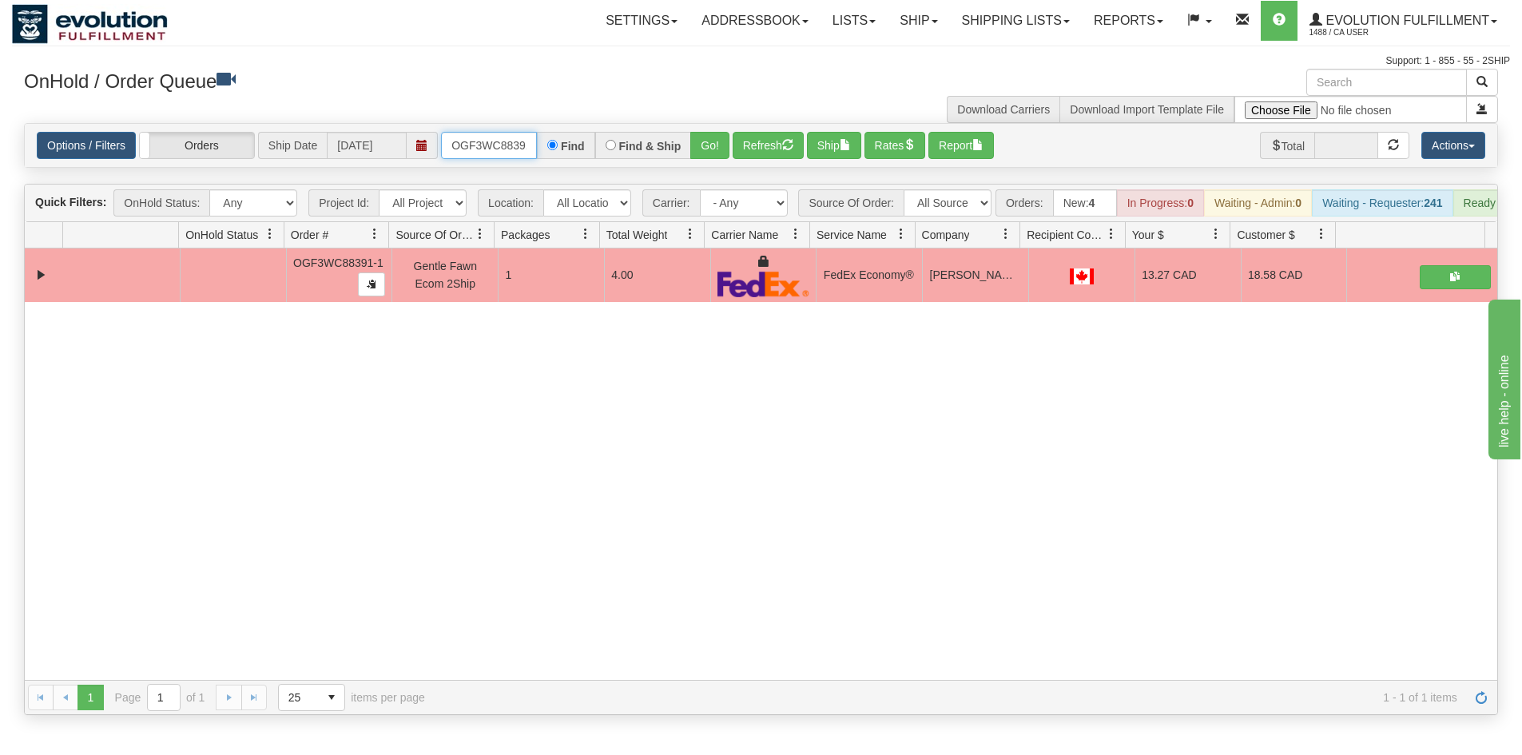
click at [475, 145] on input "OGF3WC88391-1" at bounding box center [489, 145] width 96 height 27
click at [722, 145] on button "Go!" at bounding box center [709, 145] width 39 height 27
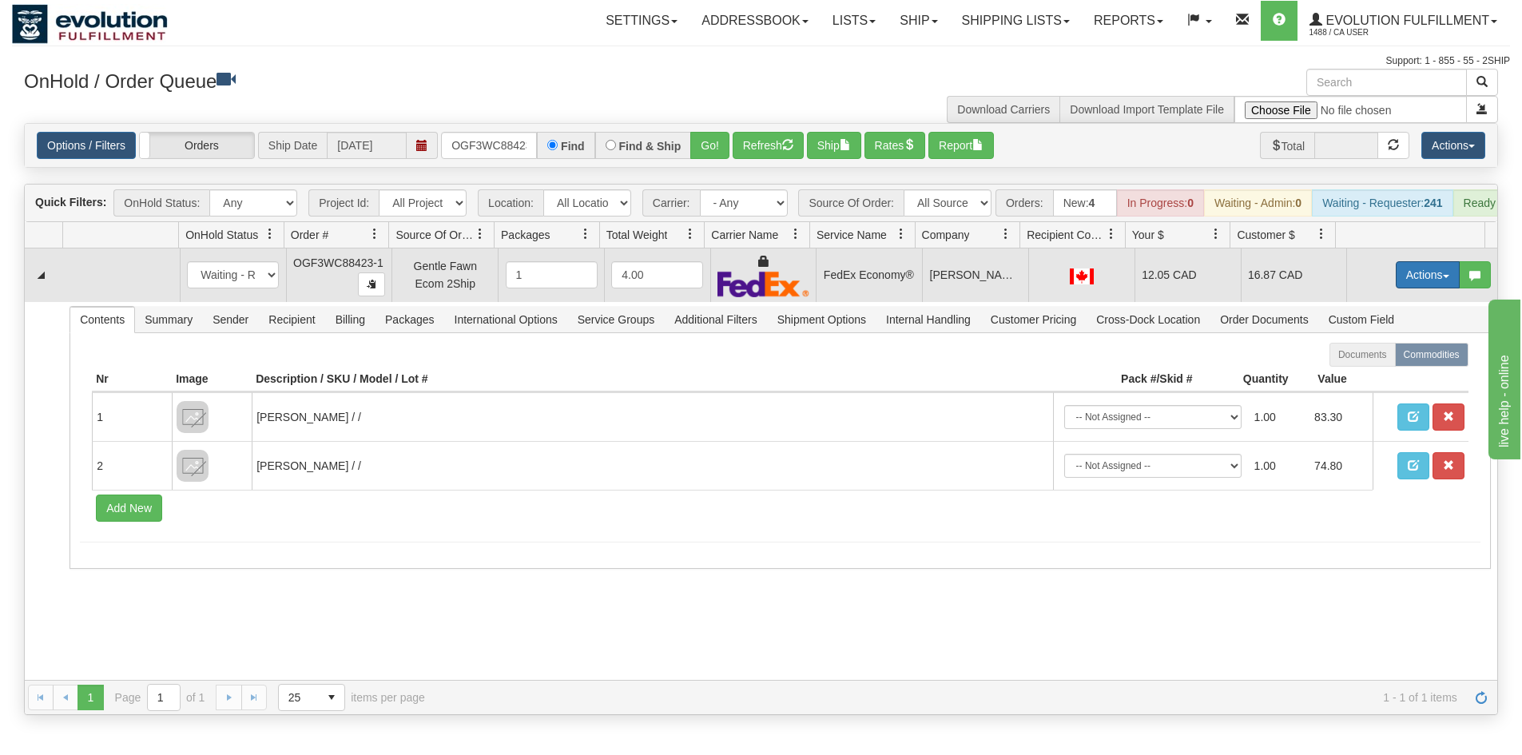
click at [1404, 283] on button "Actions" at bounding box center [1428, 274] width 64 height 27
click at [1349, 374] on span "Ship" at bounding box center [1364, 367] width 34 height 13
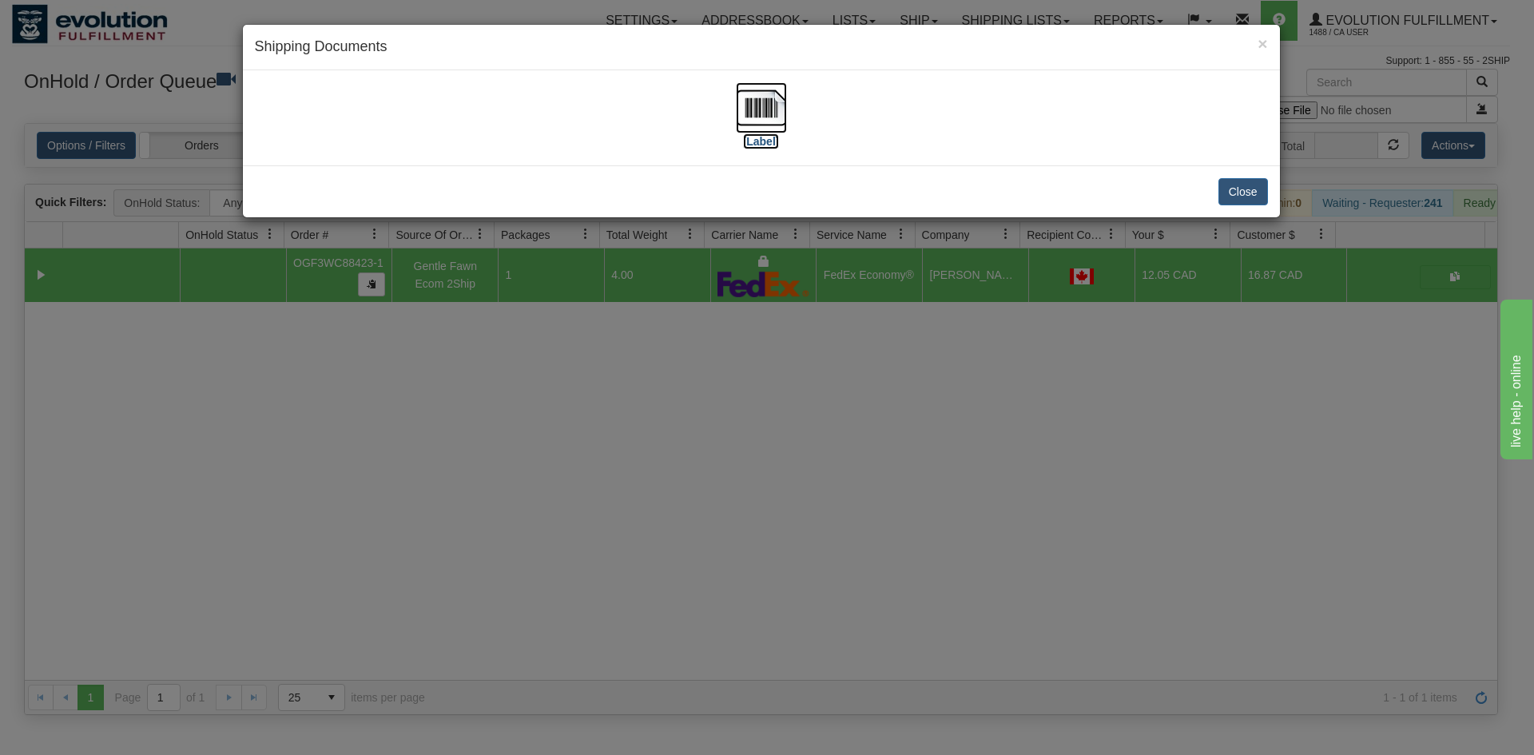
click at [740, 121] on img at bounding box center [761, 107] width 51 height 51
drag, startPoint x: 685, startPoint y: 519, endPoint x: 551, endPoint y: 253, distance: 297.7
click at [689, 492] on div "× Shipping Documents [Label] Close" at bounding box center [767, 377] width 1534 height 755
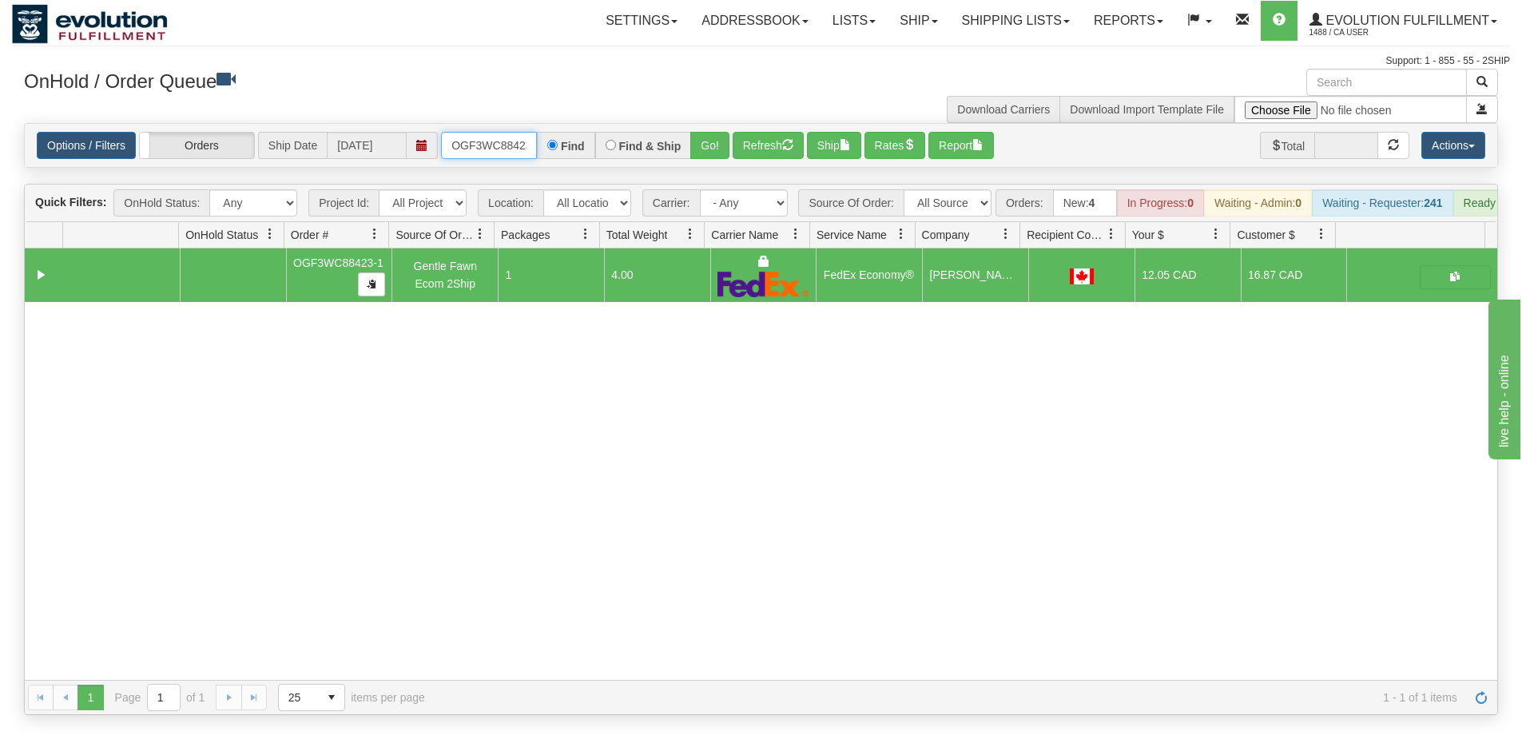
click at [503, 141] on input "OGF3WC88423-1" at bounding box center [489, 145] width 96 height 27
click at [708, 143] on button "Go!" at bounding box center [709, 145] width 39 height 27
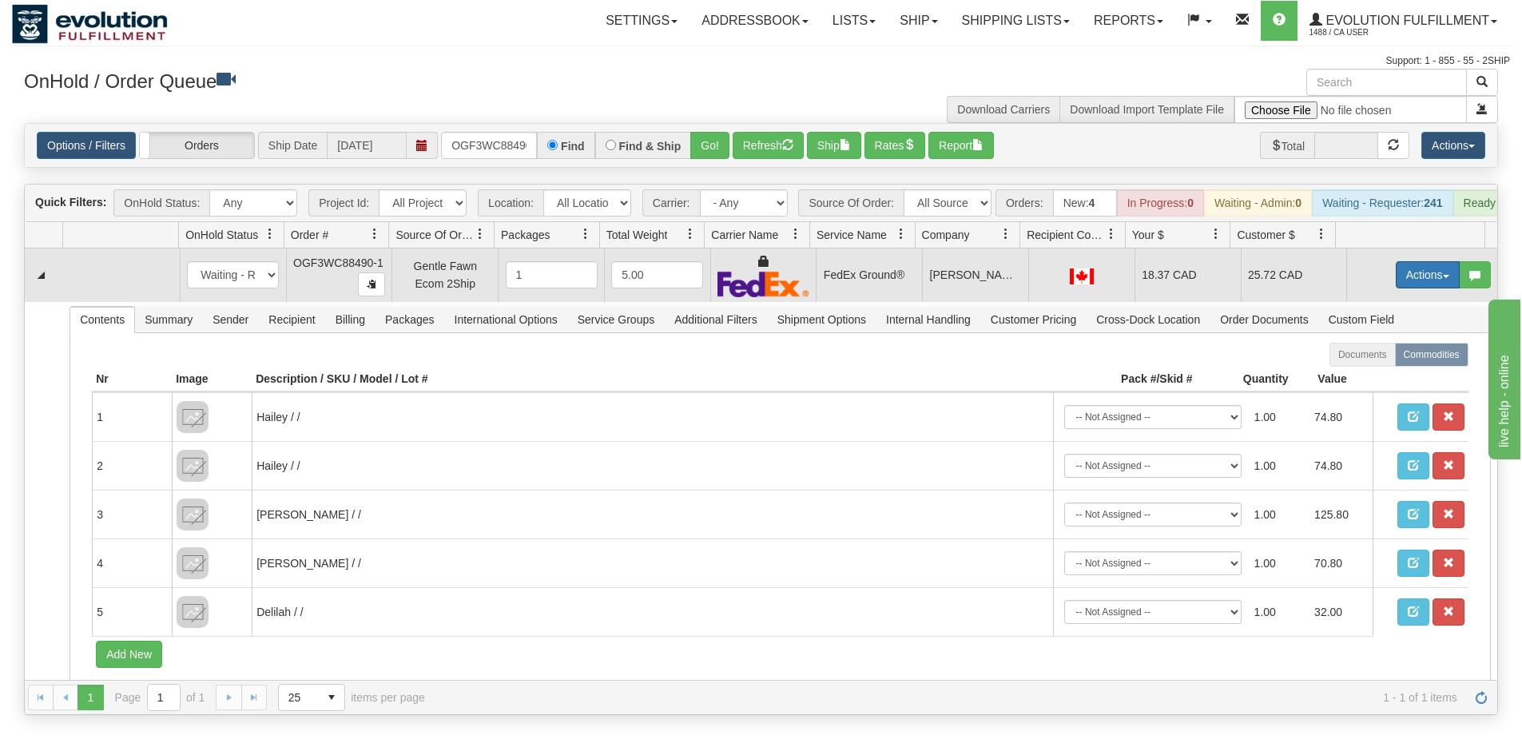
click at [1407, 288] on button "Actions" at bounding box center [1428, 274] width 64 height 27
click at [1361, 372] on link "Ship" at bounding box center [1395, 367] width 128 height 21
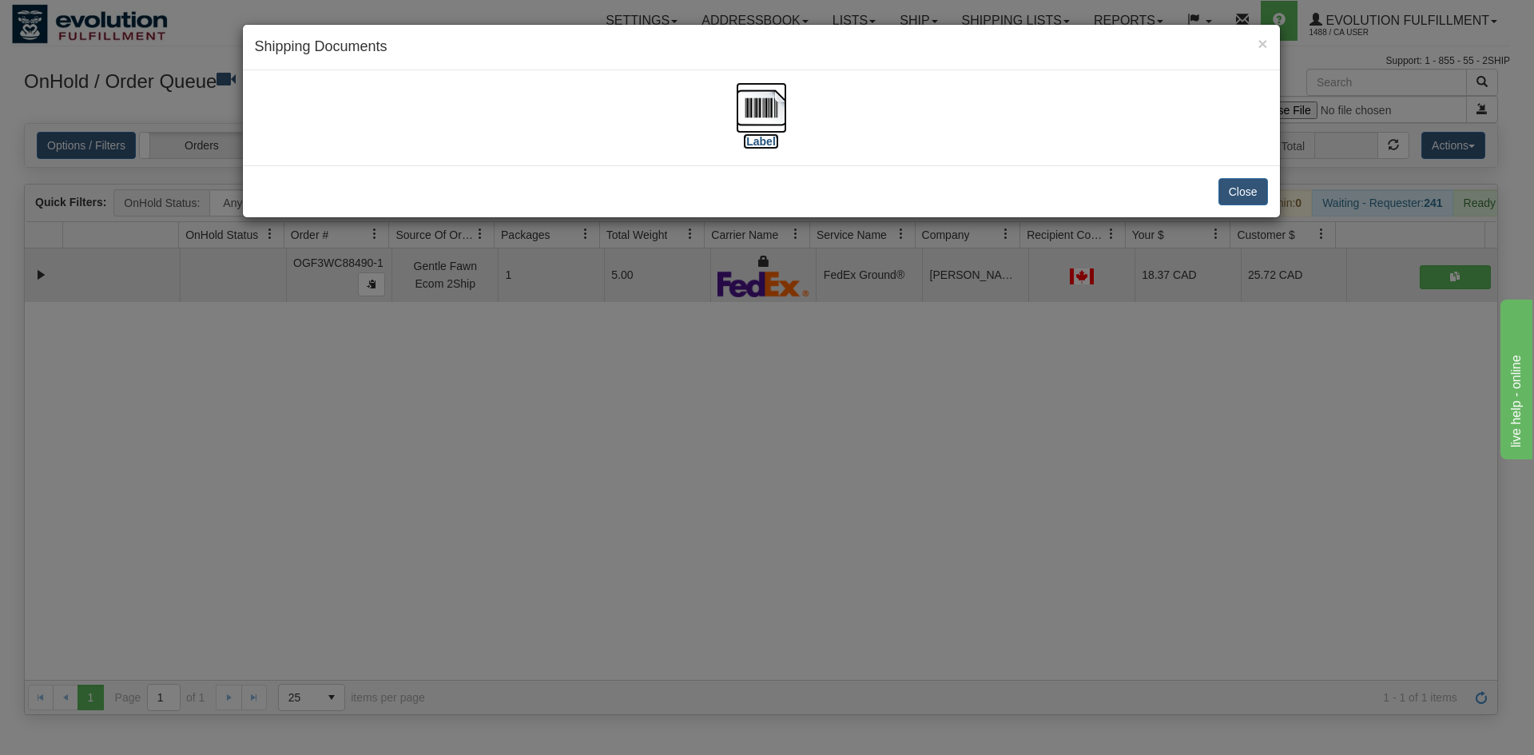
click at [768, 87] on img at bounding box center [761, 107] width 51 height 51
click at [794, 312] on div "× Shipping Documents [Label] Close" at bounding box center [767, 377] width 1534 height 755
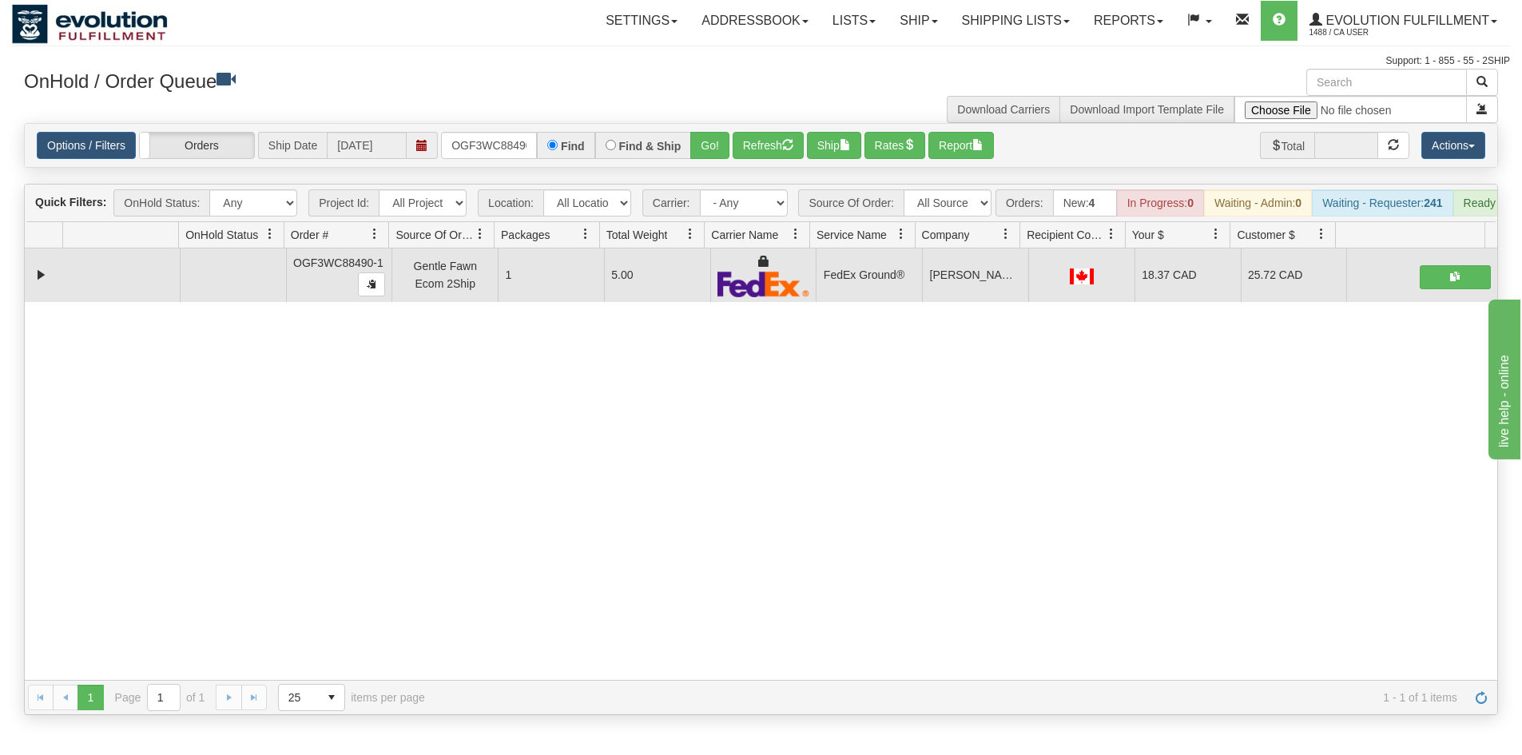
click at [508, 161] on div "Options / Filters Group Shipments Orders Ship Date [DATE] OGF3WC88490-1 Find Fi…" at bounding box center [761, 145] width 1473 height 43
click at [507, 139] on input "OGF3WC88490-1" at bounding box center [489, 145] width 96 height 27
click at [507, 121] on div "OnHold / Order Queue Download Carriers Download Import Template File" at bounding box center [761, 96] width 1498 height 54
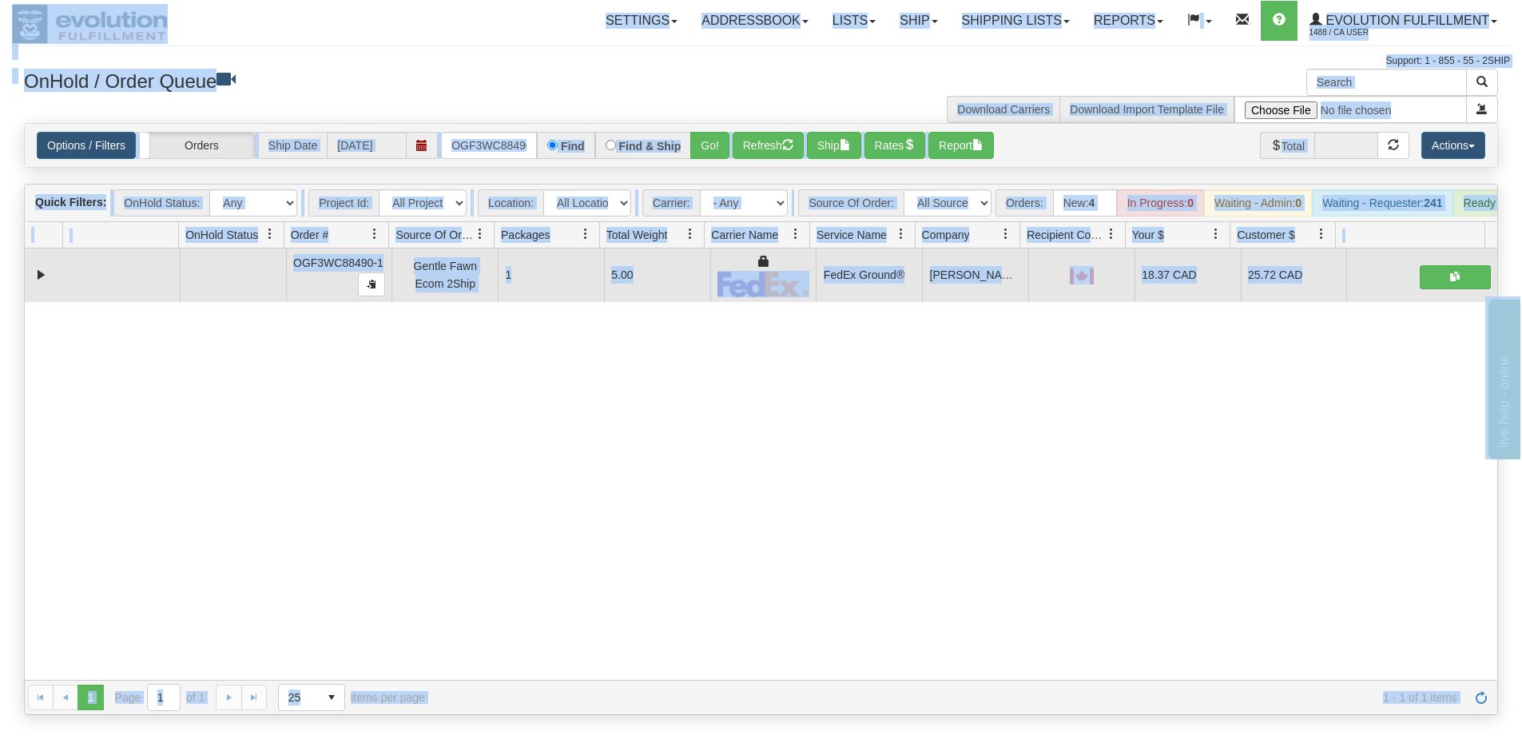
drag, startPoint x: 511, startPoint y: 161, endPoint x: 502, endPoint y: 144, distance: 18.9
click at [509, 160] on div "Options / Filters Group Shipments Orders Ship Date [DATE] OGF3WC88490-1 Find Fi…" at bounding box center [761, 145] width 1473 height 43
click at [502, 138] on input "OGF3WC88490-1" at bounding box center [489, 145] width 96 height 27
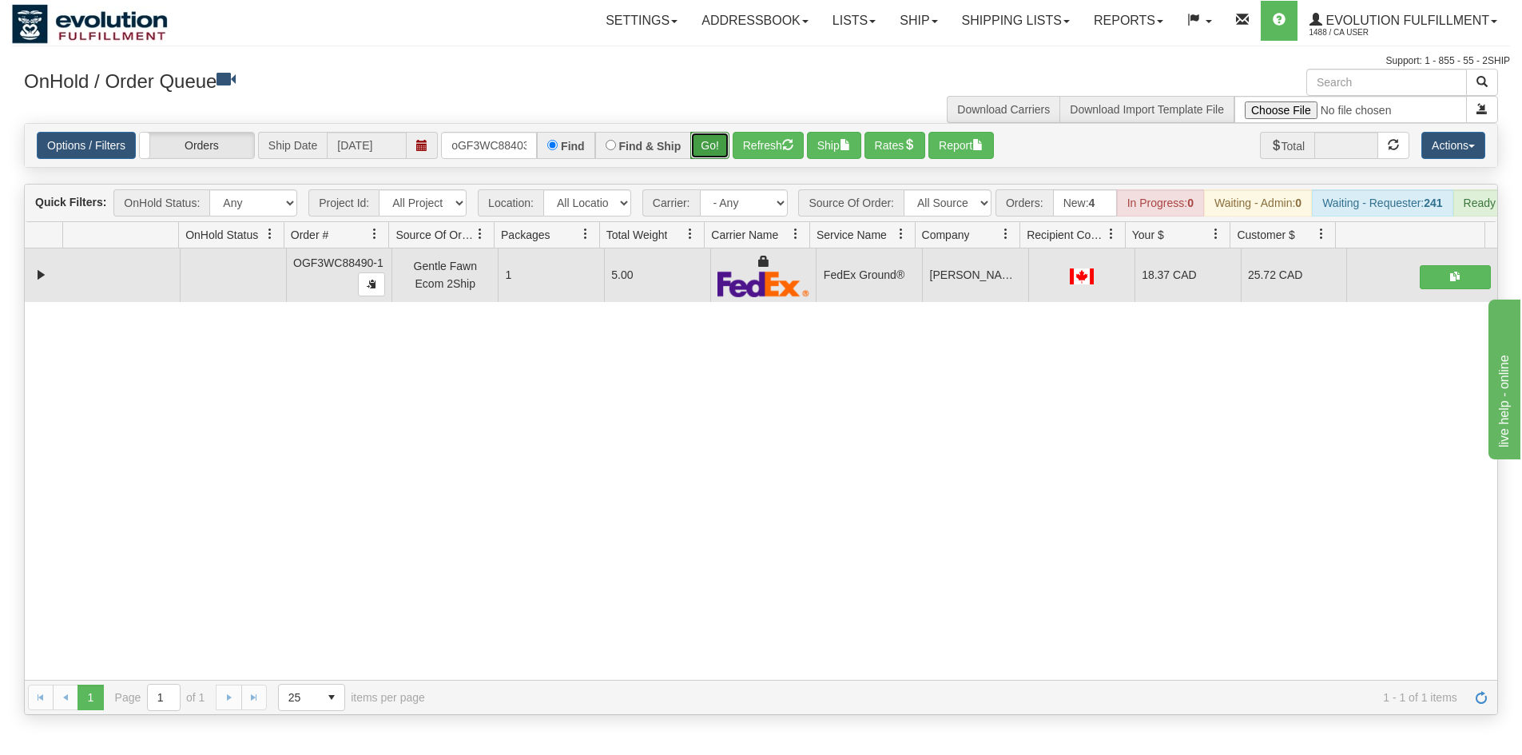
click at [716, 148] on button "Go!" at bounding box center [709, 145] width 39 height 27
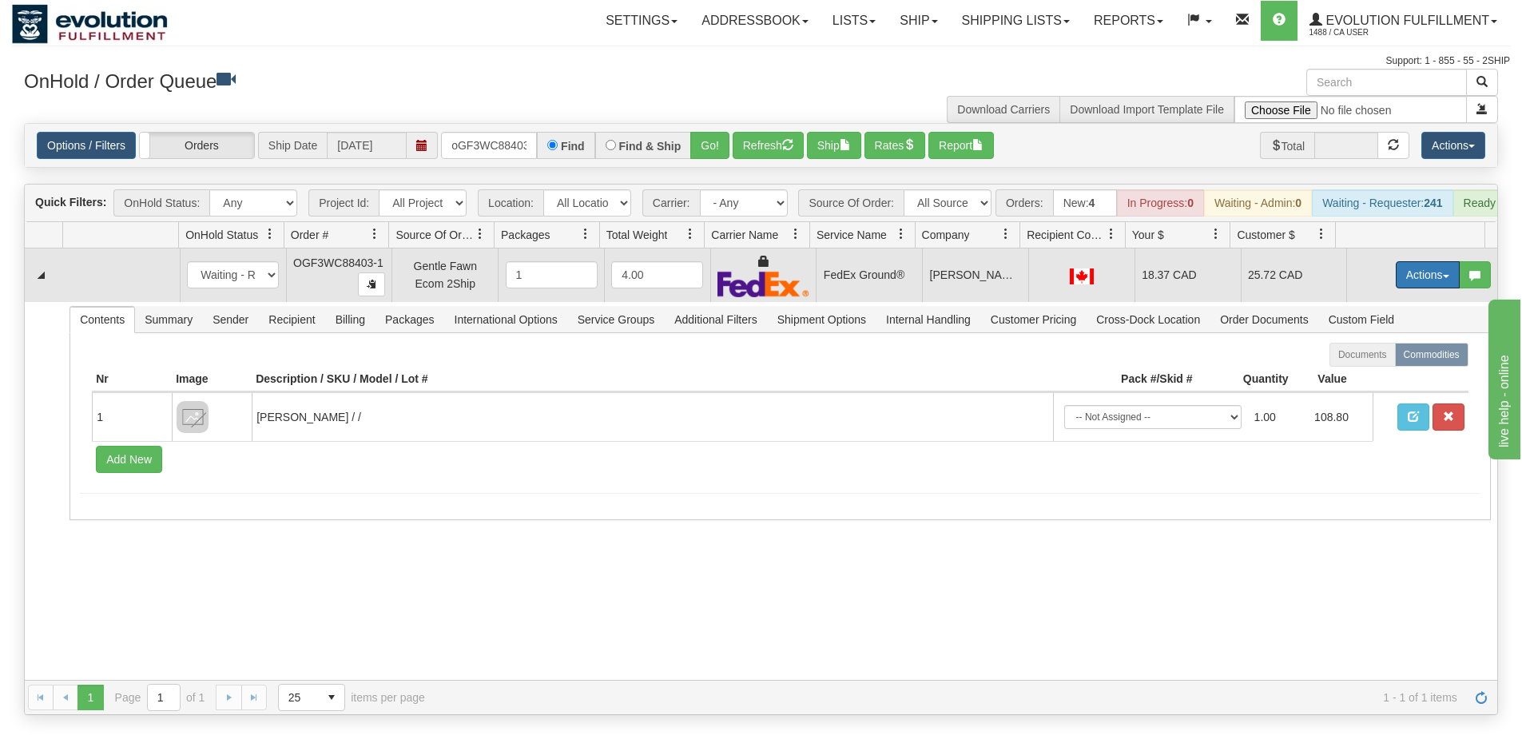
drag, startPoint x: 1414, startPoint y: 290, endPoint x: 1387, endPoint y: 320, distance: 40.2
click at [1414, 289] on button "Actions" at bounding box center [1428, 274] width 64 height 27
click at [1367, 378] on link "Ship" at bounding box center [1395, 367] width 128 height 21
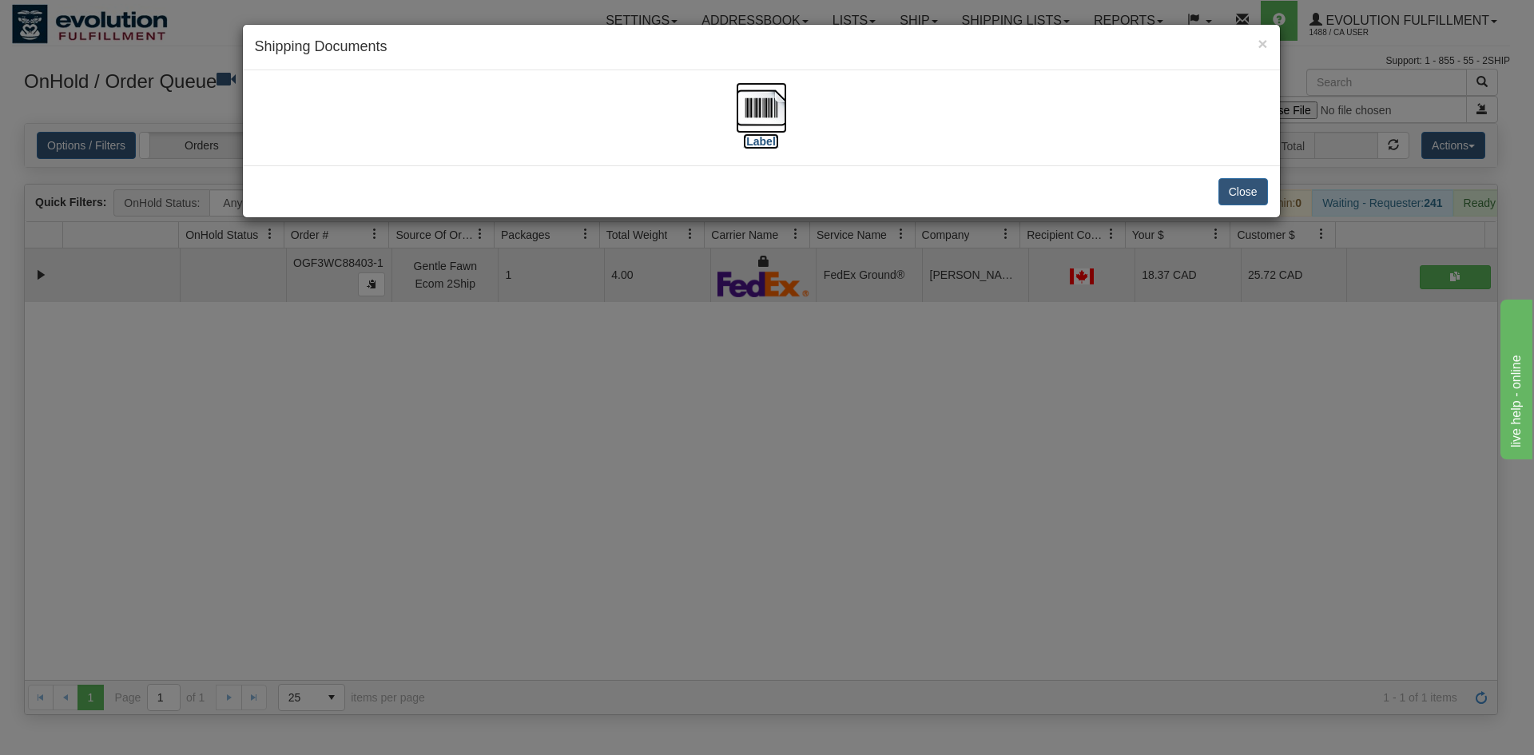
click at [779, 137] on label "[Label]" at bounding box center [761, 141] width 37 height 16
drag, startPoint x: 932, startPoint y: 424, endPoint x: 930, endPoint y: 432, distance: 8.9
click at [933, 435] on div "× Shipping Documents [Label] Close" at bounding box center [767, 377] width 1534 height 755
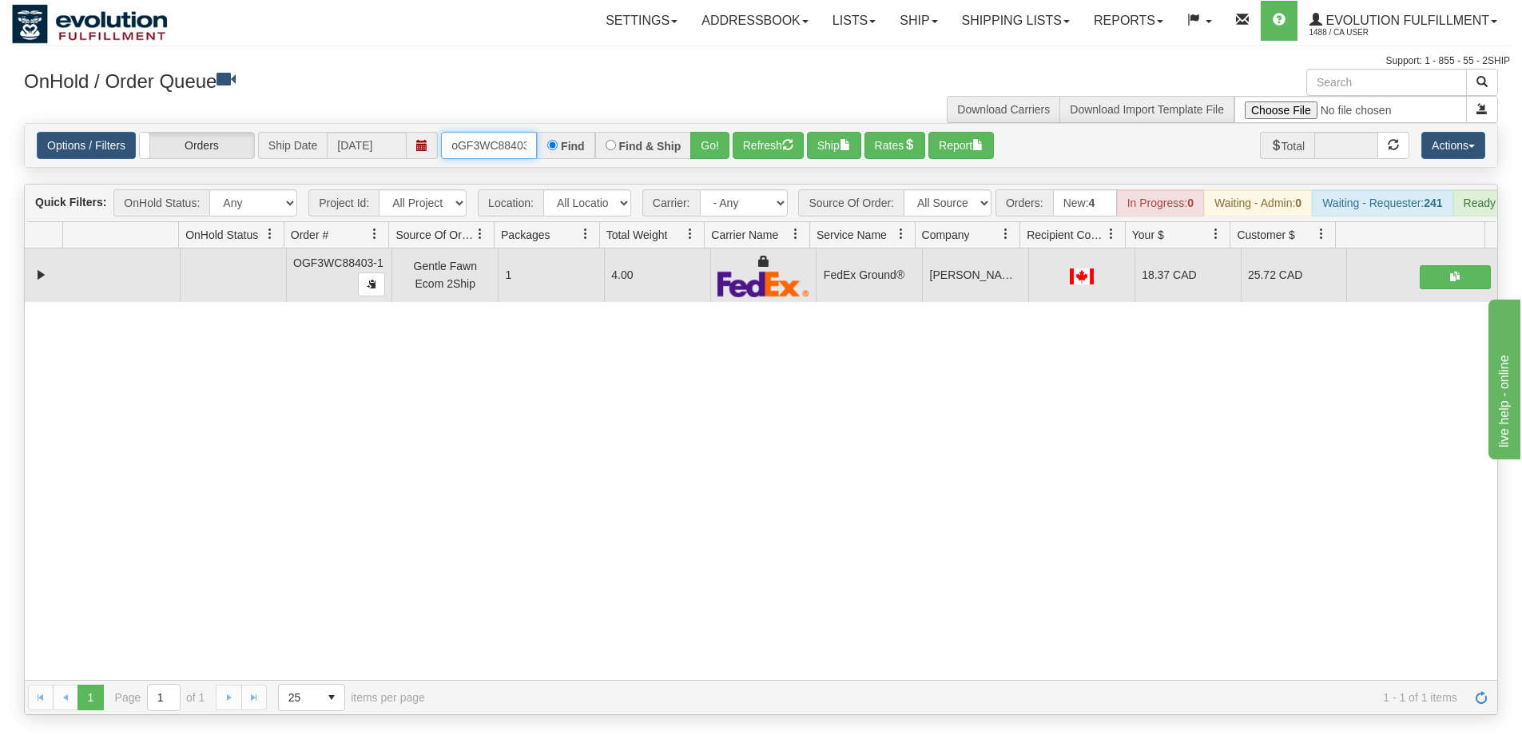
click at [503, 148] on input "oGF3WC88403-1" at bounding box center [489, 145] width 96 height 27
click at [703, 137] on button "Go!" at bounding box center [709, 145] width 39 height 27
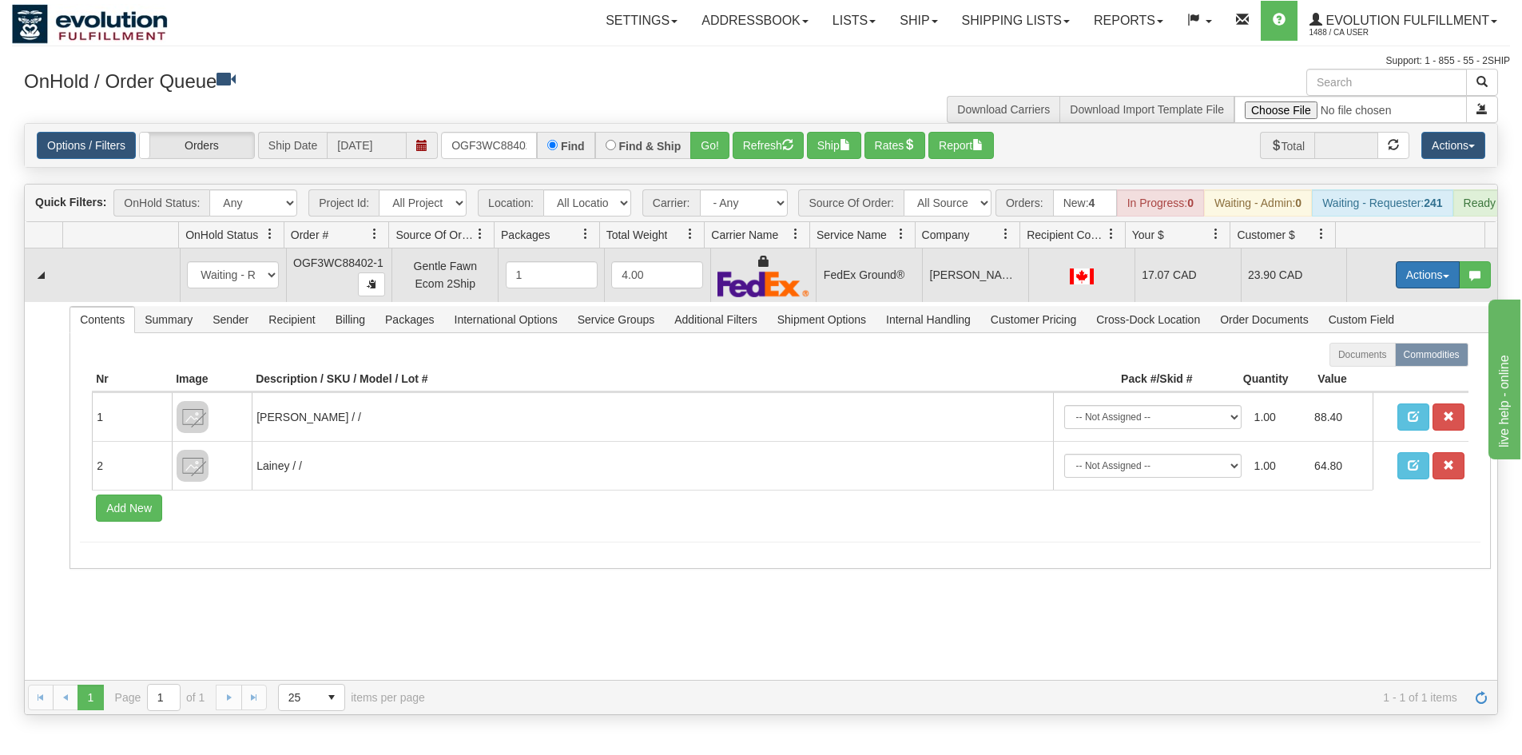
click at [1402, 282] on button "Actions" at bounding box center [1428, 274] width 64 height 27
click at [1359, 374] on span "Ship" at bounding box center [1364, 367] width 34 height 13
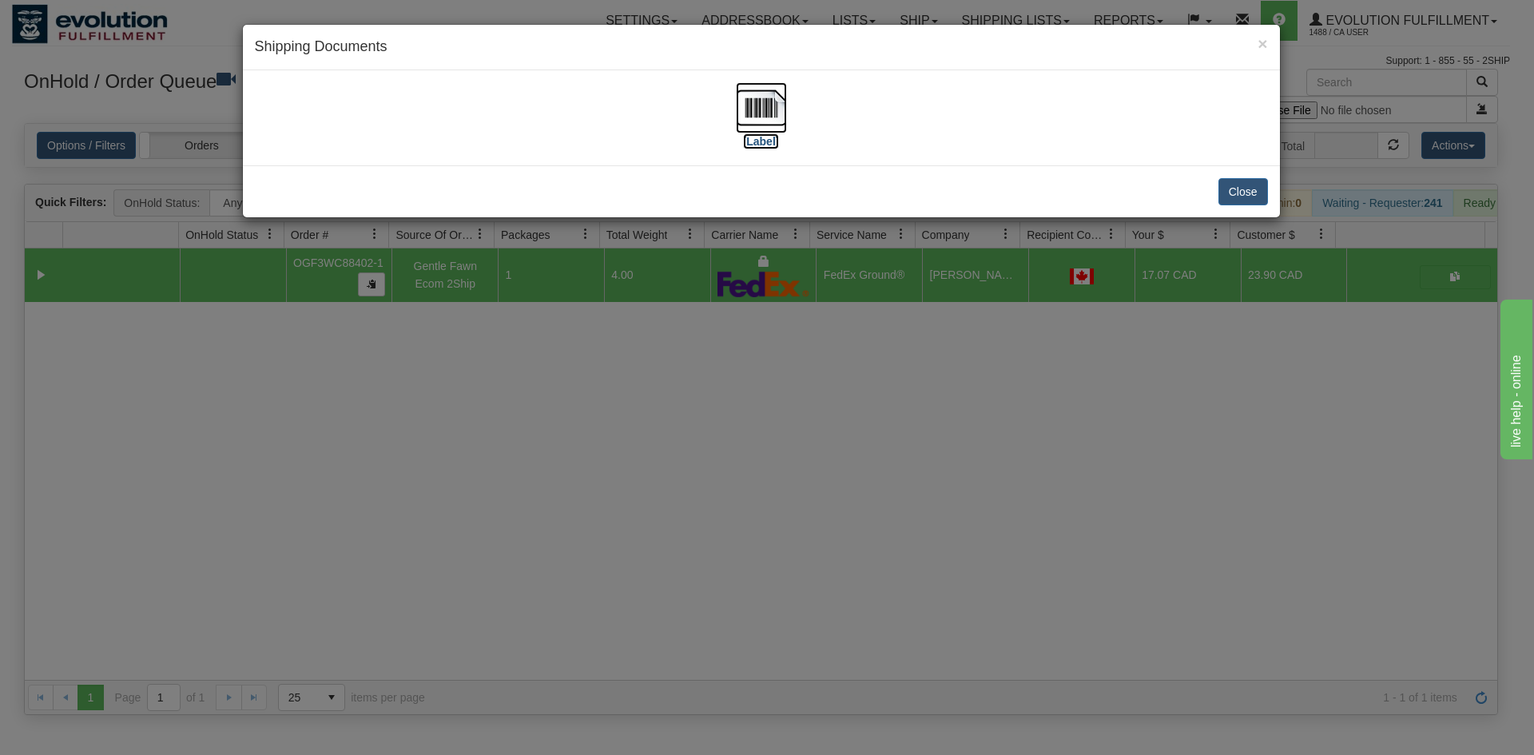
click at [772, 116] on img at bounding box center [761, 107] width 51 height 51
drag, startPoint x: 959, startPoint y: 394, endPoint x: 876, endPoint y: 404, distance: 83.8
click at [958, 394] on div "× Shipping Documents [Label] Close" at bounding box center [767, 377] width 1534 height 755
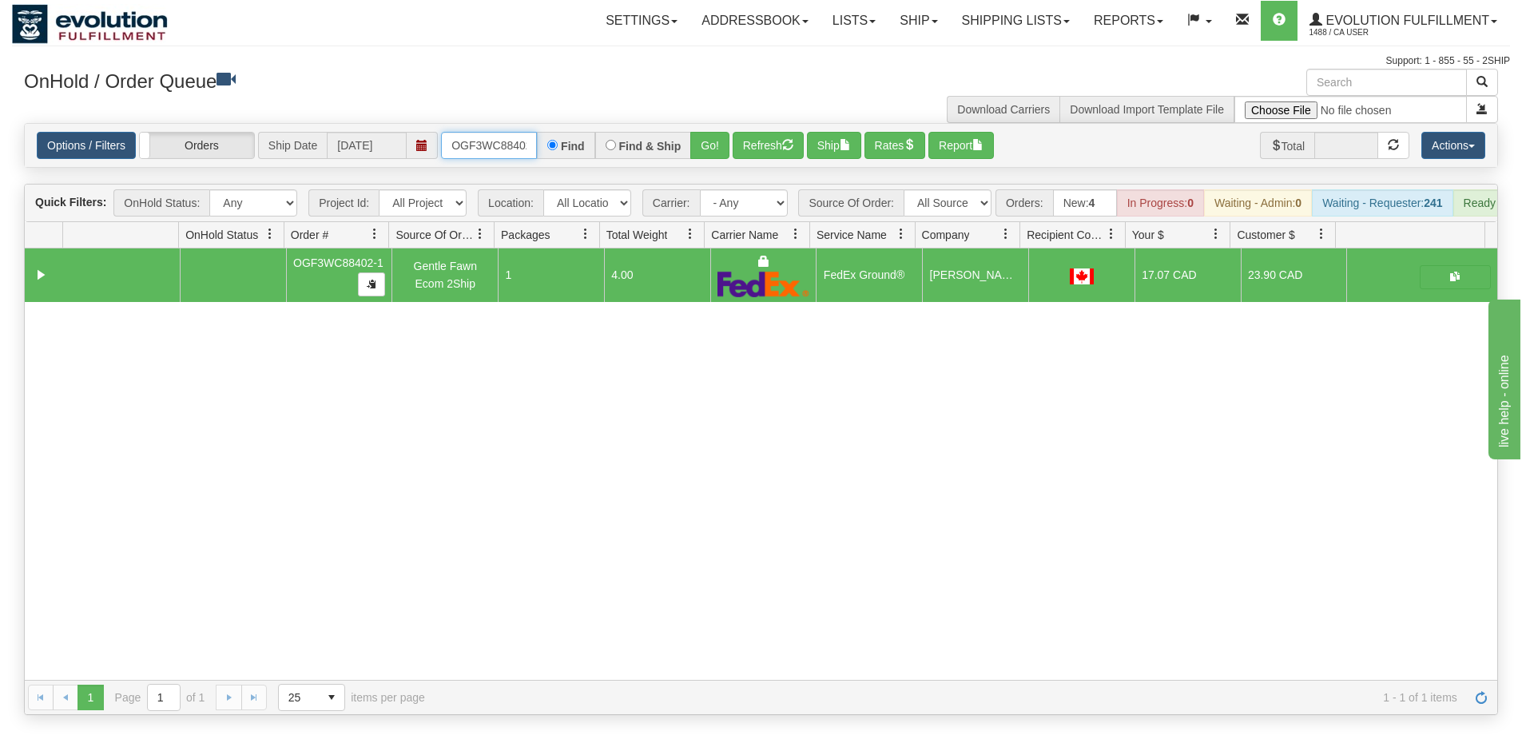
click at [510, 149] on input "OGF3WC88402-1" at bounding box center [489, 145] width 96 height 27
click at [703, 154] on button "Go!" at bounding box center [709, 145] width 39 height 27
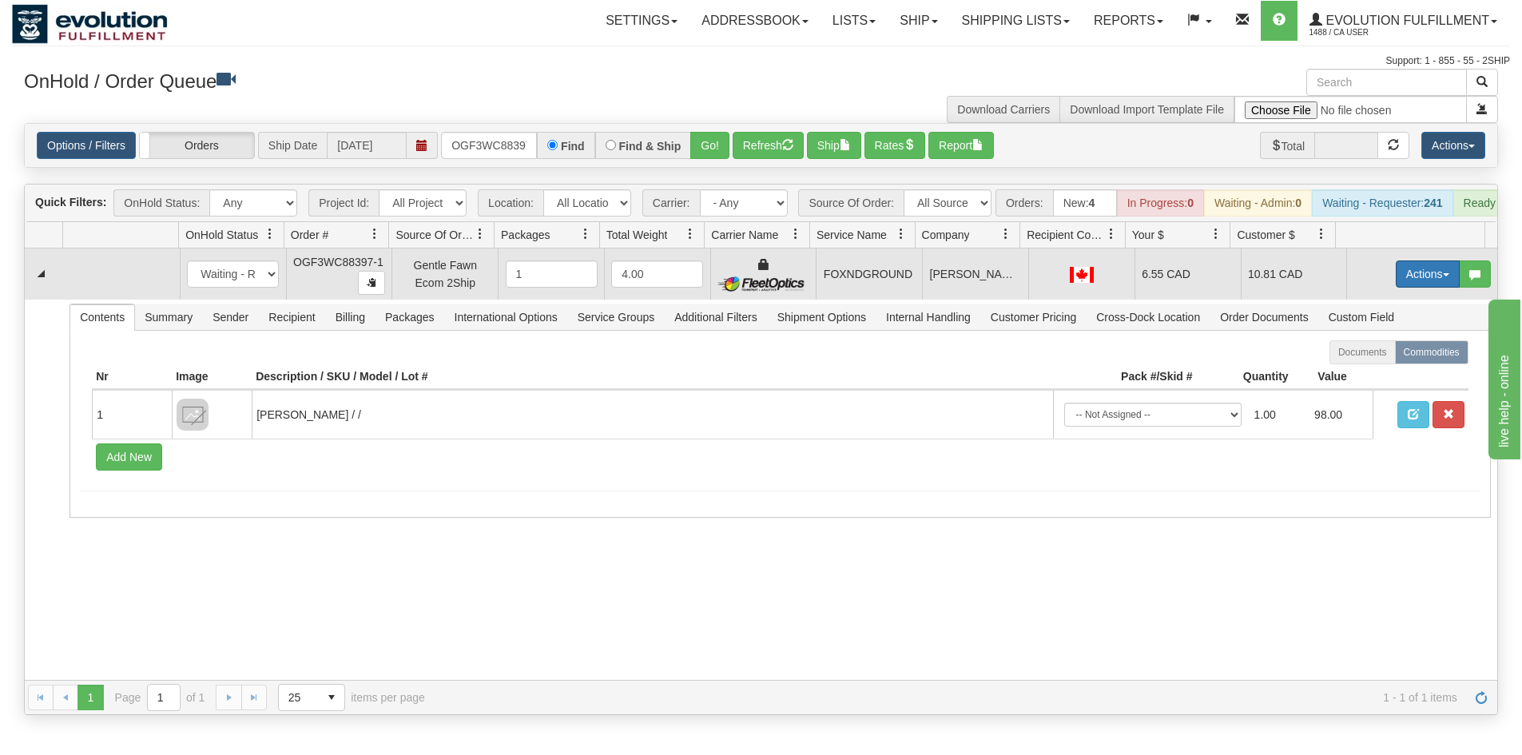
click at [1401, 288] on button "Actions" at bounding box center [1428, 274] width 64 height 27
click at [1355, 373] on span "Ship" at bounding box center [1364, 366] width 34 height 13
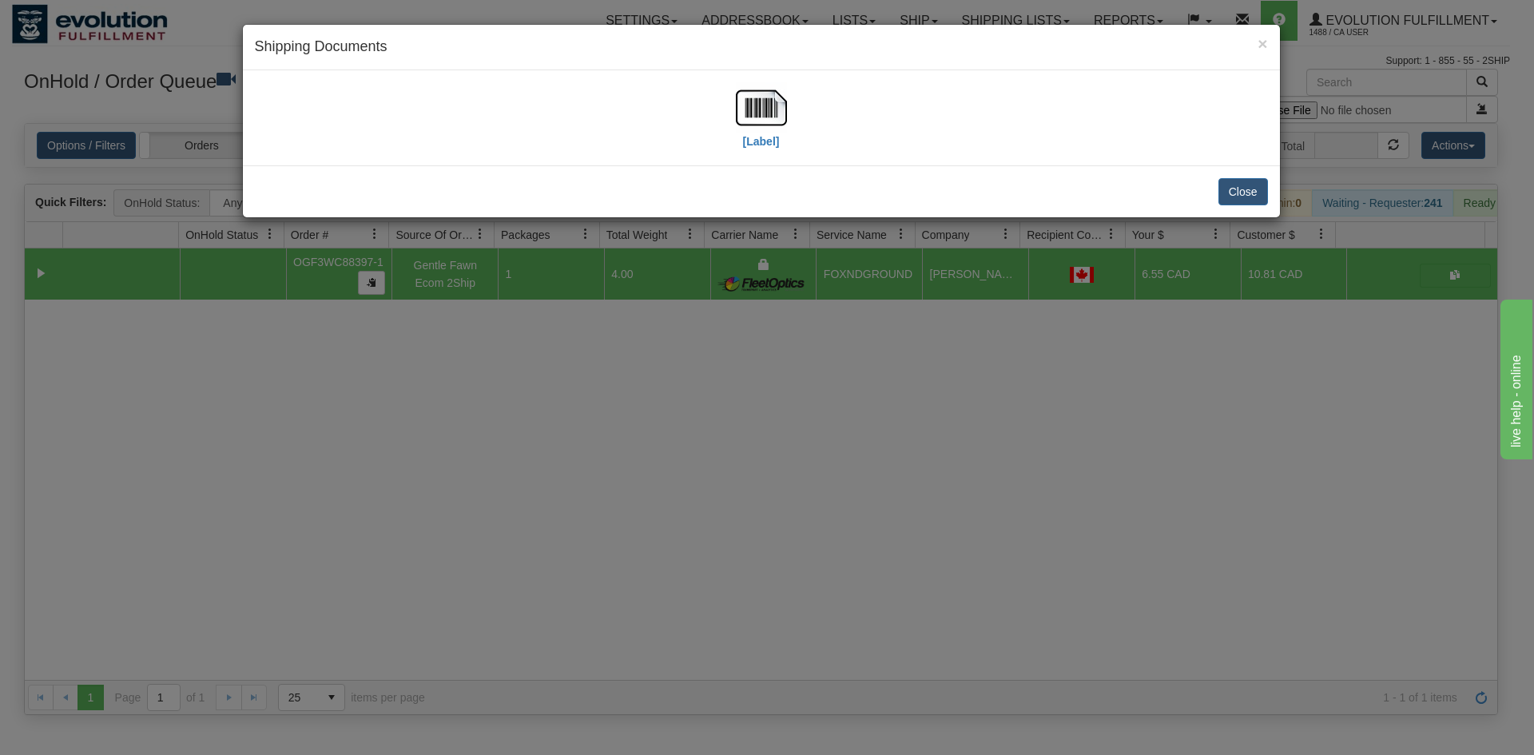
click at [729, 82] on div "[Label]" at bounding box center [761, 117] width 1013 height 71
click at [771, 79] on div "[Label]" at bounding box center [761, 117] width 1037 height 95
click at [730, 129] on div "[Label]" at bounding box center [761, 117] width 1013 height 71
click at [771, 120] on img at bounding box center [761, 107] width 51 height 51
drag, startPoint x: 795, startPoint y: 432, endPoint x: 674, endPoint y: 305, distance: 175.2
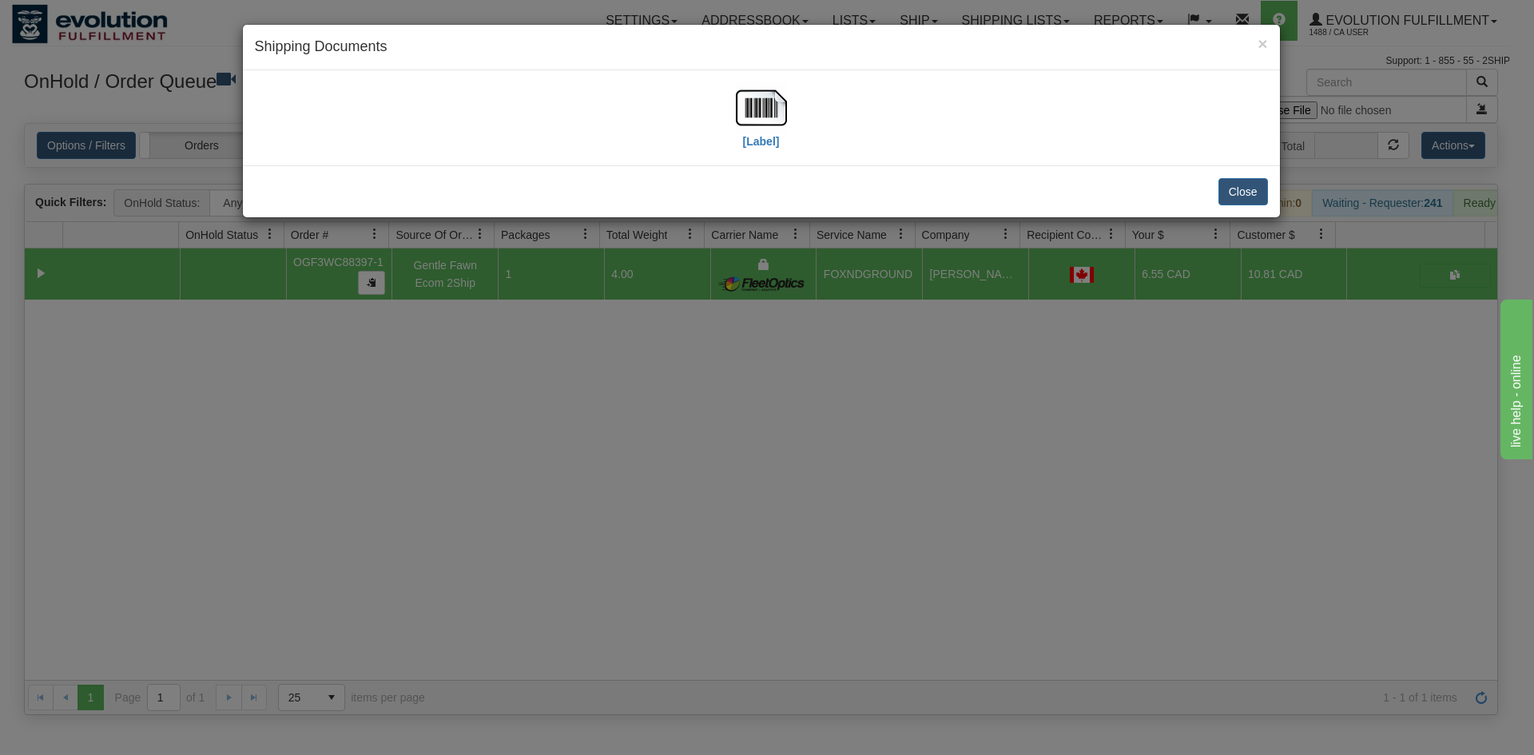
click at [796, 432] on div "× Shipping Documents [Label] Close" at bounding box center [767, 377] width 1534 height 755
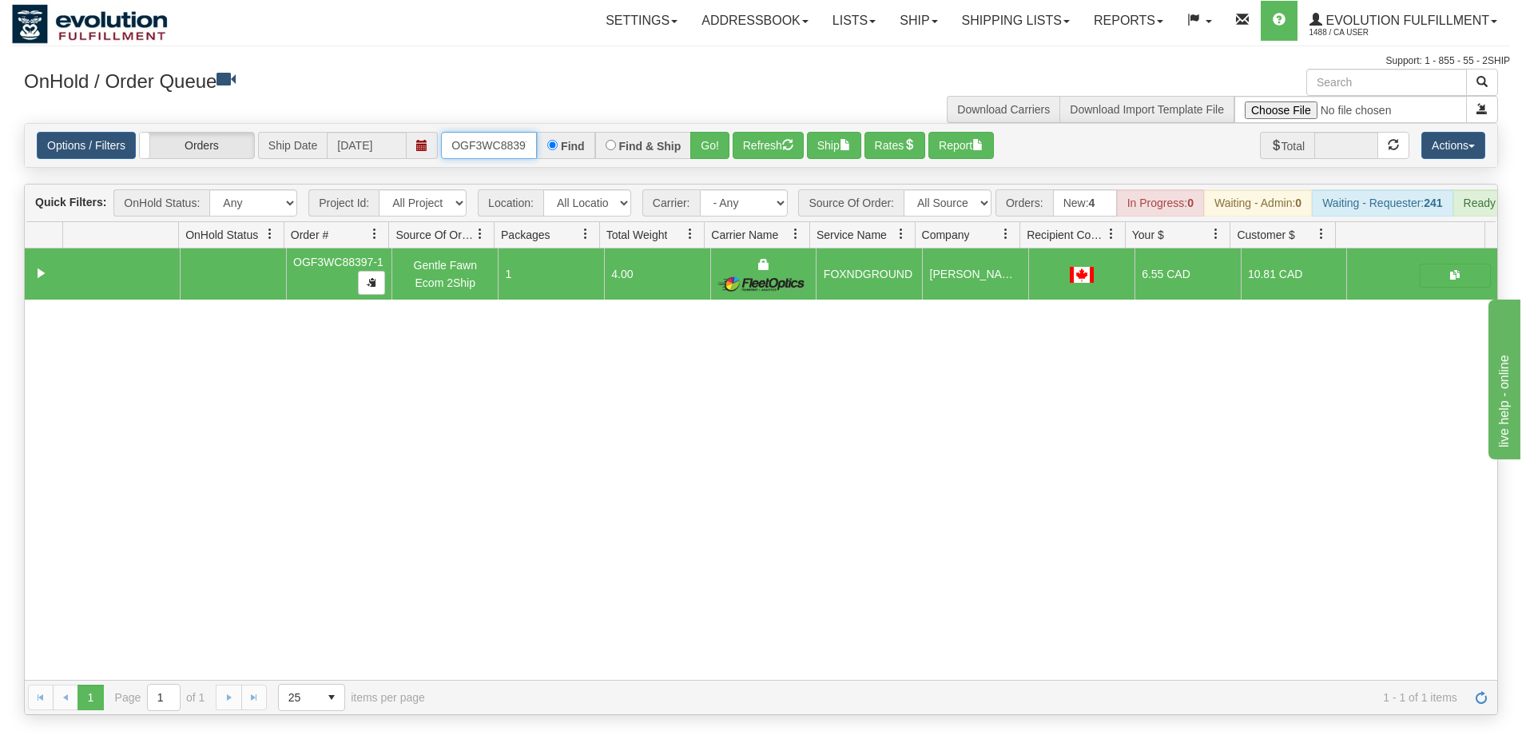
click at [505, 133] on input "OGF3WC88397-1" at bounding box center [489, 145] width 96 height 27
click at [699, 147] on button "Go!" at bounding box center [709, 145] width 39 height 27
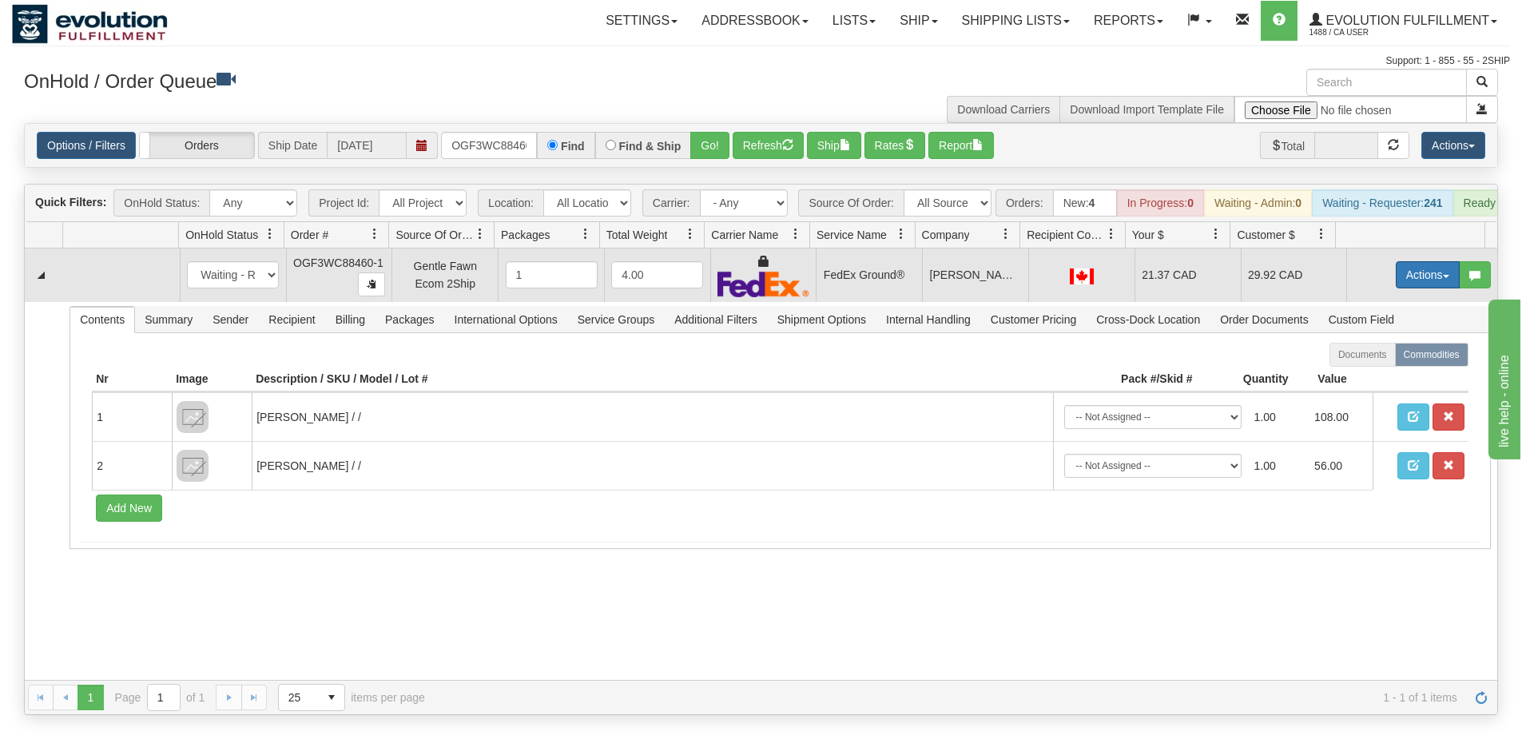
click at [1397, 289] on button "Actions" at bounding box center [1428, 274] width 64 height 27
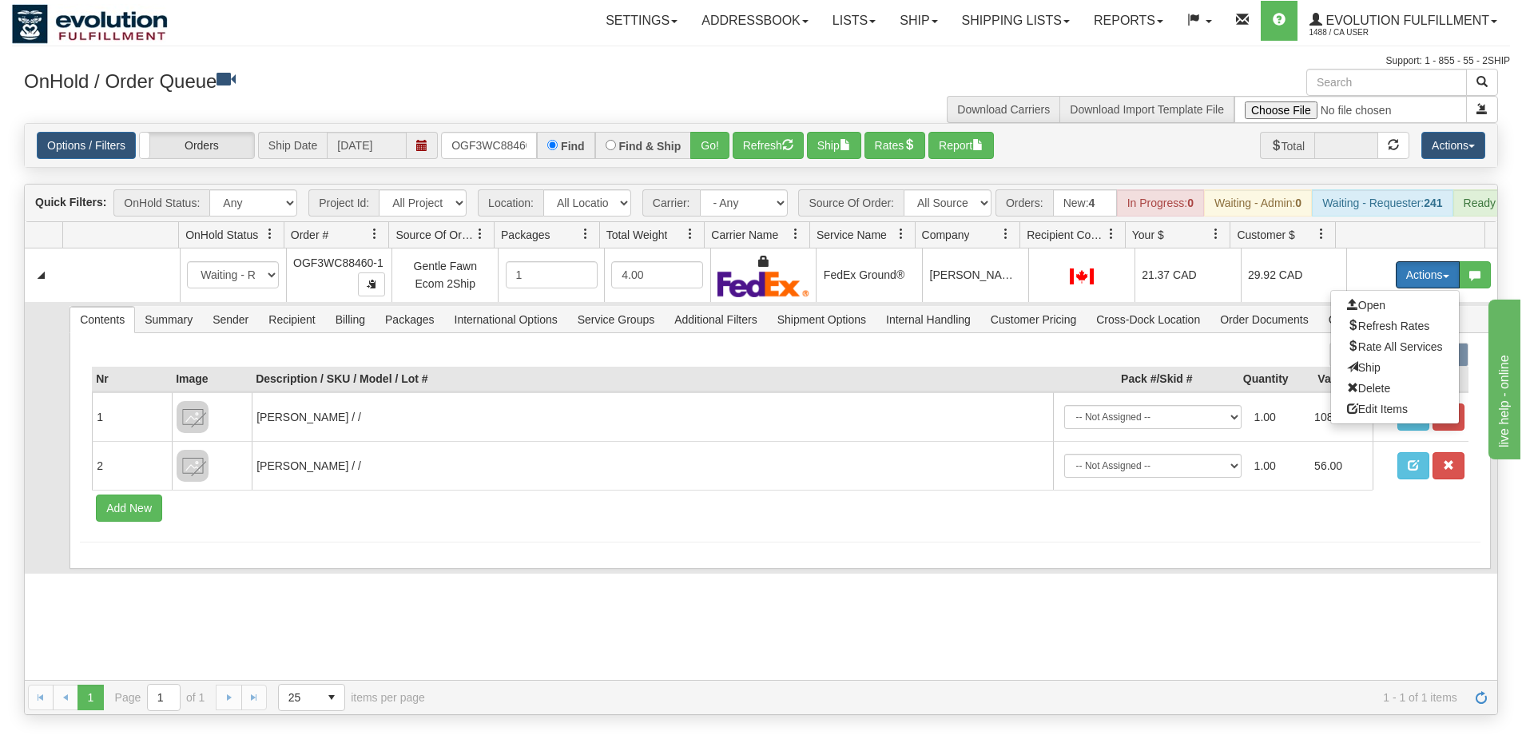
click at [1364, 374] on span "Ship" at bounding box center [1364, 367] width 34 height 13
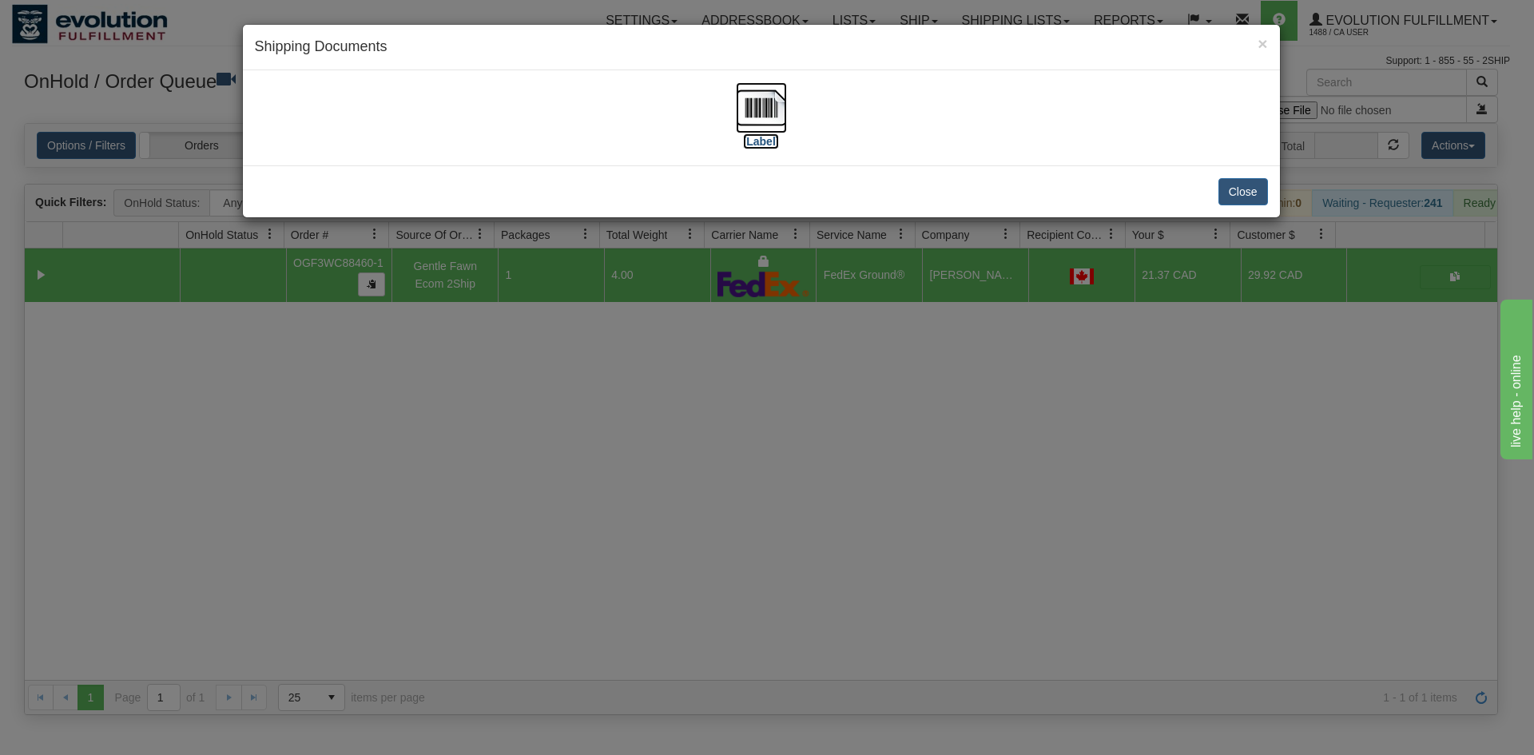
click at [782, 129] on img at bounding box center [761, 107] width 51 height 51
drag, startPoint x: 792, startPoint y: 467, endPoint x: 469, endPoint y: 318, distance: 355.4
click at [792, 465] on div "× Shipping Documents [Label] Close" at bounding box center [767, 377] width 1534 height 755
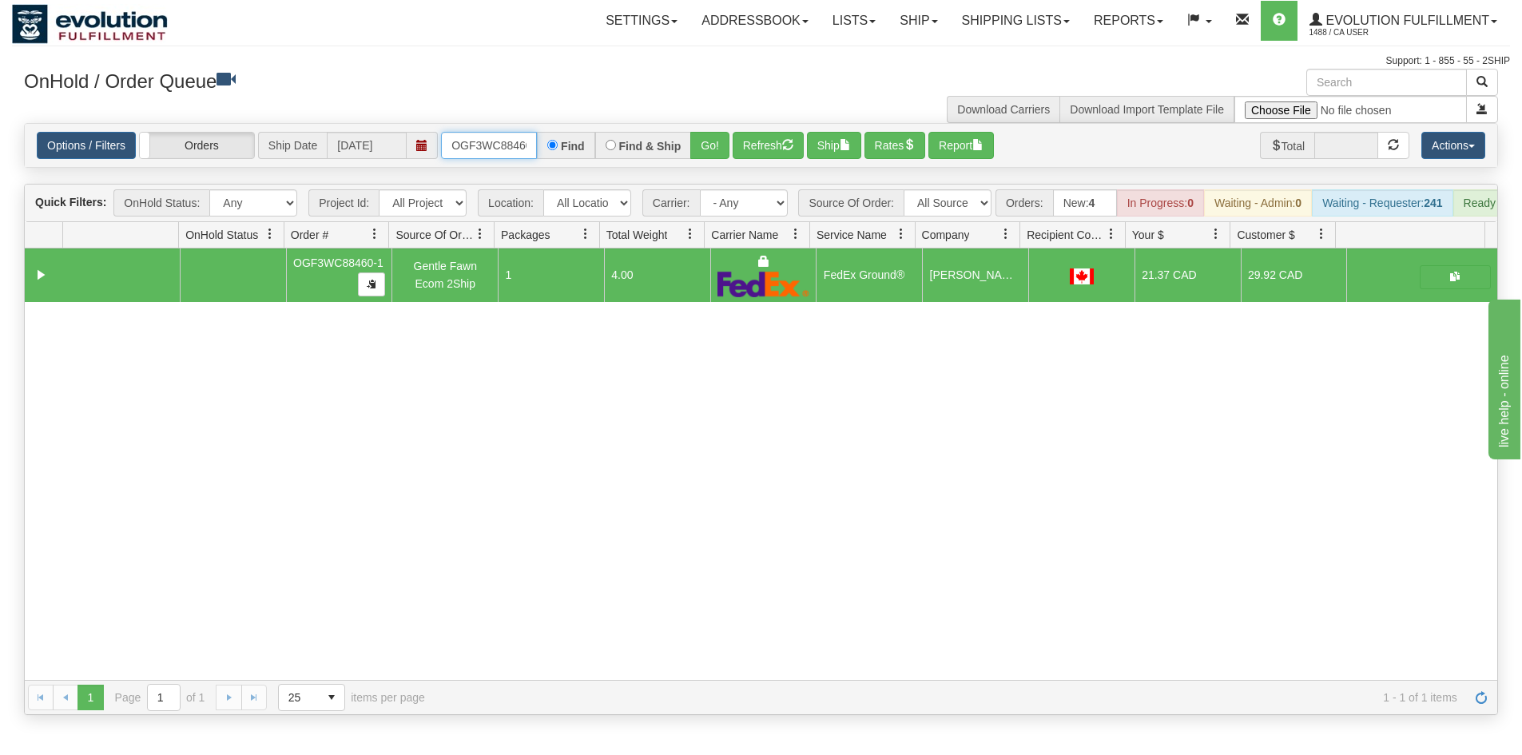
click at [507, 143] on input "OGF3WC88460-1" at bounding box center [489, 145] width 96 height 27
click at [710, 152] on button "Go!" at bounding box center [709, 145] width 39 height 27
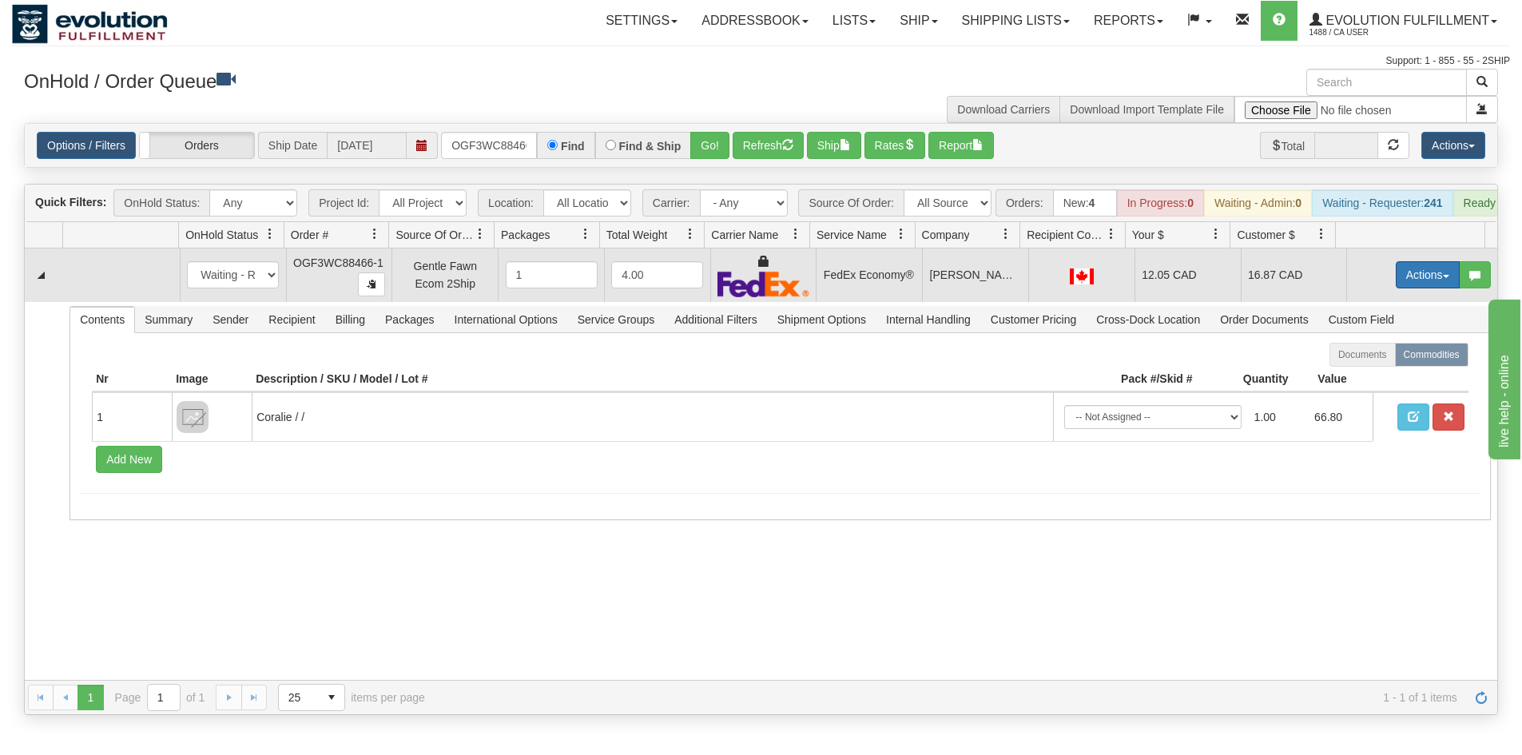
click at [1427, 289] on button "Actions" at bounding box center [1428, 274] width 64 height 27
click at [1351, 373] on span "Ship" at bounding box center [1364, 367] width 34 height 13
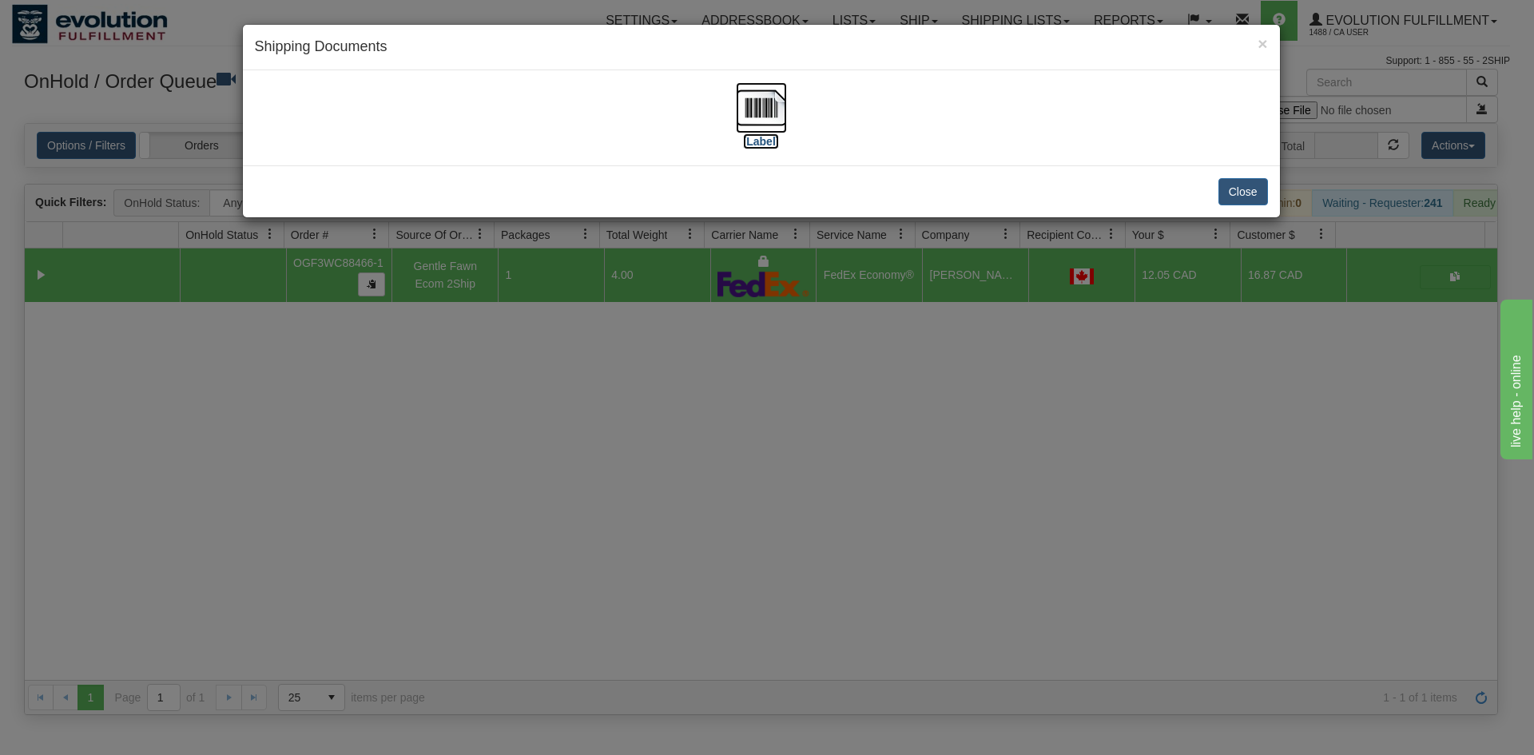
click at [762, 115] on img at bounding box center [761, 107] width 51 height 51
drag, startPoint x: 656, startPoint y: 487, endPoint x: 656, endPoint y: 475, distance: 12.0
click at [656, 475] on div "× Shipping Documents [Label] Close" at bounding box center [767, 377] width 1534 height 755
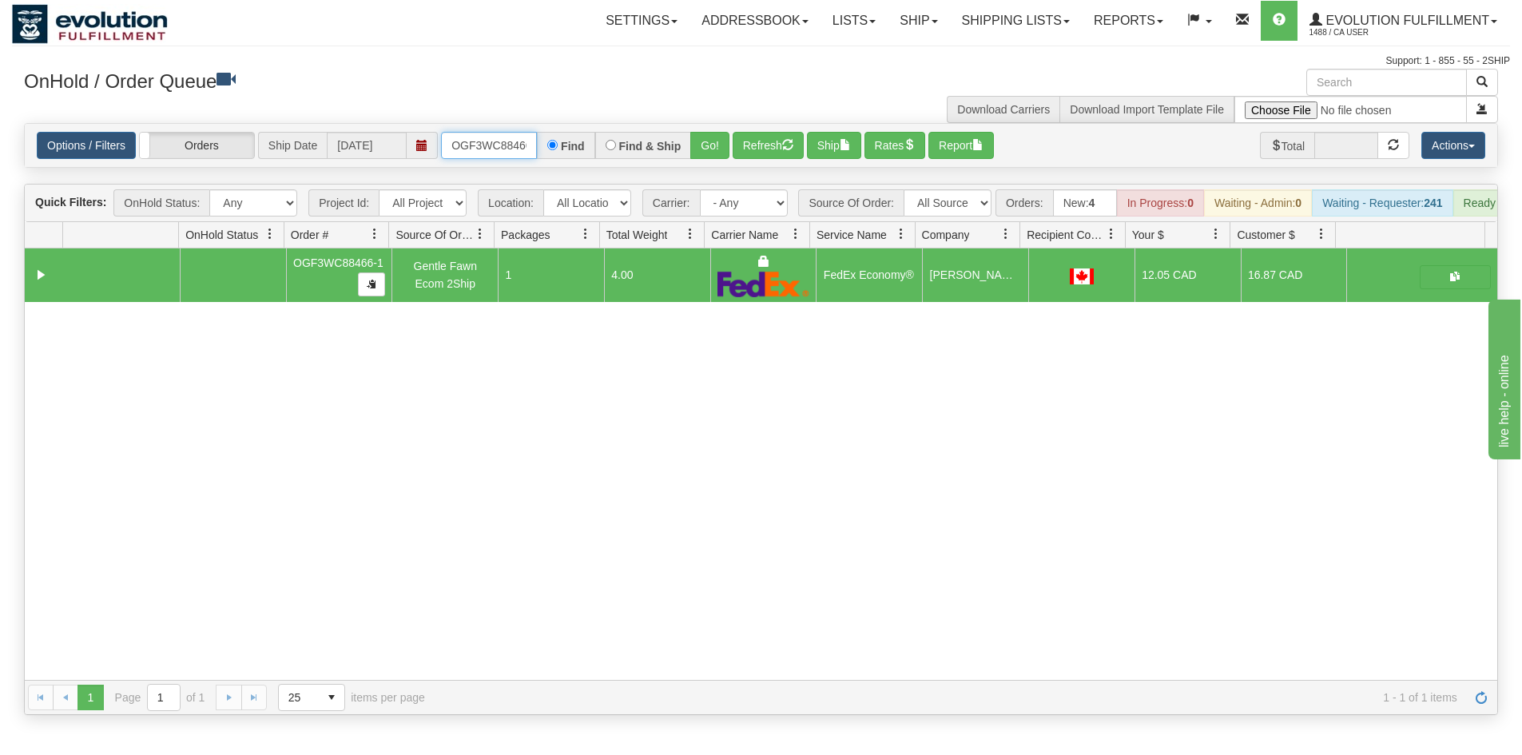
click at [482, 139] on input "OGF3WC88466-1" at bounding box center [489, 145] width 96 height 27
click at [715, 157] on button "Go!" at bounding box center [709, 145] width 39 height 27
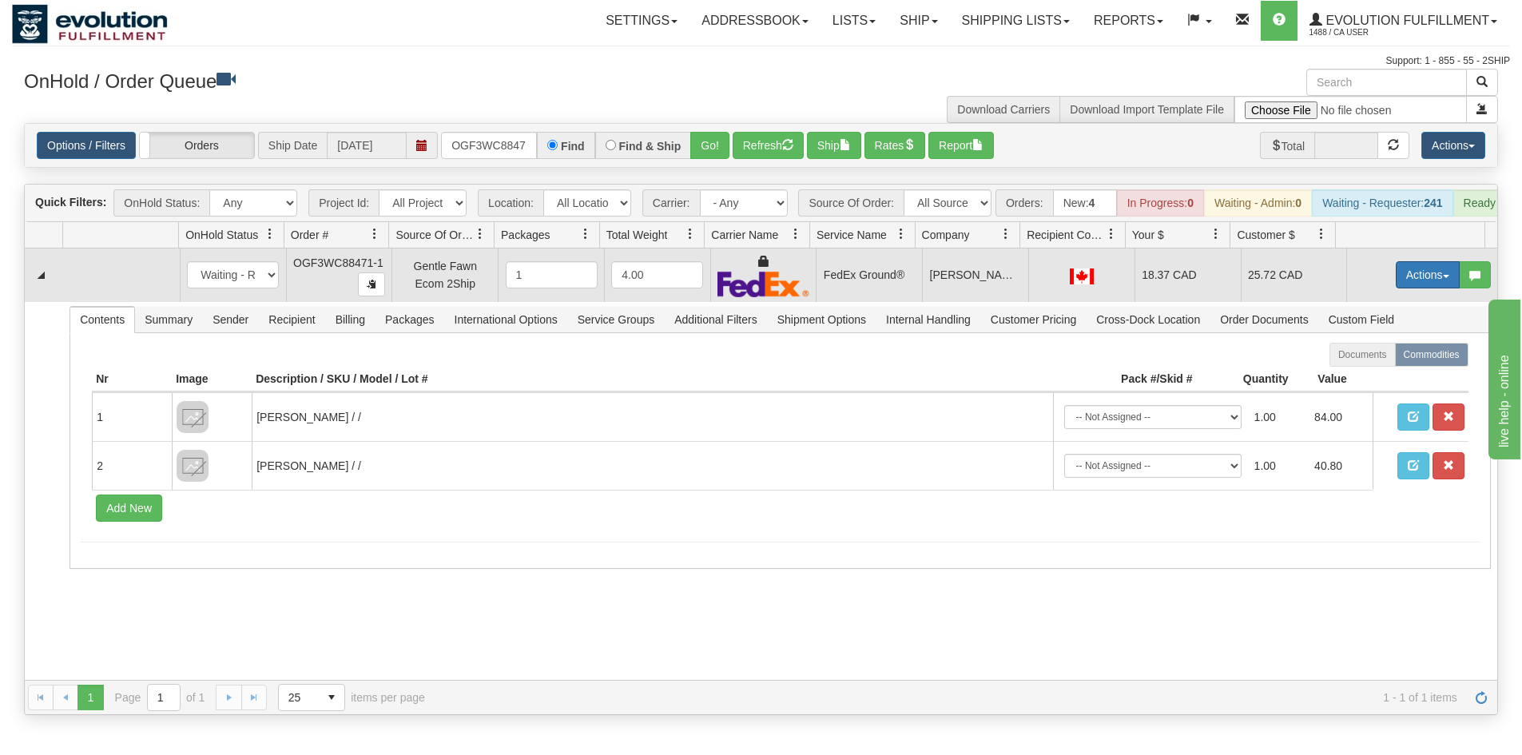
click at [1403, 289] on button "Actions" at bounding box center [1428, 274] width 64 height 27
click at [1383, 378] on link "Ship" at bounding box center [1395, 367] width 128 height 21
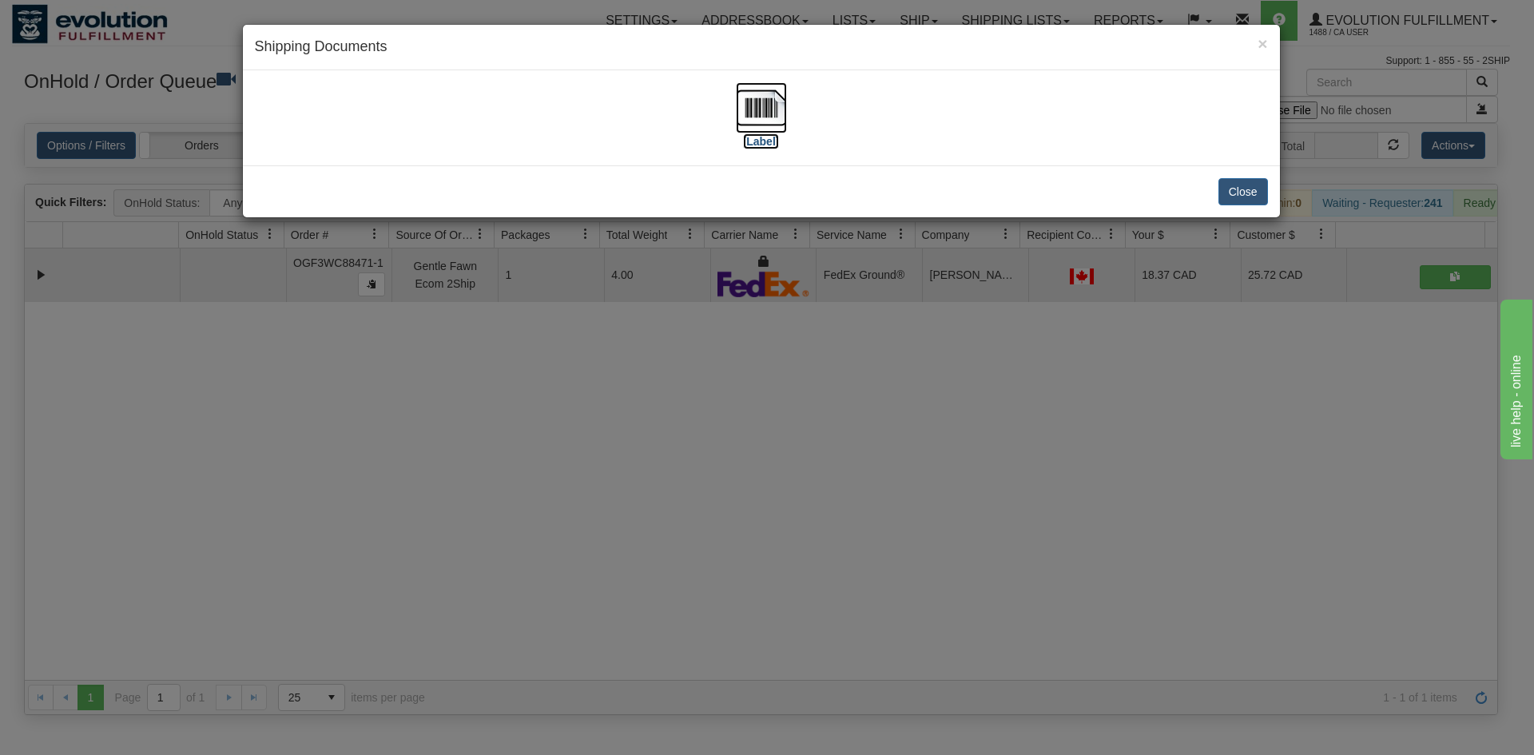
click at [762, 102] on img at bounding box center [761, 107] width 51 height 51
drag, startPoint x: 794, startPoint y: 505, endPoint x: 774, endPoint y: 441, distance: 67.2
click at [798, 493] on div "× Shipping Documents [Label] Close" at bounding box center [767, 377] width 1534 height 755
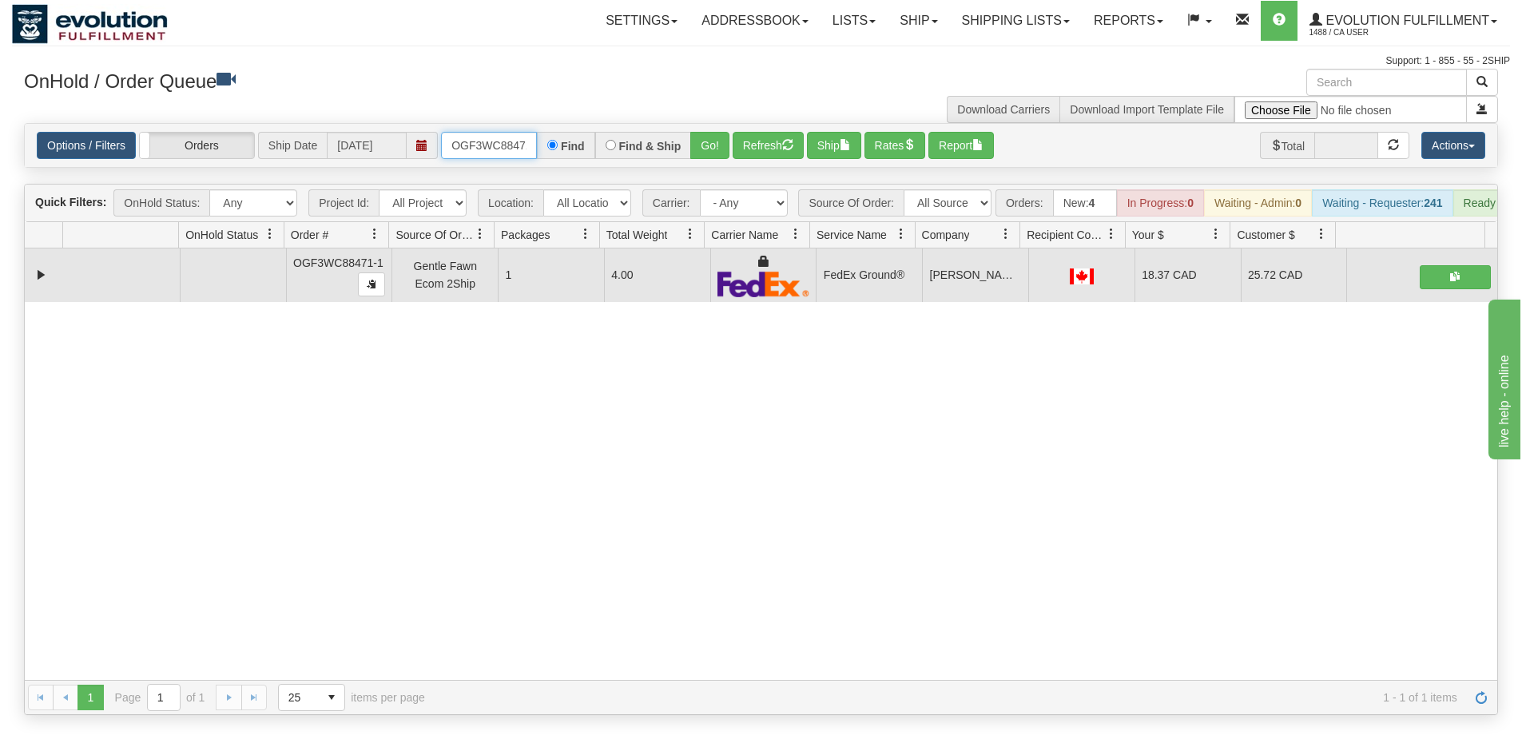
click at [523, 146] on input "OGF3WC88471-1" at bounding box center [489, 145] width 96 height 27
click at [702, 147] on button "Go!" at bounding box center [709, 145] width 39 height 27
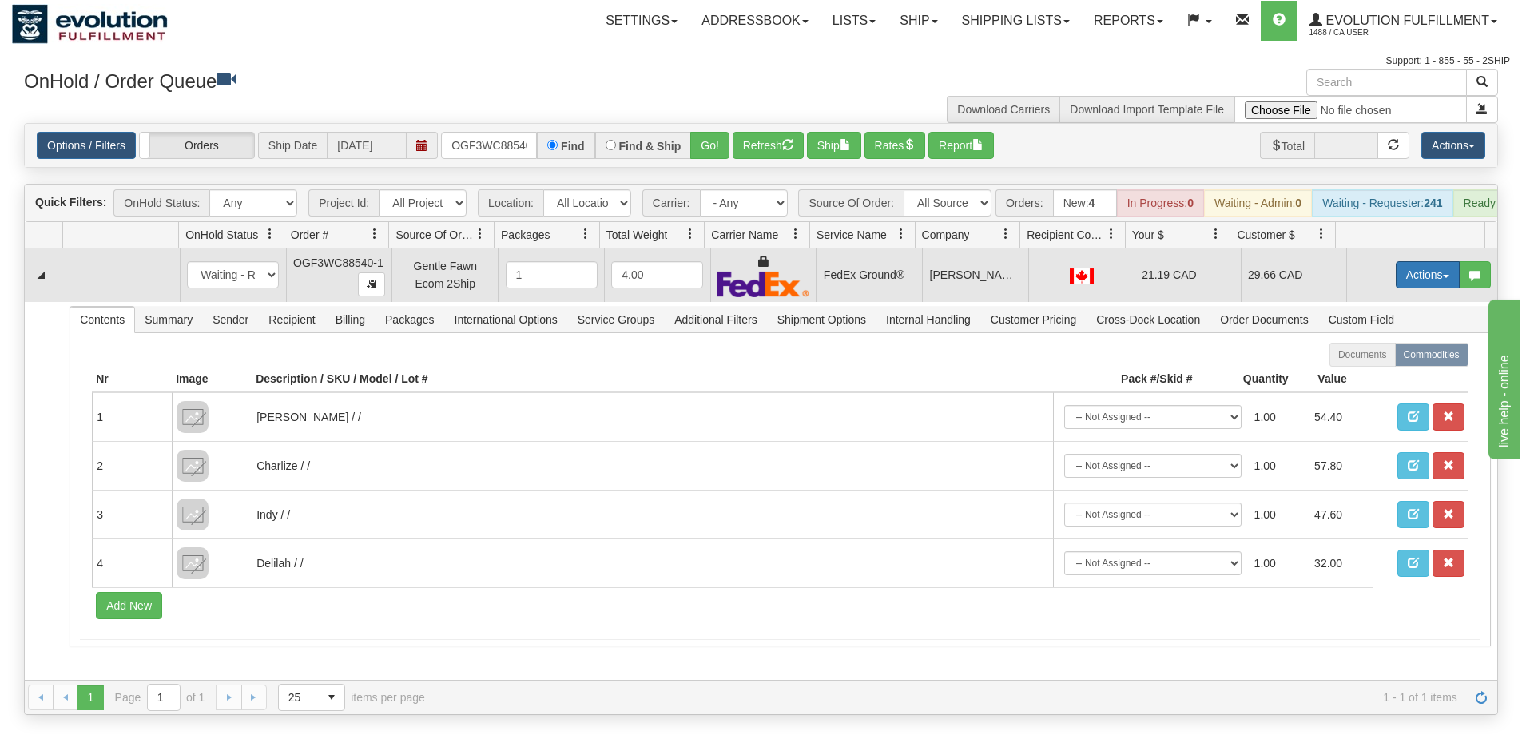
click at [1398, 281] on button "Actions" at bounding box center [1428, 274] width 64 height 27
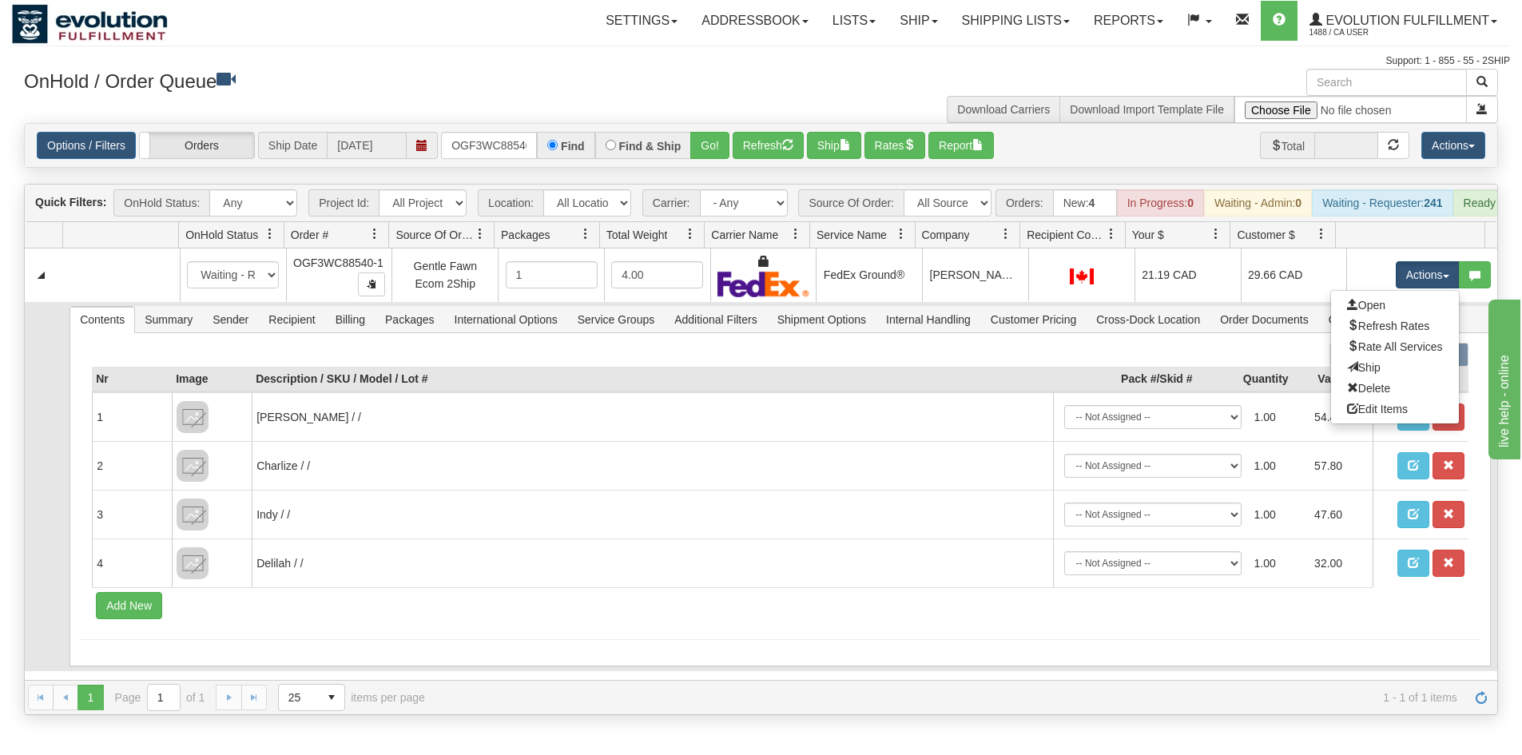
click at [1373, 378] on link "Ship" at bounding box center [1395, 367] width 128 height 21
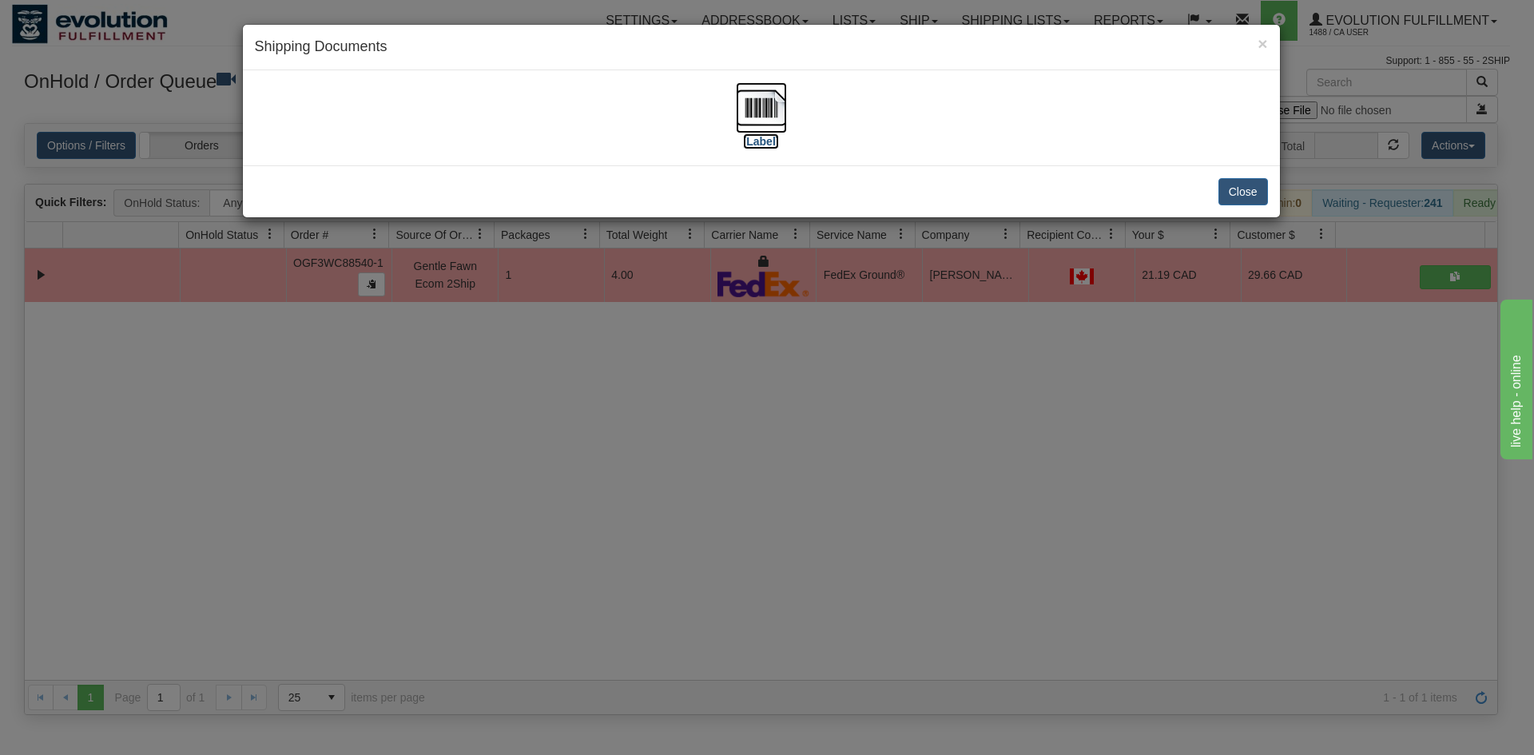
click at [766, 112] on img at bounding box center [761, 107] width 51 height 51
click at [866, 491] on div "× Shipping Documents [Label] Close" at bounding box center [767, 377] width 1534 height 755
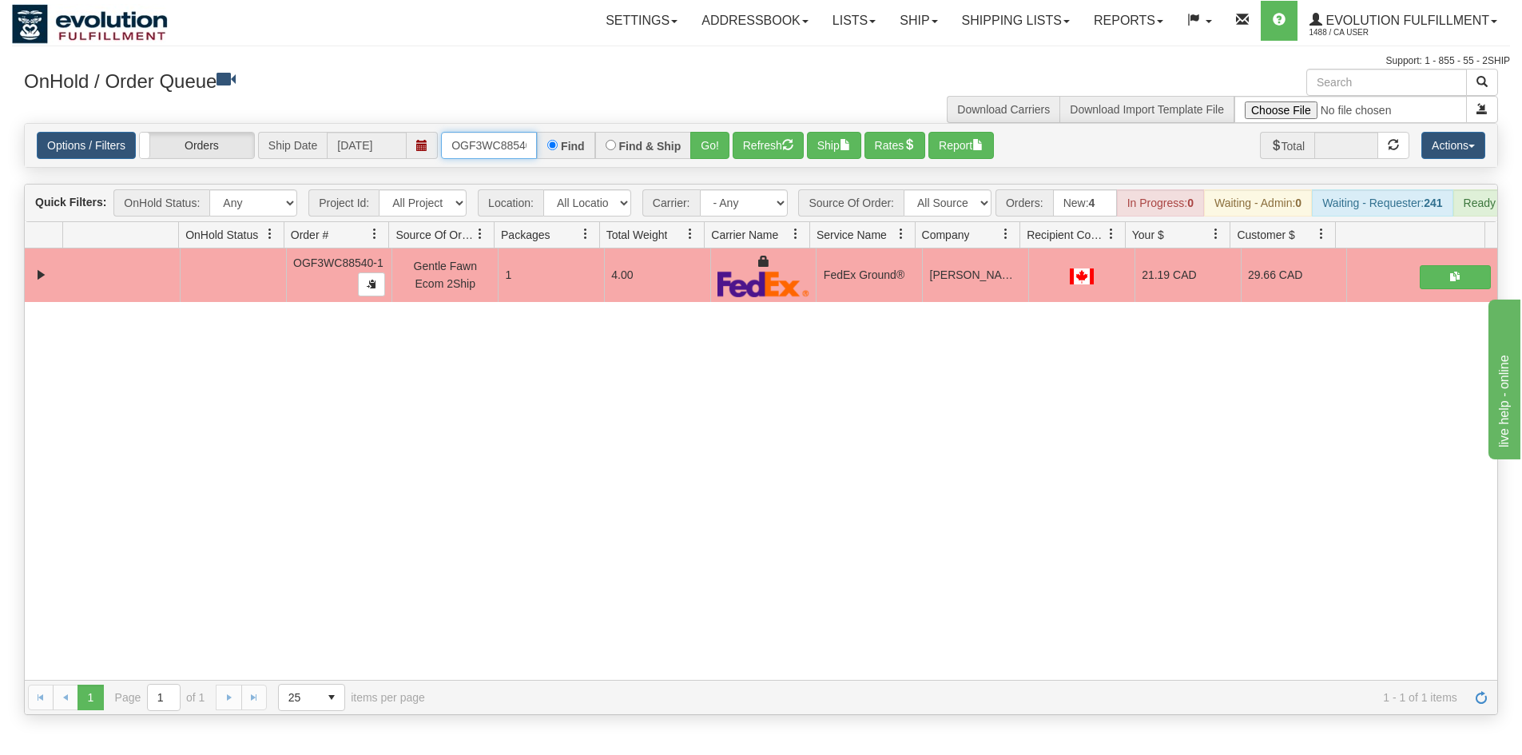
click at [519, 140] on input "OGF3WC88540-1" at bounding box center [489, 145] width 96 height 27
click at [686, 145] on div "Find & Ship" at bounding box center [643, 145] width 97 height 27
click at [702, 145] on button "Go!" at bounding box center [709, 145] width 39 height 27
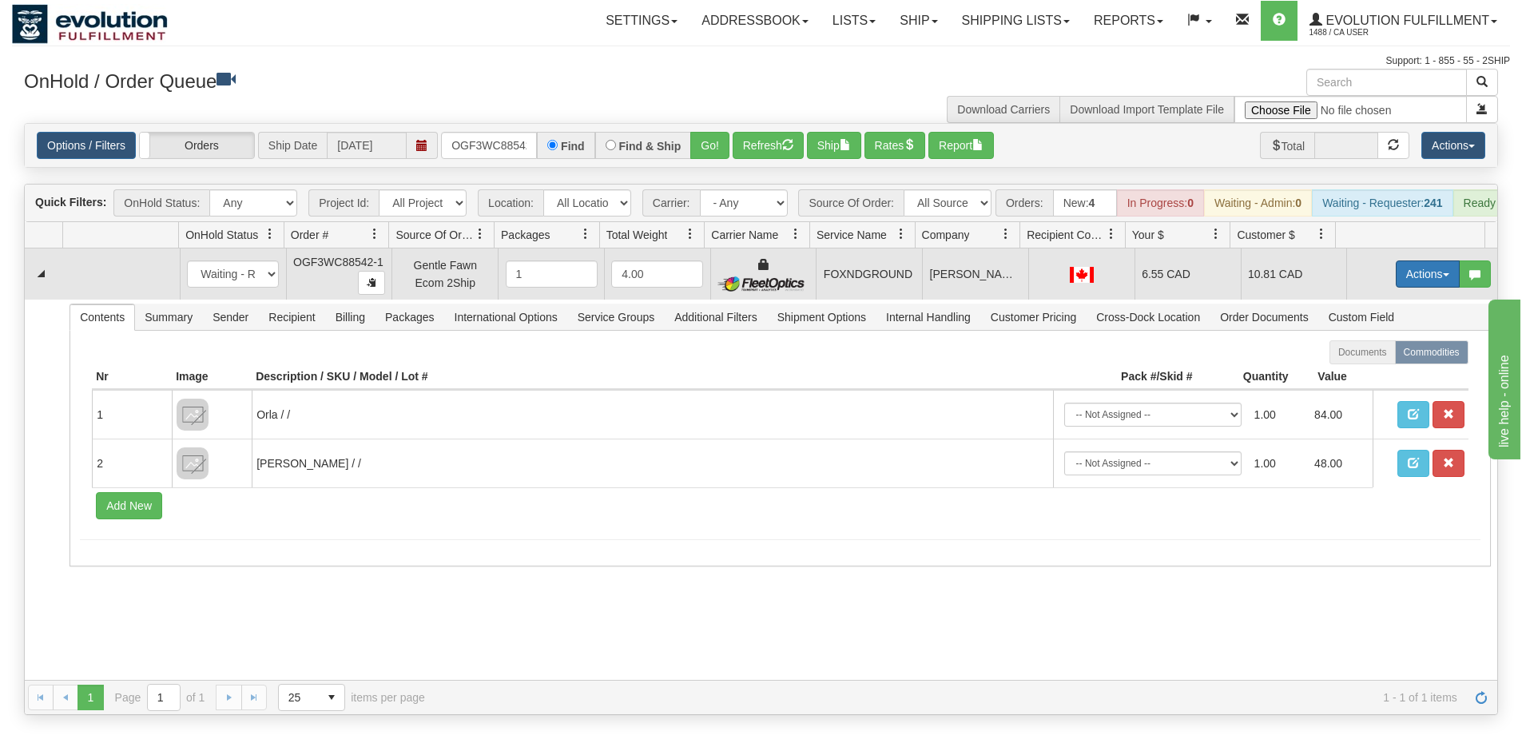
click at [1407, 284] on button "Actions" at bounding box center [1428, 274] width 64 height 27
click at [1347, 372] on span at bounding box center [1352, 365] width 11 height 11
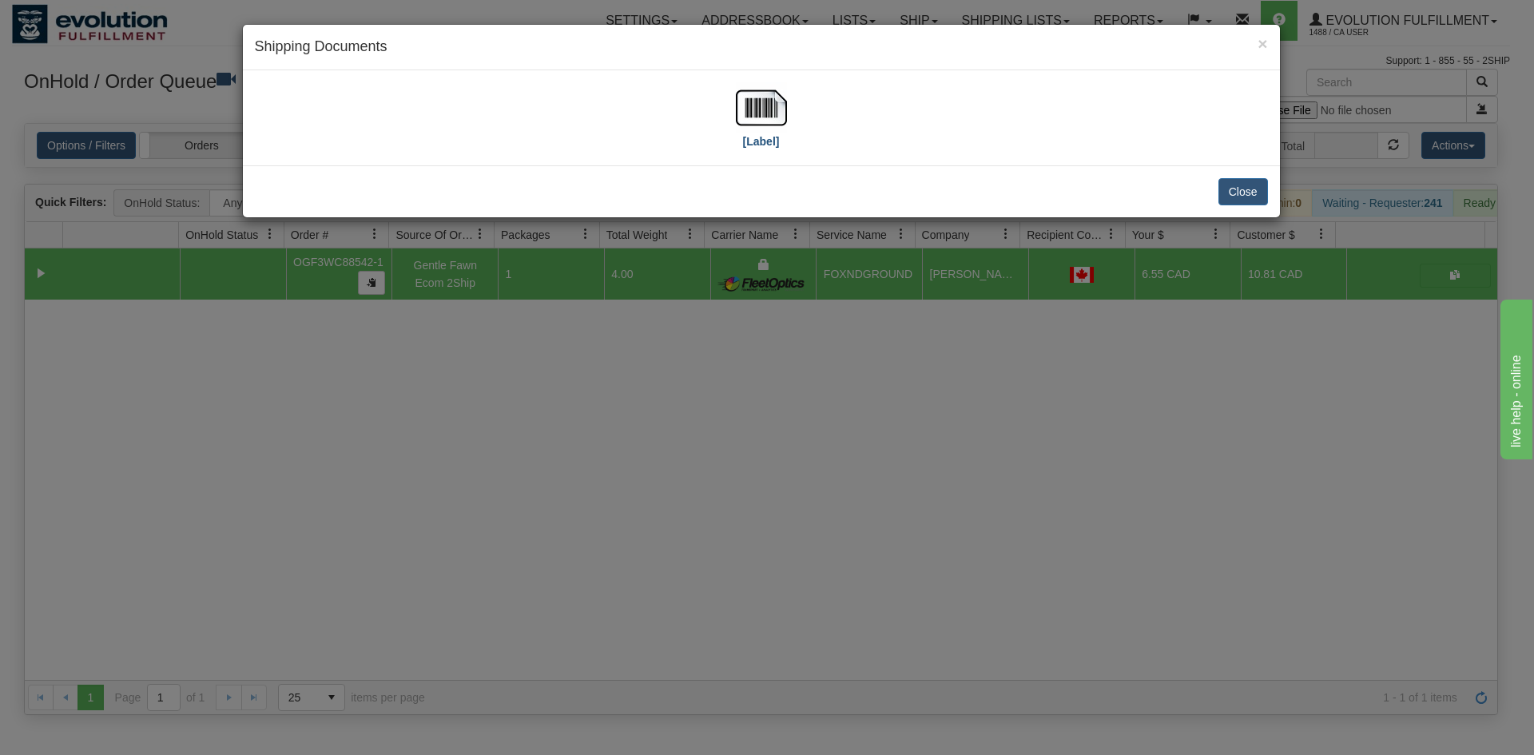
drag, startPoint x: 726, startPoint y: 94, endPoint x: 762, endPoint y: 113, distance: 40.4
click at [728, 94] on div "[Label]" at bounding box center [761, 117] width 1013 height 71
click at [763, 113] on img at bounding box center [761, 107] width 51 height 51
click at [738, 416] on div "× Shipping Documents [Label] Close" at bounding box center [767, 377] width 1534 height 755
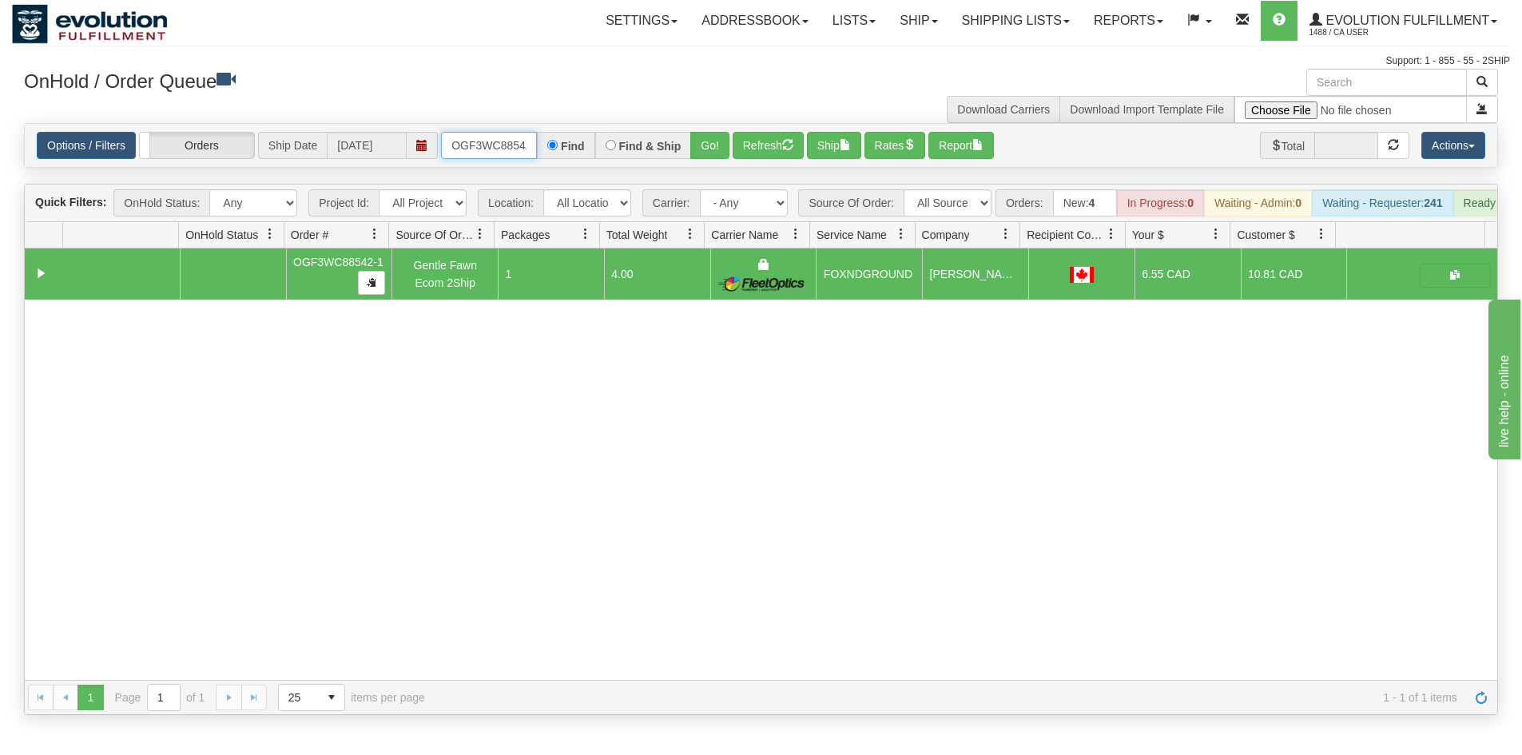
click at [456, 154] on input "OGF3WC88542-1" at bounding box center [489, 145] width 96 height 27
click at [714, 141] on button "Go!" at bounding box center [709, 145] width 39 height 27
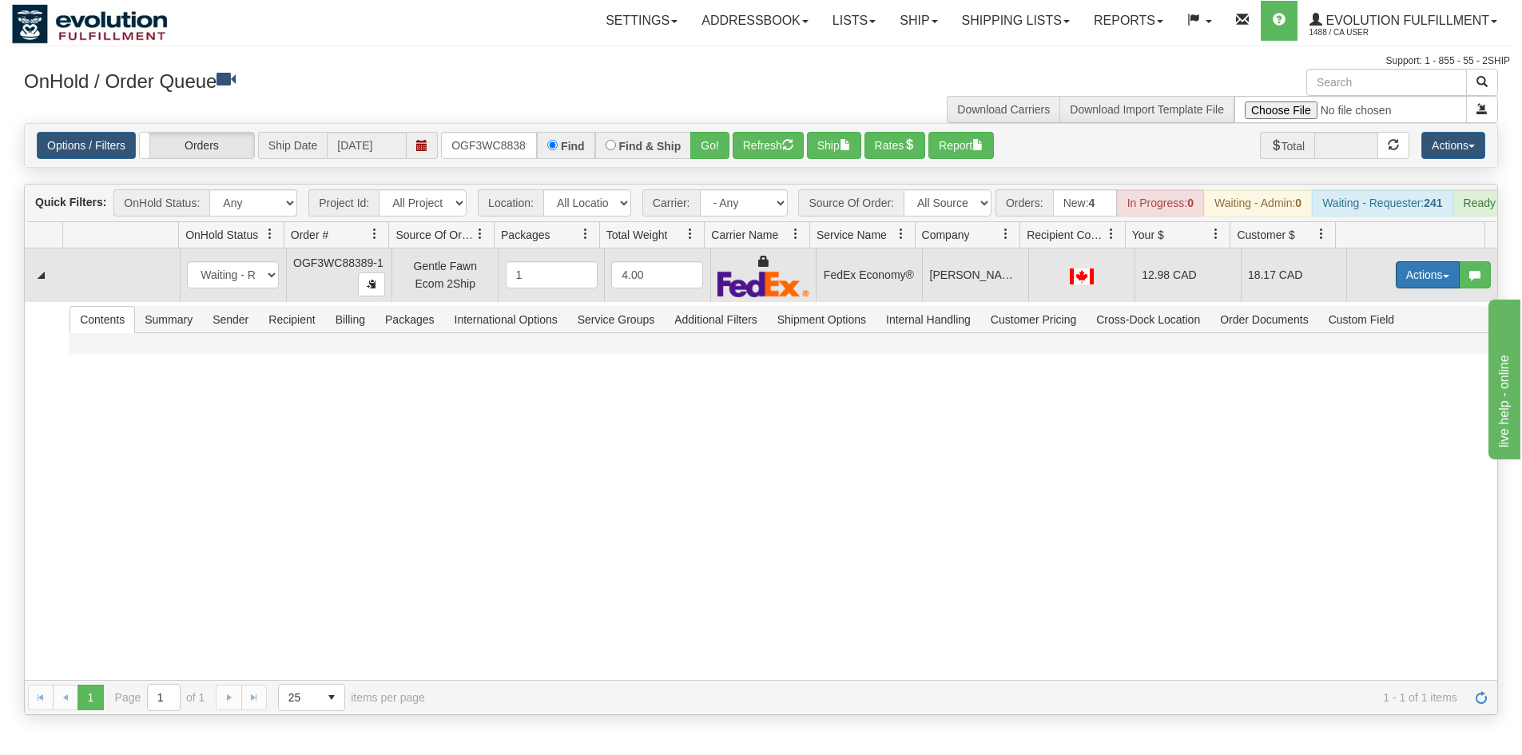
click at [1408, 287] on button "Actions" at bounding box center [1428, 274] width 64 height 27
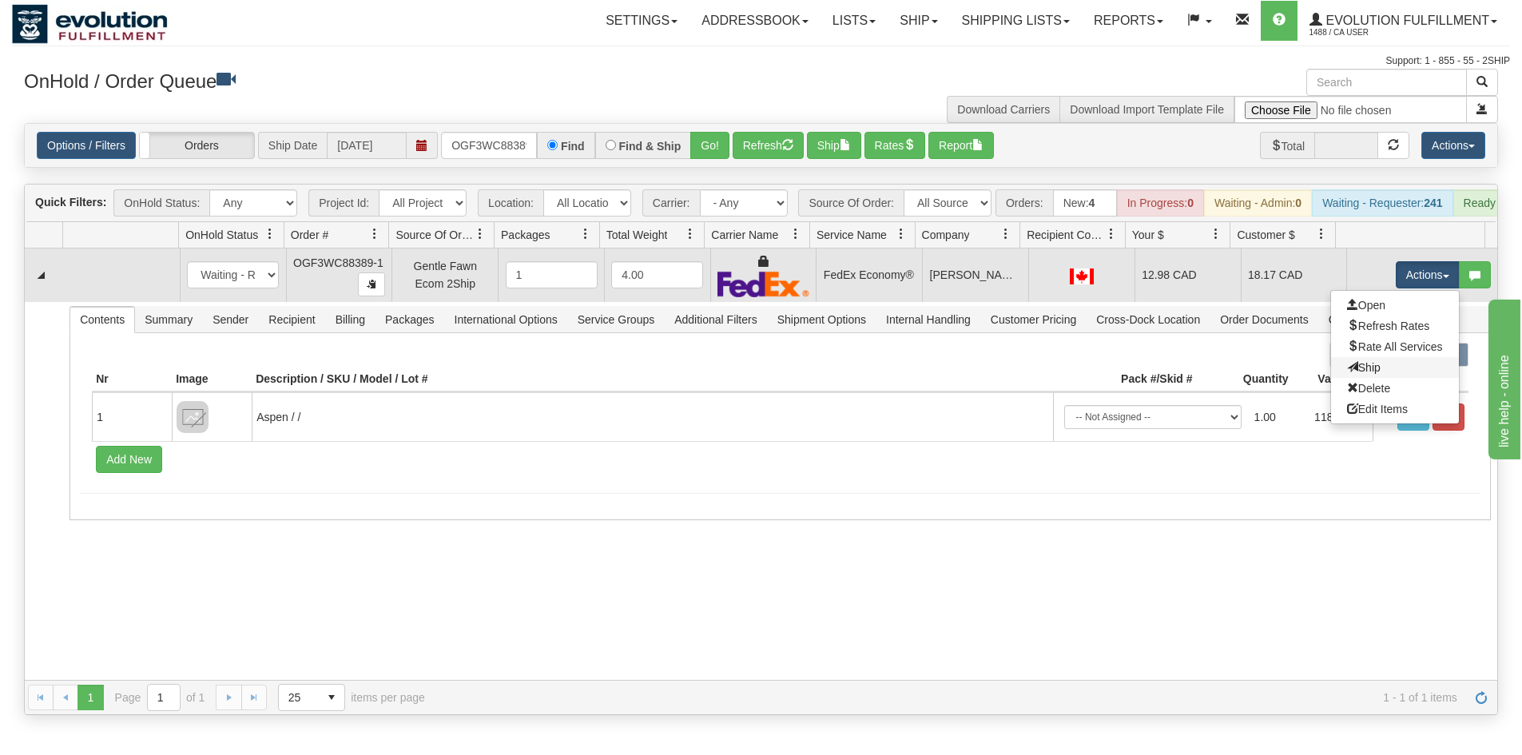
click at [1373, 370] on link "Ship" at bounding box center [1395, 367] width 128 height 21
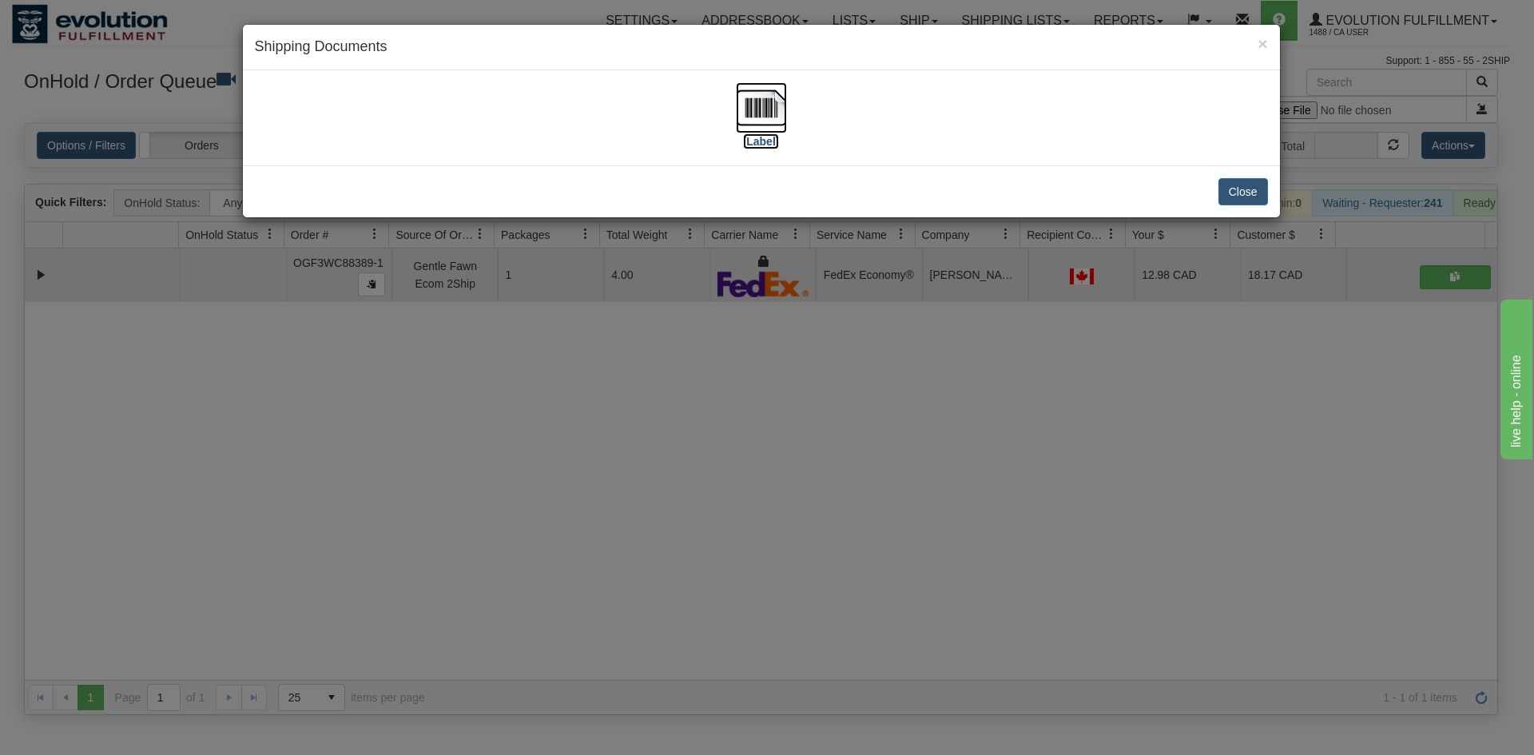
click at [758, 129] on img at bounding box center [761, 107] width 51 height 51
click at [1177, 464] on div "× Shipping Documents [Label] Close" at bounding box center [767, 377] width 1534 height 755
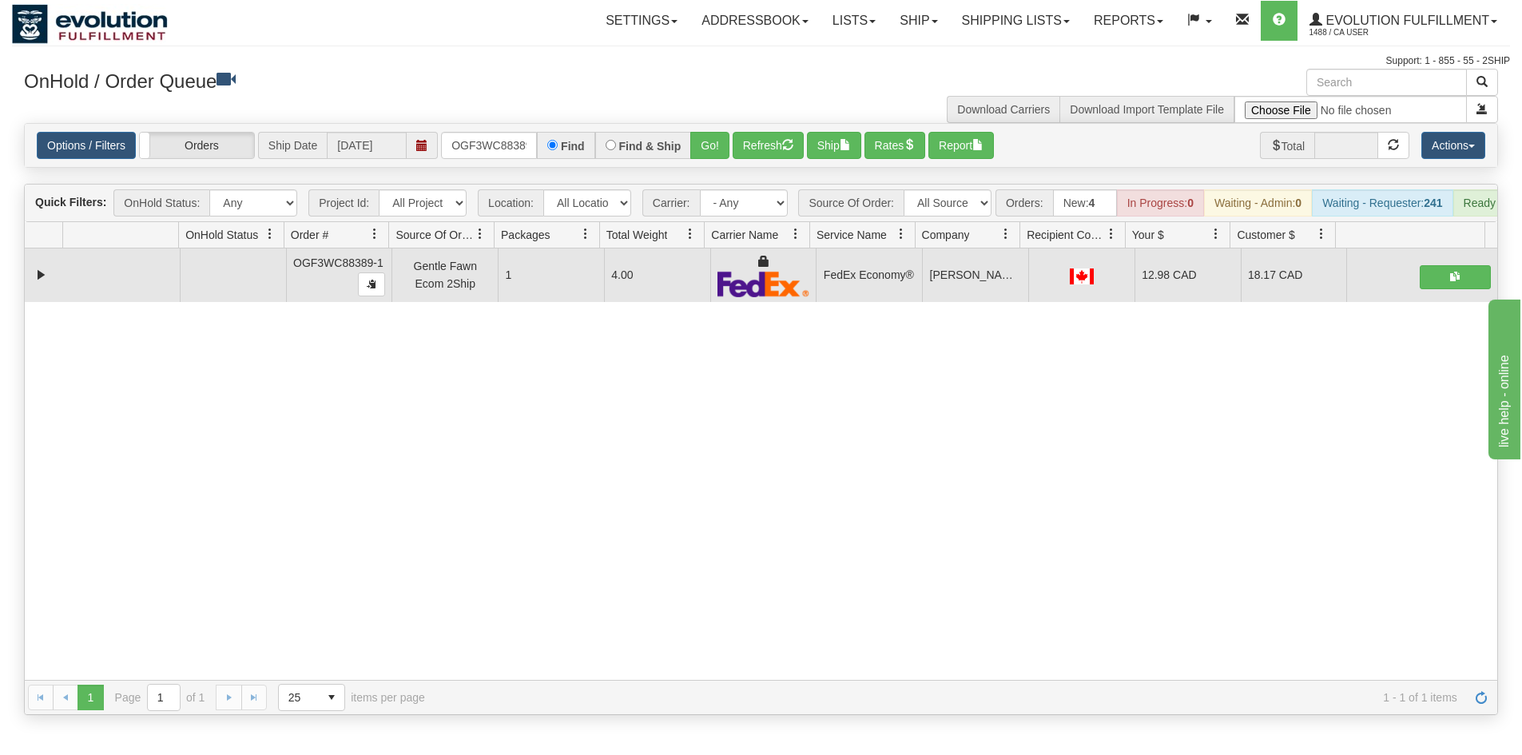
click at [177, 452] on div "31787599 EVOLUTION V3 91534980 91534981 OGF3WC88389-1 Gentle Fawn Ecom 2Ship 1 …" at bounding box center [761, 465] width 1473 height 432
click at [488, 155] on input "OGF3WC88389-1" at bounding box center [489, 145] width 96 height 27
click at [712, 141] on button "Go!" at bounding box center [709, 145] width 39 height 27
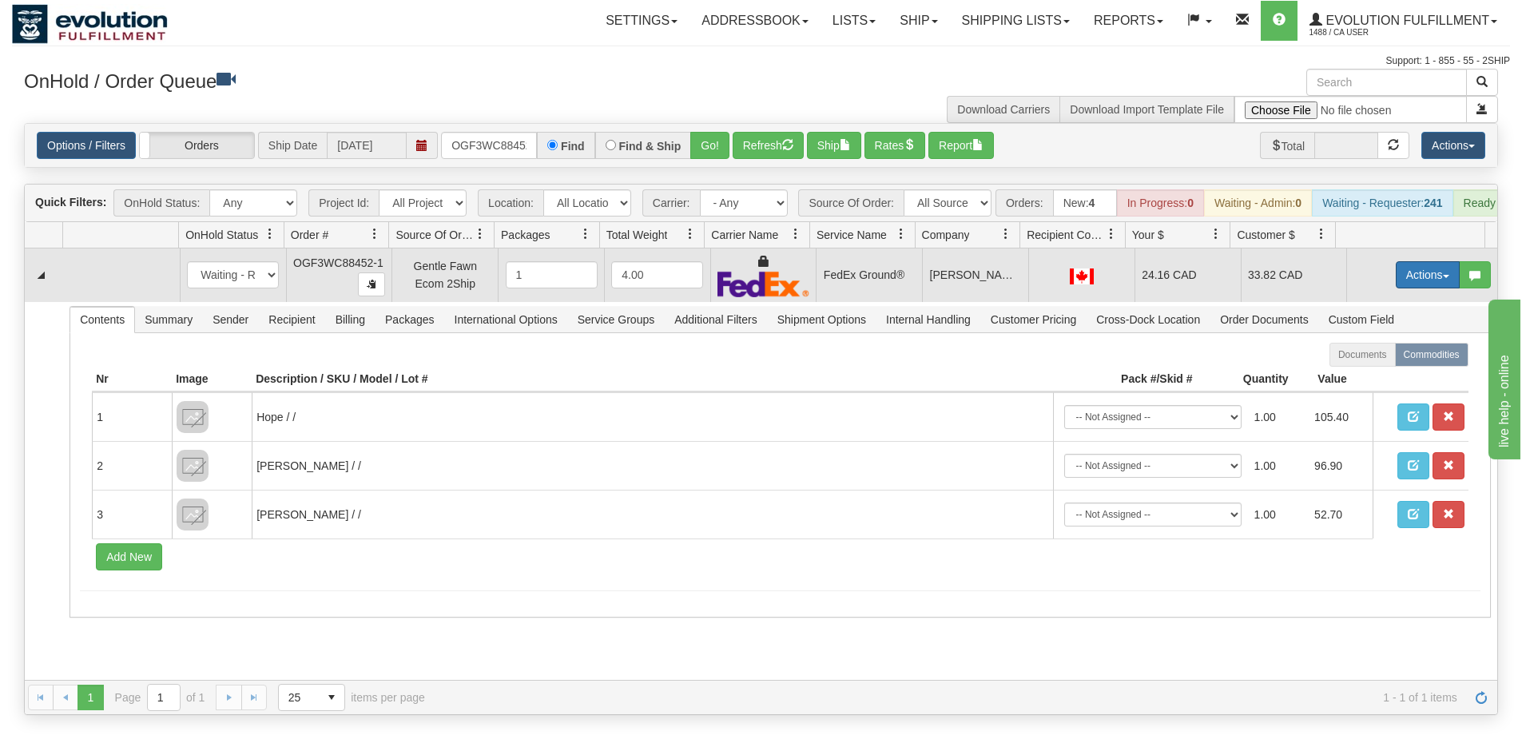
click at [1405, 288] on button "Actions" at bounding box center [1428, 274] width 64 height 27
click at [1371, 378] on link "Ship" at bounding box center [1395, 367] width 128 height 21
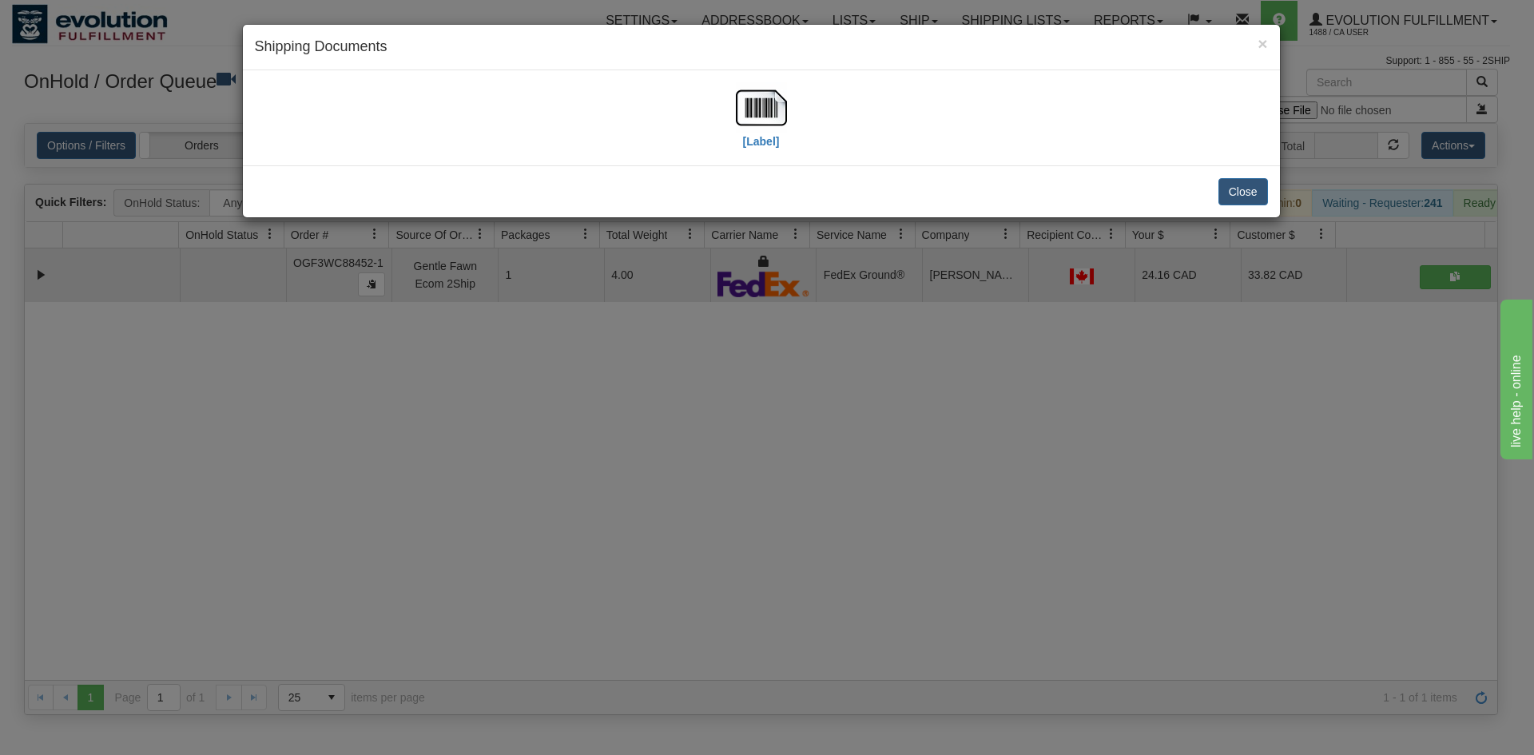
drag, startPoint x: 388, startPoint y: 120, endPoint x: 397, endPoint y: 120, distance: 8.8
click at [389, 120] on div "[Label]" at bounding box center [761, 117] width 1013 height 71
click at [746, 112] on img at bounding box center [761, 107] width 51 height 51
drag, startPoint x: 797, startPoint y: 597, endPoint x: 630, endPoint y: 299, distance: 341.7
click at [814, 574] on div "× Shipping Documents [Label] Close" at bounding box center [767, 377] width 1534 height 755
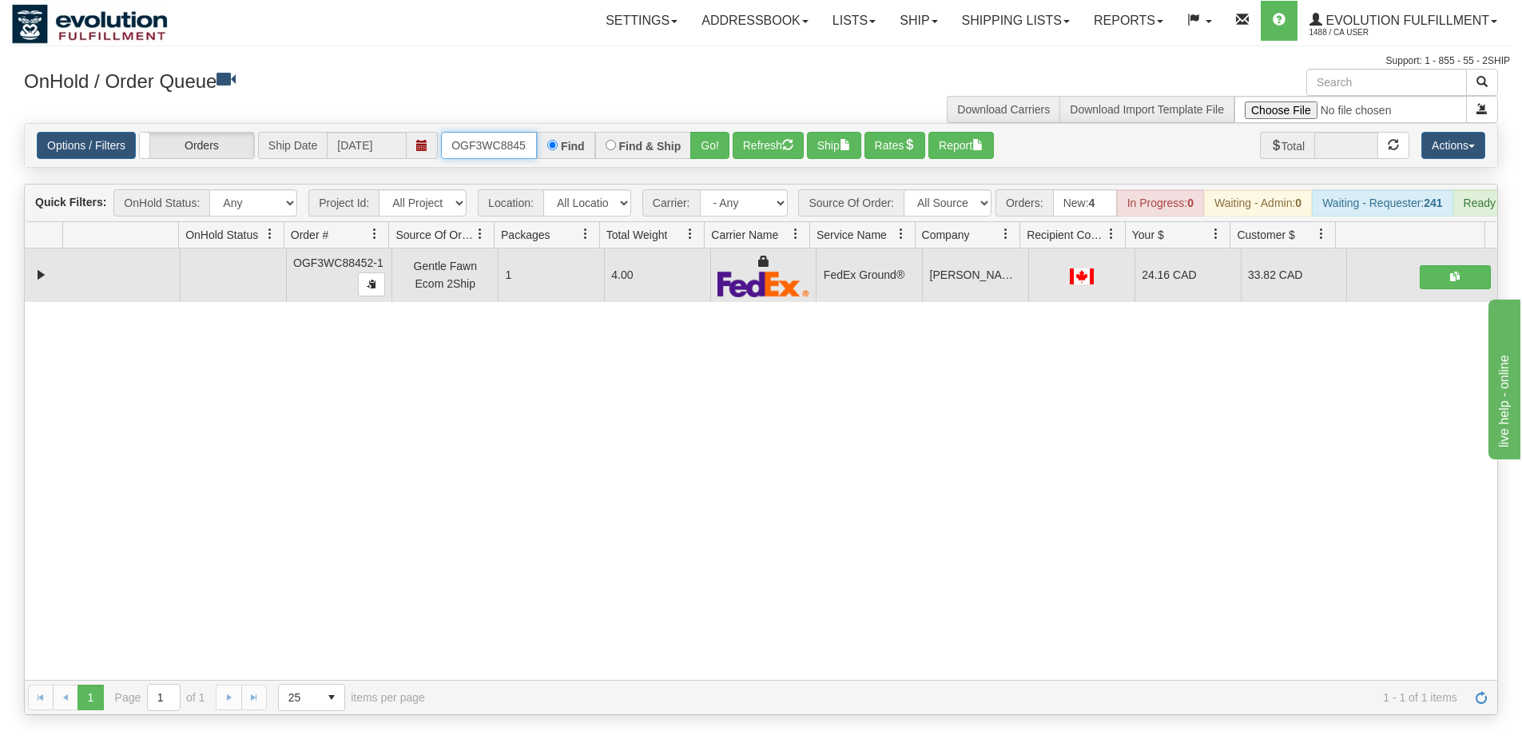
click at [495, 145] on input "OGF3WC88452-1" at bounding box center [489, 145] width 96 height 27
click at [702, 141] on button "Go!" at bounding box center [709, 145] width 39 height 27
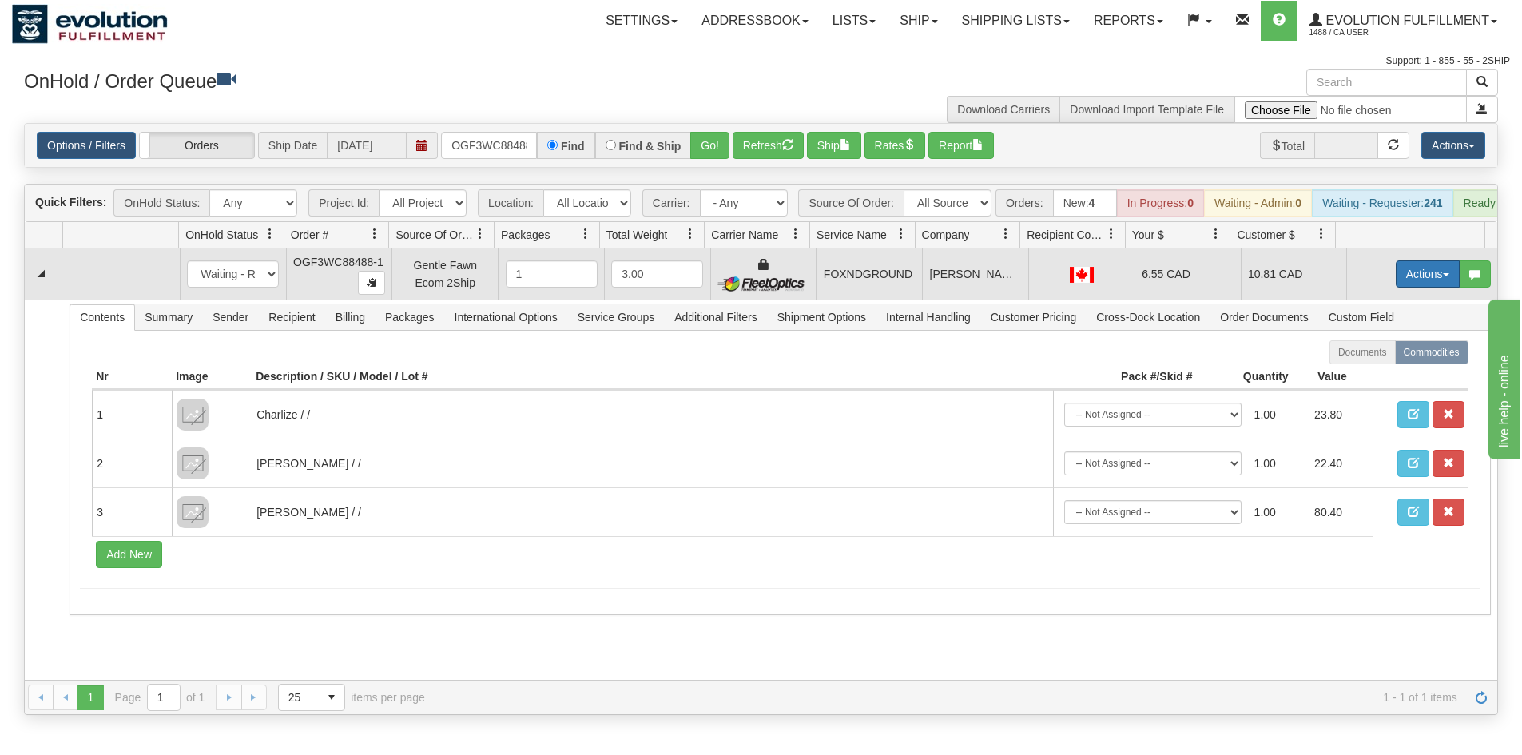
click at [1412, 281] on button "Actions" at bounding box center [1428, 274] width 64 height 27
click at [1385, 377] on link "Ship" at bounding box center [1395, 366] width 128 height 21
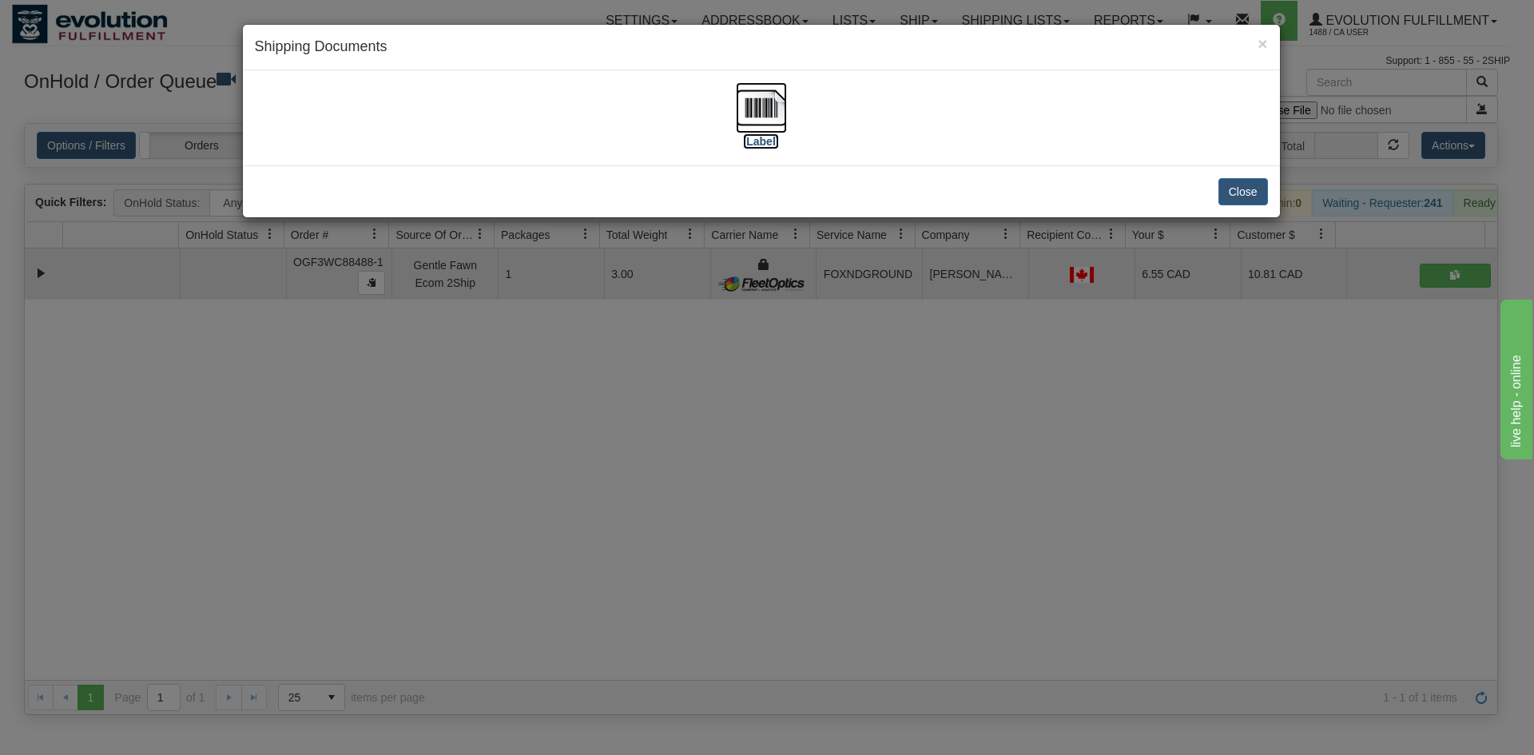
click at [758, 105] on img at bounding box center [761, 107] width 51 height 51
drag, startPoint x: 626, startPoint y: 528, endPoint x: 471, endPoint y: 332, distance: 250.4
click at [632, 529] on div "× Shipping Documents [Label] Close" at bounding box center [767, 377] width 1534 height 755
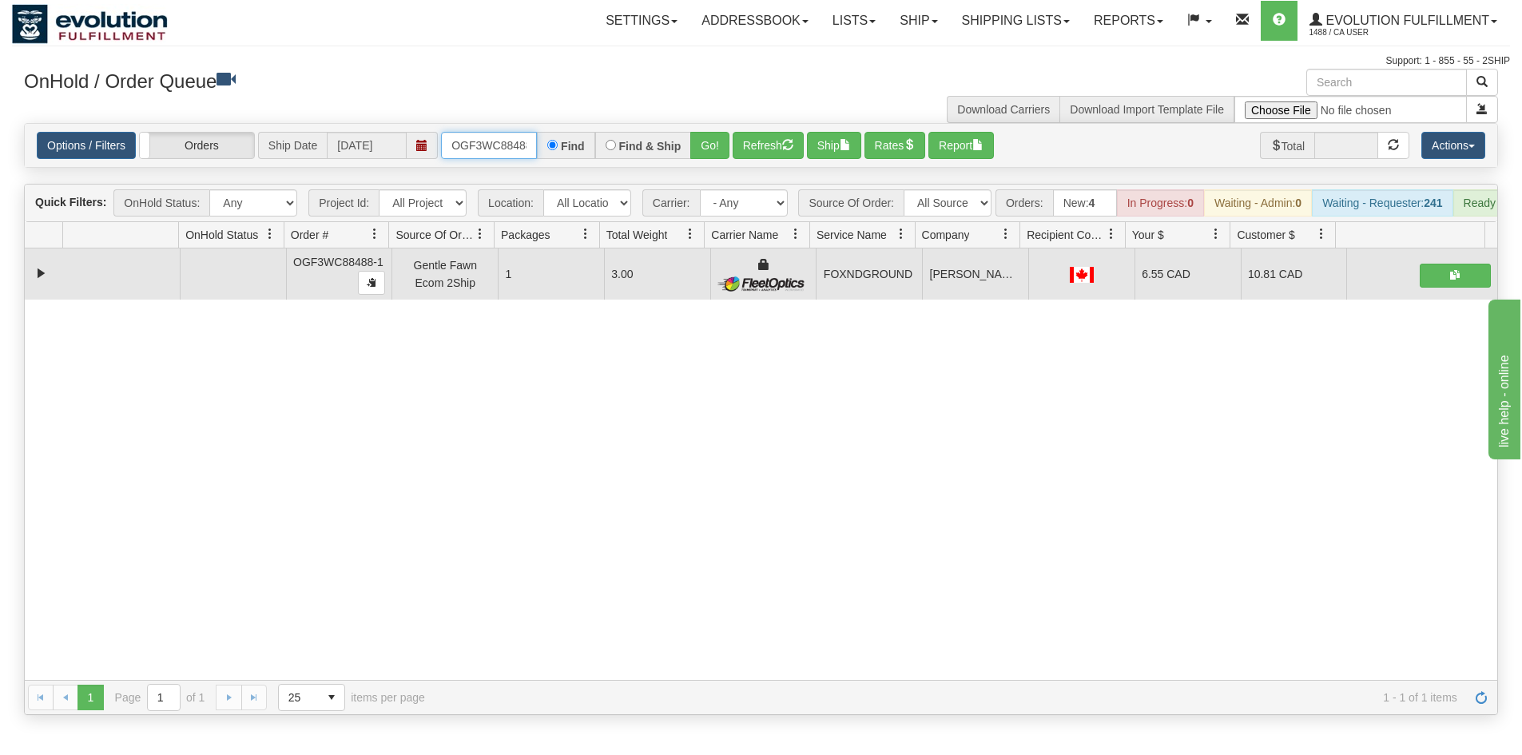
click at [521, 152] on input "OGF3WC88488-1" at bounding box center [489, 145] width 96 height 27
click at [486, 144] on input "OGF3WC88488-1" at bounding box center [489, 145] width 96 height 27
type input "OMOYSOCA25723"
click at [707, 144] on button "Go!" at bounding box center [709, 145] width 39 height 27
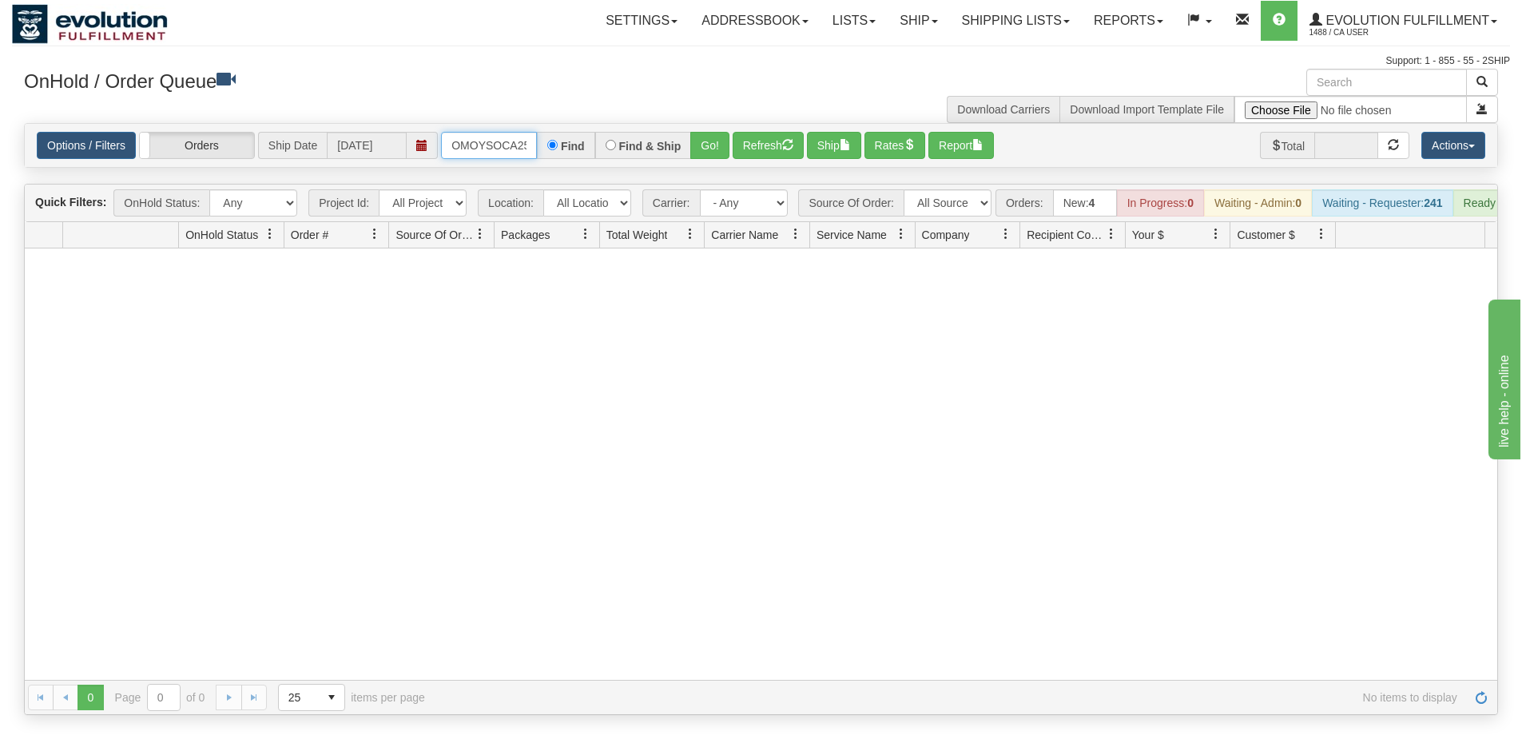
scroll to position [0, 22]
drag, startPoint x: 444, startPoint y: 156, endPoint x: 523, endPoint y: 157, distance: 79.1
click at [575, 157] on div "OMOYSOCA25723 Find Find & Ship Go!" at bounding box center [585, 145] width 289 height 27
click at [493, 150] on input "OMOYSOCA25723" at bounding box center [489, 145] width 96 height 27
click at [702, 146] on button "Go!" at bounding box center [709, 145] width 39 height 27
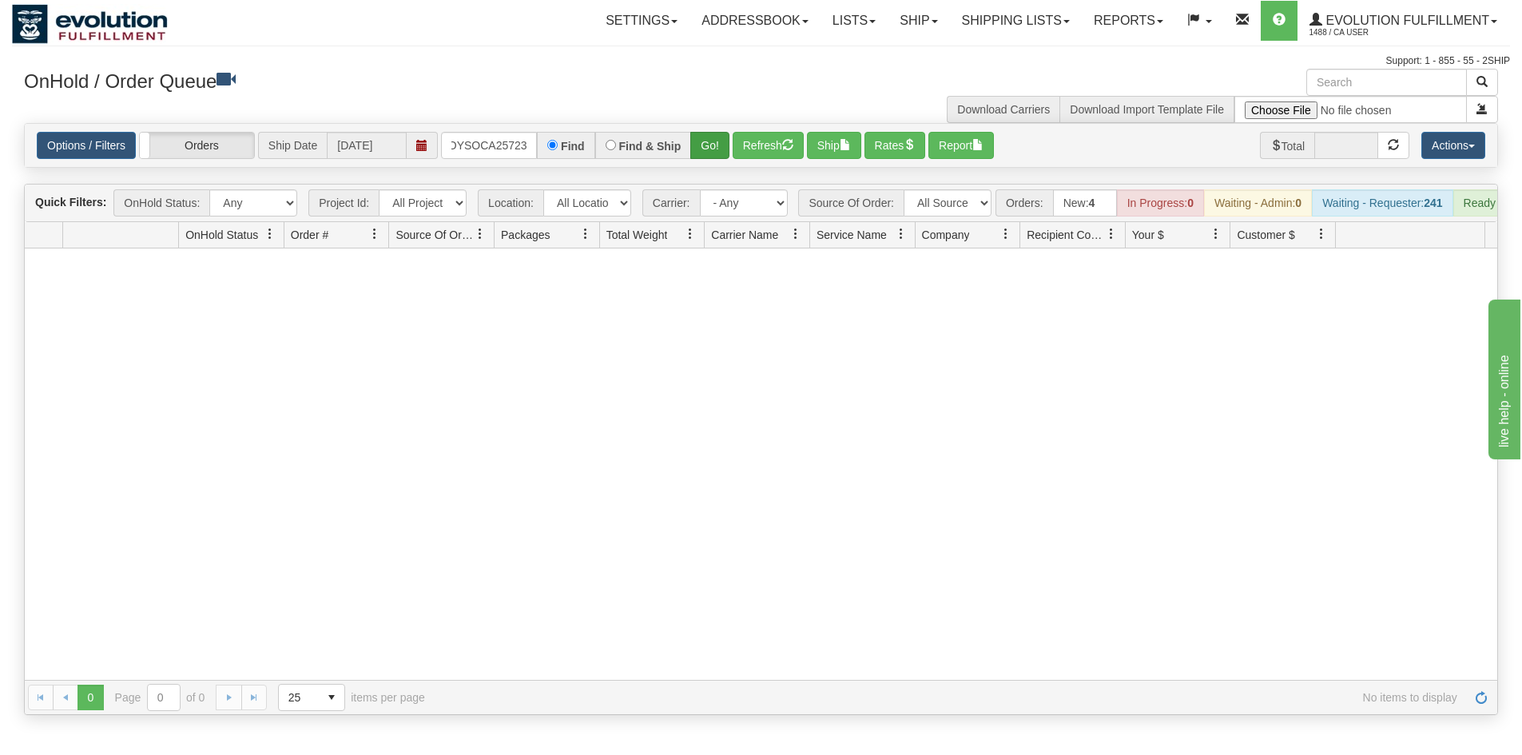
scroll to position [0, 0]
click at [703, 145] on button "Go!" at bounding box center [709, 145] width 39 height 27
click at [1363, 59] on div "Support: 1 - 855 - 55 - 2SHIP" at bounding box center [761, 61] width 1498 height 14
drag, startPoint x: 1357, startPoint y: 30, endPoint x: 1320, endPoint y: 165, distance: 139.2
click at [1355, 30] on span "1488 / CA User" at bounding box center [1370, 33] width 120 height 16
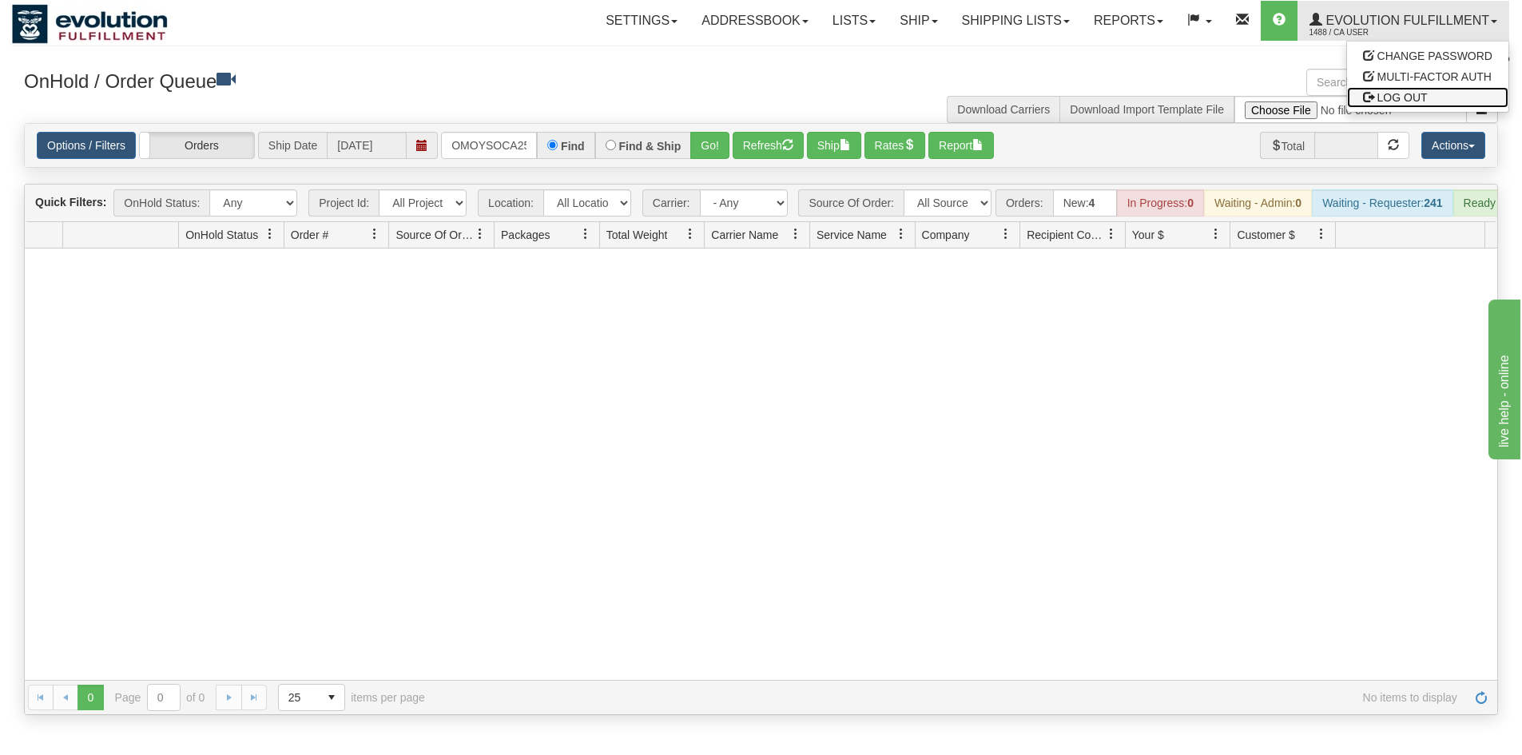
click at [1389, 101] on span "LOG OUT" at bounding box center [1403, 97] width 50 height 13
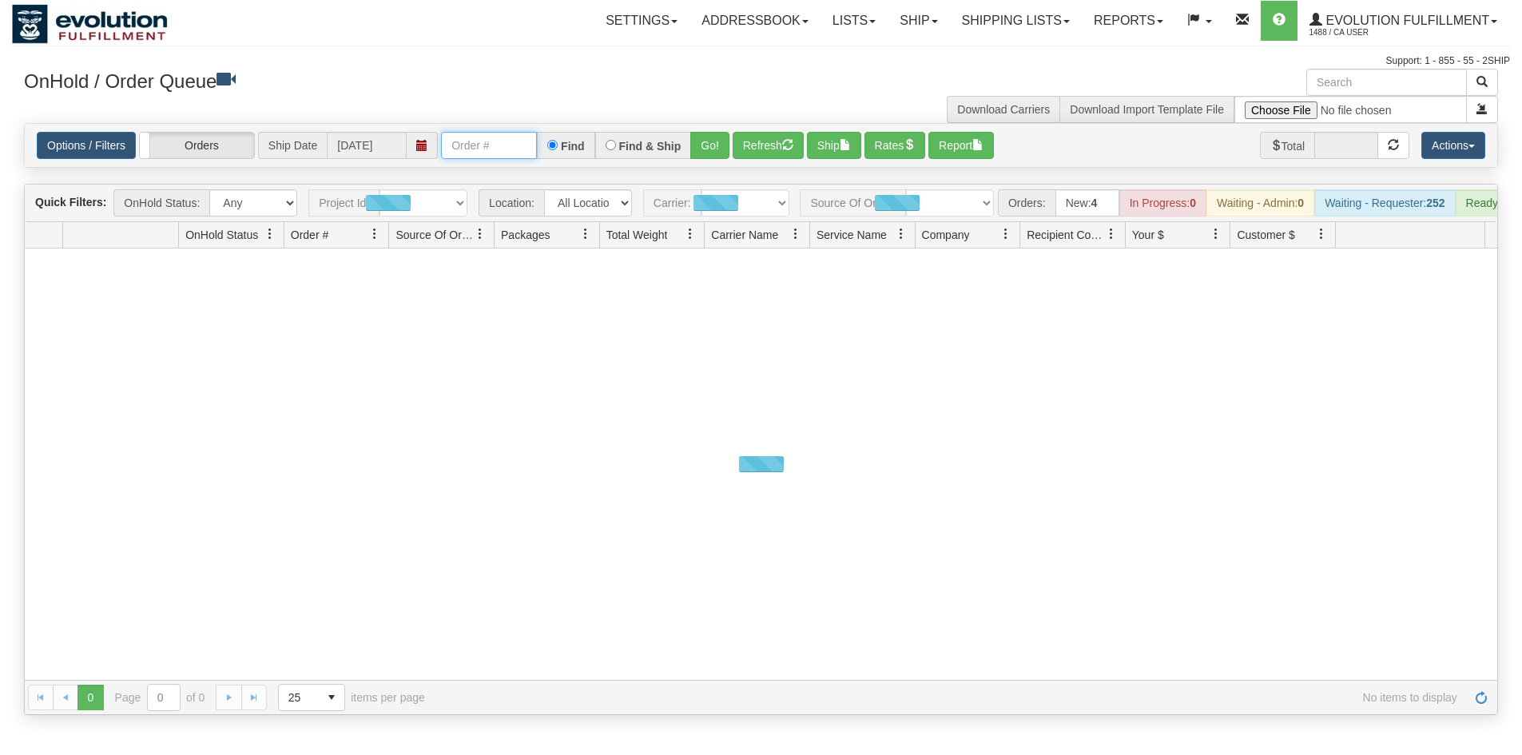
click at [464, 147] on input "text" at bounding box center [489, 145] width 96 height 27
click at [719, 141] on button "Go!" at bounding box center [709, 145] width 39 height 27
drag, startPoint x: 693, startPoint y: 143, endPoint x: 706, endPoint y: 165, distance: 25.8
click at [693, 143] on button "Go!" at bounding box center [709, 145] width 39 height 27
click at [702, 142] on button "Go!" at bounding box center [709, 145] width 39 height 27
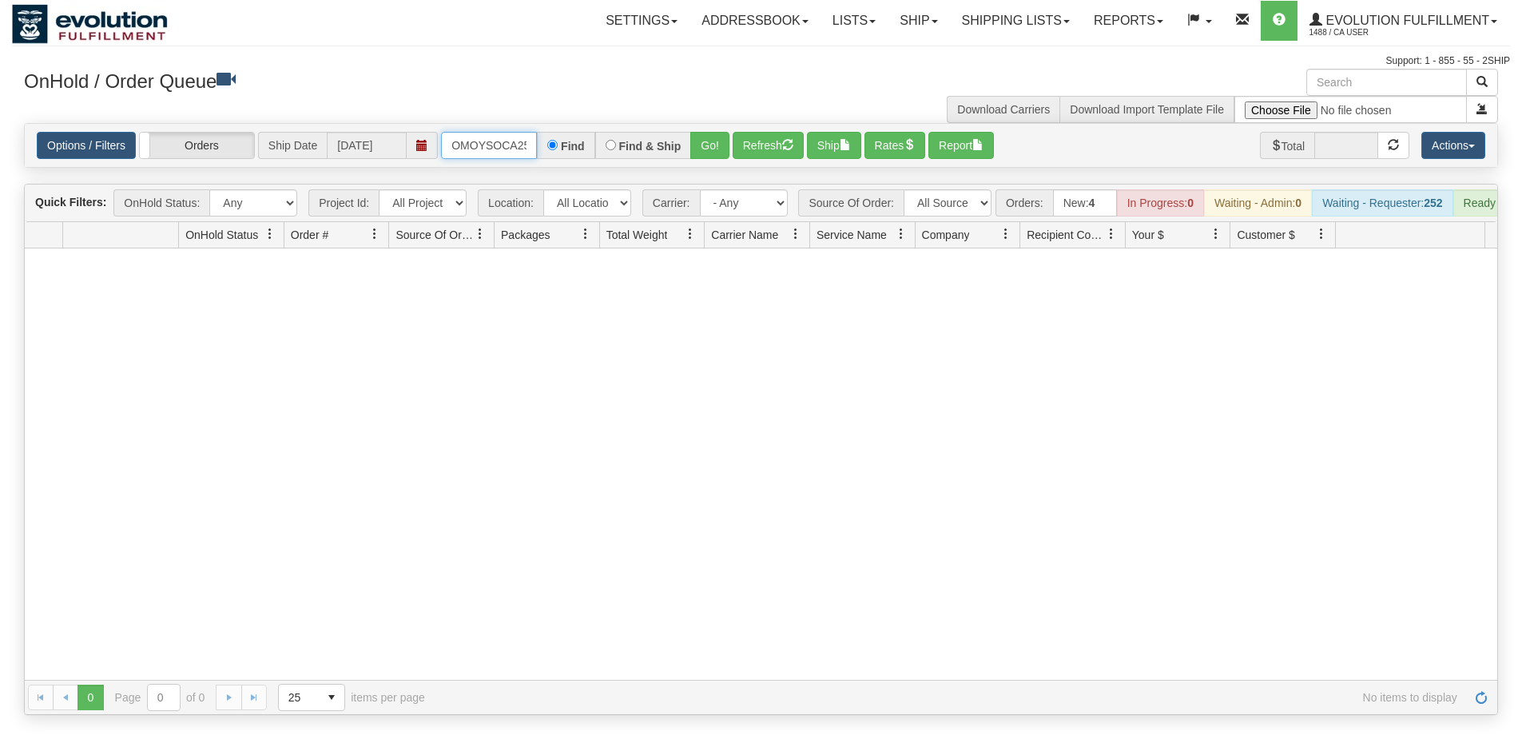
scroll to position [0, 22]
drag, startPoint x: 549, startPoint y: 153, endPoint x: 702, endPoint y: 162, distance: 152.9
click at [755, 161] on div "Options / Filters Group Shipments Orders Ship Date 10/15/2025 OMOYSOCA25723 Fin…" at bounding box center [761, 145] width 1473 height 43
click at [513, 333] on div at bounding box center [761, 465] width 1473 height 432
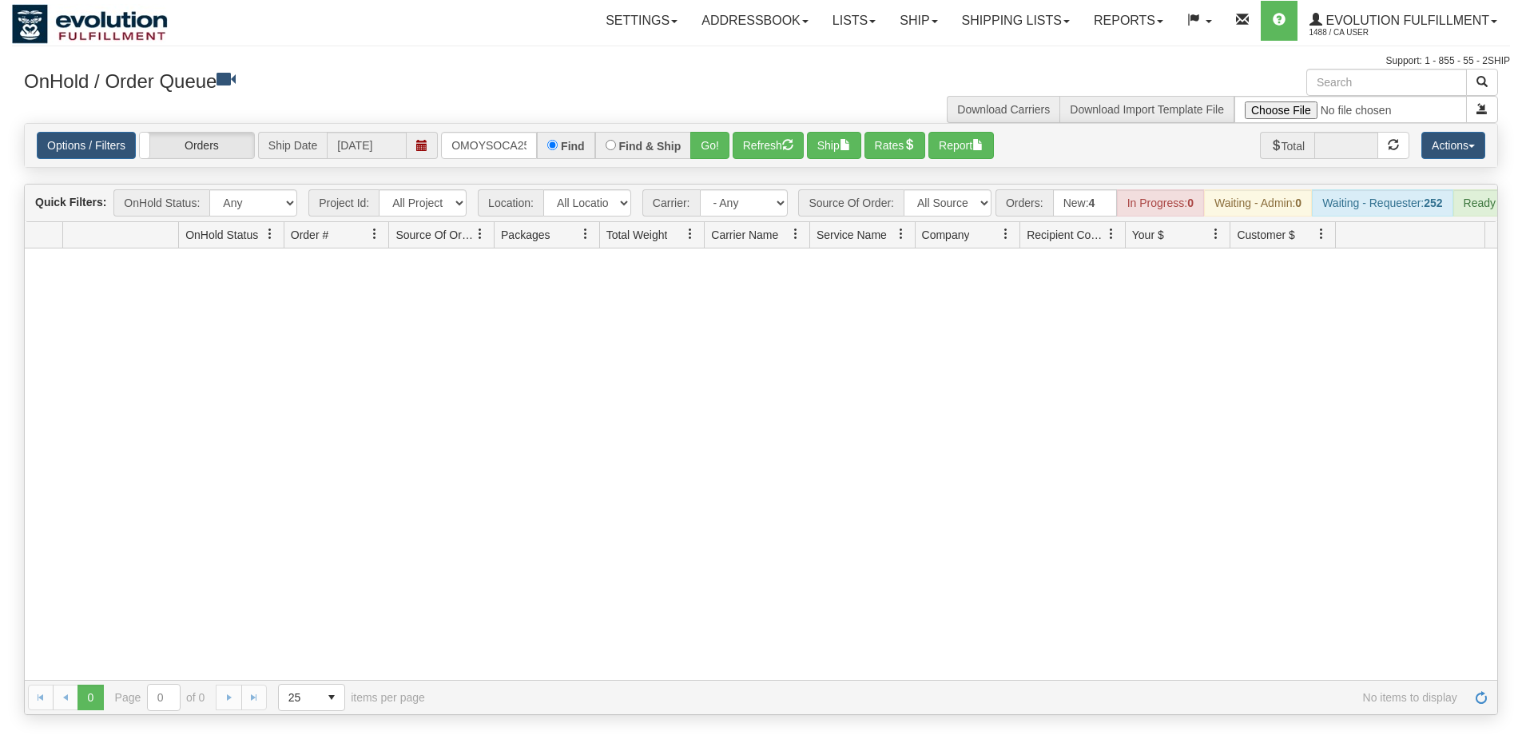
click at [686, 150] on div "Find & Ship" at bounding box center [643, 145] width 97 height 27
click at [709, 152] on button "Go!" at bounding box center [709, 145] width 39 height 27
click at [470, 149] on input "OMOYSOCA25723" at bounding box center [489, 145] width 96 height 27
click at [714, 152] on button "Go!" at bounding box center [709, 145] width 39 height 27
click at [502, 146] on input "OMOYSOCA25723" at bounding box center [489, 145] width 96 height 27
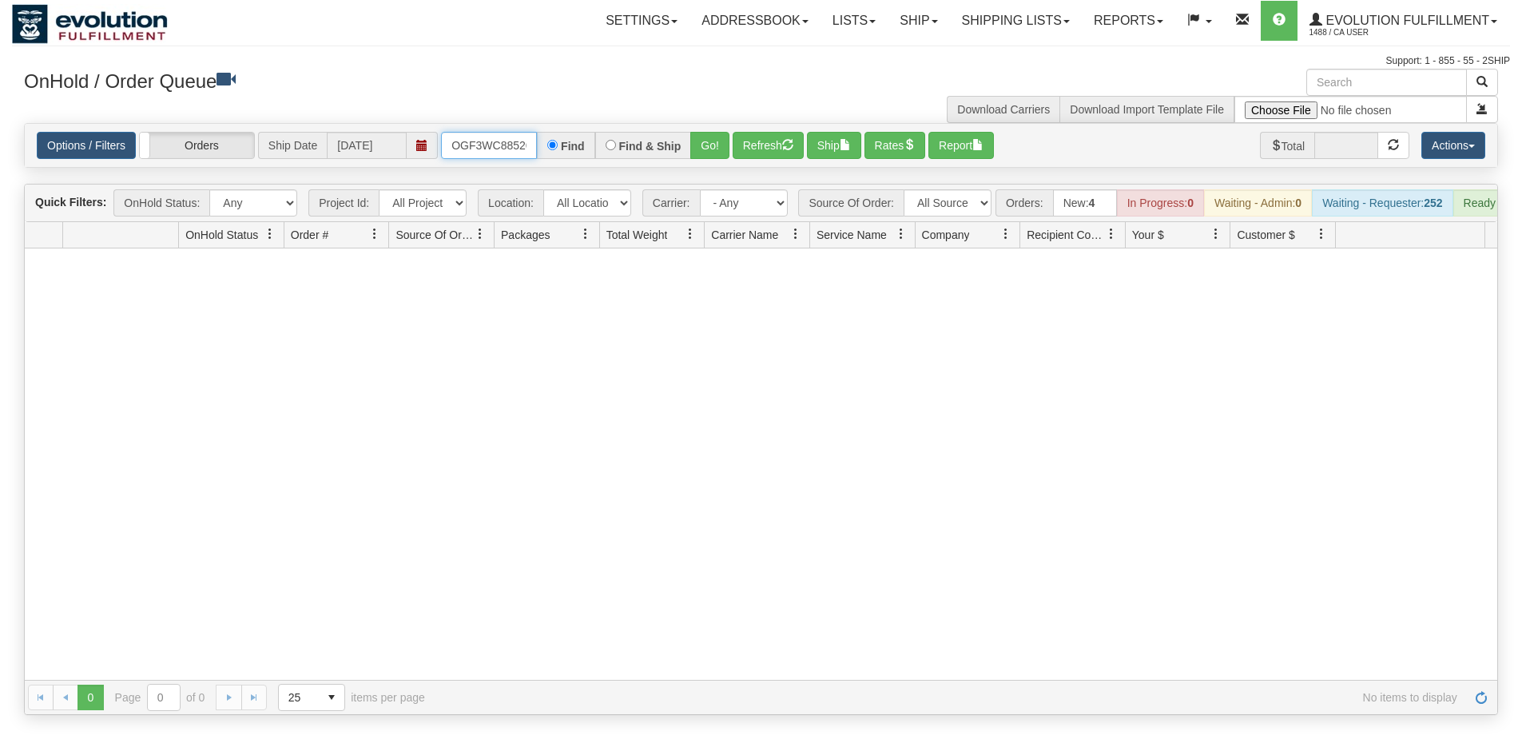
type input "OGF3WC88526-1"
click at [721, 148] on button "Go!" at bounding box center [709, 145] width 39 height 27
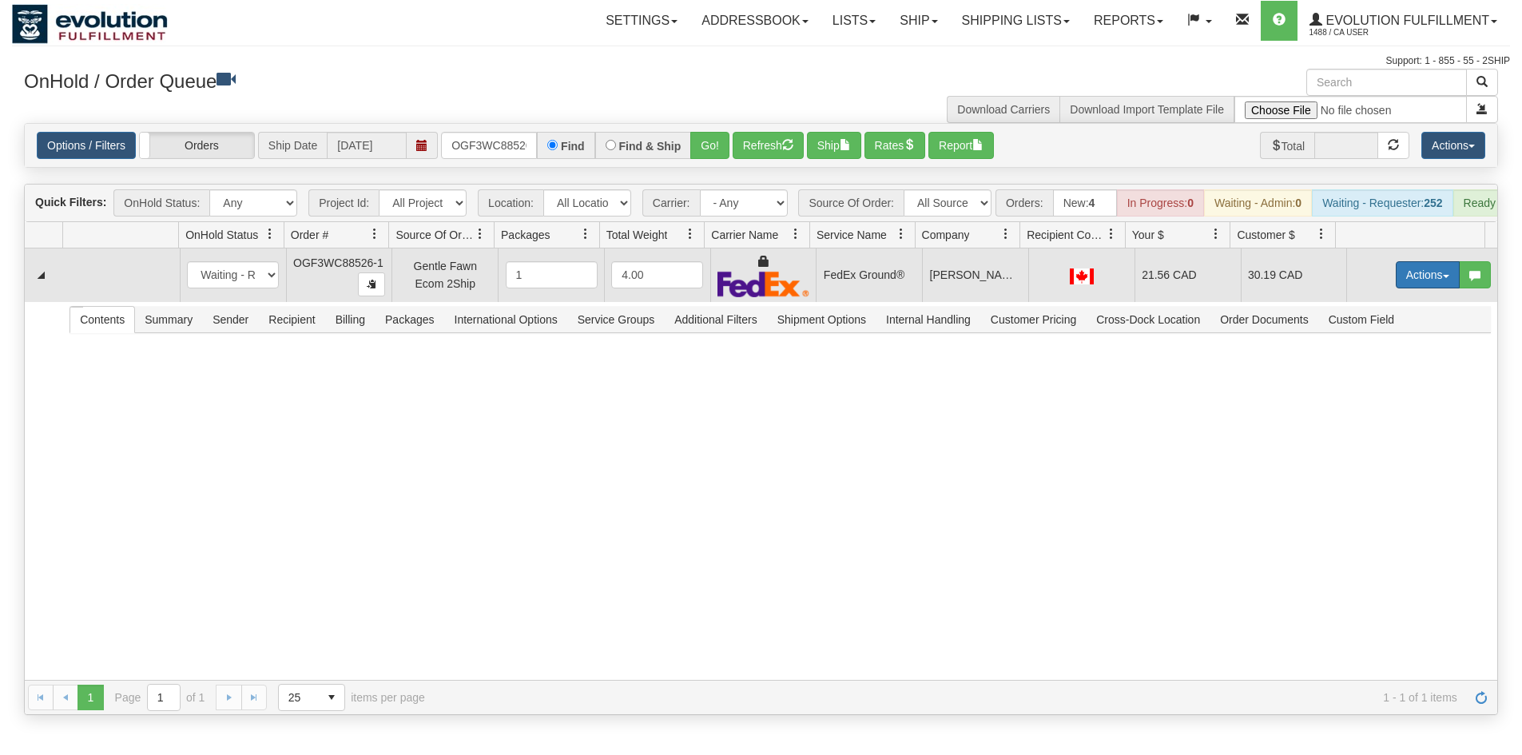
click at [1410, 276] on button "Actions" at bounding box center [1428, 274] width 64 height 27
click at [1359, 378] on link "Ship" at bounding box center [1395, 367] width 128 height 21
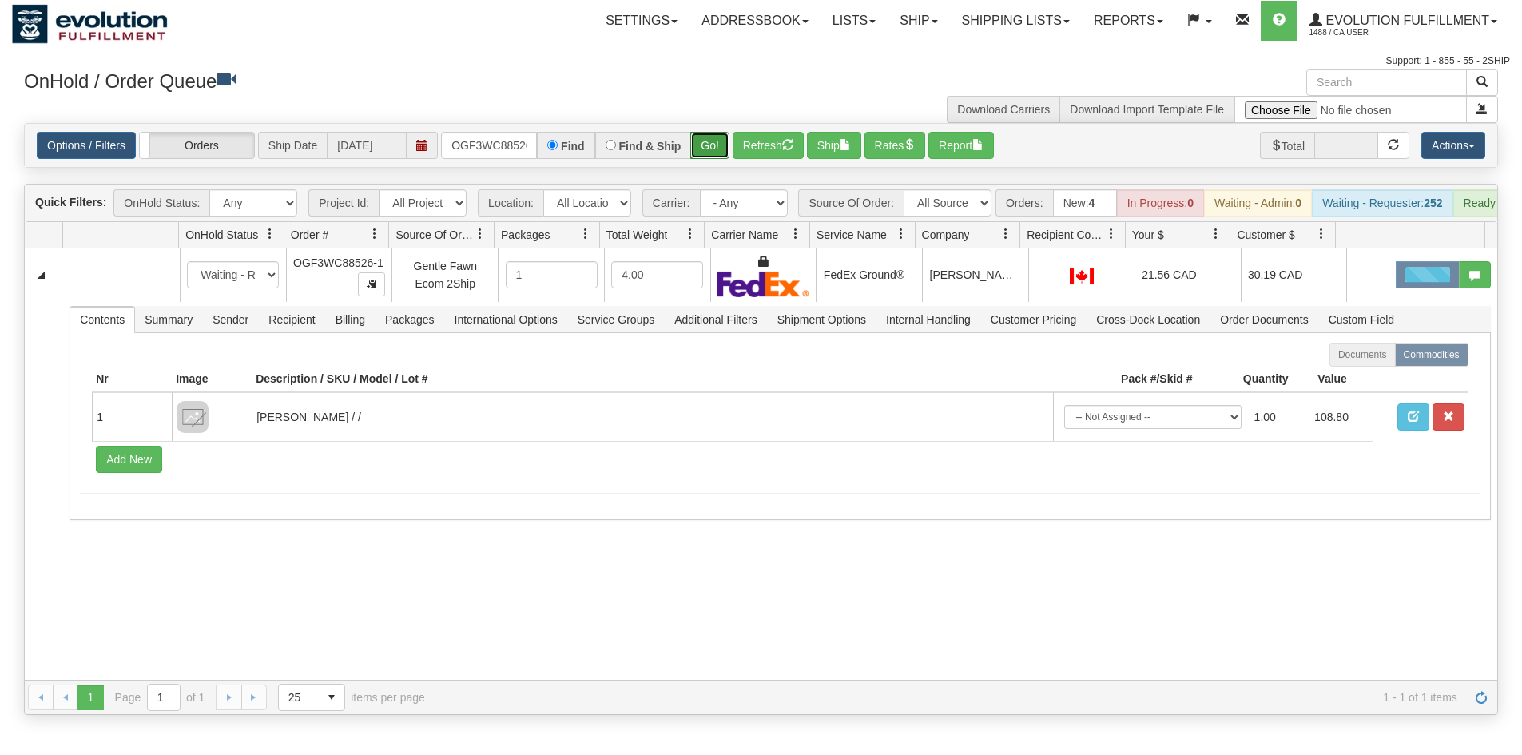
click at [700, 140] on button "Go!" at bounding box center [709, 145] width 39 height 27
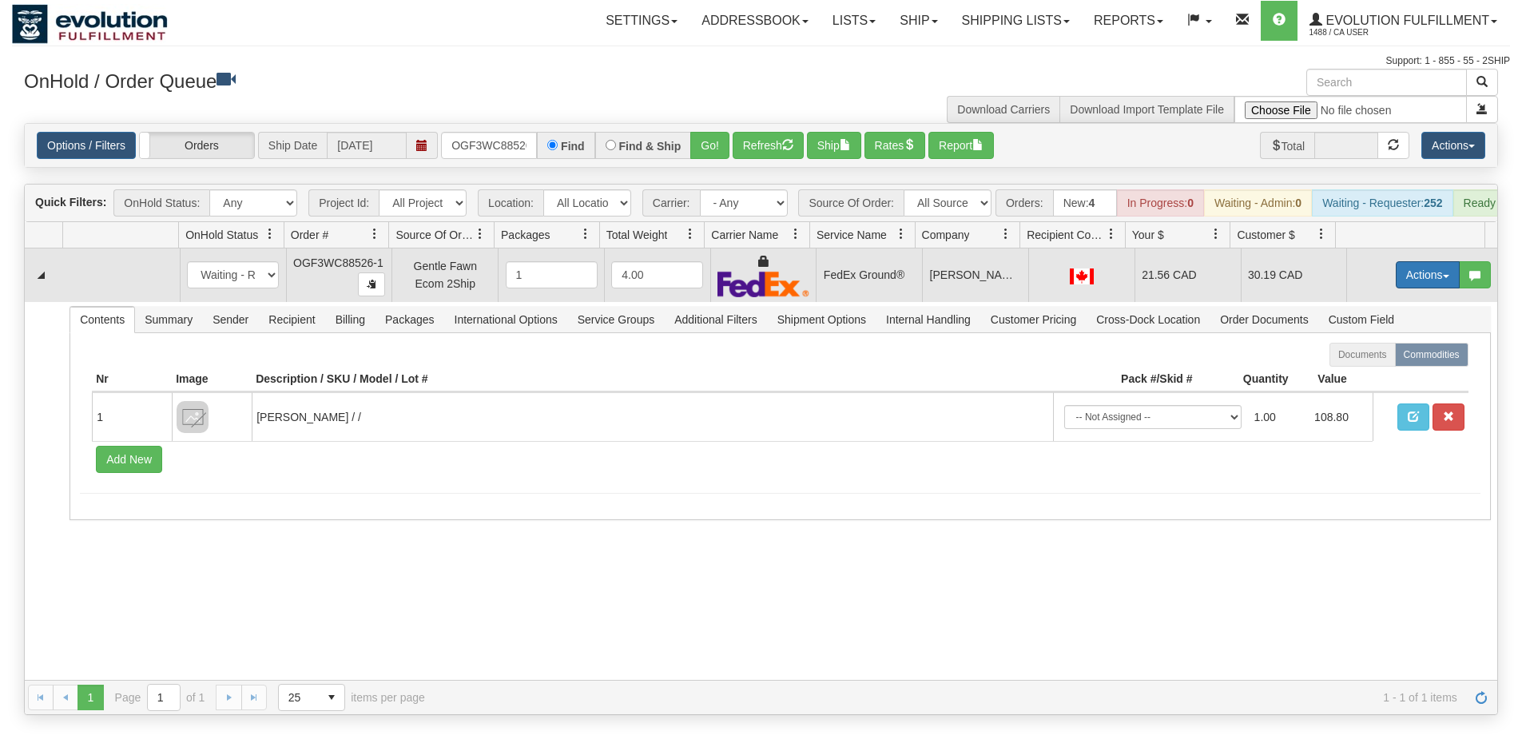
click at [1396, 289] on button "Actions" at bounding box center [1428, 274] width 64 height 27
click at [1376, 378] on link "Ship" at bounding box center [1395, 367] width 128 height 21
click at [722, 146] on button "Go!" at bounding box center [709, 145] width 39 height 27
